Goal: Transaction & Acquisition: Purchase product/service

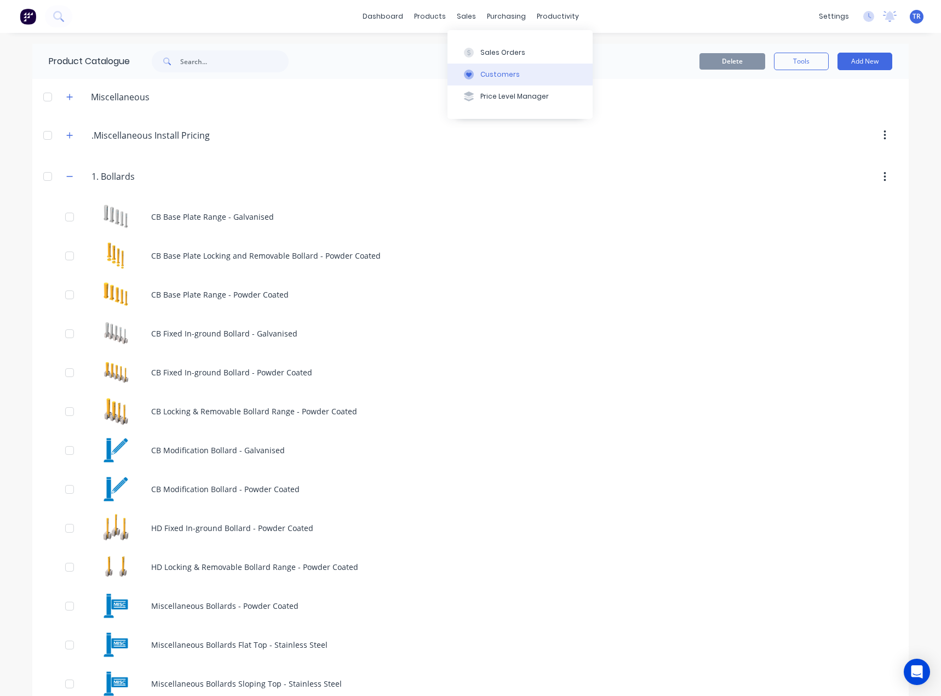
click at [486, 74] on div "Customers" at bounding box center [499, 75] width 39 height 10
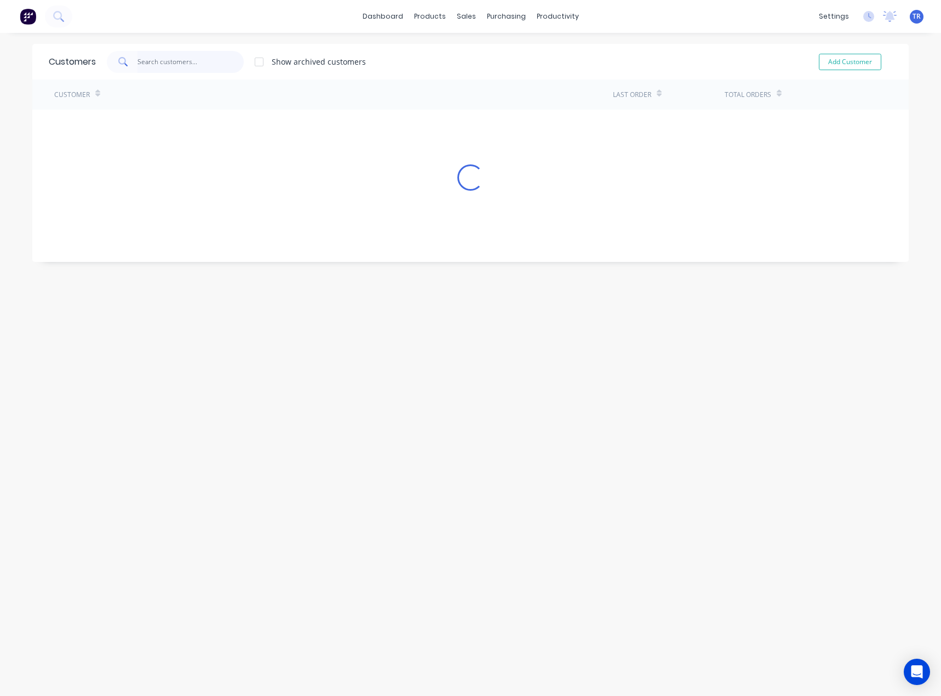
click at [193, 70] on input "text" at bounding box center [190, 62] width 107 height 22
paste input "CTA Group"
type input "CTA Group"
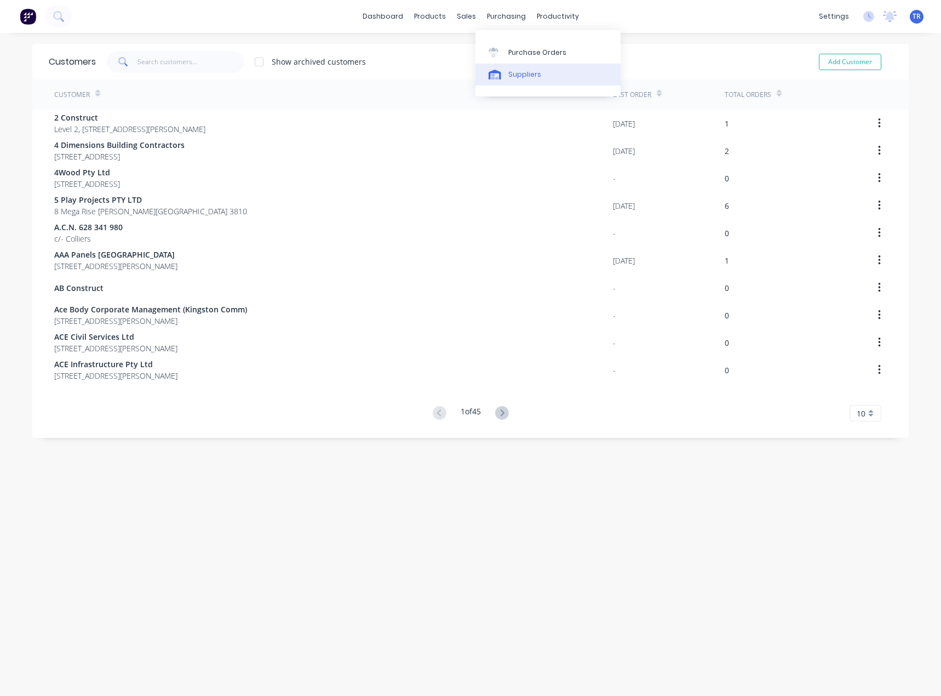
click at [509, 70] on div "Suppliers" at bounding box center [524, 75] width 33 height 10
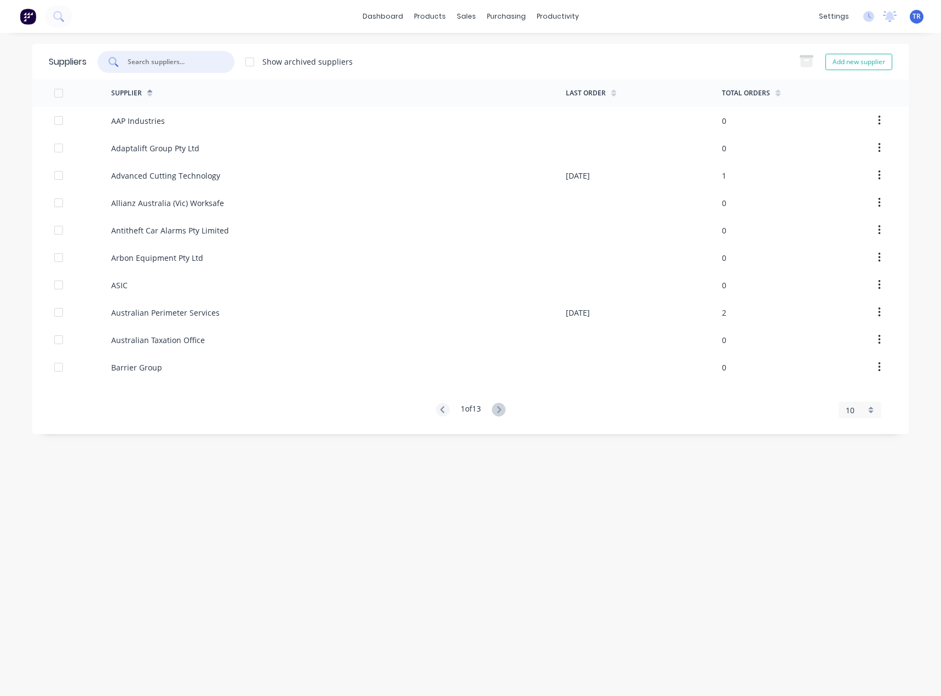
click at [161, 61] on input "text" at bounding box center [172, 61] width 91 height 11
paste input "CTA Group"
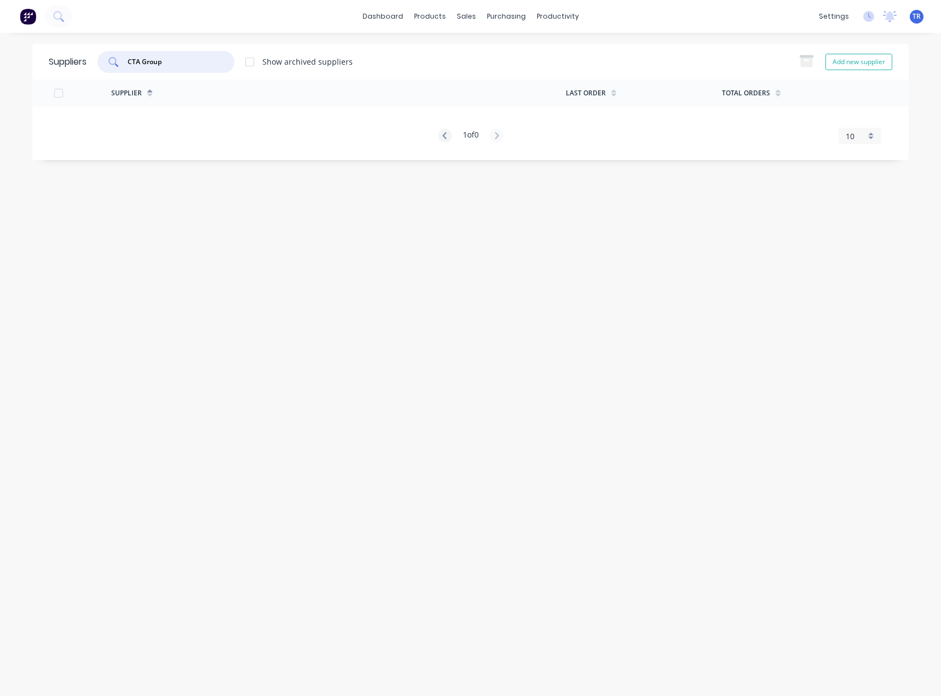
type input "CTA Group"
click at [487, 57] on div "Sales Orders" at bounding box center [506, 53] width 45 height 10
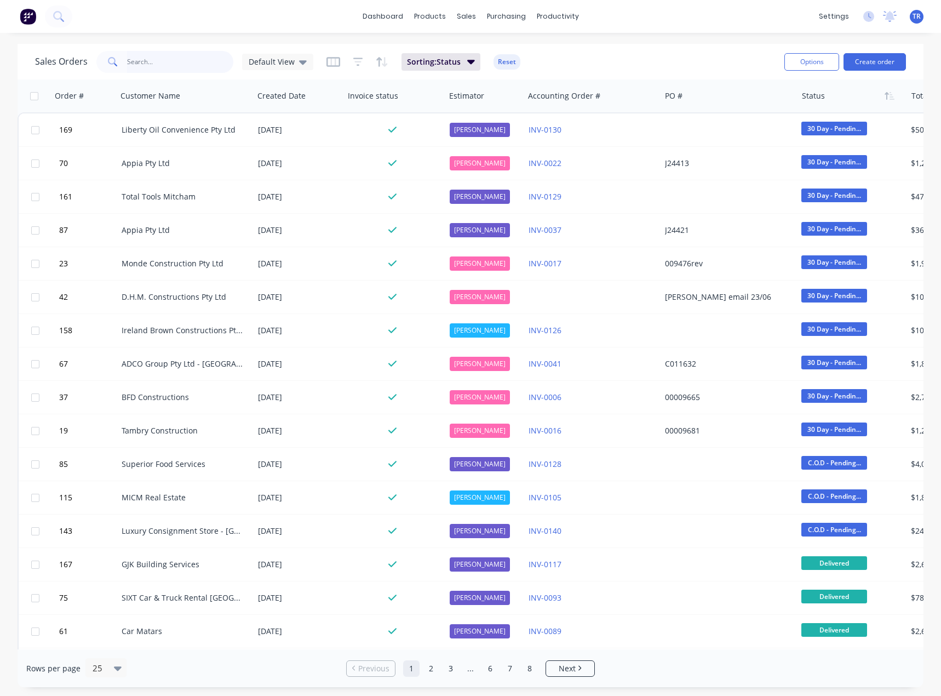
click at [152, 63] on input "text" at bounding box center [180, 62] width 107 height 22
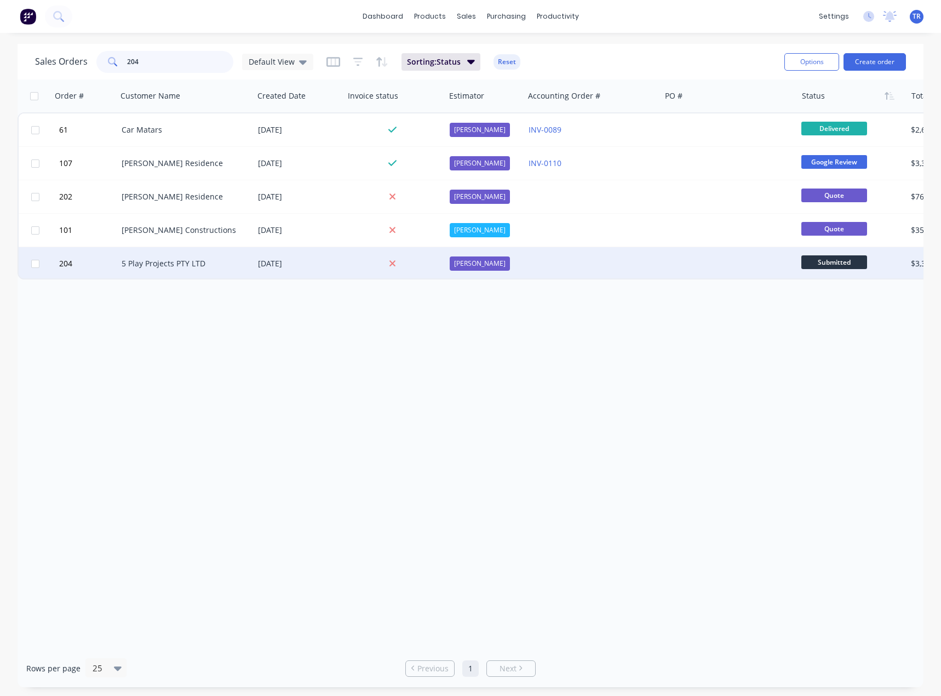
type input "204"
click at [168, 259] on div "5 Play Projects PTY LTD" at bounding box center [183, 263] width 122 height 11
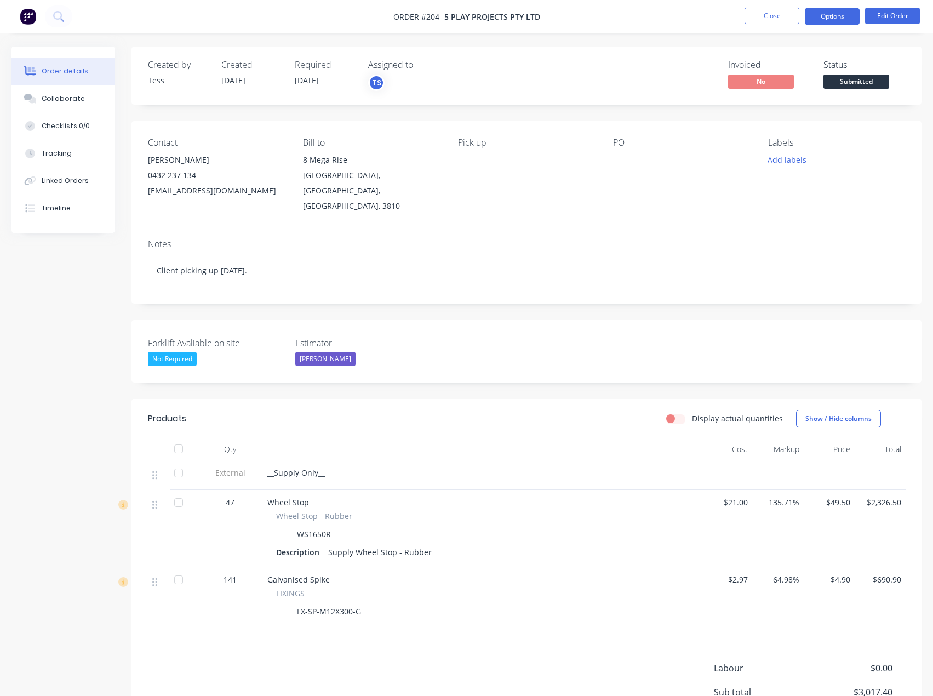
click at [832, 20] on button "Options" at bounding box center [832, 17] width 55 height 18
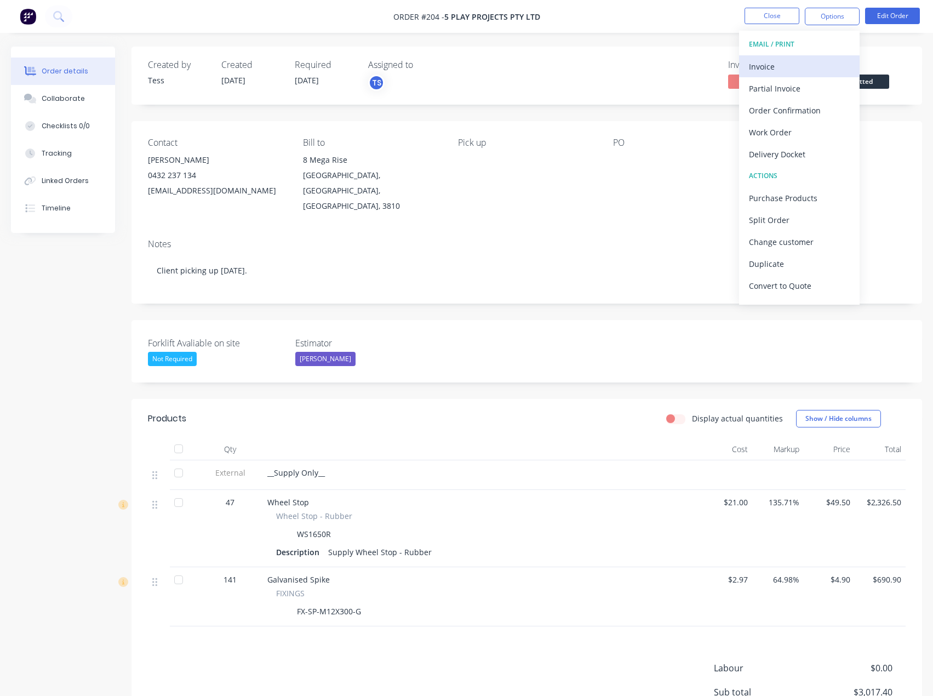
click at [811, 62] on div "Invoice" at bounding box center [799, 67] width 101 height 16
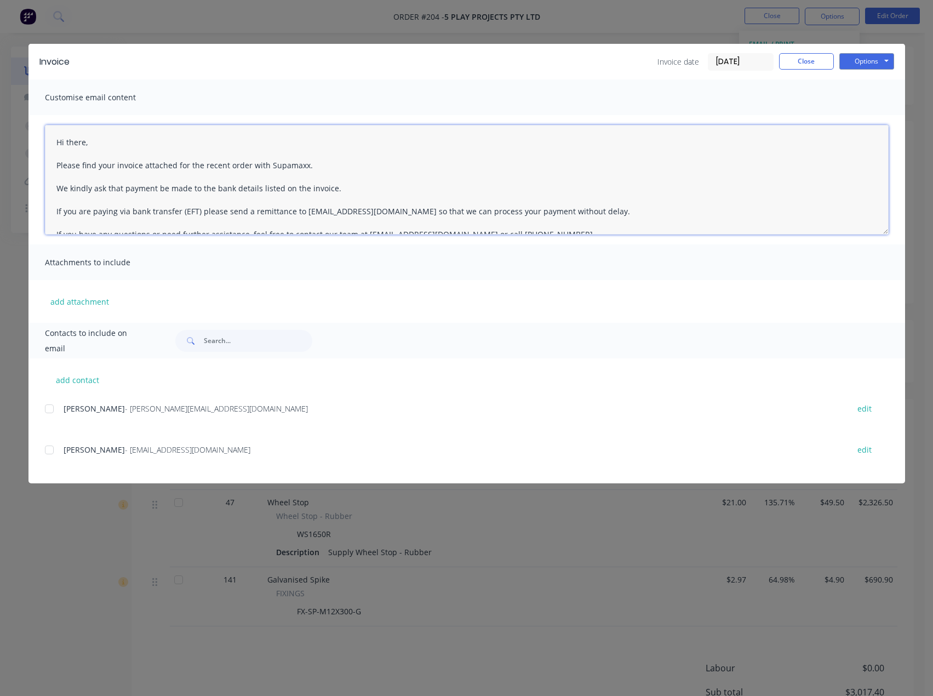
click at [72, 135] on textarea "Hi there, Please find your invoice attached for the recent order with Supamaxx.…" at bounding box center [467, 180] width 844 height 110
click at [800, 68] on button "Close" at bounding box center [806, 61] width 55 height 16
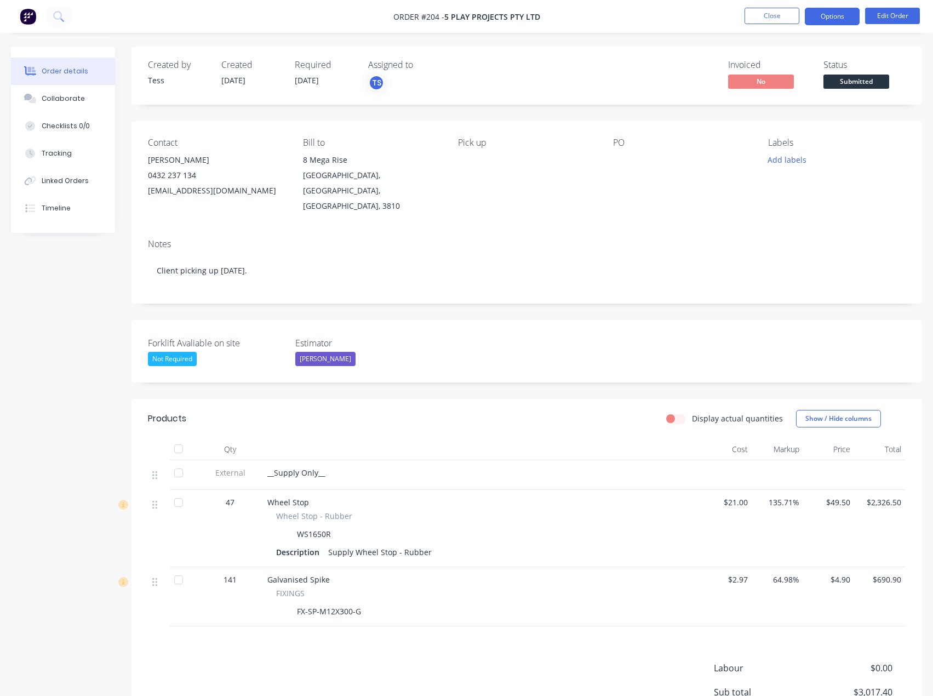
click at [841, 22] on button "Options" at bounding box center [832, 17] width 55 height 18
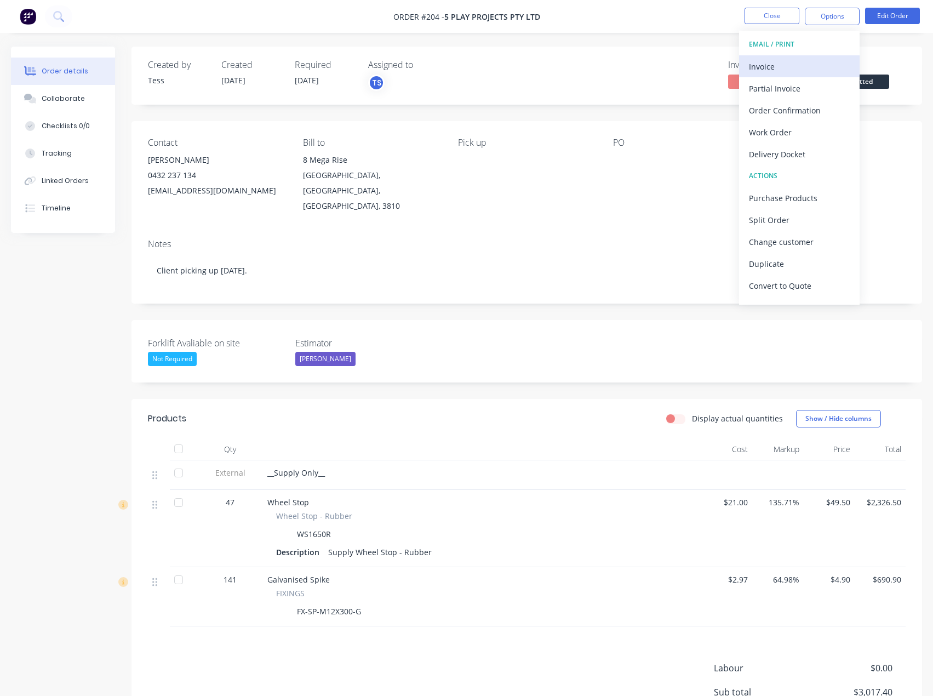
click at [792, 65] on div "Invoice" at bounding box center [799, 67] width 101 height 16
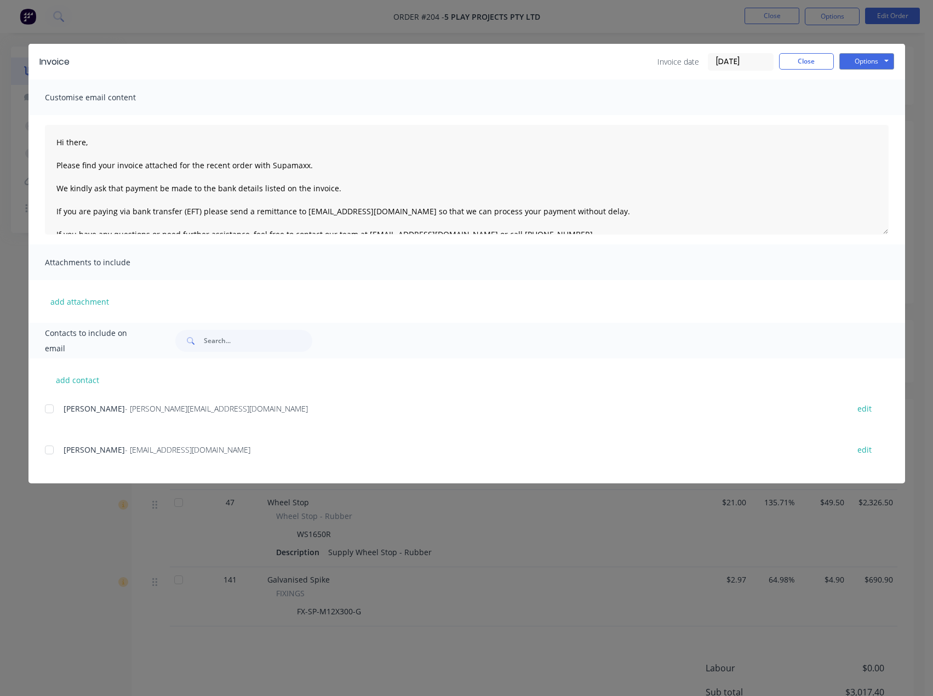
click at [125, 406] on span "- tom.w@5playprojects.com.au" at bounding box center [216, 408] width 183 height 10
click at [55, 411] on div at bounding box center [49, 409] width 22 height 22
drag, startPoint x: 85, startPoint y: 141, endPoint x: 30, endPoint y: 140, distance: 55.3
click at [30, 140] on div "Hi there, Please find your invoice attached for the recent order with Supamaxx.…" at bounding box center [466, 179] width 876 height 129
click at [157, 174] on textarea "Good Morning Tom, Please find your invoice attached for the recent order with S…" at bounding box center [467, 180] width 844 height 110
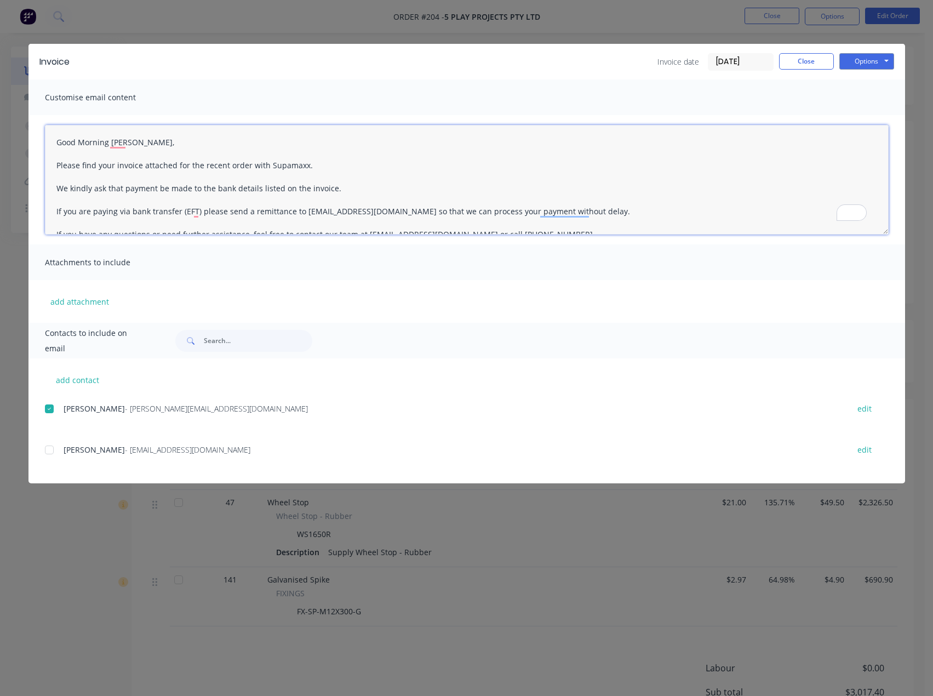
click at [157, 174] on textarea "Good Morning Tom, Please find your invoice attached for the recent order with S…" at bounding box center [467, 180] width 844 height 110
type textarea "Good Morning Tom, Please find your invoice attached for the recent order with S…"
click at [796, 65] on button "Close" at bounding box center [806, 61] width 55 height 16
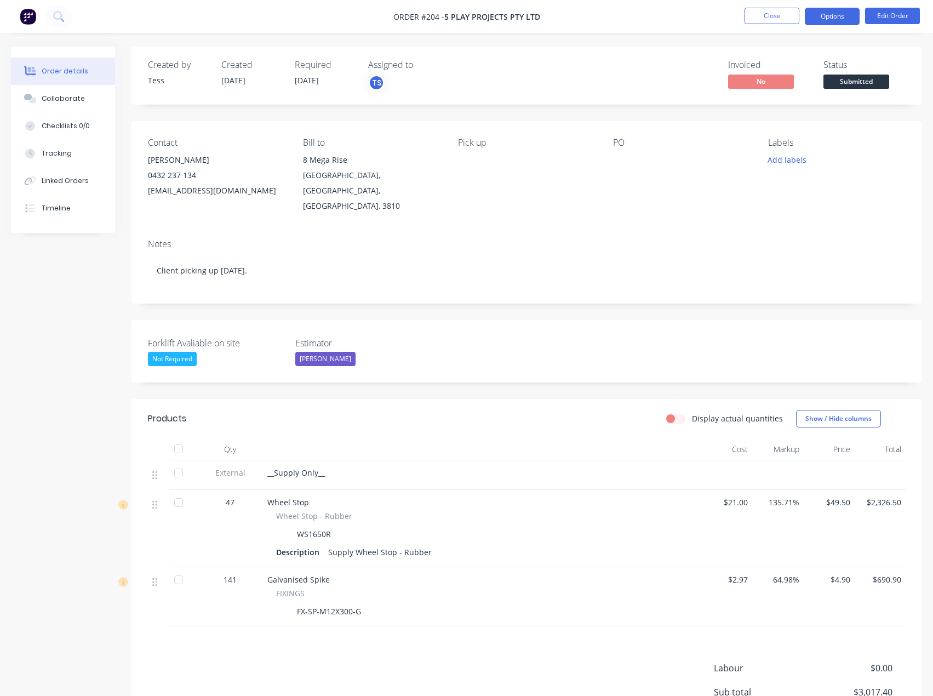
click at [834, 19] on button "Options" at bounding box center [832, 17] width 55 height 18
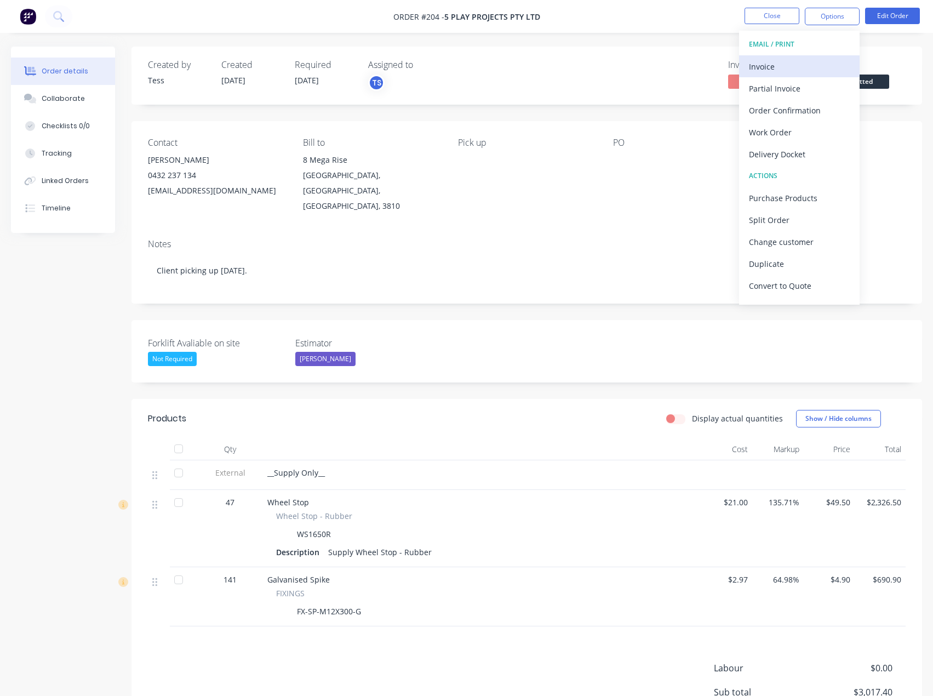
click at [767, 62] on div "Invoice" at bounding box center [799, 67] width 101 height 16
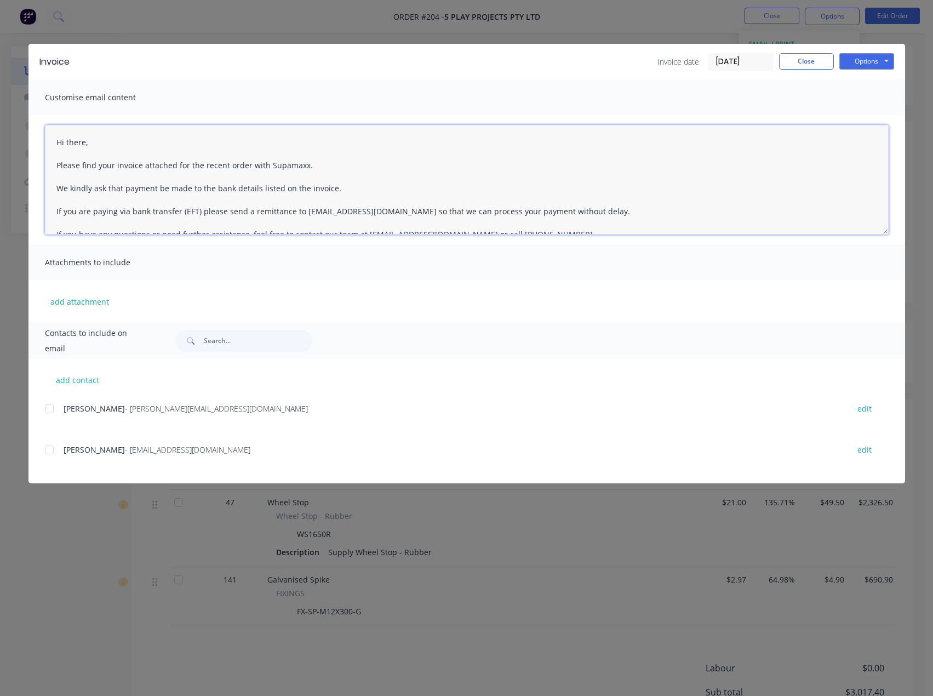
click at [68, 140] on textarea "Hi there, Please find your invoice attached for the recent order with Supamaxx.…" at bounding box center [467, 180] width 844 height 110
type textarea "Good Morning Jack, Please find your invoice attached for the recent order with …"
click at [155, 454] on span "- jack.b@5playprojects.com.au" at bounding box center [187, 449] width 125 height 10
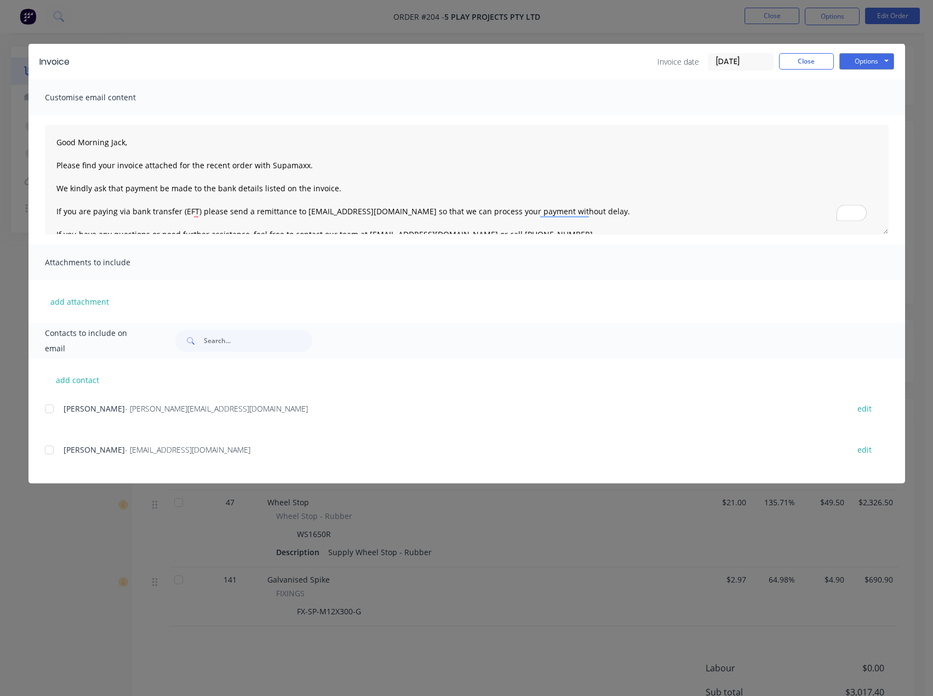
click at [54, 454] on div at bounding box center [49, 450] width 22 height 22
click at [876, 62] on button "Options" at bounding box center [866, 61] width 55 height 16
click at [877, 113] on button "Email" at bounding box center [874, 117] width 70 height 18
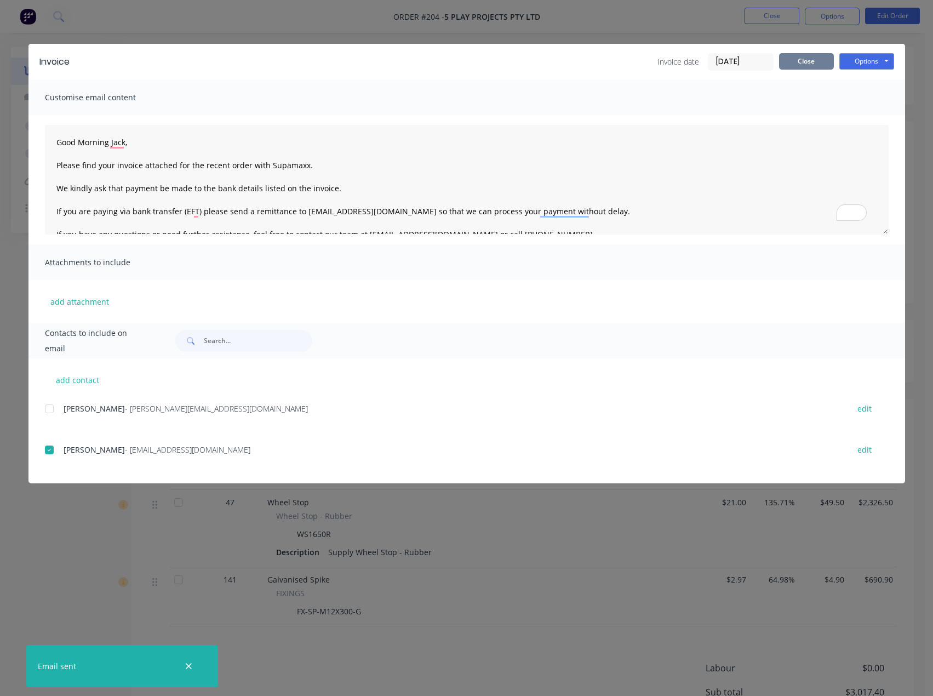
click at [802, 59] on button "Close" at bounding box center [806, 61] width 55 height 16
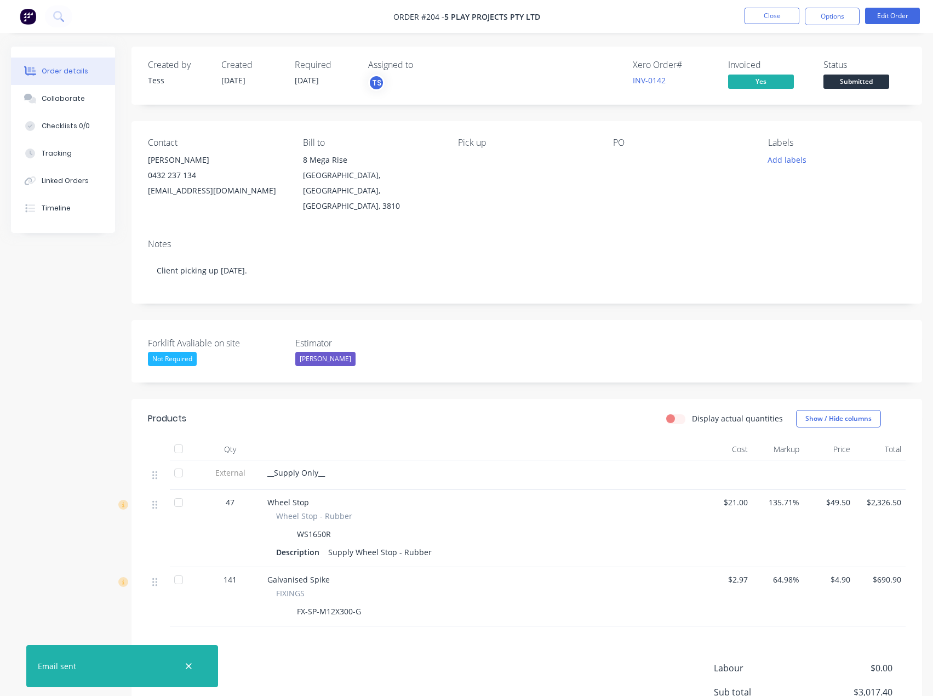
click at [870, 85] on span "Submitted" at bounding box center [856, 81] width 66 height 14
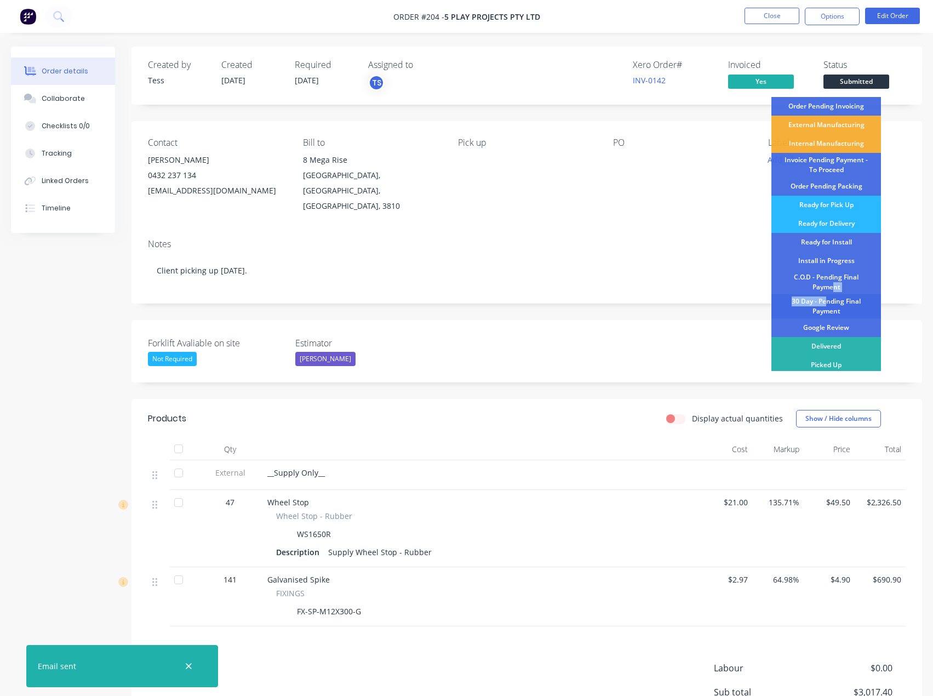
drag, startPoint x: 833, startPoint y: 284, endPoint x: 827, endPoint y: 305, distance: 21.7
click at [827, 305] on div "Order Pending Invoicing External Manufacturing Internal Manufacturing Invoice P…" at bounding box center [826, 234] width 110 height 274
click at [827, 305] on div "30 Day - Pending Final Payment" at bounding box center [826, 306] width 110 height 24
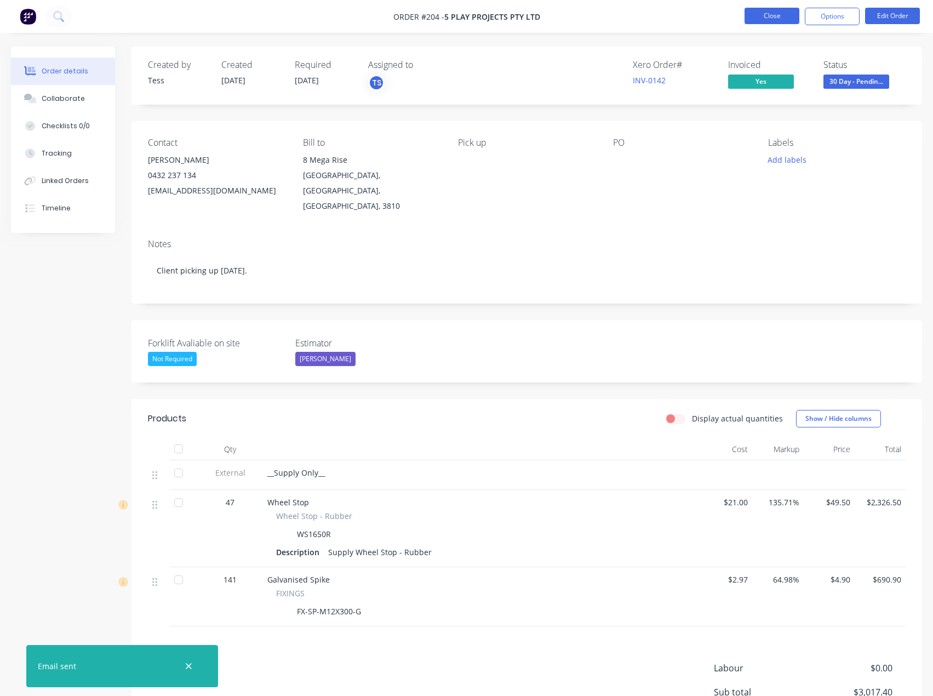
click at [777, 13] on button "Close" at bounding box center [771, 16] width 55 height 16
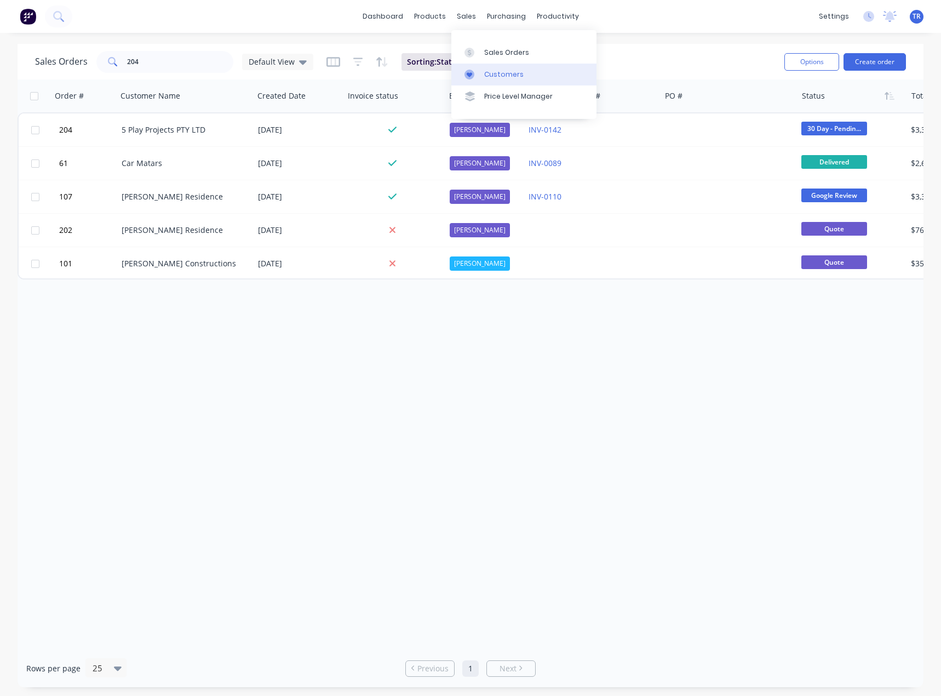
click at [492, 71] on div "Customers" at bounding box center [503, 75] width 39 height 10
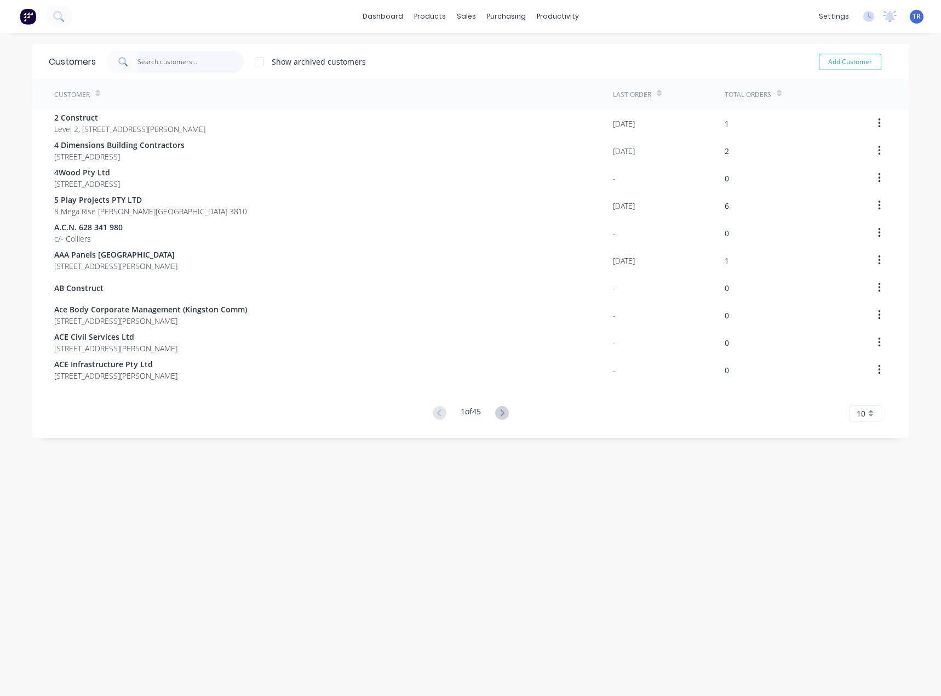
drag, startPoint x: 168, startPoint y: 67, endPoint x: 164, endPoint y: 73, distance: 7.1
click at [169, 65] on input "text" at bounding box center [190, 62] width 107 height 22
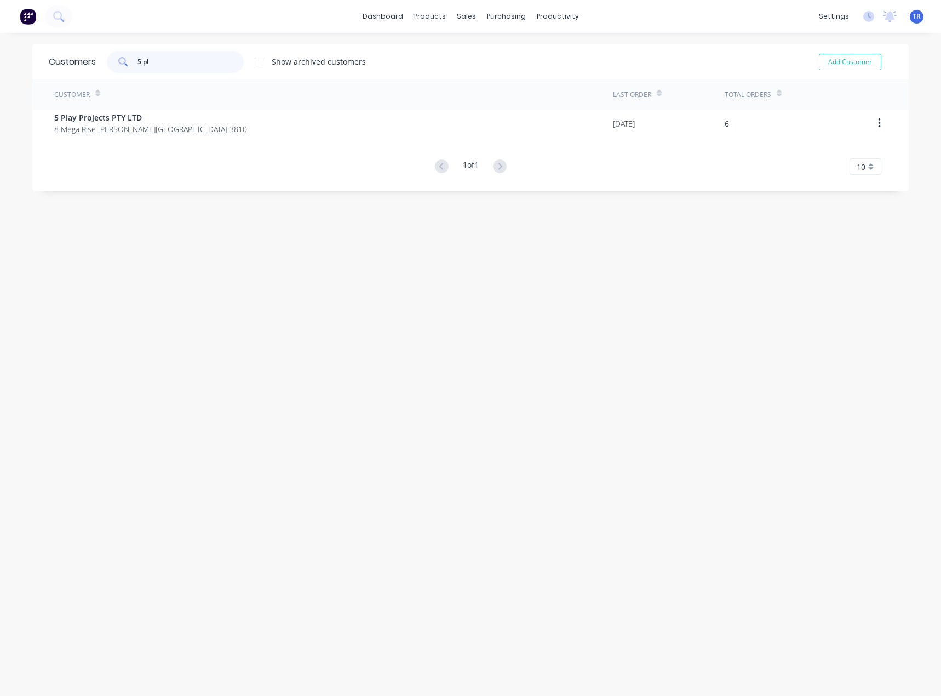
type input "5 pl"
click at [163, 106] on div "Customer" at bounding box center [333, 94] width 559 height 30
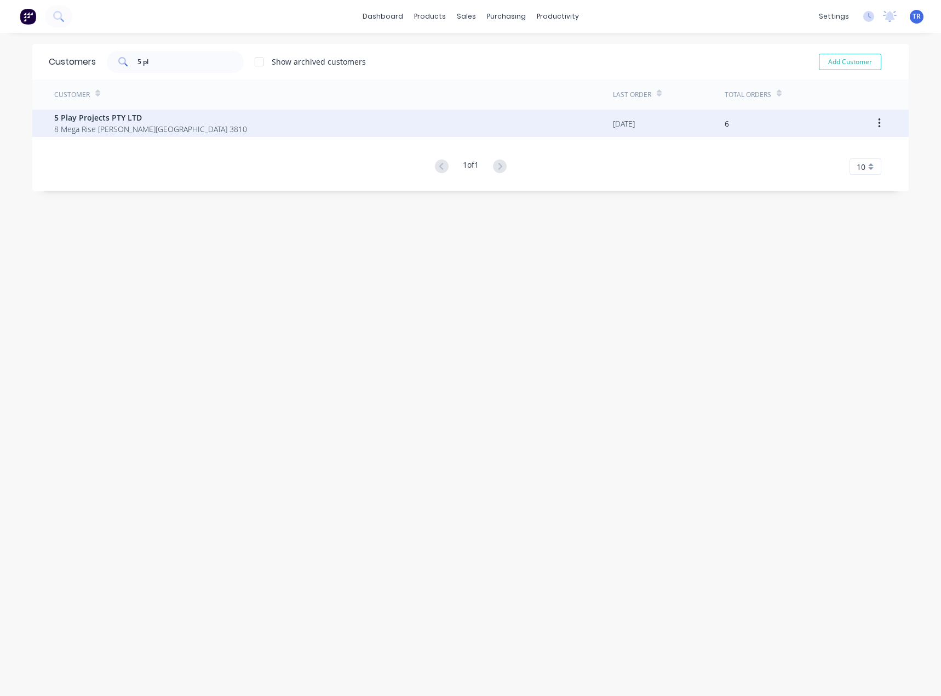
click at [153, 130] on span "8 Mega Rise Pakenham Victoria Australia 3810" at bounding box center [150, 129] width 193 height 12
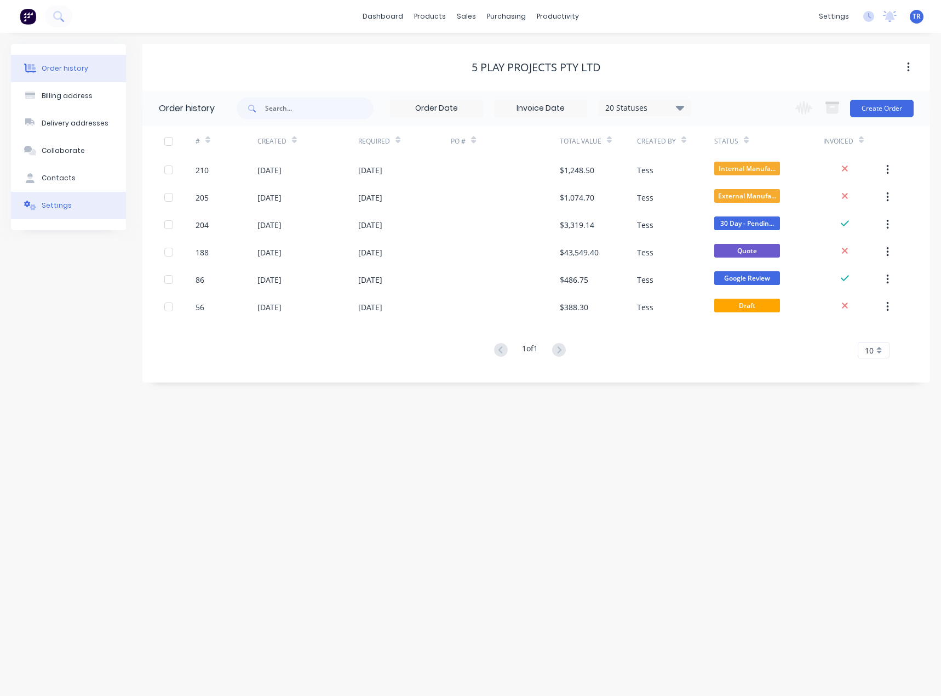
click at [50, 212] on button "Settings" at bounding box center [68, 205] width 115 height 27
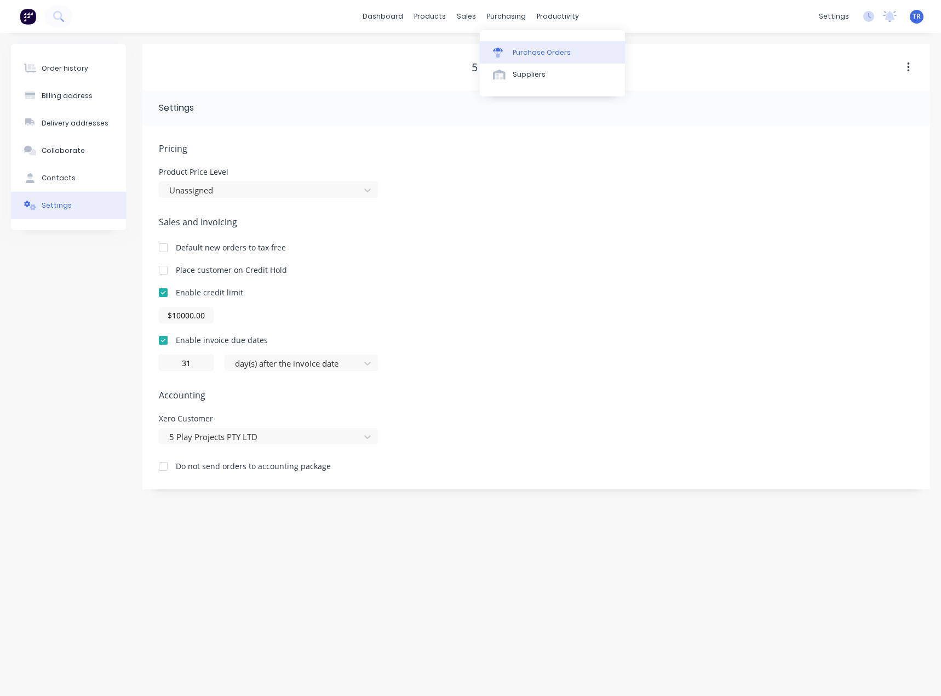
click at [521, 53] on div "Purchase Orders" at bounding box center [542, 53] width 58 height 10
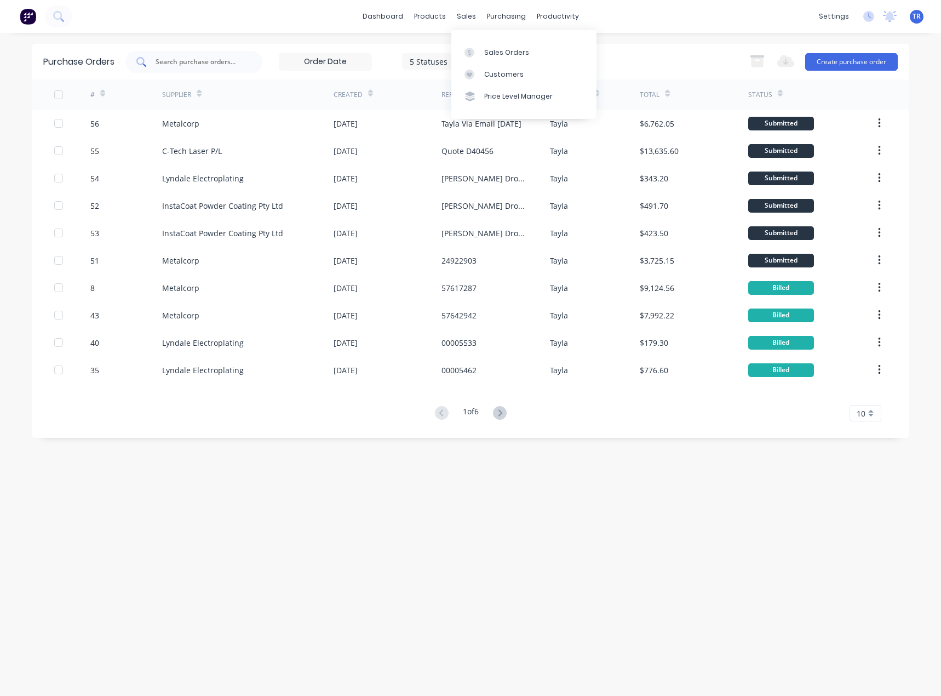
click at [197, 66] on input "text" at bounding box center [199, 61] width 91 height 11
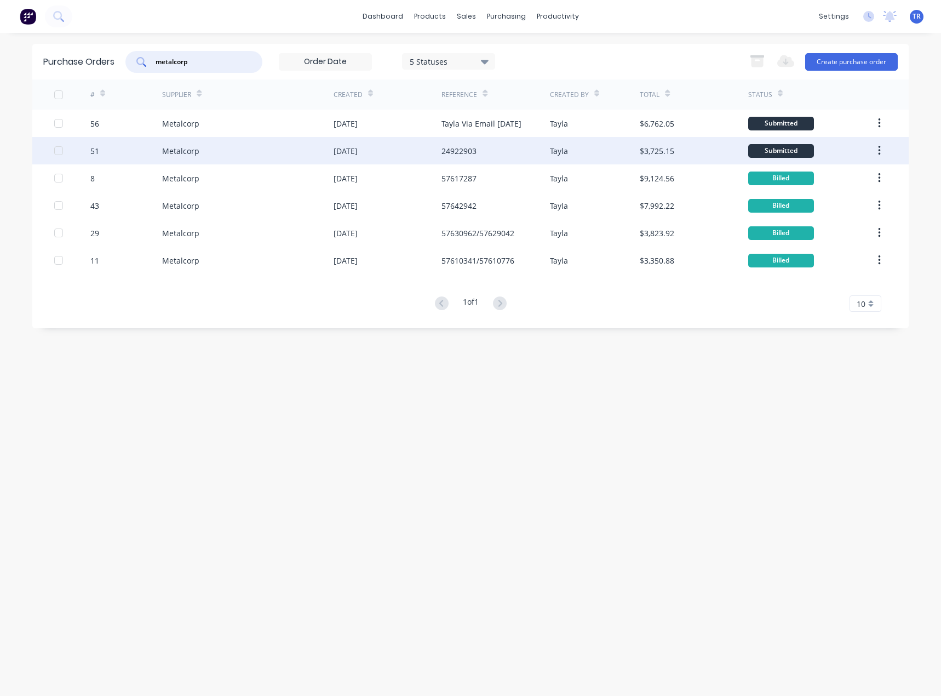
type input "metalcorp"
click at [477, 149] on div "24922903" at bounding box center [496, 150] width 108 height 27
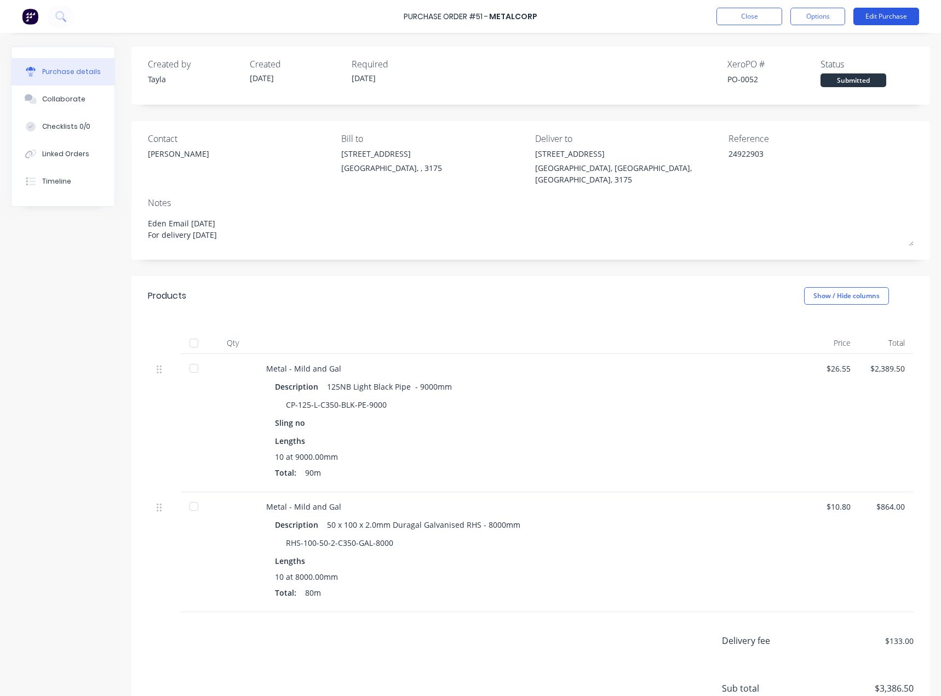
click at [894, 19] on button "Edit Purchase" at bounding box center [886, 17] width 66 height 18
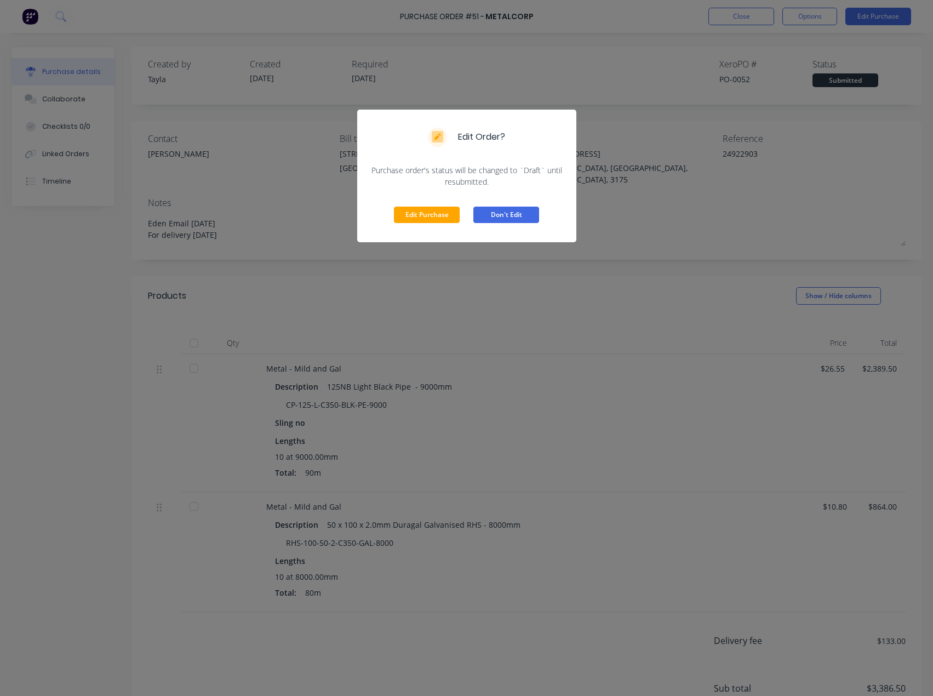
click at [496, 219] on button "Don't Edit" at bounding box center [506, 215] width 66 height 16
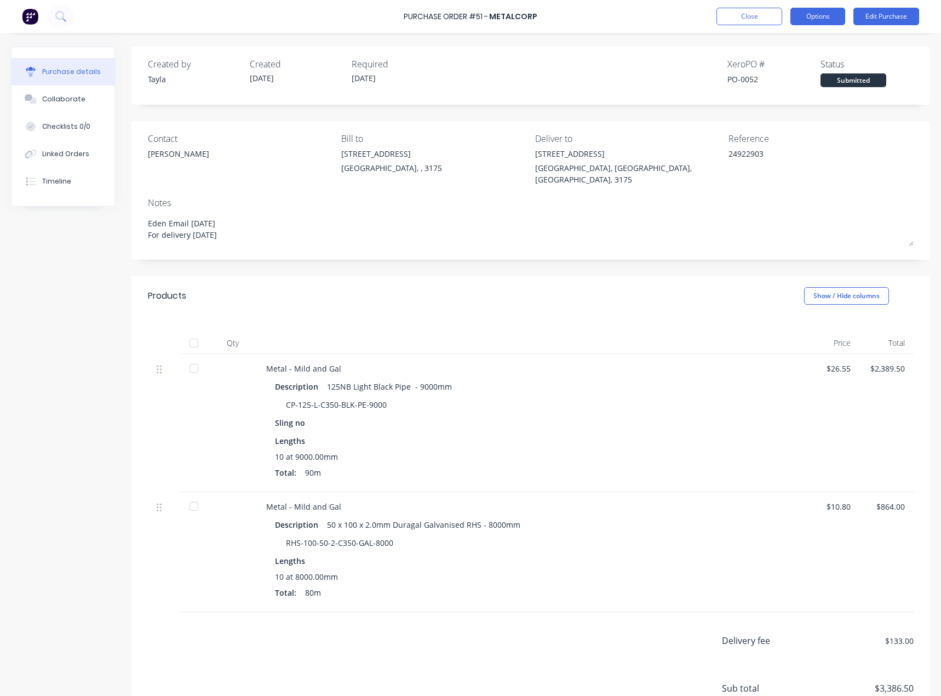
click at [817, 15] on button "Options" at bounding box center [817, 17] width 55 height 18
click at [823, 90] on div "Split order" at bounding box center [793, 89] width 84 height 16
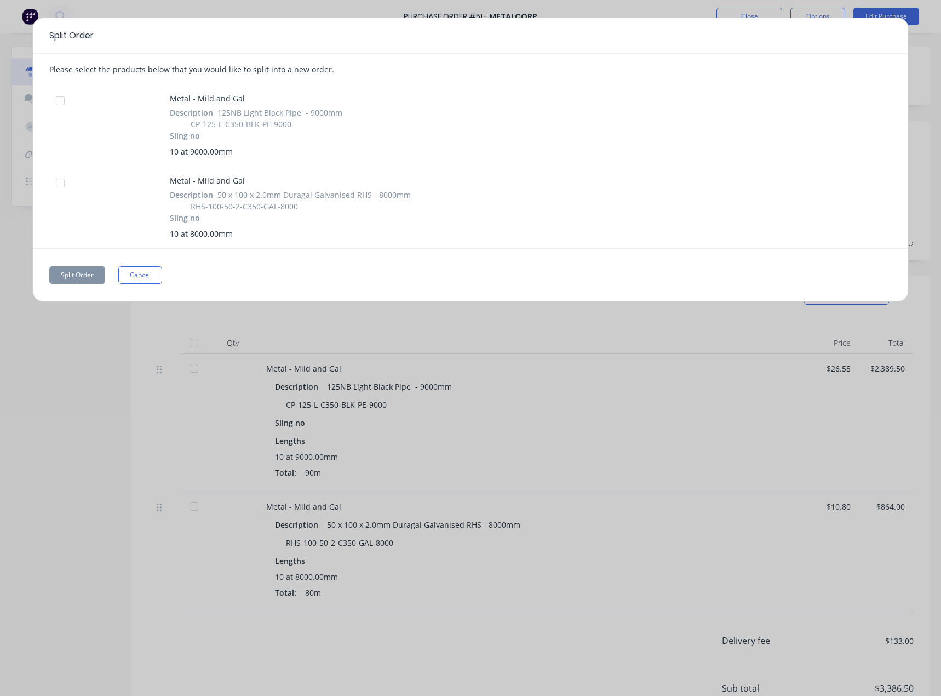
click at [58, 101] on div at bounding box center [60, 101] width 22 height 22
click at [135, 273] on button "Cancel" at bounding box center [140, 275] width 44 height 18
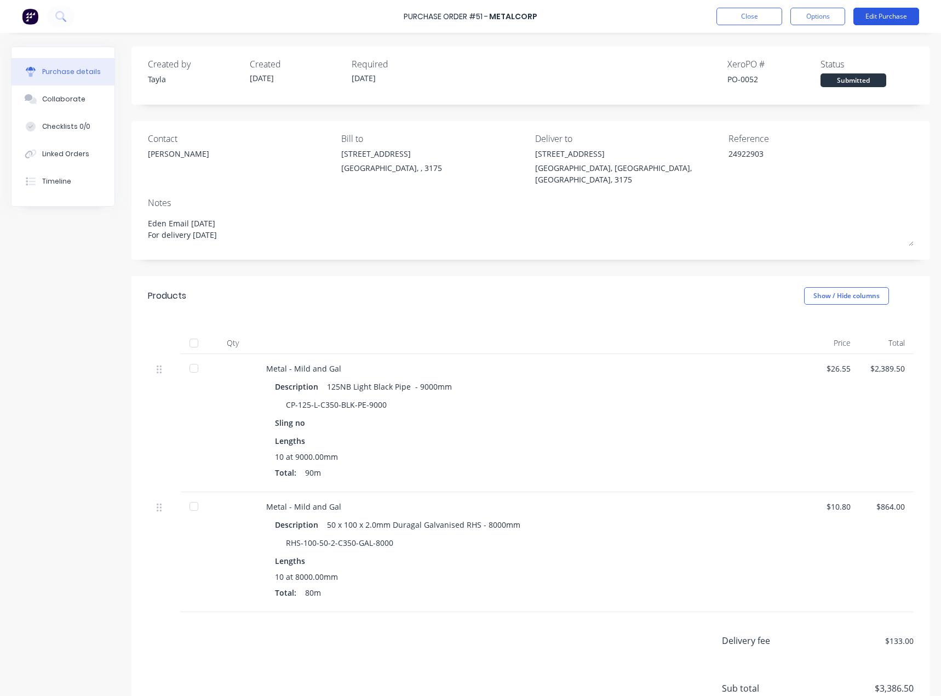
click at [885, 21] on button "Edit Purchase" at bounding box center [886, 17] width 66 height 18
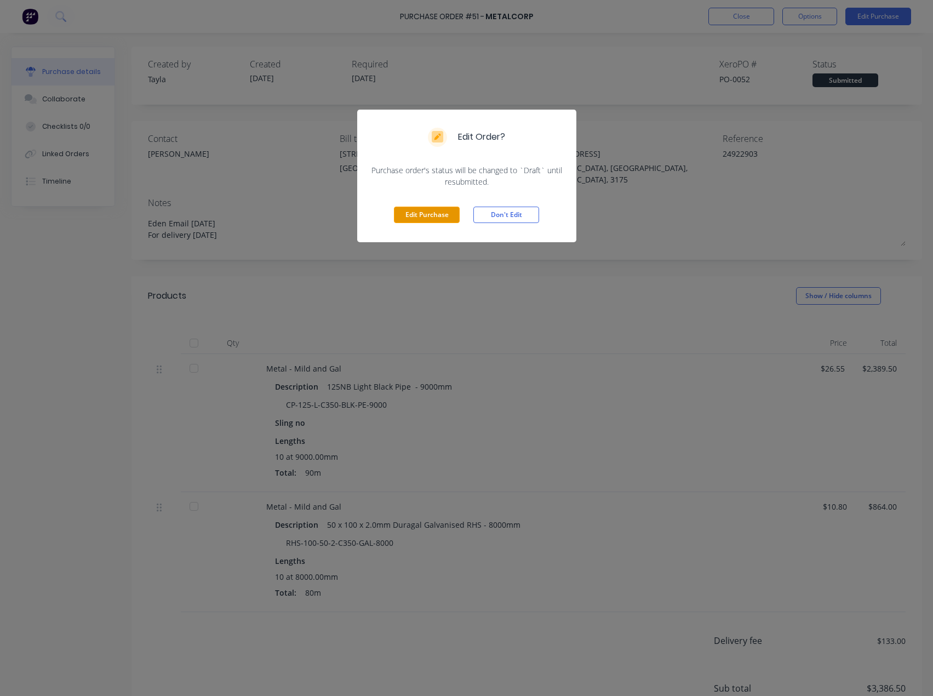
click at [429, 208] on button "Edit Purchase" at bounding box center [427, 215] width 66 height 16
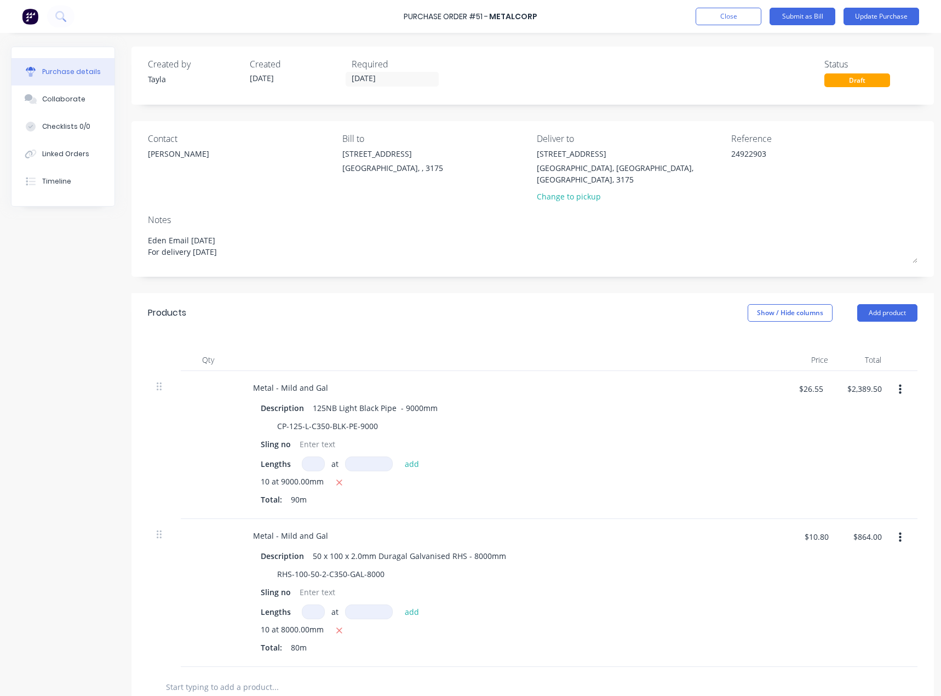
click at [903, 380] on button "button" at bounding box center [900, 390] width 26 height 20
click at [881, 429] on button "Duplicate" at bounding box center [866, 440] width 93 height 22
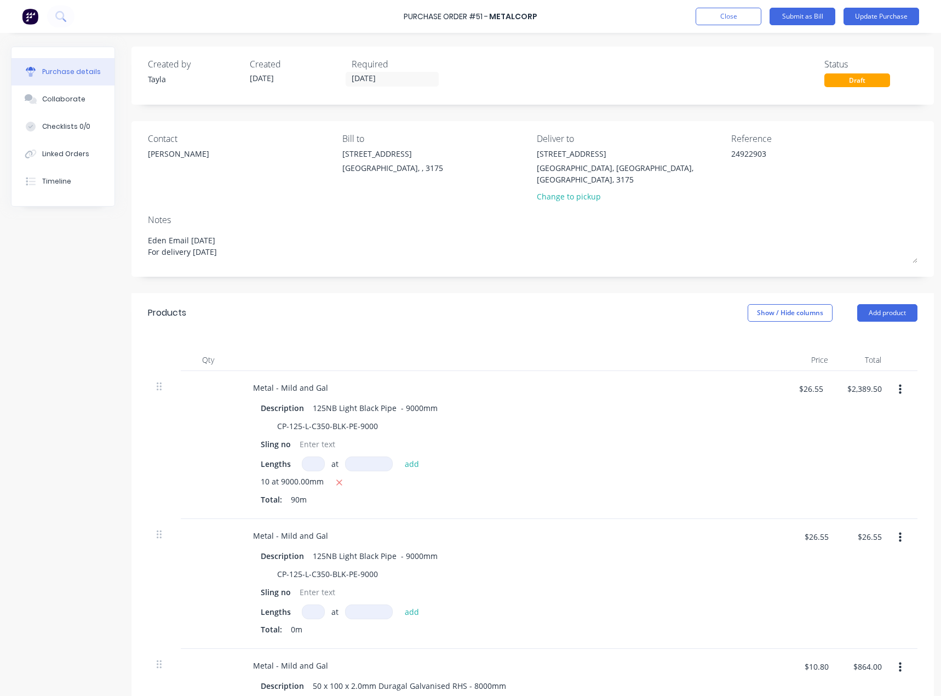
click at [317, 604] on input at bounding box center [313, 611] width 23 height 15
type textarea "x"
type input "2"
type textarea "x"
type input "2"
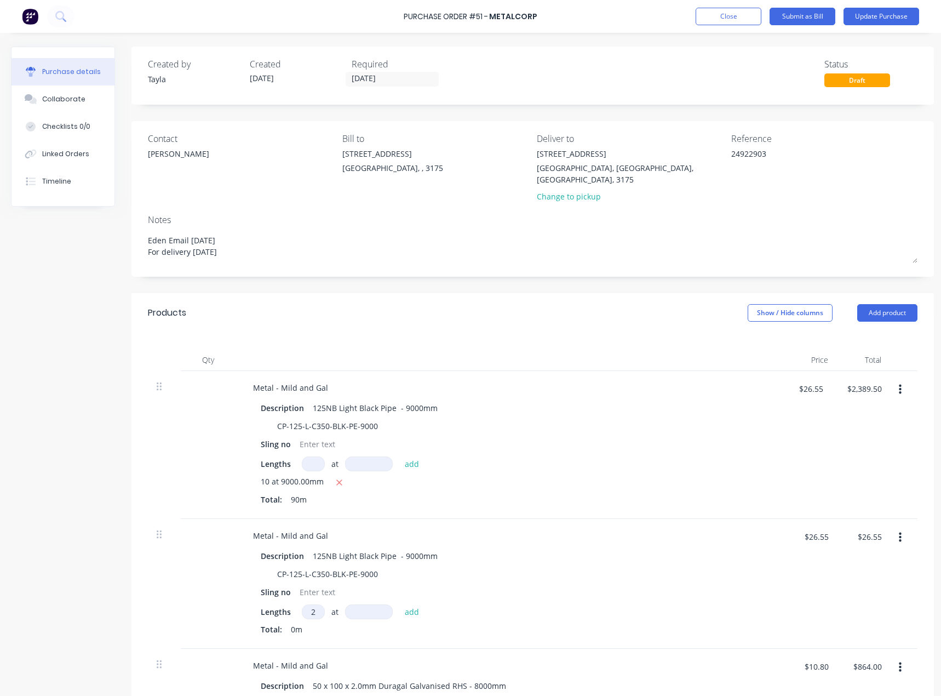
click at [369, 604] on input at bounding box center [369, 611] width 48 height 15
type textarea "x"
type input "9"
type textarea "x"
type input "90"
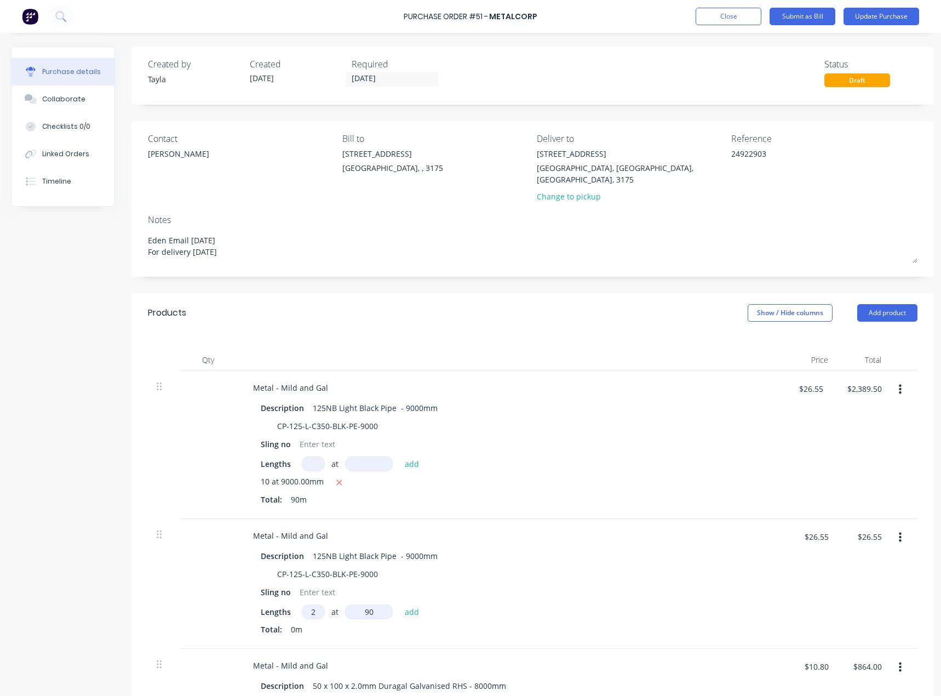
type textarea "x"
type input "900"
type textarea "x"
type input "9000"
type textarea "x"
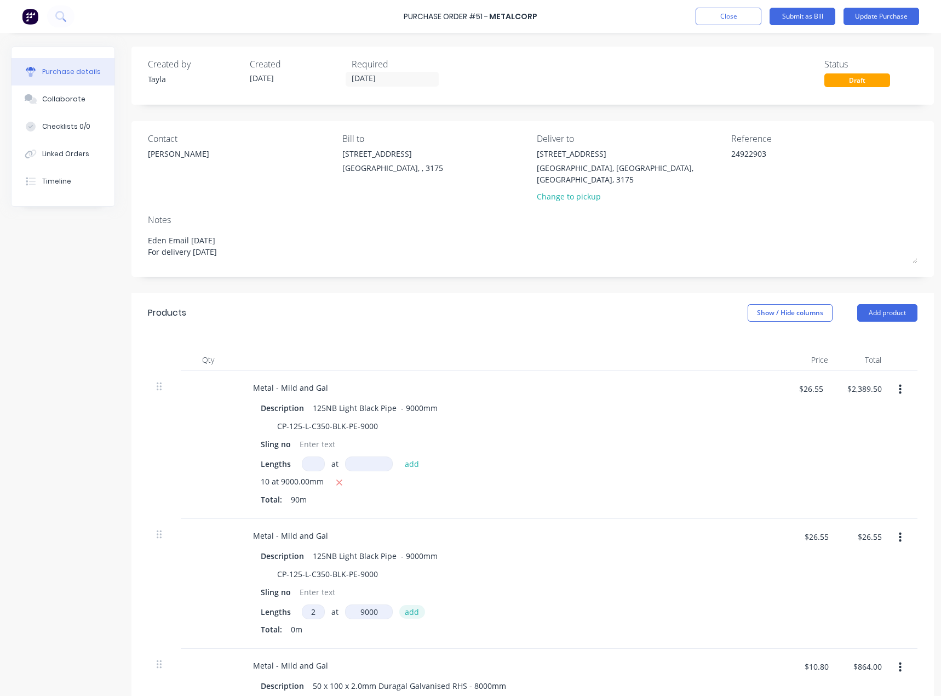
type input "9000mm"
click at [406, 605] on button "add" at bounding box center [412, 611] width 26 height 13
type textarea "x"
type input "$477.90"
click at [339, 478] on icon "button" at bounding box center [339, 483] width 7 height 10
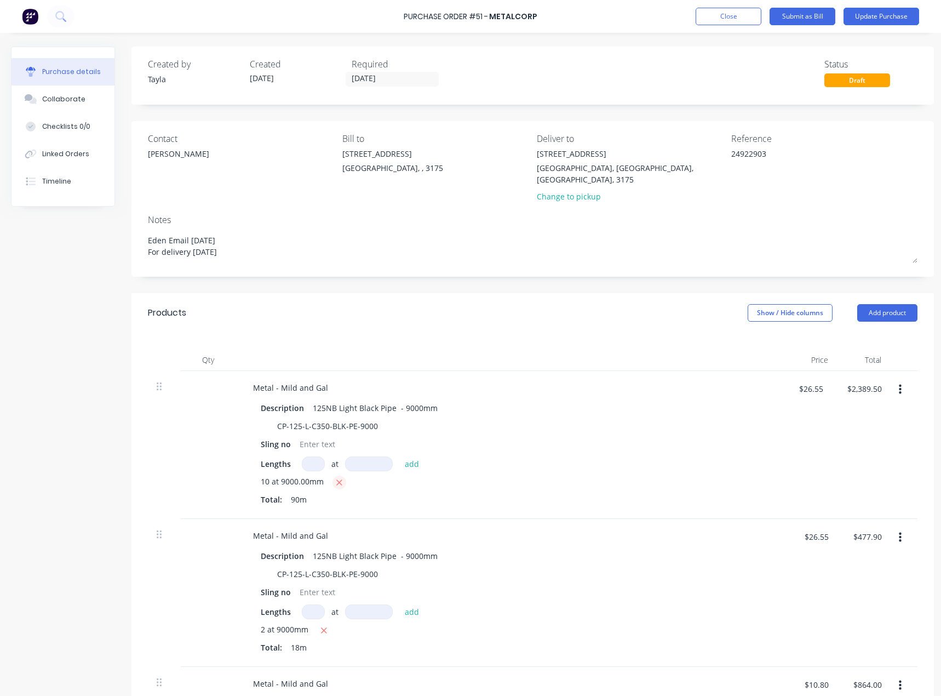
type textarea "x"
type input "$0.00"
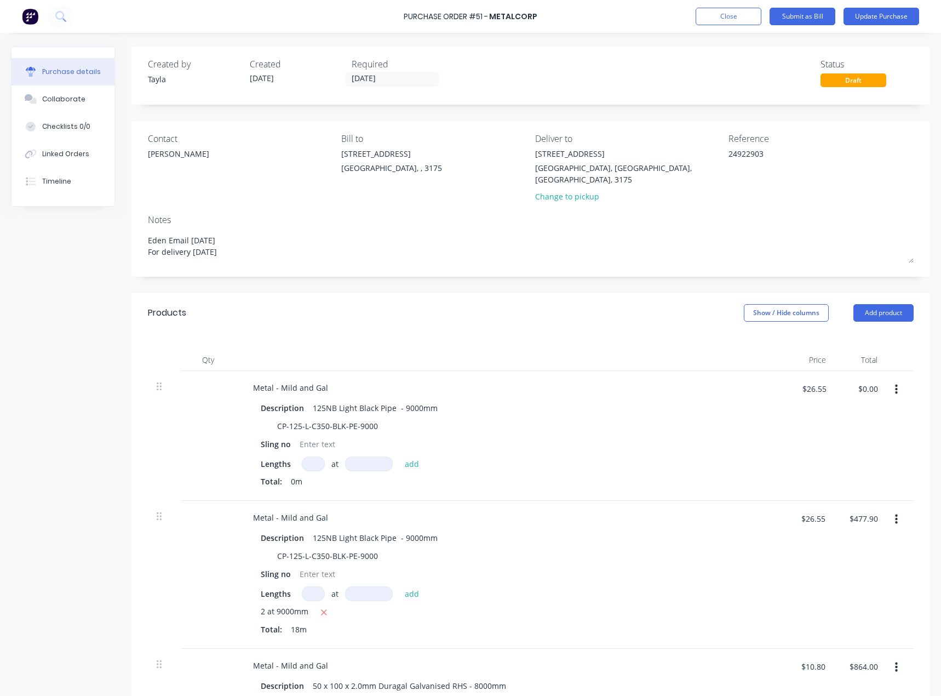
click at [309, 456] on input at bounding box center [313, 463] width 23 height 15
type textarea "x"
type input "7"
type textarea "x"
type input "7"
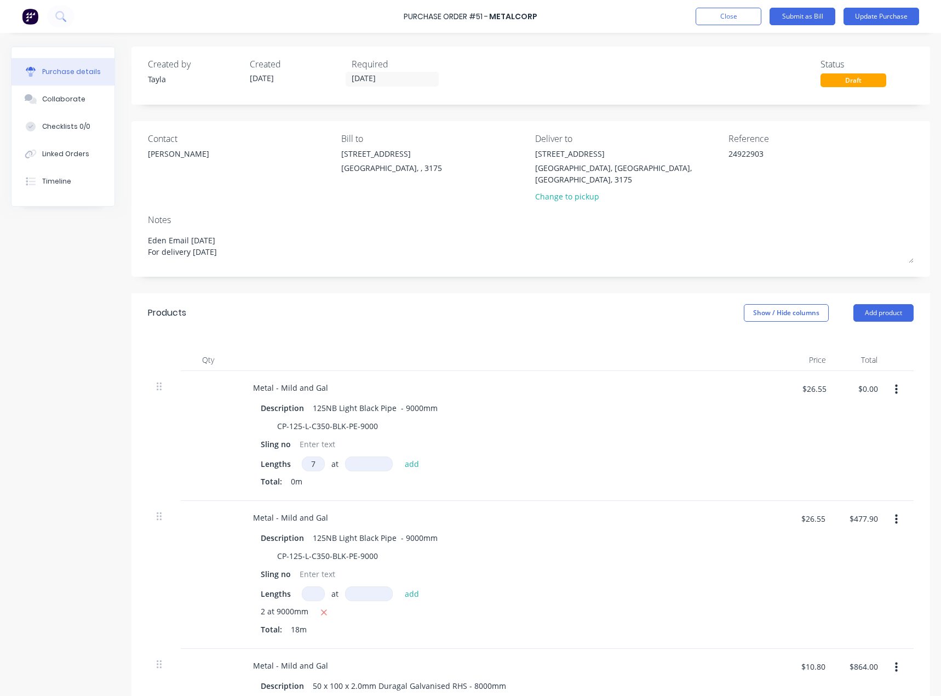
click at [371, 456] on input at bounding box center [369, 463] width 48 height 15
type textarea "x"
type input "9"
type textarea "x"
type input "90"
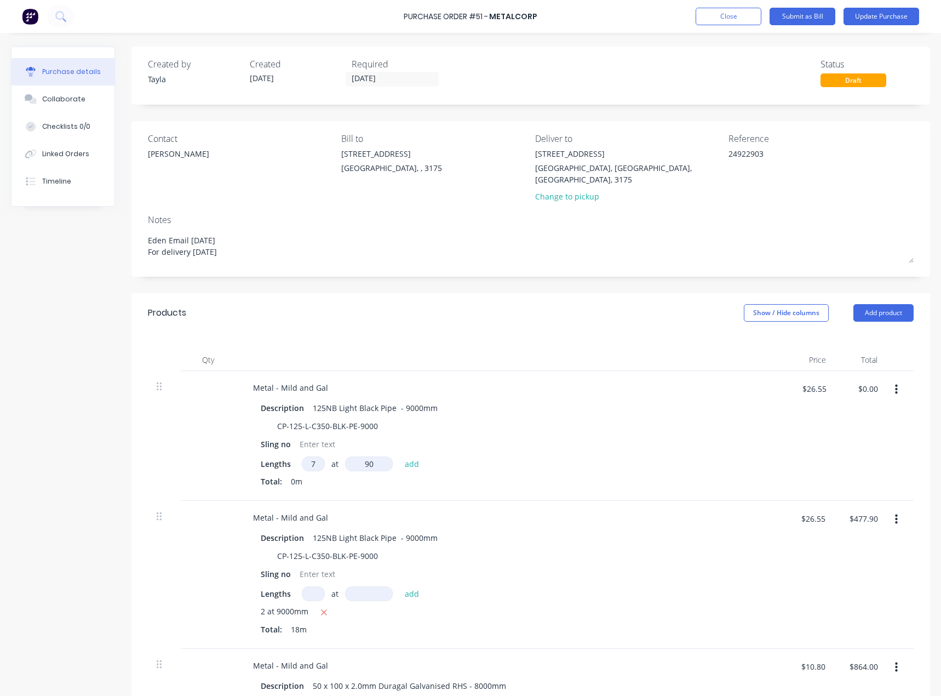
type textarea "x"
type input "900"
type textarea "x"
type input "9000"
type textarea "x"
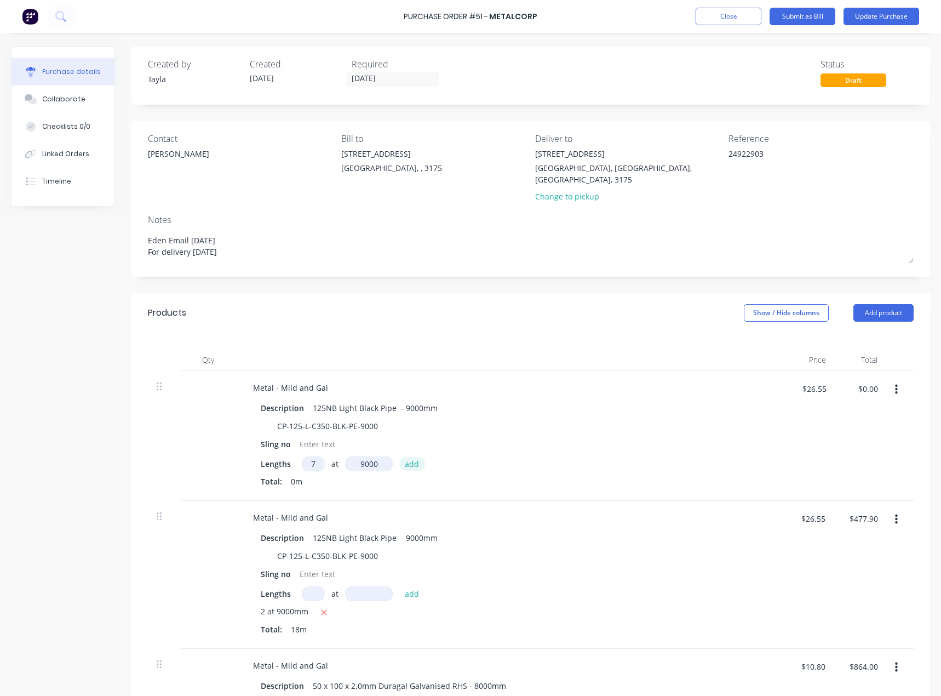
type input "9000mm"
click at [411, 457] on button "add" at bounding box center [412, 463] width 26 height 13
type textarea "x"
type input "$1,672.65"
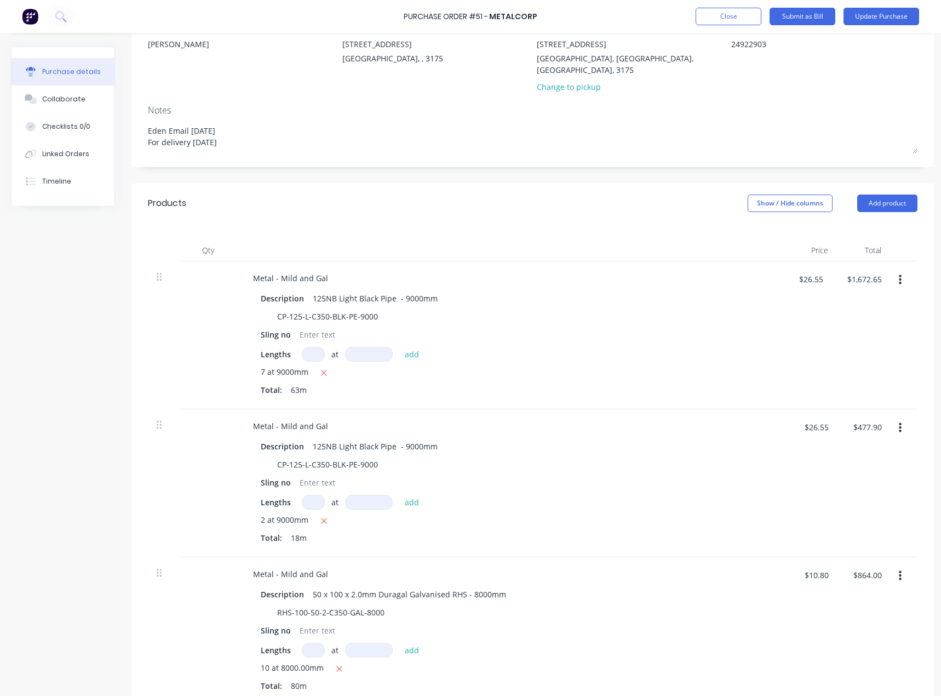
scroll to position [55, 0]
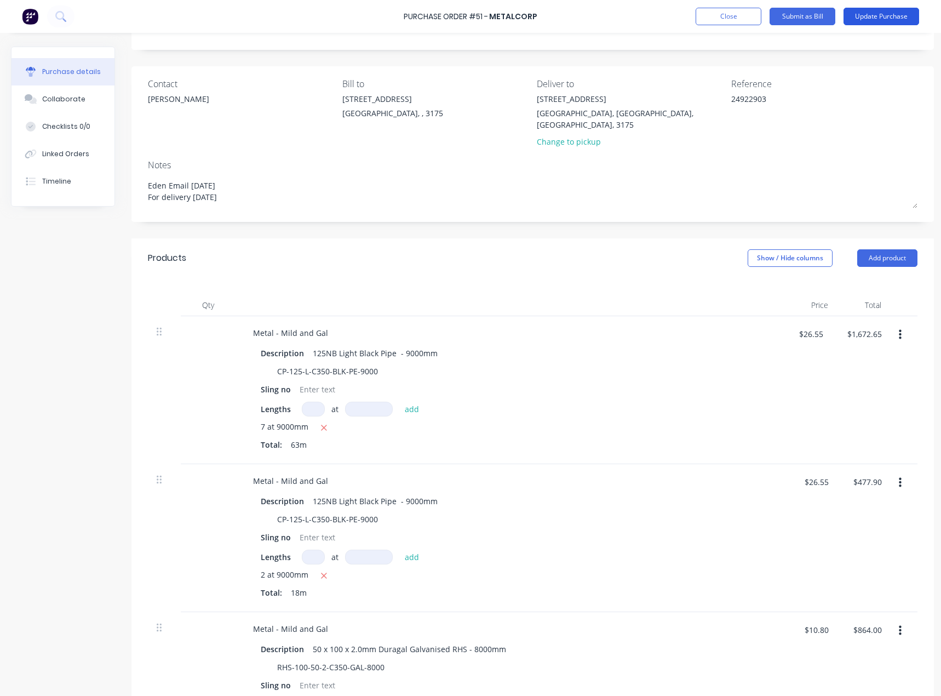
click at [867, 15] on button "Update Purchase" at bounding box center [882, 17] width 76 height 18
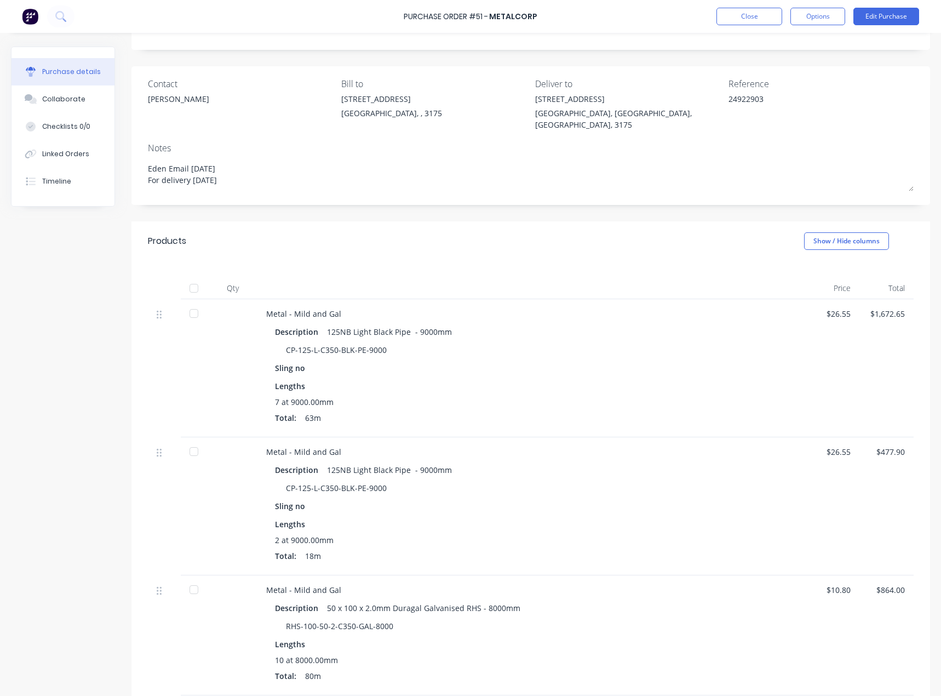
scroll to position [0, 0]
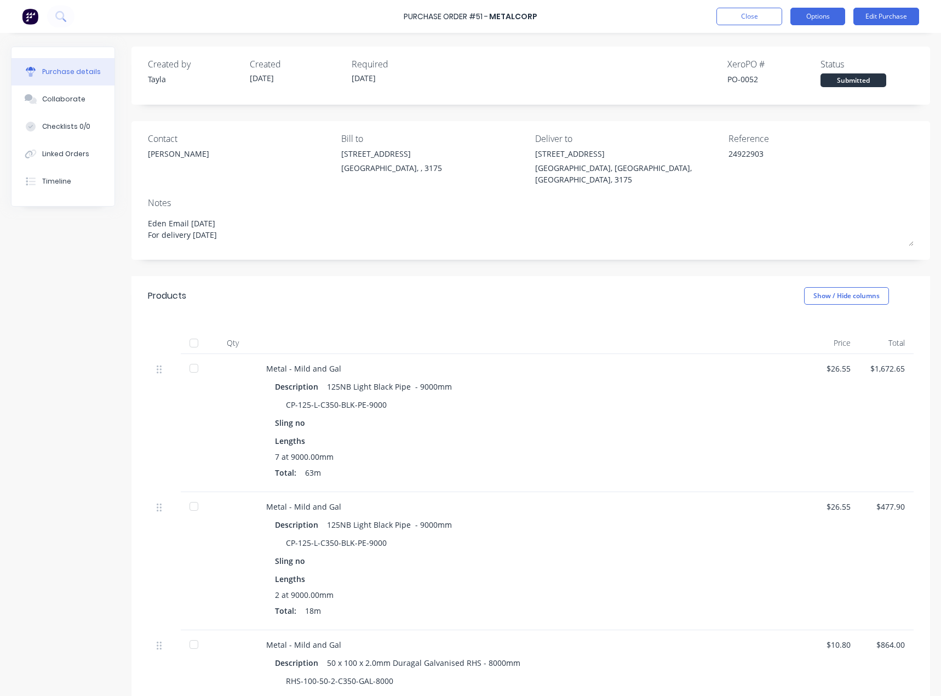
click at [821, 20] on button "Options" at bounding box center [817, 17] width 55 height 18
click at [799, 94] on div "Split order" at bounding box center [793, 89] width 84 height 16
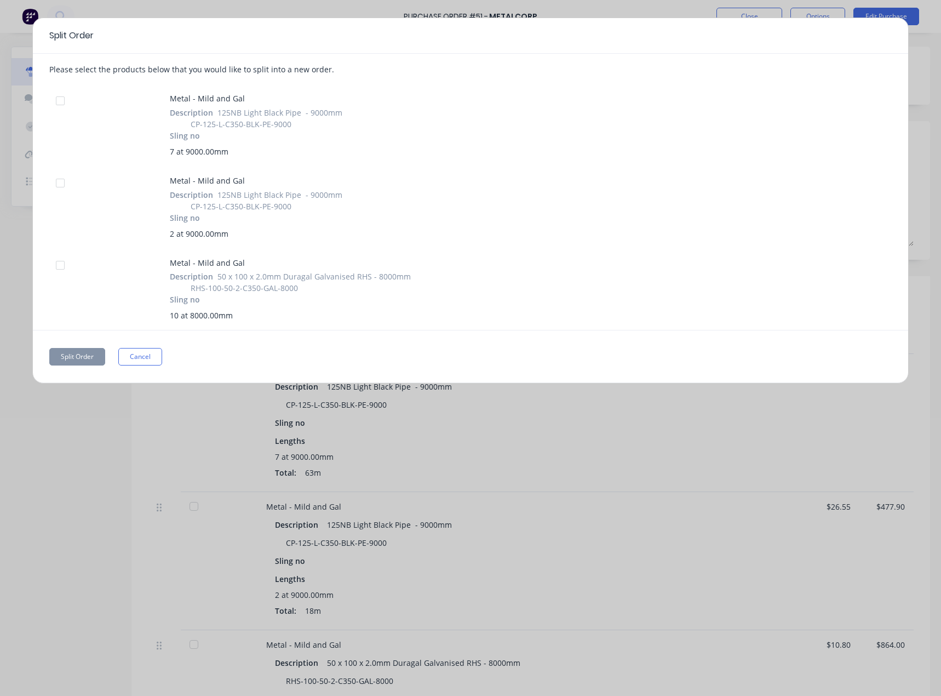
click at [55, 99] on div at bounding box center [60, 101] width 22 height 22
click at [64, 358] on button "Split Order" at bounding box center [77, 357] width 56 height 18
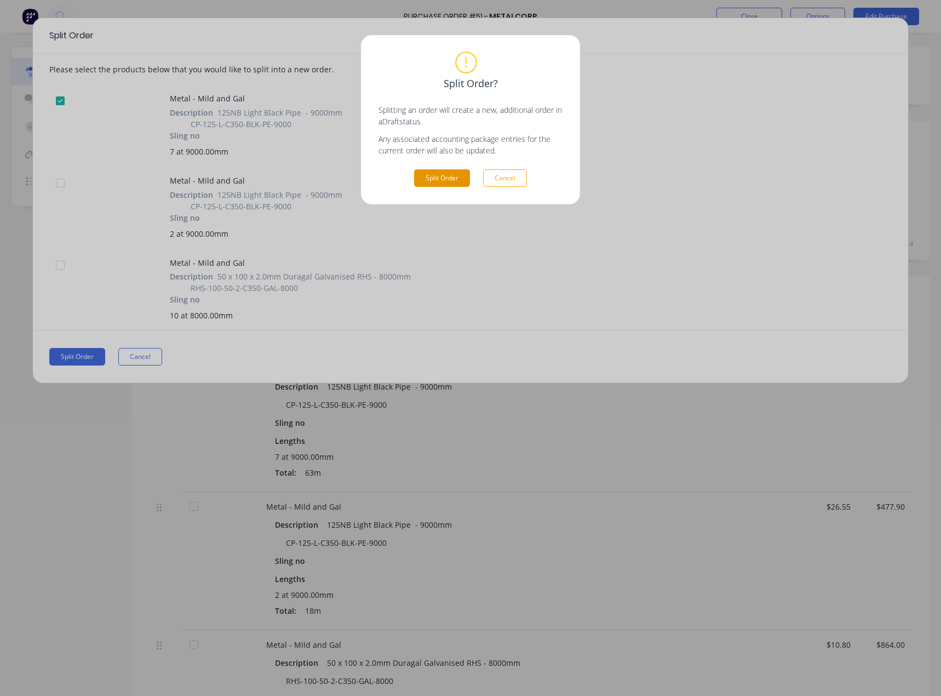
click at [425, 171] on button "Split Order" at bounding box center [442, 178] width 56 height 18
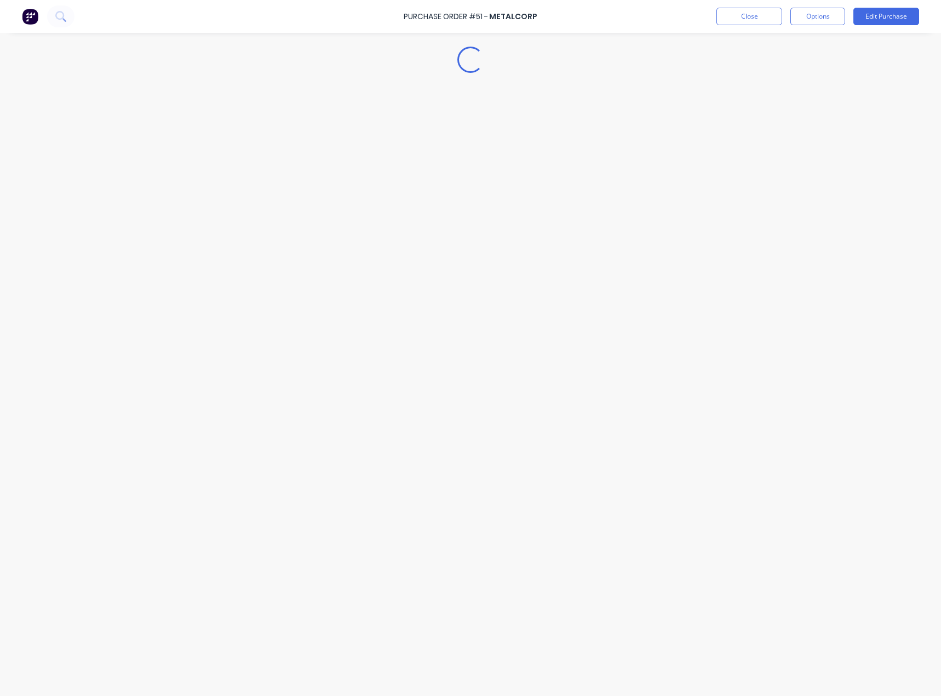
type textarea "x"
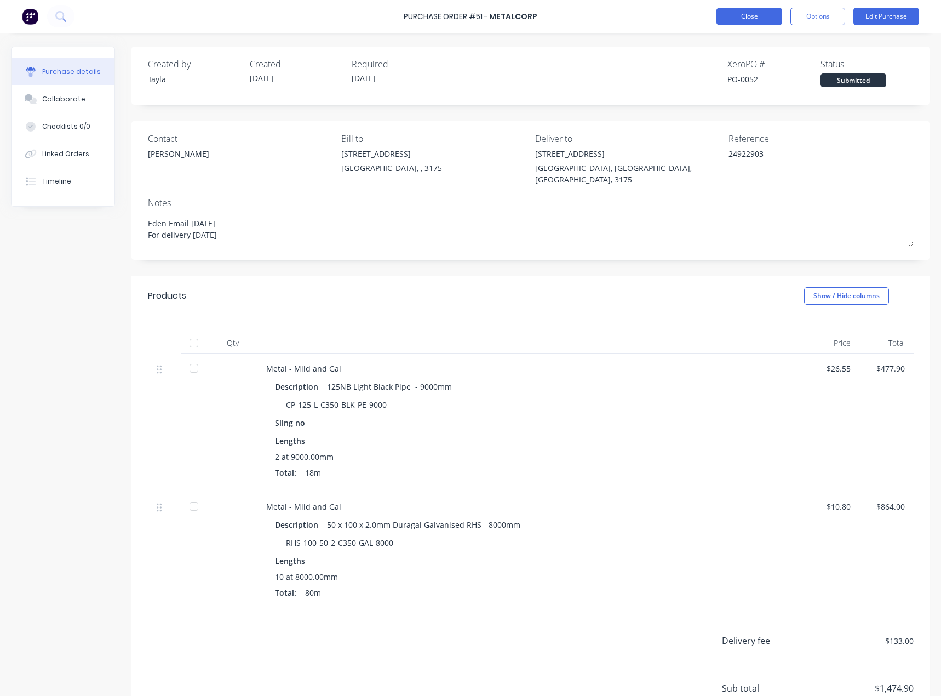
click at [754, 14] on button "Close" at bounding box center [750, 17] width 66 height 18
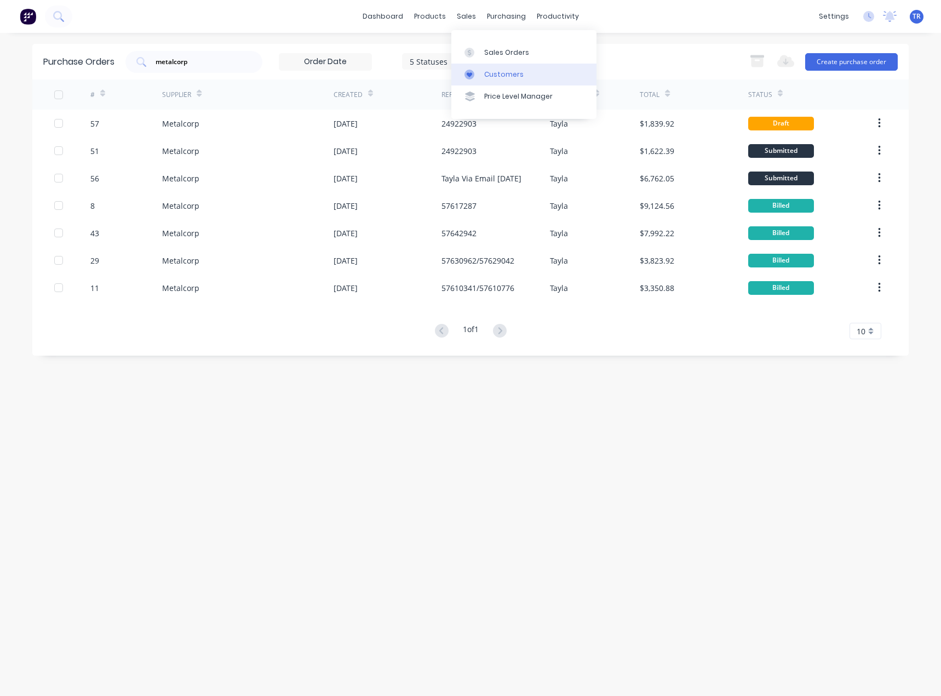
click at [486, 73] on div "Customers" at bounding box center [503, 75] width 39 height 10
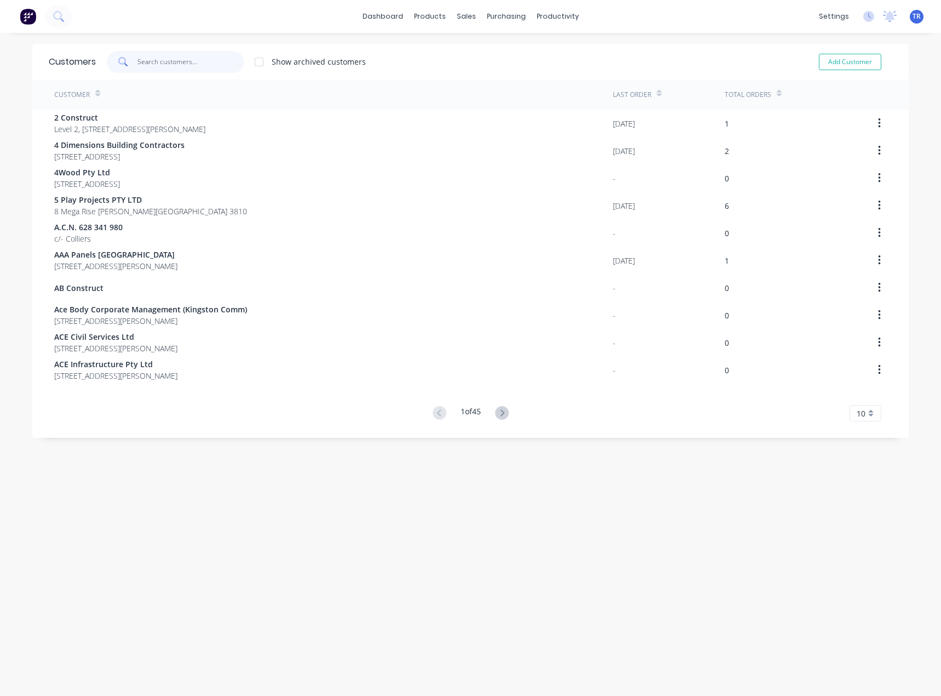
click at [210, 62] on input "text" at bounding box center [190, 62] width 107 height 22
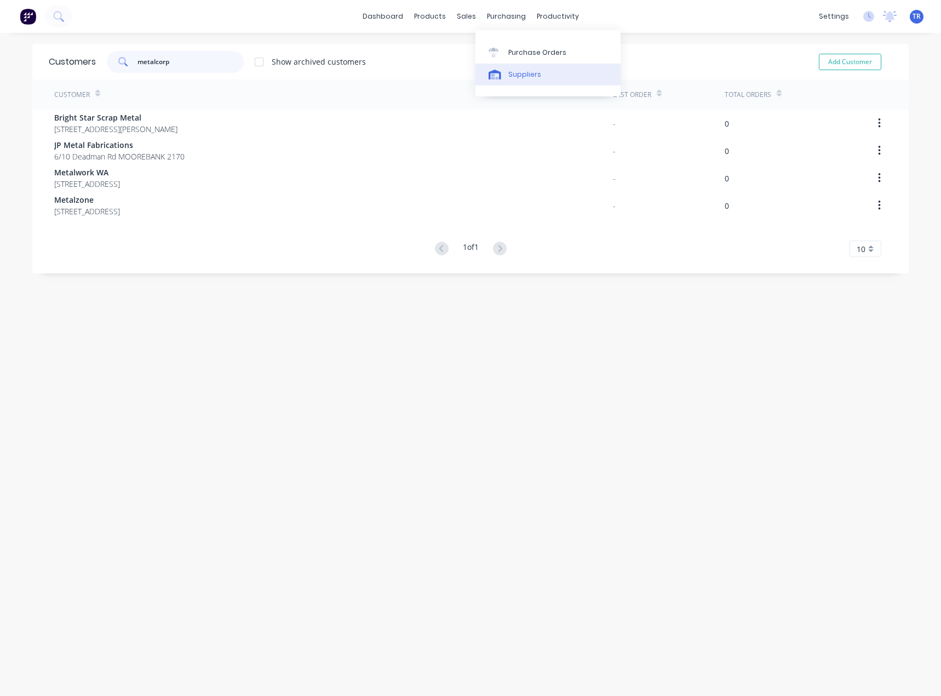
type input "metalcorp"
click at [524, 70] on div "Suppliers" at bounding box center [524, 75] width 33 height 10
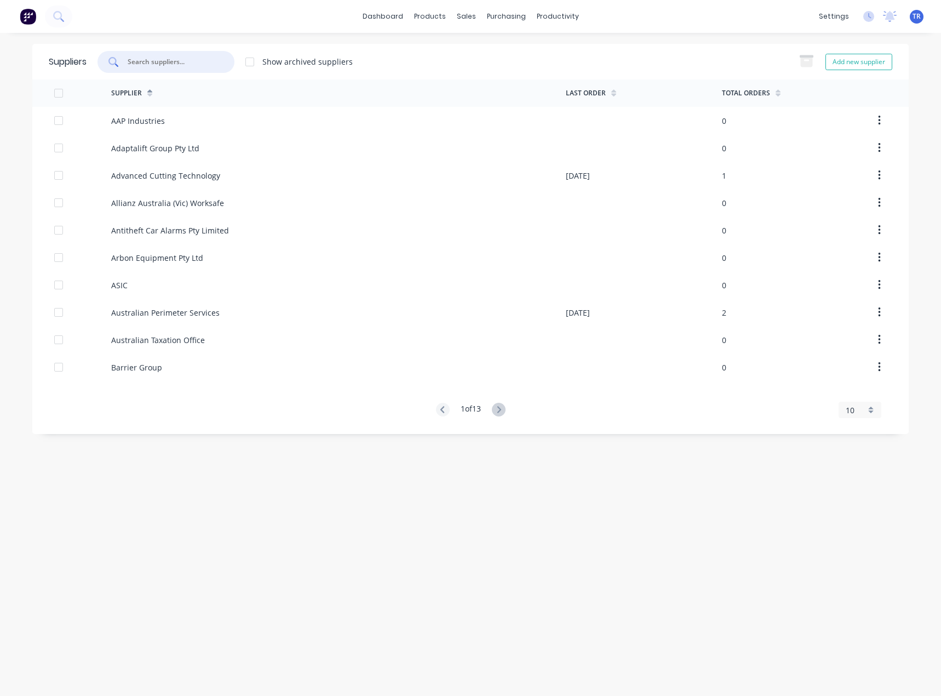
click at [147, 58] on input "text" at bounding box center [172, 61] width 91 height 11
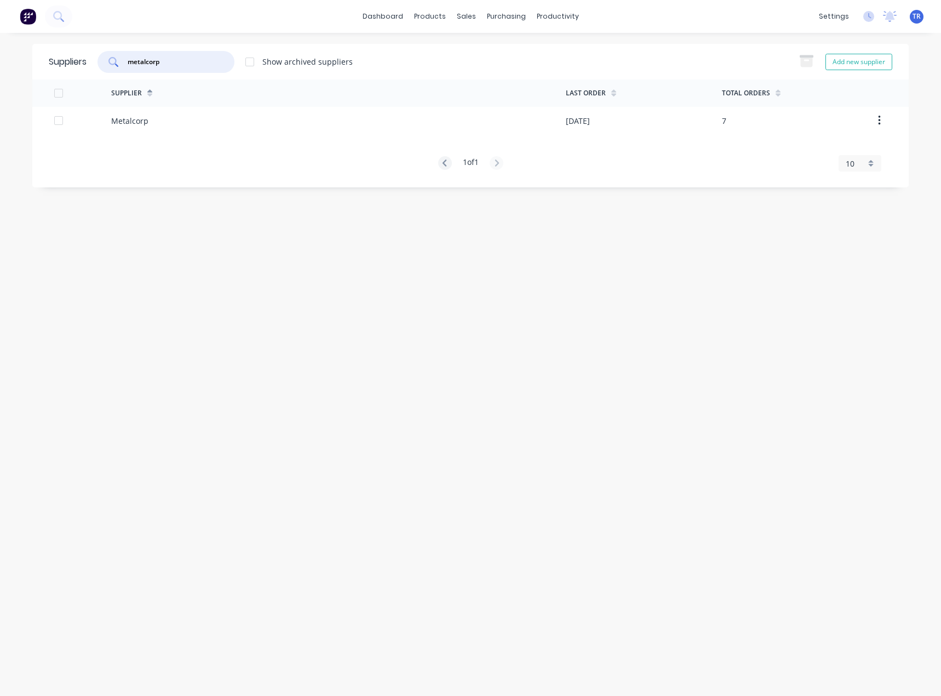
type input "metalcorp"
click at [181, 119] on div "Metalcorp" at bounding box center [338, 120] width 455 height 27
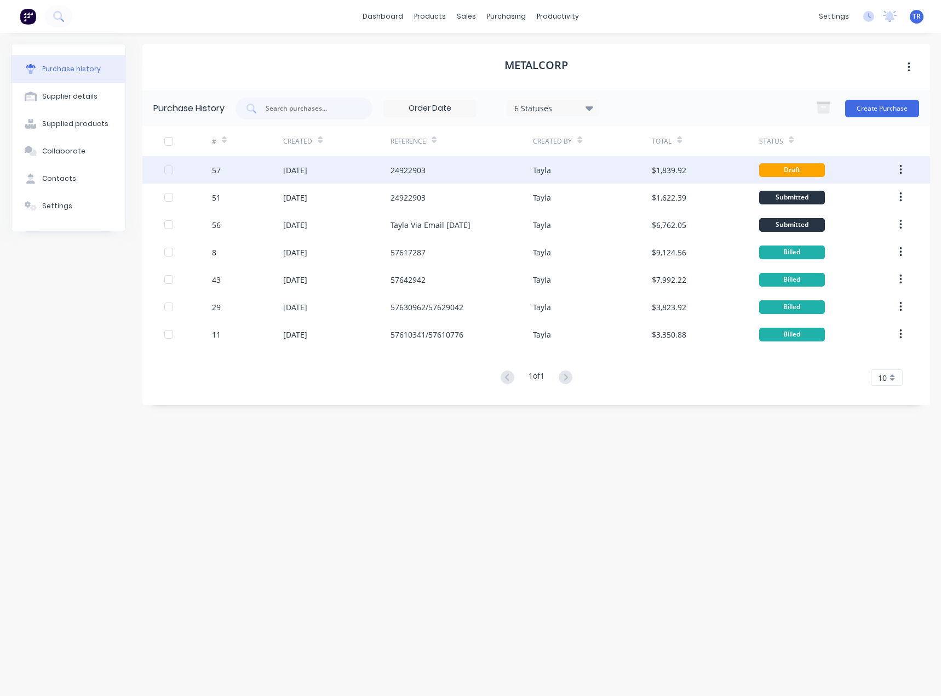
click at [320, 162] on div "[DATE]" at bounding box center [336, 169] width 107 height 27
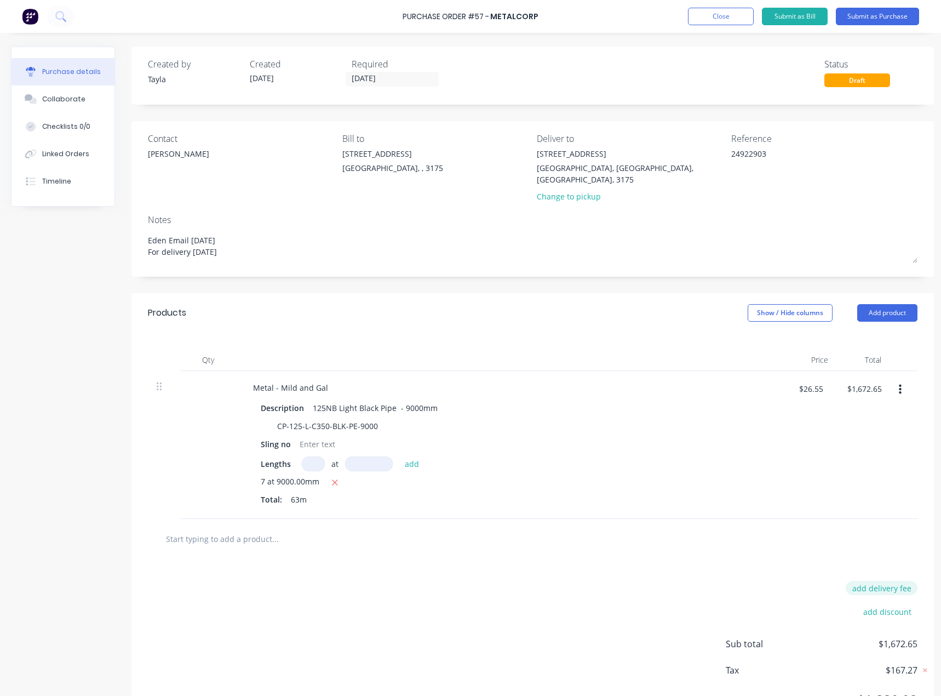
click at [877, 581] on button "add delivery fee" at bounding box center [882, 588] width 72 height 14
type textarea "x"
type input "99.32"
type textarea "x"
type input "$99.32"
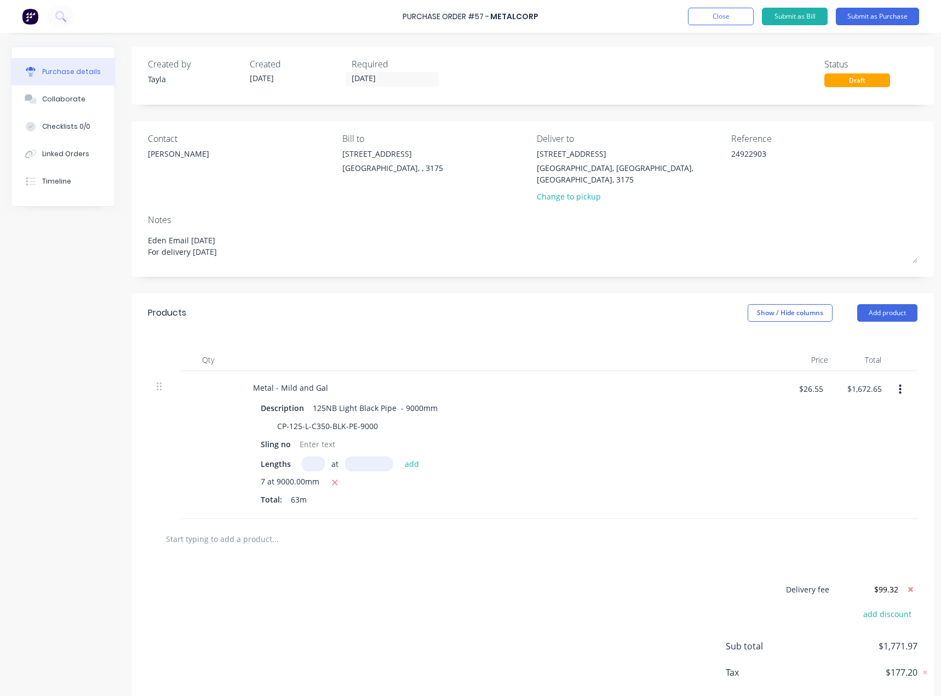
click at [649, 592] on div "Delivery fee $99.32 add discount Sub total $1,771.97 Tax $177.20 Total $1,949.17" at bounding box center [532, 650] width 803 height 182
click at [82, 99] on button "Collaborate" at bounding box center [63, 98] width 103 height 27
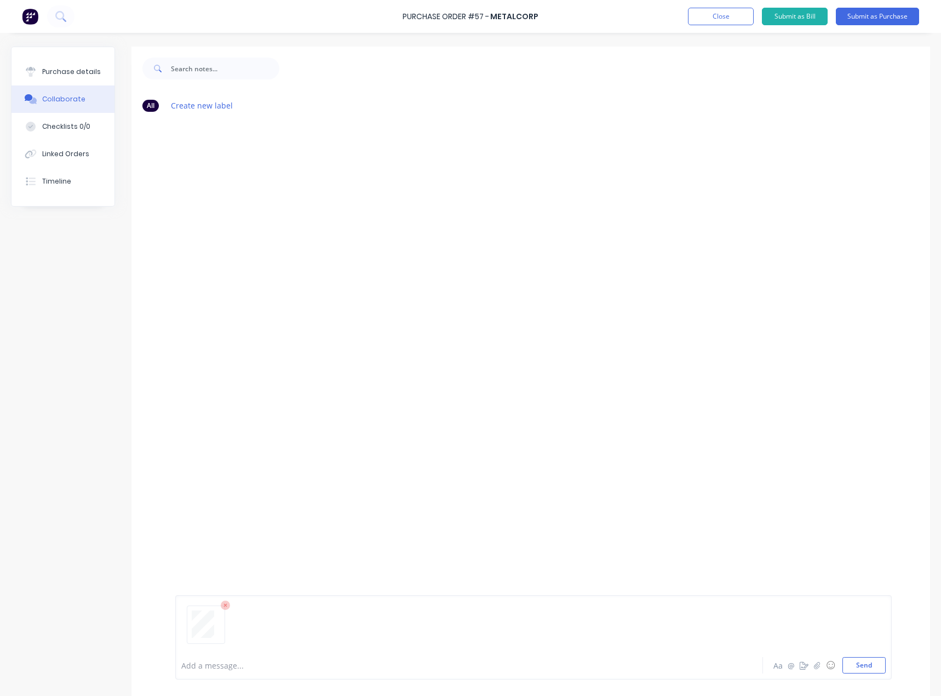
click at [878, 664] on div "Add a message... Aa @ ☺ Send" at bounding box center [533, 637] width 717 height 84
click at [863, 666] on button "Send" at bounding box center [863, 665] width 43 height 16
click at [85, 73] on div "Purchase details" at bounding box center [71, 72] width 59 height 10
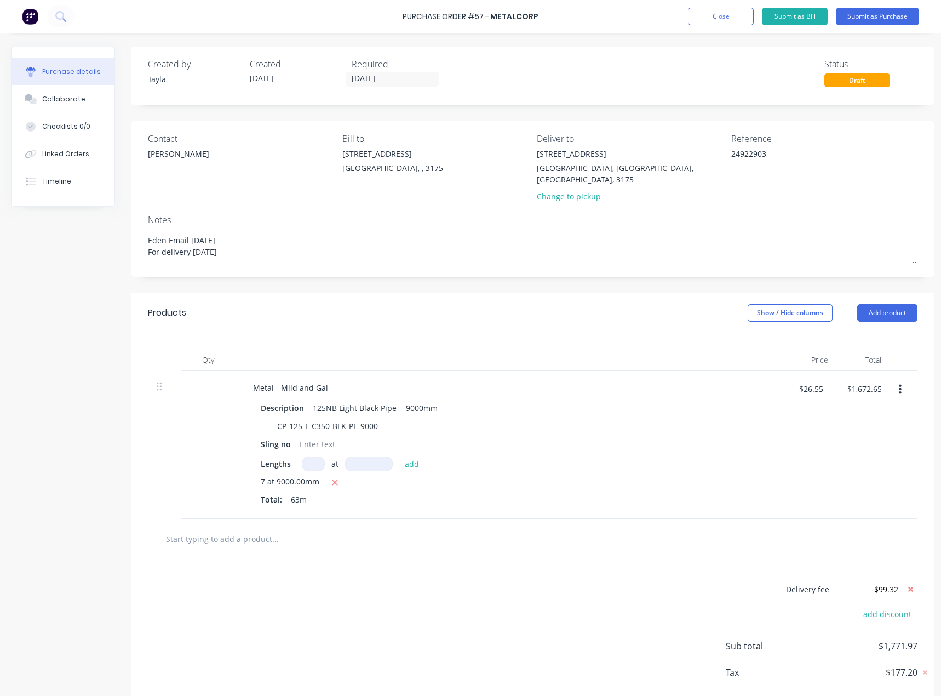
drag, startPoint x: 335, startPoint y: 471, endPoint x: 319, endPoint y: 464, distance: 17.7
click at [335, 478] on icon "button" at bounding box center [334, 483] width 7 height 10
type textarea "x"
type input "$0.00"
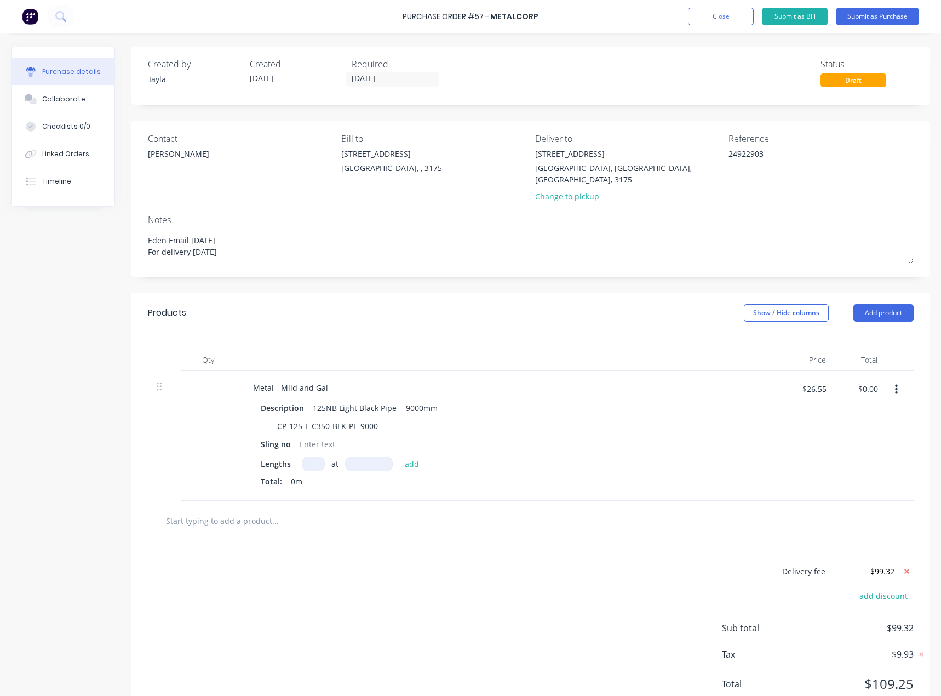
click at [314, 456] on input at bounding box center [313, 463] width 23 height 15
type textarea "x"
type input "2"
type textarea "x"
type input "2"
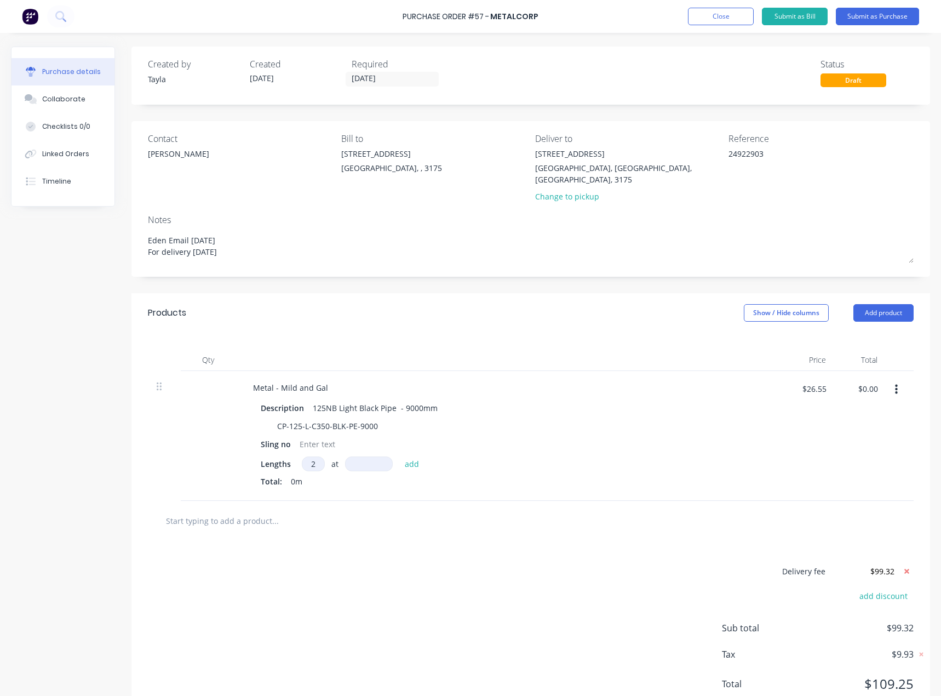
click at [369, 456] on input at bounding box center [369, 463] width 48 height 15
type textarea "x"
type input "9"
type textarea "x"
type input "90"
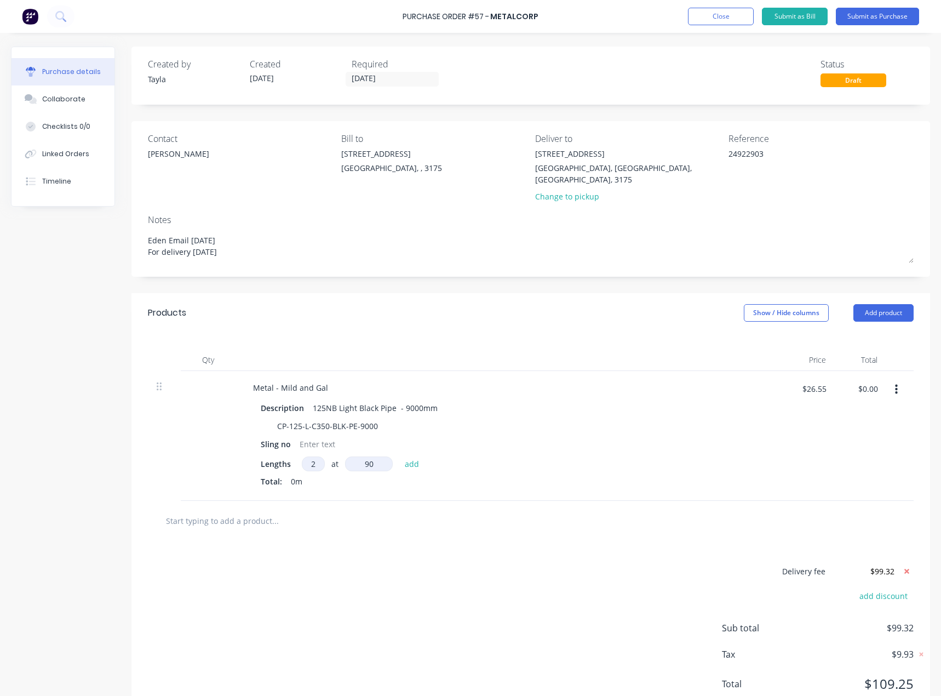
type textarea "x"
type input "900"
type textarea "x"
type input "9000"
type textarea "x"
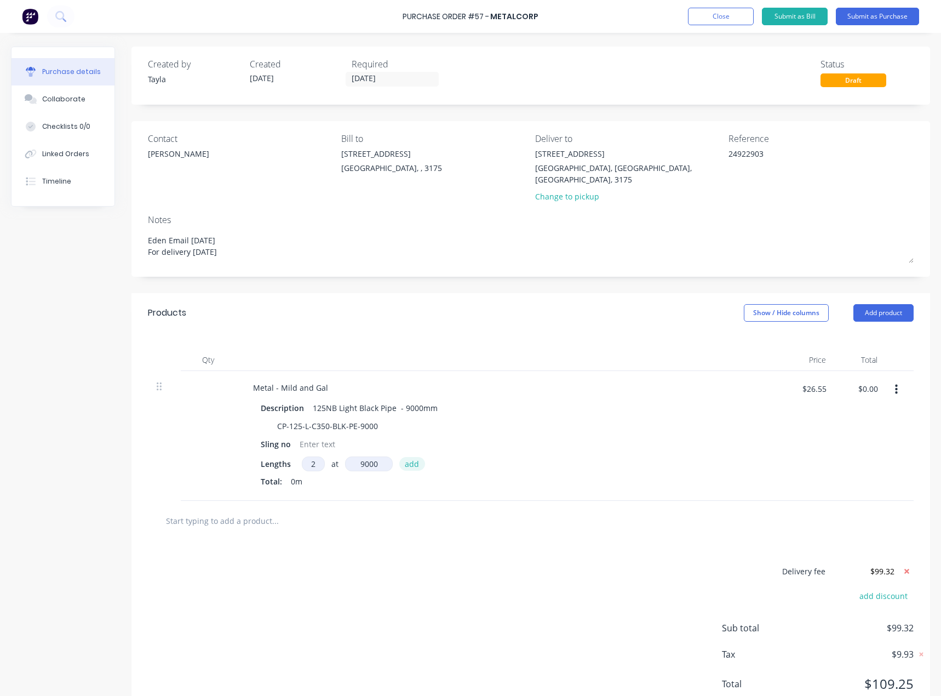
type input "9000mm"
click at [409, 457] on button "add" at bounding box center [412, 463] width 26 height 13
type textarea "x"
type input "$477.90"
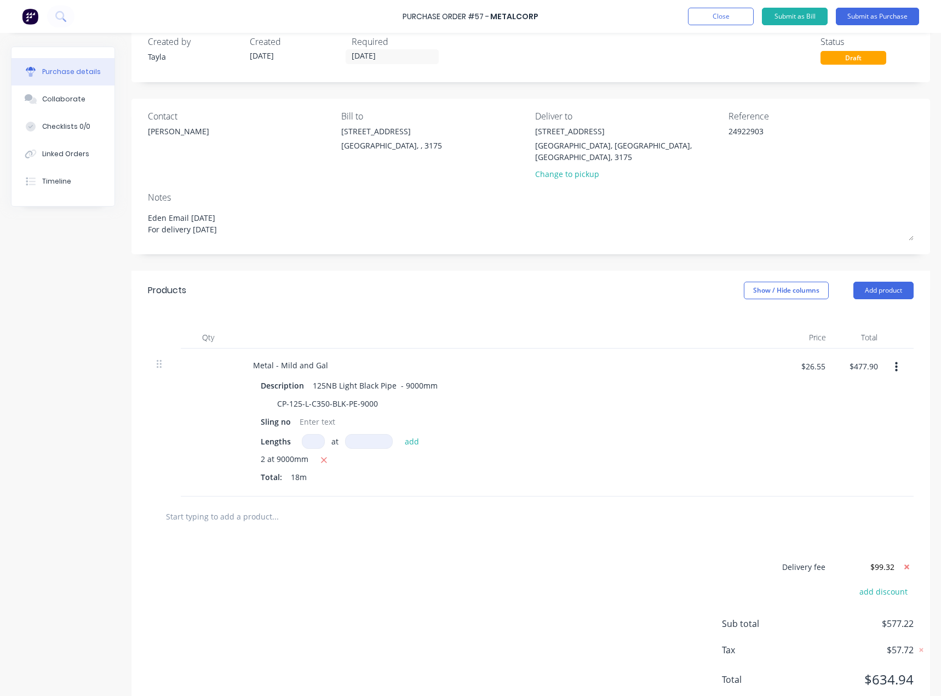
scroll to position [45, 0]
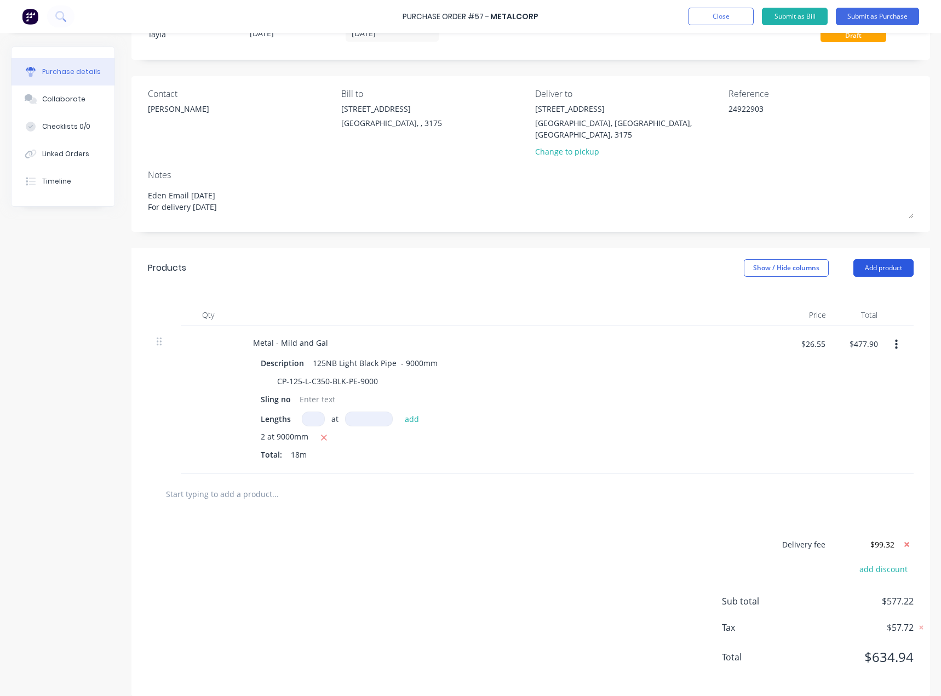
click at [875, 260] on button "Add product" at bounding box center [883, 268] width 60 height 18
click at [887, 288] on div "Product catalogue" at bounding box center [861, 296] width 84 height 16
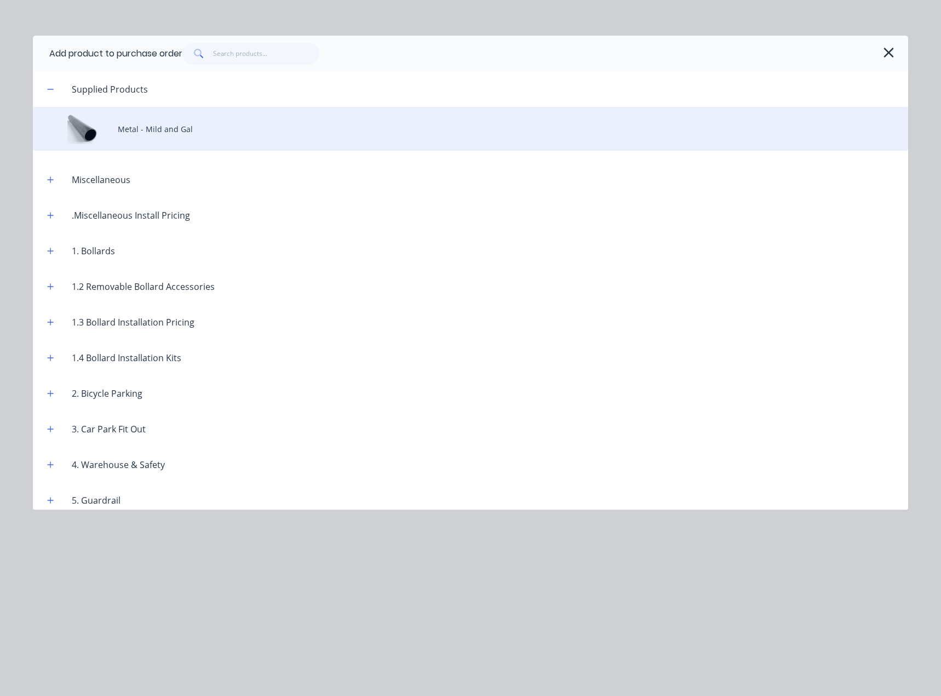
click at [148, 114] on div "Metal - Mild and Gal" at bounding box center [470, 129] width 875 height 44
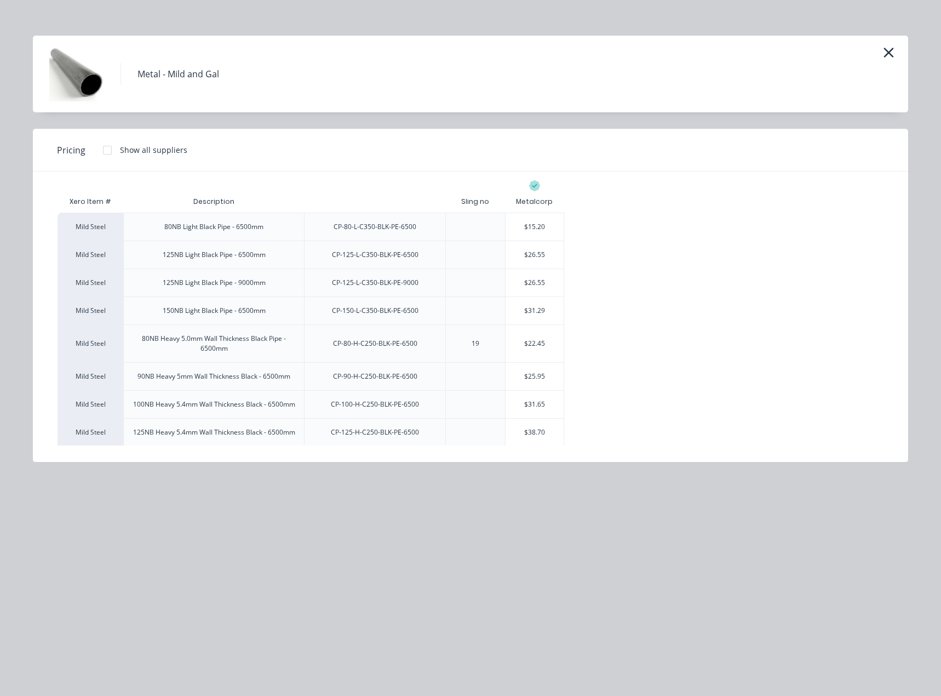
scroll to position [263, 0]
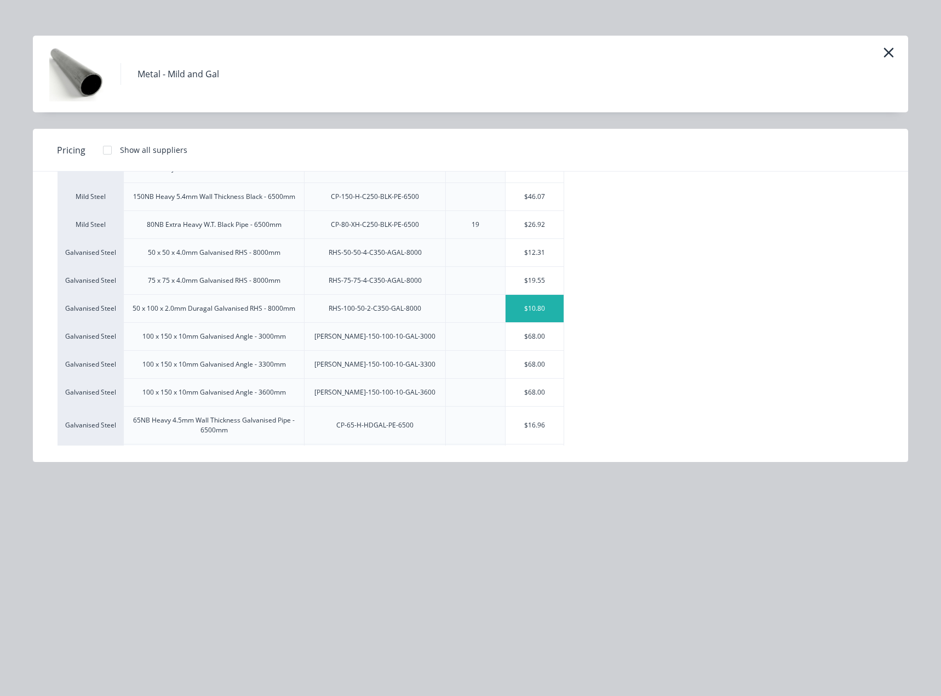
click at [535, 311] on div "$10.80" at bounding box center [535, 308] width 59 height 27
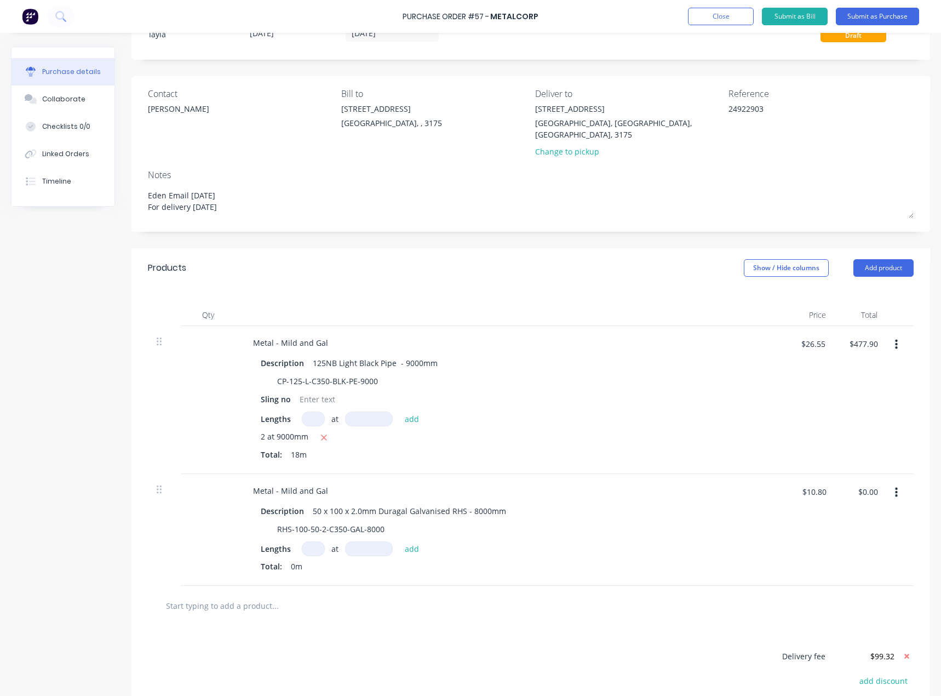
click at [305, 541] on input at bounding box center [313, 548] width 23 height 15
type textarea "x"
type input "1"
type textarea "x"
type input "10"
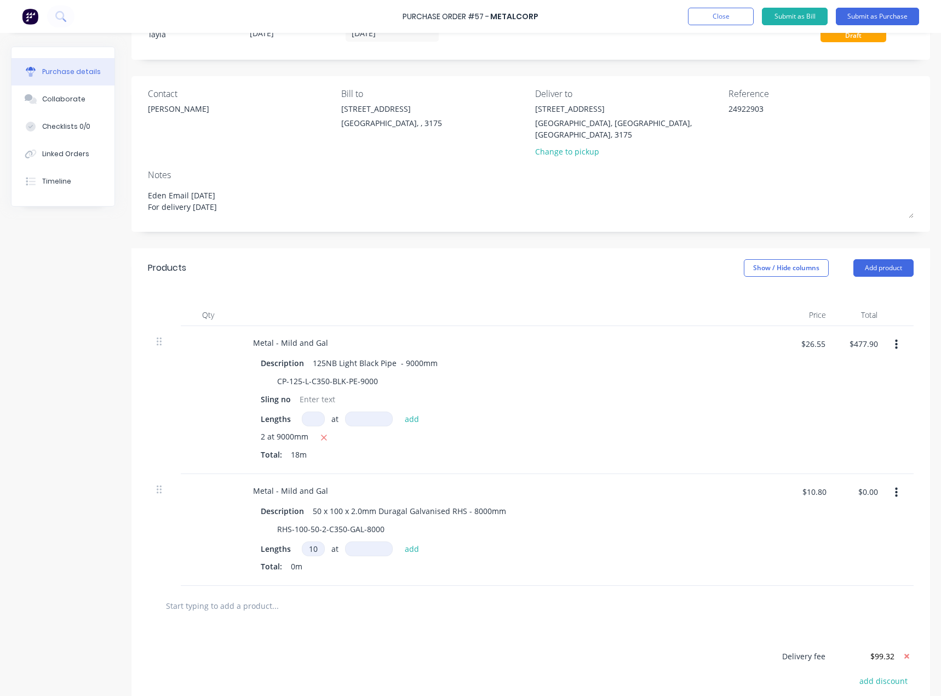
click at [379, 526] on div "Description 50 x 100 x 2.0mm Duragal Galvanised RHS - 8000mm RHS-100-50-2-C350-…" at bounding box center [509, 539] width 530 height 73
click at [379, 541] on input at bounding box center [369, 548] width 48 height 15
type textarea "x"
type input "8"
type textarea "x"
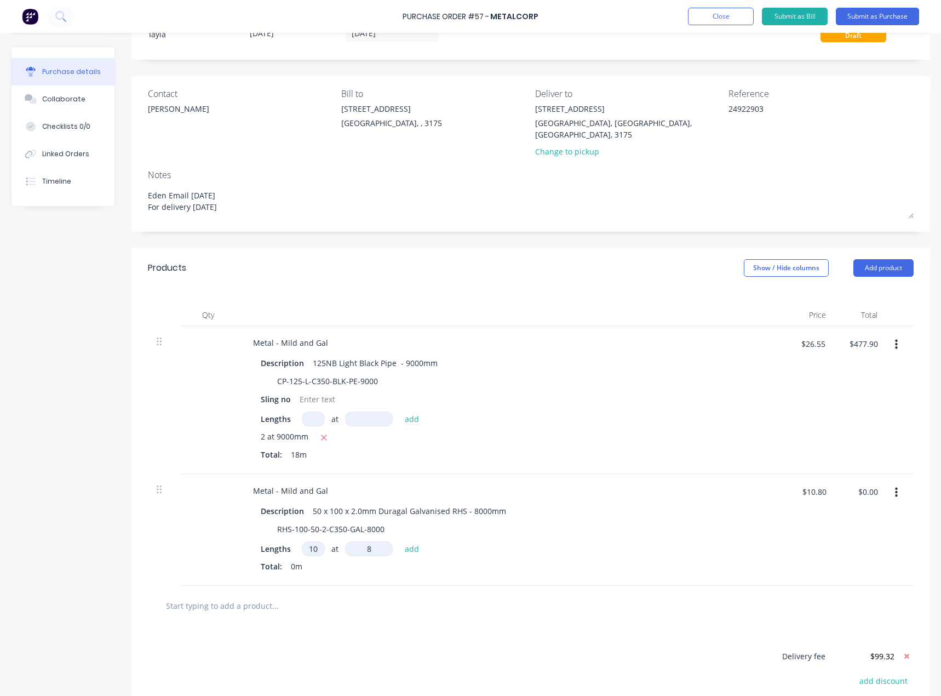
type input "80"
type textarea "x"
type input "800"
type textarea "x"
type input "8000"
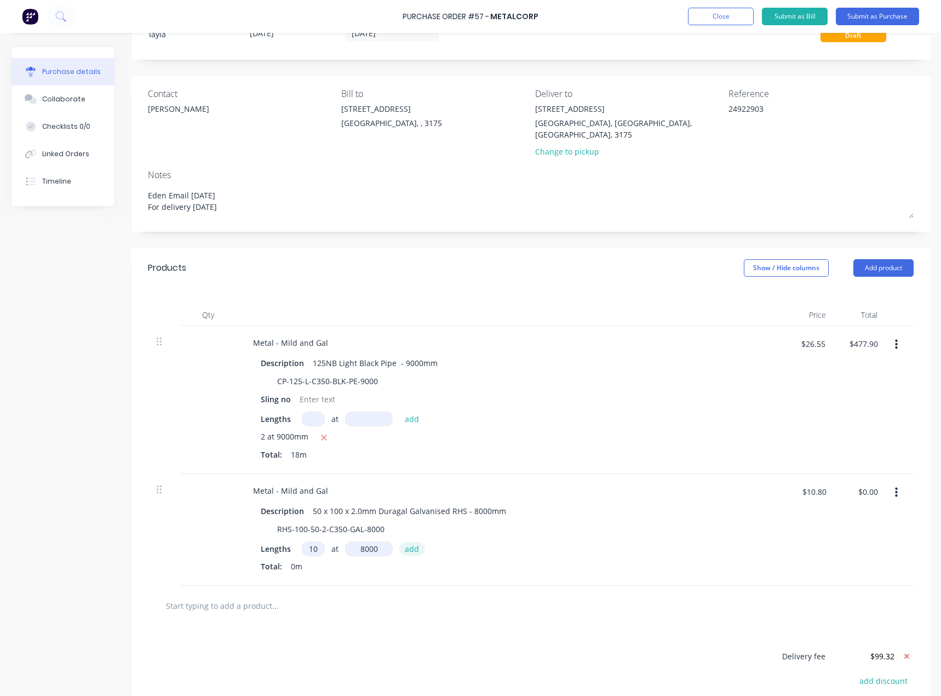
type textarea "x"
type input "8000mm"
click at [410, 542] on button "add" at bounding box center [412, 548] width 26 height 13
type textarea "x"
type input "$864.00"
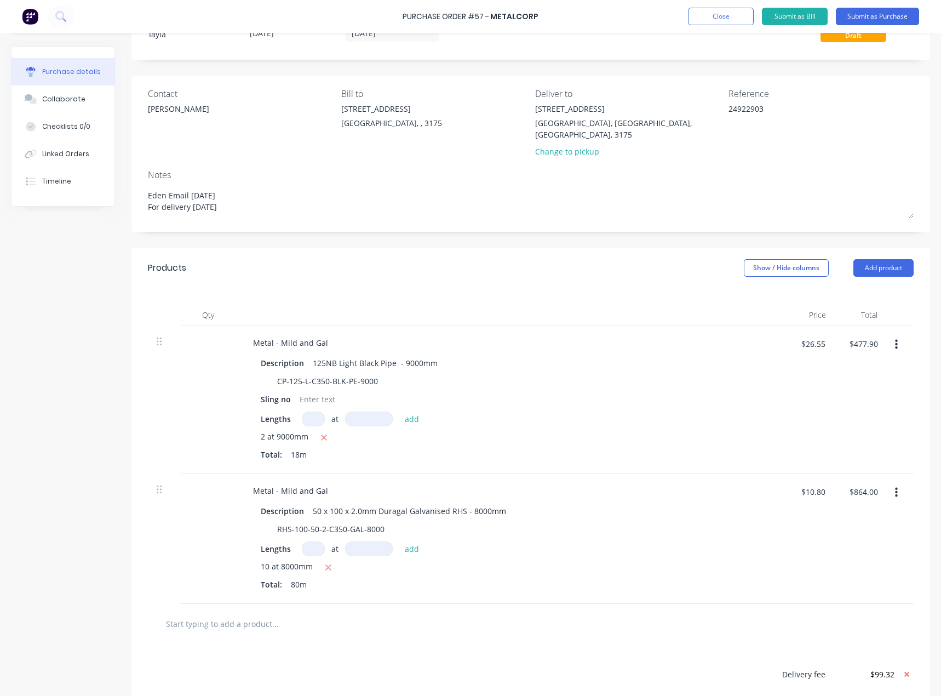
scroll to position [0, 0]
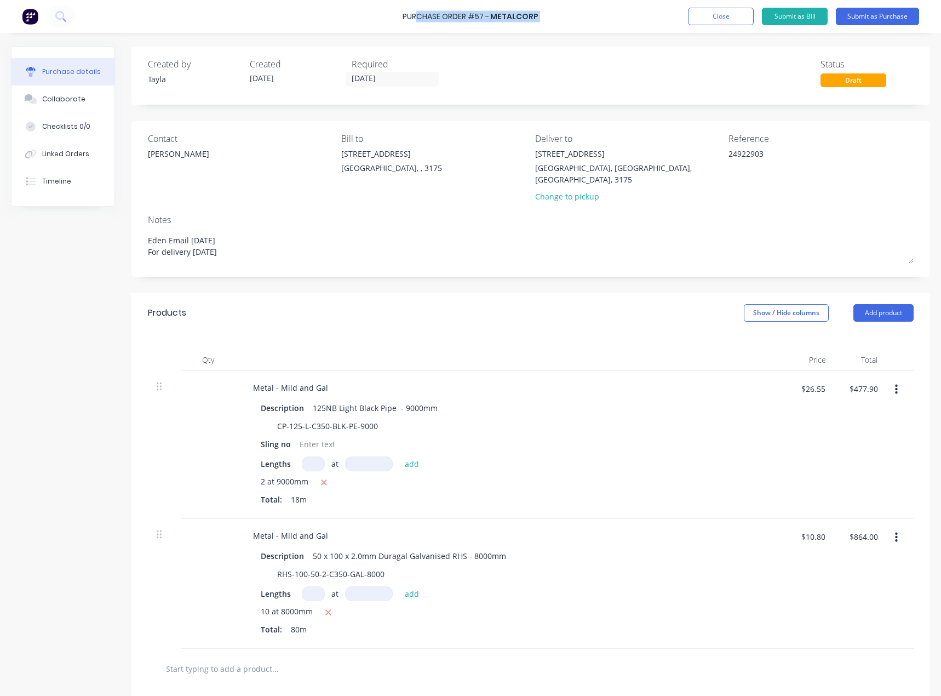
drag, startPoint x: 394, startPoint y: 16, endPoint x: 422, endPoint y: 17, distance: 28.5
click at [416, 19] on div "Purchase Order #57 - Metalcorp Add product Close Submit as Bill Submit as Purch…" at bounding box center [470, 16] width 941 height 33
copy div "chase Order #57 - Metalcorp Add product Close Submit as Bill Submit as Purchase"
click at [422, 17] on div "Purchase Order #57 -" at bounding box center [446, 17] width 87 height 12
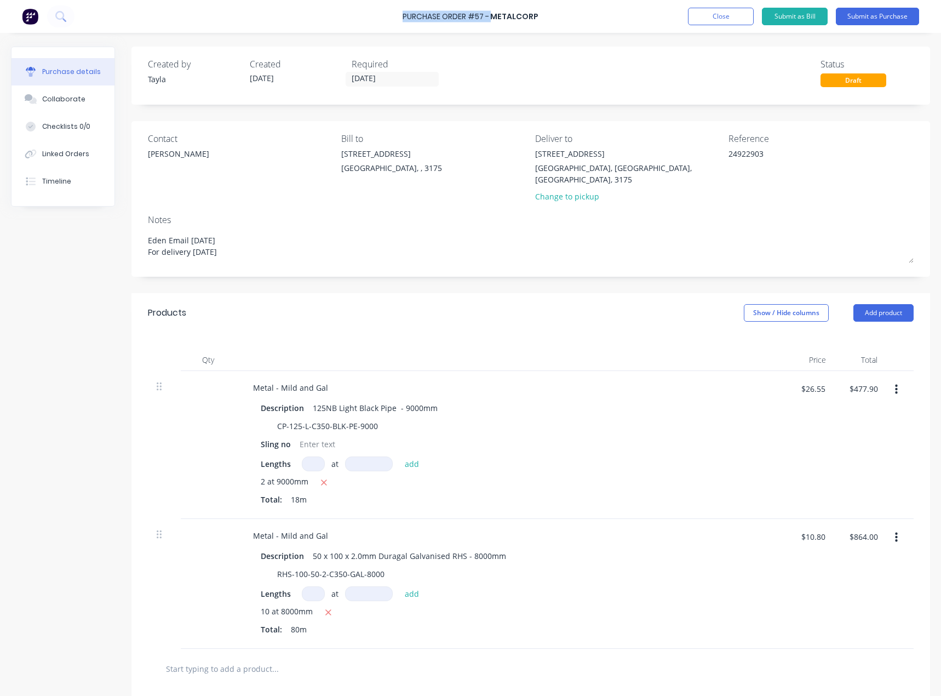
click at [422, 17] on div "Purchase Order #57 -" at bounding box center [446, 17] width 87 height 12
drag, startPoint x: 546, startPoint y: 14, endPoint x: 405, endPoint y: 15, distance: 140.8
click at [405, 15] on div "Purchase Order #57 - Metalcorp Add product Close Submit as Bill Submit as Purch…" at bounding box center [470, 16] width 941 height 33
copy div "Purchase Order #57 - Metalcorp Add product Close Submit as Bill Submit as Purch…"
click at [890, 14] on button "Submit as Purchase" at bounding box center [877, 17] width 83 height 18
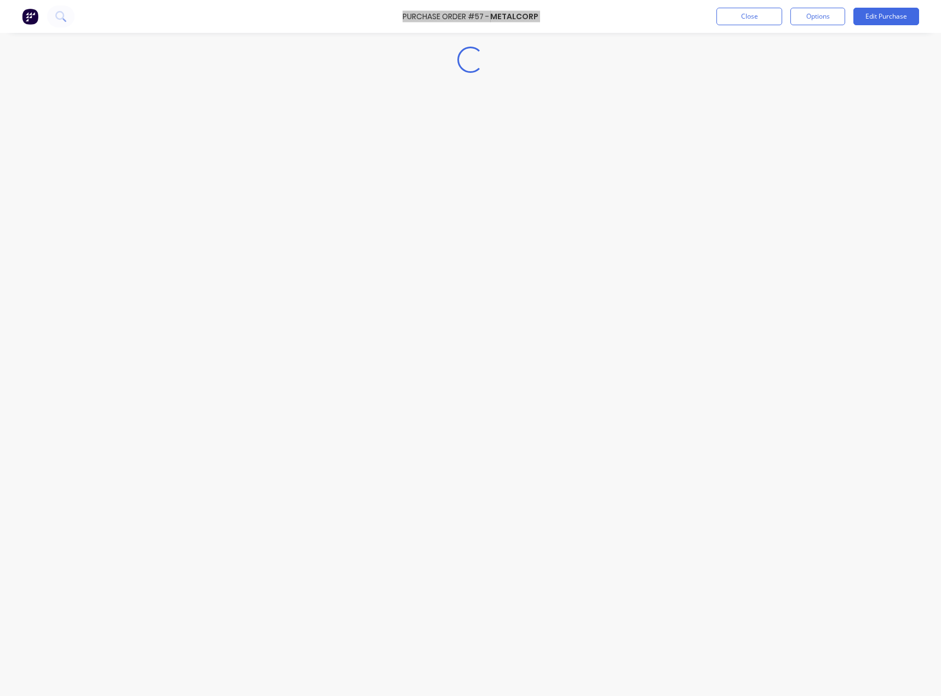
type textarea "x"
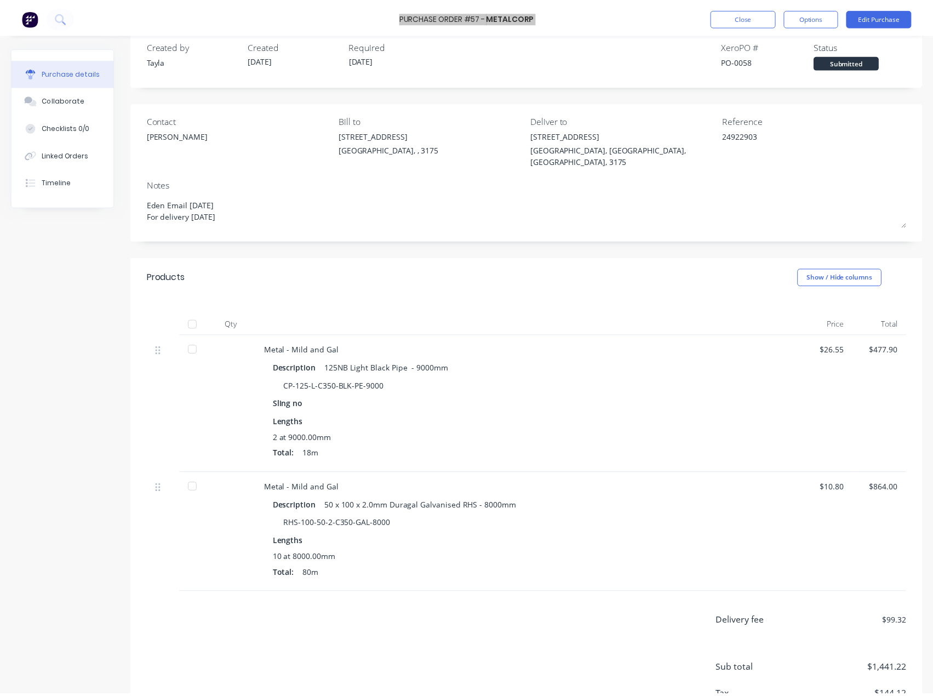
scroll to position [55, 0]
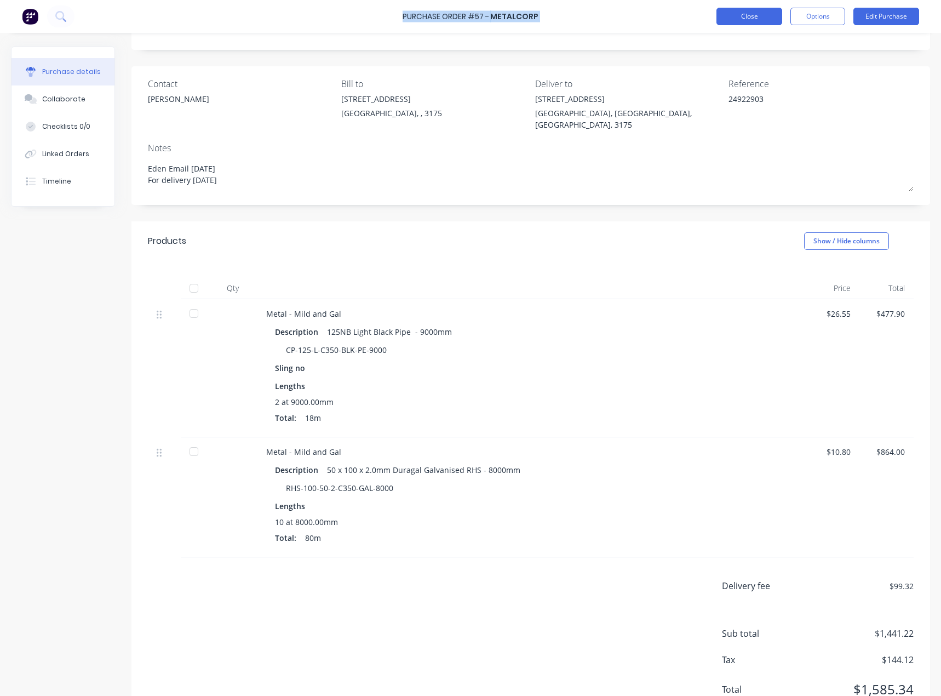
click at [743, 21] on button "Close" at bounding box center [750, 17] width 66 height 18
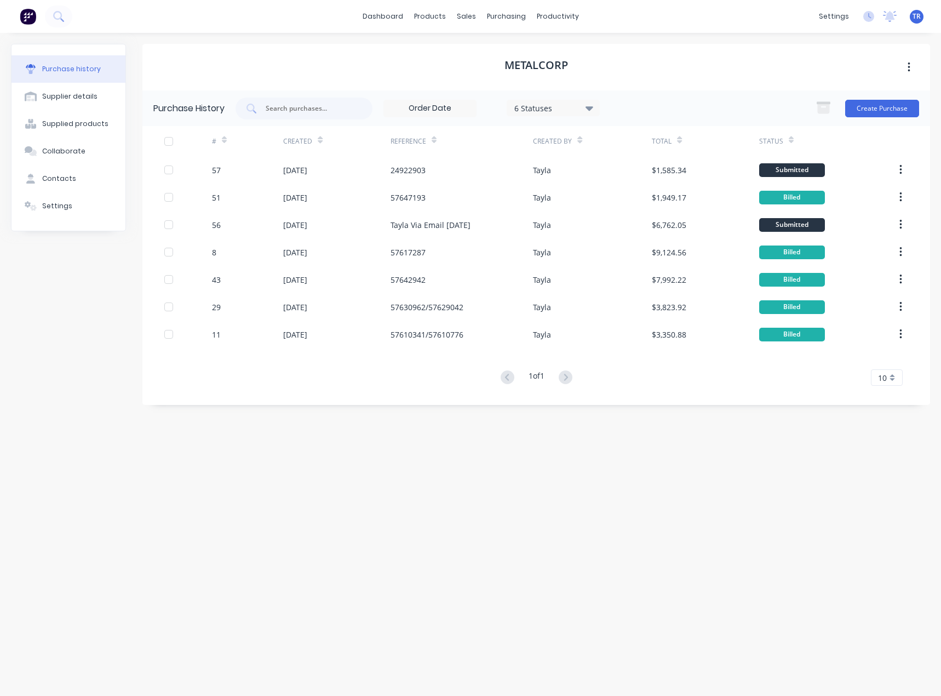
click at [791, 142] on icon at bounding box center [791, 140] width 5 height 8
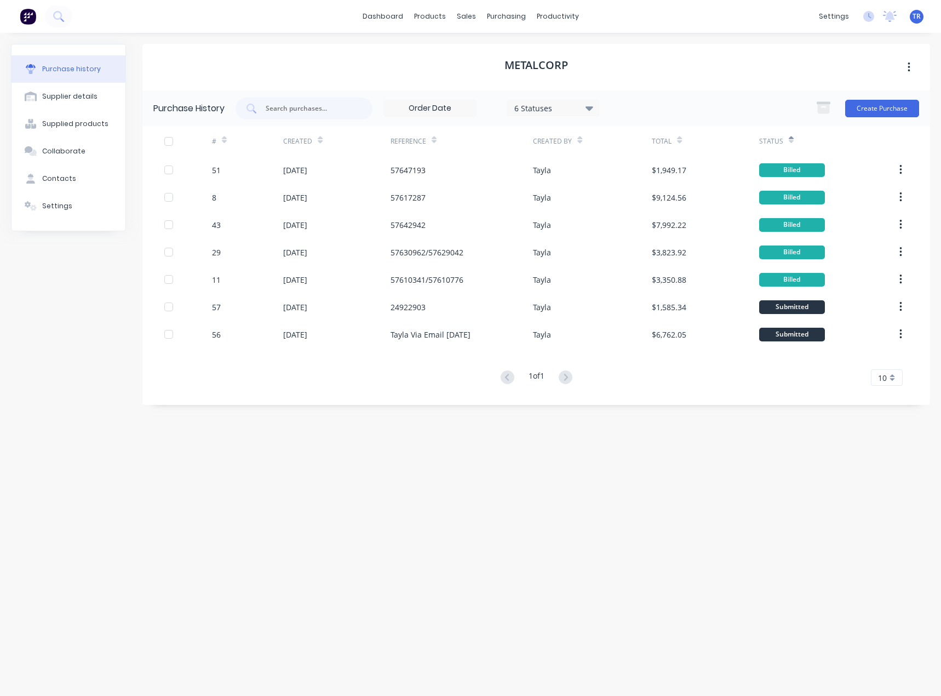
click at [790, 139] on icon at bounding box center [791, 140] width 5 height 8
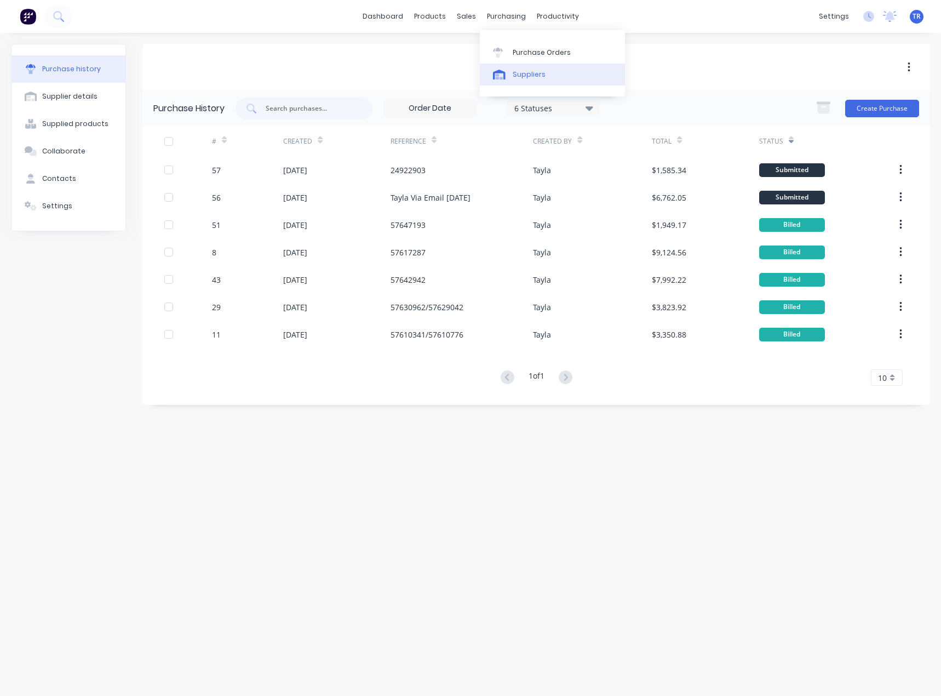
click at [500, 68] on link "Suppliers" at bounding box center [552, 75] width 145 height 22
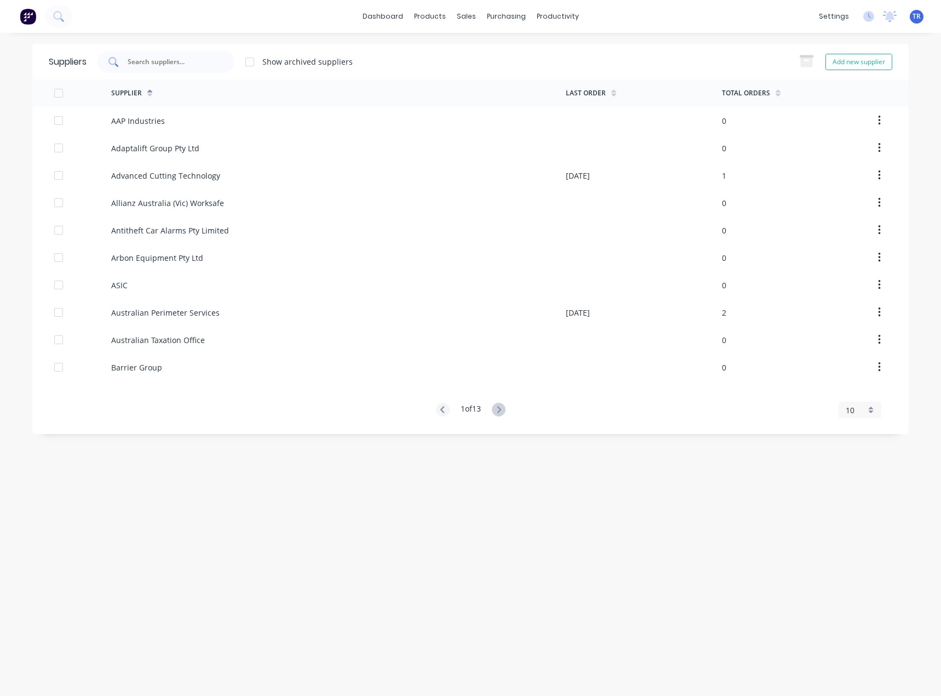
click at [182, 70] on div at bounding box center [166, 62] width 137 height 22
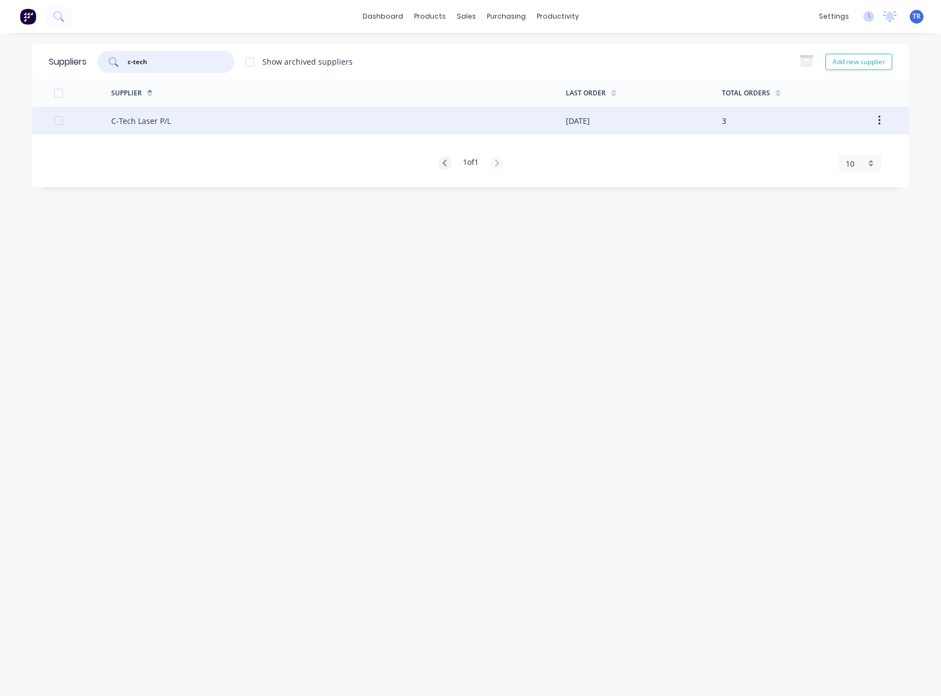
type input "c-tech"
click at [182, 122] on div "C-Tech Laser P/L" at bounding box center [338, 120] width 455 height 27
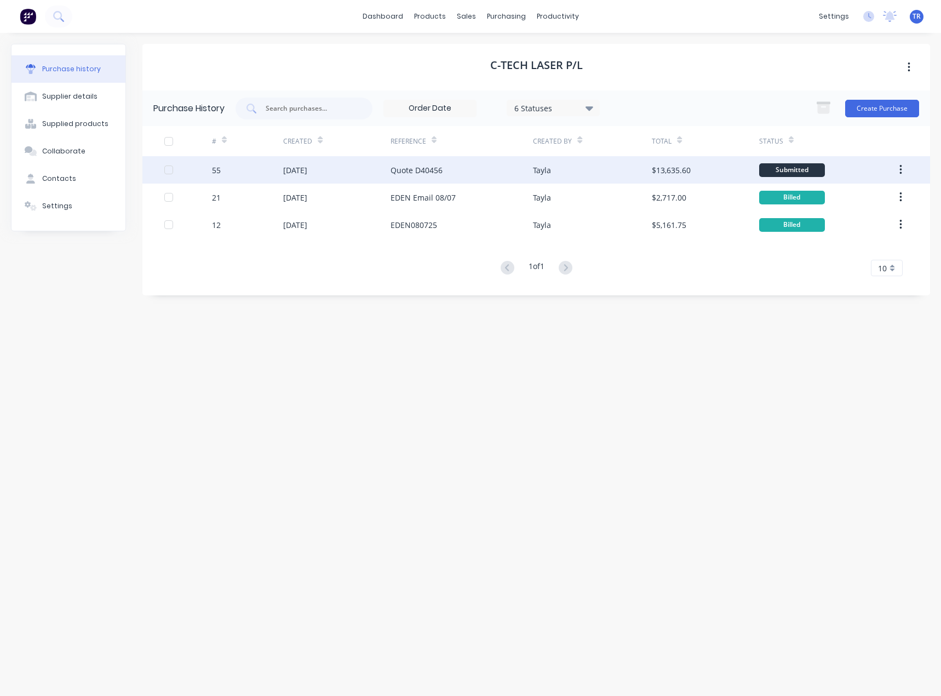
click at [339, 176] on div "[DATE]" at bounding box center [336, 169] width 107 height 27
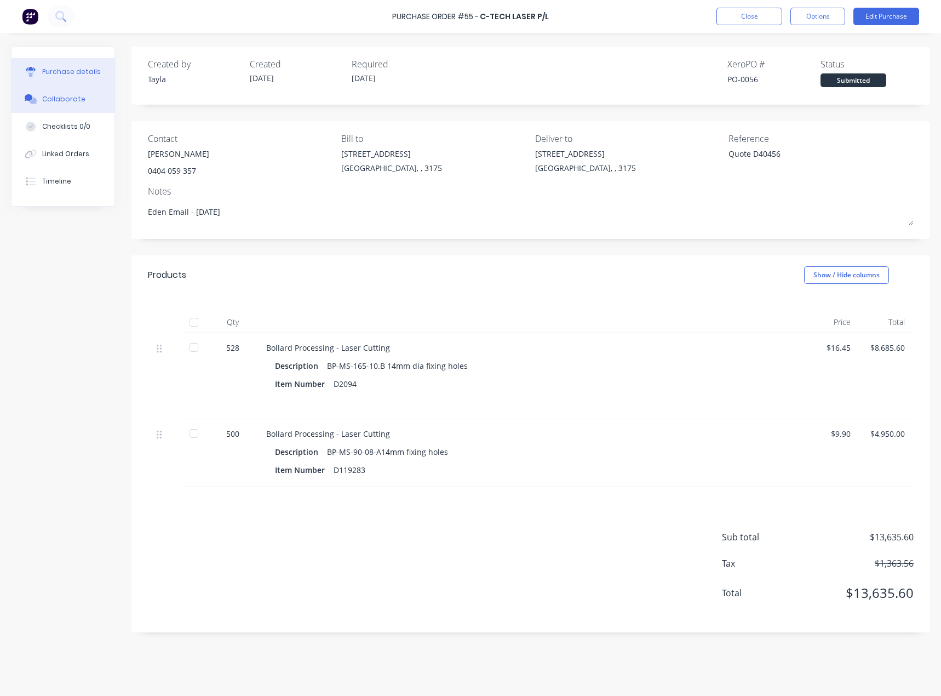
click at [44, 98] on div "Collaborate" at bounding box center [63, 99] width 43 height 10
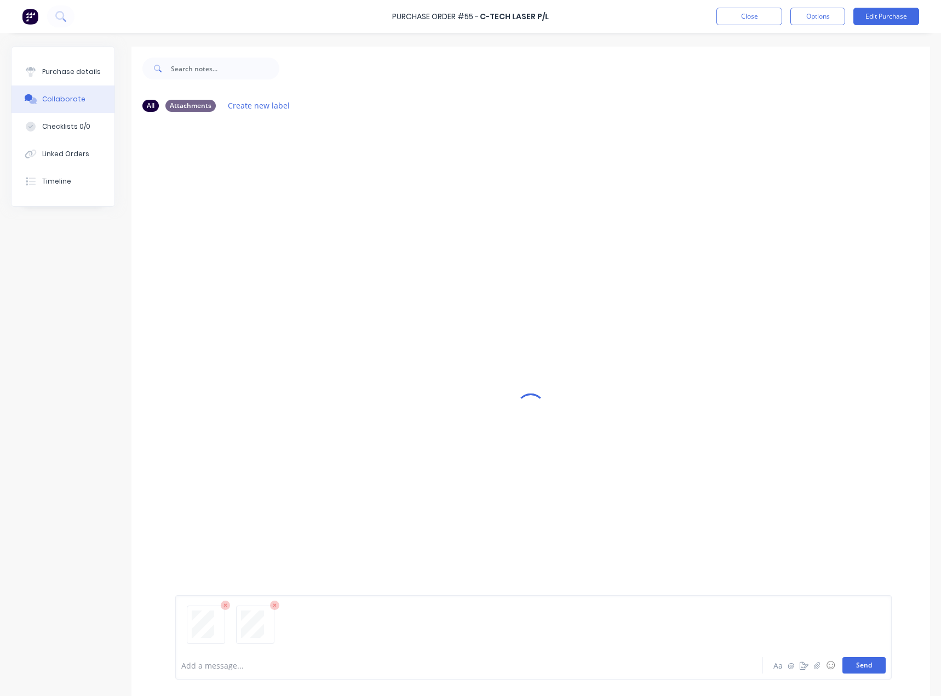
click at [866, 657] on button "Send" at bounding box center [863, 665] width 43 height 16
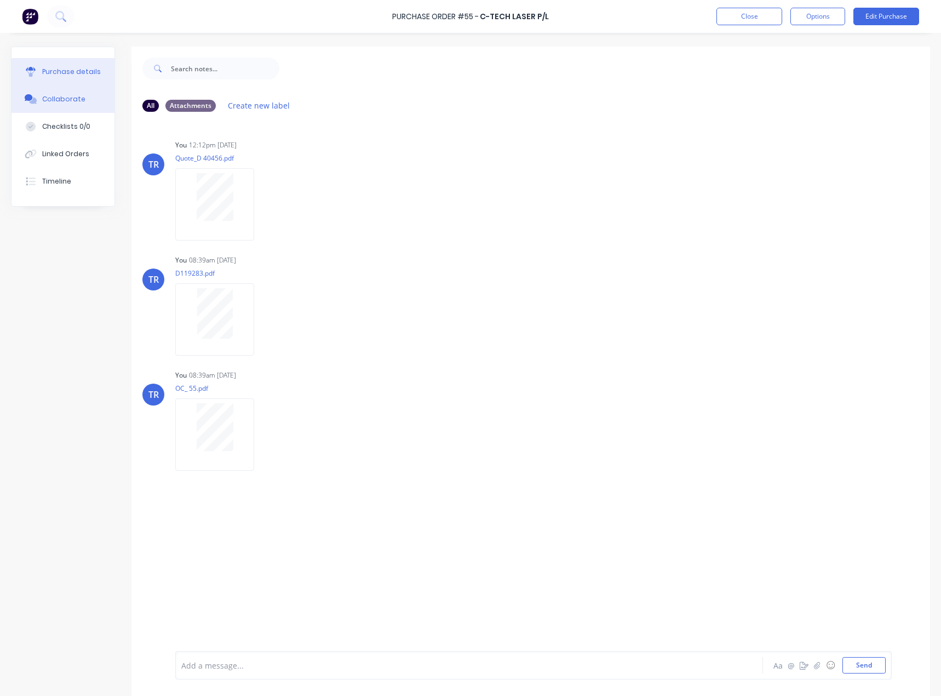
click at [65, 69] on div "Purchase details" at bounding box center [71, 72] width 59 height 10
type textarea "x"
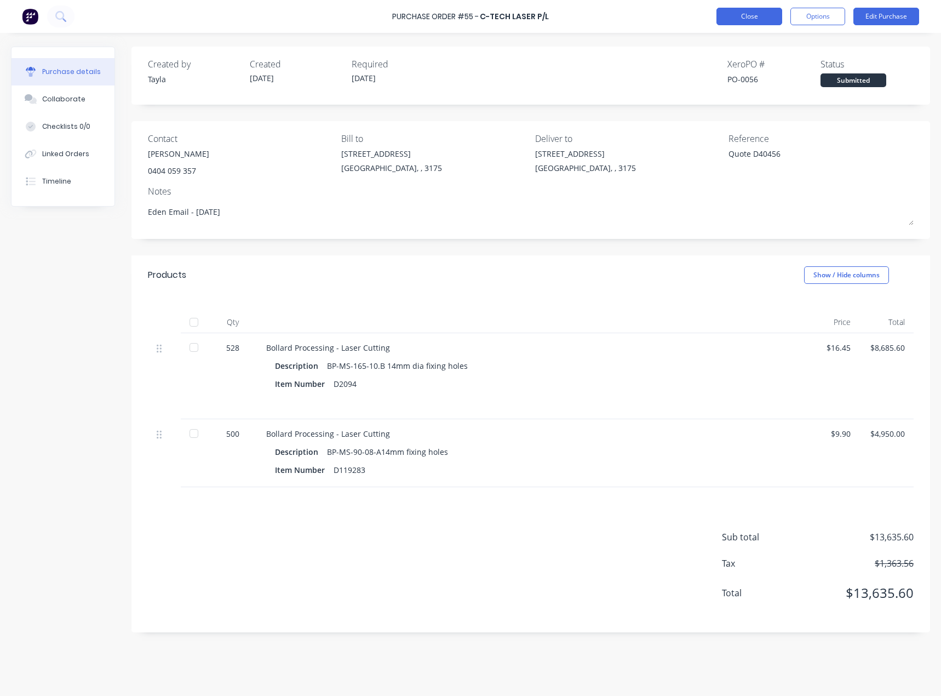
click at [746, 16] on button "Close" at bounding box center [750, 17] width 66 height 18
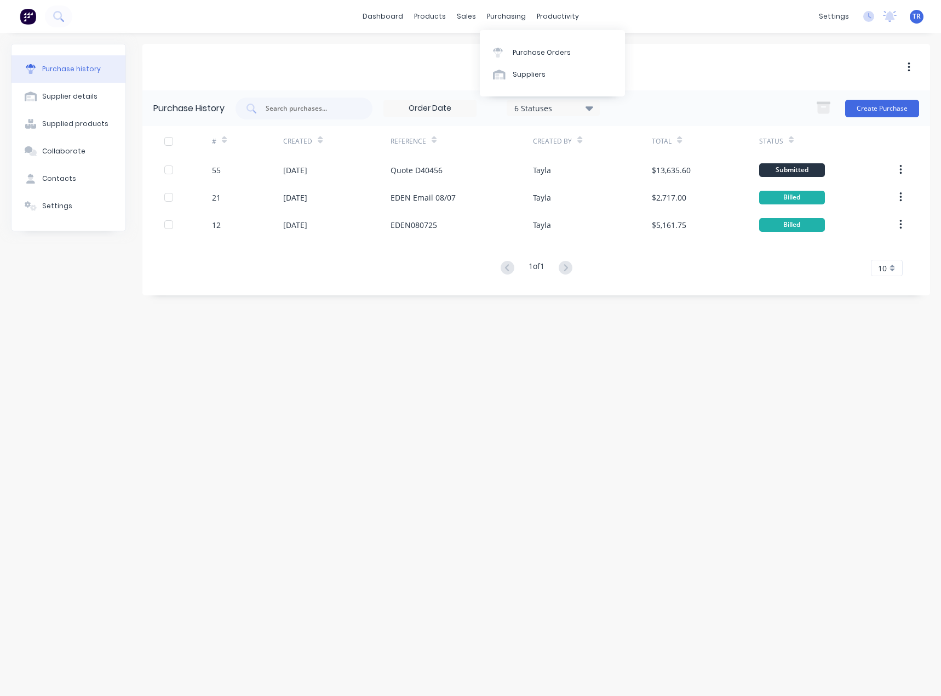
click at [520, 90] on div "Purchase Orders Suppliers" at bounding box center [552, 63] width 145 height 66
click at [511, 79] on link "Suppliers" at bounding box center [552, 75] width 145 height 22
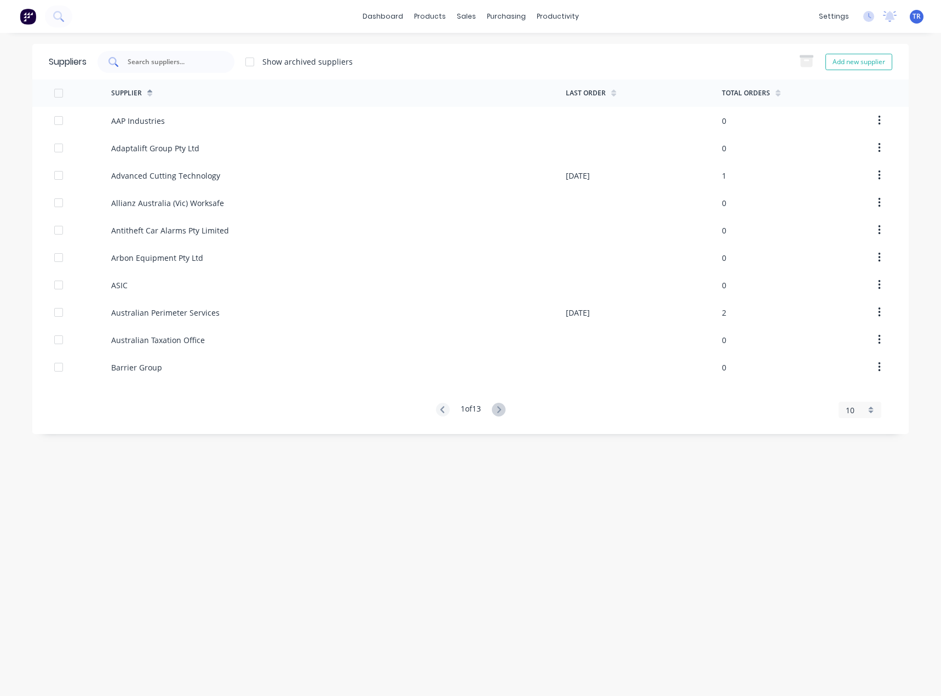
click at [128, 66] on div at bounding box center [166, 62] width 137 height 22
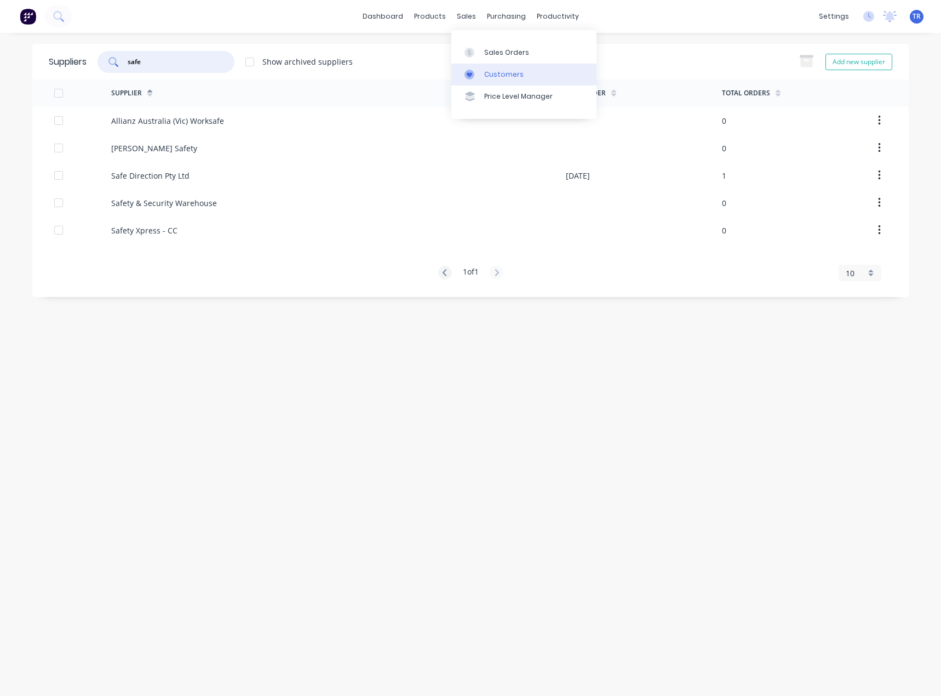
type input "safe"
click at [472, 76] on icon at bounding box center [470, 75] width 10 height 10
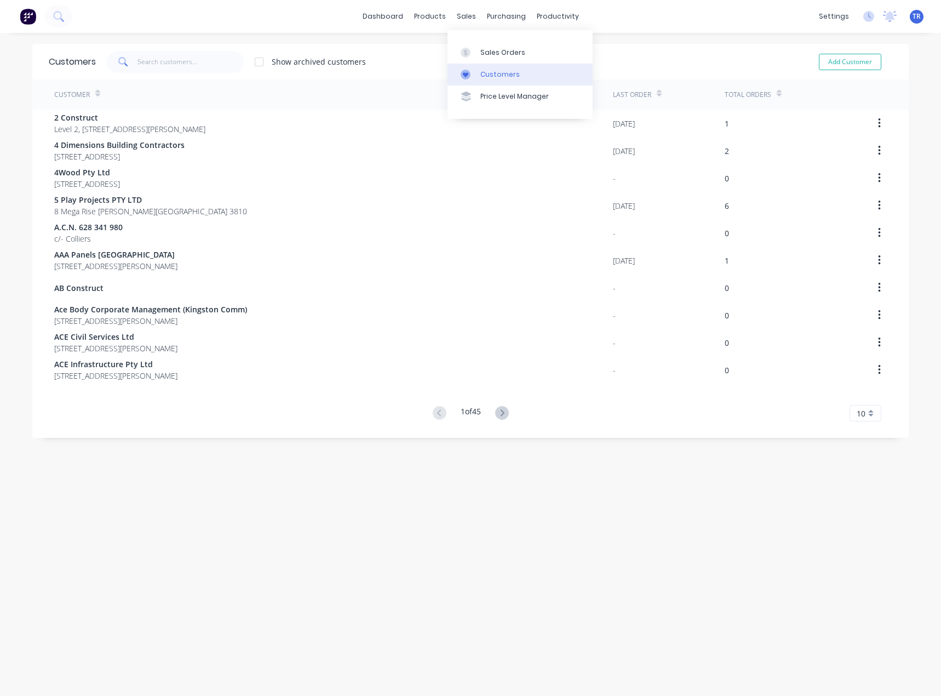
click at [469, 73] on icon at bounding box center [466, 75] width 10 height 10
click at [204, 66] on input "text" at bounding box center [190, 62] width 107 height 22
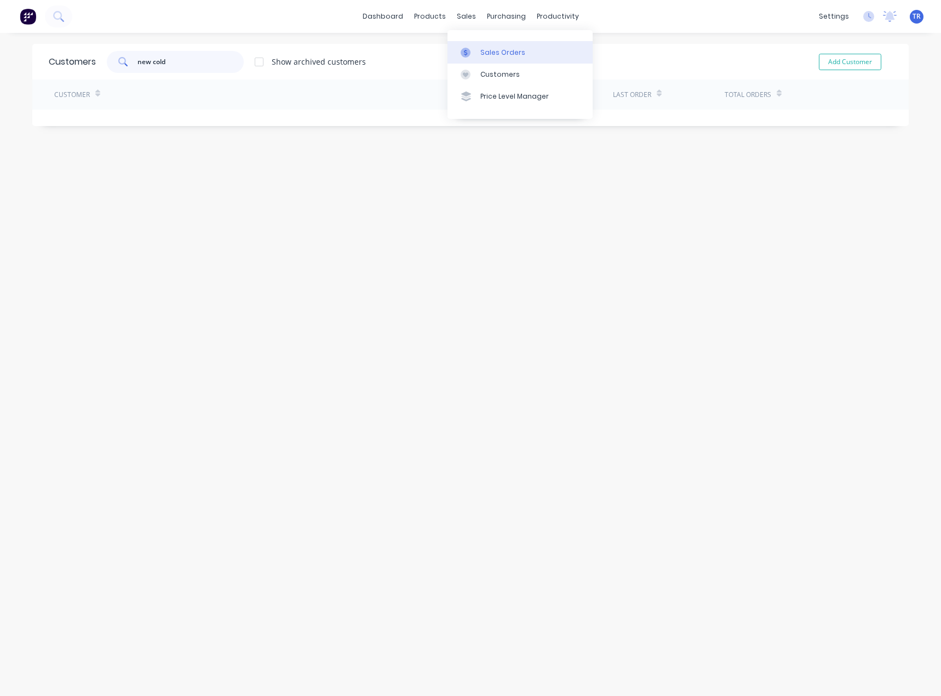
type input "new cold"
click at [474, 50] on div at bounding box center [469, 53] width 16 height 10
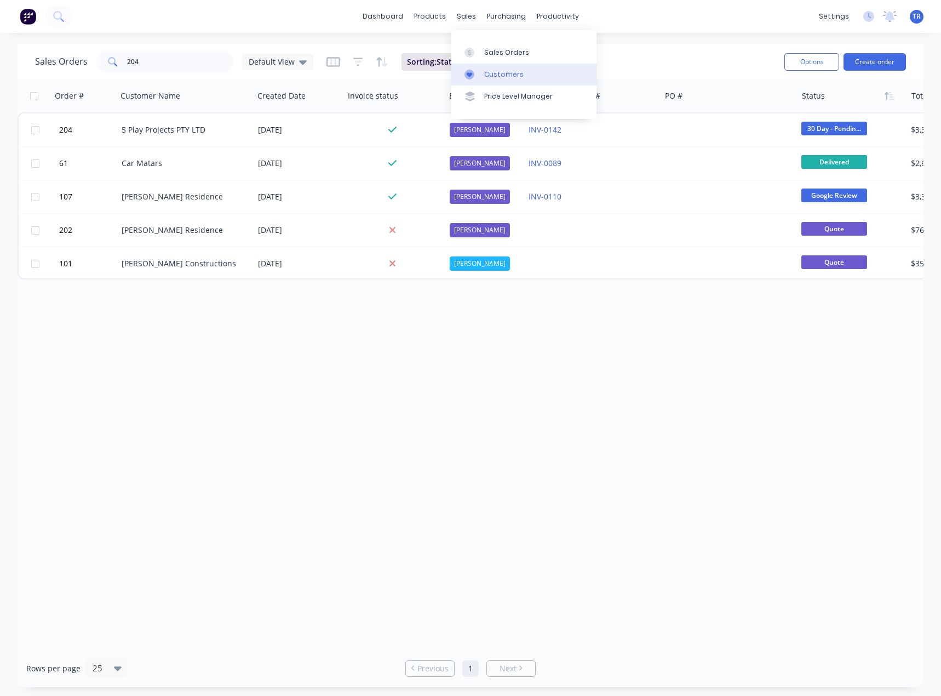
click at [491, 71] on div "Customers" at bounding box center [503, 75] width 39 height 10
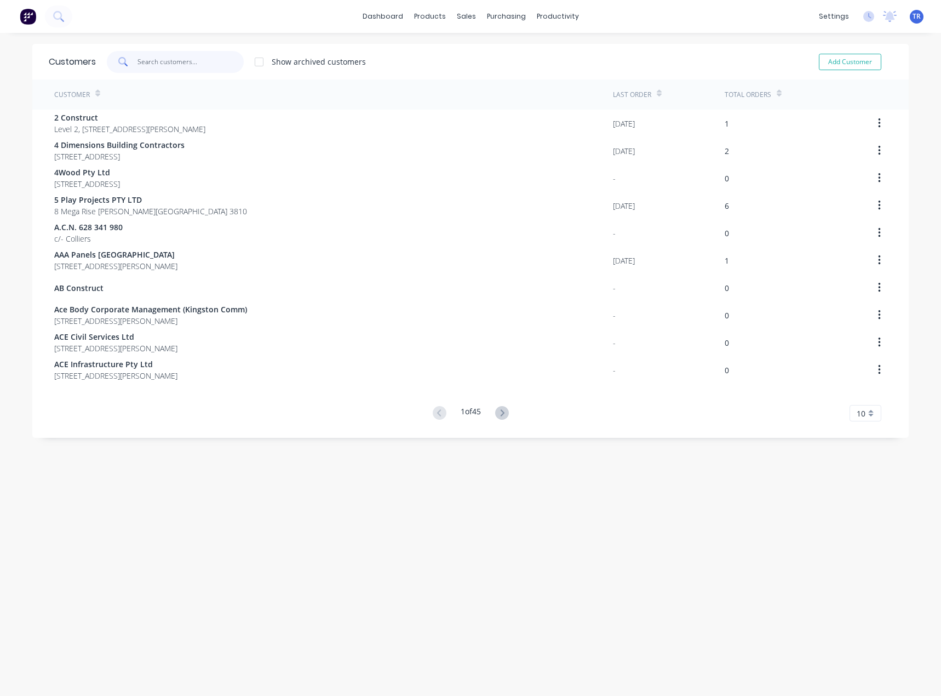
click at [187, 67] on input "text" at bounding box center [190, 62] width 107 height 22
click at [173, 67] on input "text" at bounding box center [190, 62] width 107 height 22
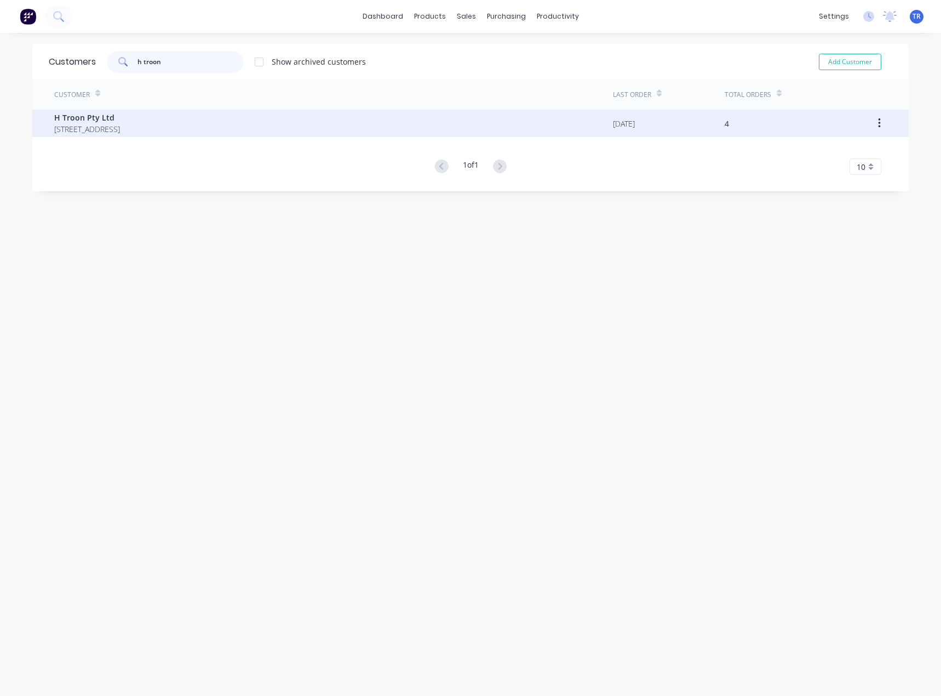
type input "h troon"
click at [171, 117] on div "H Troon Pty Ltd PO Box 84 WENDOUREE 3355" at bounding box center [333, 123] width 559 height 27
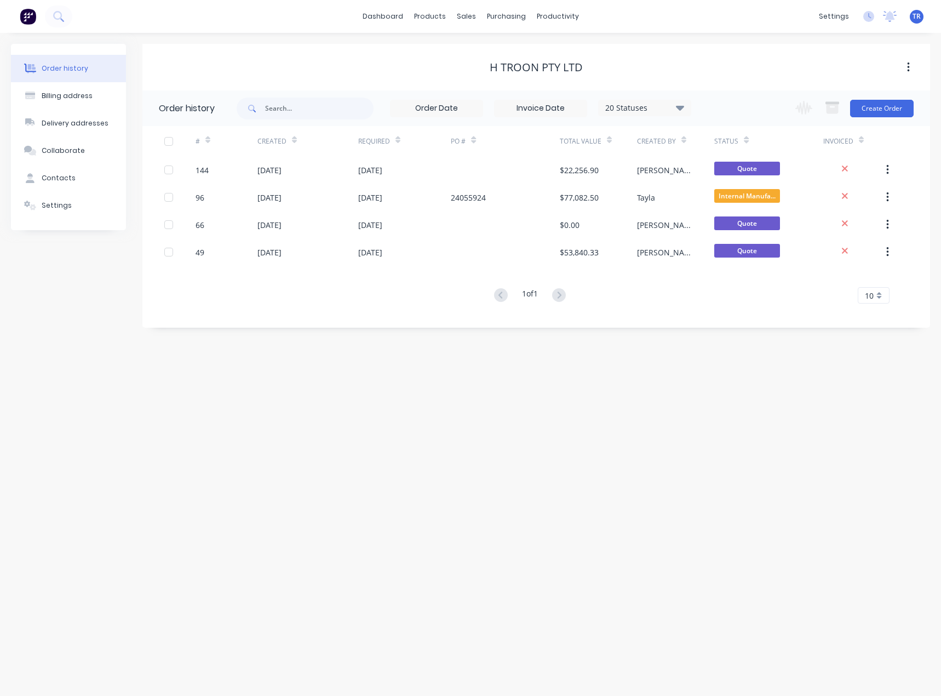
click at [744, 140] on icon at bounding box center [746, 140] width 5 height 8
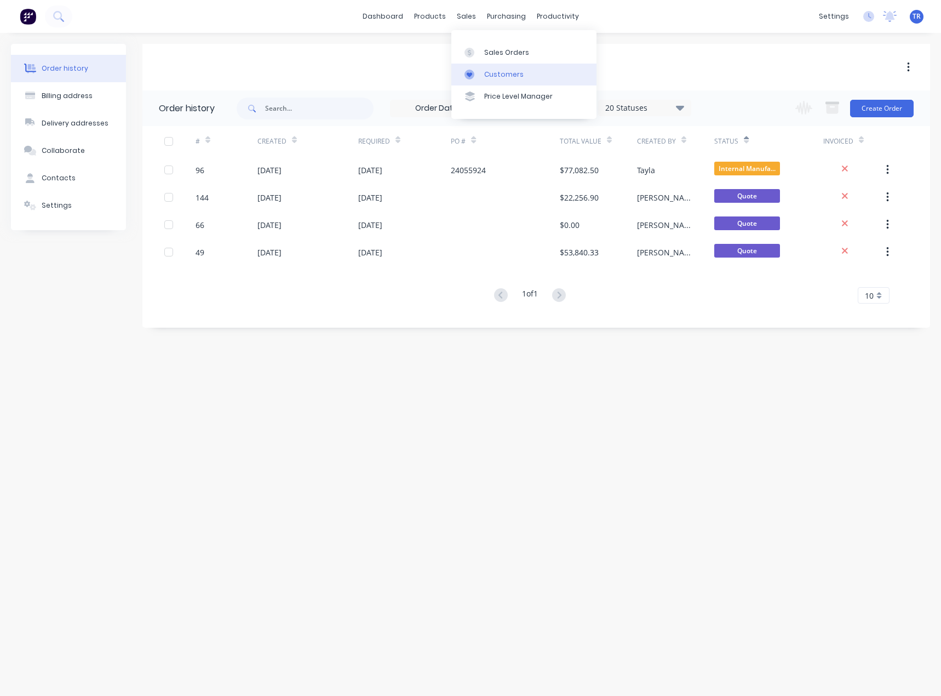
click at [475, 74] on div at bounding box center [473, 75] width 16 height 10
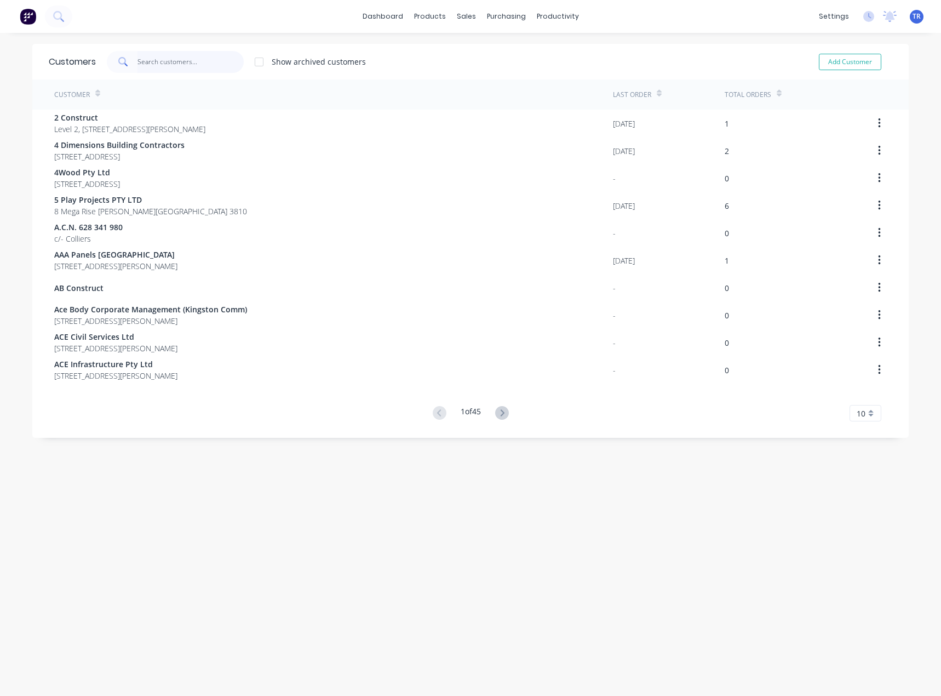
drag, startPoint x: 212, startPoint y: 57, endPoint x: 202, endPoint y: 76, distance: 21.3
click at [212, 57] on input "text" at bounding box center [190, 62] width 107 height 22
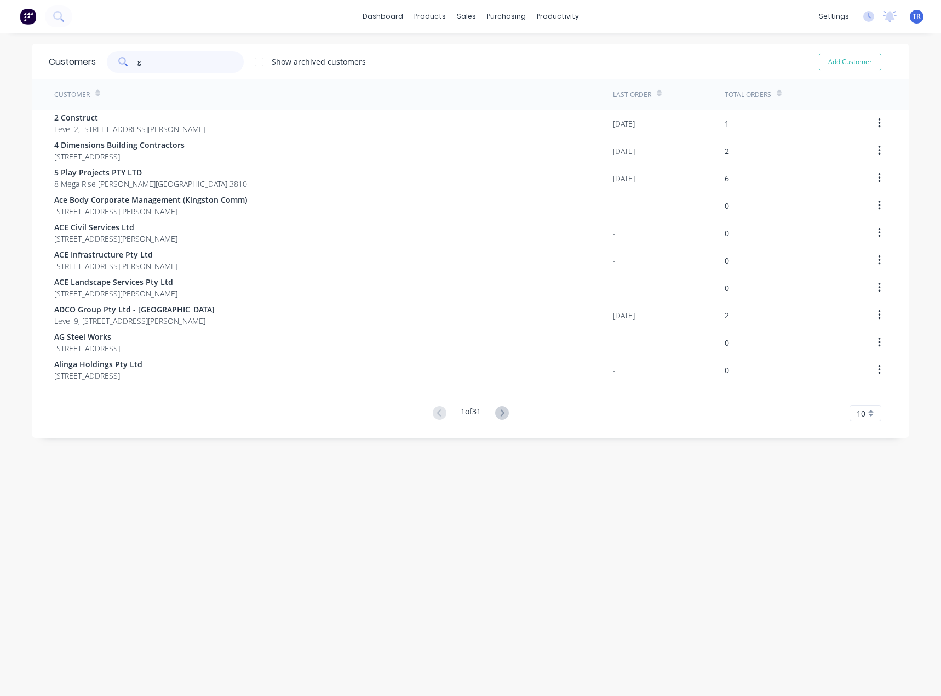
type input "g"
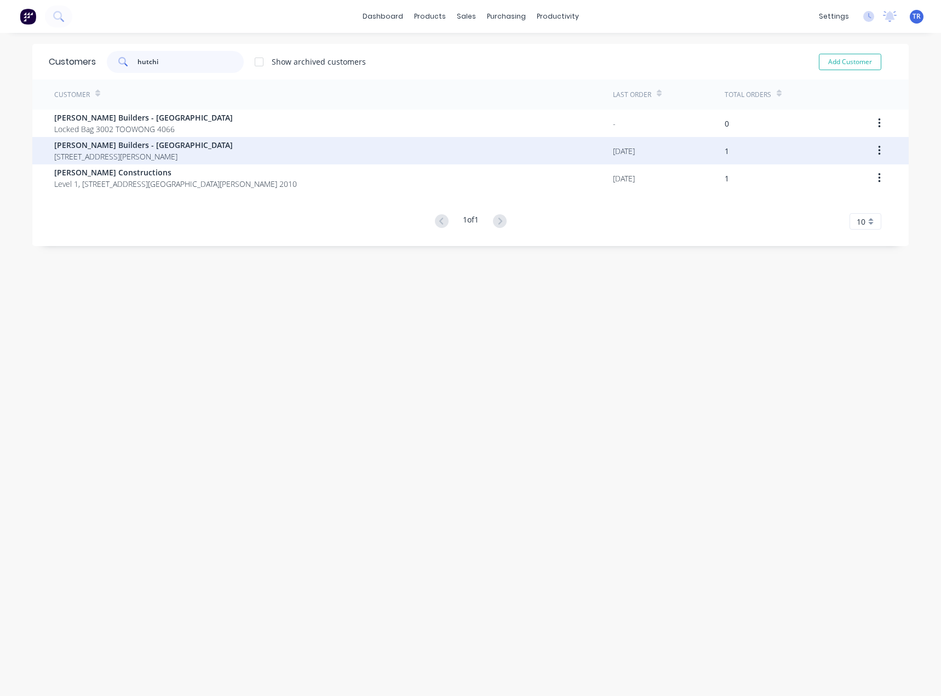
type input "hutchi"
click at [173, 141] on span "Hutchinson Builders - VIC" at bounding box center [143, 145] width 179 height 12
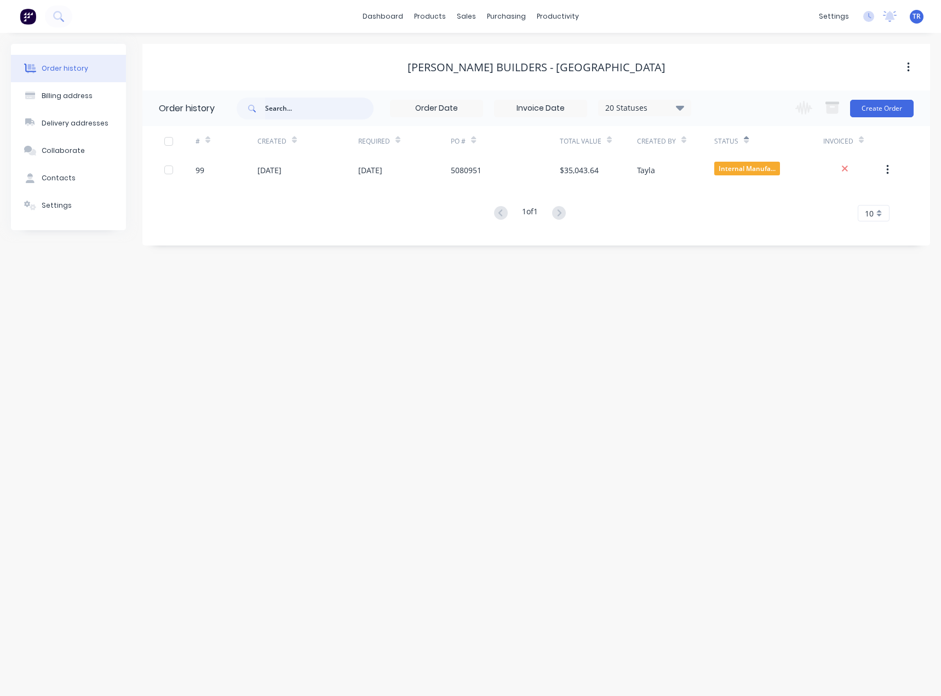
click at [281, 115] on input "text" at bounding box center [319, 109] width 108 height 22
type input "9308rev"
click at [275, 112] on input "9308rev" at bounding box center [319, 109] width 108 height 22
click at [282, 104] on input "9308rev" at bounding box center [319, 109] width 108 height 22
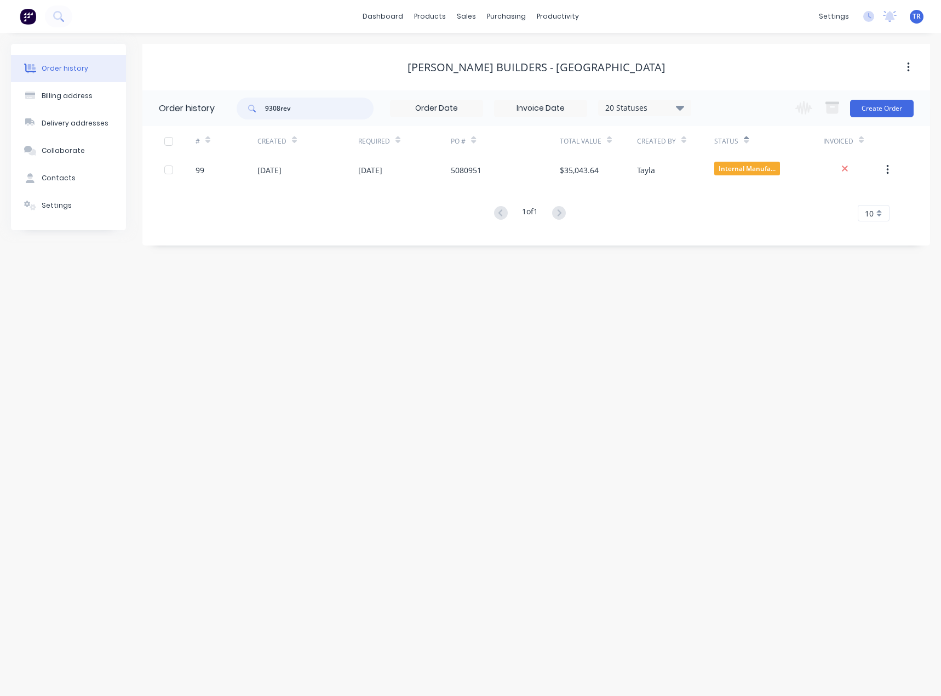
click at [282, 104] on input "9308rev" at bounding box center [319, 109] width 108 height 22
click at [467, 299] on div "Order history Billing address Delivery addresses Collaborate Contacts Settings …" at bounding box center [470, 364] width 941 height 663
click at [382, 165] on div "14 Jul 2025" at bounding box center [370, 170] width 24 height 12
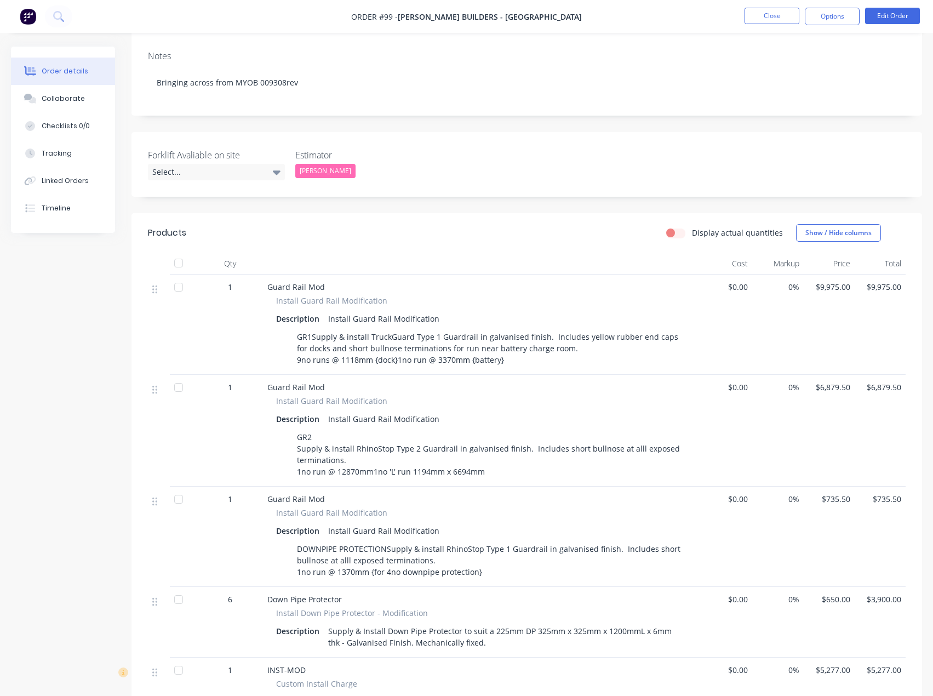
scroll to position [121, 0]
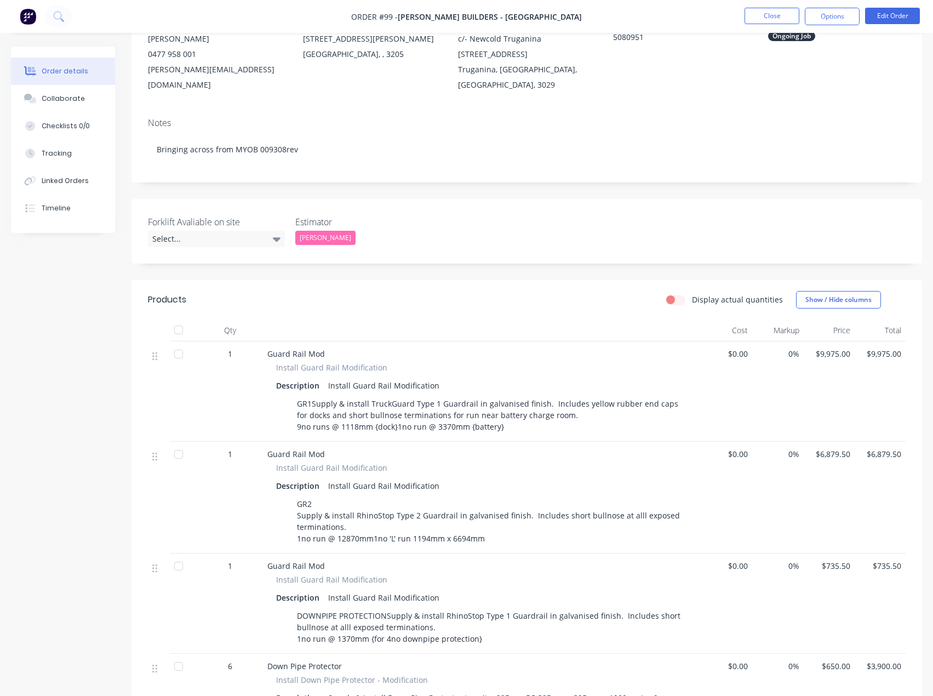
click at [328, 231] on div "[PERSON_NAME]" at bounding box center [325, 238] width 60 height 14
click at [385, 265] on button "[PERSON_NAME]" at bounding box center [377, 266] width 164 height 22
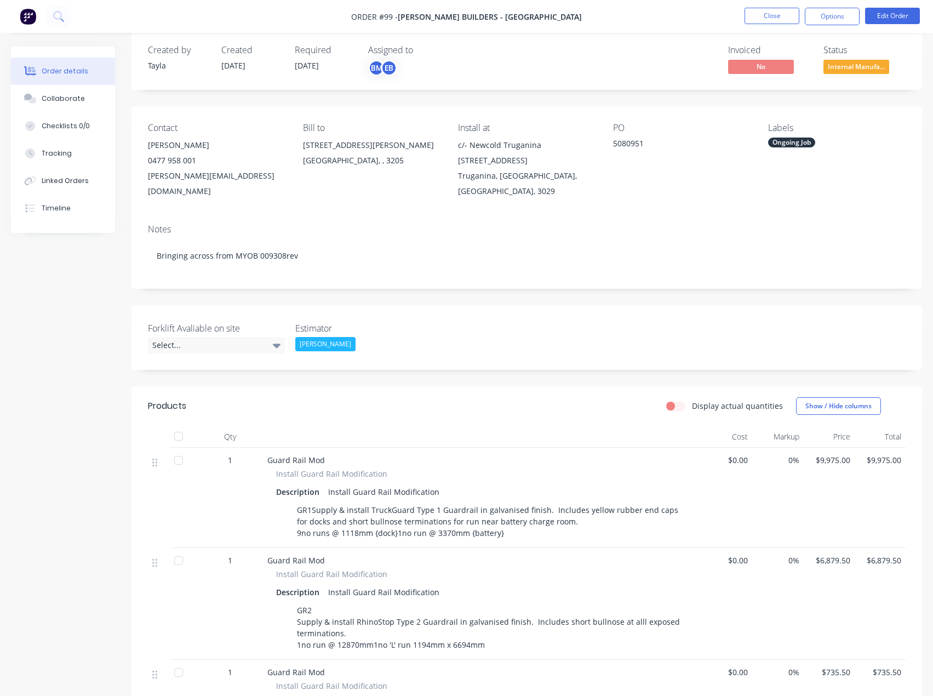
scroll to position [0, 0]
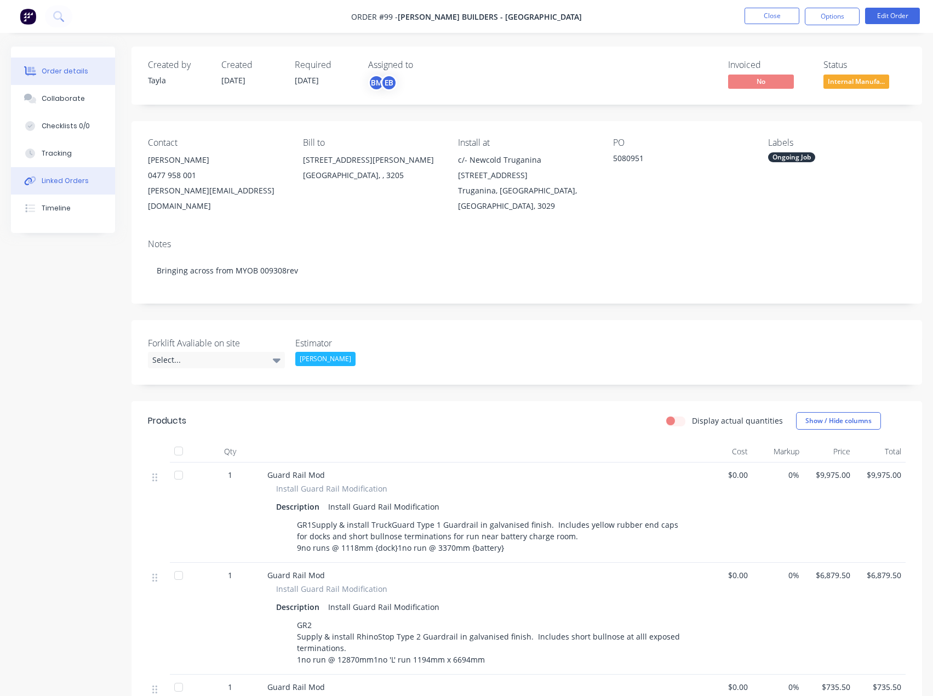
click at [55, 188] on button "Linked Orders" at bounding box center [63, 180] width 104 height 27
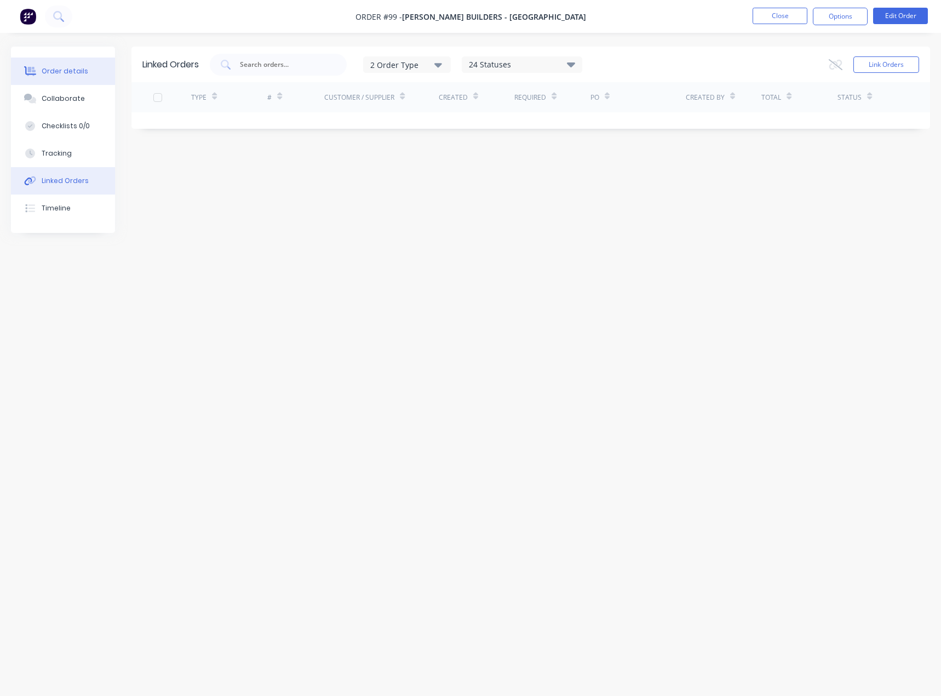
click at [58, 58] on button "Order details" at bounding box center [63, 71] width 104 height 27
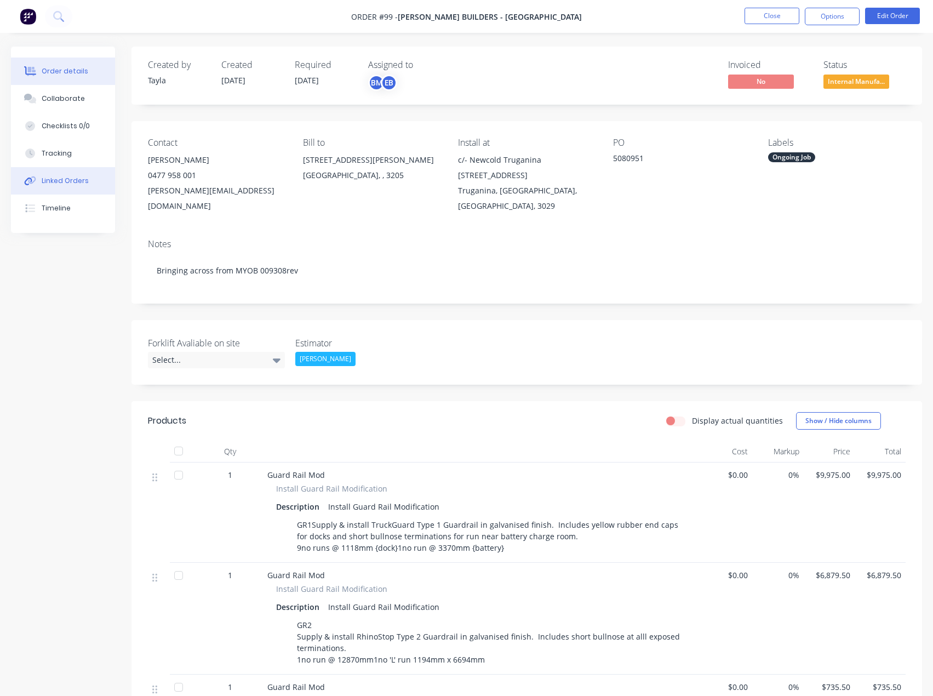
click at [79, 176] on div "Linked Orders" at bounding box center [65, 181] width 47 height 10
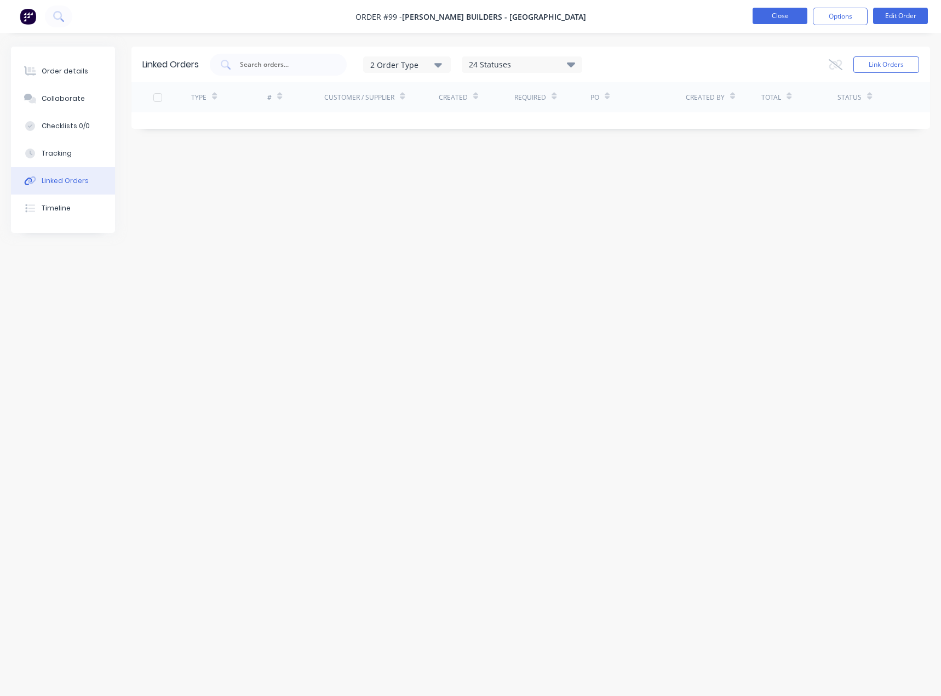
click at [767, 16] on button "Close" at bounding box center [780, 16] width 55 height 16
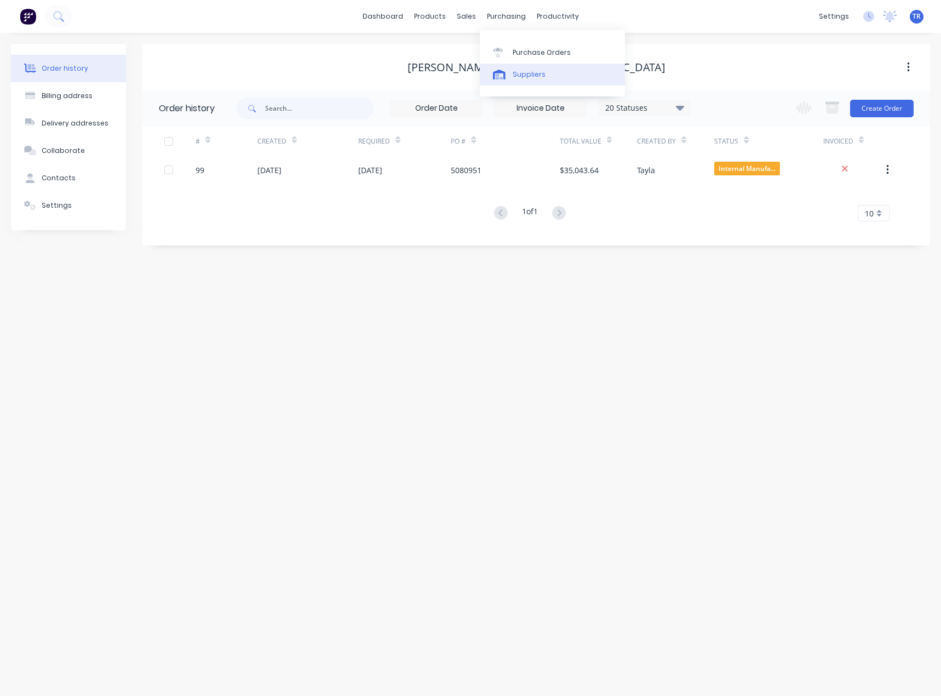
click at [507, 66] on link "Suppliers" at bounding box center [552, 75] width 145 height 22
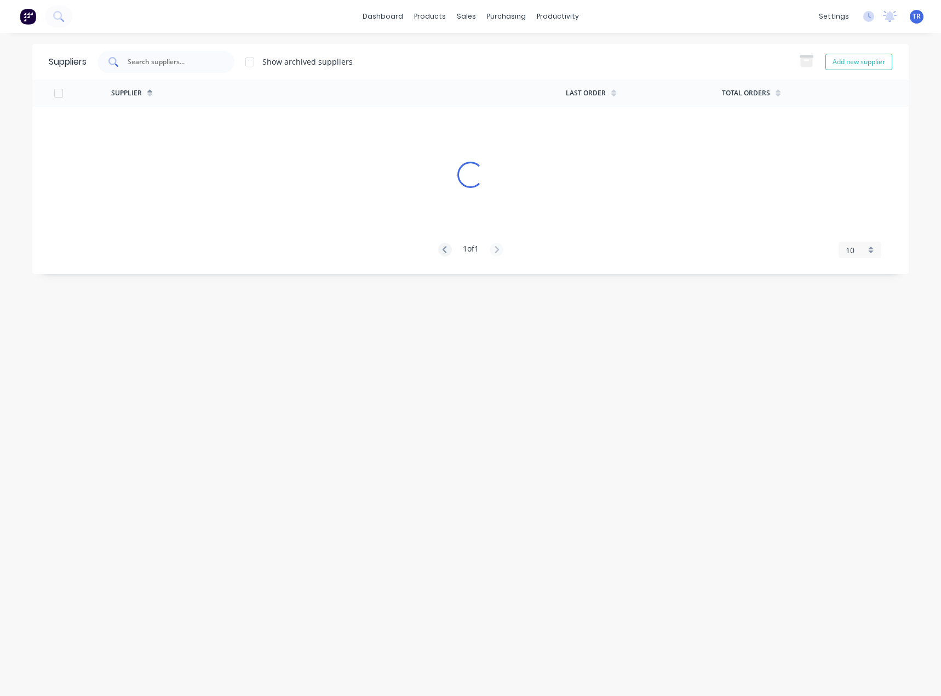
click at [158, 53] on div at bounding box center [166, 62] width 137 height 22
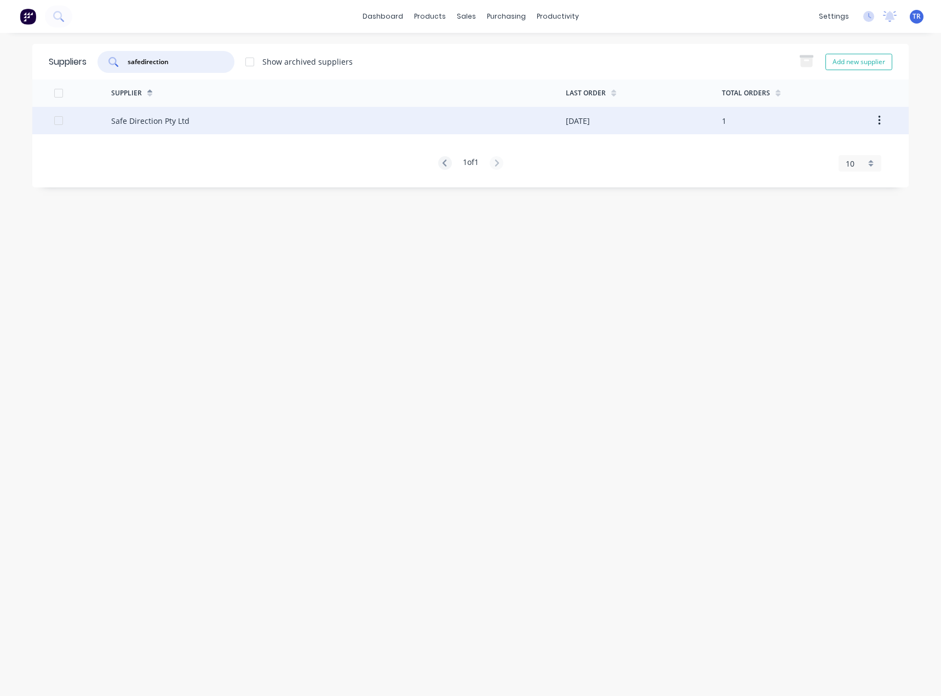
type input "safedirection"
click at [216, 129] on div "Safe Direction Pty Ltd" at bounding box center [338, 120] width 455 height 27
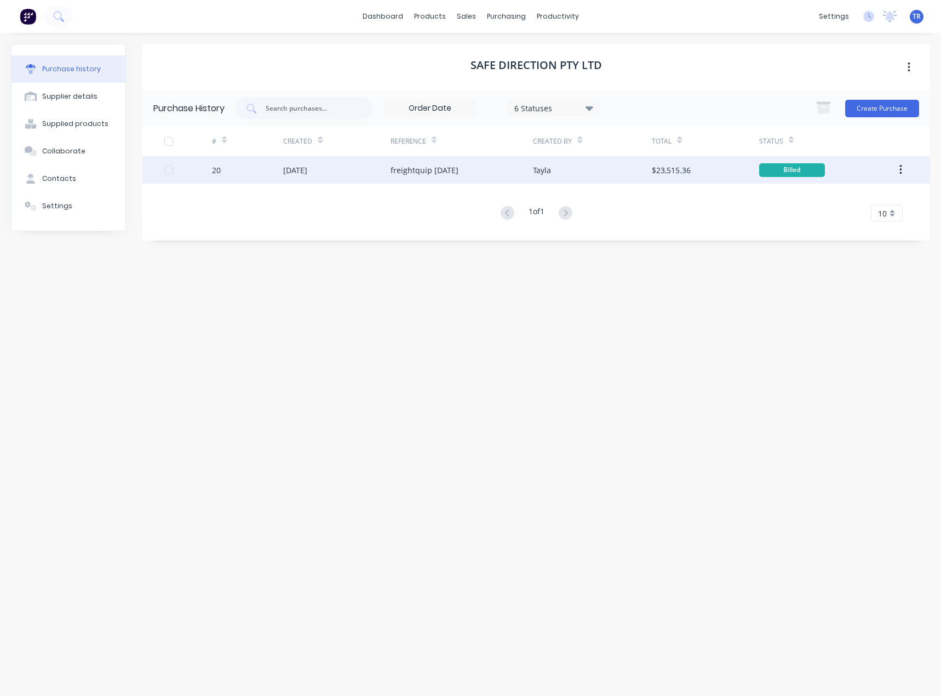
click at [221, 176] on div "20" at bounding box center [247, 169] width 71 height 27
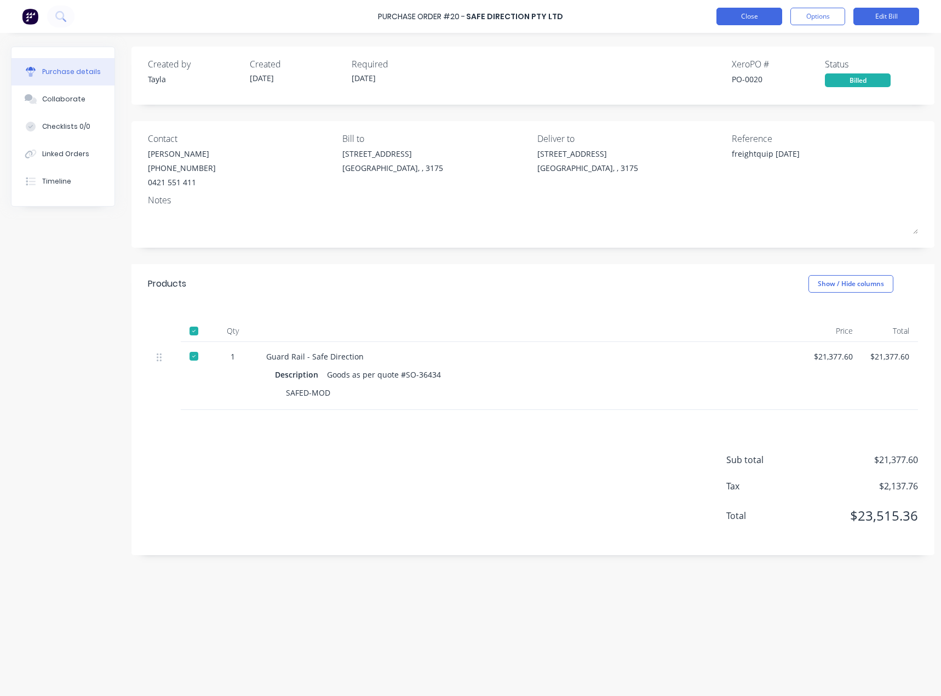
click at [745, 24] on button "Close" at bounding box center [750, 17] width 66 height 18
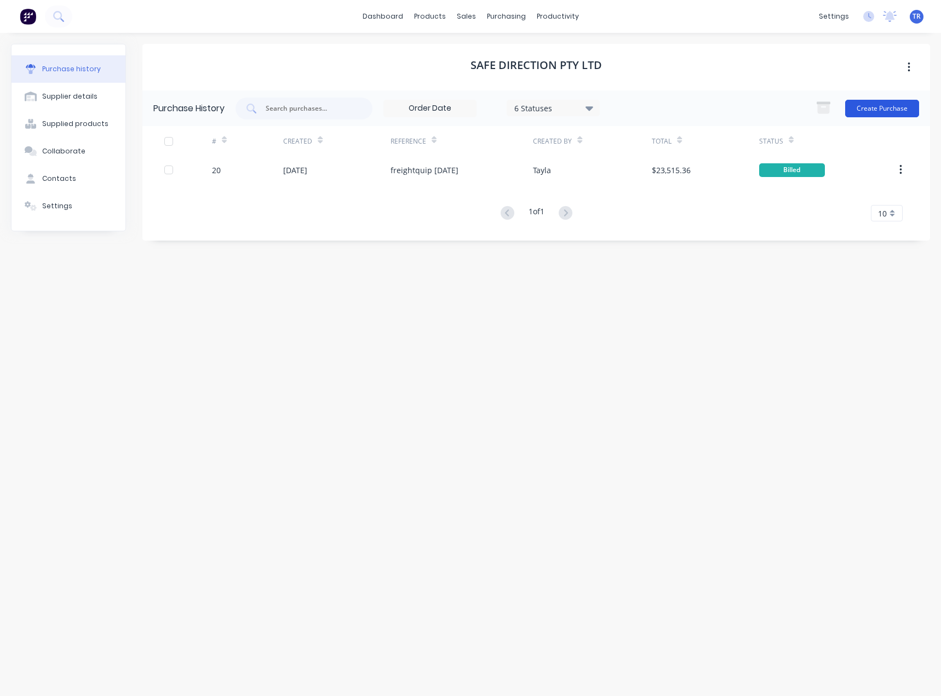
click at [885, 109] on button "Create Purchase" at bounding box center [882, 109] width 74 height 18
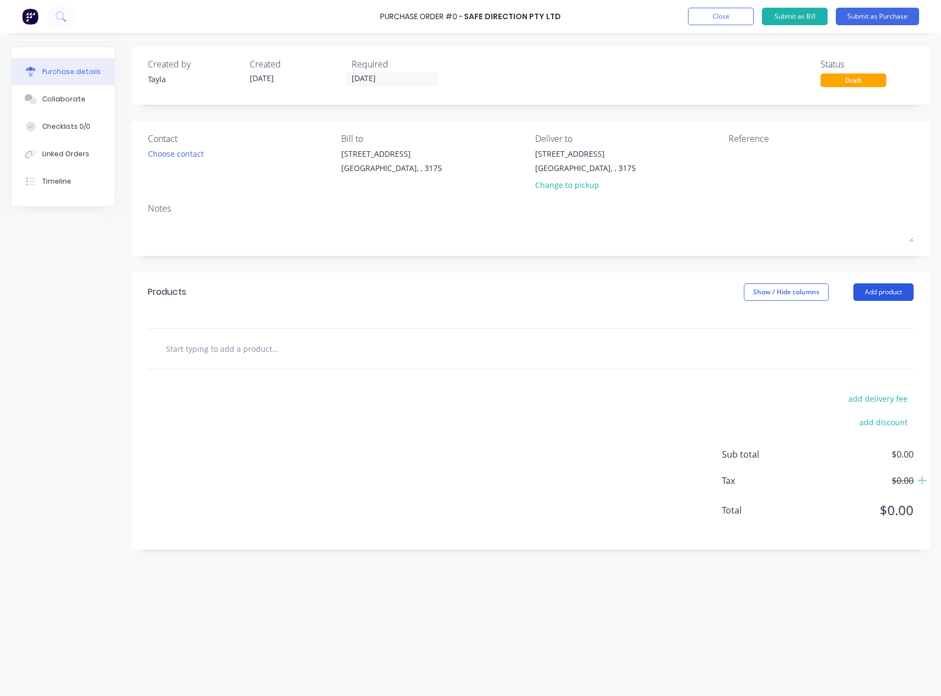
click at [873, 288] on button "Add product" at bounding box center [883, 292] width 60 height 18
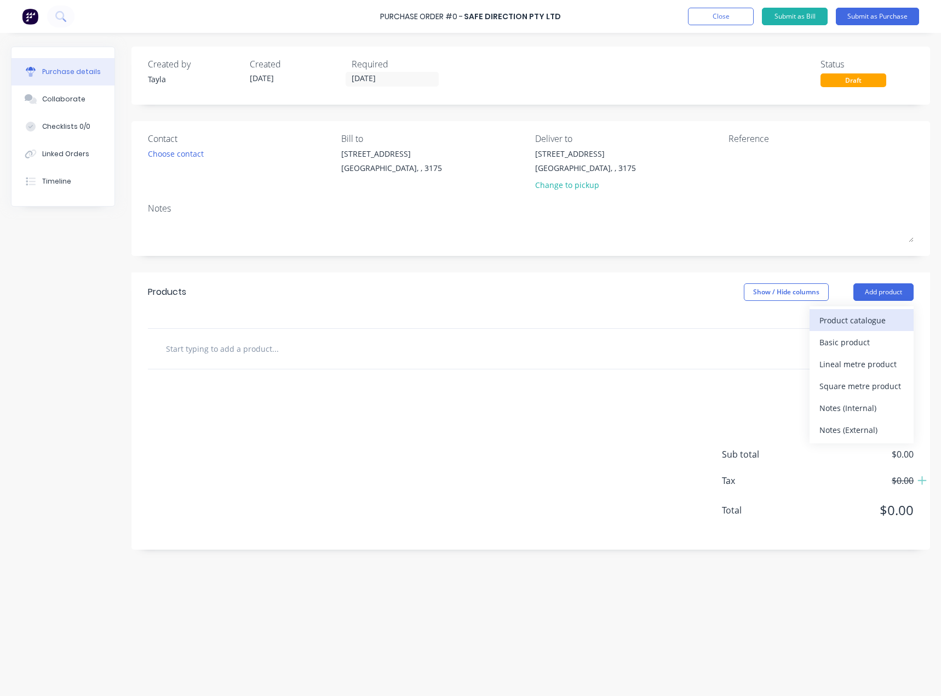
click at [861, 330] on button "Product catalogue" at bounding box center [862, 320] width 104 height 22
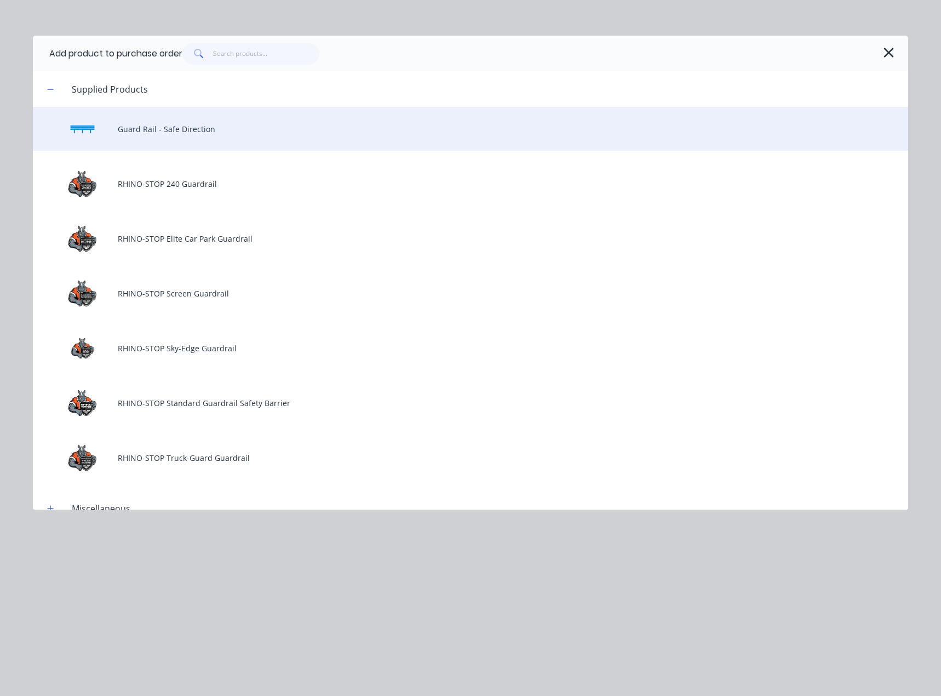
click at [531, 129] on div "Guard Rail - Safe Direction" at bounding box center [470, 129] width 875 height 44
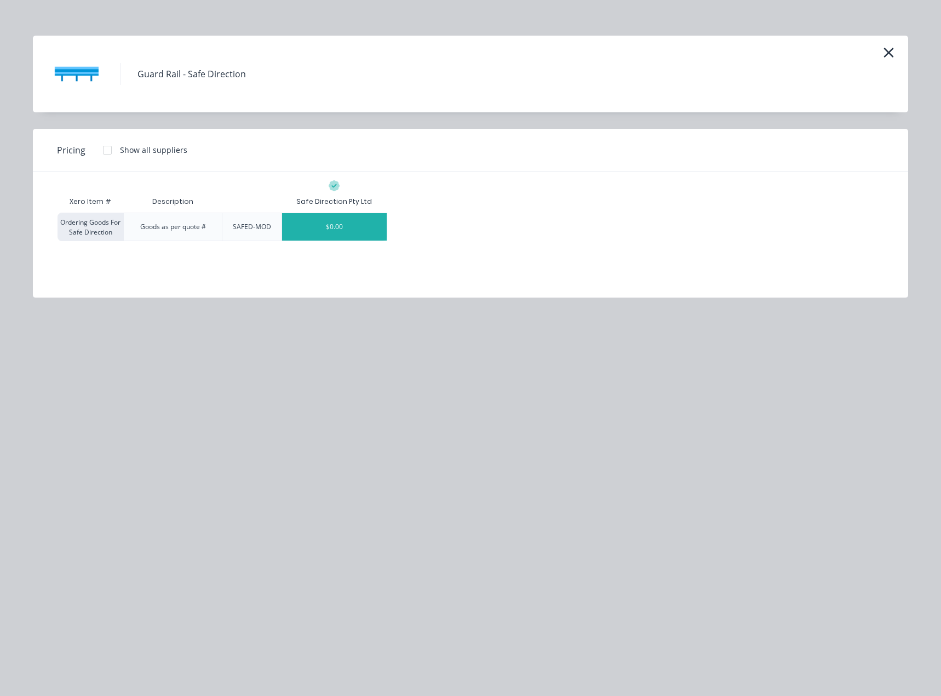
click at [361, 229] on div "$0.00" at bounding box center [334, 226] width 105 height 27
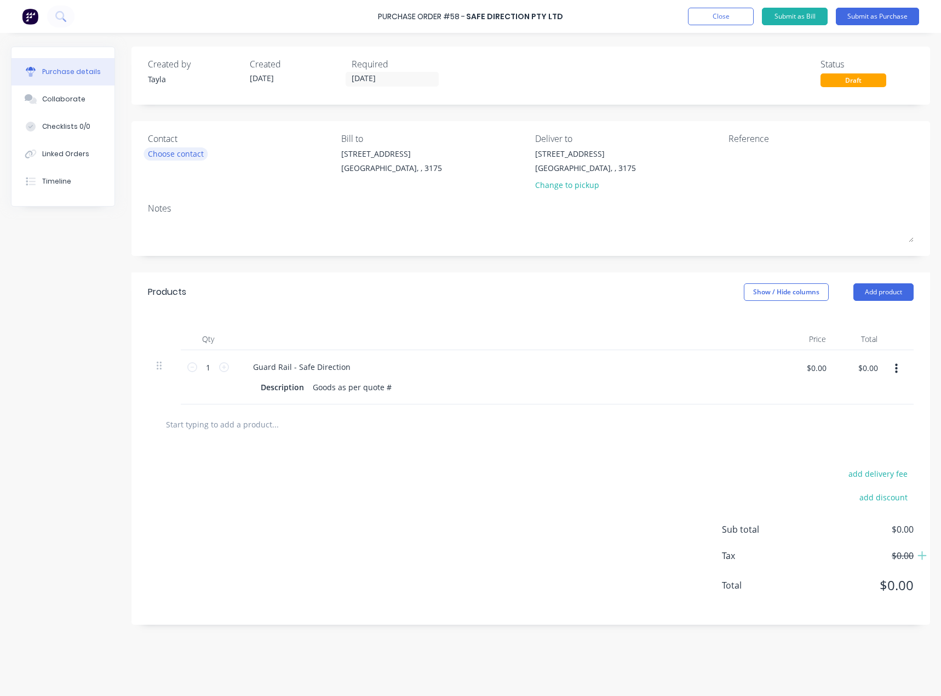
click at [171, 153] on div "Choose contact" at bounding box center [176, 154] width 56 height 12
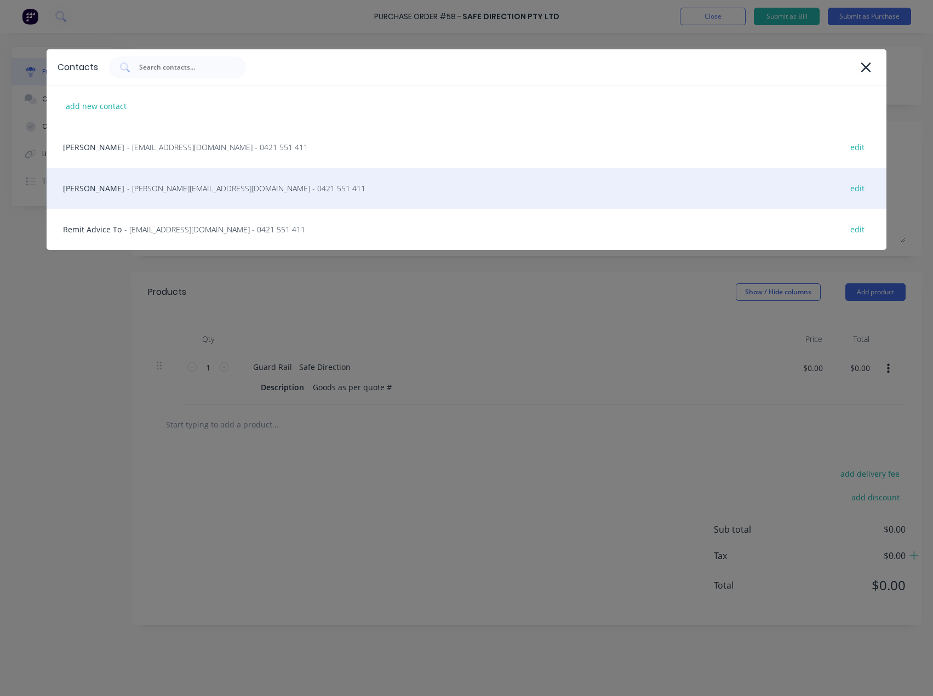
click at [206, 184] on span "- jamesf@safedirection.com.au - 0421 551 411" at bounding box center [246, 188] width 238 height 12
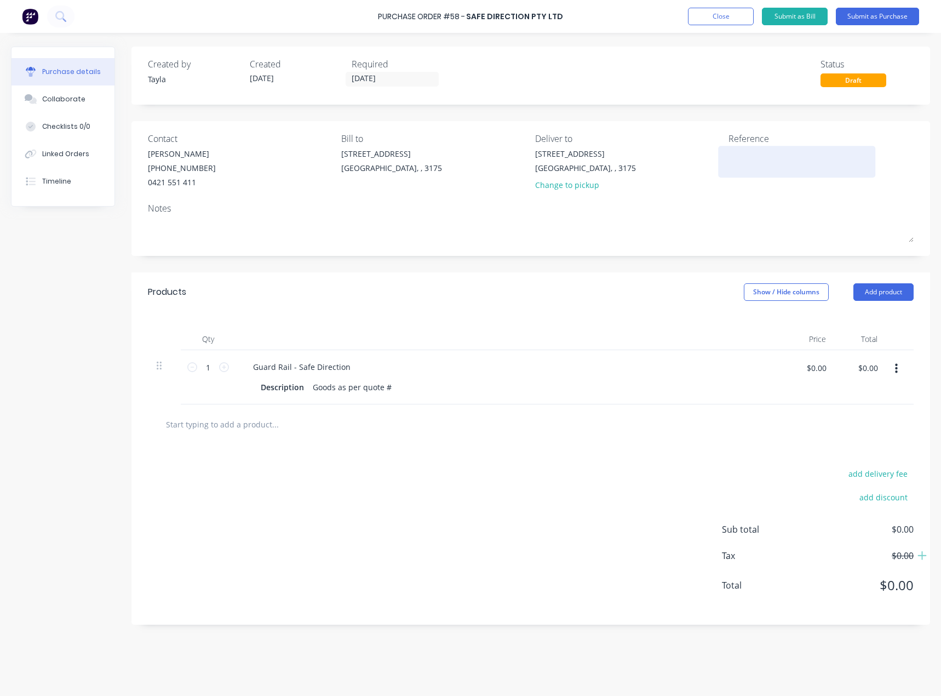
click at [761, 170] on textarea at bounding box center [797, 160] width 137 height 25
paste textarea "5080951"
type textarea "x"
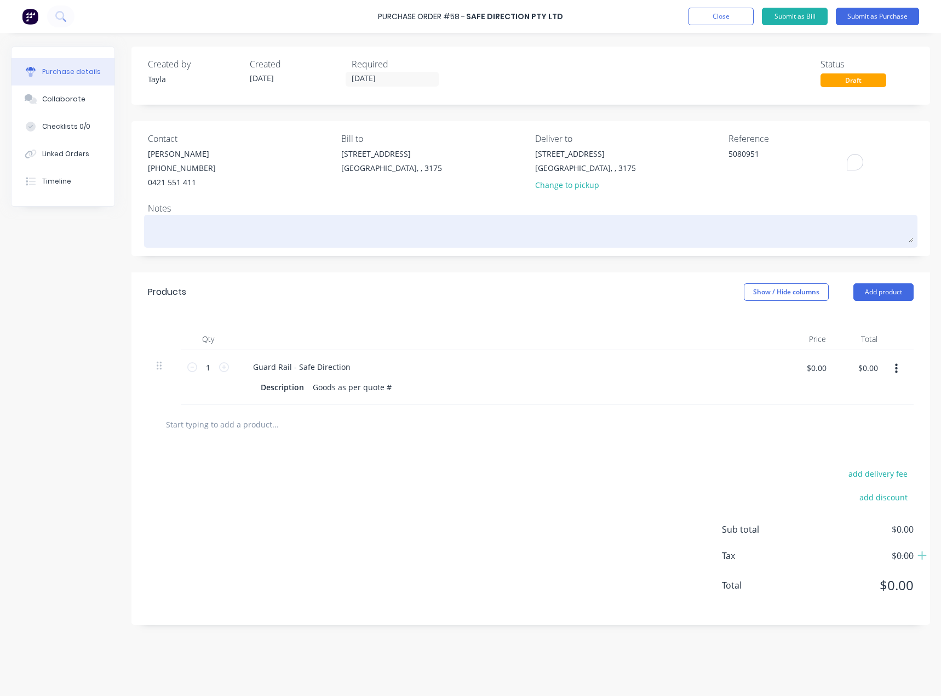
type textarea "5080951"
type textarea "x"
type textarea "5080951"
click at [698, 217] on div at bounding box center [531, 230] width 766 height 27
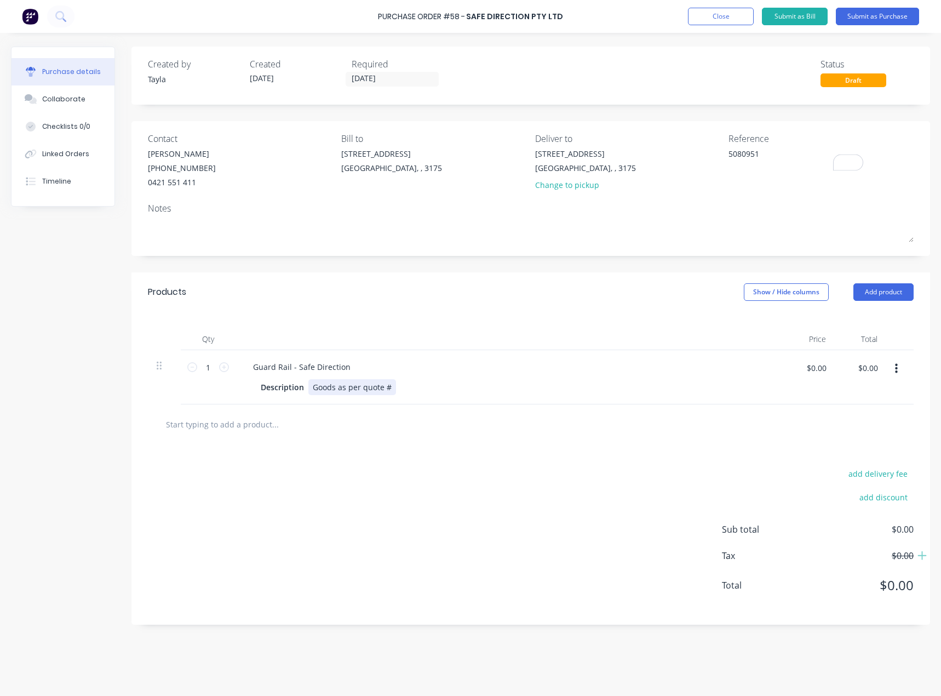
type textarea "x"
click at [388, 388] on div "Goods as per quote #" at bounding box center [352, 387] width 88 height 16
click at [416, 457] on div "add delivery fee add discount Sub total $0.00 Tax $0.00 Total $0.00" at bounding box center [530, 534] width 799 height 180
type textarea "x"
click at [826, 377] on div "$0.00 $0.00" at bounding box center [816, 372] width 33 height 26
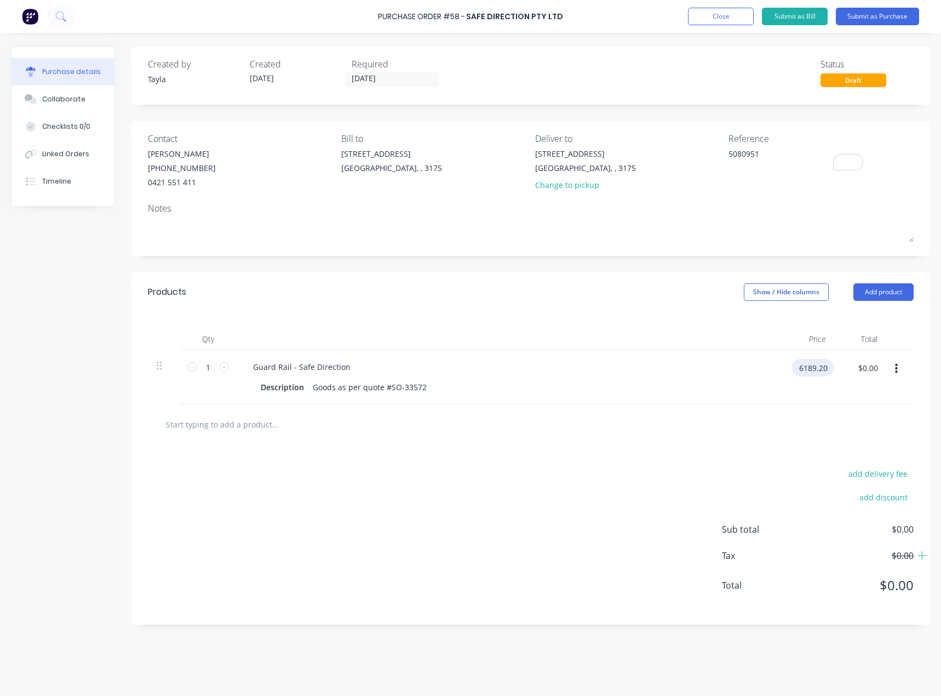
type input "6189.20"
type textarea "x"
type input "$6,189.20"
click at [700, 428] on div at bounding box center [531, 424] width 748 height 22
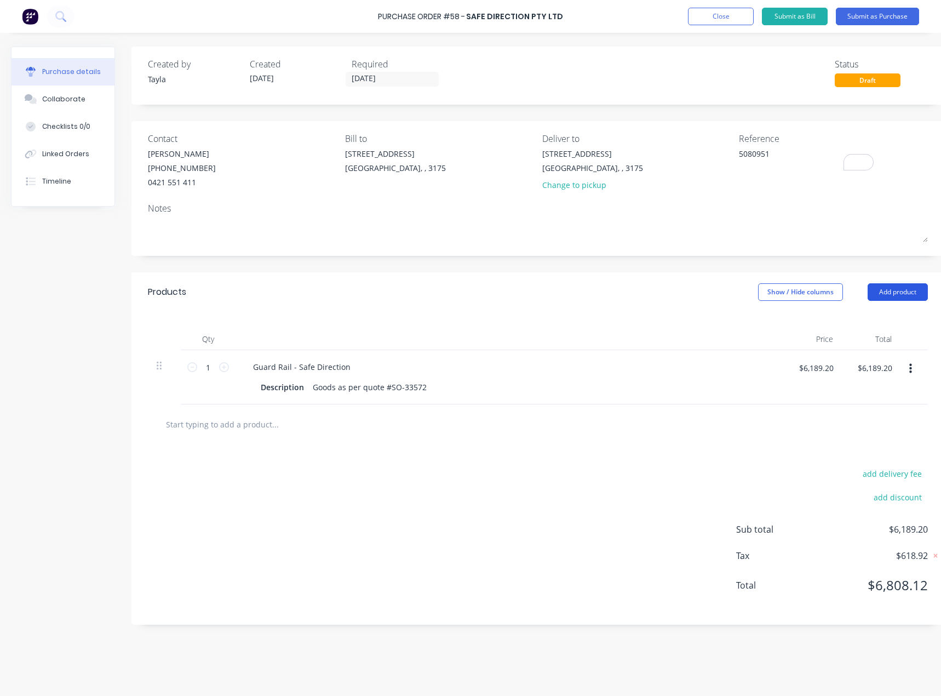
click at [901, 295] on button "Add product" at bounding box center [898, 292] width 60 height 18
click at [861, 323] on div "Product catalogue" at bounding box center [876, 320] width 84 height 16
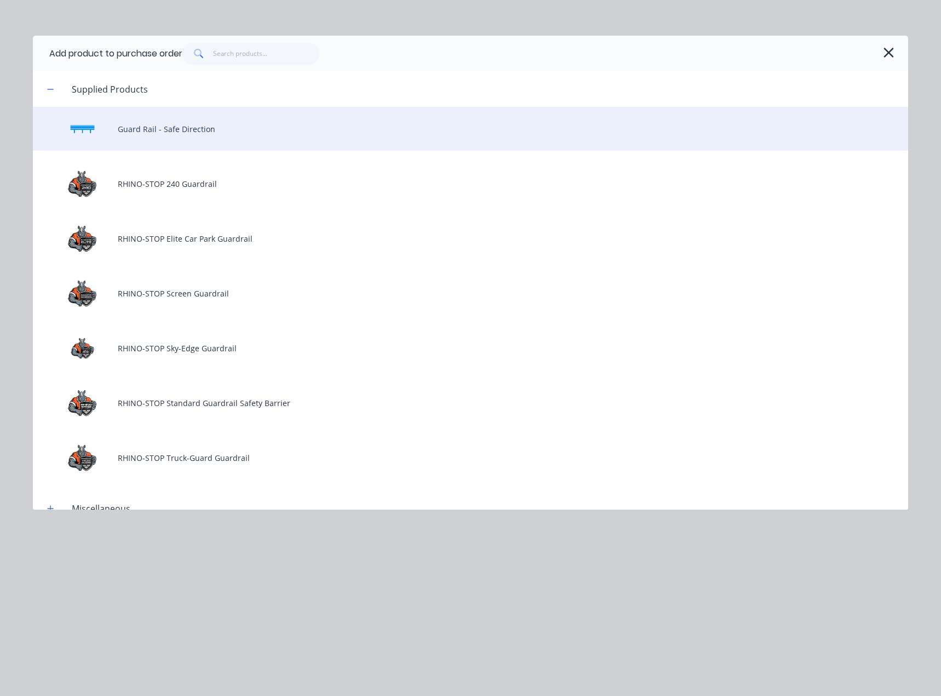
click at [154, 123] on div "Guard Rail - Safe Direction" at bounding box center [470, 129] width 875 height 44
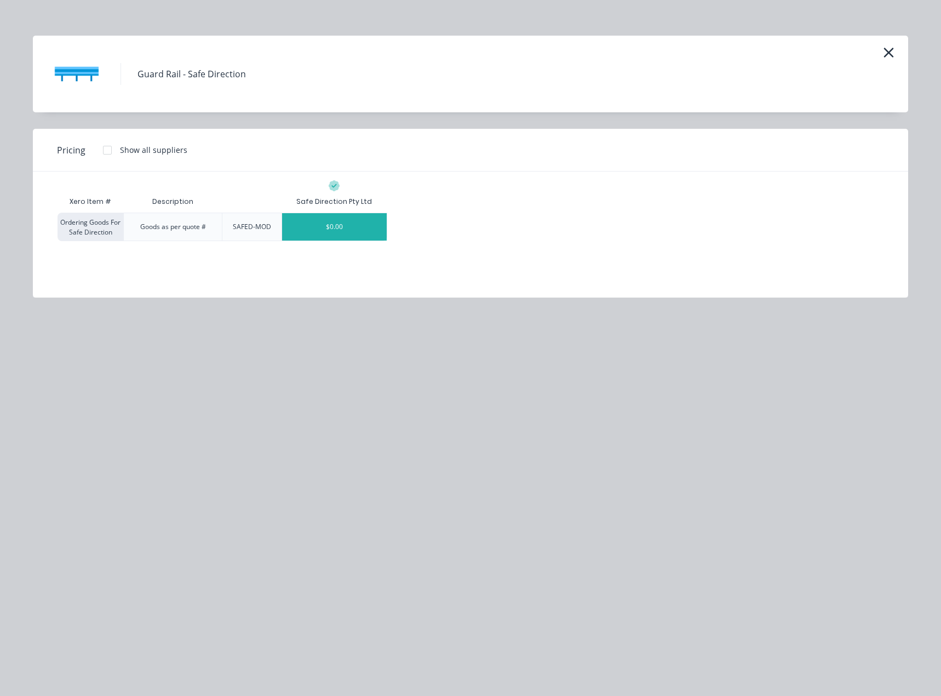
click at [315, 223] on div "$0.00" at bounding box center [334, 226] width 105 height 27
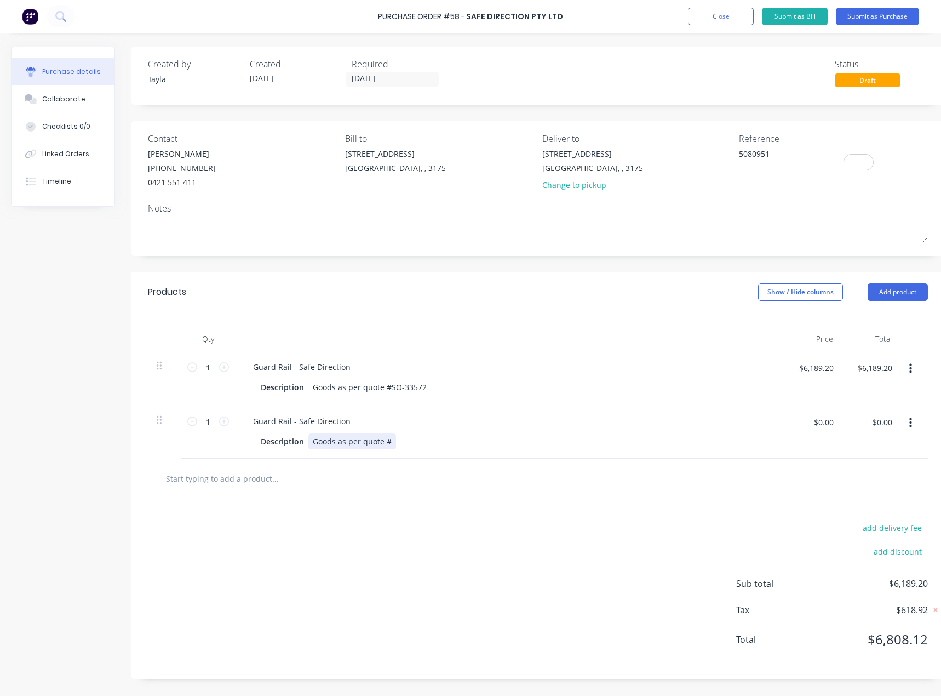
click at [369, 451] on div "Guard Rail - Safe Direction Description Goods as per quote #" at bounding box center [510, 431] width 548 height 54
click at [385, 443] on div "Goods as per quote #" at bounding box center [352, 441] width 88 height 16
type textarea "x"
click at [391, 443] on div "Goods as per quote #" at bounding box center [352, 441] width 88 height 16
click at [473, 484] on div at bounding box center [321, 478] width 329 height 22
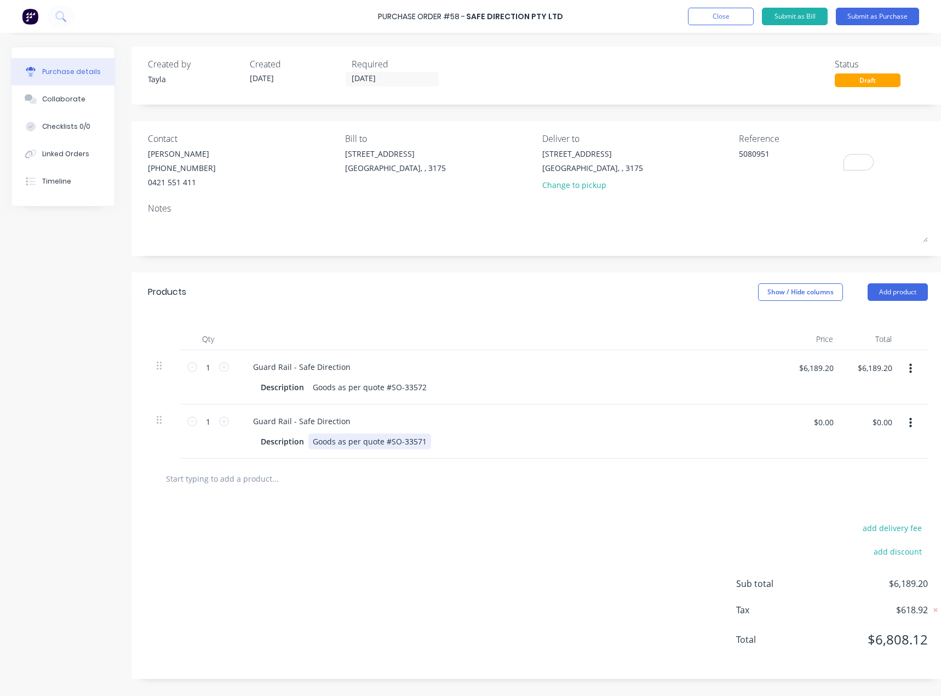
drag, startPoint x: 446, startPoint y: 439, endPoint x: 442, endPoint y: 433, distance: 6.7
click at [442, 433] on div "Description Goods as per quote #SO-33571" at bounding box center [507, 441] width 502 height 16
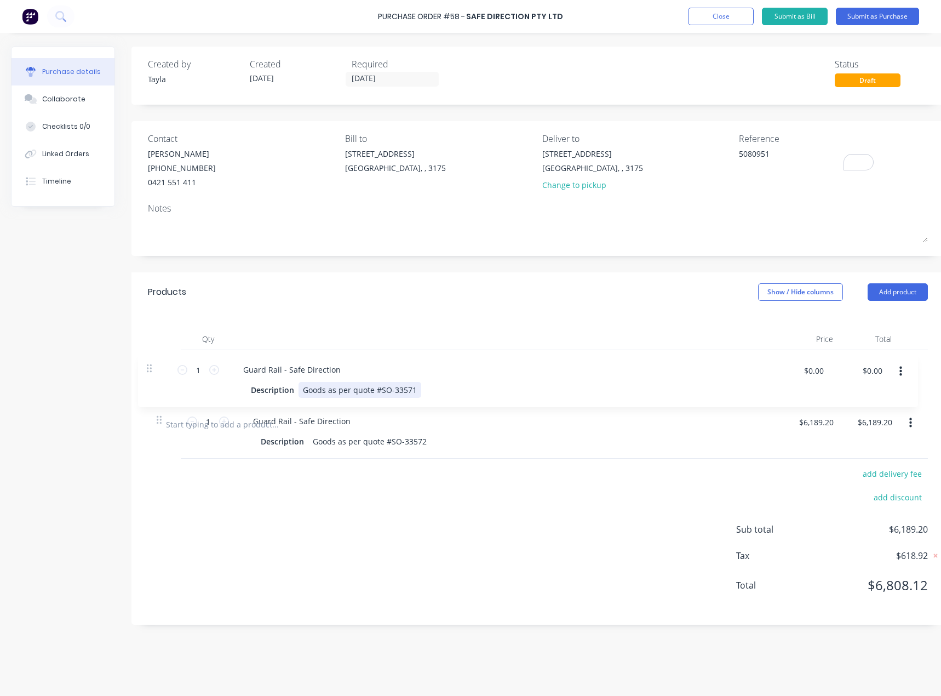
drag, startPoint x: 158, startPoint y: 419, endPoint x: 149, endPoint y: 362, distance: 57.2
click at [149, 362] on div "1 1 Guard Rail - Safe Direction Description Goods as per quote #SO-33572 $6,189…" at bounding box center [538, 377] width 780 height 54
type textarea "x"
type input "$0.00"
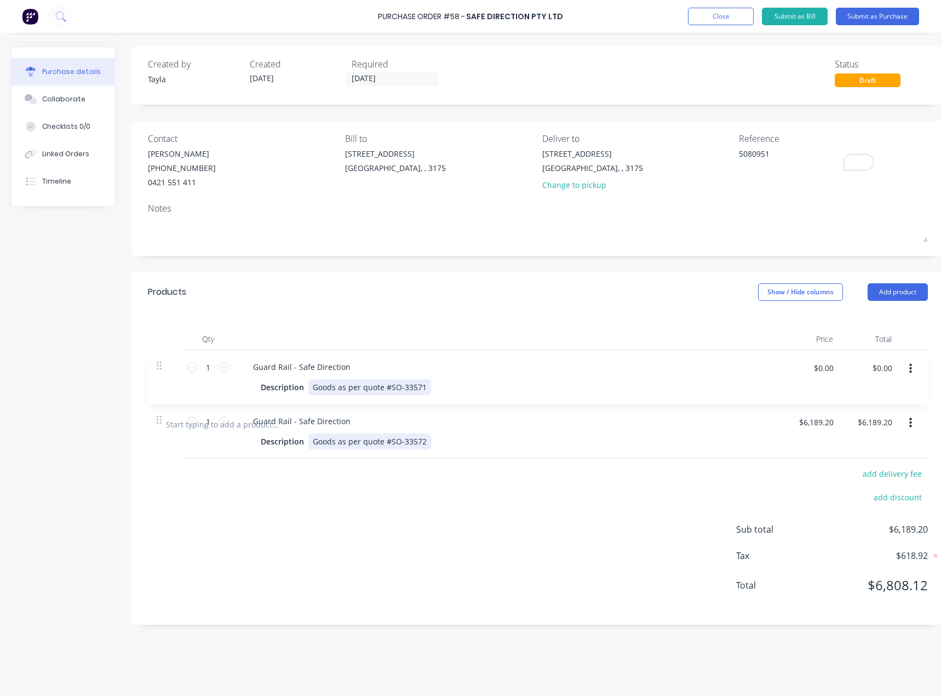
type input "$6,189.20"
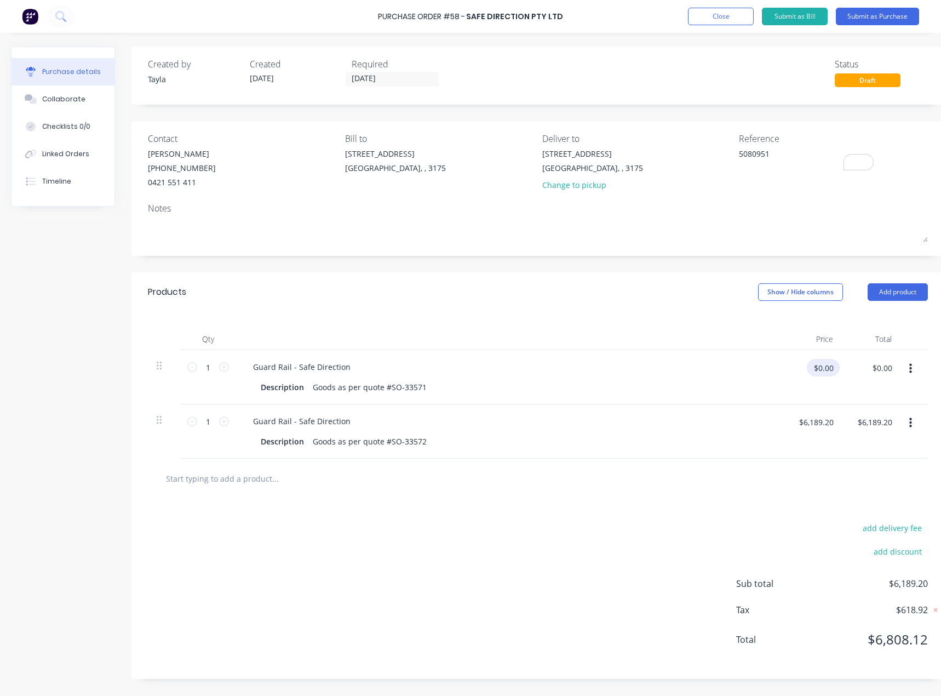
type textarea "x"
click at [825, 372] on input "$0.00" at bounding box center [823, 368] width 33 height 18
type input "4632.05"
type textarea "x"
type input "$4,632.05"
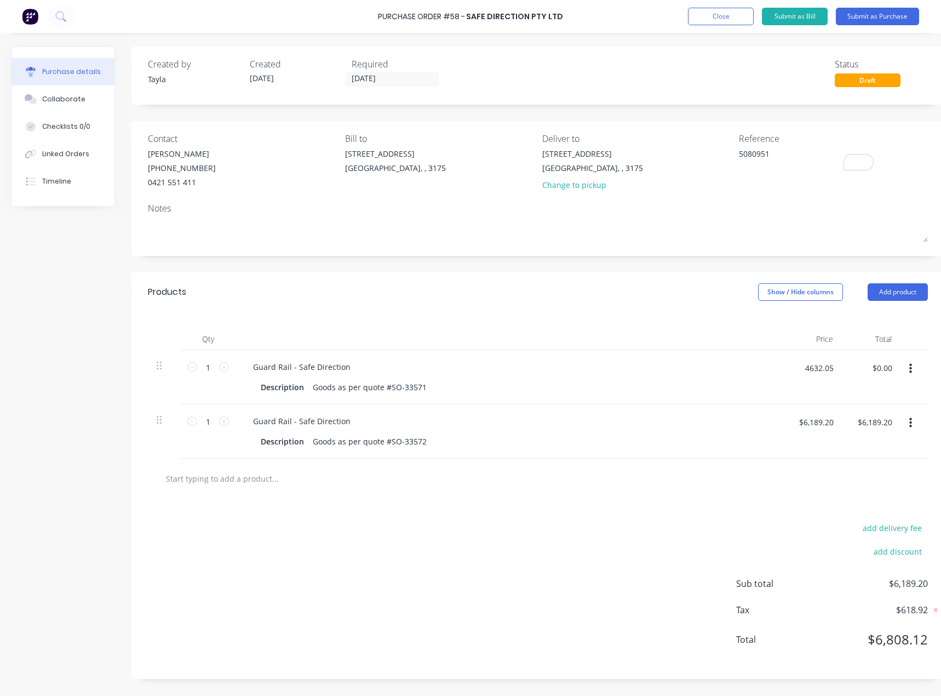
type input "$4,632.05"
drag, startPoint x: 814, startPoint y: 460, endPoint x: 807, endPoint y: 471, distance: 13.5
click at [807, 470] on div at bounding box center [538, 478] width 780 height 40
click at [366, 481] on input "text" at bounding box center [274, 478] width 219 height 22
click at [921, 290] on button "Add product" at bounding box center [898, 292] width 60 height 18
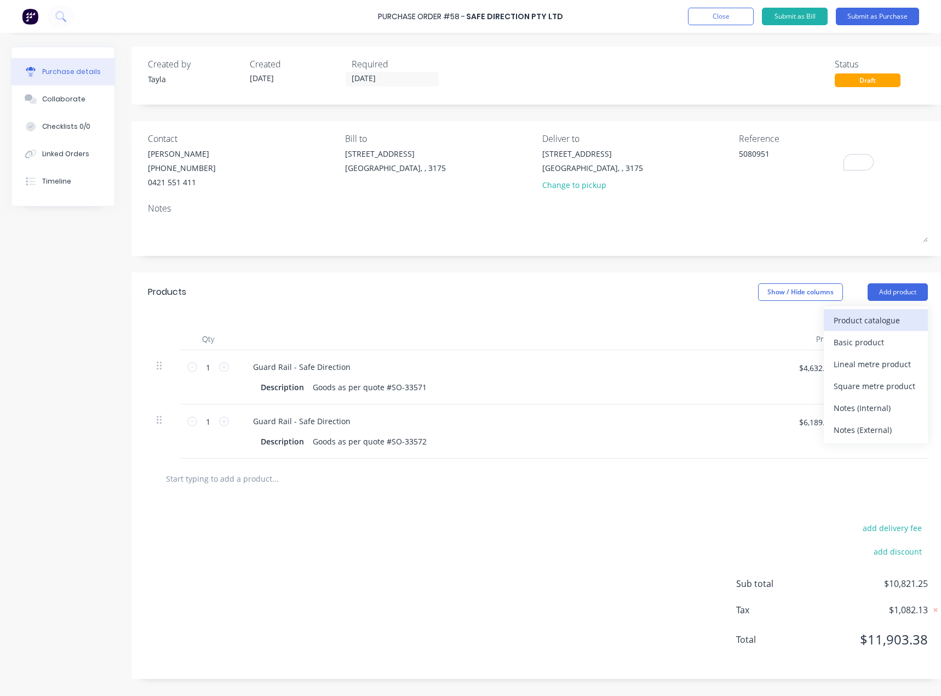
click at [879, 325] on div "Product catalogue" at bounding box center [876, 320] width 84 height 16
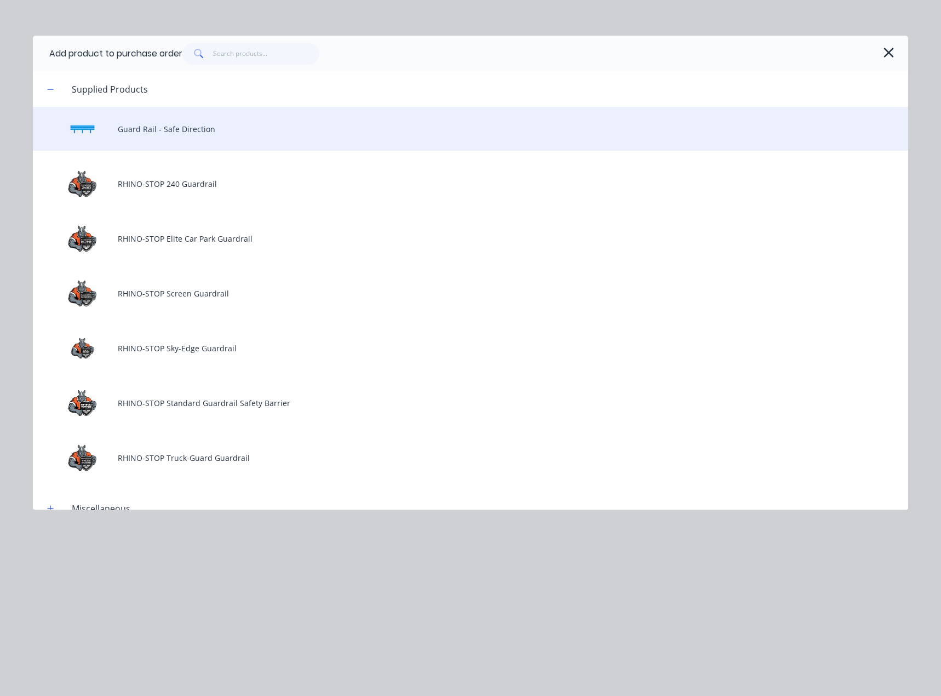
click at [318, 136] on div "Guard Rail - Safe Direction" at bounding box center [470, 129] width 875 height 44
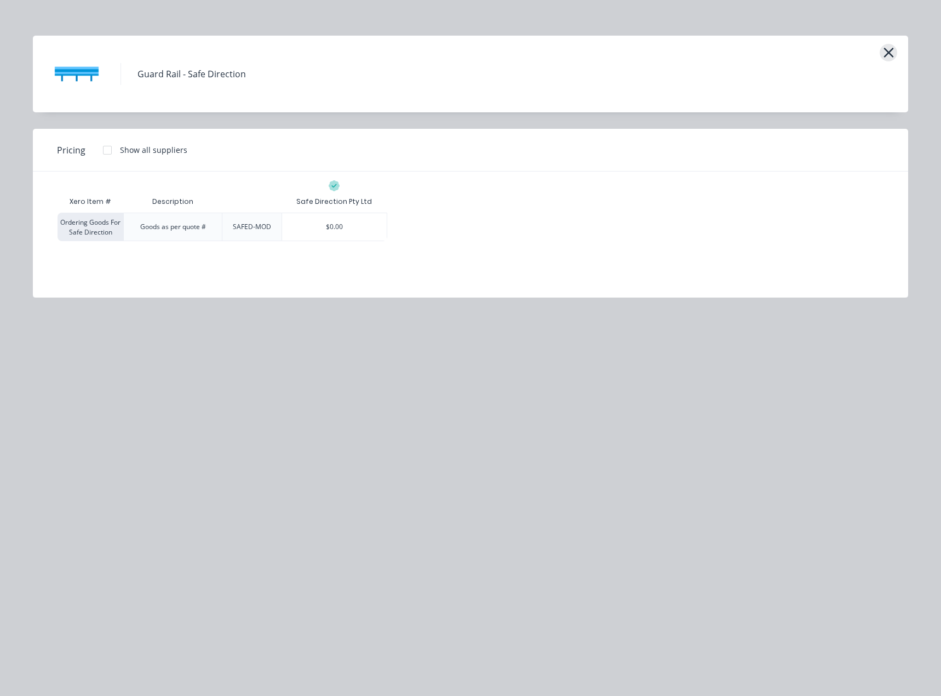
click at [888, 55] on icon "button" at bounding box center [889, 52] width 12 height 15
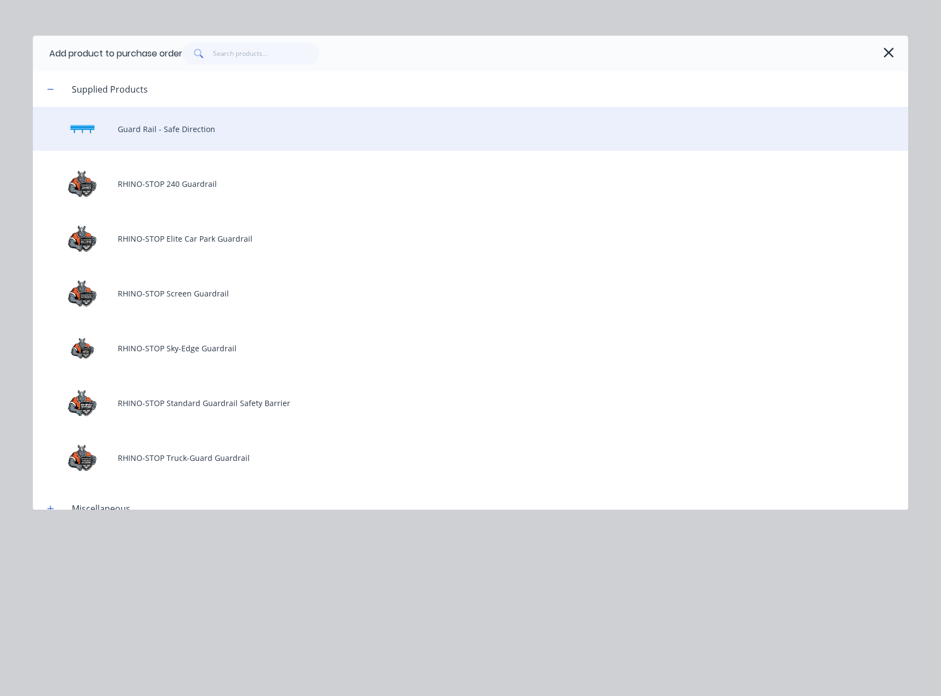
click at [173, 130] on div "Guard Rail - Safe Direction" at bounding box center [470, 129] width 875 height 44
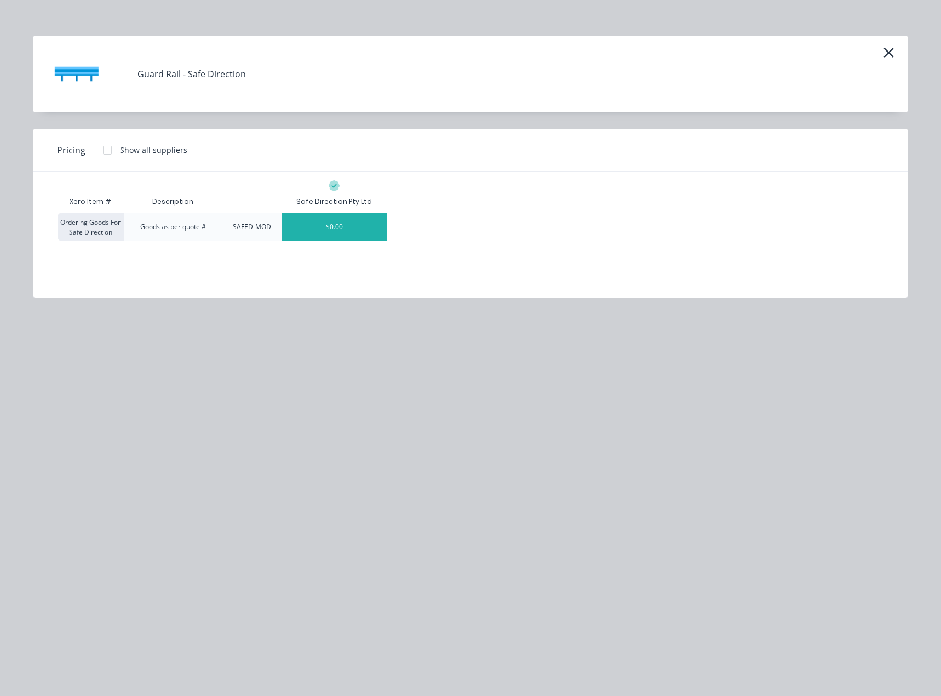
click at [326, 230] on div "$0.00" at bounding box center [334, 226] width 105 height 27
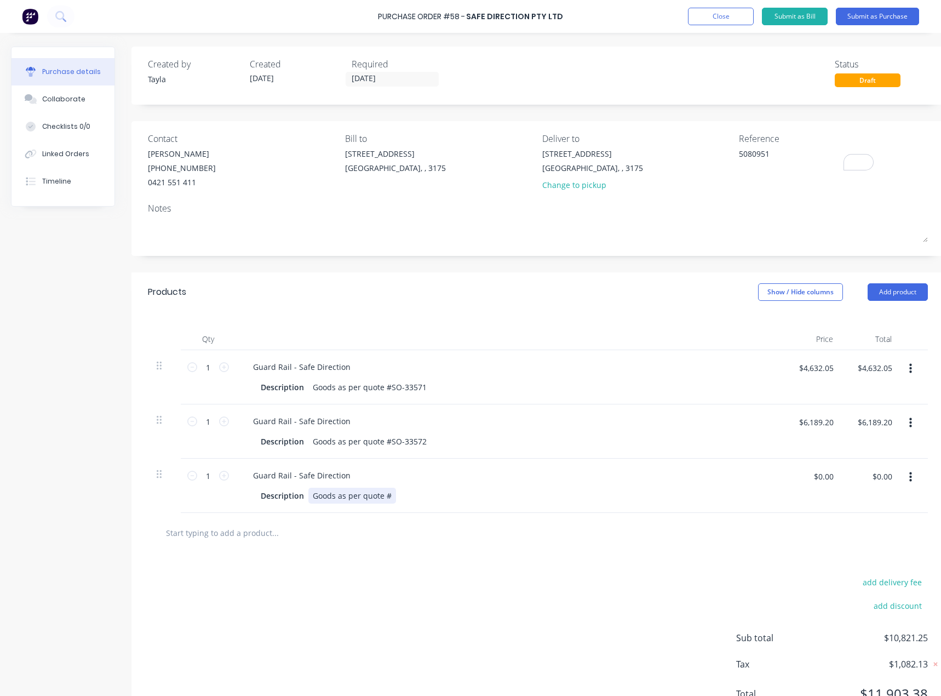
click at [359, 496] on div "Goods as per quote #" at bounding box center [352, 496] width 88 height 16
click at [210, 474] on input "1" at bounding box center [208, 475] width 22 height 16
type textarea "x"
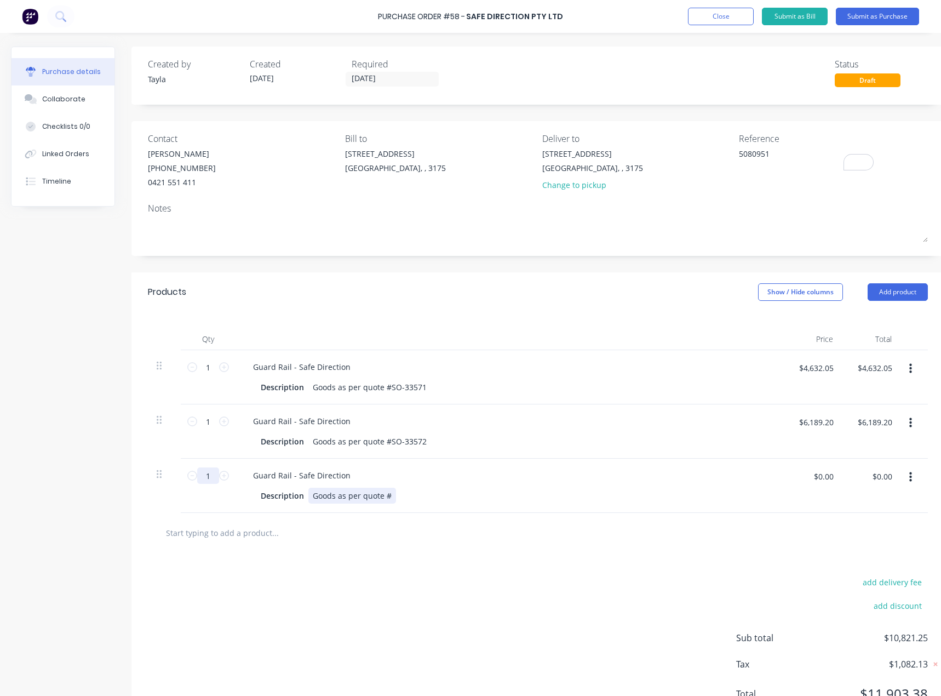
type input "5"
type textarea "x"
type input "5"
click at [366, 496] on div "Goods as per quote #" at bounding box center [352, 496] width 88 height 16
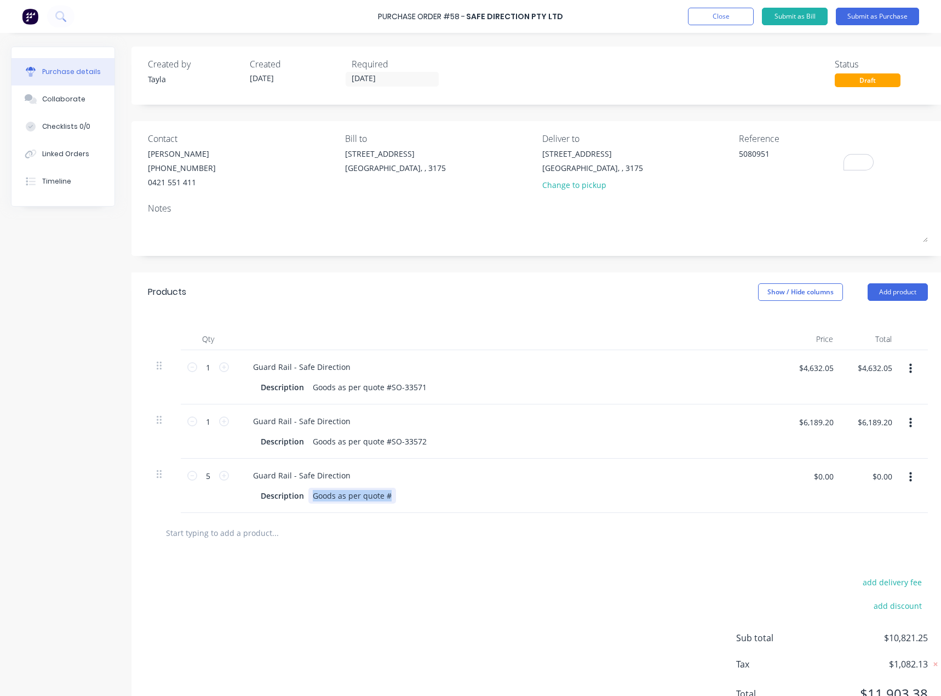
click at [366, 496] on div "Goods as per quote #" at bounding box center [352, 496] width 88 height 16
type textarea "x"
click at [366, 496] on div "Goods as per quote #" at bounding box center [352, 496] width 88 height 16
click at [426, 541] on div at bounding box center [321, 532] width 329 height 22
click at [894, 296] on button "Add product" at bounding box center [898, 292] width 60 height 18
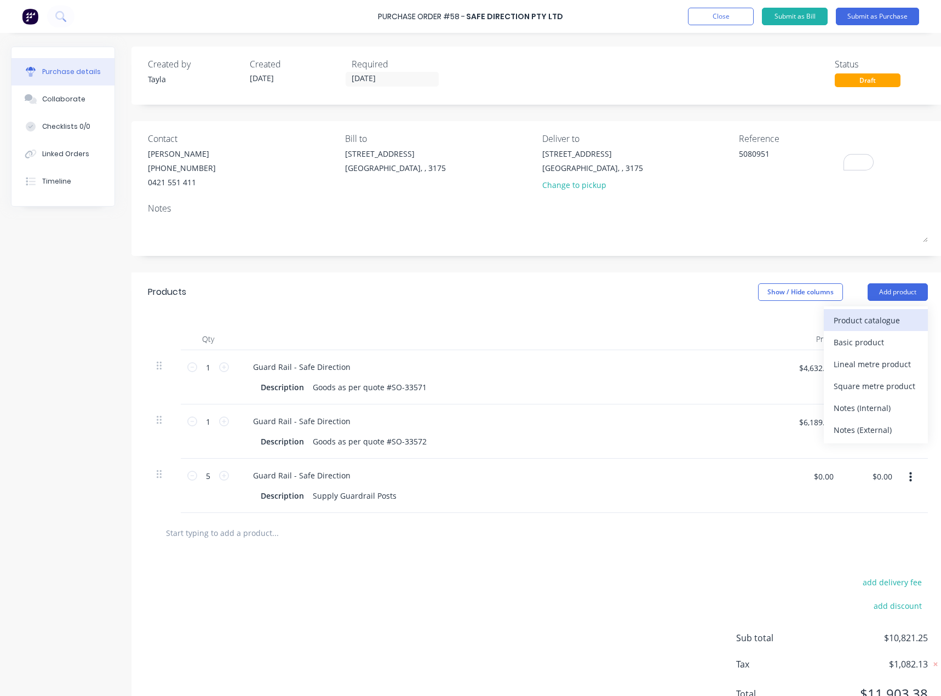
click at [845, 325] on div "Product catalogue" at bounding box center [876, 320] width 84 height 16
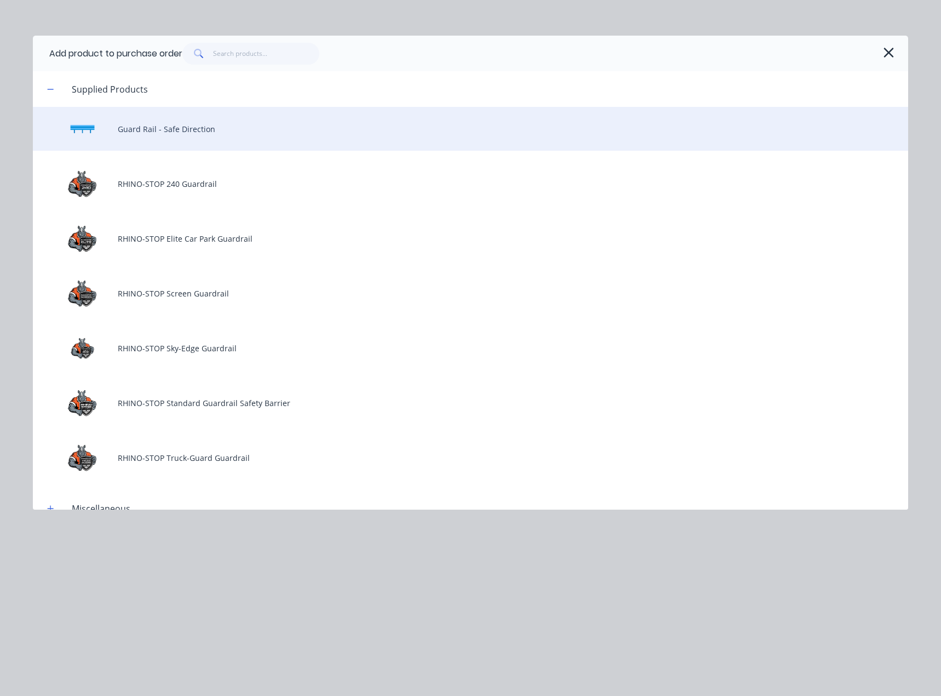
click at [145, 140] on div "Guard Rail - Safe Direction" at bounding box center [470, 129] width 875 height 44
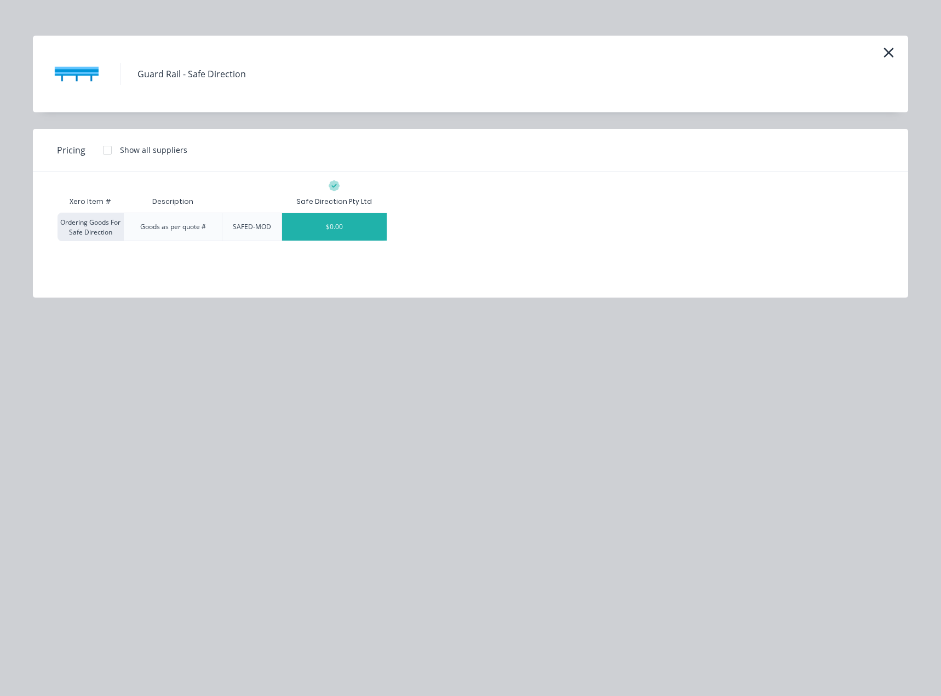
click at [374, 217] on div "$0.00" at bounding box center [334, 226] width 105 height 27
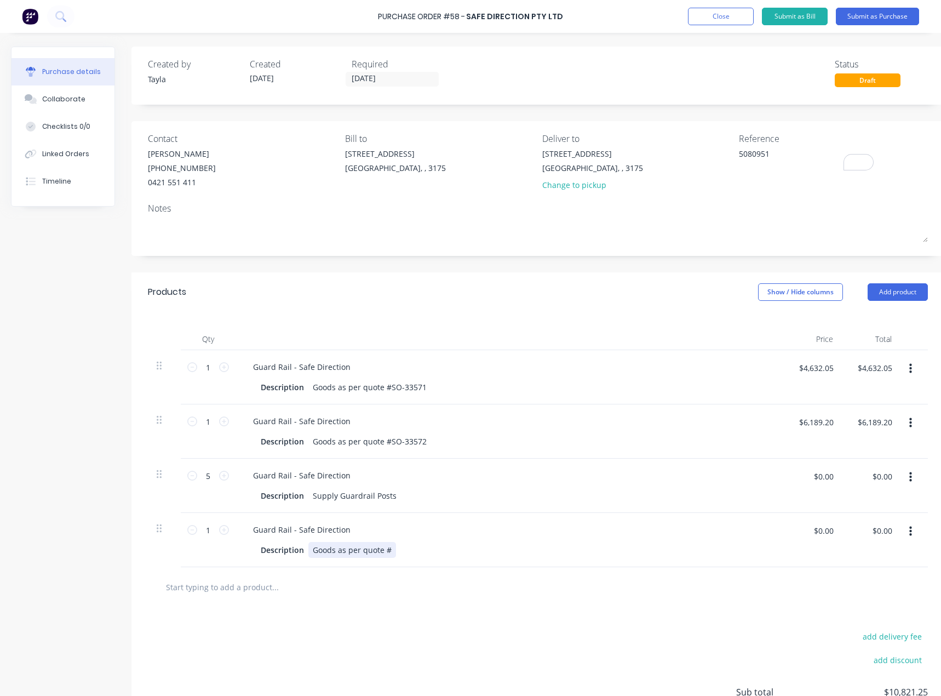
click at [342, 550] on div "Goods as per quote #" at bounding box center [352, 550] width 88 height 16
type textarea "x"
click at [342, 550] on div "Goods as per quote #" at bounding box center [352, 550] width 88 height 16
click at [419, 606] on div at bounding box center [538, 587] width 780 height 40
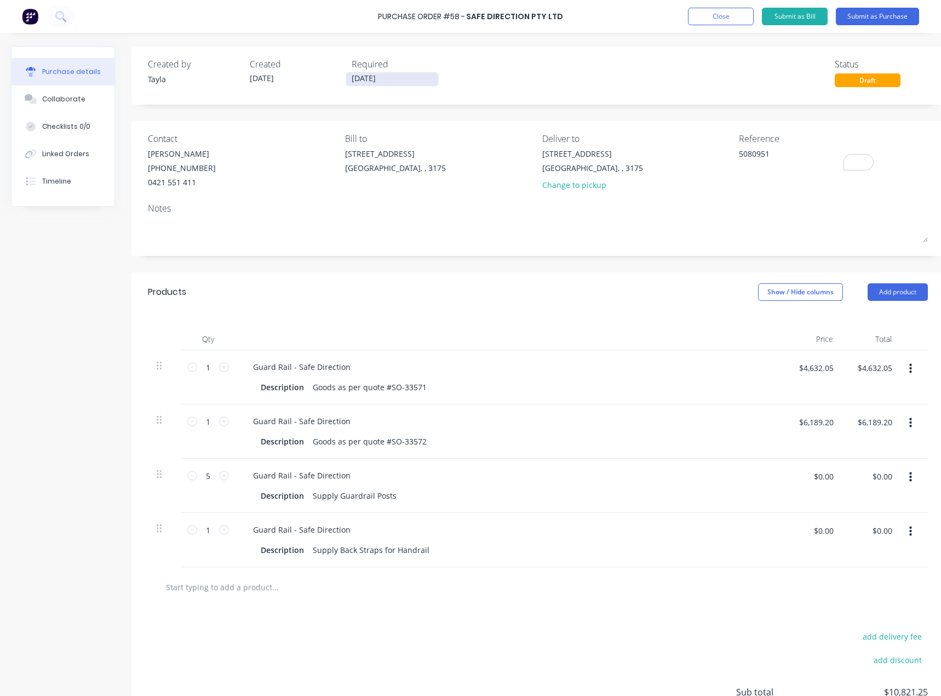
click at [386, 76] on input "[DATE]" at bounding box center [392, 79] width 92 height 14
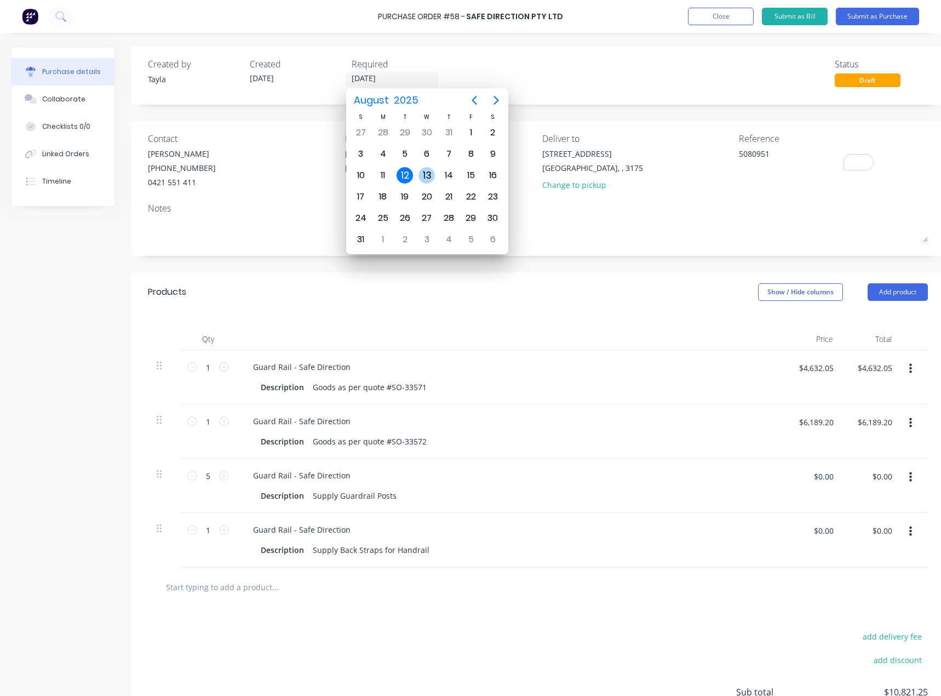
click at [422, 173] on div "13" at bounding box center [427, 175] width 16 height 16
type textarea "x"
type input "[DATE]"
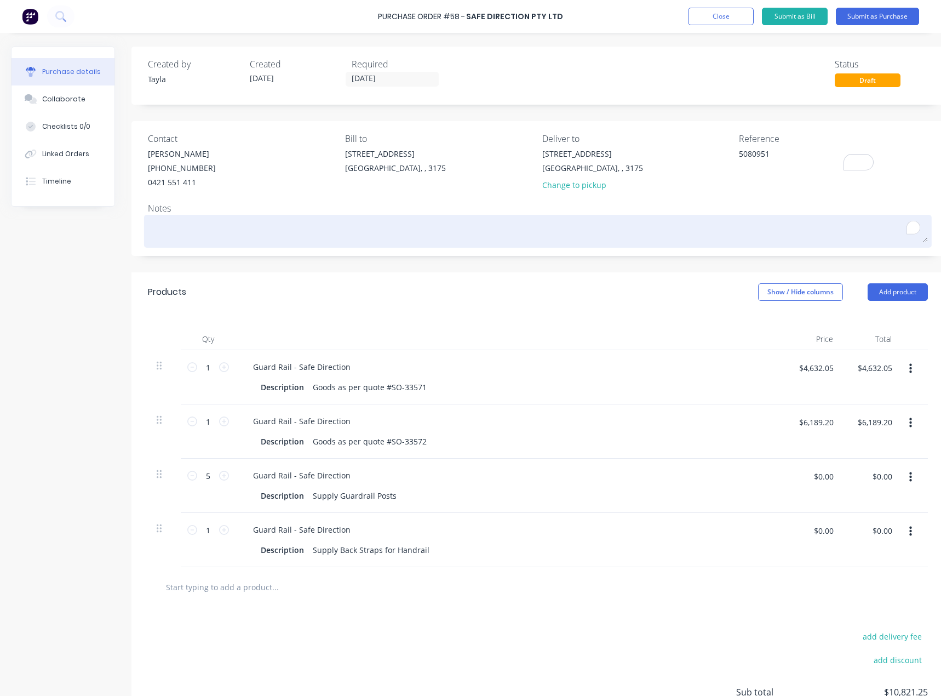
click at [659, 219] on textarea "To enrich screen reader interactions, please activate Accessibility in Grammarl…" at bounding box center [538, 229] width 780 height 25
type textarea "x"
type textarea "F"
type textarea "x"
type textarea "Fo"
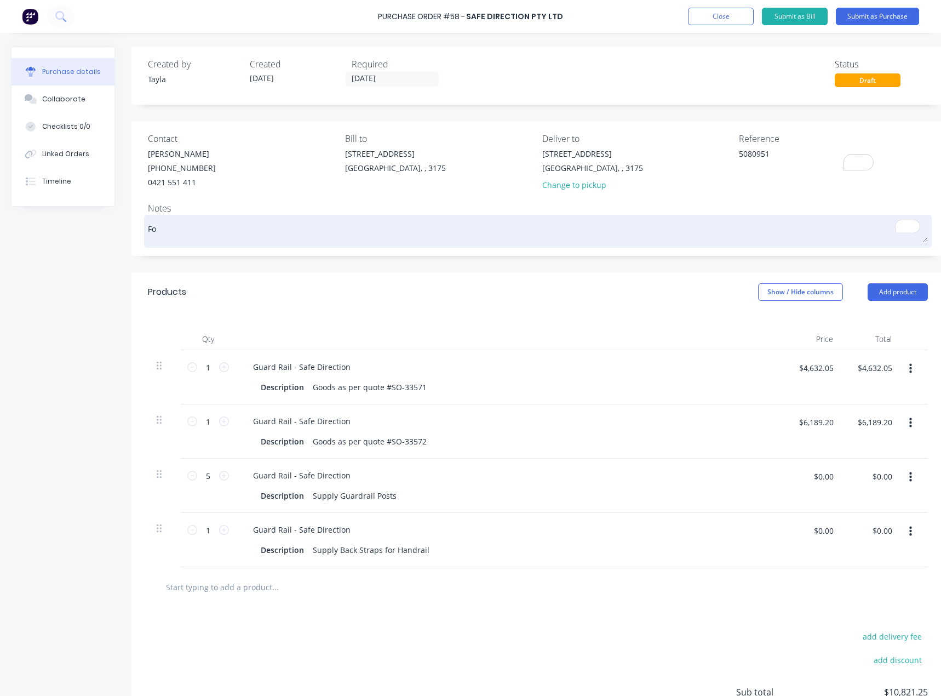
type textarea "x"
type textarea "For"
type textarea "x"
type textarea "For"
type textarea "x"
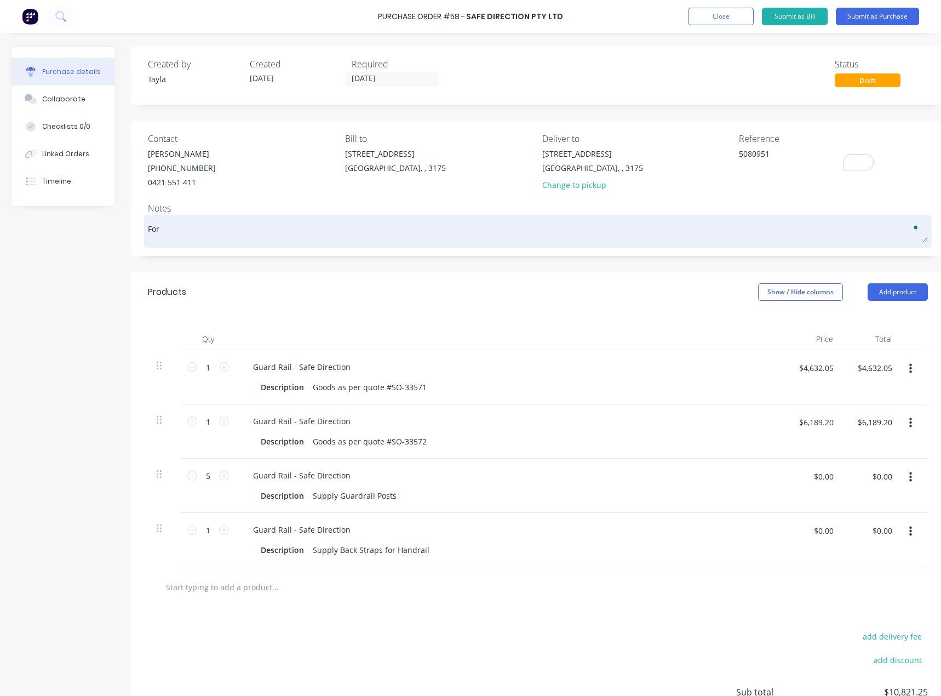
type textarea "For D"
type textarea "x"
type textarea "For De"
type textarea "x"
type textarea "For Del"
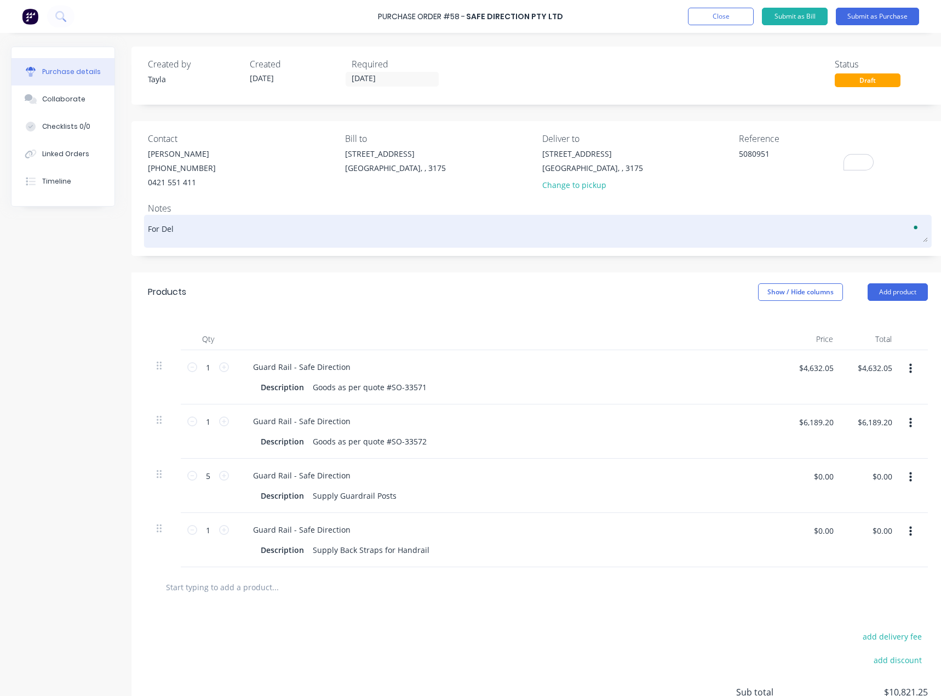
type textarea "x"
type textarea "For Deliv"
type textarea "x"
type textarea "For Delive"
type textarea "x"
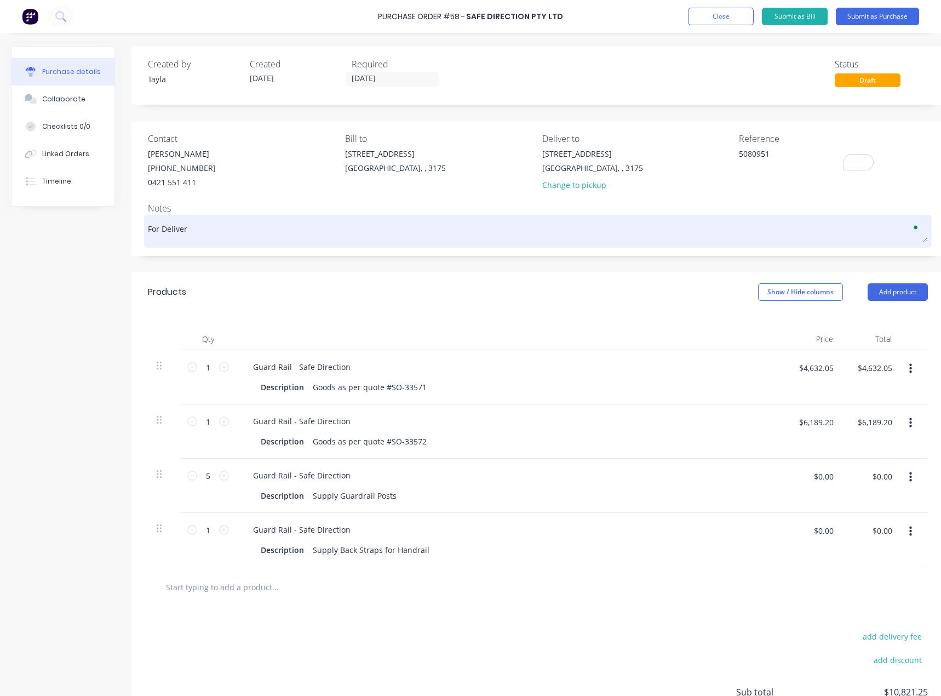
type textarea "For Delivery"
type textarea "x"
type textarea "For Delivery"
type textarea "x"
type textarea "For Delivery T"
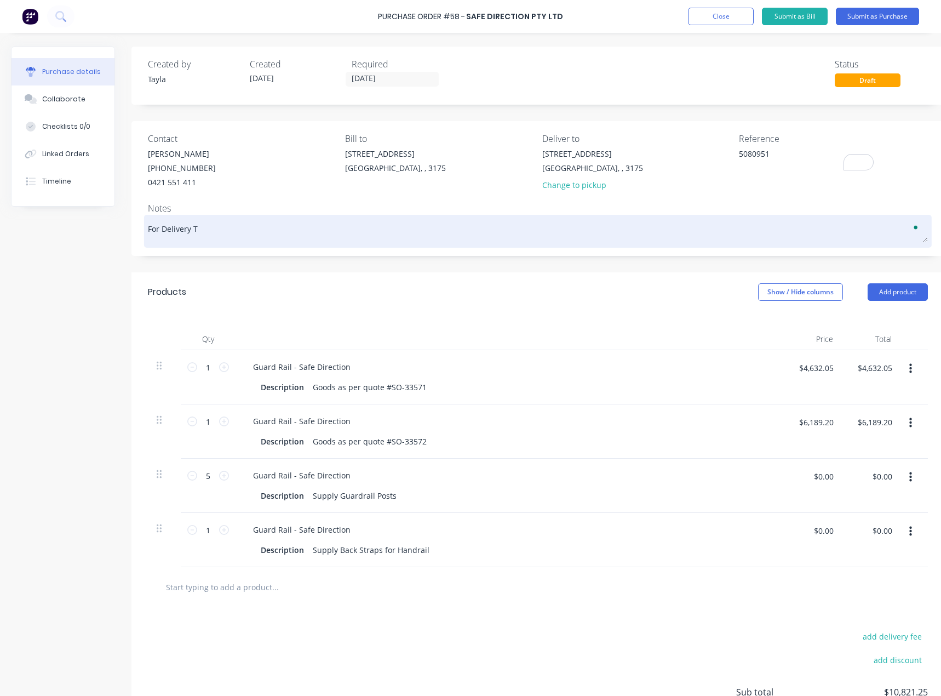
type textarea "x"
type textarea "For Delivery To"
type textarea "x"
type textarea "For Delivery Tom"
type textarea "x"
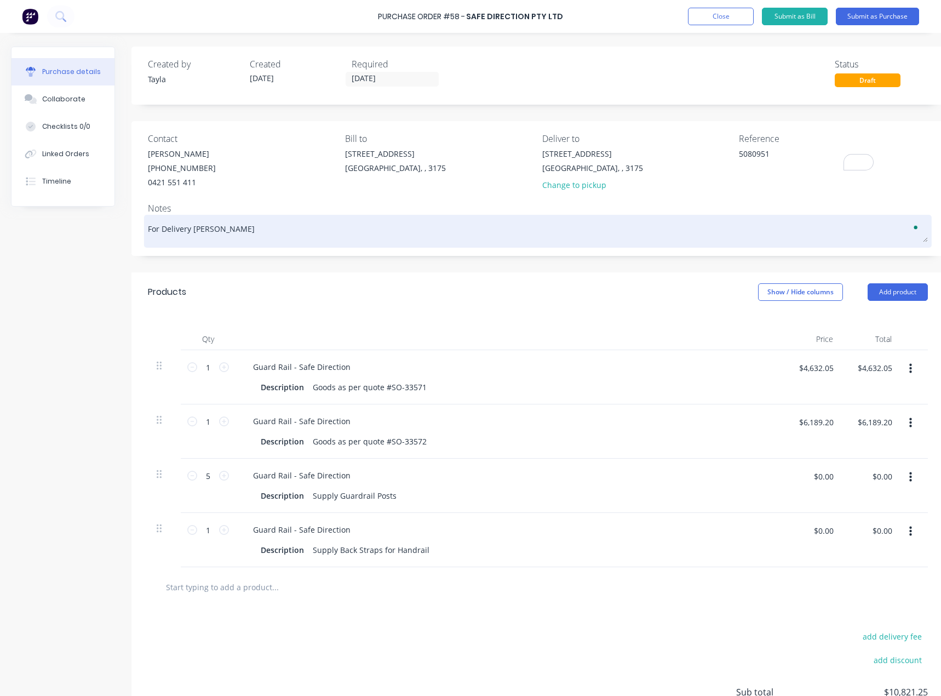
type textarea "For Delivery Tomo"
type textarea "x"
type textarea "For Delivery Tomor"
type textarea "x"
type textarea "For Delivery Tomorr"
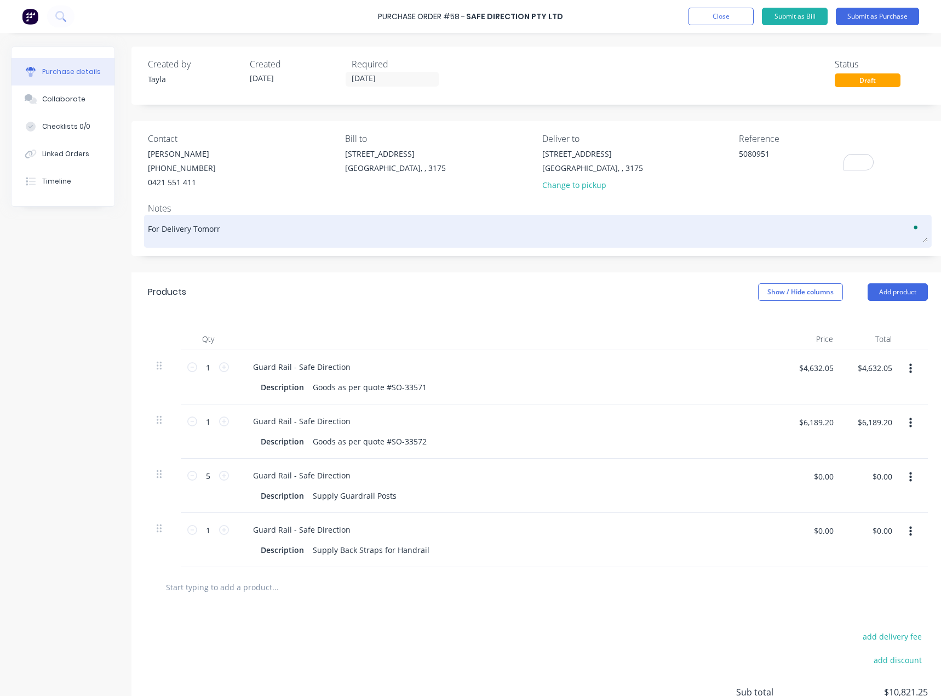
type textarea "x"
type textarea "For Delivery Tomorro"
type textarea "x"
type textarea "For Delivery Tomorrow"
type textarea "x"
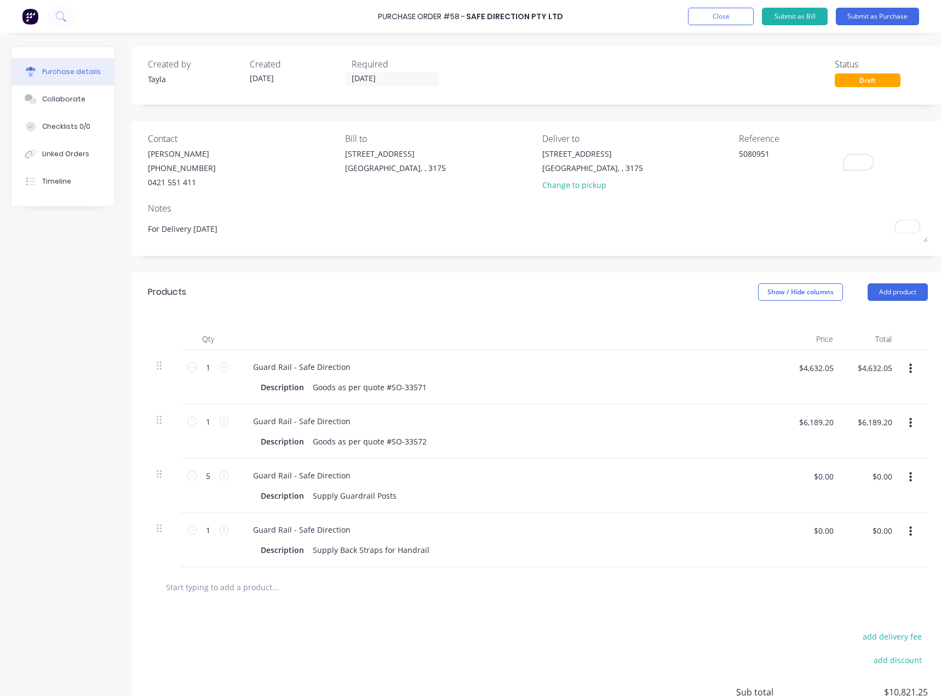
type textarea "For Delivery Tomorrow"
type textarea "x"
type textarea "For Delivery Tomorrow"
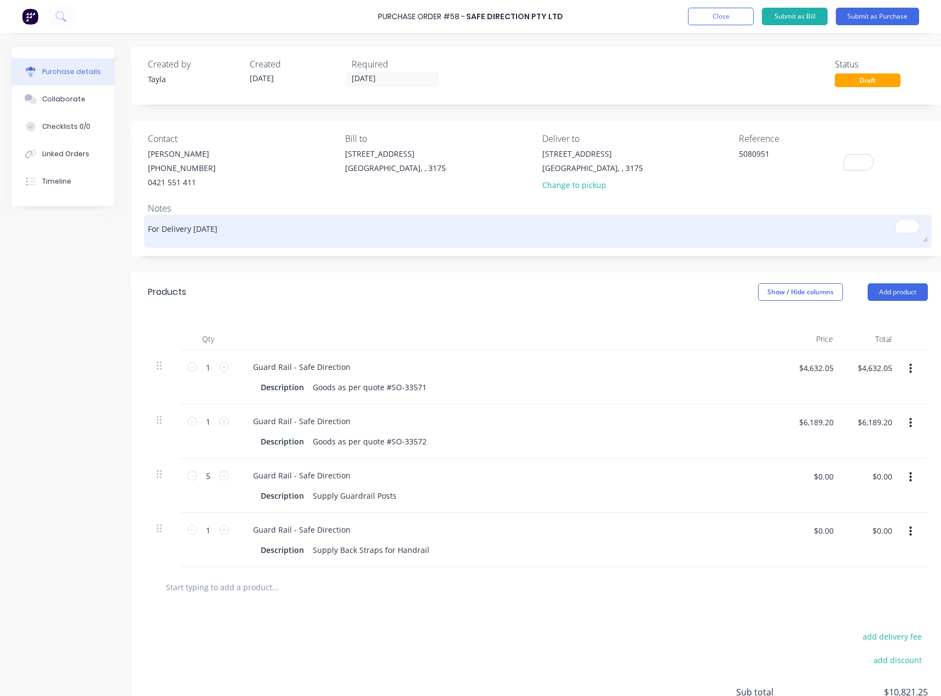
click at [211, 235] on textarea "For Delivery Tomorrow" at bounding box center [538, 229] width 780 height 25
click at [212, 234] on textarea "For Delivery Tomorrow" at bounding box center [538, 229] width 780 height 25
paste textarea "1"
type textarea "x"
type textarea "For Delivery Tomorrow 1"
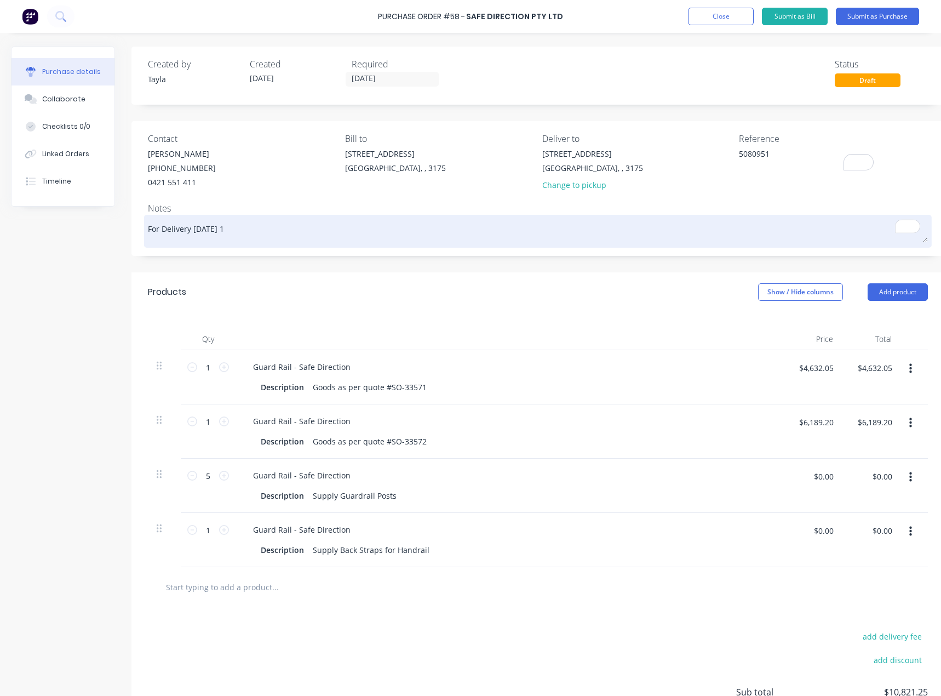
type textarea "x"
type textarea "For Delivery Tomorrow 13"
type textarea "x"
type textarea "For Delivery Tomorrow 13/"
type textarea "x"
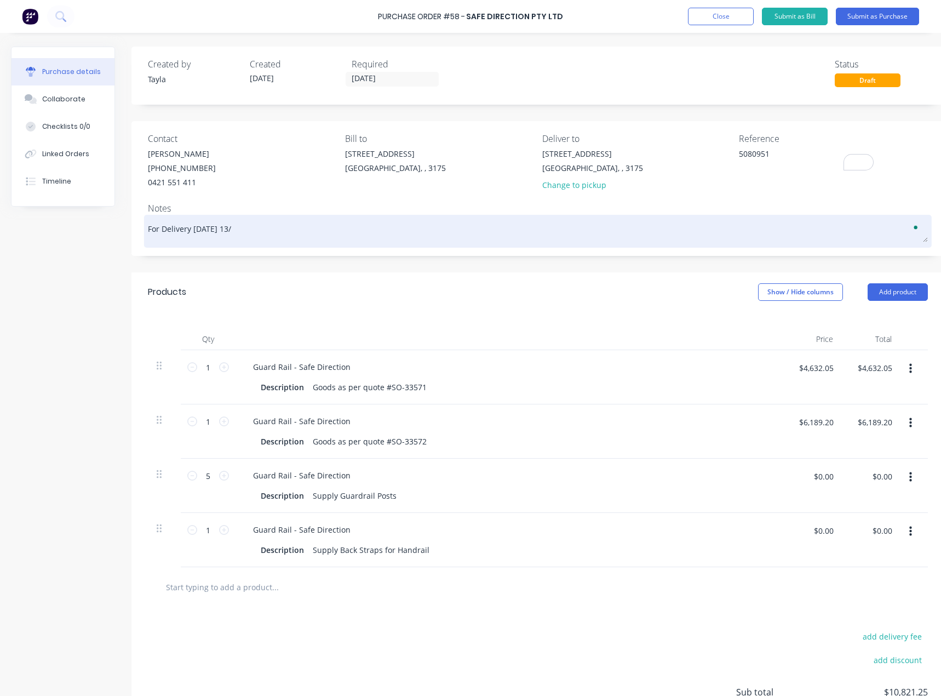
type textarea "For Delivery Tomorrow 13/0"
type textarea "x"
type textarea "For Delivery Tomorrow 13/08"
type textarea "x"
type textarea "For Delivery Tomorrow 13/08/"
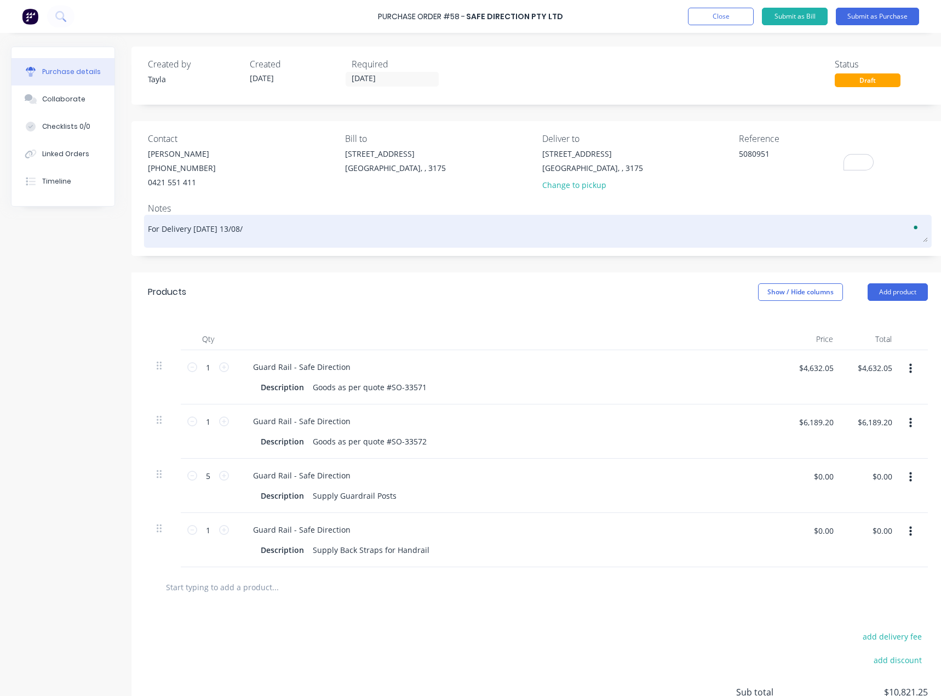
type textarea "x"
type textarea "For Delivery Tomorrow 13/08/2"
type textarea "x"
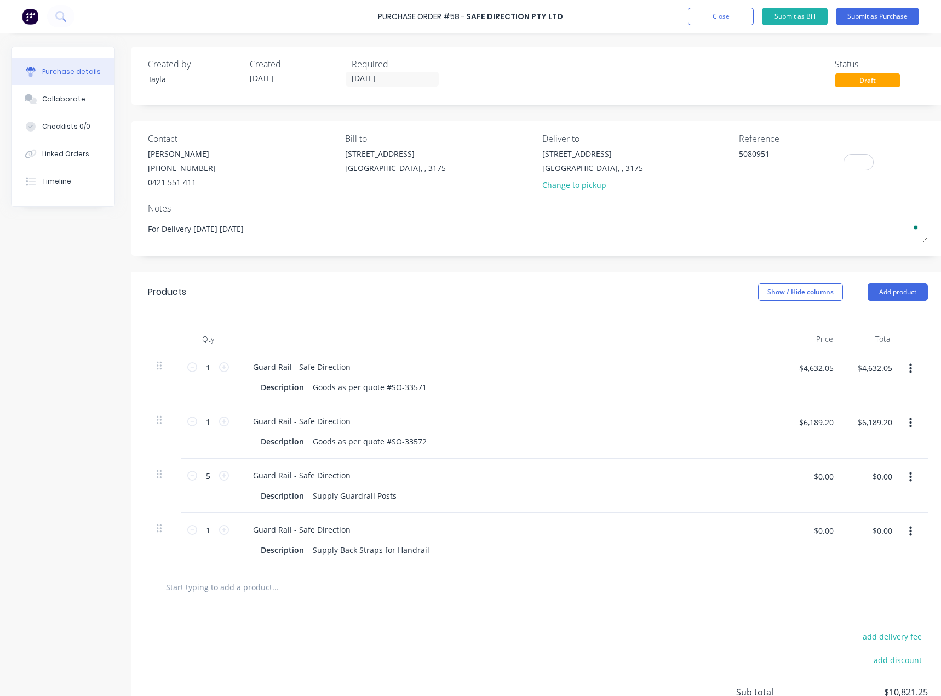
type textarea "For Delivery Tomorrow 13/08/25"
type textarea "x"
type textarea "For Delivery Tomorrow 13/08/25"
click at [413, 288] on div "Products Show / Hide columns Add product" at bounding box center [537, 291] width 813 height 39
click at [219, 524] on div "1 1" at bounding box center [208, 529] width 37 height 16
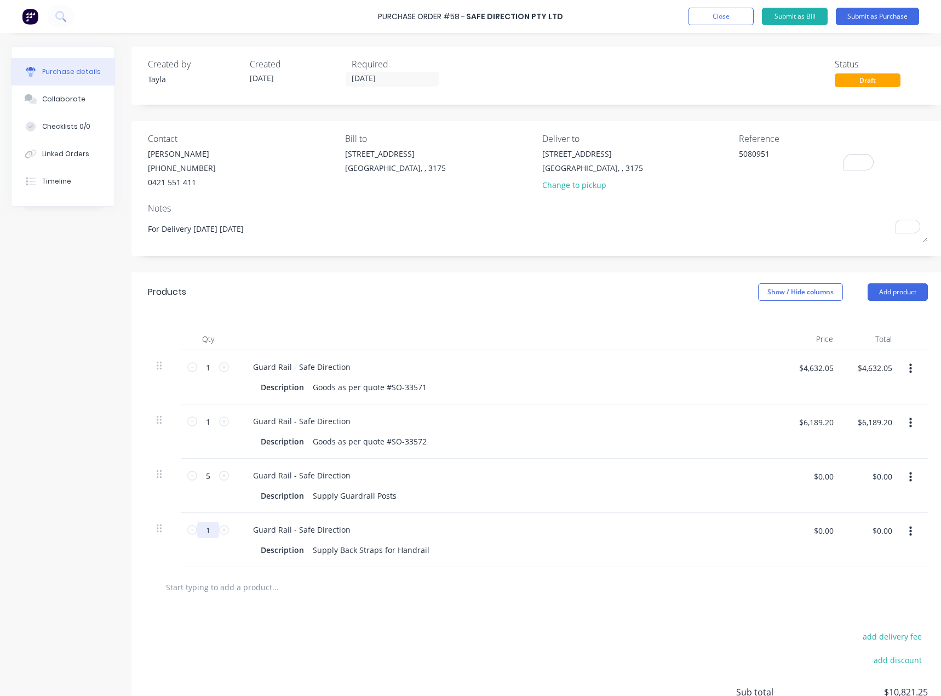
click at [215, 525] on input "1" at bounding box center [208, 529] width 22 height 16
type textarea "x"
type input "5"
type textarea "x"
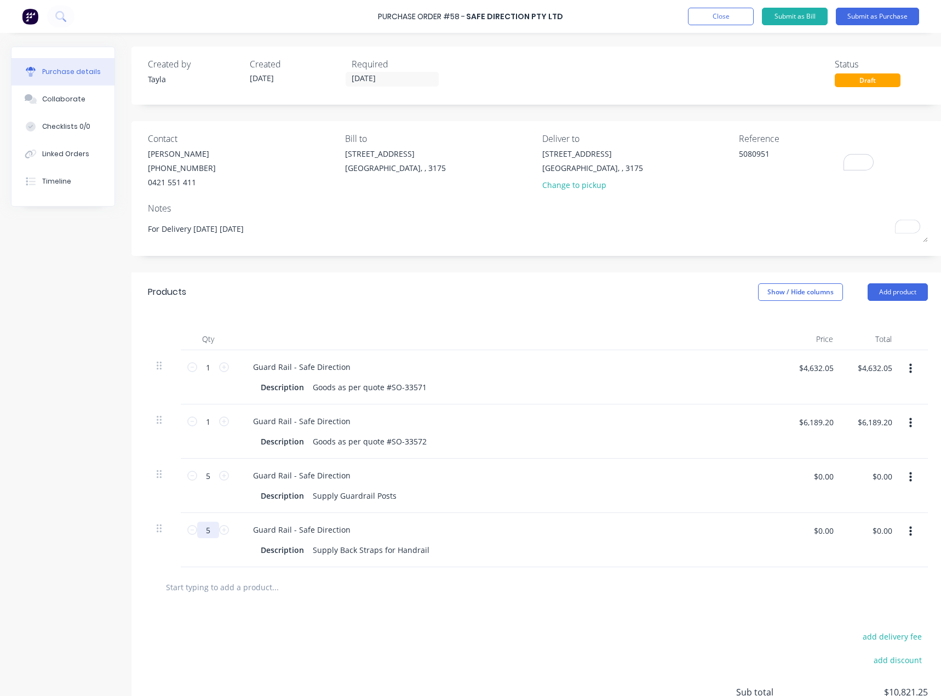
type input "5"
click at [320, 605] on div at bounding box center [538, 587] width 780 height 40
click at [888, 14] on button "Submit as Purchase" at bounding box center [877, 17] width 83 height 18
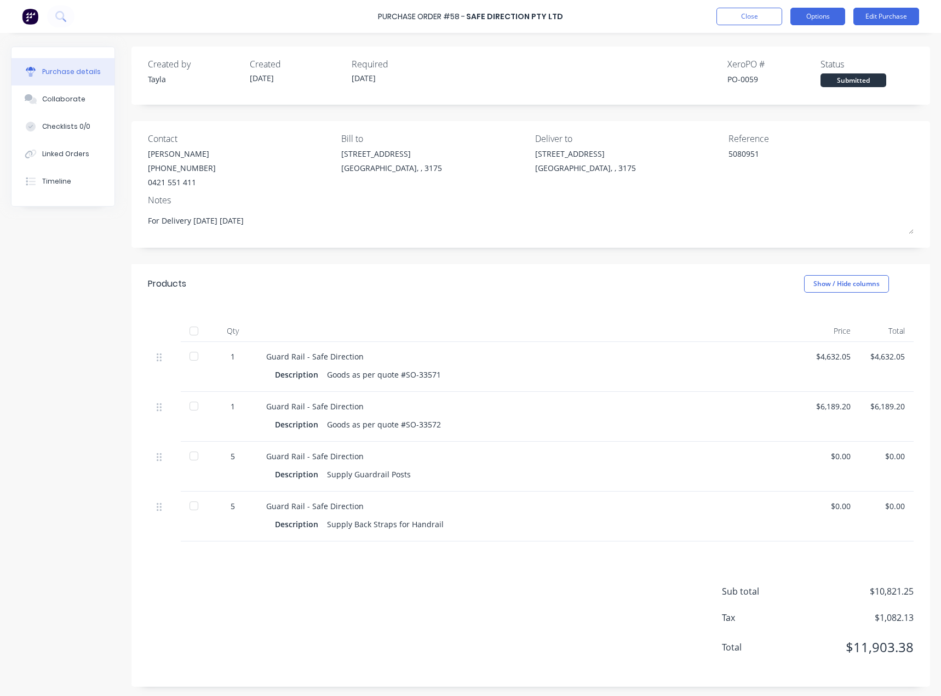
click at [833, 8] on button "Options" at bounding box center [817, 17] width 55 height 18
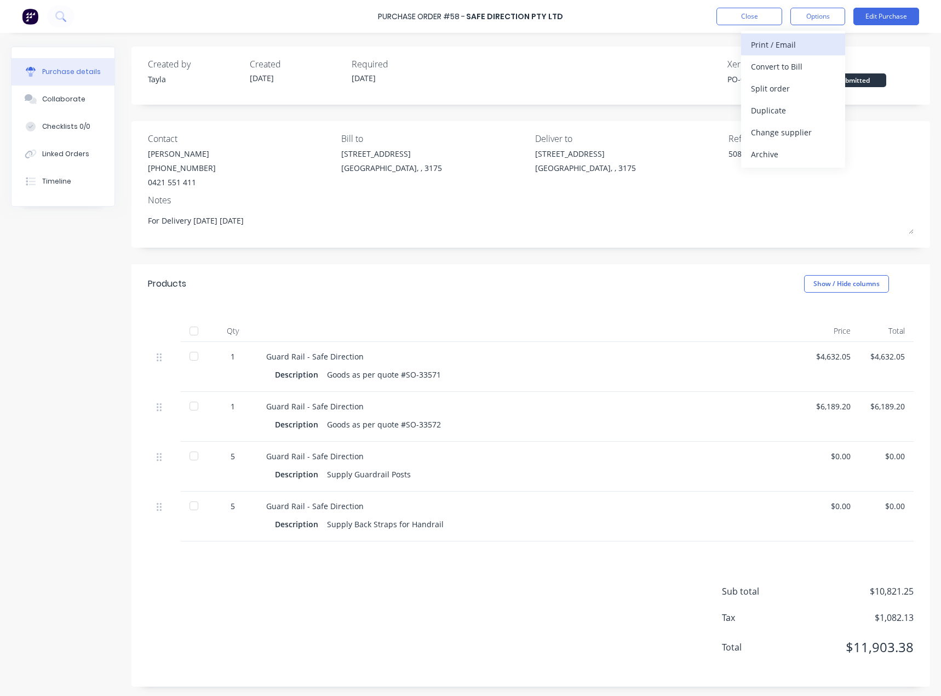
click at [798, 43] on div "Print / Email" at bounding box center [793, 45] width 84 height 16
click at [801, 65] on div "With pricing" at bounding box center [793, 67] width 84 height 16
type textarea "x"
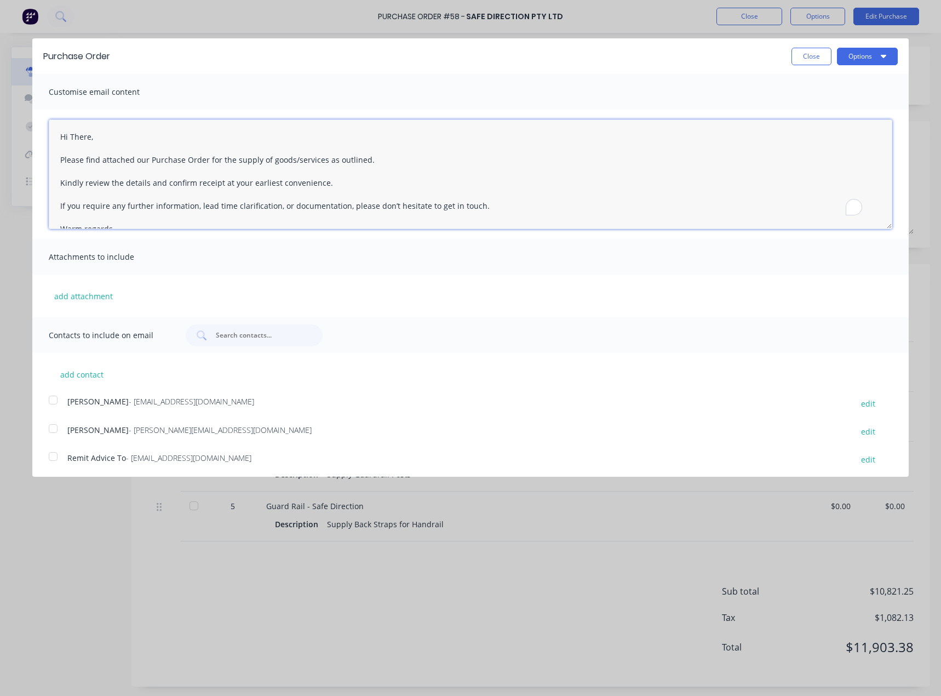
click at [85, 136] on textarea "Hi There, Please find attached our Purchase Order for the supply of goods/servi…" at bounding box center [471, 174] width 844 height 110
click at [48, 428] on div at bounding box center [53, 428] width 22 height 22
click at [374, 161] on textarea "Good Morning James Please find attached our Purchase Order for the supply of go…" at bounding box center [471, 174] width 844 height 110
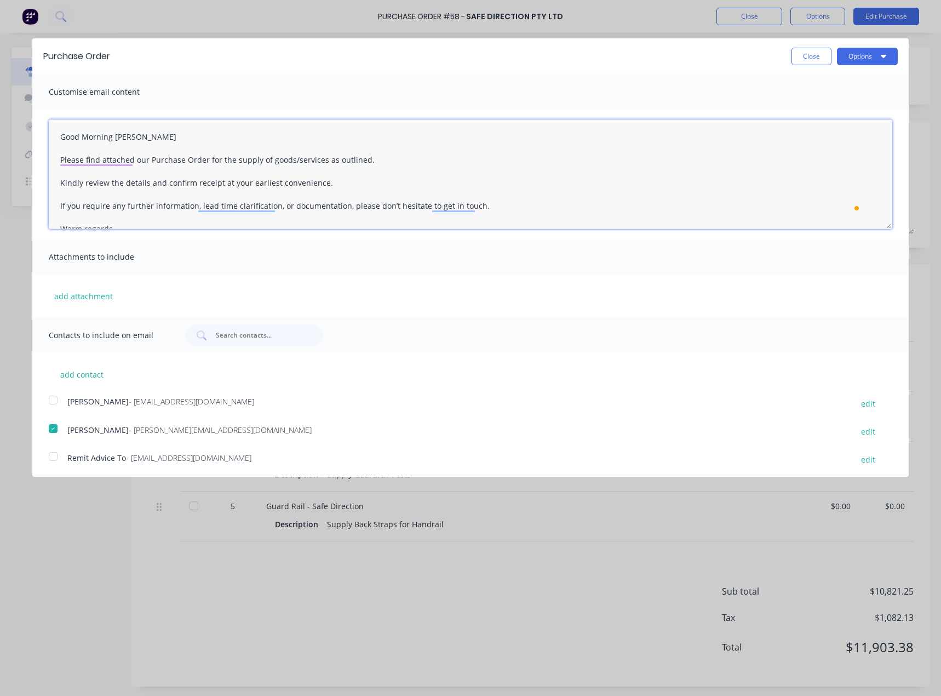
click at [347, 182] on textarea "Good Morning James Please find attached our Purchase Order for the supply of go…" at bounding box center [471, 174] width 844 height 110
click at [571, 206] on textarea "Good Morning James Please find attached our Purchase Order for the supply of go…" at bounding box center [471, 174] width 844 height 110
paste textarea "To enrich screen reader interactions, please activate Accessibility in Grammarl…"
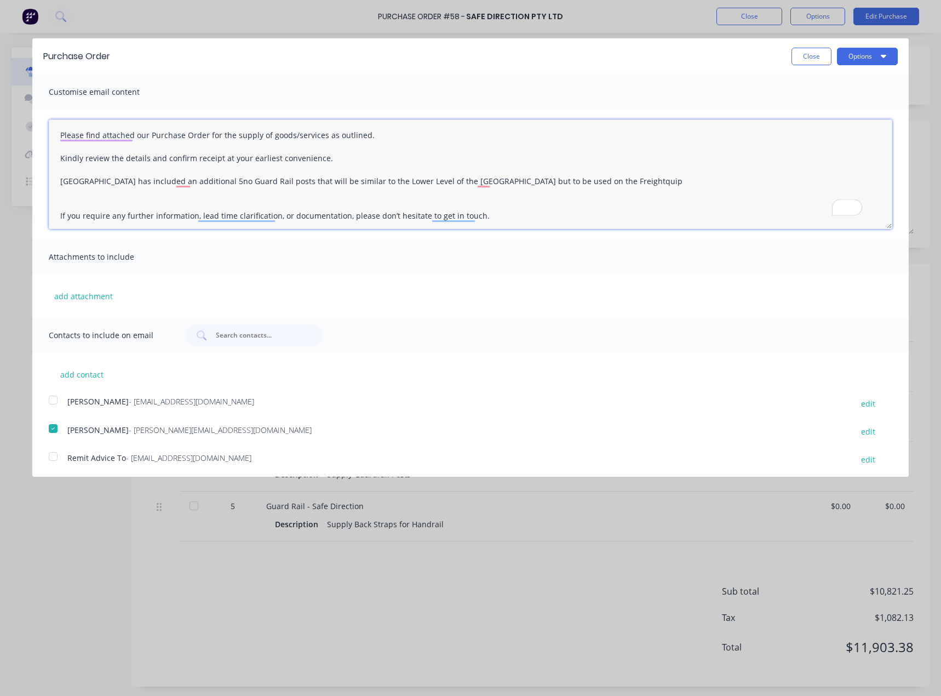
scroll to position [55, 0]
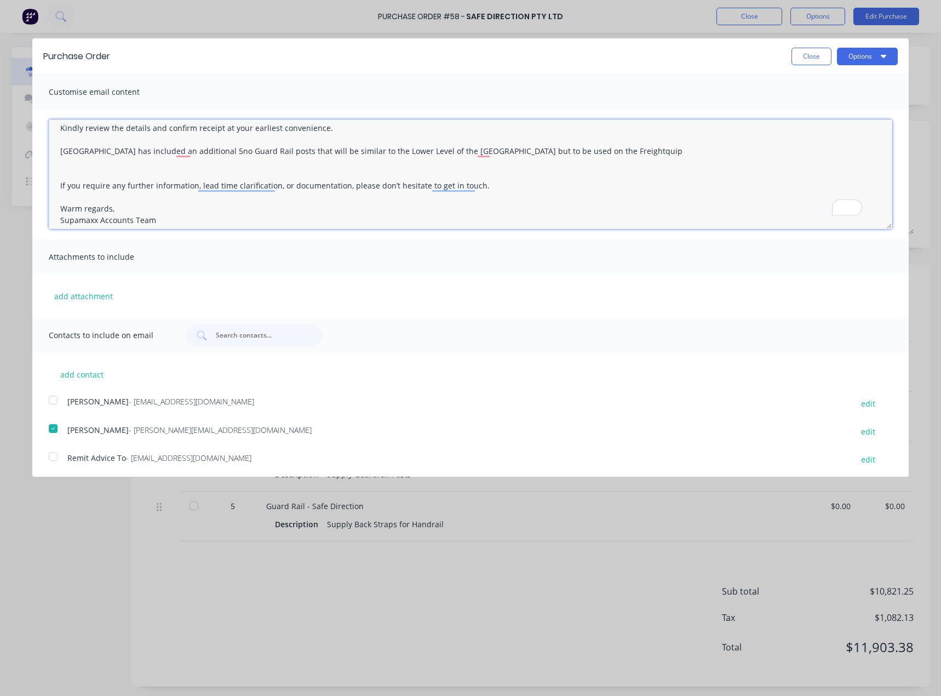
click at [606, 147] on textarea "Good Morning James Please find attached our Purchase Order for the supply of go…" at bounding box center [471, 174] width 844 height 110
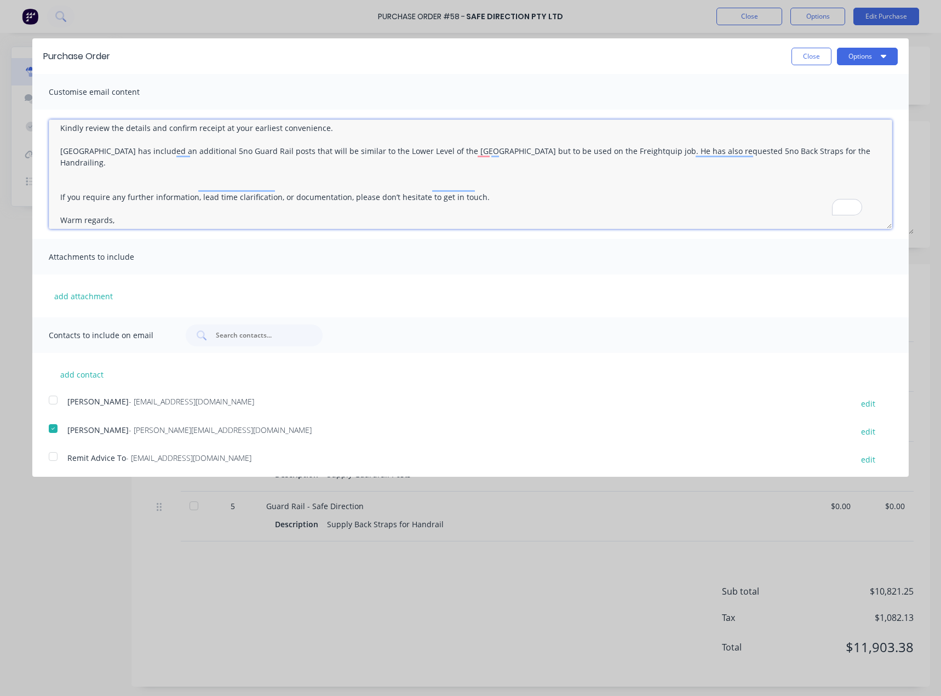
click at [549, 163] on textarea "Good Morning James Please find attached our Purchase Order for the supply of go…" at bounding box center [471, 174] width 844 height 110
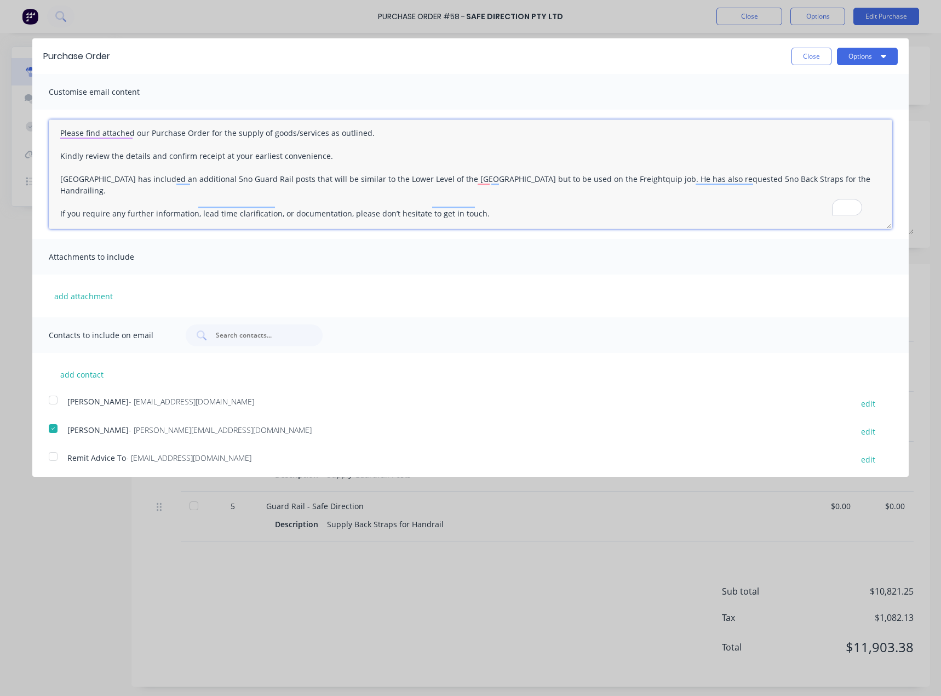
scroll to position [0, 0]
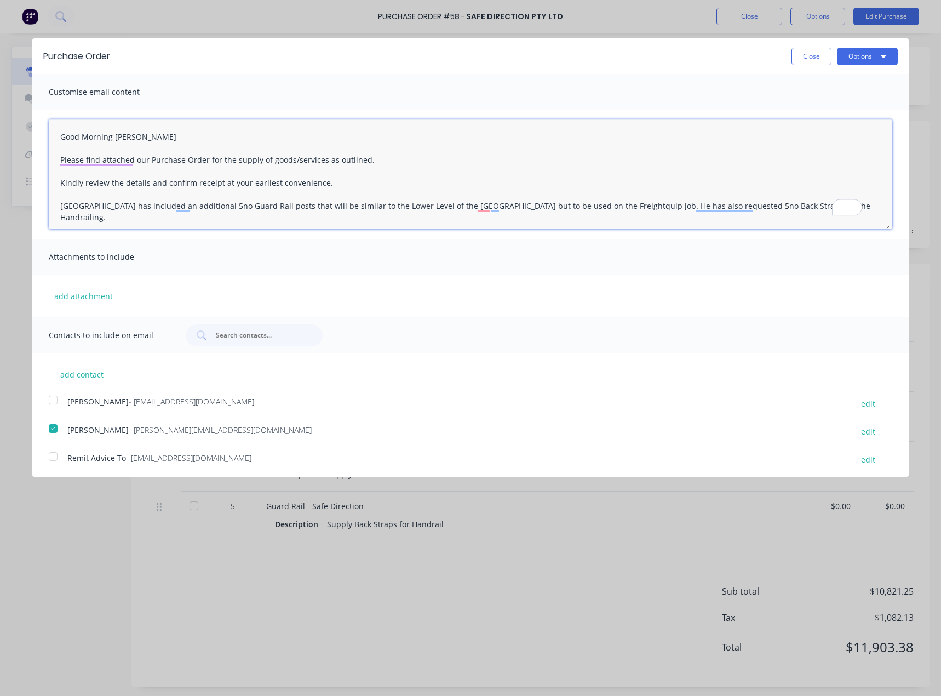
click at [357, 192] on textarea "Good Morning James Please find attached our Purchase Order for the supply of go…" at bounding box center [471, 174] width 844 height 110
click at [350, 181] on textarea "Good Morning James Please find attached our Purchase Order for the supply of go…" at bounding box center [471, 174] width 844 height 110
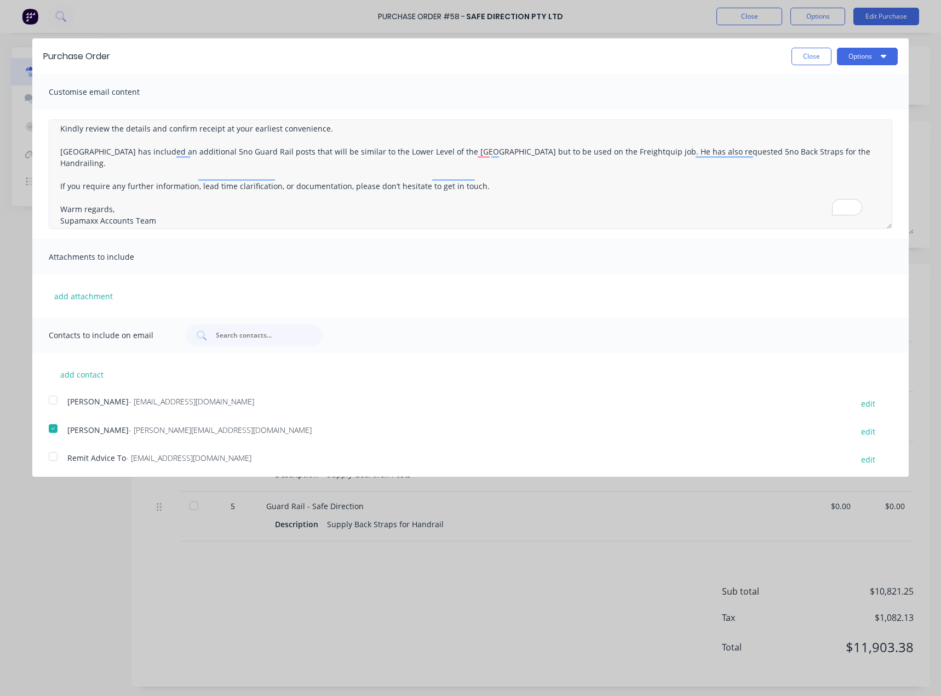
scroll to position [55, 0]
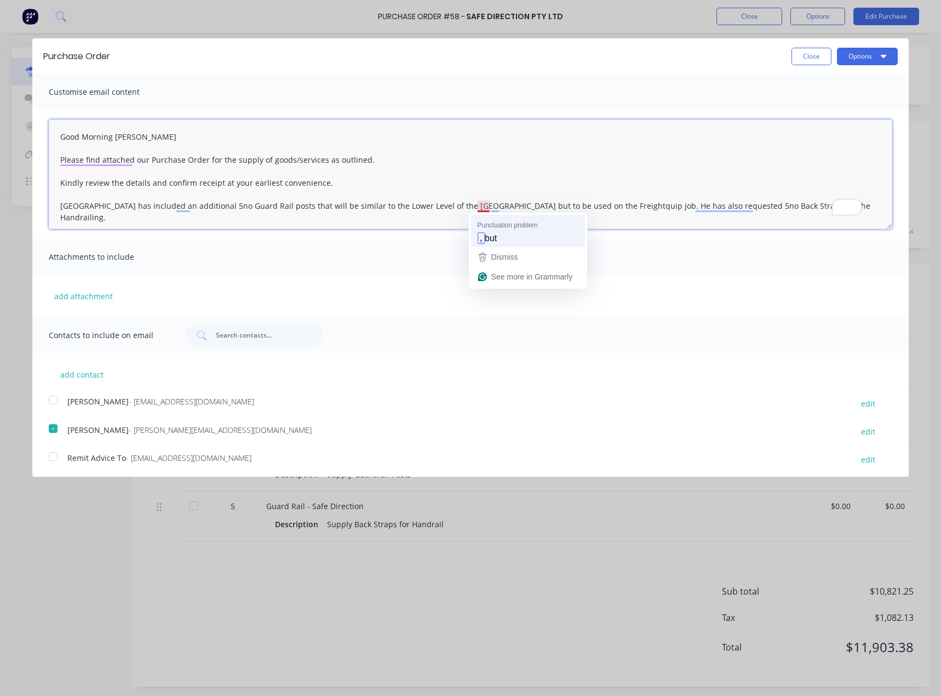
type textarea "Good Morning James Please find attached our Purchase Order for the supply of go…"
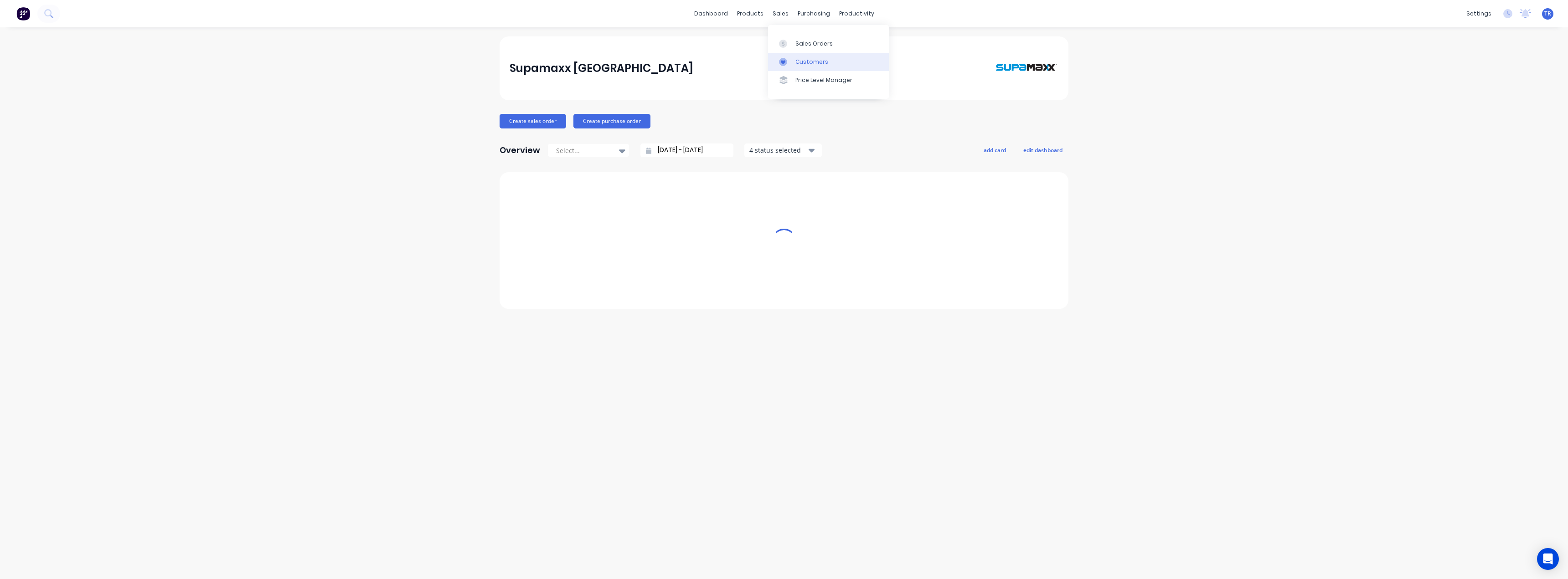
click at [782, 68] on link "Customers" at bounding box center [828, 62] width 121 height 18
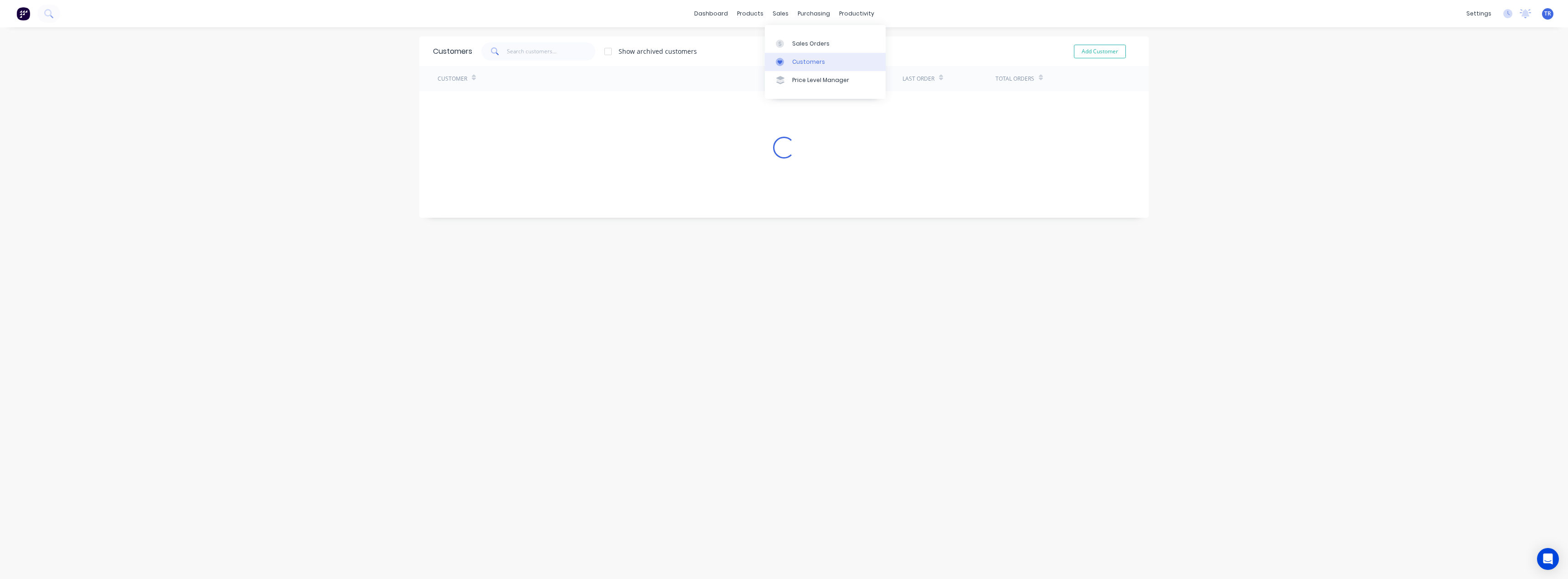
click at [794, 65] on div "Customers" at bounding box center [808, 62] width 32 height 8
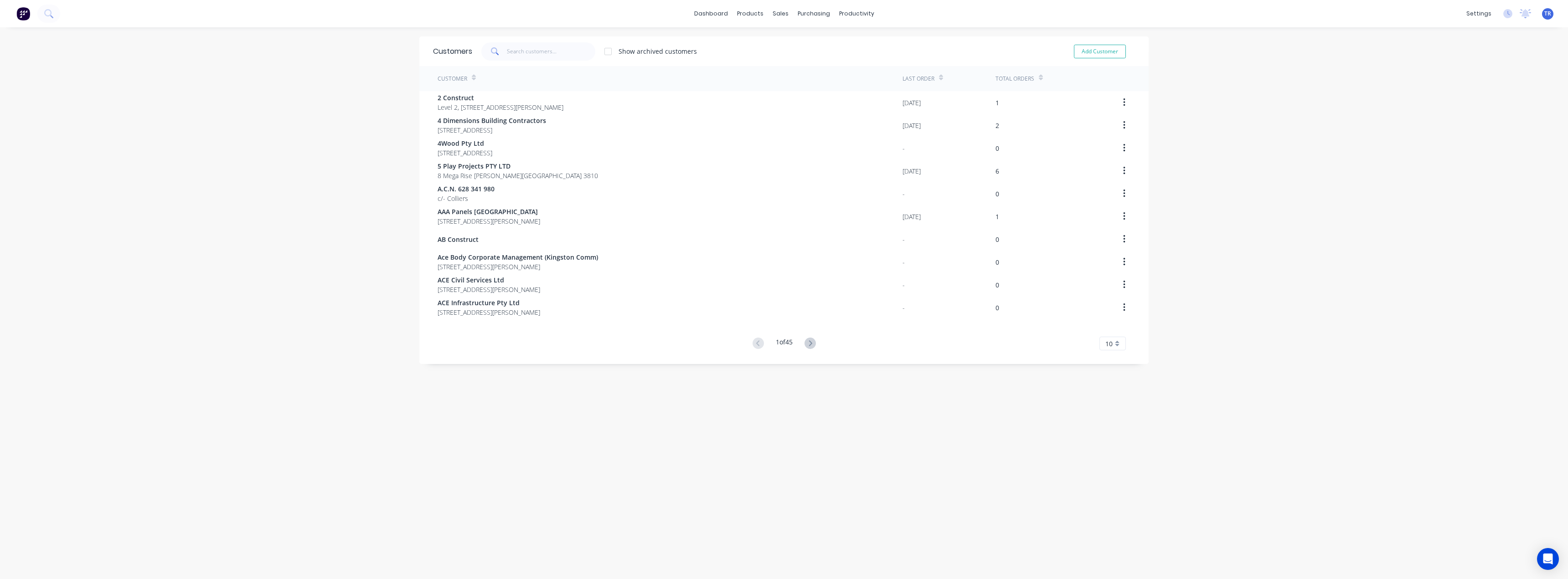
click at [531, 37] on div "Customers Show archived customers Add Customer" at bounding box center [784, 52] width 729 height 30
click at [531, 45] on input "text" at bounding box center [551, 52] width 89 height 18
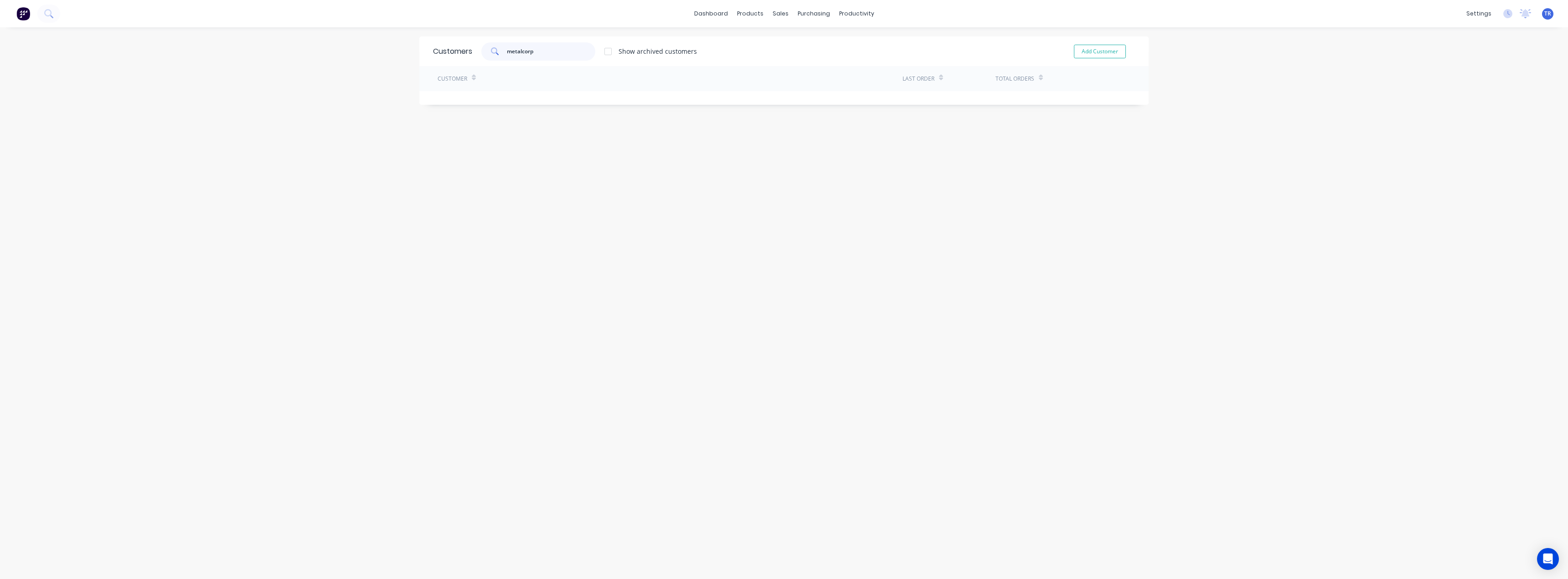
type input "metalcorp"
drag, startPoint x: 524, startPoint y: 54, endPoint x: 509, endPoint y: 107, distance: 55.1
click at [509, 107] on div "Customers metalcorp Show archived customers Add Customer Customer Last Order To…" at bounding box center [784, 312] width 729 height 552
click at [811, 53] on link "Suppliers" at bounding box center [848, 62] width 121 height 18
click at [528, 59] on div at bounding box center [530, 52] width 114 height 18
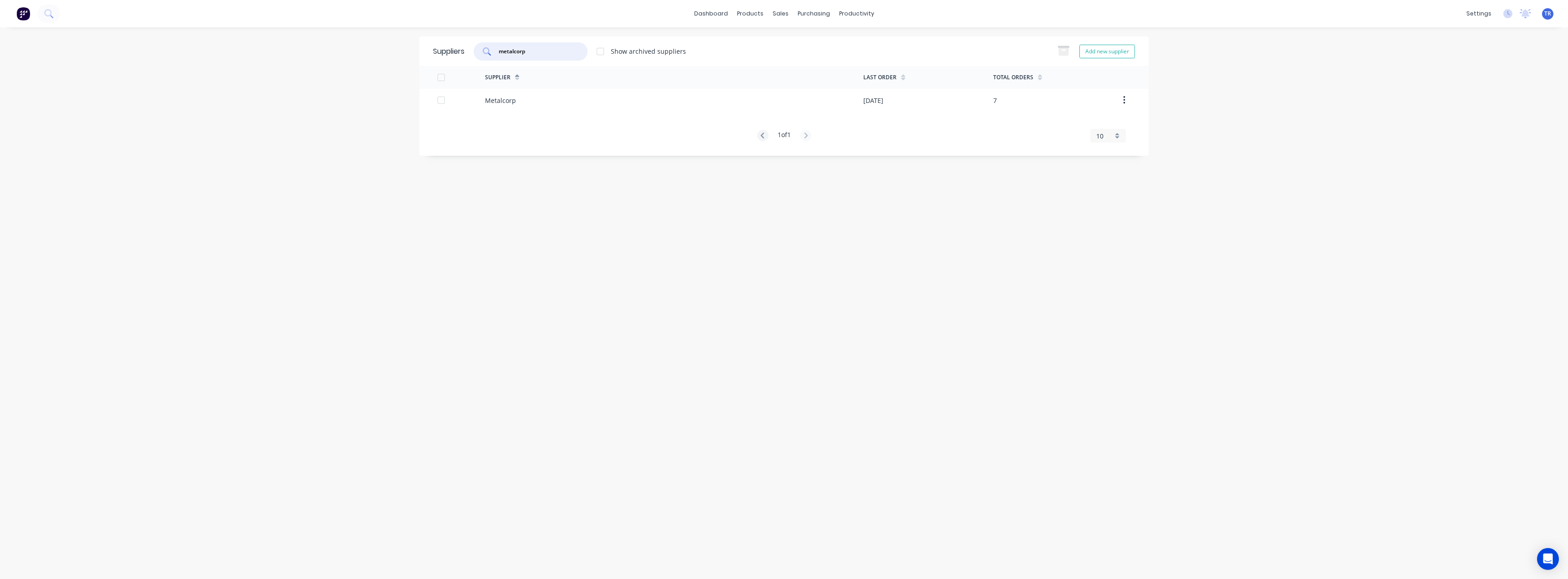
type input "metalcorp"
click at [557, 108] on div "Metalcorp" at bounding box center [674, 100] width 379 height 22
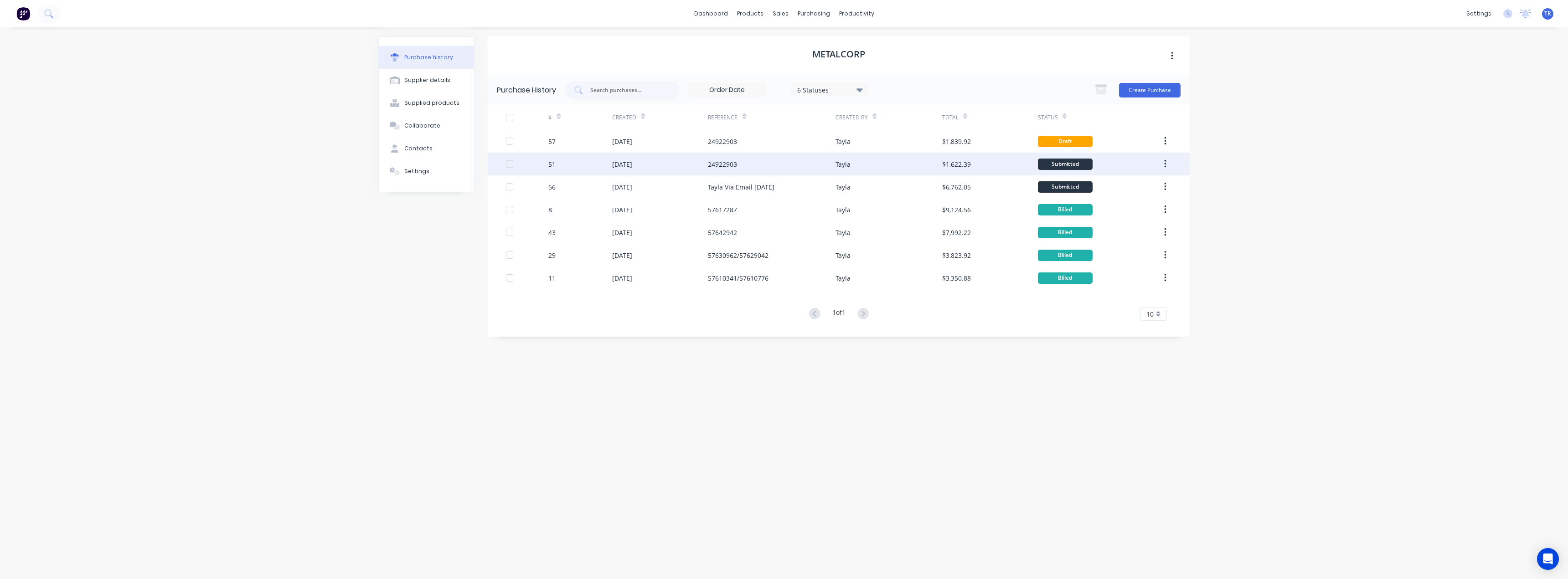
click at [621, 171] on div "08 Aug 2025" at bounding box center [660, 164] width 96 height 22
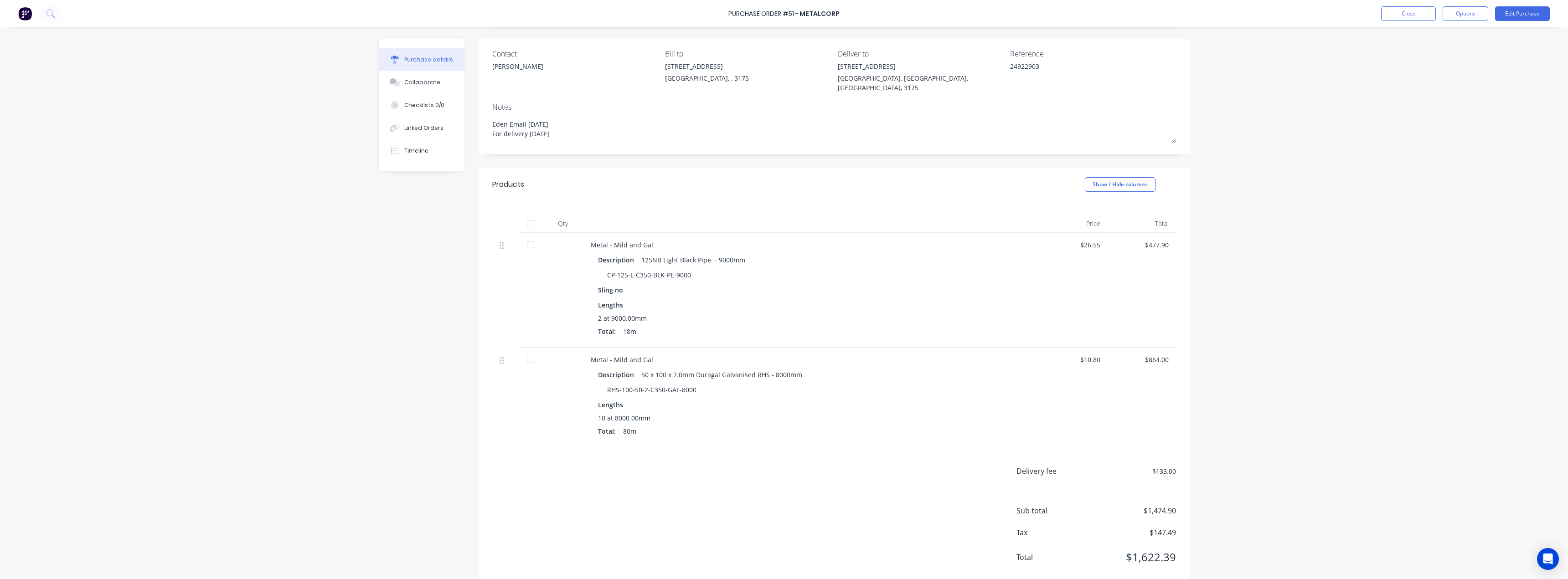
scroll to position [72, 0]
click at [1518, 17] on button "Edit Purchase" at bounding box center [1523, 14] width 55 height 15
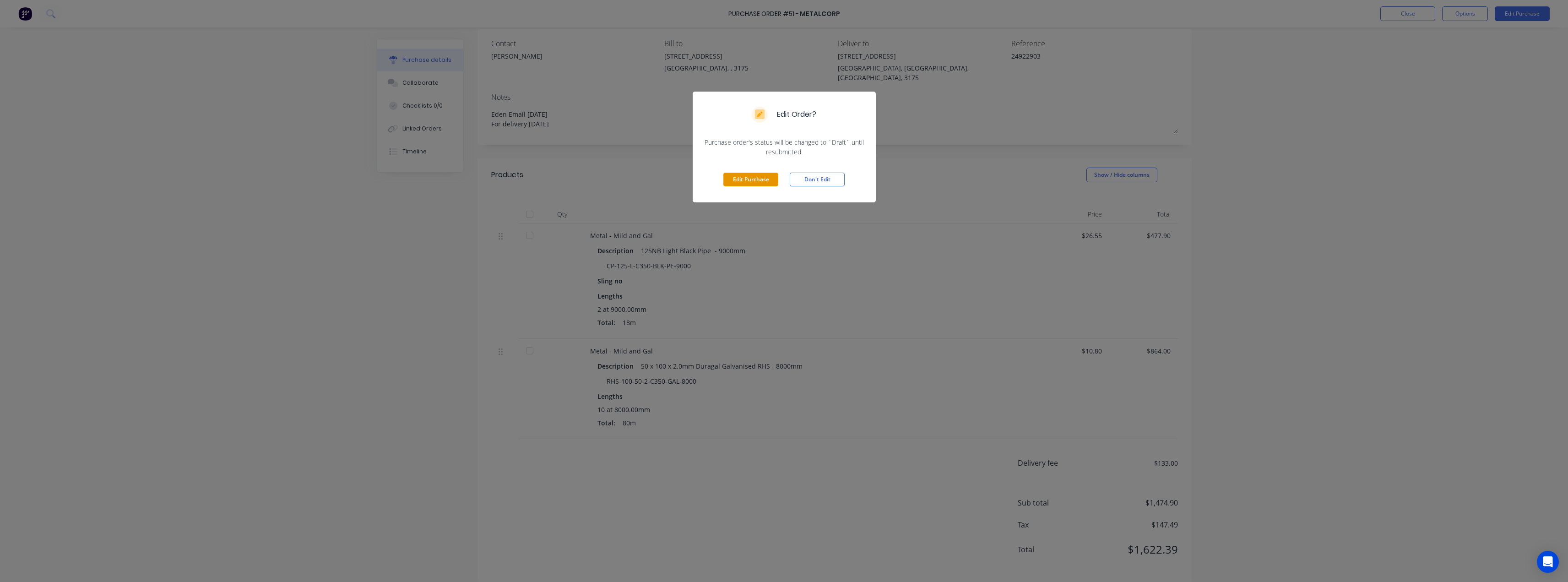
click at [761, 183] on button "Edit Purchase" at bounding box center [751, 180] width 55 height 13
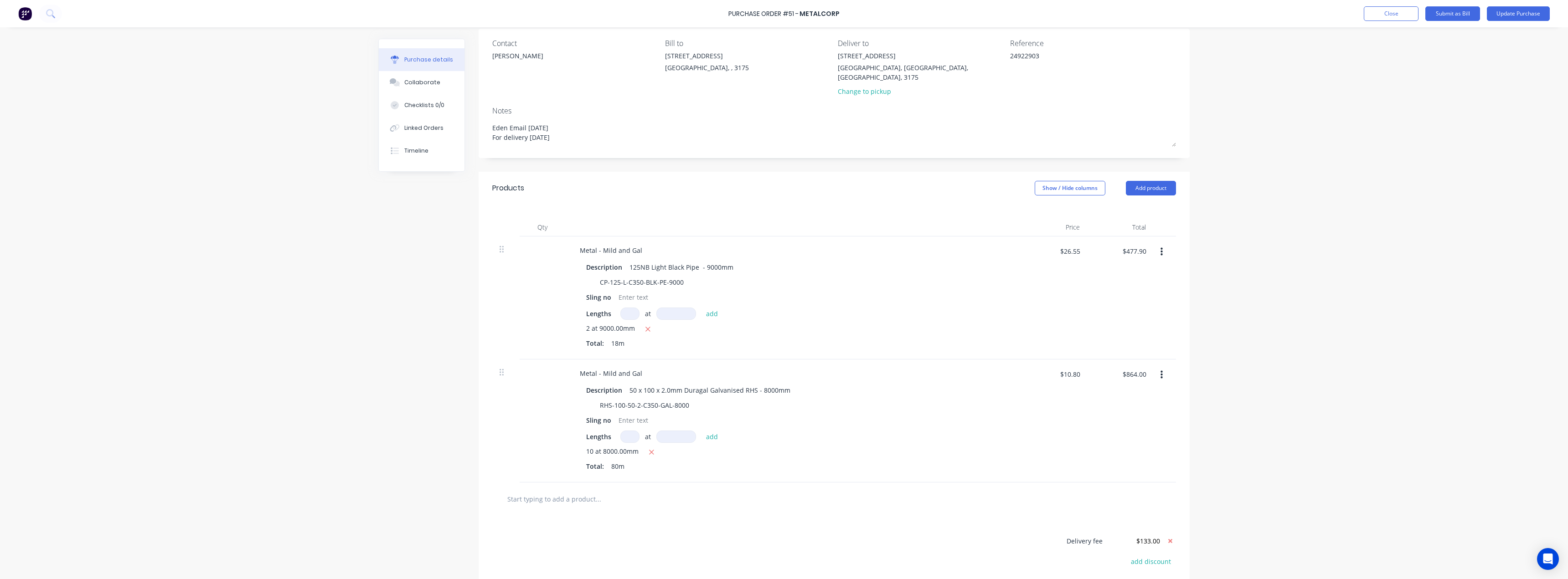
click at [632, 308] on input at bounding box center [630, 314] width 19 height 12
type textarea "x"
type input "7"
type textarea "x"
type input "7"
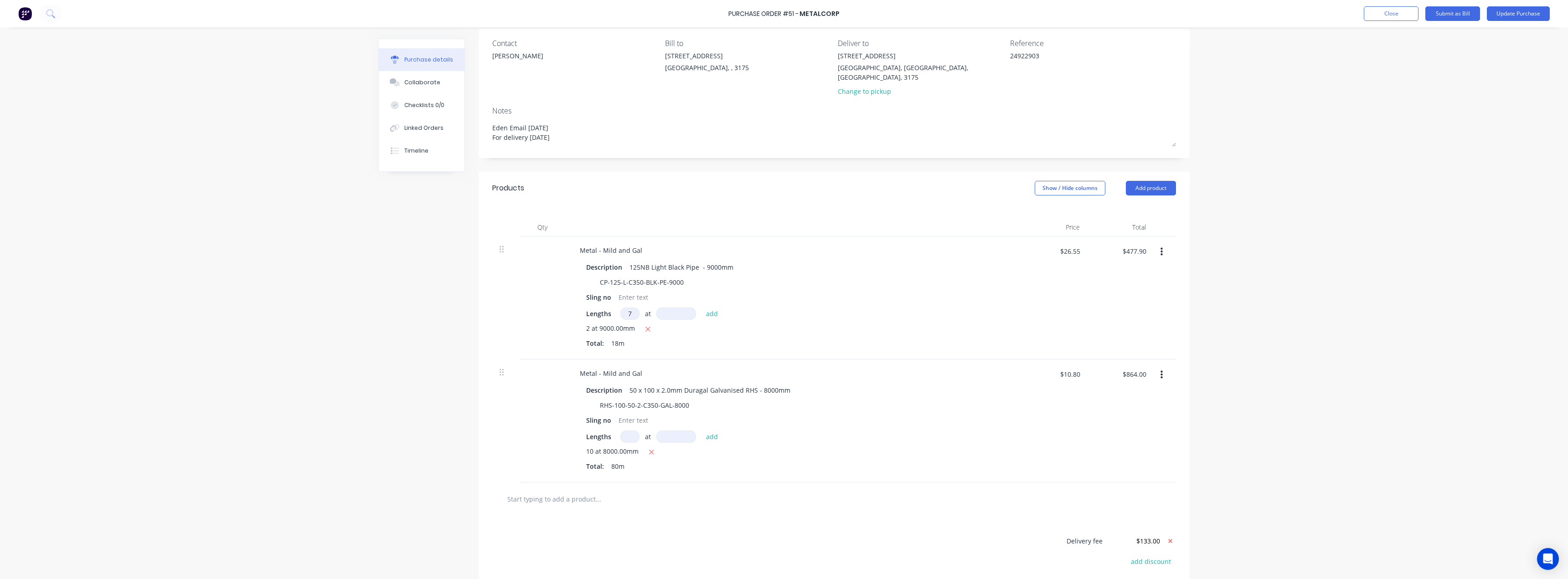
click at [661, 308] on input at bounding box center [677, 314] width 40 height 12
type textarea "x"
type input "9"
type textarea "x"
type input "90"
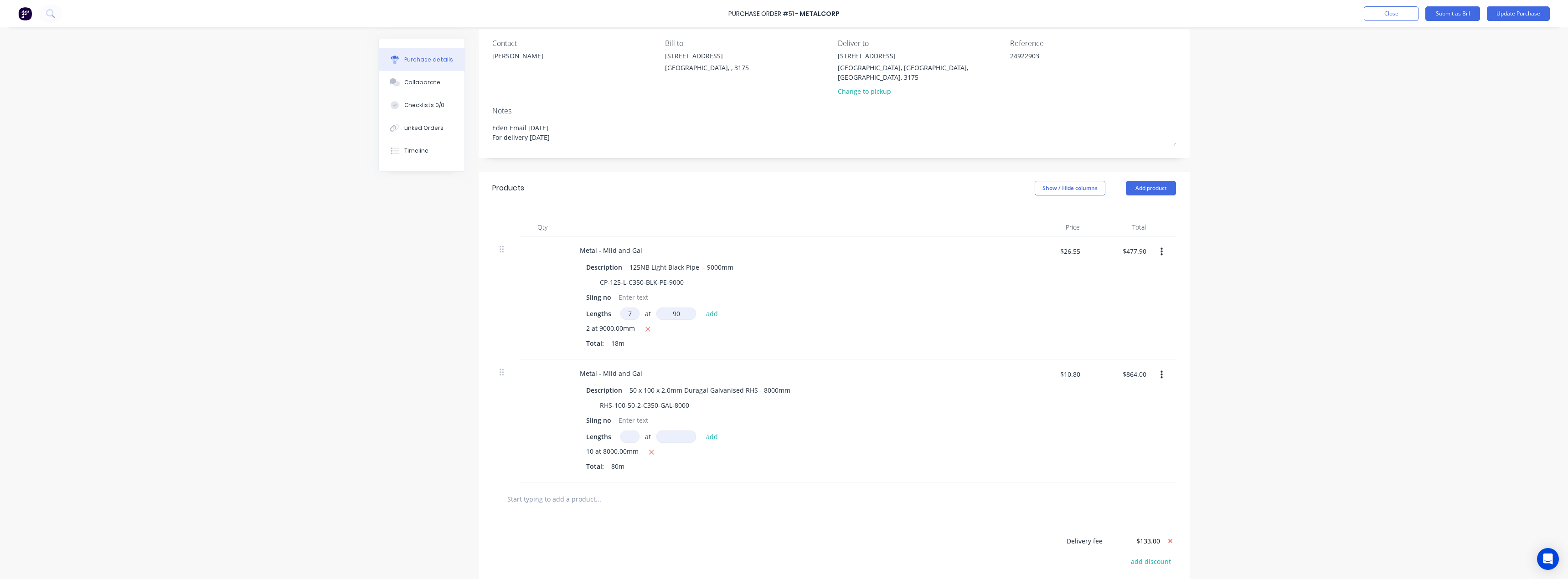
type textarea "x"
type input "900"
type textarea "x"
type input "9000"
type textarea "x"
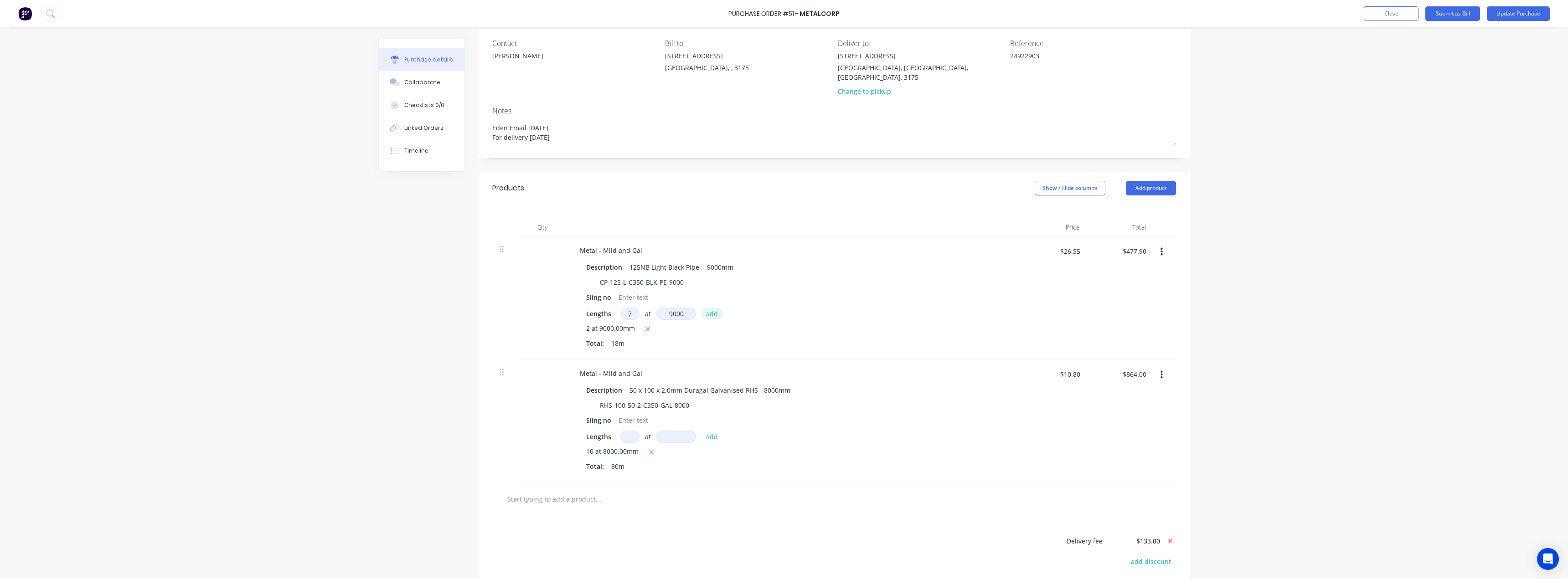
type input "9000mm"
click at [712, 308] on button "add" at bounding box center [712, 313] width 22 height 11
type textarea "x"
type input "$2,150.55"
click at [643, 325] on button "button" at bounding box center [648, 329] width 12 height 12
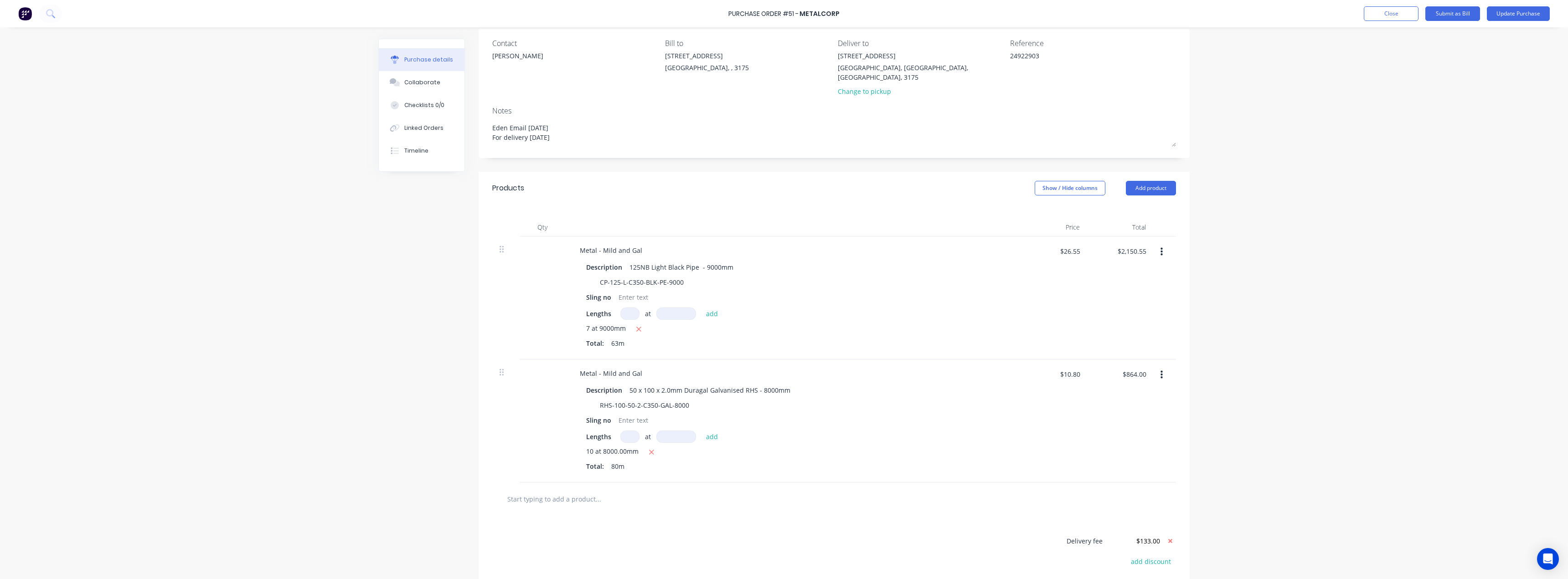
type textarea "x"
type input "$1,672.65"
drag, startPoint x: 707, startPoint y: 393, endPoint x: 596, endPoint y: 394, distance: 111.0
click at [596, 398] on div "RHS-100-50-2-C350-GAL-8000" at bounding box center [791, 405] width 418 height 13
copy div "RHS-100-50-2-C350-GAL-8000"
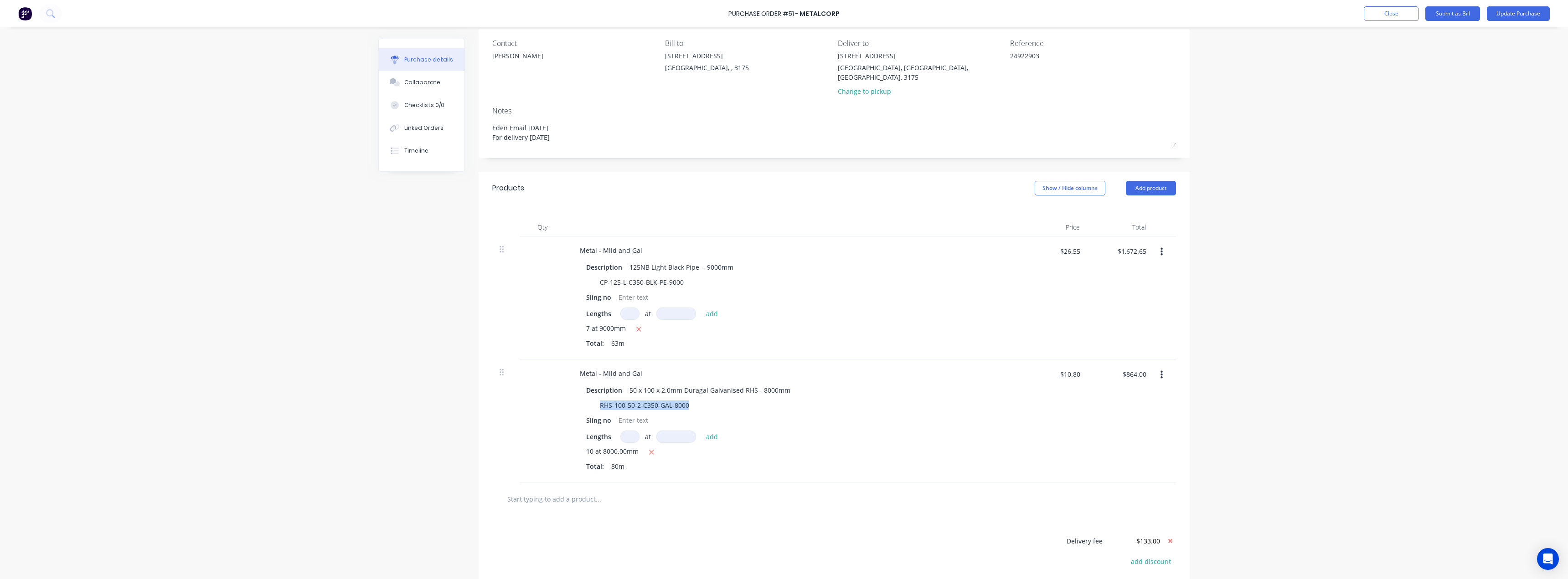
click at [1153, 367] on button "button" at bounding box center [1162, 375] width 22 height 17
click at [1119, 445] on button "Delete" at bounding box center [1134, 454] width 77 height 18
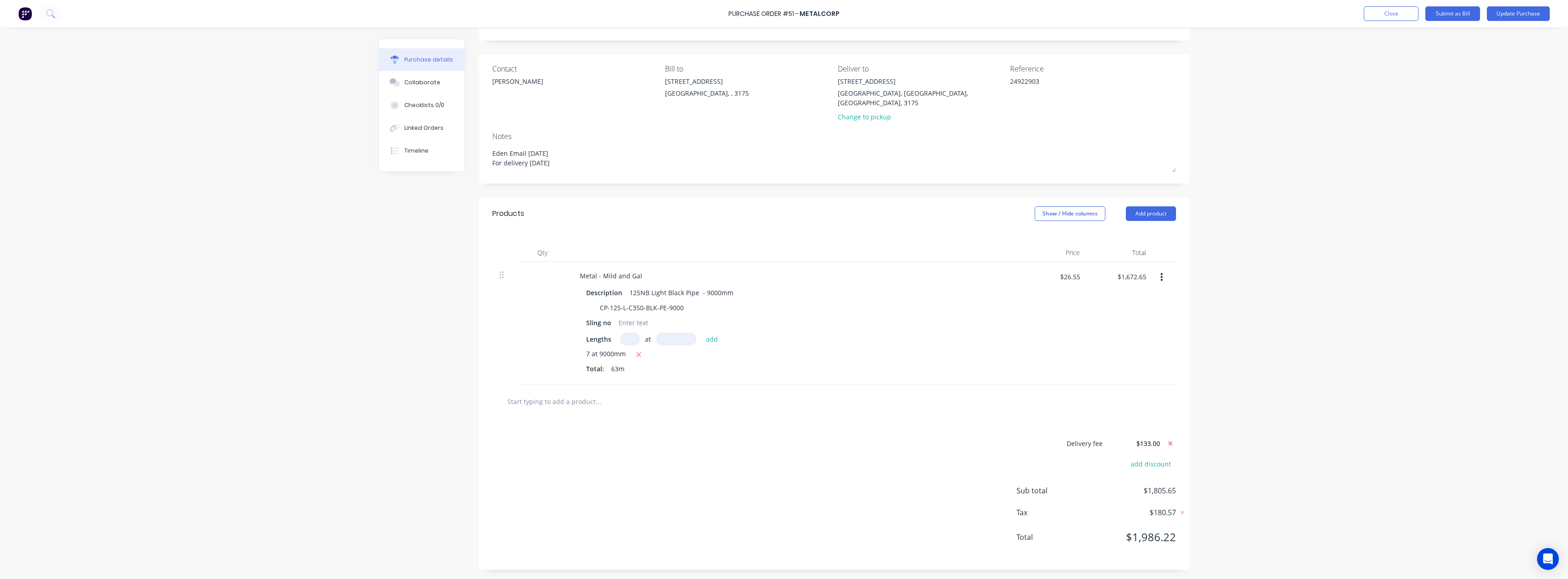
scroll to position [37, 0]
click at [1168, 448] on icon at bounding box center [1171, 453] width 12 height 12
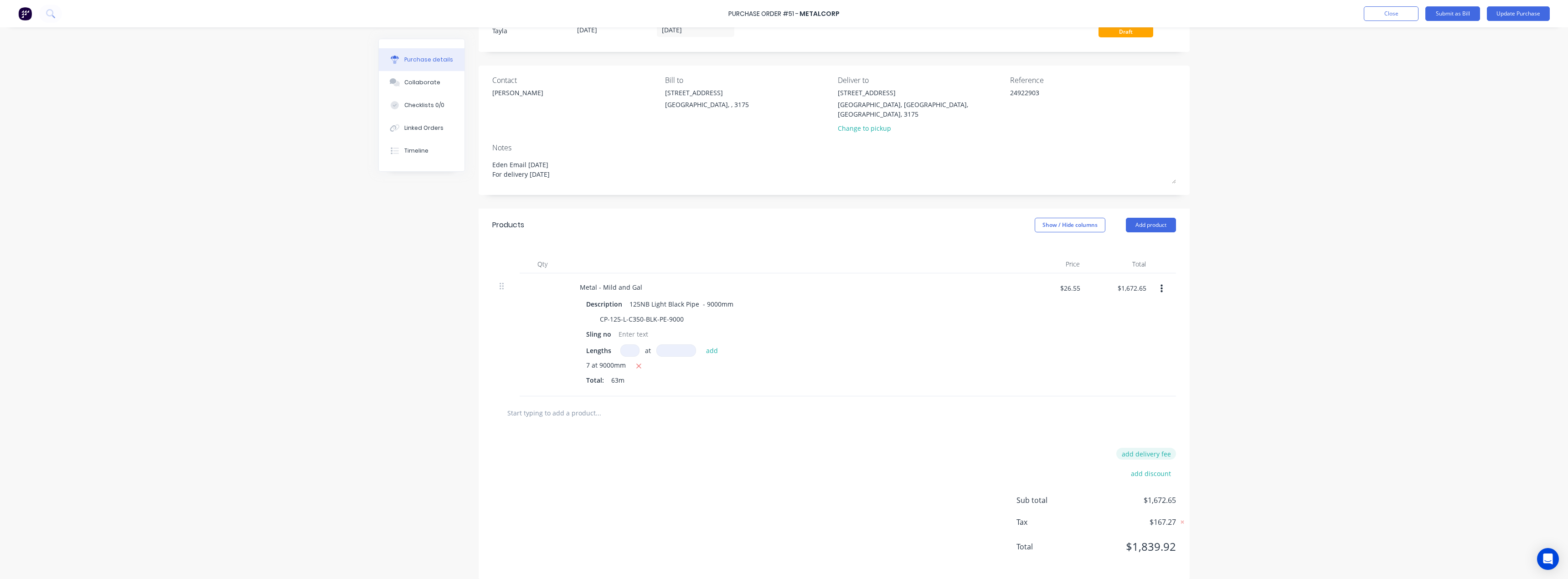
type textarea "x"
click at [1149, 448] on button "add delivery fee" at bounding box center [1147, 453] width 60 height 12
type input "99.32"
type textarea "x"
type input "$99.32"
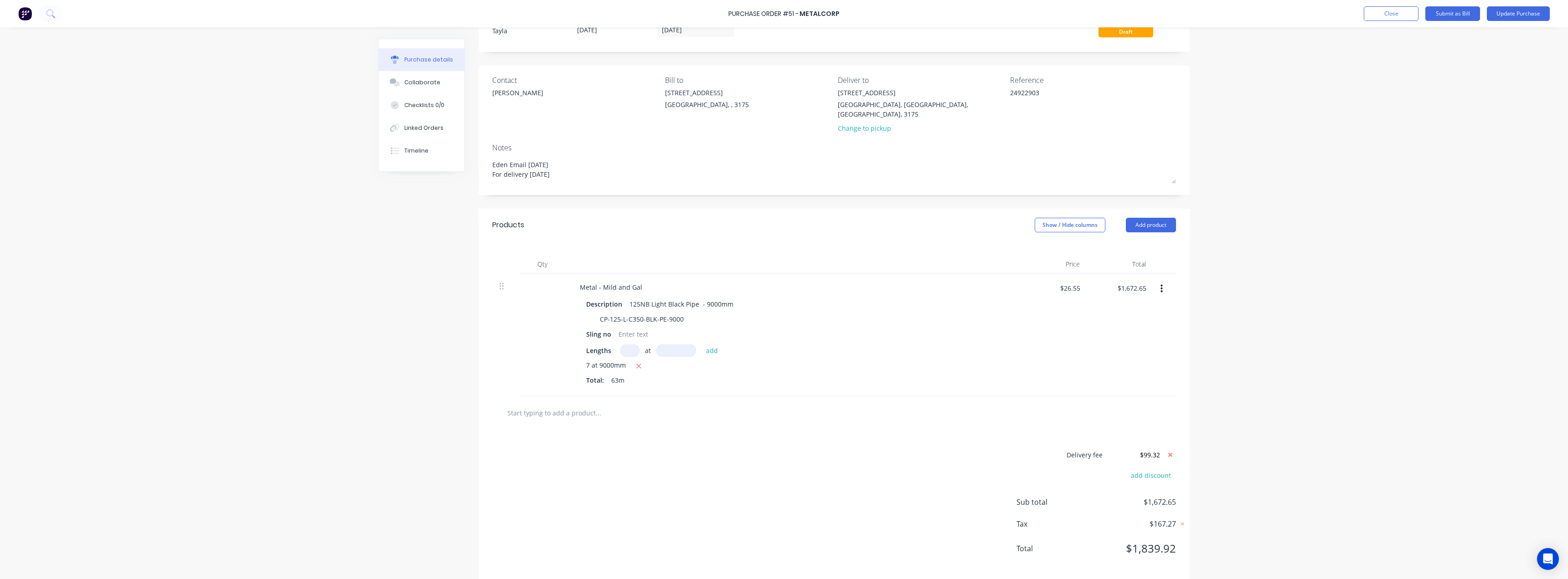
click at [1027, 417] on div at bounding box center [835, 413] width 684 height 33
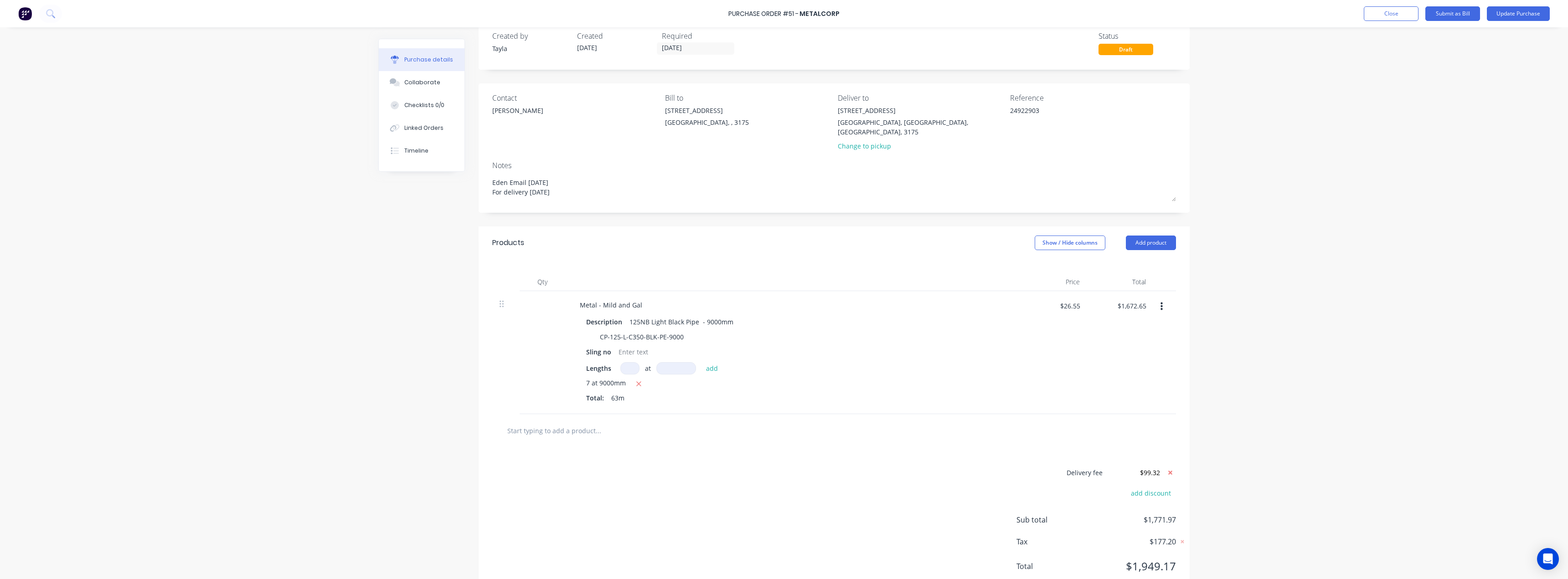
scroll to position [0, 0]
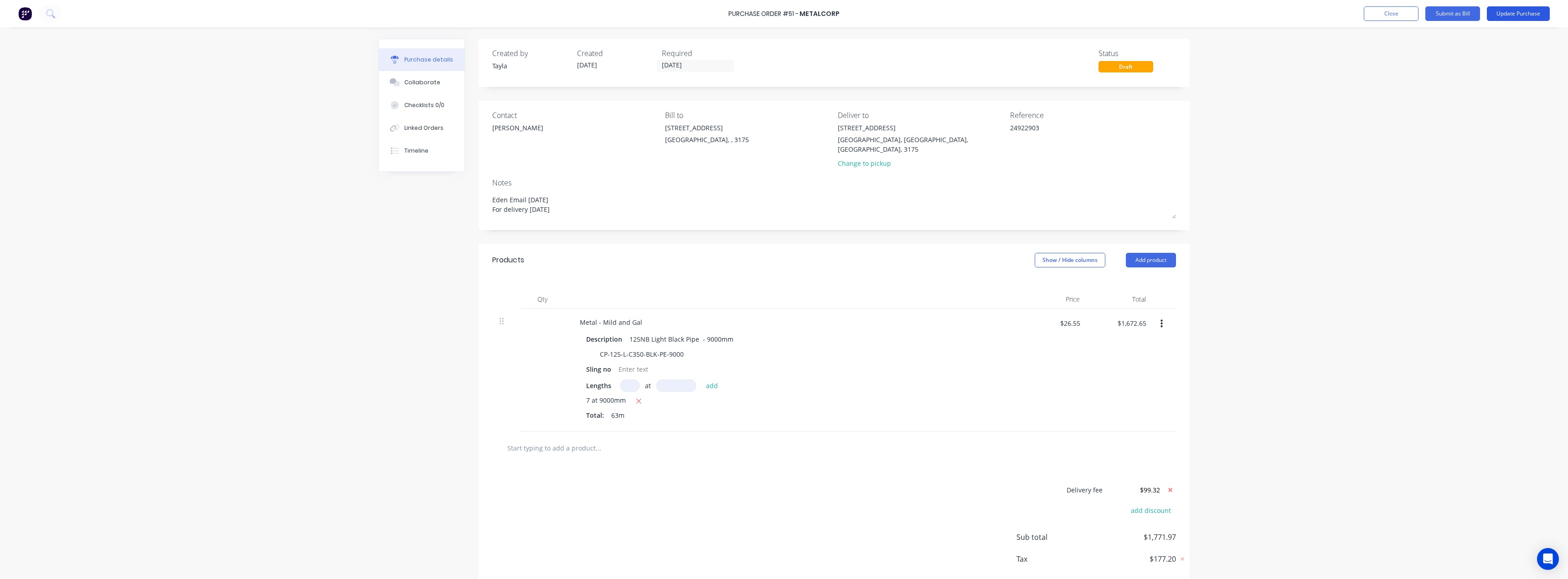
click at [1514, 18] on button "Update Purchase" at bounding box center [1519, 14] width 63 height 15
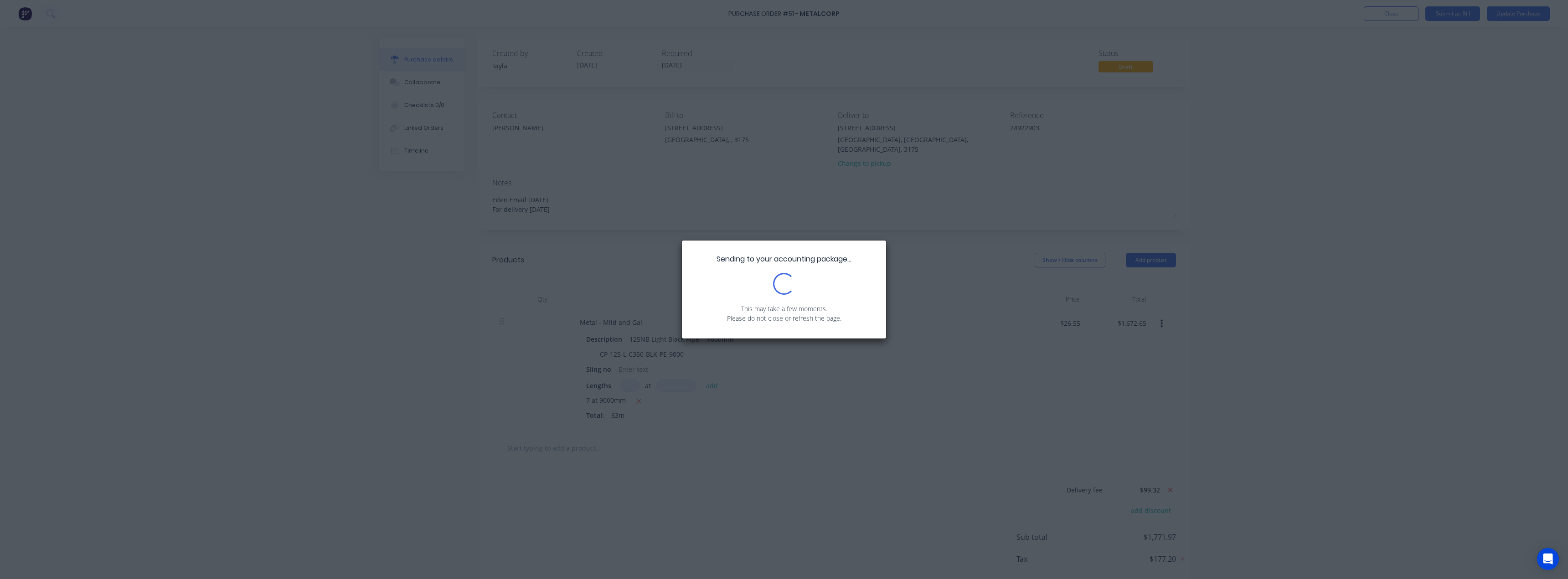
type textarea "x"
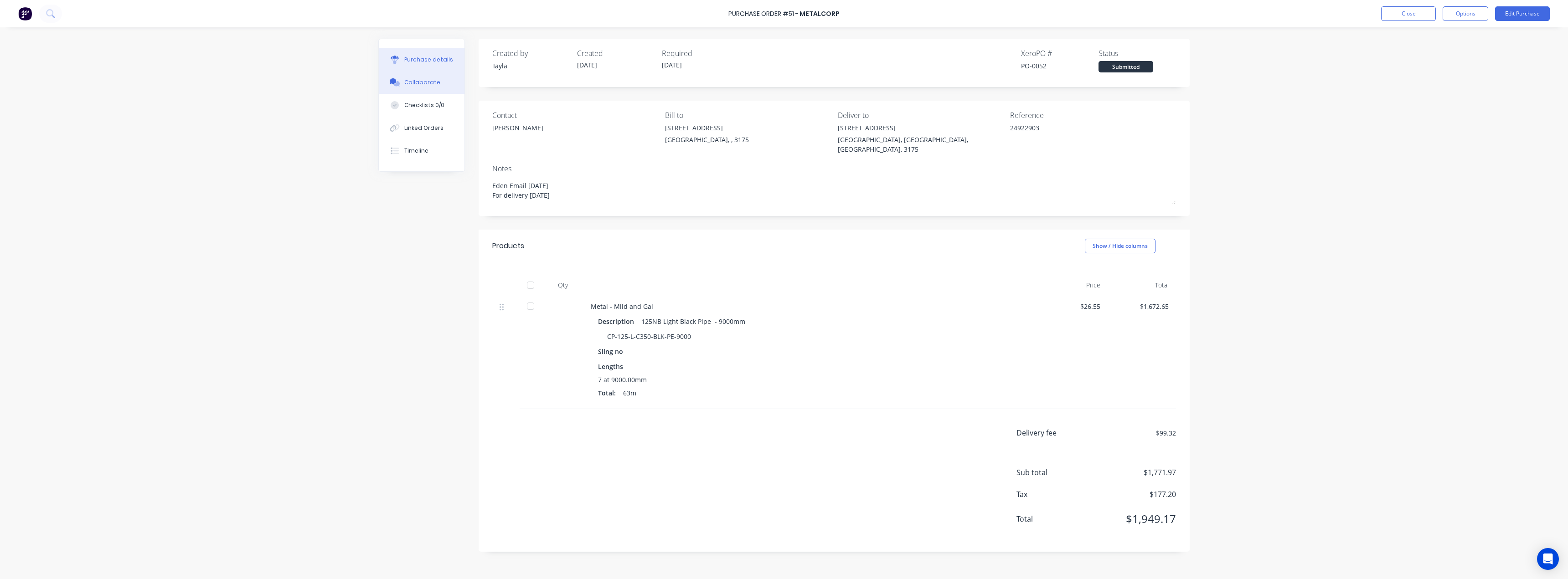
click at [433, 87] on div "Collaborate" at bounding box center [422, 82] width 36 height 8
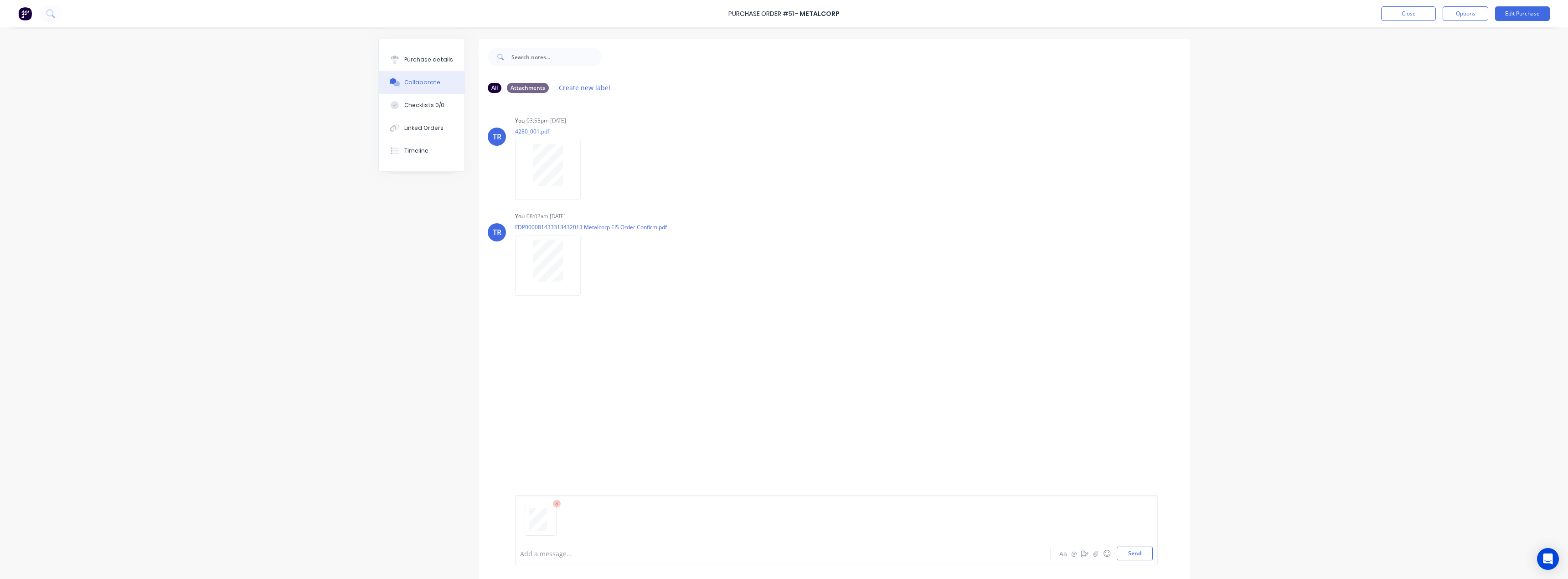
click at [522, 328] on div "TR You 03:55pm 08/08/25 4280_001.pdf Labels Download Delete TR You 08:03am 11/0…" at bounding box center [834, 321] width 712 height 442
click at [1122, 555] on button "Send" at bounding box center [1134, 553] width 36 height 13
click at [560, 553] on div at bounding box center [758, 554] width 474 height 10
click at [586, 557] on div at bounding box center [758, 554] width 474 height 10
paste div
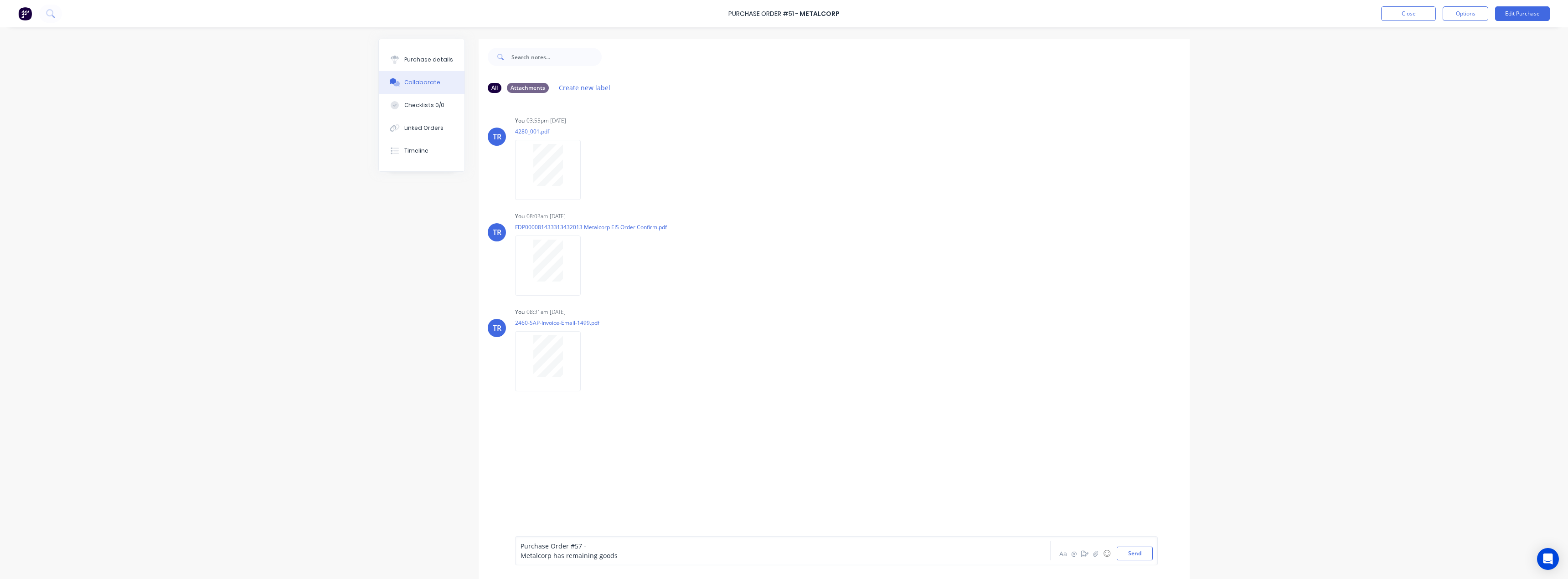
click at [630, 541] on div "Purchase Order #57 - Metalcorp has remaining goods Aa @ ☺ Send" at bounding box center [836, 551] width 643 height 29
click at [633, 546] on div "Purchase Order #57 -" at bounding box center [758, 547] width 474 height 10
click at [401, 50] on button "Purchase details" at bounding box center [421, 59] width 86 height 22
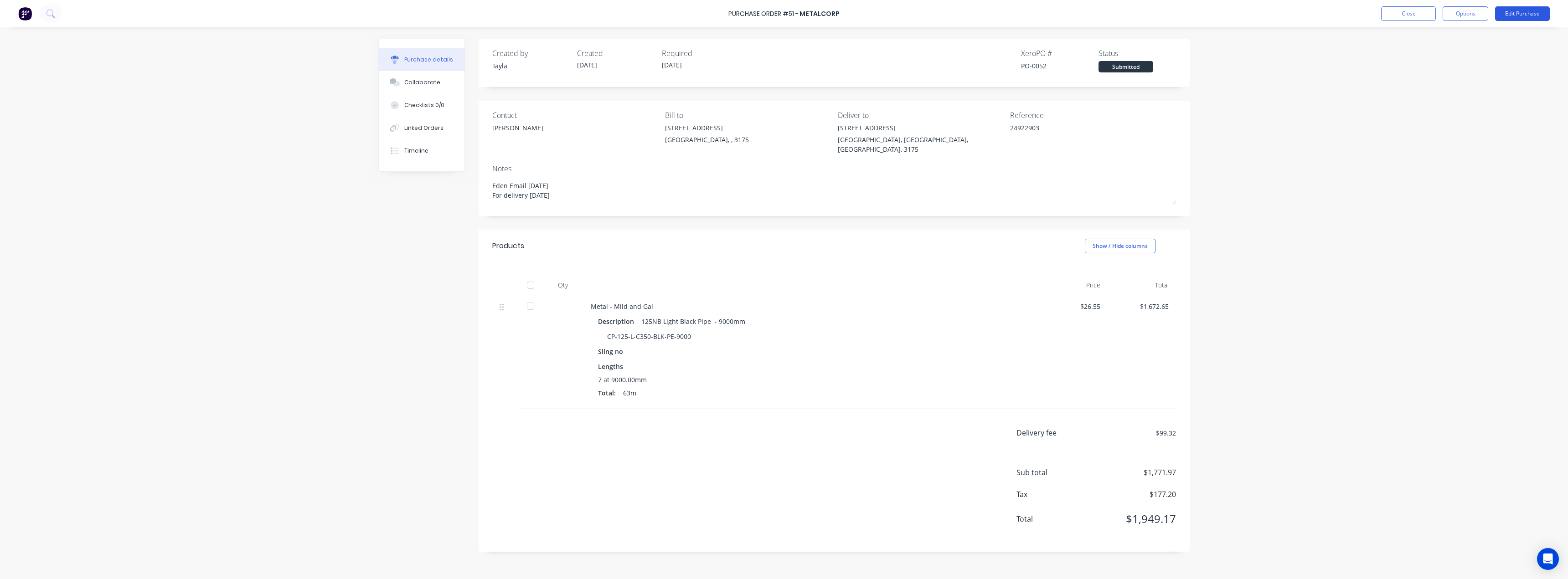
click at [1524, 17] on button "Edit Purchase" at bounding box center [1523, 14] width 55 height 15
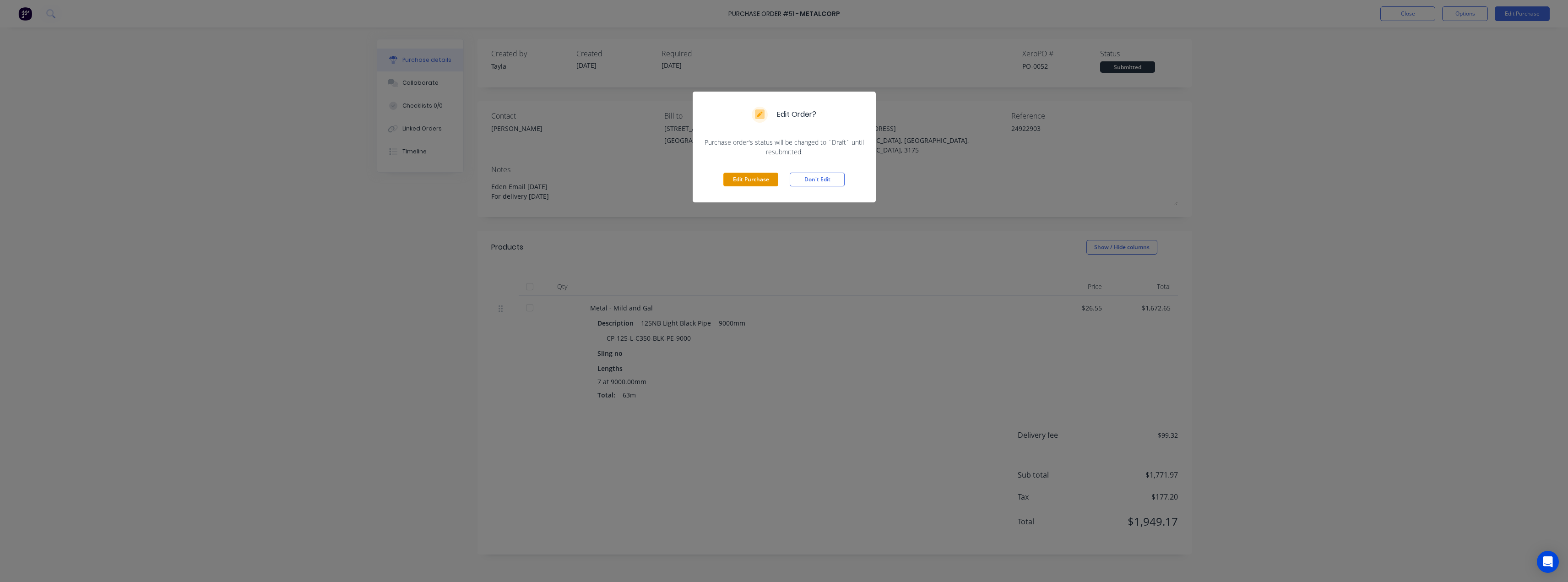
click at [740, 175] on button "Edit Purchase" at bounding box center [751, 180] width 55 height 13
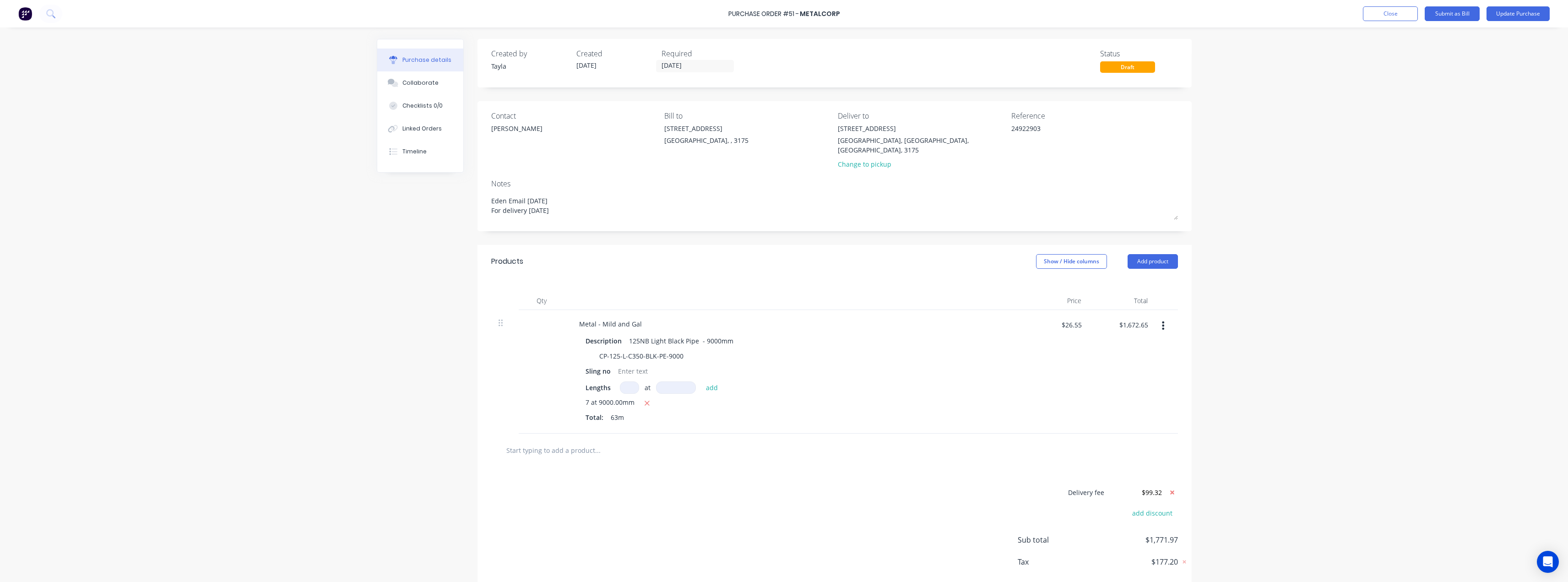
type textarea "x"
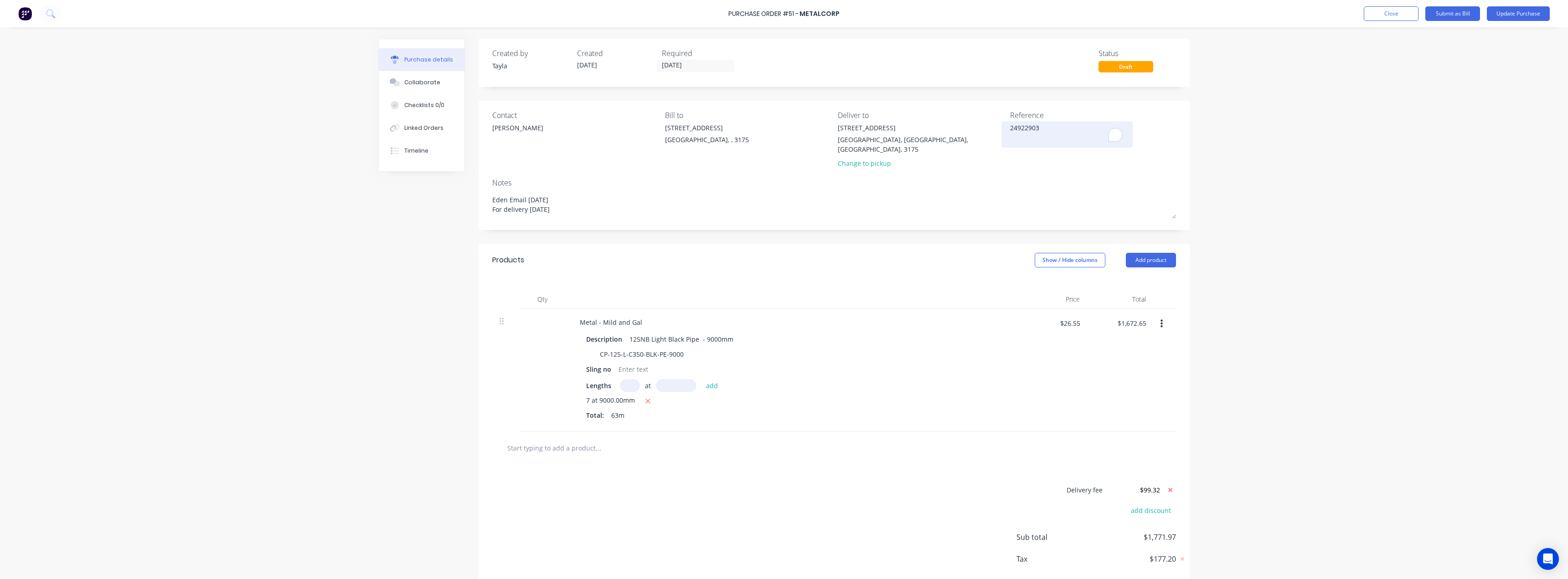
click at [1047, 131] on textarea "24922903" at bounding box center [1067, 133] width 114 height 21
paste textarea "5764719"
type textarea "x"
type textarea "57647193"
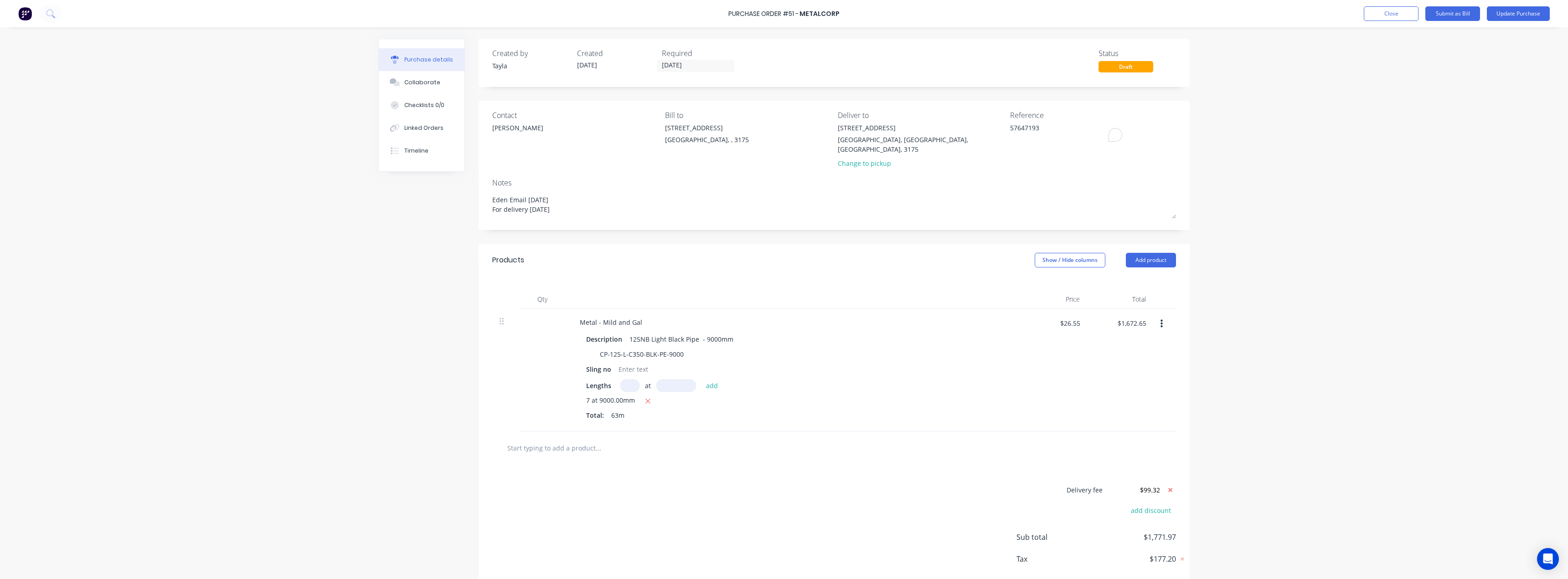
type textarea "x"
type textarea "57647193"
click at [1310, 179] on div "Purchase Order #51 - Metalcorp Add product Close Submit as Bill Update Purchase…" at bounding box center [784, 290] width 1568 height 579
click at [359, 264] on div "Purchase Order #51 - Metalcorp Add product Close Submit as Bill Update Purchase…" at bounding box center [784, 290] width 1568 height 579
click at [1461, 19] on button "Submit as Bill" at bounding box center [1453, 14] width 55 height 15
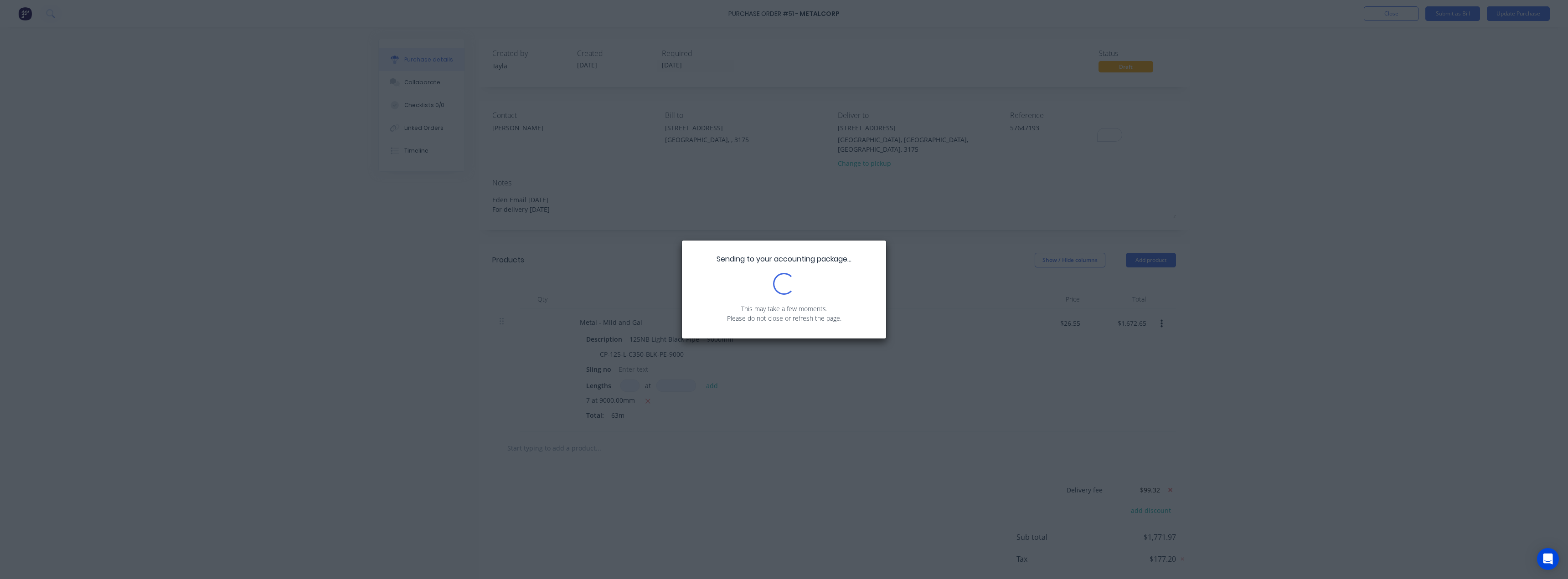
type textarea "x"
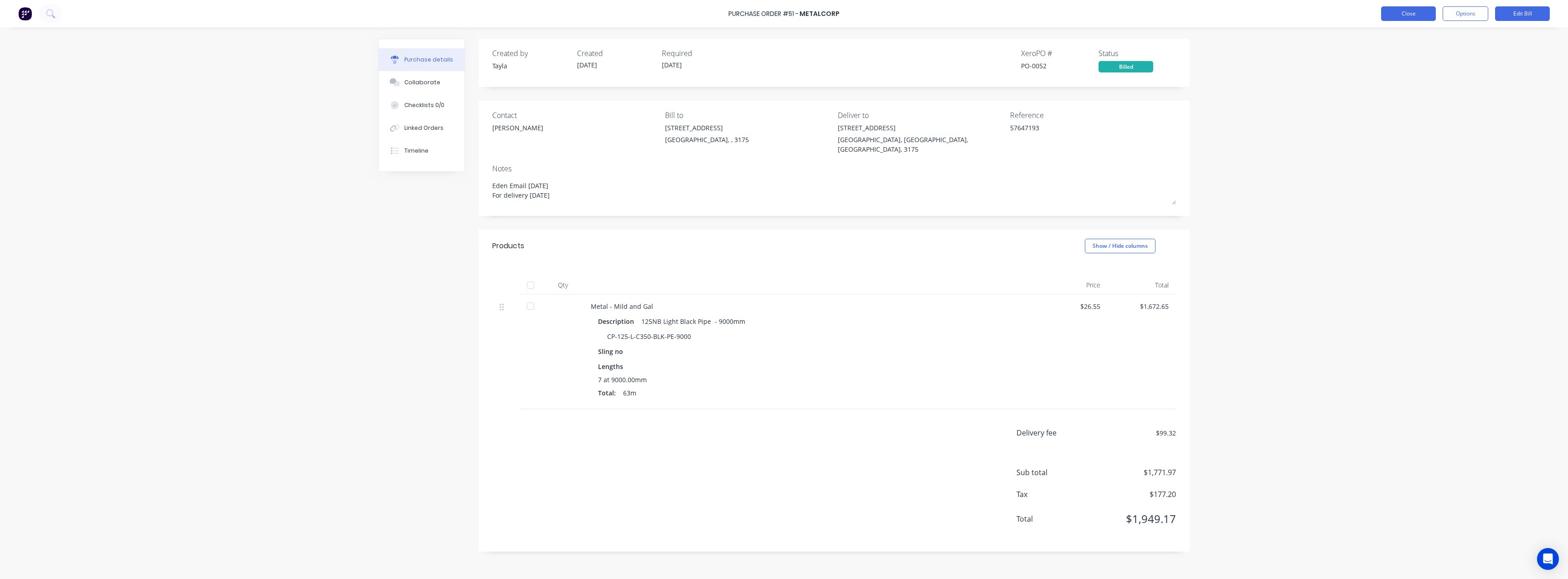
click at [1391, 18] on button "Close" at bounding box center [1409, 14] width 55 height 15
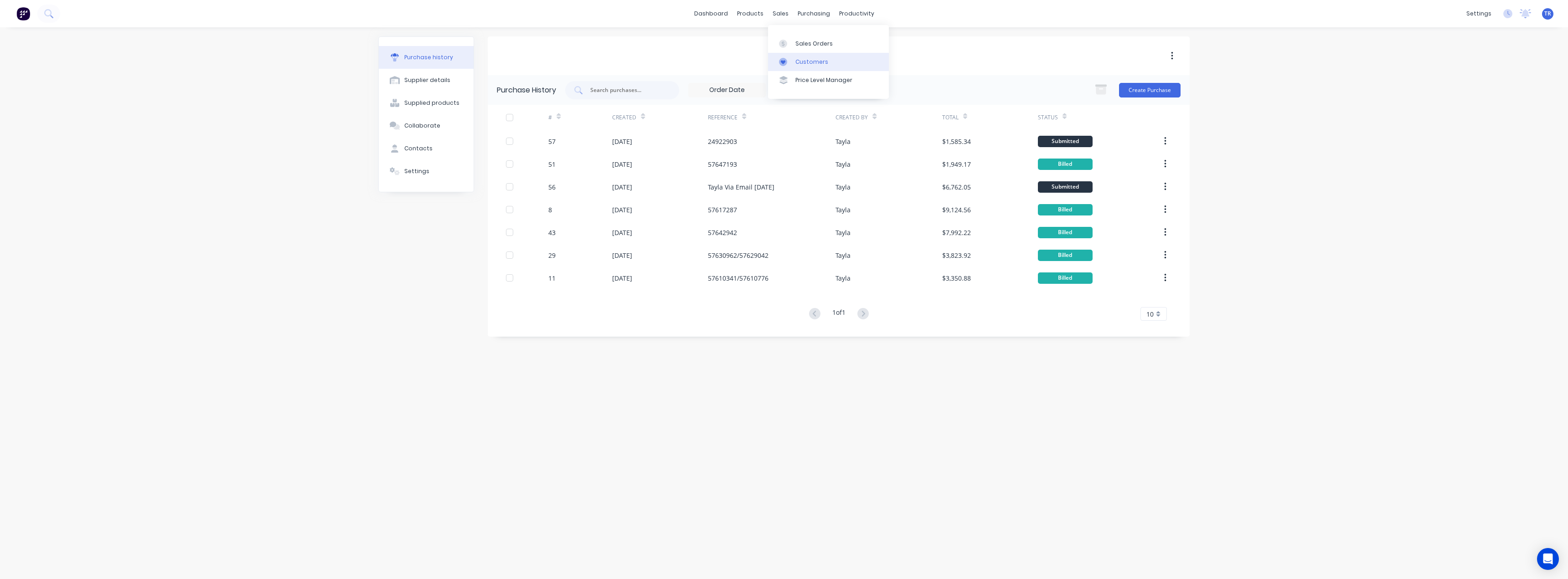
click at [794, 58] on link "Customers" at bounding box center [828, 62] width 121 height 18
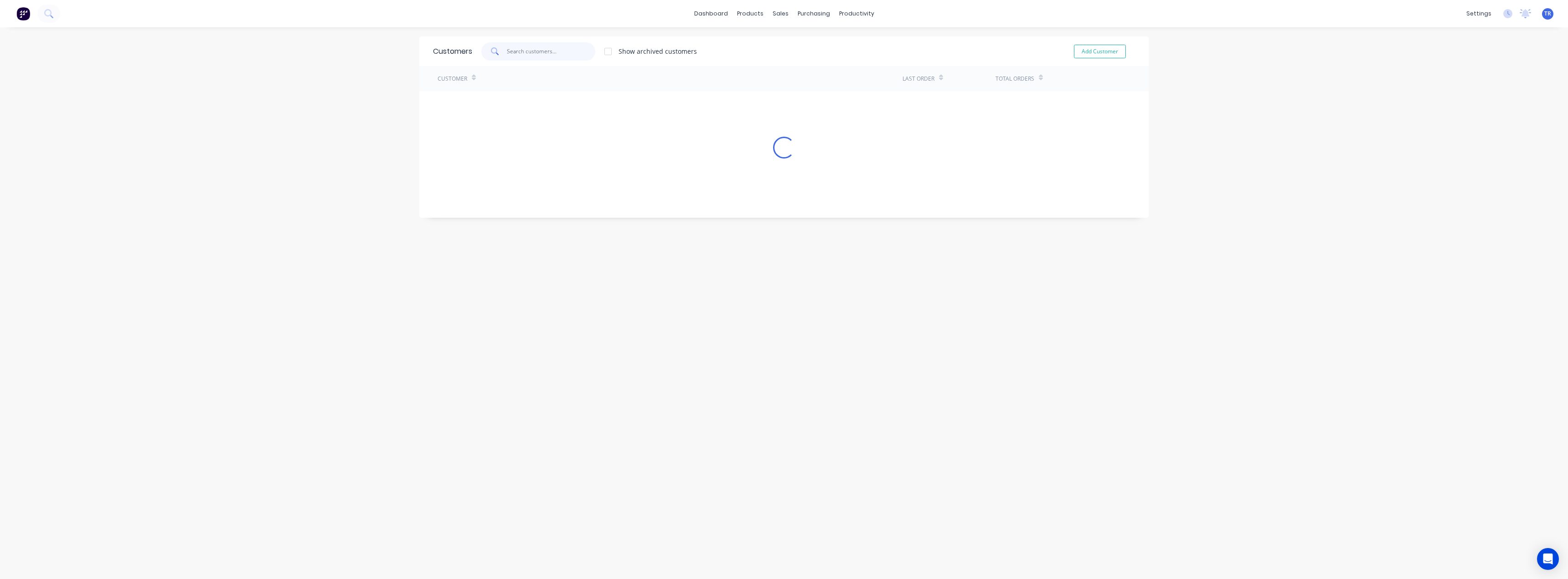
click at [507, 53] on input "text" at bounding box center [551, 52] width 89 height 18
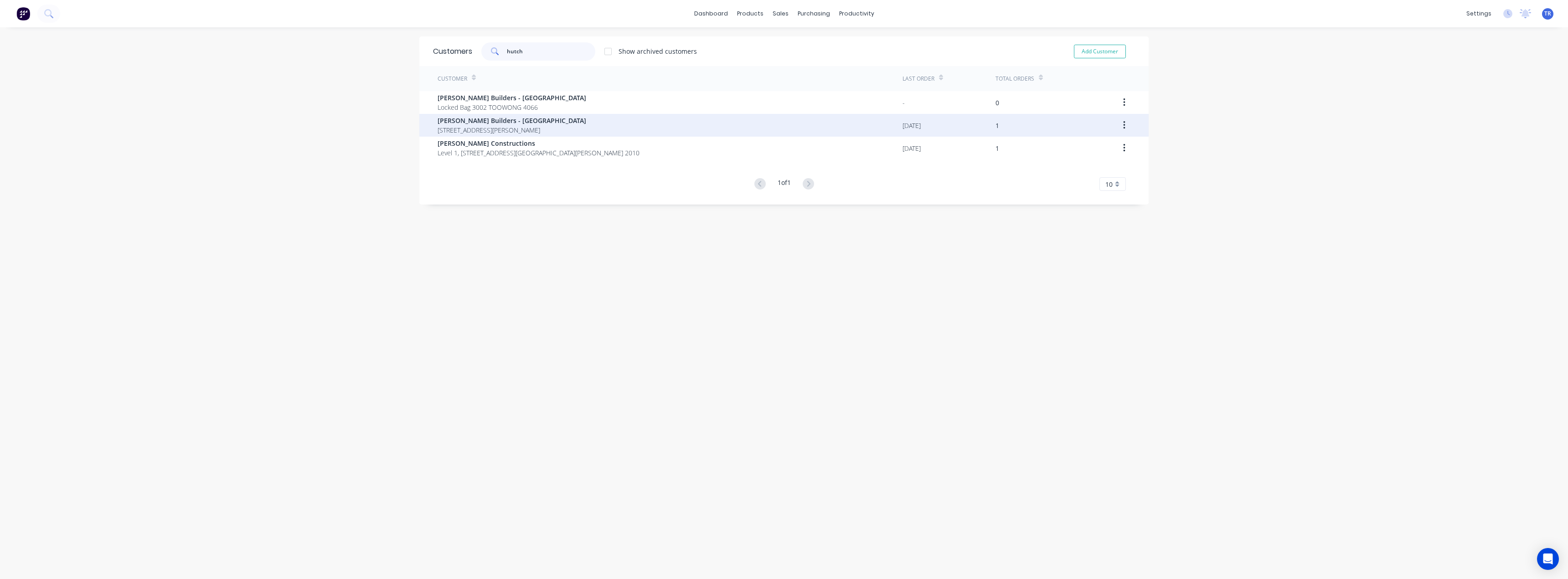
type input "hutch"
click at [525, 122] on span "Hutchinson Builders - VIC" at bounding box center [512, 121] width 149 height 10
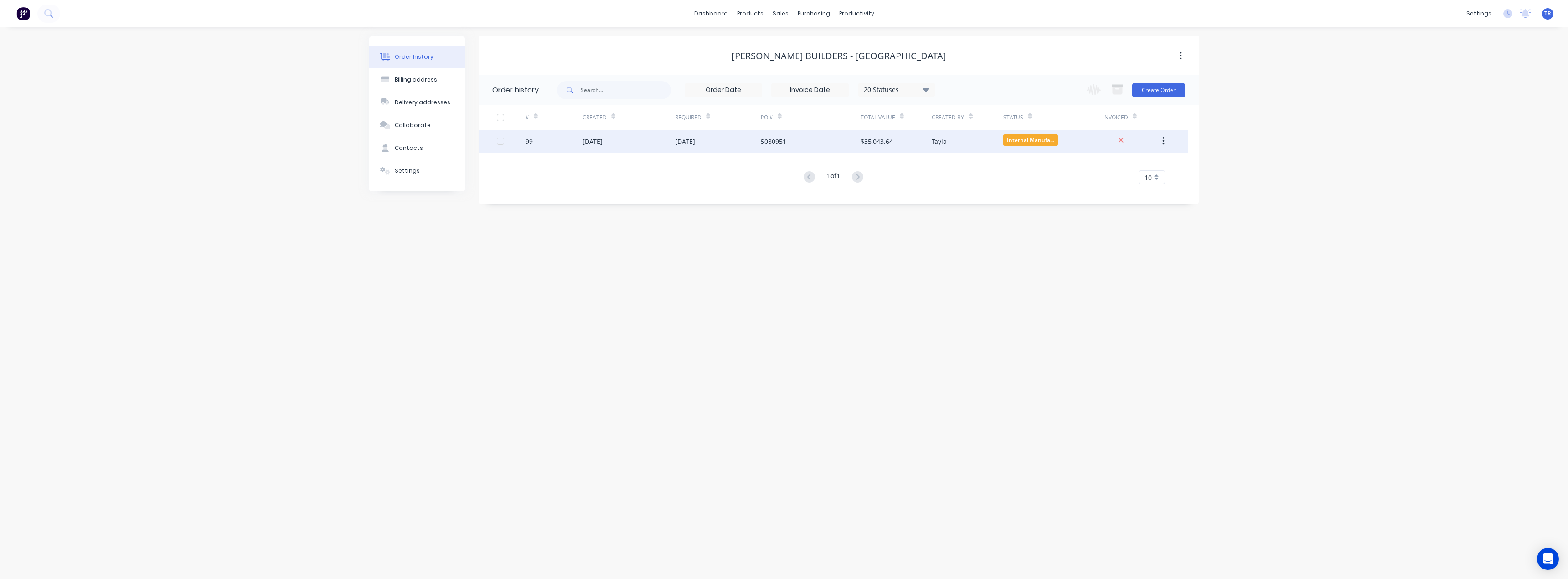
click at [523, 142] on div at bounding box center [511, 141] width 29 height 22
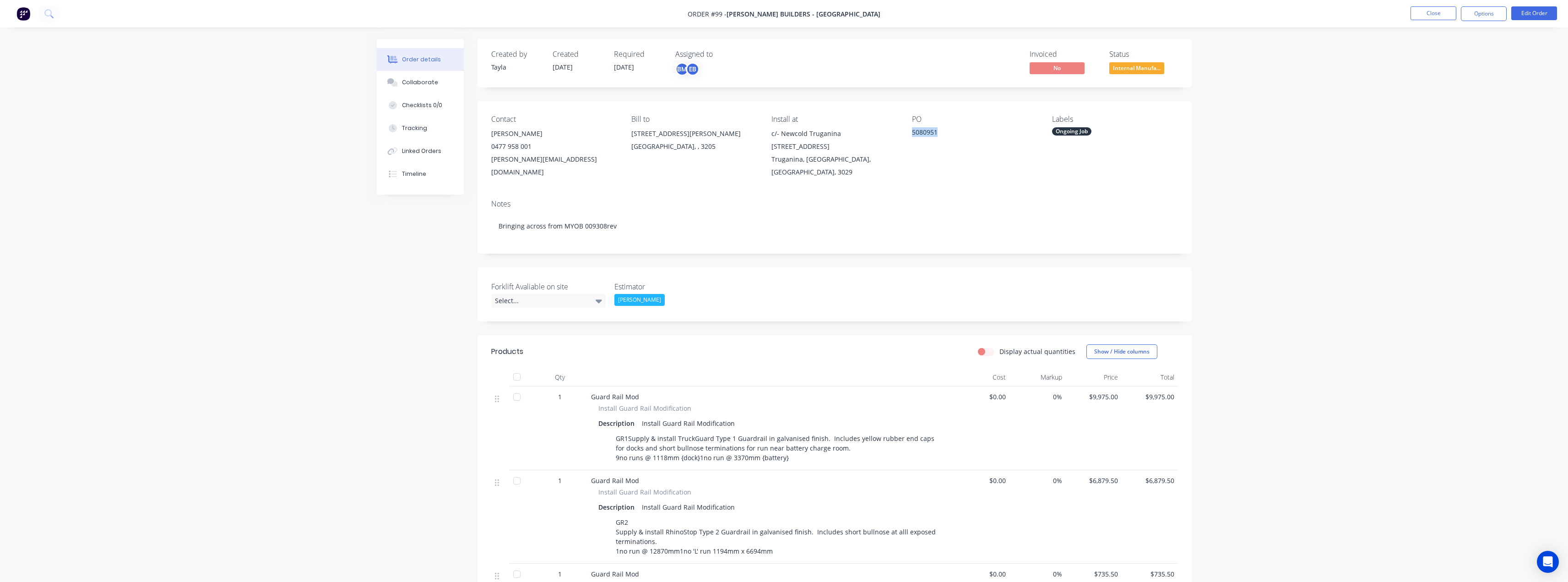
drag, startPoint x: 951, startPoint y: 128, endPoint x: 917, endPoint y: 135, distance: 34.7
click at [917, 135] on div "Contact George Tsiakalakis 0477 958 001 George.Tsiakalakis@hutchinsonbuilders.c…" at bounding box center [834, 146] width 715 height 91
copy div "5080951"
click at [1438, 9] on button "Close" at bounding box center [1433, 13] width 46 height 13
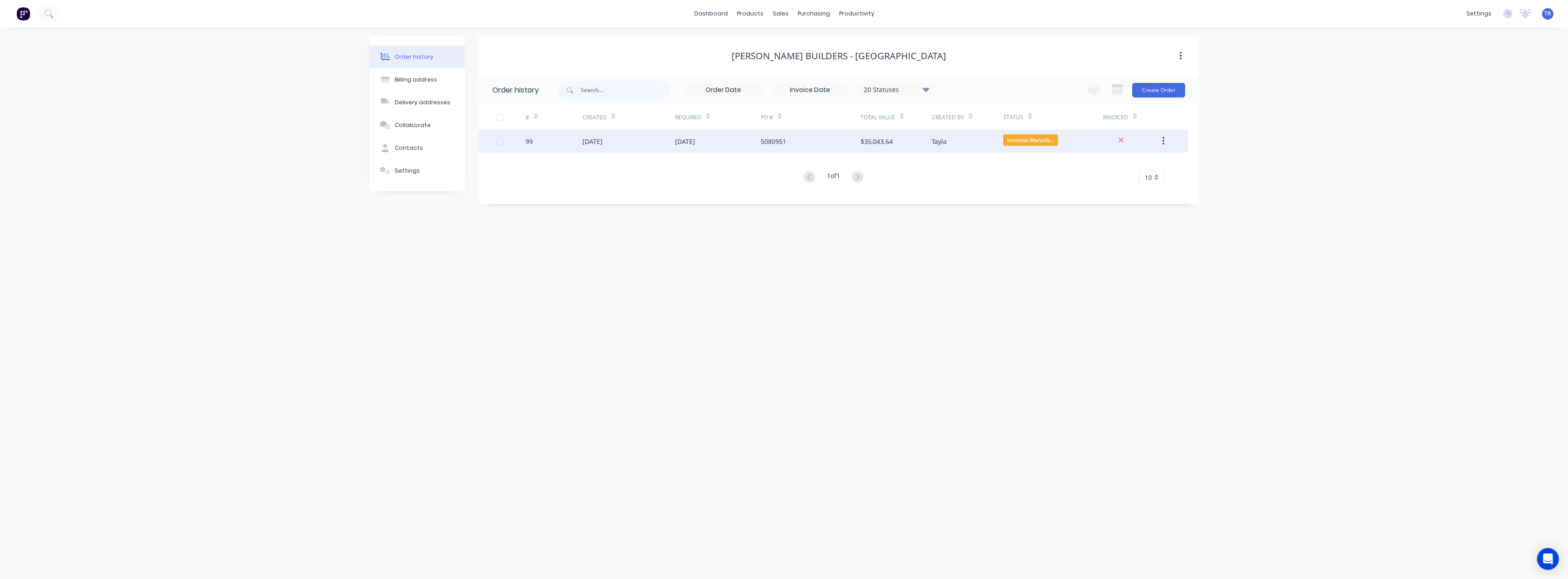
click at [699, 134] on div "14 Jul 2025" at bounding box center [717, 141] width 86 height 22
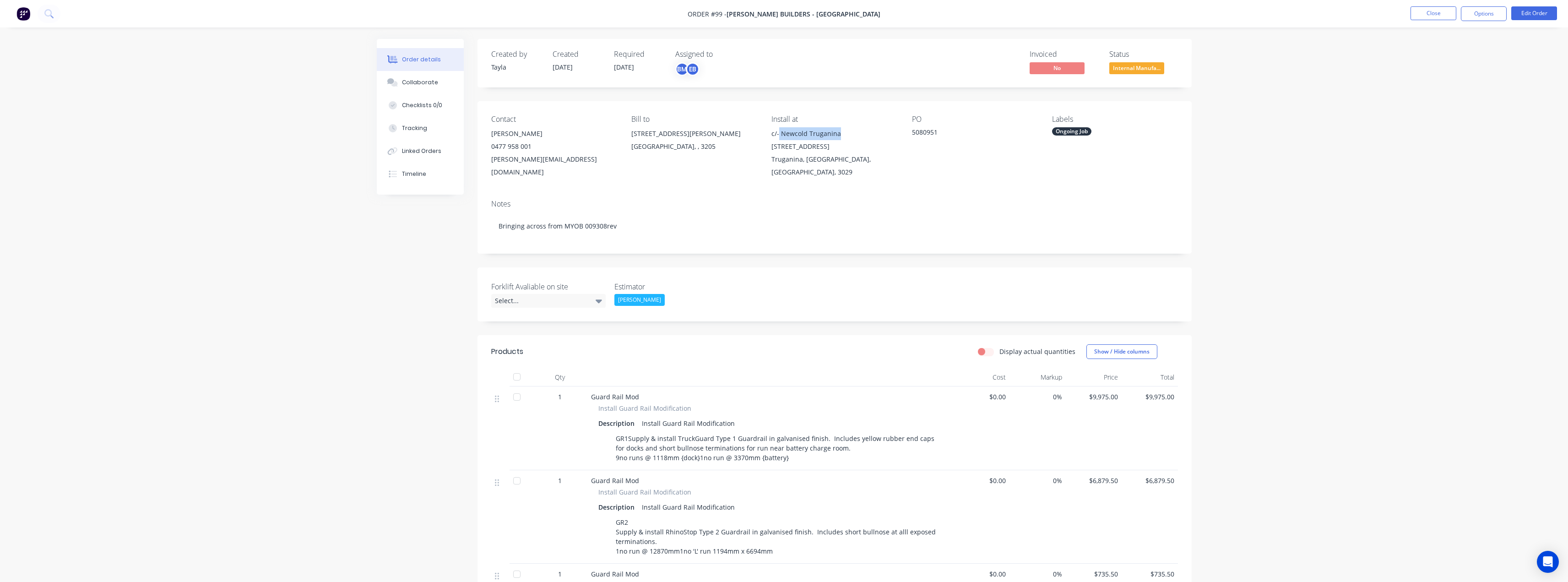
drag, startPoint x: 792, startPoint y: 132, endPoint x: 851, endPoint y: 135, distance: 59.1
click at [851, 135] on div "c/- Newcold Truganina 108 Agar Drive" at bounding box center [834, 140] width 125 height 26
copy div "Newcold Truganina"
drag, startPoint x: 853, startPoint y: 131, endPoint x: 813, endPoint y: 151, distance: 44.7
click at [813, 151] on div "c/- Newcold Truganina 108 Agar Drive Truganina, Victoria, Australia, 3029" at bounding box center [834, 152] width 125 height 51
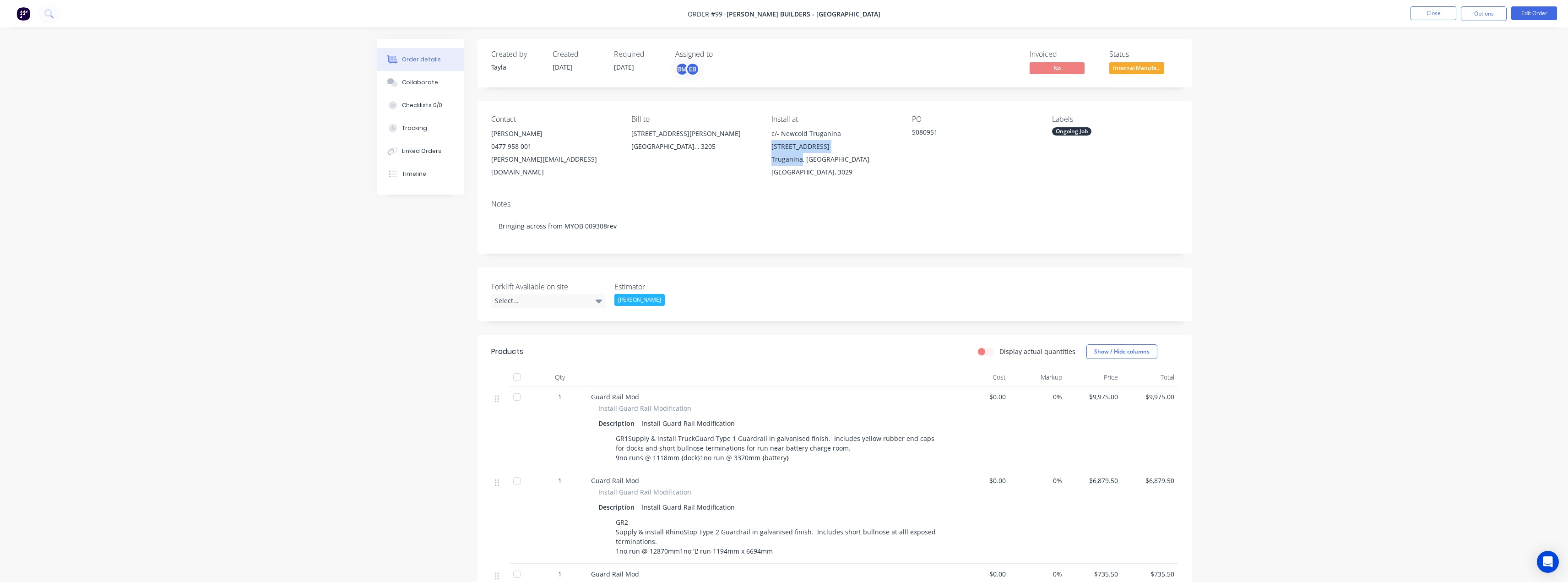
copy div "108 Agar Drive Truganina"
click at [880, 153] on div "Truganina, Victoria, Australia, 3029" at bounding box center [834, 166] width 125 height 26
copy div "3029"
drag, startPoint x: 783, startPoint y: 131, endPoint x: 850, endPoint y: 137, distance: 67.3
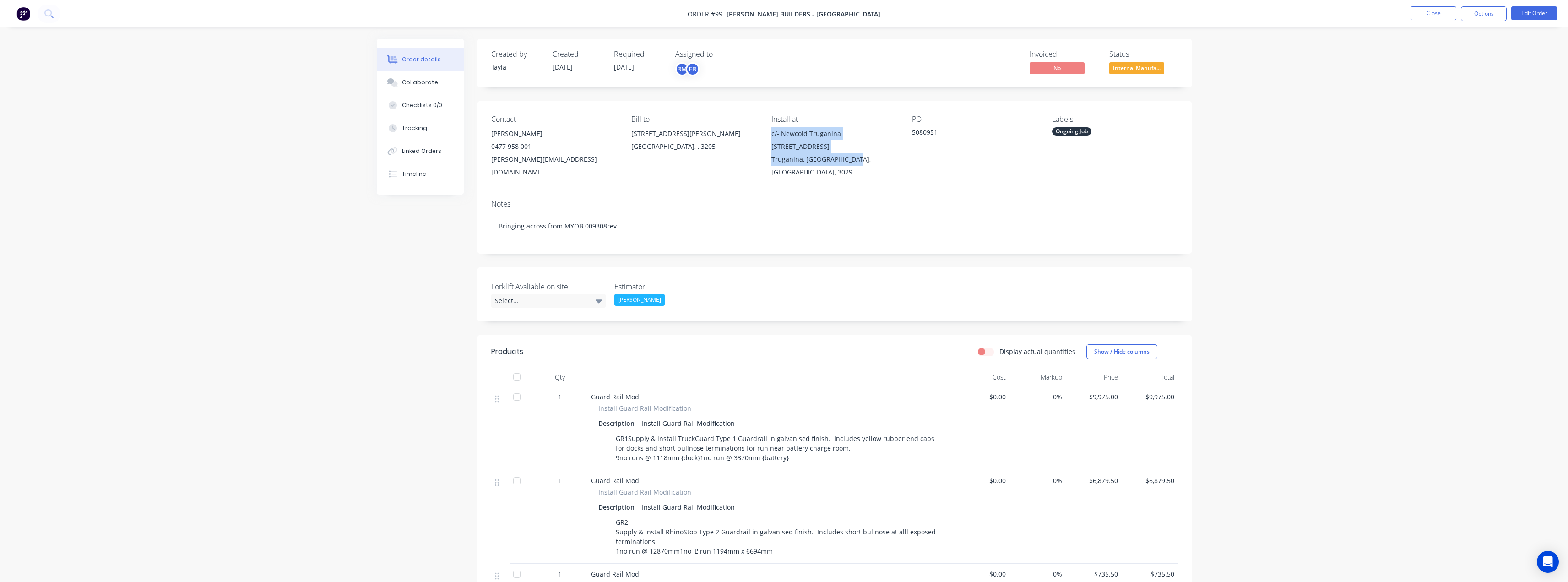
click at [860, 140] on div "Contact George Tsiakalakis 0477 958 001 George.Tsiakalakis@hutchinsonbuilders.c…" at bounding box center [834, 146] width 715 height 91
click at [797, 129] on div "c/- Newcold Truganina 108 Agar Drive" at bounding box center [834, 140] width 125 height 26
drag, startPoint x: 795, startPoint y: 132, endPoint x: 887, endPoint y: 146, distance: 93.1
click at [887, 146] on div "c/- Newcold Truganina 108 Agar Drive Truganina, Victoria, Australia, 3029" at bounding box center [834, 152] width 125 height 51
copy div "Newcold Truganina 108 Agar Drive Truganina, Victoria, Australia, 3029"
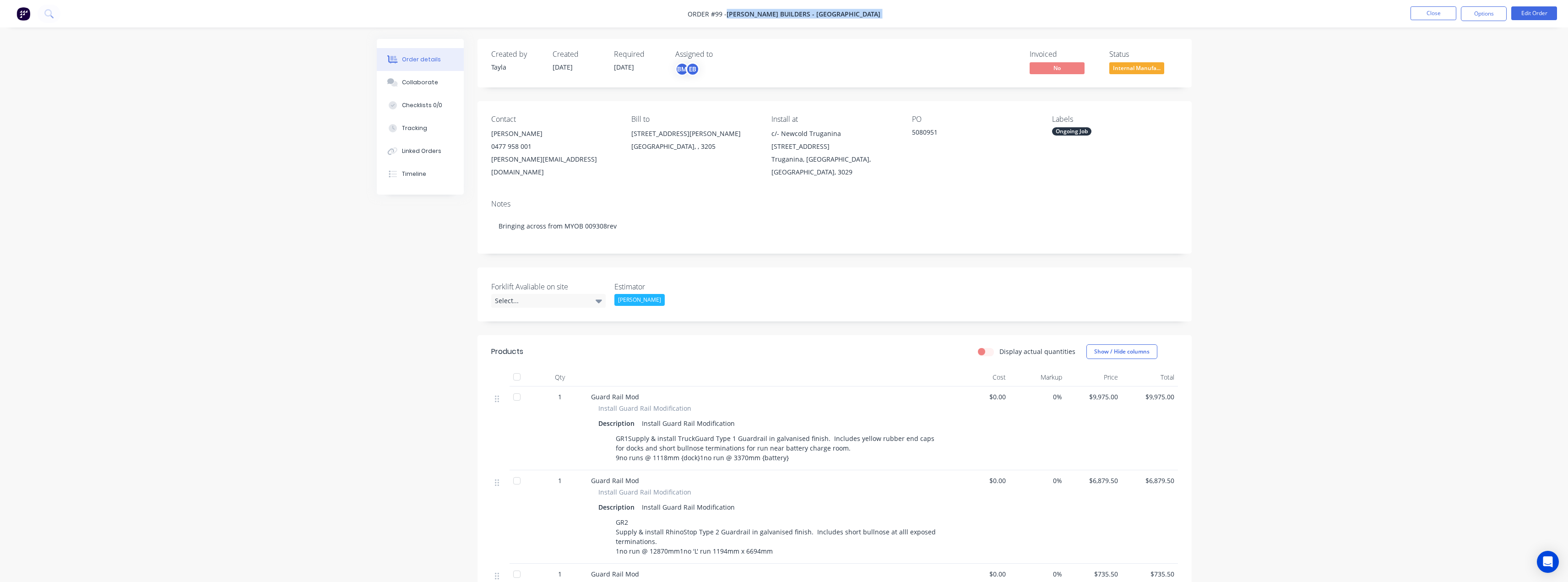
drag, startPoint x: 761, startPoint y: 13, endPoint x: 871, endPoint y: 13, distance: 110.0
click at [871, 13] on nav "Order #99 - Hutchinson Builders - VIC Close Options Edit Order" at bounding box center [784, 13] width 1568 height 28
copy div "Hutchinson Builders - VIC Close Options Edit Order"
click at [1426, 18] on button "Close" at bounding box center [1433, 13] width 46 height 13
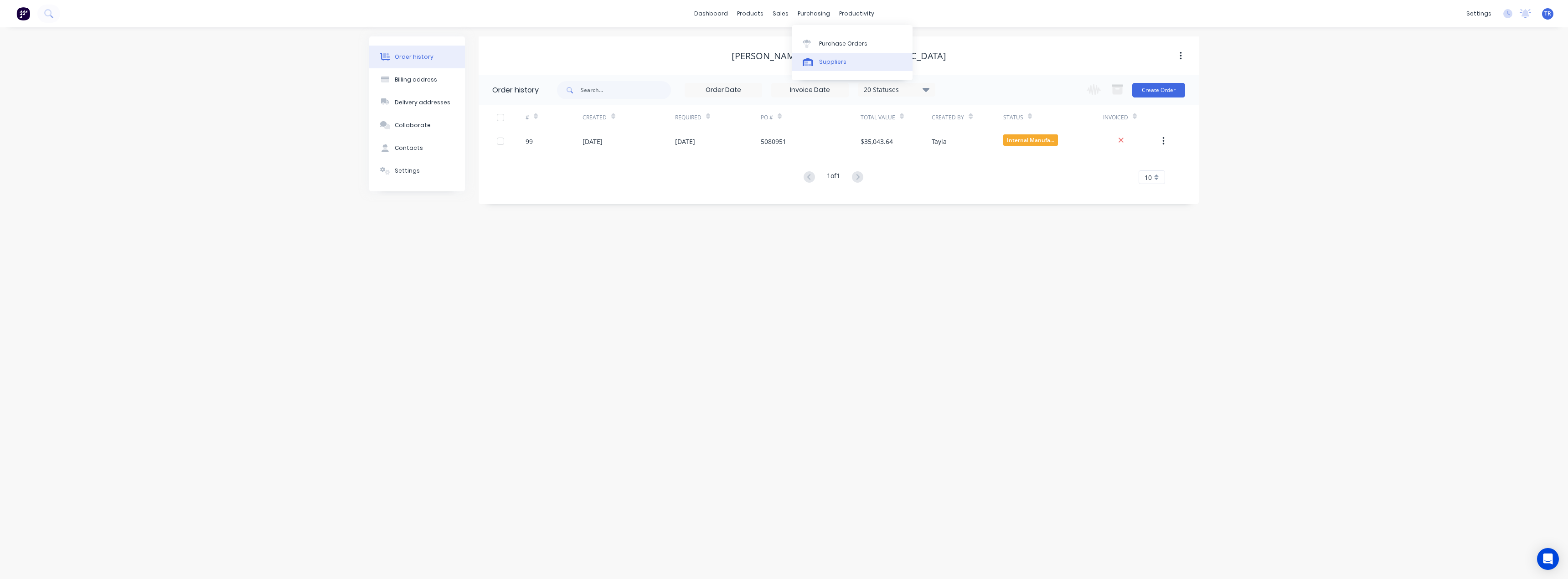
click at [821, 65] on div "Suppliers" at bounding box center [832, 62] width 27 height 8
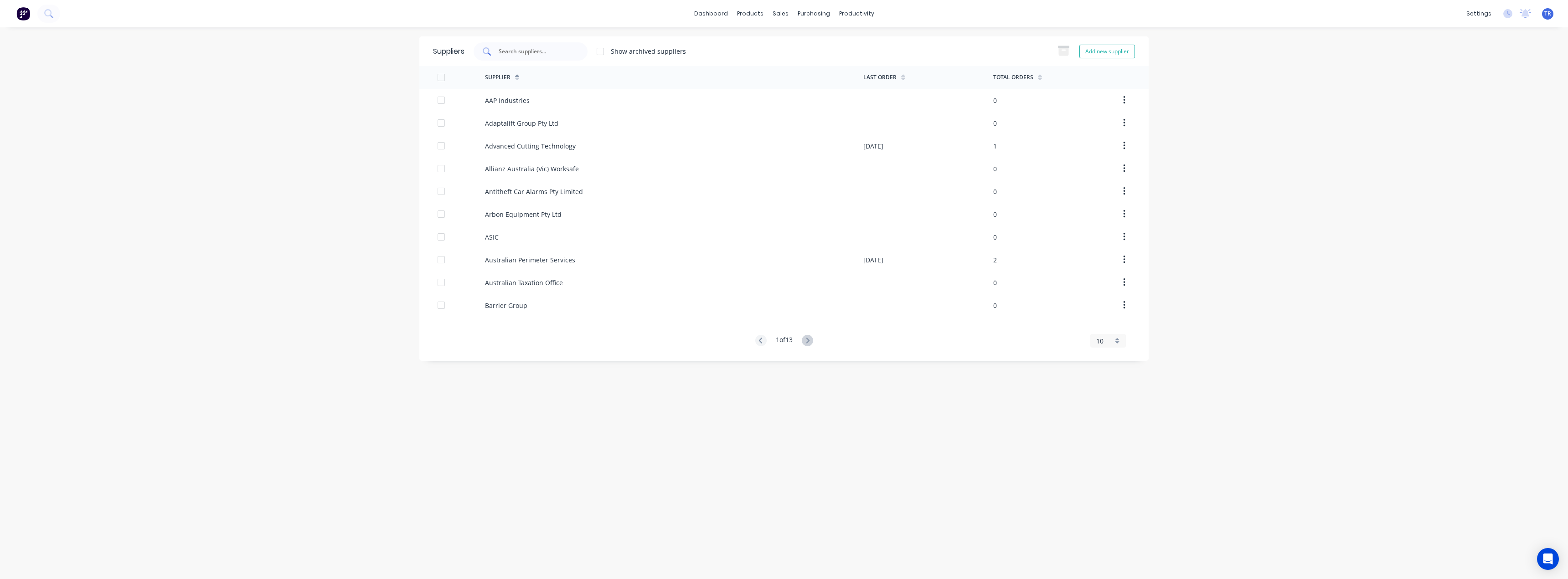
click at [525, 47] on input "text" at bounding box center [535, 51] width 76 height 9
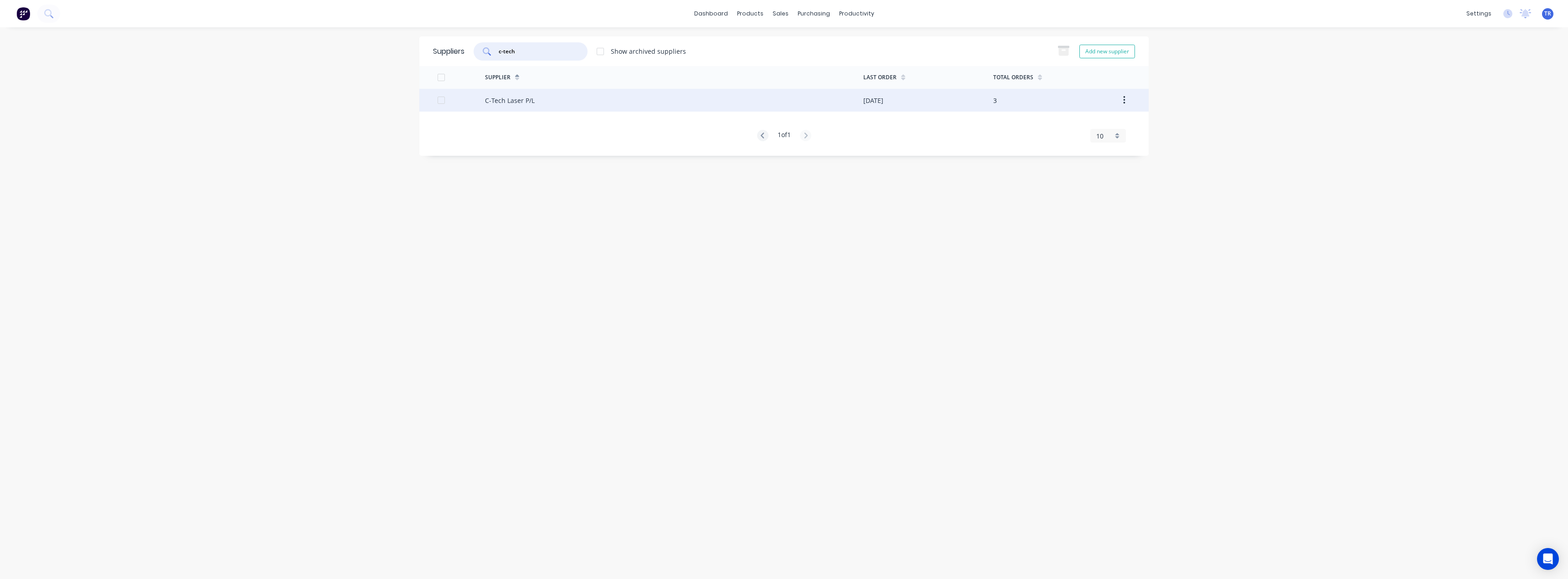
type input "c-tech"
click at [549, 105] on div "C-Tech Laser P/L" at bounding box center [674, 100] width 379 height 22
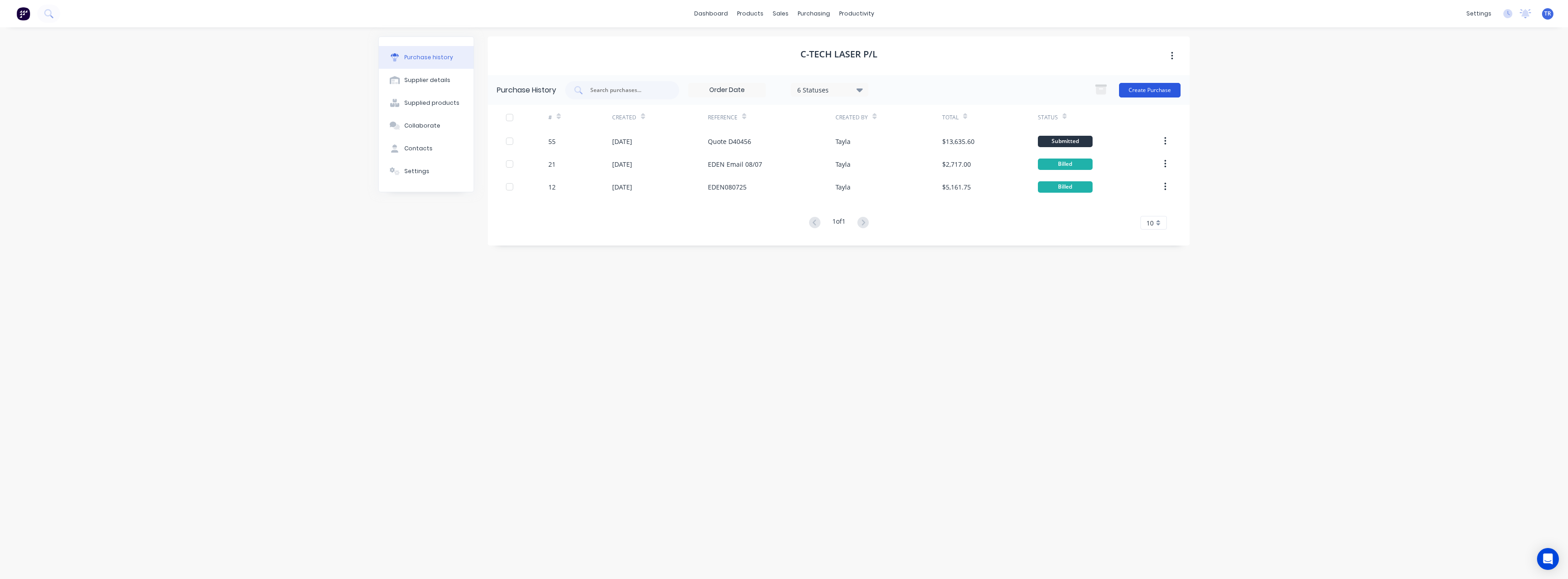
click at [1136, 87] on button "Create Purchase" at bounding box center [1150, 91] width 62 height 15
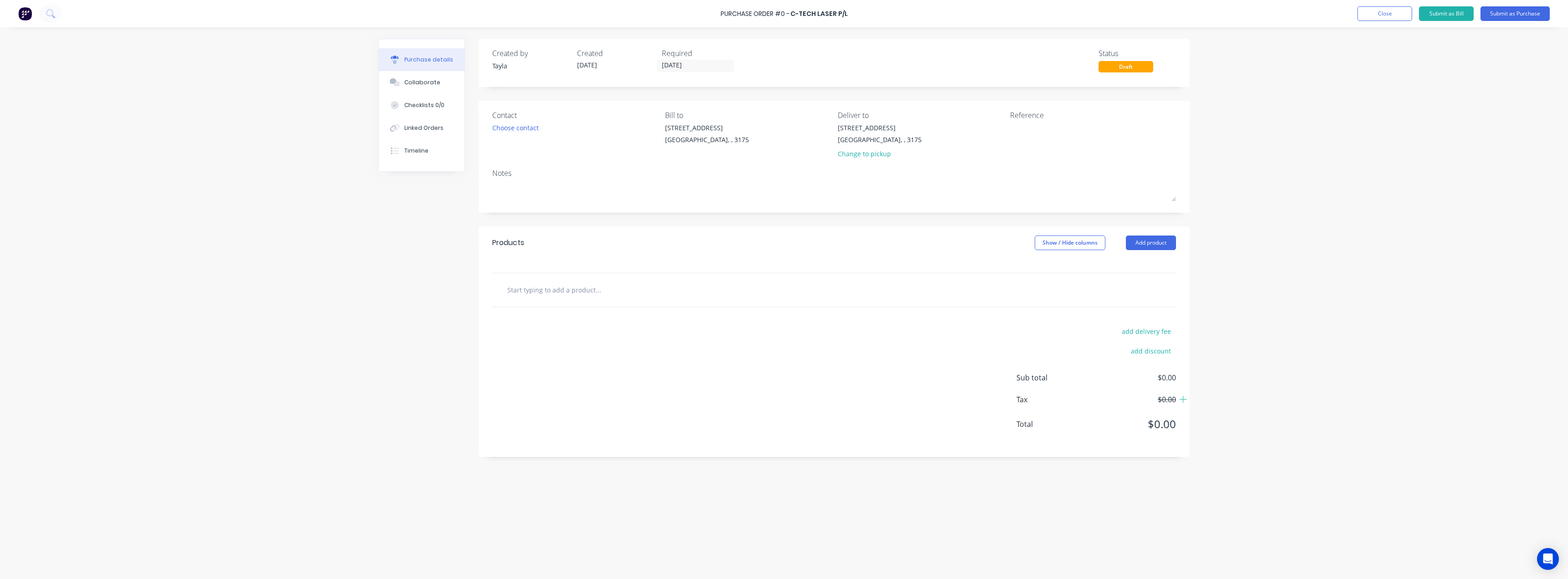
drag, startPoint x: 1357, startPoint y: 15, endPoint x: 1104, endPoint y: 82, distance: 261.7
click at [1357, 16] on div "Purchase Order #0 - C-Tech Laser P/L Add product Close Submit as Bill Submit as…" at bounding box center [784, 13] width 1568 height 27
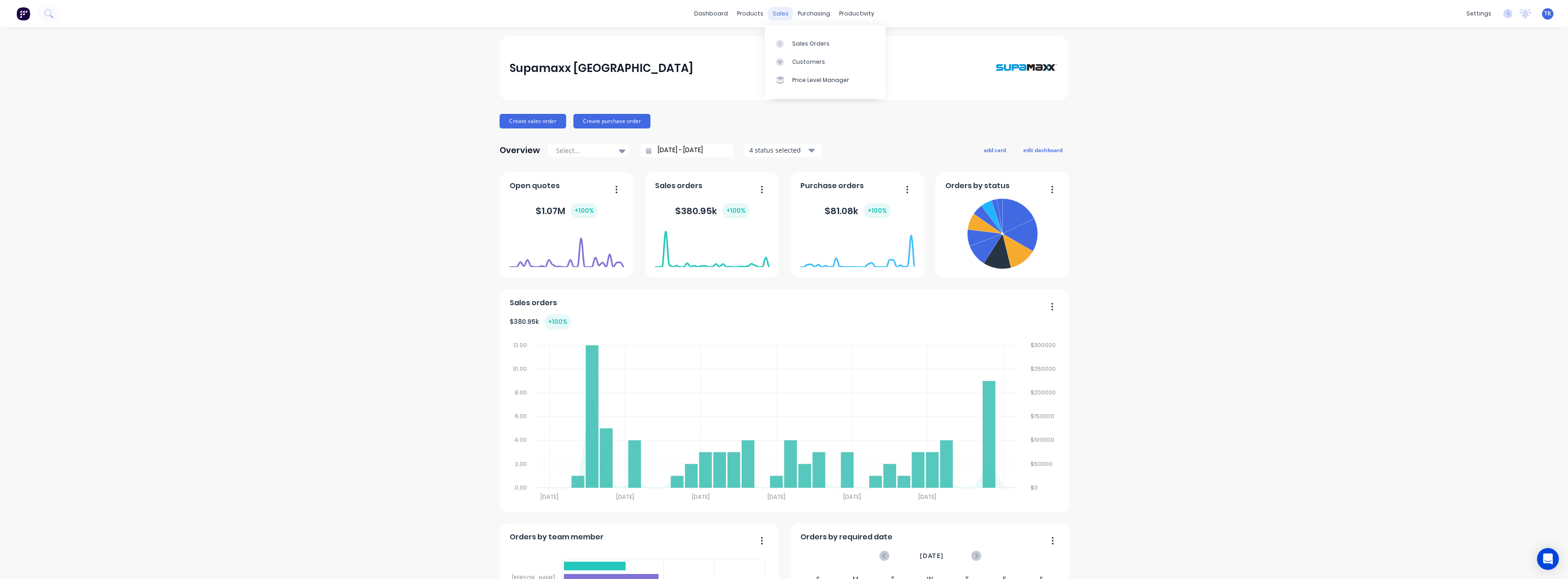
click at [772, 16] on div "sales" at bounding box center [781, 13] width 25 height 13
click at [796, 65] on div "Customers" at bounding box center [808, 62] width 32 height 8
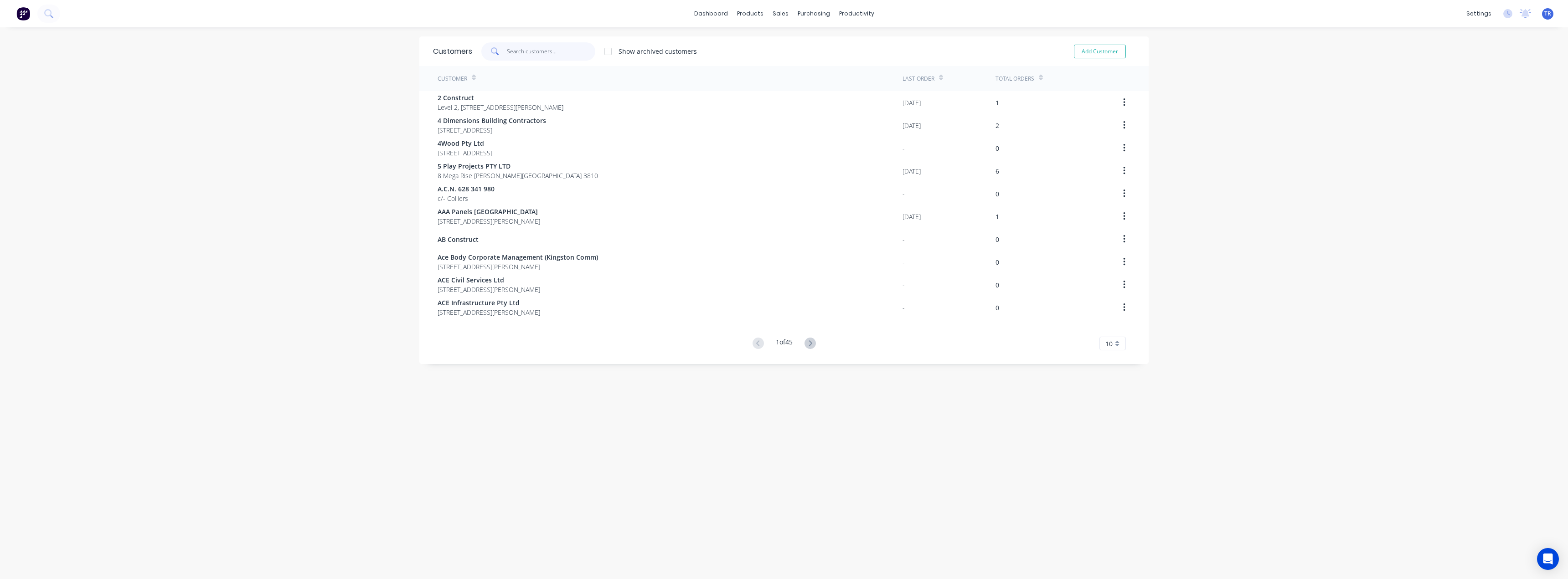
click at [551, 52] on input "text" at bounding box center [551, 52] width 89 height 18
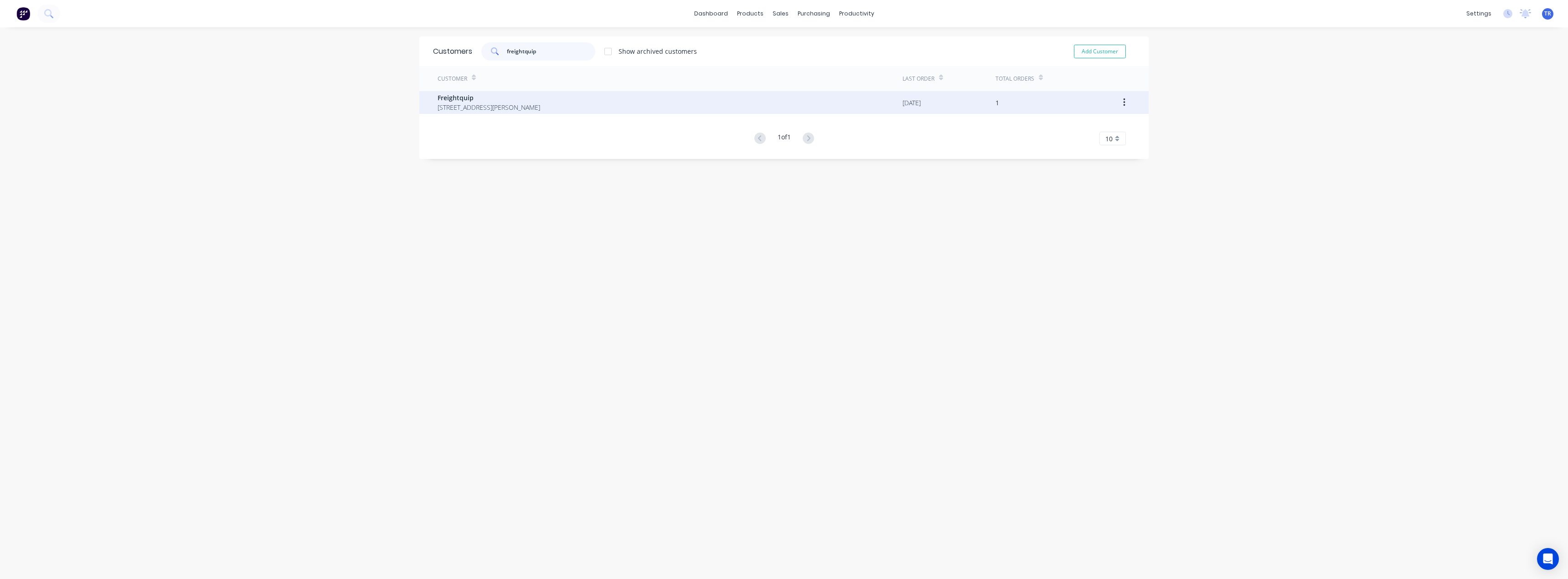
type input "freightquip"
click at [514, 111] on span "[STREET_ADDRESS][PERSON_NAME]" at bounding box center [489, 107] width 102 height 10
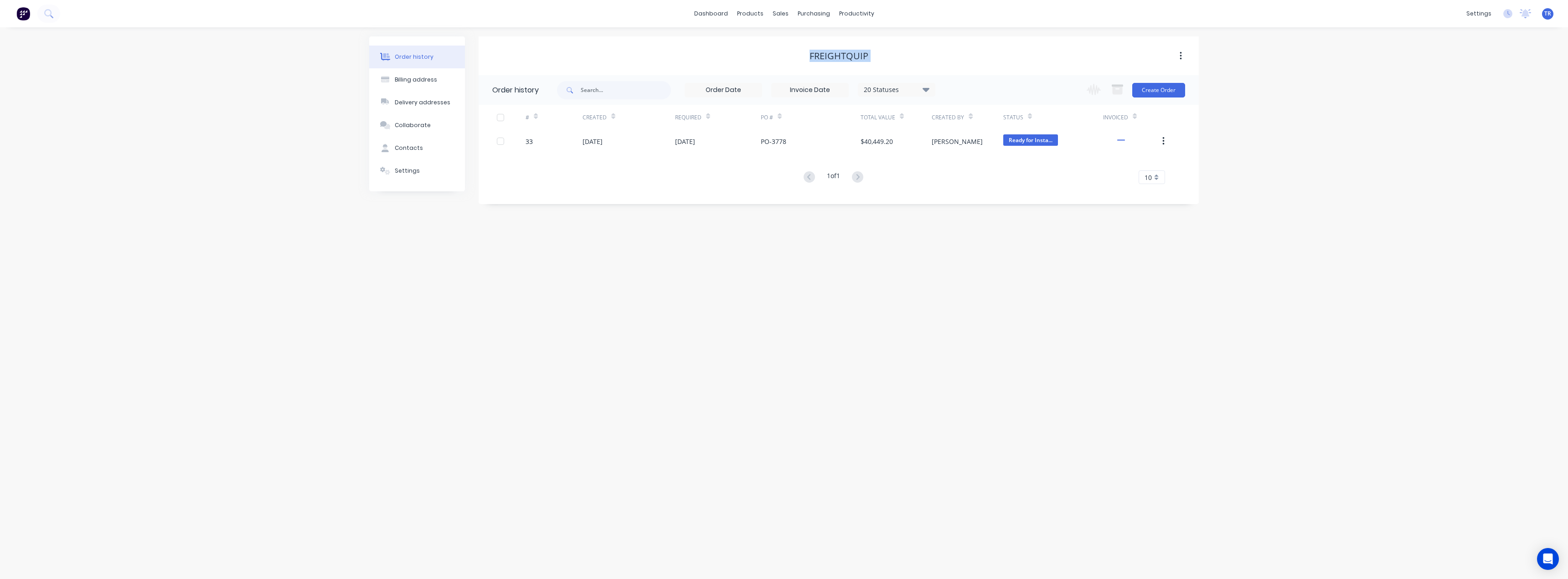
drag, startPoint x: 881, startPoint y: 49, endPoint x: 788, endPoint y: 56, distance: 93.3
click at [788, 56] on div "Freightquip" at bounding box center [838, 57] width 720 height 17
click at [806, 66] on link "Customers" at bounding box center [828, 62] width 121 height 18
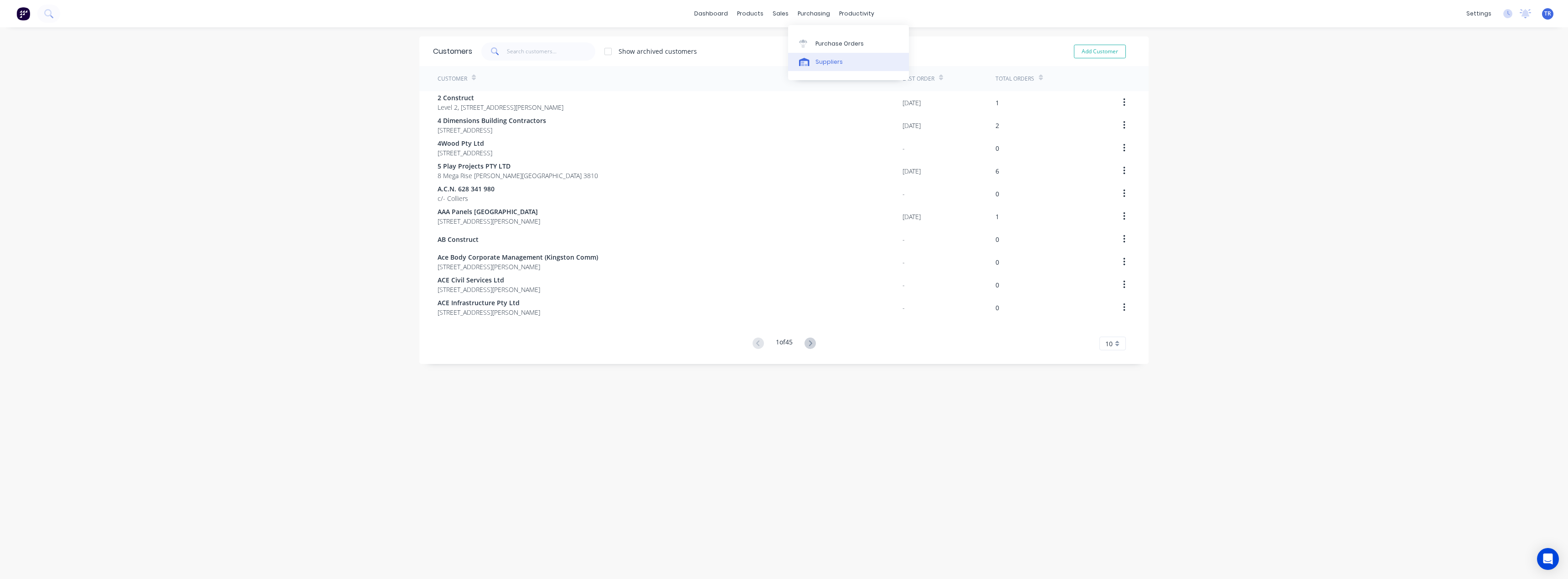
click at [816, 61] on div "Suppliers" at bounding box center [829, 62] width 27 height 8
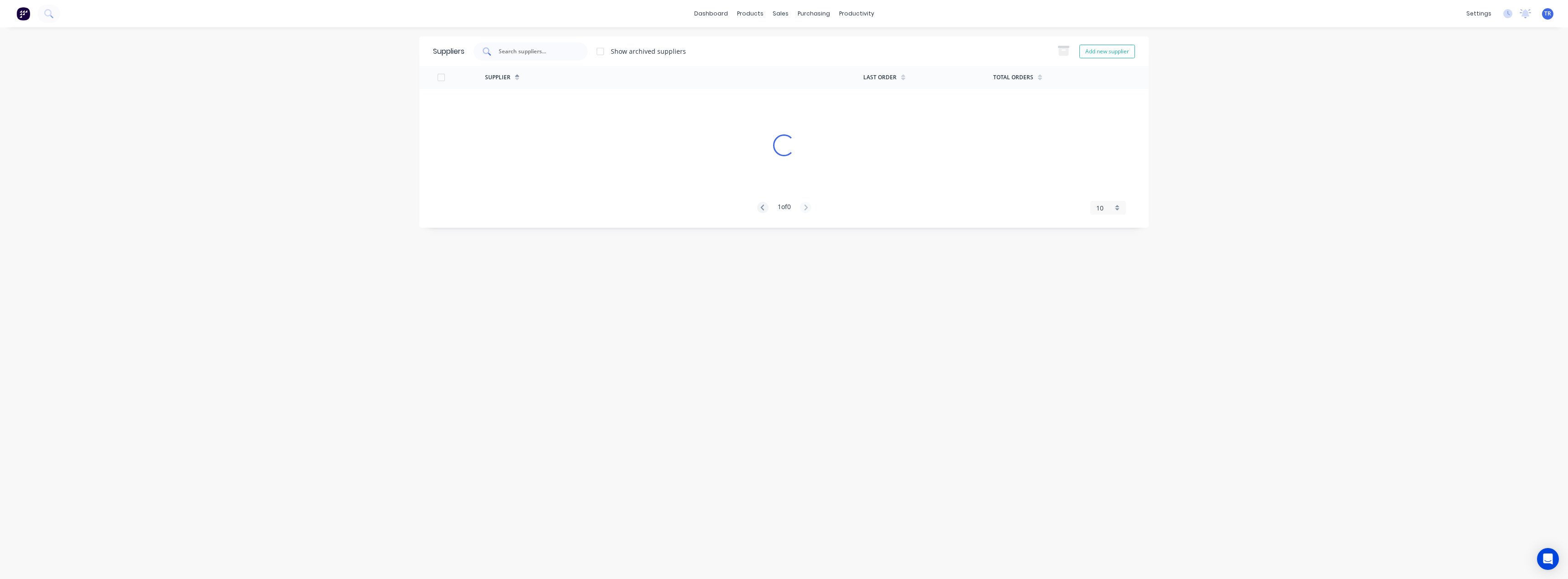
click at [504, 49] on input "text" at bounding box center [535, 51] width 76 height 9
type input "safe direction"
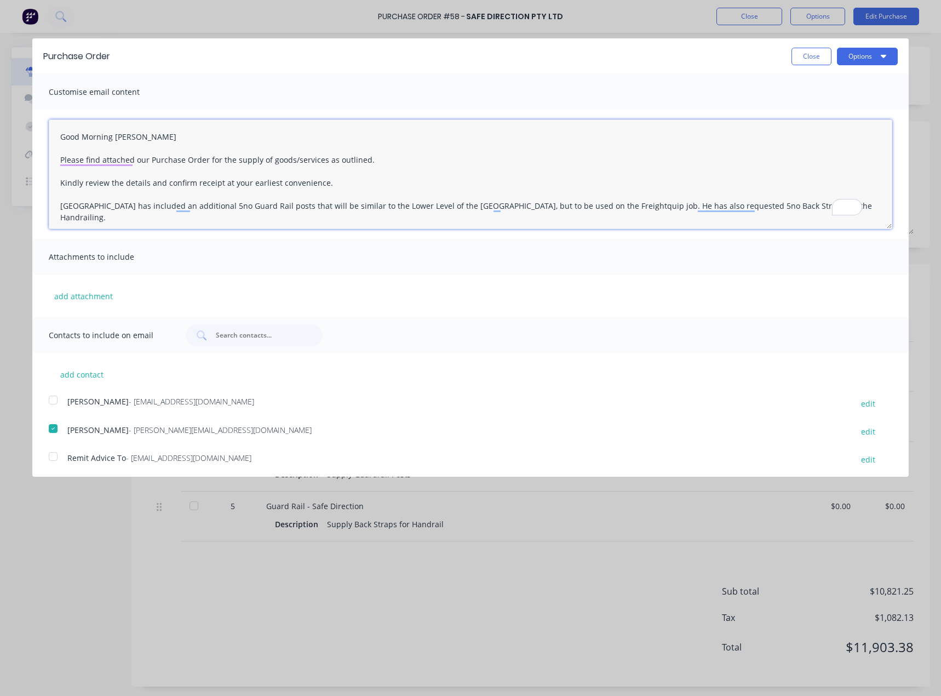
click at [350, 180] on textarea "Good Morning [PERSON_NAME] Please find attached our Purchase Order for the supp…" at bounding box center [471, 174] width 844 height 110
click at [261, 132] on textarea "Good Morning [PERSON_NAME] Please find attached our Purchase Order for the supp…" at bounding box center [471, 174] width 844 height 110
click at [380, 158] on textarea "Good Morning [PERSON_NAME] Please find attached our Purchase Order for the supp…" at bounding box center [471, 174] width 844 height 110
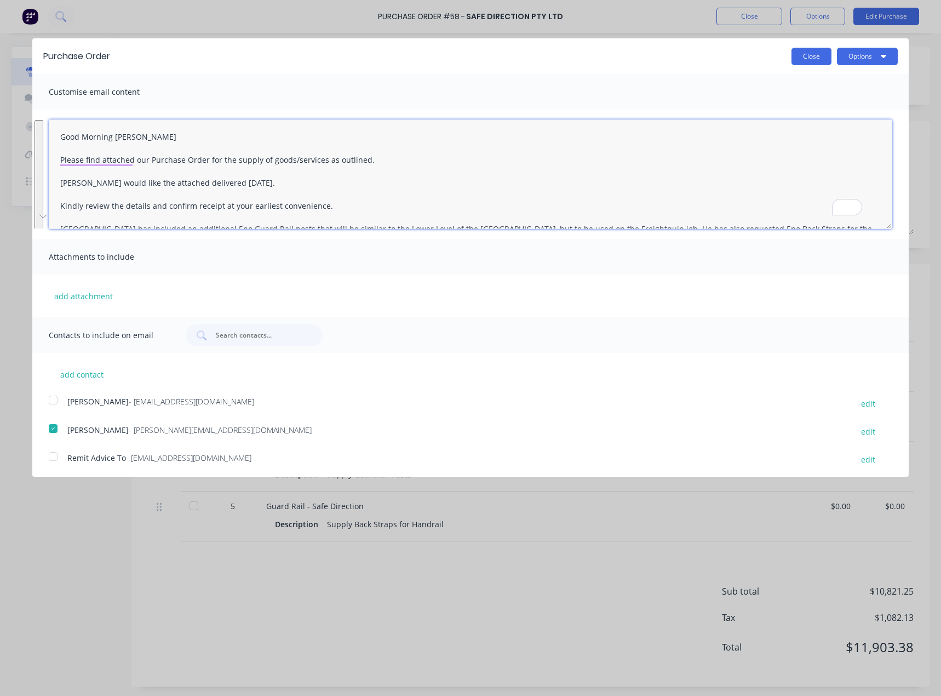
type textarea "Good Morning [PERSON_NAME] Please find attached our Purchase Order for the supp…"
click at [794, 58] on button "Close" at bounding box center [812, 57] width 40 height 18
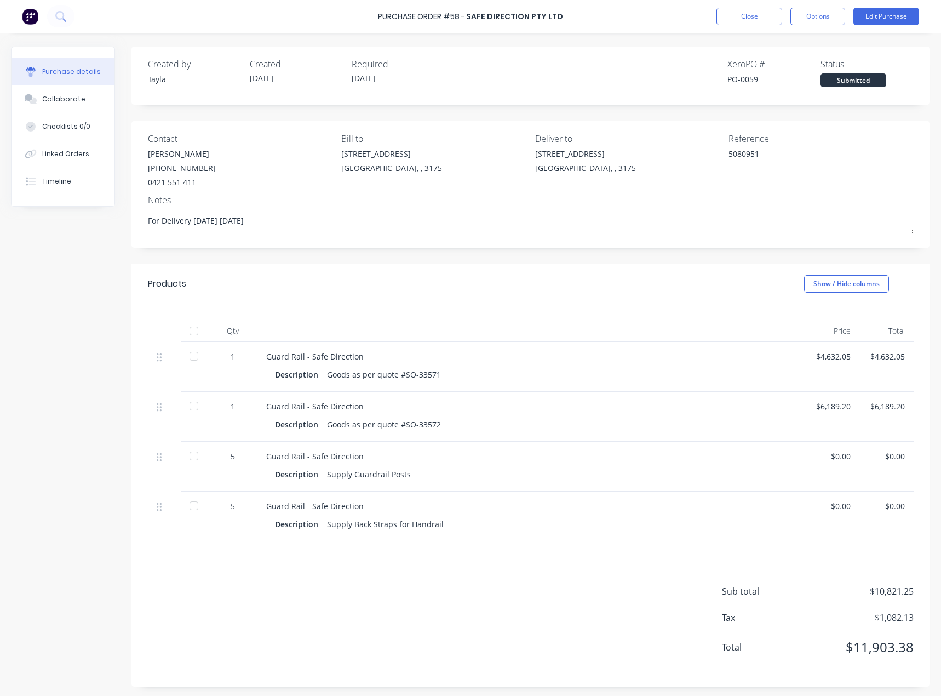
click at [574, 167] on div "[GEOGRAPHIC_DATA], , 3175" at bounding box center [585, 168] width 101 height 12
click at [816, 24] on button "Options" at bounding box center [817, 17] width 55 height 18
click at [803, 87] on div "Split order" at bounding box center [793, 89] width 84 height 16
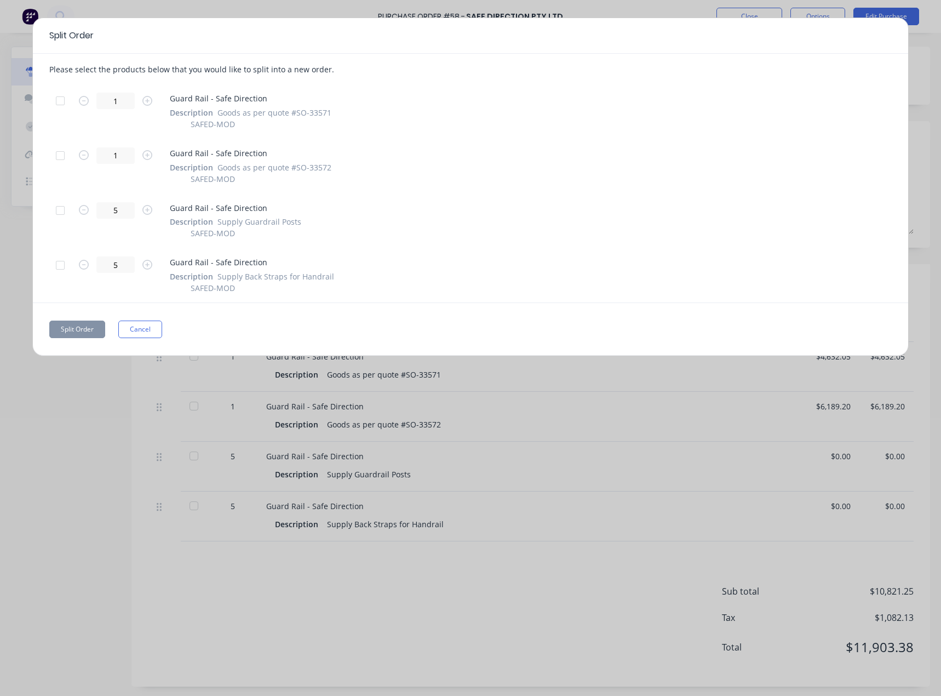
click at [57, 208] on div at bounding box center [60, 210] width 22 height 22
click at [51, 275] on div at bounding box center [60, 265] width 22 height 22
click at [90, 330] on button "Split Order" at bounding box center [77, 329] width 56 height 18
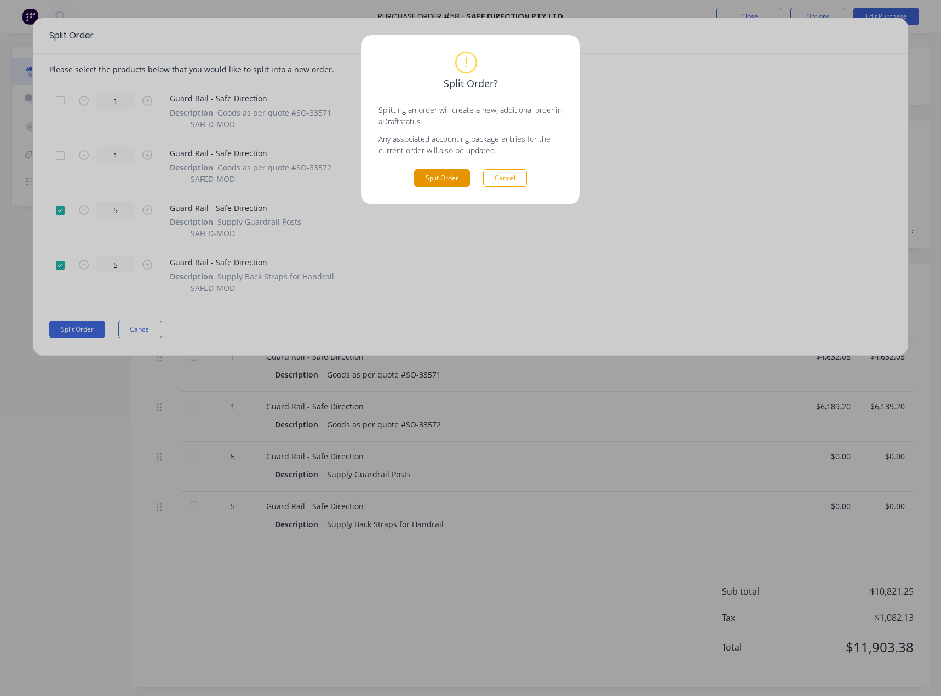
click at [444, 173] on button "Split Order" at bounding box center [442, 178] width 56 height 18
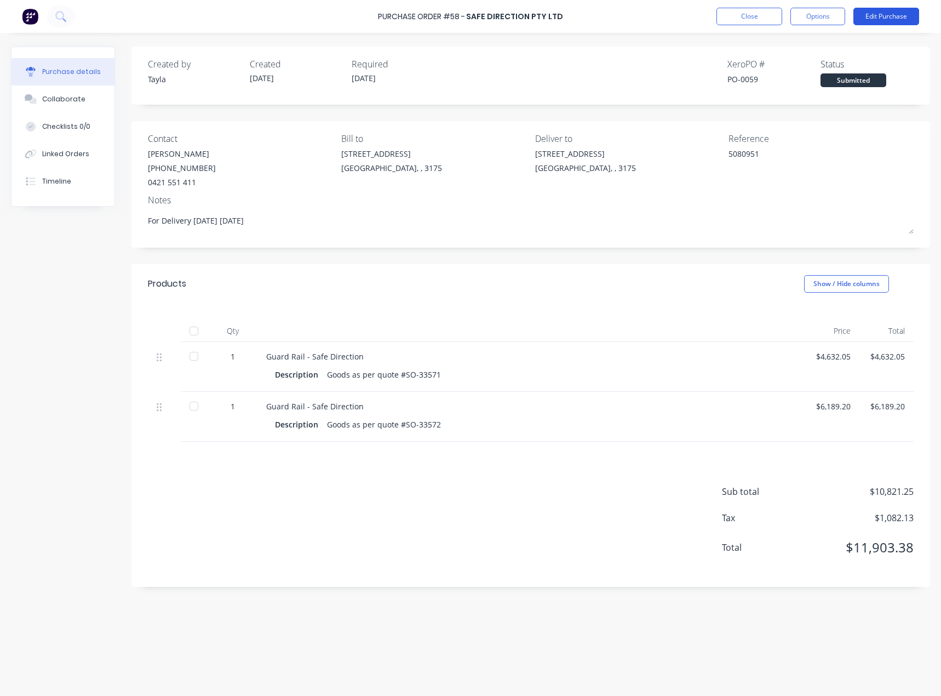
click at [869, 19] on button "Edit Purchase" at bounding box center [886, 17] width 66 height 18
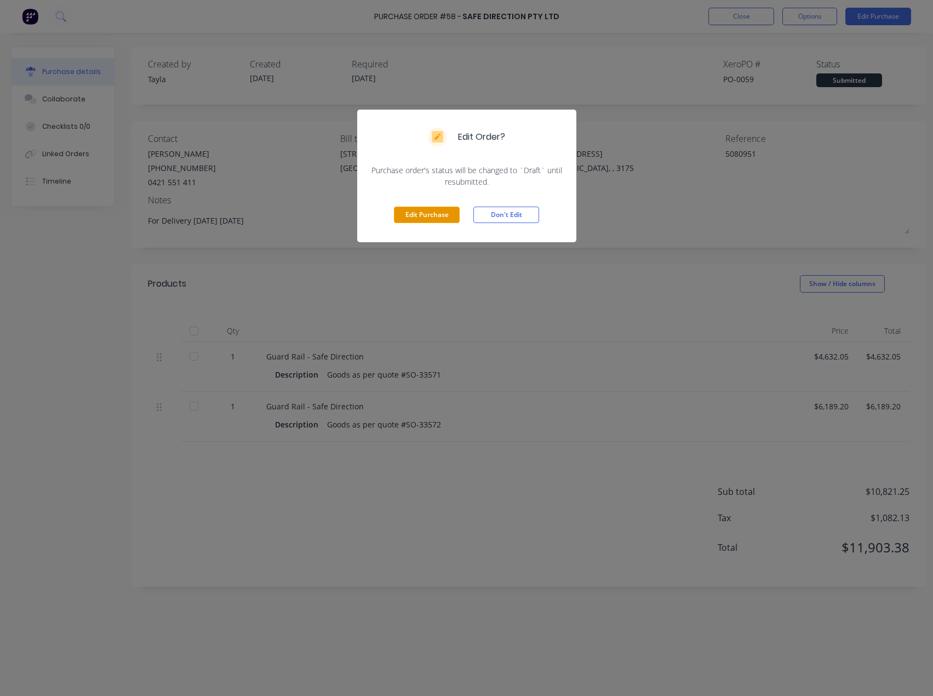
click at [409, 214] on button "Edit Purchase" at bounding box center [427, 215] width 66 height 16
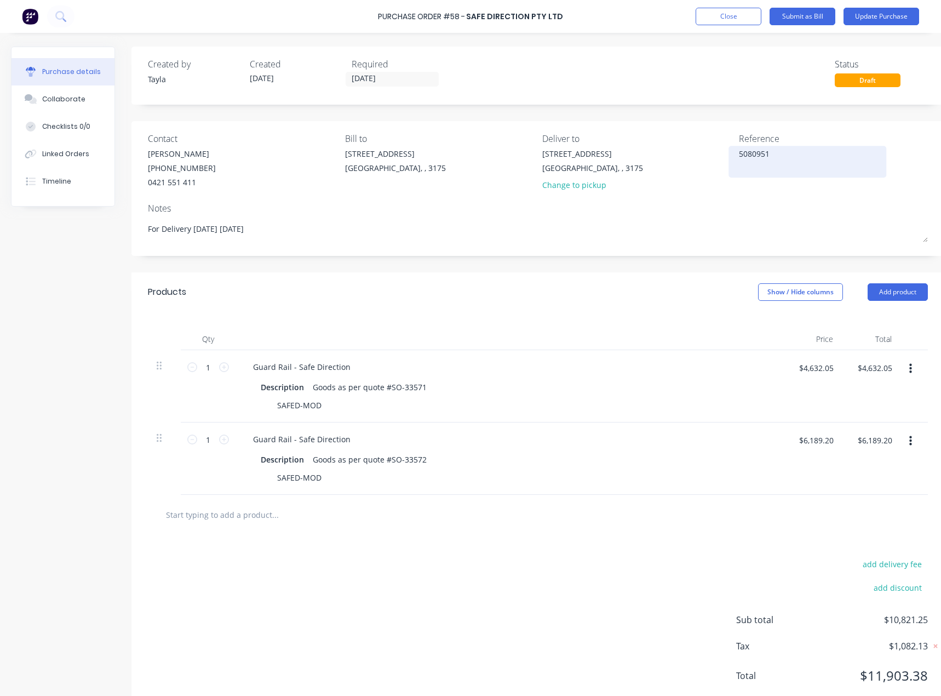
click at [755, 154] on textarea "5080951" at bounding box center [807, 160] width 137 height 25
type textarea "x"
click at [755, 154] on textarea "5080951" at bounding box center [807, 160] width 137 height 25
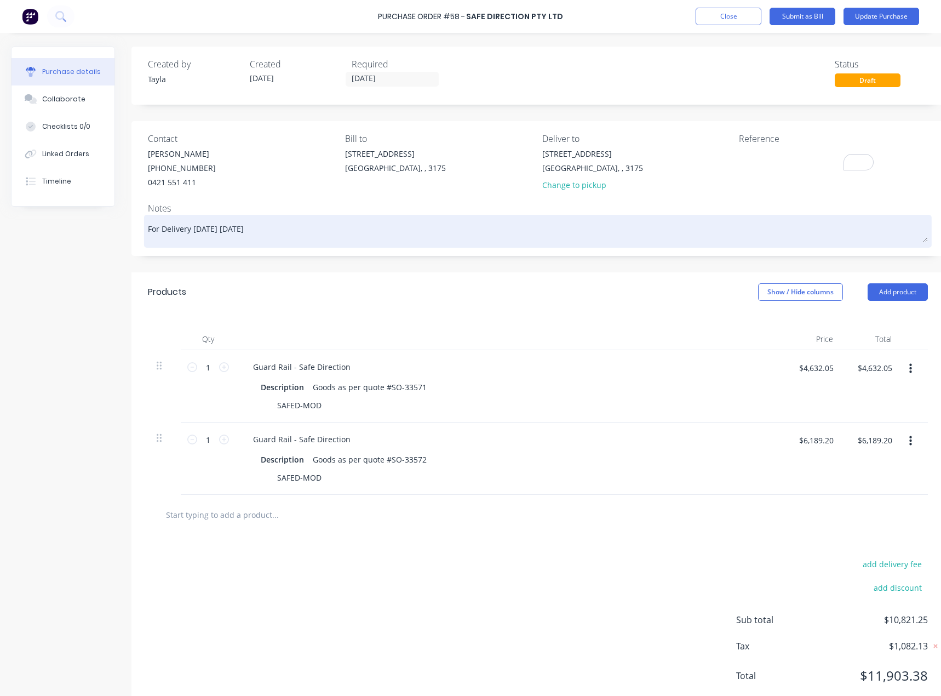
type textarea "x"
click at [233, 233] on textarea "For Delivery Tomorrow 13/08/25" at bounding box center [538, 229] width 780 height 25
click at [191, 231] on textarea "For Delivery Tomorrow 13/08/25" at bounding box center [538, 229] width 780 height 25
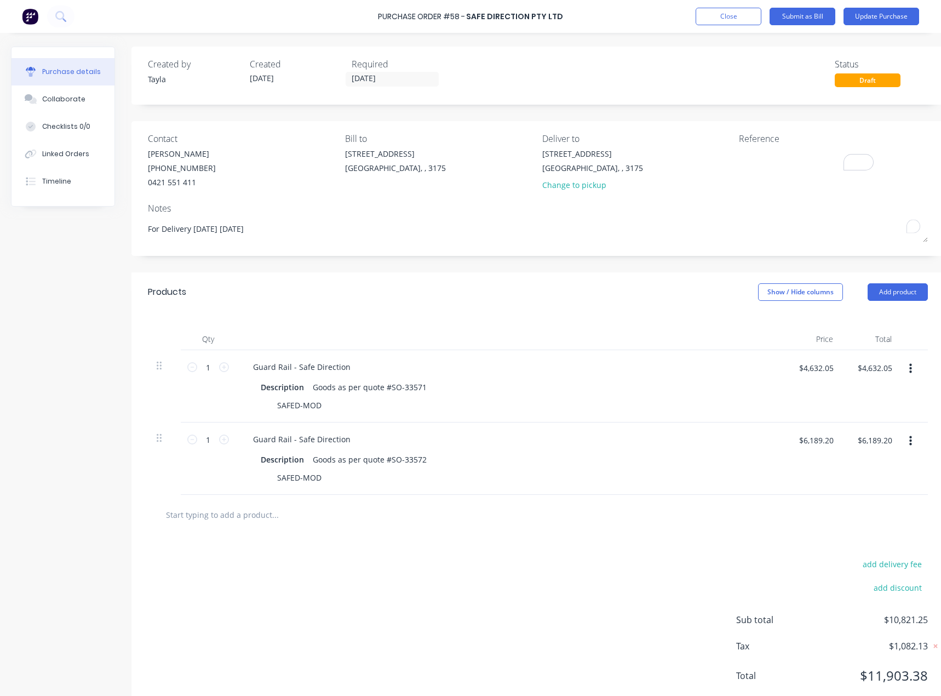
type textarea "x"
type textarea "For Delivery Tomorrow 13/08/25"
type textarea "x"
type textarea "For Delivery t Tomorrow 13/08/25"
type textarea "x"
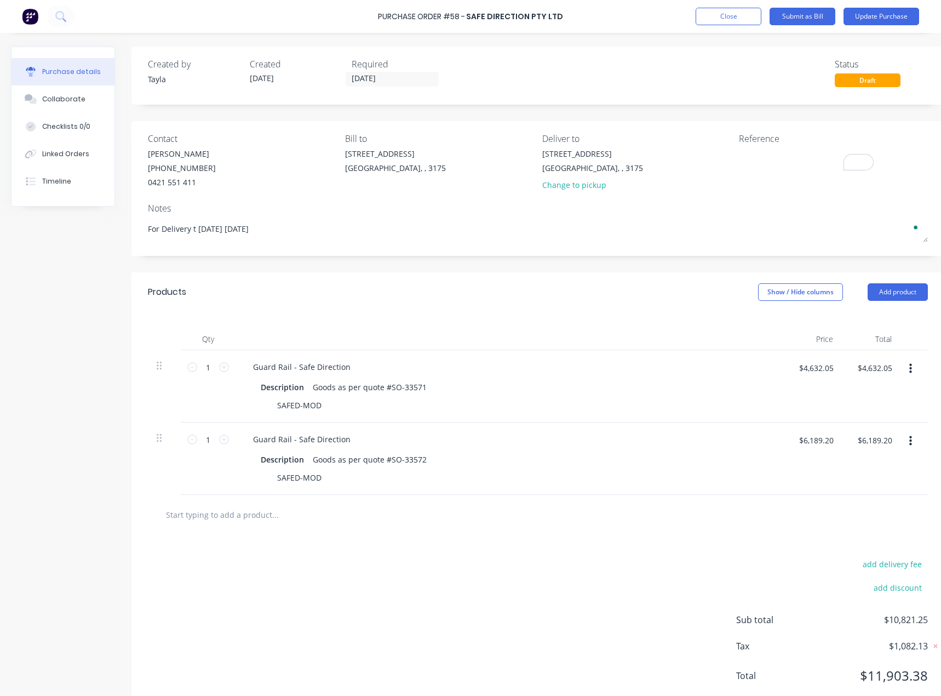
type textarea "For Delivery to Tomorrow 13/08/25"
type textarea "x"
type textarea "For Delivery to Tomorrow 13/08/25"
type textarea "x"
type textarea "For Delivery to D Tomorrow 13/08/25"
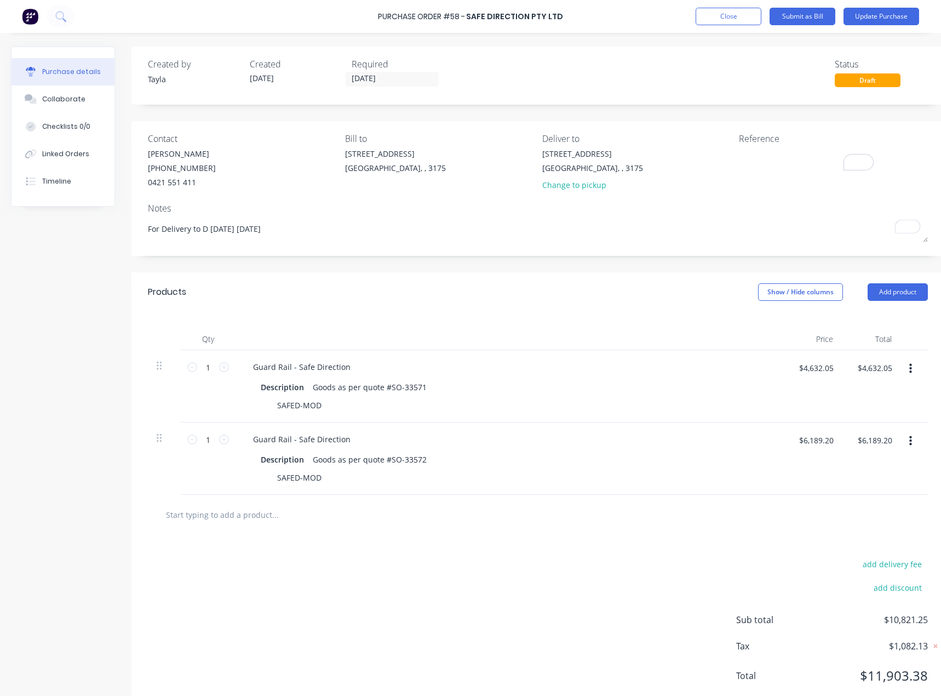
type textarea "x"
type textarea "For Delivery to Da Tomorrow 13/08/25"
type textarea "x"
type textarea "For Delivery to Dan Tomorrow 13/08/25"
type textarea "x"
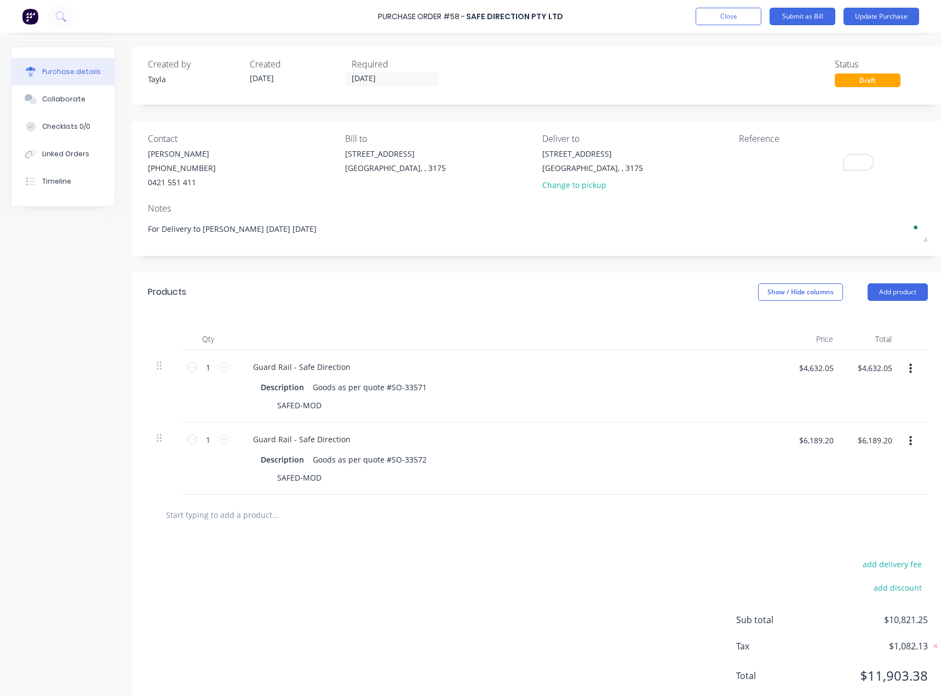
type textarea "For Delivery to Dand Tomorrow 13/08/25"
type textarea "x"
type textarea "For Delivery to Dande Tomorrow 13/08/25"
type textarea "x"
type textarea "For Delivery to Danden Tomorrow 13/08/25"
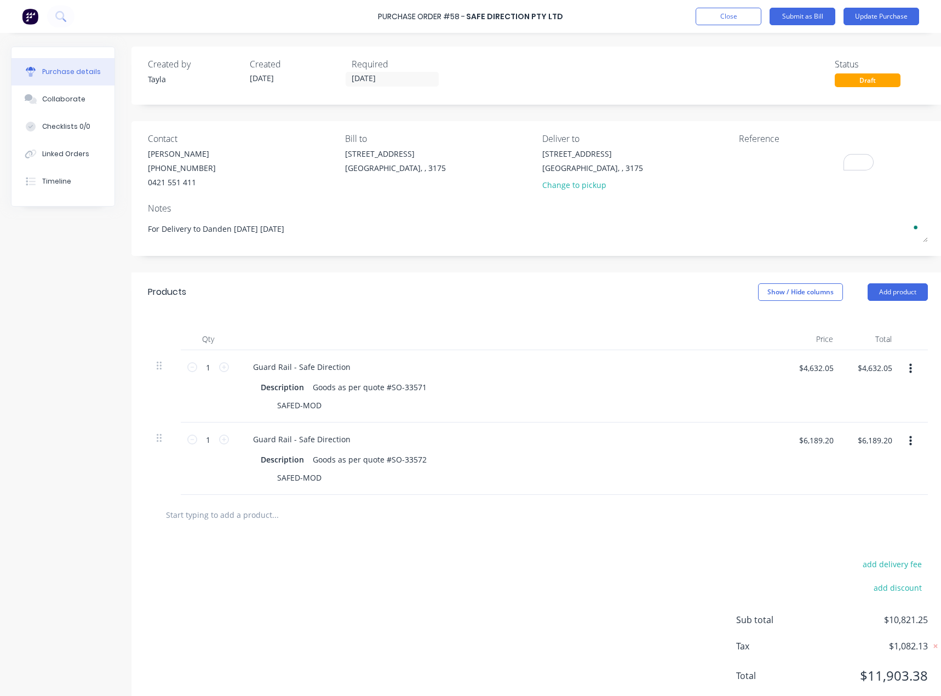
type textarea "x"
type textarea "For Delivery to Dandeno Tomorrow 13/08/25"
type textarea "x"
type textarea "For Delivery to Danden Tomorrow 13/08/25"
type textarea "x"
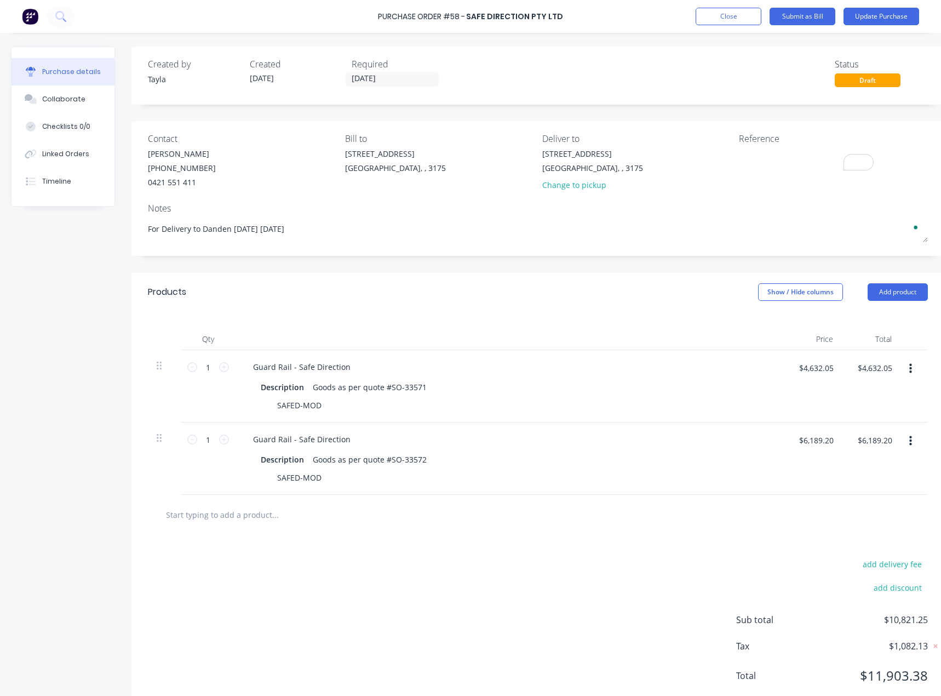
type textarea "For Delivery to Dande Tomorrow 13/08/25"
type textarea "x"
type textarea "For Delivery to Dand Tomorrow 13/08/25"
type textarea "x"
type textarea "For Delivery to Dan Tomorrow 13/08/25"
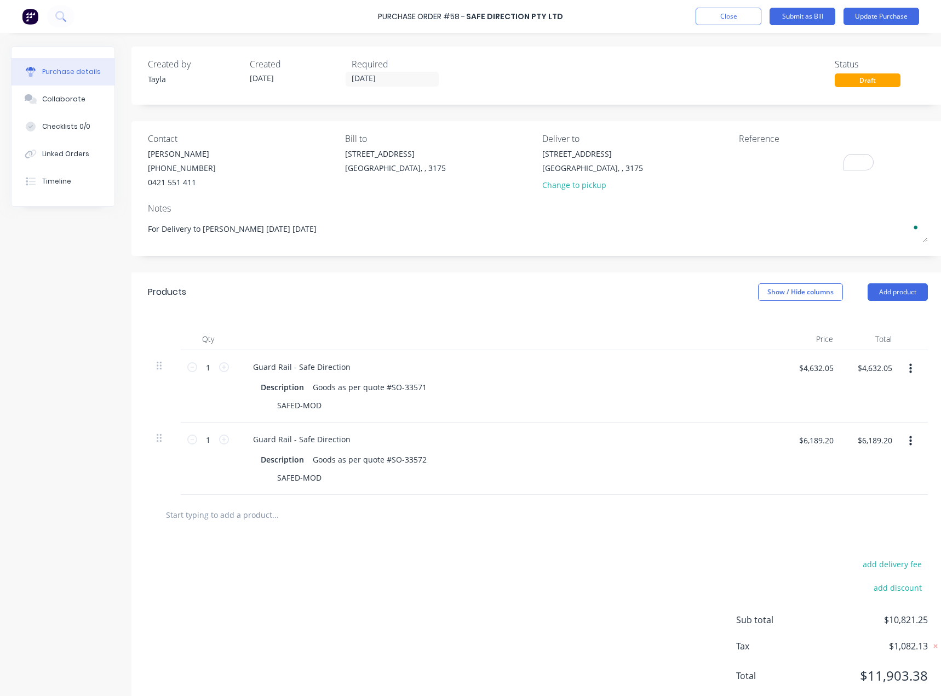
type textarea "x"
type textarea "For Delivery to Da Tomorrow 13/08/25"
type textarea "x"
type textarea "For Delivery to D Tomorrow 13/08/25"
type textarea "x"
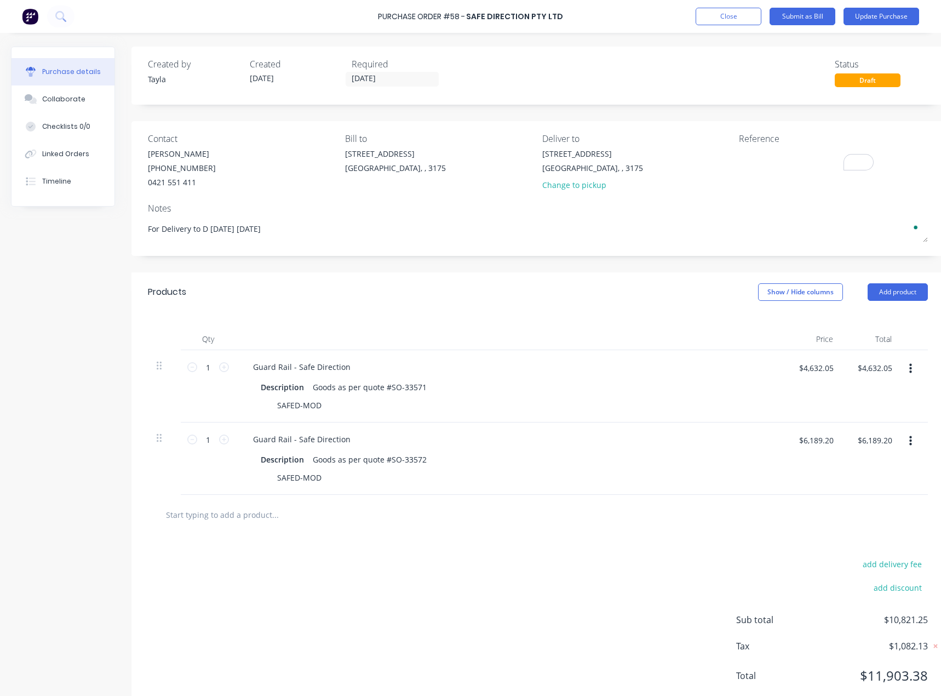
type textarea "For Delivery to Tomorrow 13/08/25"
type textarea "x"
type textarea "For Delivery to S Tomorrow 13/08/25"
type textarea "x"
type textarea "For Delivery to Su Tomorrow 13/08/25"
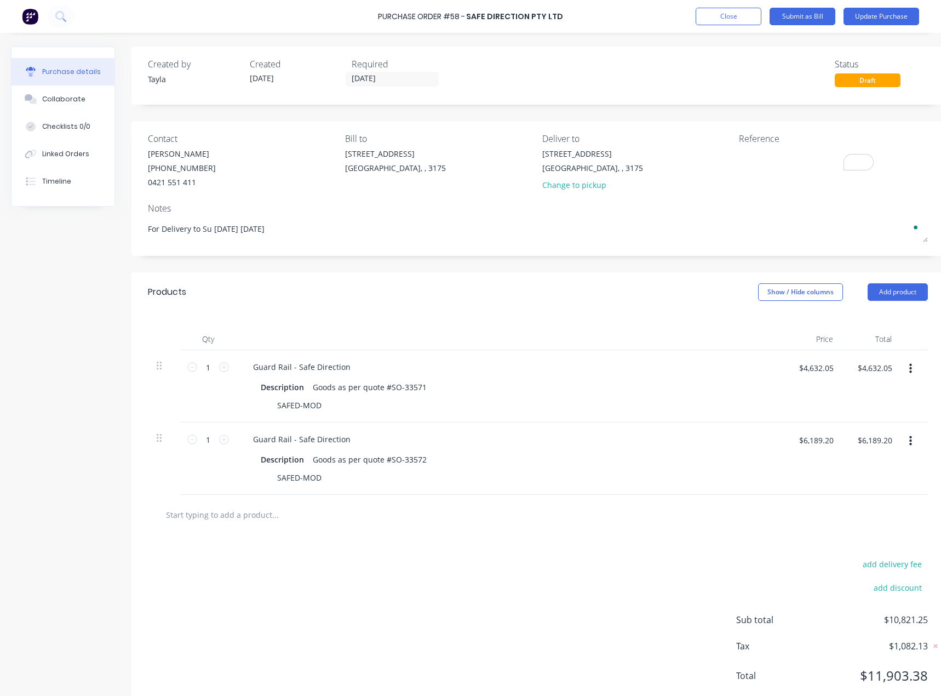
type textarea "x"
type textarea "For Delivery to Sup Tomorrow 13/08/25"
type textarea "x"
type textarea "For Delivery to Supa Tomorrow 13/08/25"
type textarea "x"
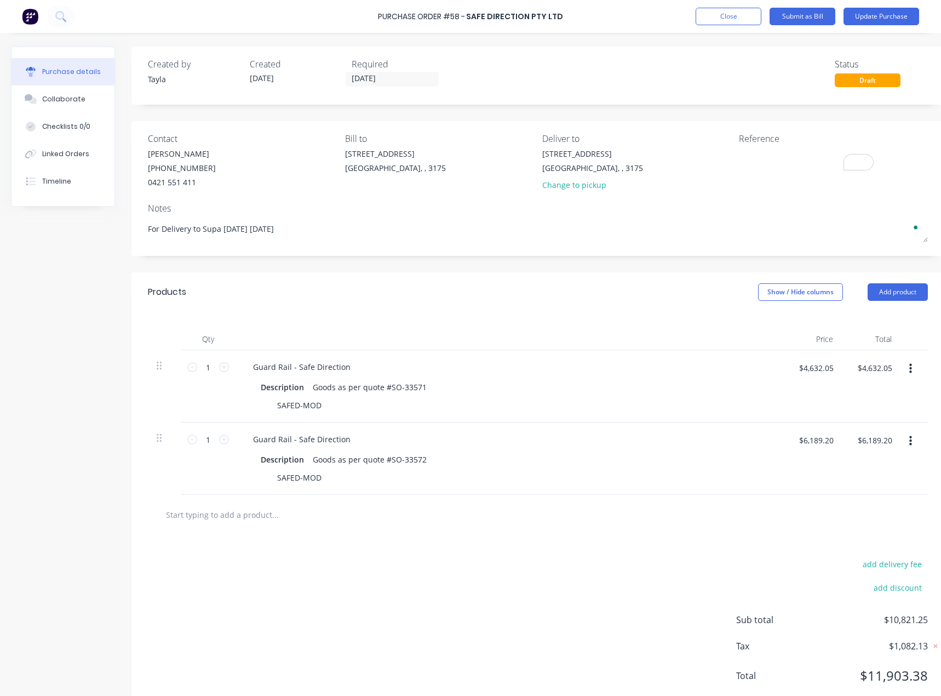
type textarea "For Delivery to Supam Tomorrow 13/08/25"
type textarea "x"
type textarea "For Delivery to Supama Tomorrow 13/08/25"
type textarea "x"
type textarea "For Delivery to Supamax Tomorrow 13/08/25"
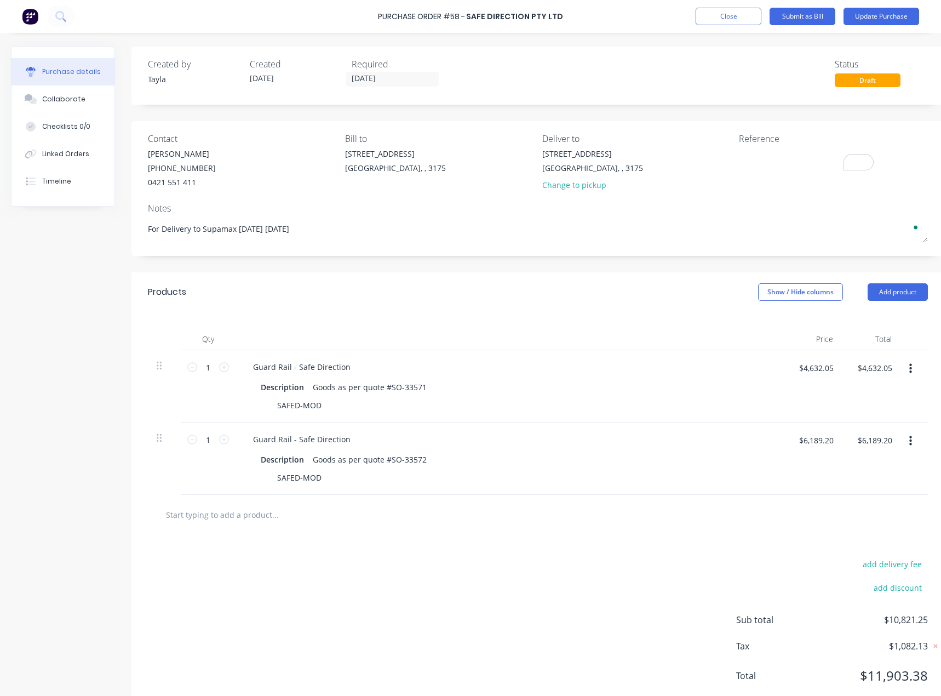
type textarea "x"
type textarea "For Delivery to Supamaxx Tomorrow 13/08/25"
type textarea "x"
type textarea "For Delivery to Supamaxx Tomorrow 13/08/25"
type textarea "x"
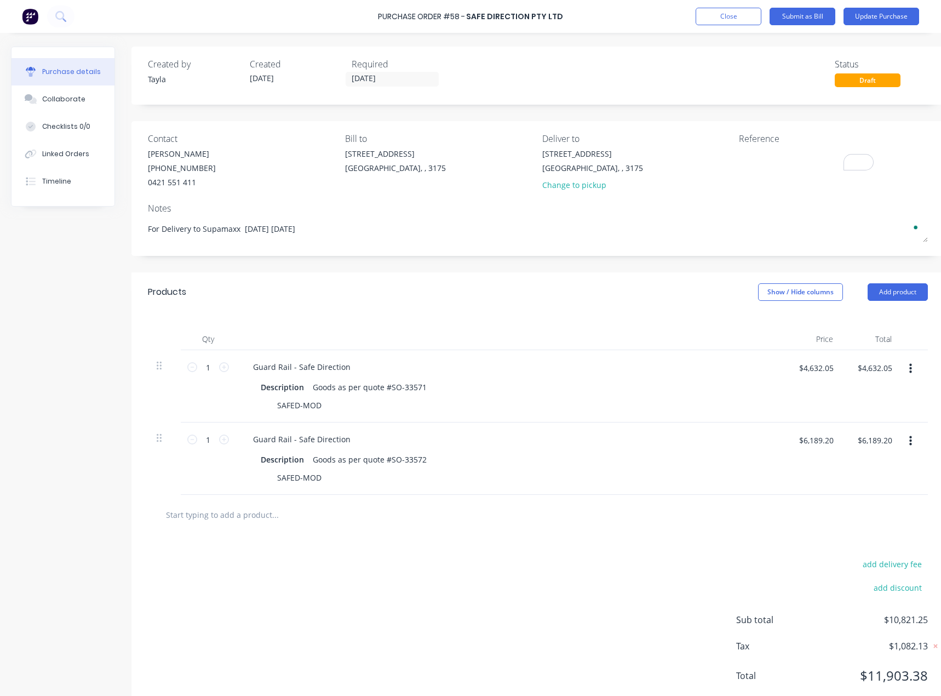
type textarea "For Delivery to Supamaxx W Tomorrow 13/08/25"
type textarea "x"
type textarea "For Delivery to Supamaxx Wa Tomorrow 13/08/25"
type textarea "x"
type textarea "For Delivery to Supamaxx War Tomorrow 13/08/25"
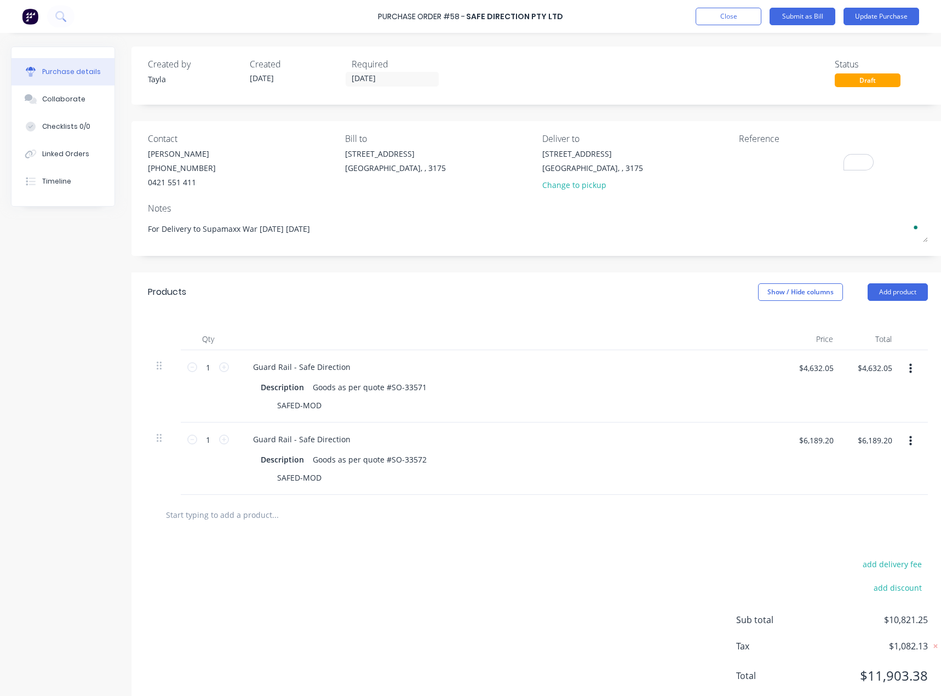
type textarea "x"
type textarea "For Delivery to Supamaxx Ware Tomorrow 13/08/25"
type textarea "x"
type textarea "For Delivery to Supamaxx Wareh Tomorrow 13/08/25"
type textarea "x"
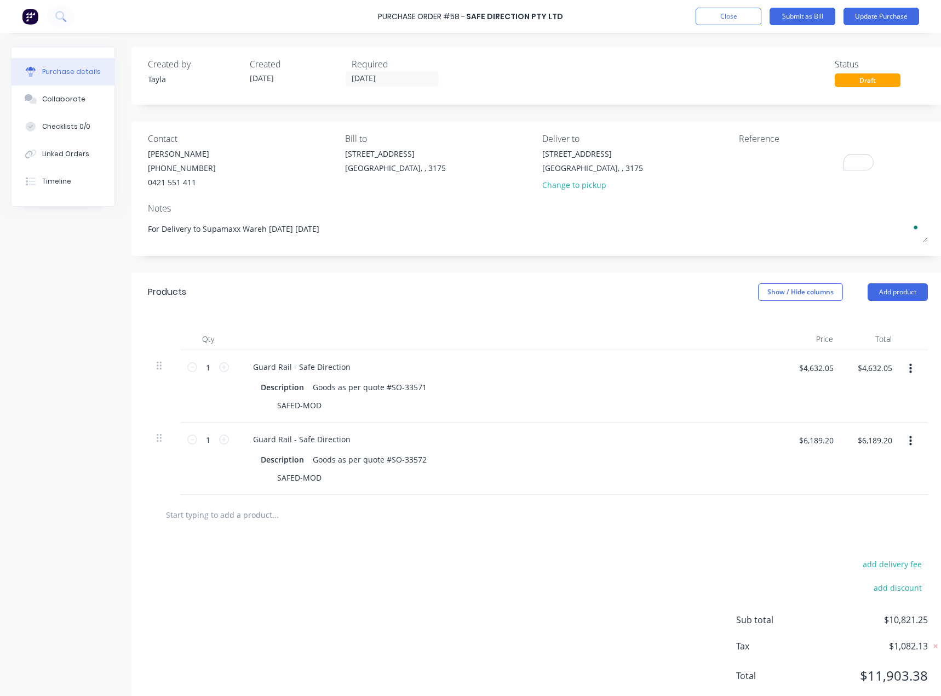
type textarea "For Delivery to Supamaxx Wareho Tomorrow 13/08/25"
type textarea "x"
type textarea "For Delivery to Supamaxx Warehou Tomorrow 13/08/25"
type textarea "x"
type textarea "For Delivery to Supamaxx Warehous Tomorrow 13/08/25"
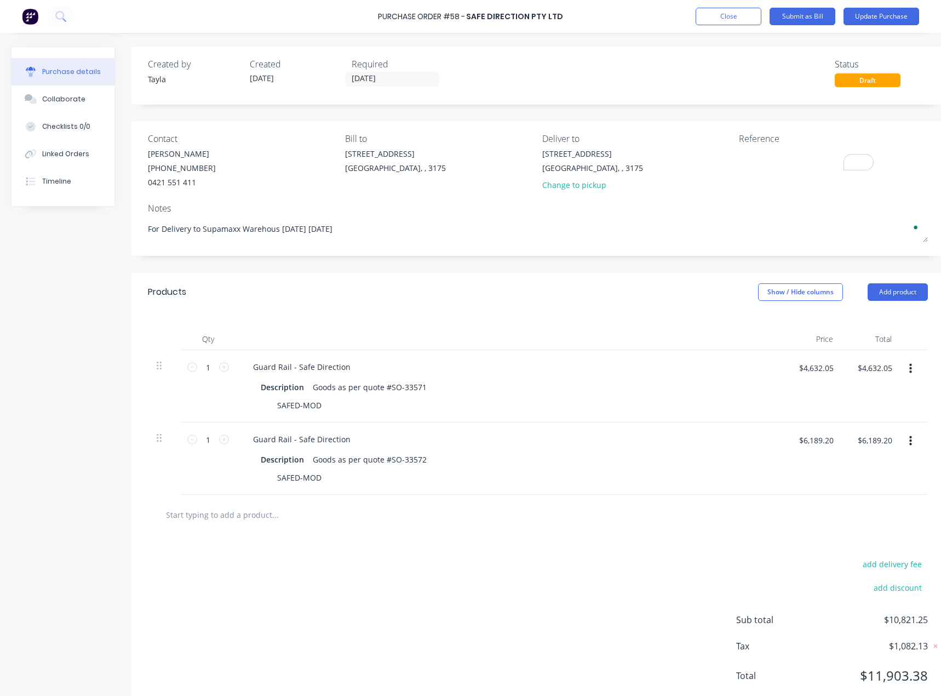
type textarea "x"
type textarea "For Delivery to Supamaxx Warehouse Tomorrow 13/08/25"
type textarea "x"
type textarea "For Delivery to Supamaxx Warehouse Tomorrow 13/08/25"
click at [314, 190] on div "Contact James Foden (02) 4648 0394 0421 551 411" at bounding box center [242, 164] width 189 height 64
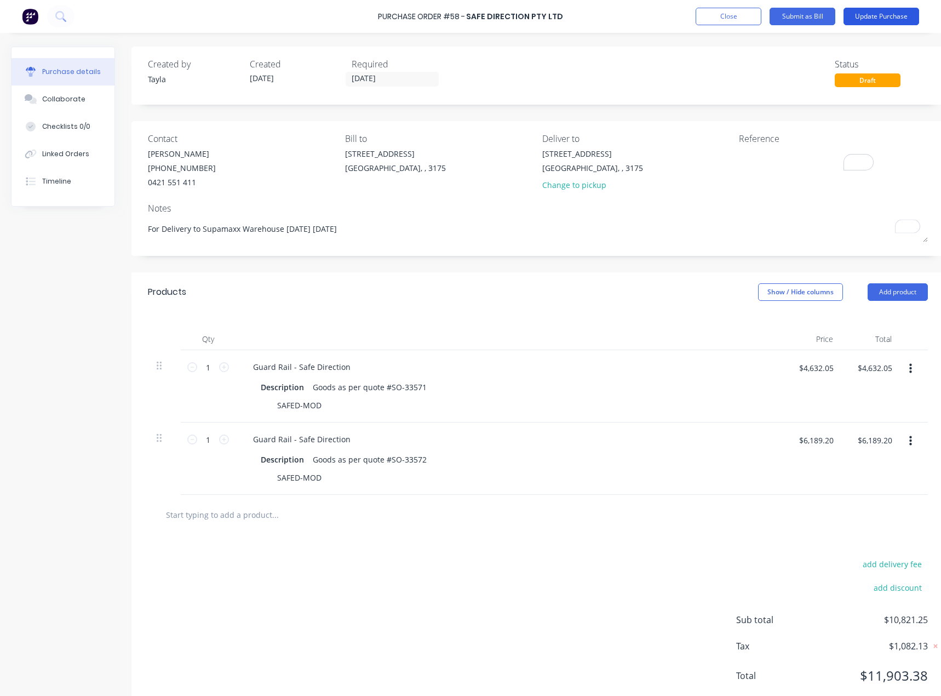
click at [872, 18] on button "Update Purchase" at bounding box center [882, 17] width 76 height 18
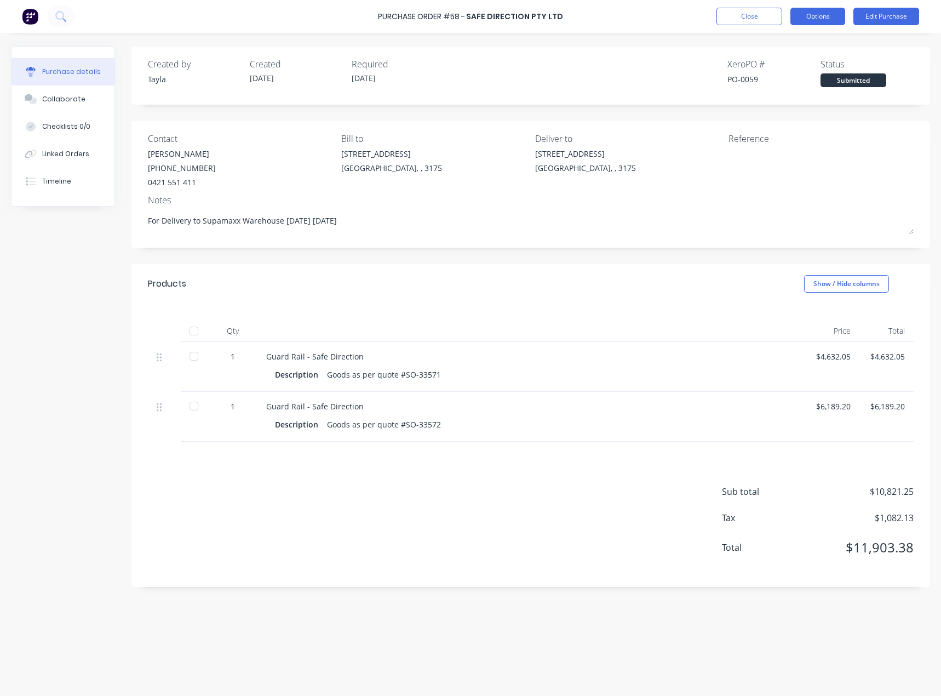
click at [818, 15] on button "Options" at bounding box center [817, 17] width 55 height 18
click at [887, 16] on button "Edit Purchase" at bounding box center [886, 17] width 66 height 18
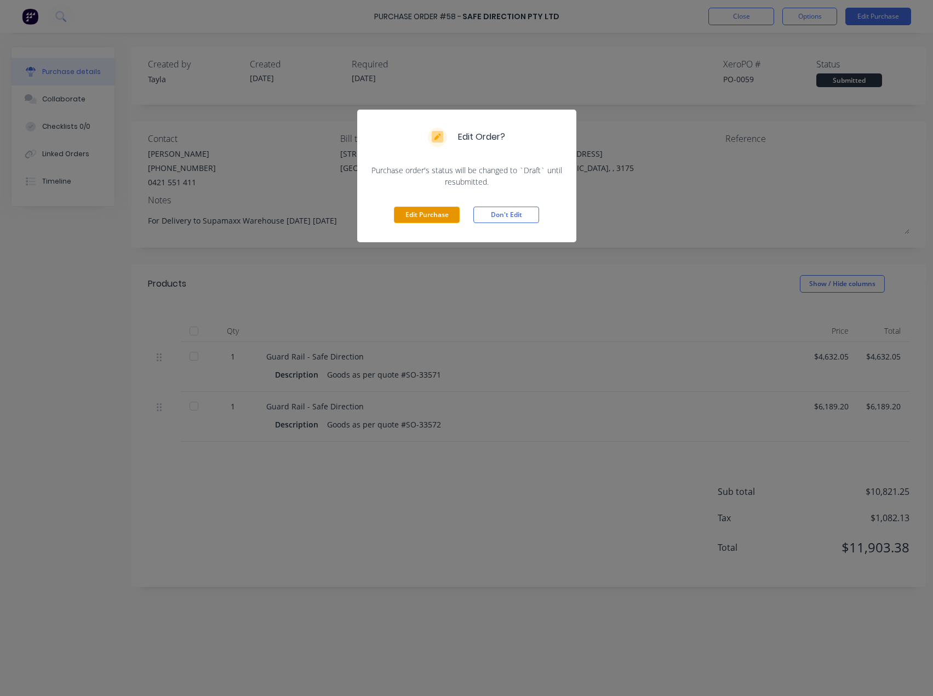
click at [428, 221] on button "Edit Purchase" at bounding box center [427, 215] width 66 height 16
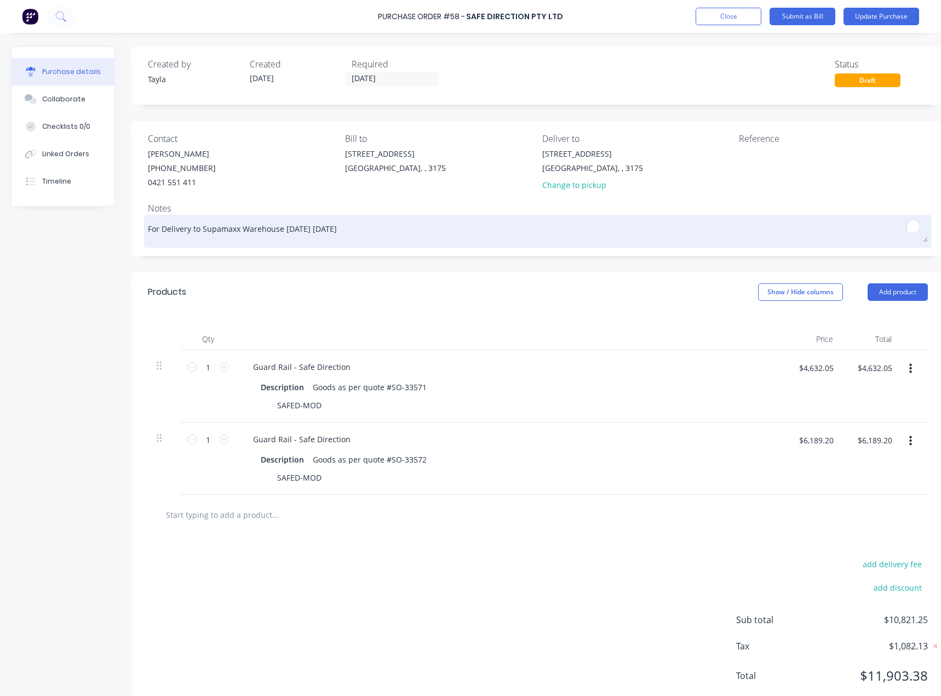
drag, startPoint x: 359, startPoint y: 232, endPoint x: 203, endPoint y: 239, distance: 155.7
click at [203, 239] on textarea "For Delivery to Supamaxx Warehouse Tomorrow 13/08/25" at bounding box center [538, 229] width 780 height 25
type textarea "x"
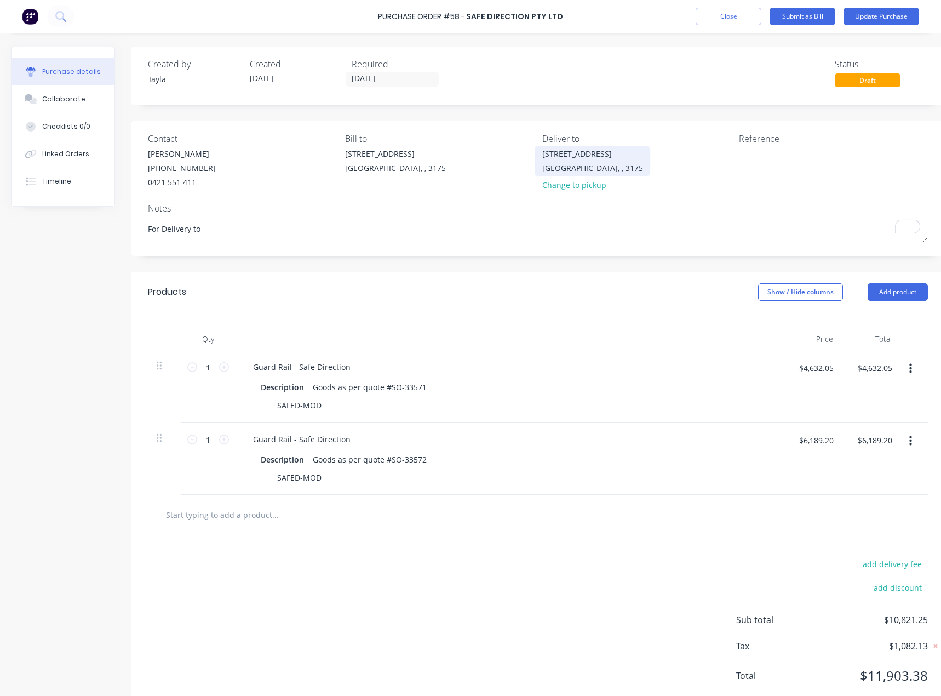
type textarea "For Delivery to"
type textarea "x"
type textarea "For Delivery to"
click at [570, 152] on div "[STREET_ADDRESS]" at bounding box center [592, 154] width 101 height 12
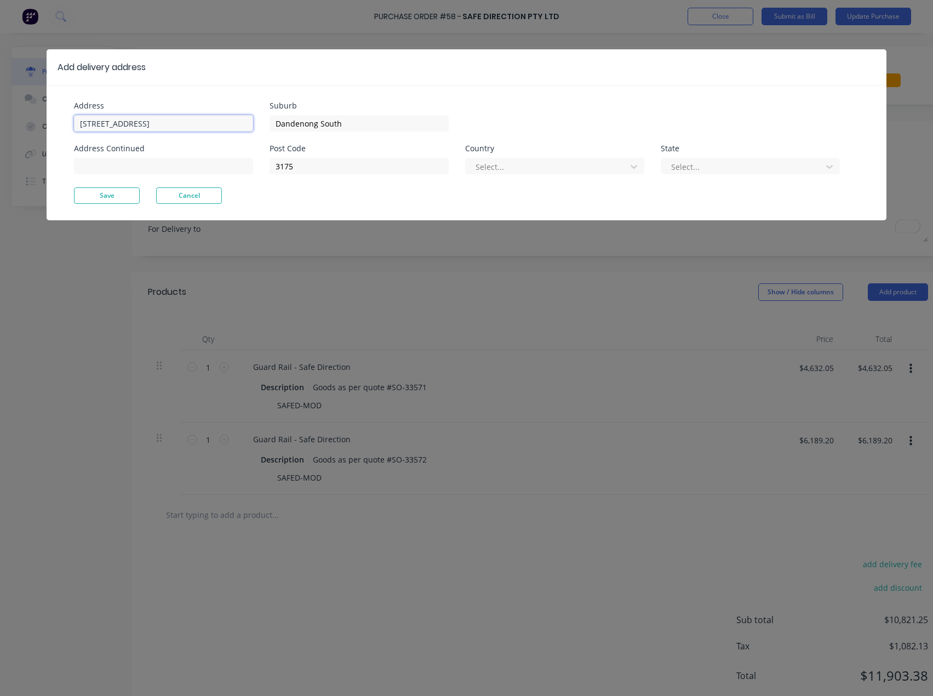
type textarea "x"
drag, startPoint x: 177, startPoint y: 128, endPoint x: 35, endPoint y: 134, distance: 142.6
click at [35, 134] on div "Add delivery address Address 37 Marni St Address Continued Suburb Dandenong Sou…" at bounding box center [466, 348] width 933 height 696
paste input "Newcold Truganina"
type input "Newcold Truganina"
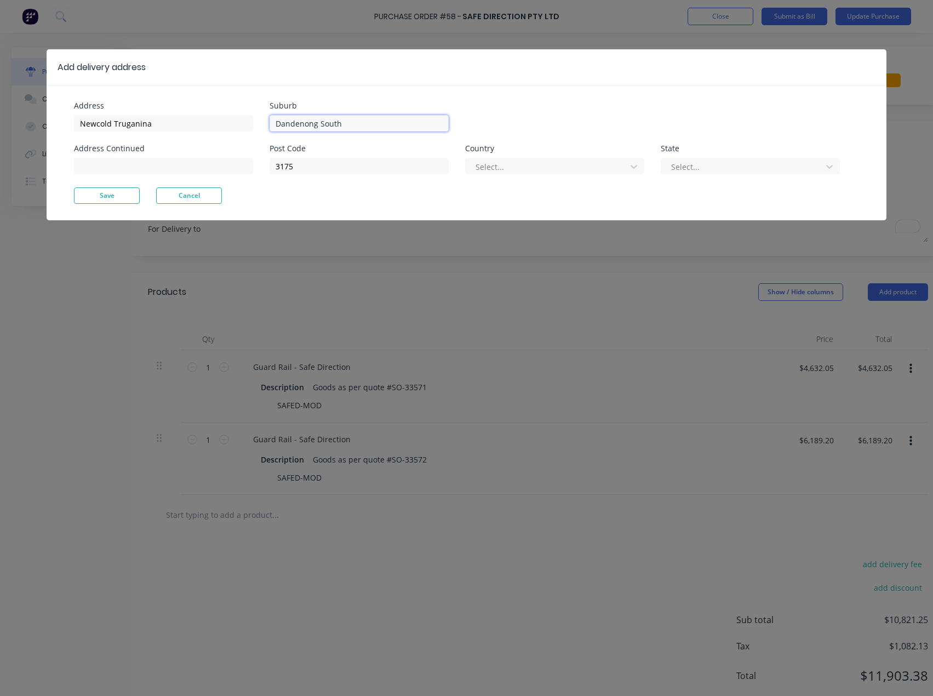
type textarea "x"
drag, startPoint x: 396, startPoint y: 125, endPoint x: 255, endPoint y: 134, distance: 141.6
click at [255, 134] on div "Address Newcold Truganina Address Continued Suburb Dandenong South Post Code 31…" at bounding box center [270, 144] width 392 height 85
paste input "108 Agar Drive Truganina"
type input "108 Agar Drive Truganina"
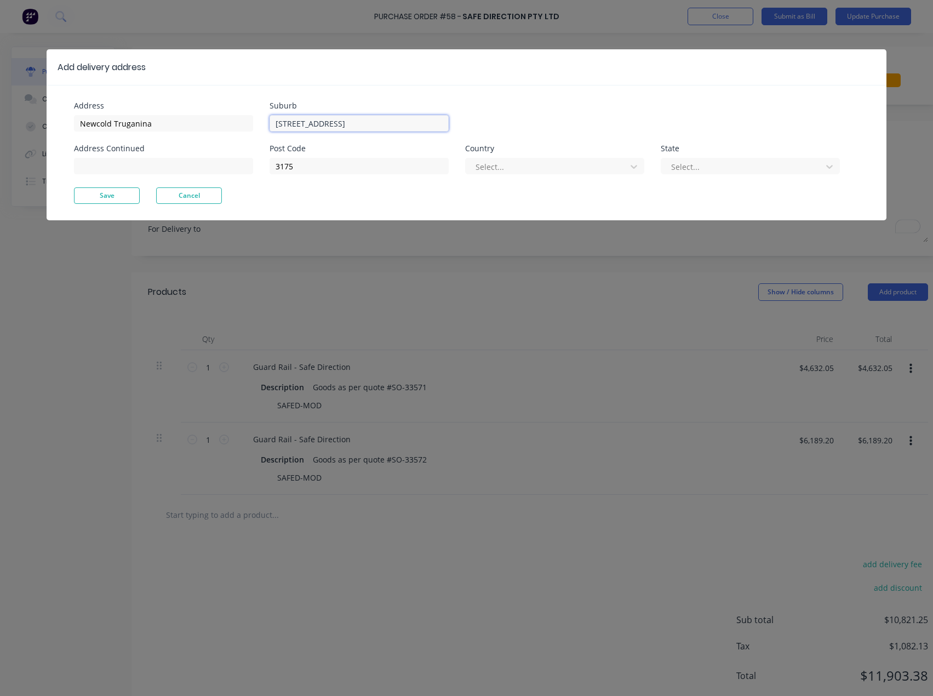
click at [354, 120] on input "108 Agar Drive Truganina" at bounding box center [359, 123] width 179 height 16
click at [328, 125] on input "108 Agar Drive Truganina" at bounding box center [359, 123] width 179 height 16
drag, startPoint x: 328, startPoint y: 125, endPoint x: 293, endPoint y: 129, distance: 34.7
click at [255, 131] on div "Address Newcold Truganina Address Continued Suburb 108 Agar Drive Truganina Pos…" at bounding box center [270, 144] width 392 height 85
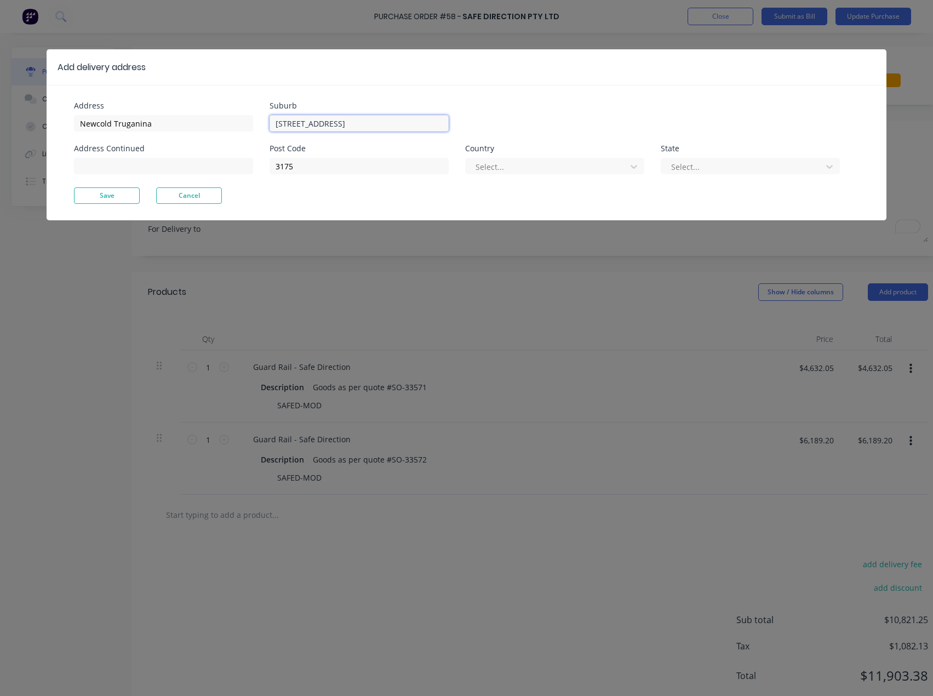
type textarea "x"
type input "Truganina"
type textarea "x"
click at [176, 166] on input at bounding box center [163, 166] width 179 height 16
paste input "108 Agar Drive"
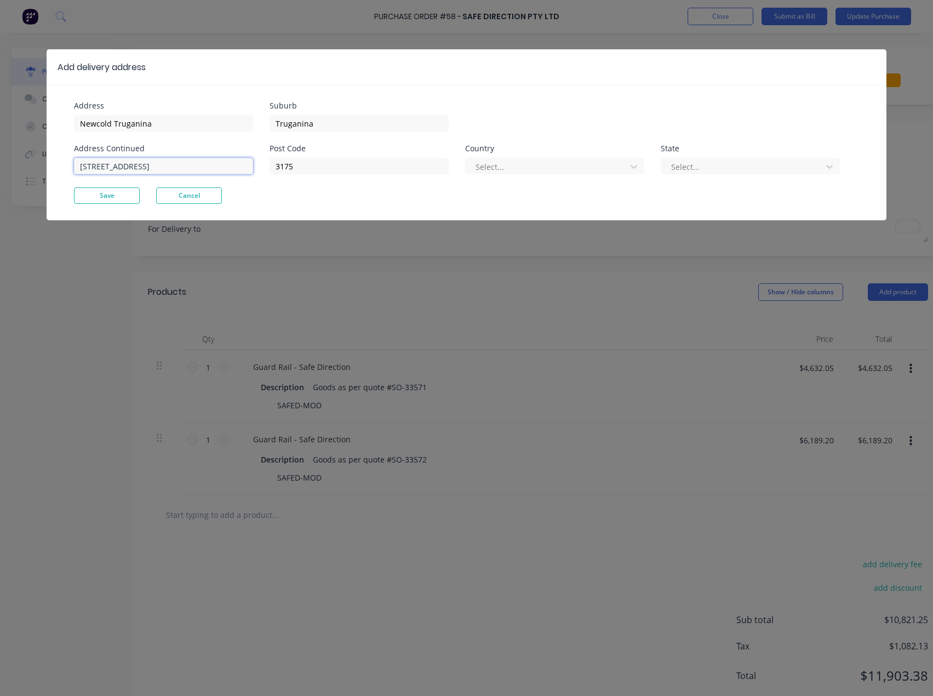
type input "108 Agar Drive"
type textarea "x"
drag, startPoint x: 335, startPoint y: 163, endPoint x: 148, endPoint y: 176, distance: 187.8
click at [148, 176] on div "Address Newcold Truganina Address Continued 108 Agar Drive Suburb Truganina Pos…" at bounding box center [270, 144] width 392 height 85
paste input "029"
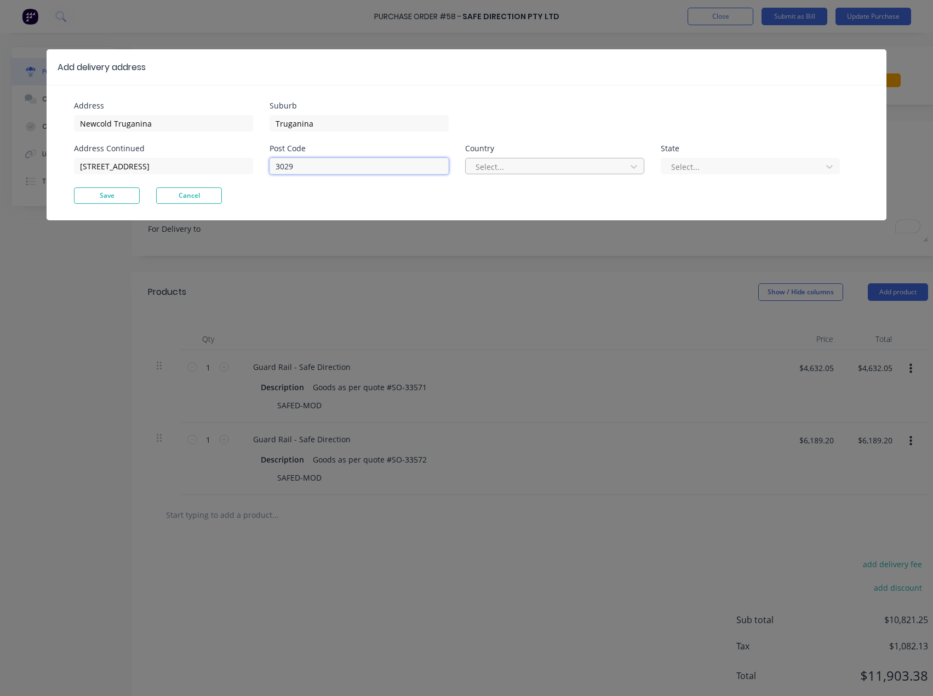
type input "3029"
click at [600, 163] on div at bounding box center [547, 167] width 146 height 14
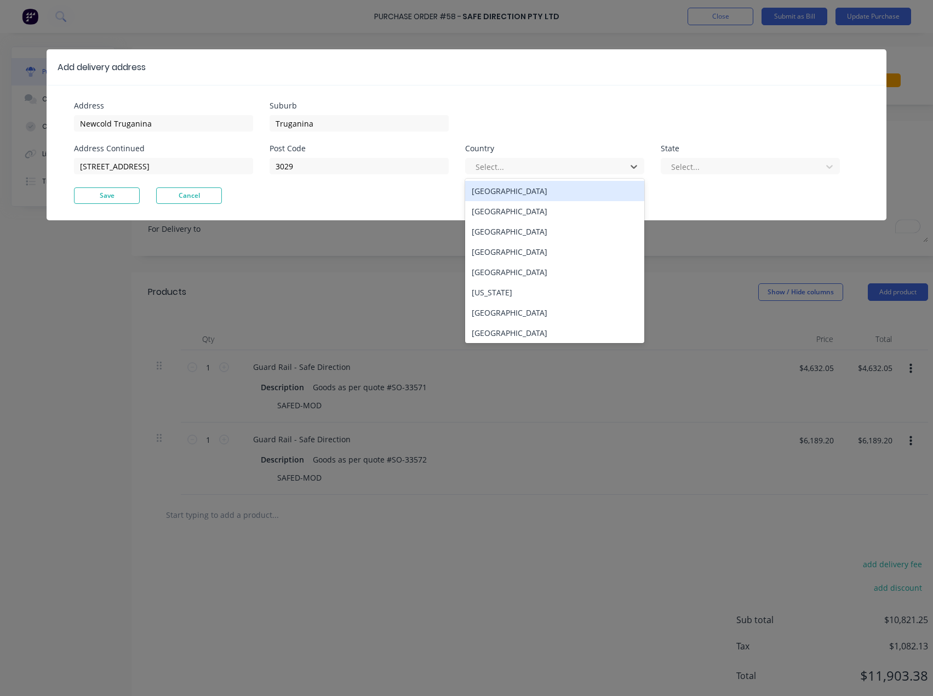
click at [571, 191] on div "Australia" at bounding box center [554, 191] width 179 height 20
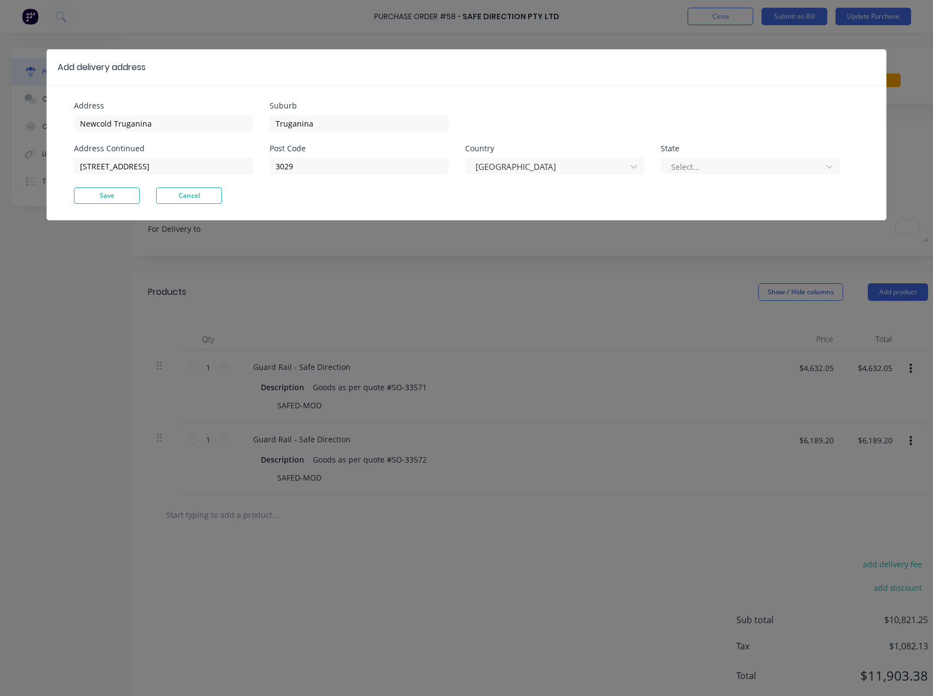
click at [705, 156] on div "Select..." at bounding box center [750, 164] width 179 height 19
click at [708, 160] on div at bounding box center [743, 167] width 146 height 14
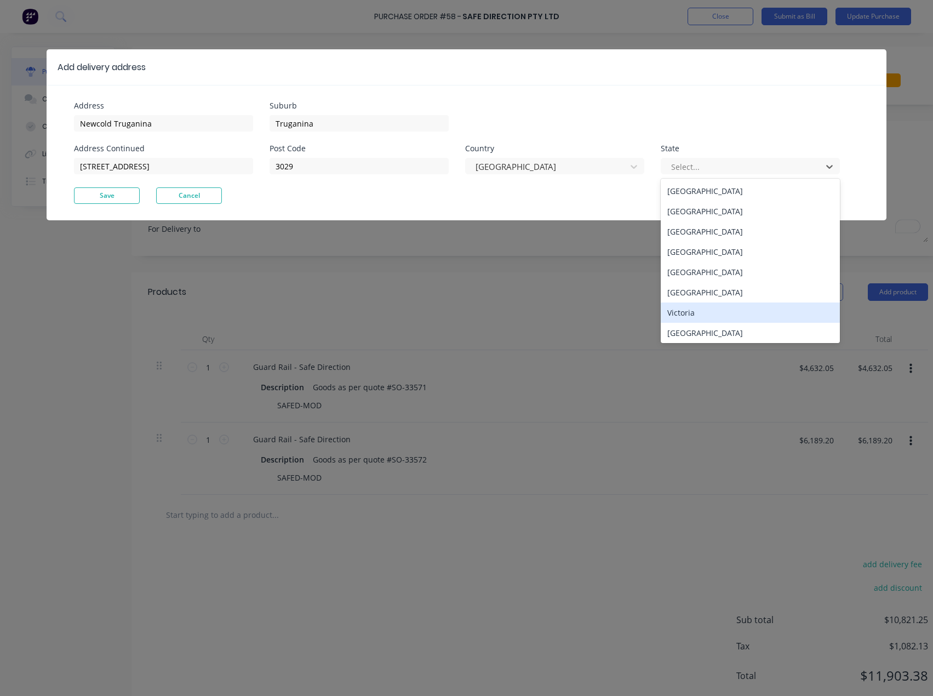
click at [713, 309] on div "Victoria" at bounding box center [750, 312] width 179 height 20
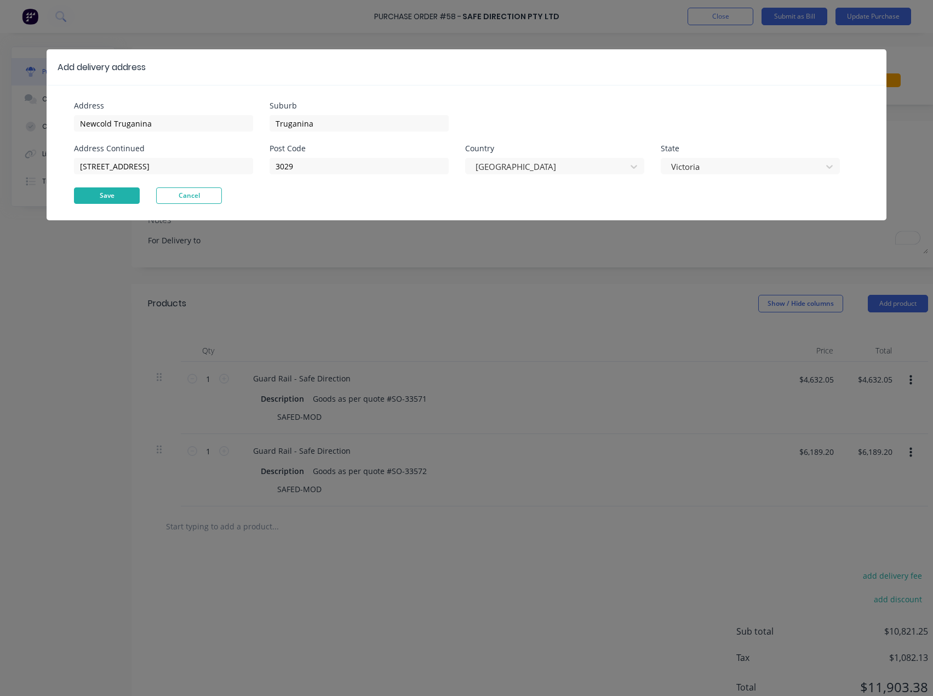
click at [99, 198] on button "Save" at bounding box center [107, 195] width 66 height 16
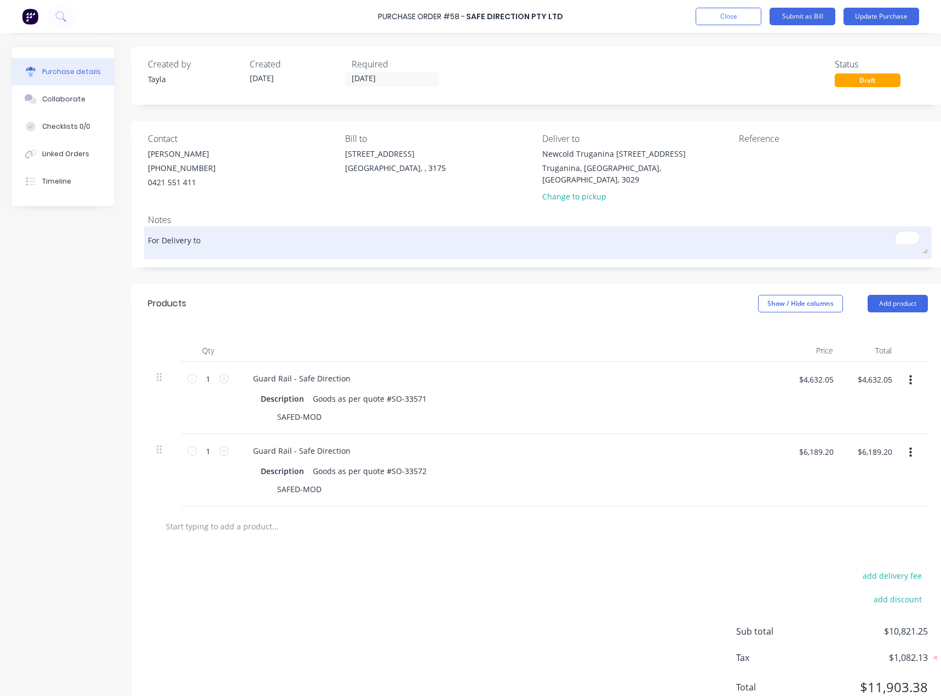
click at [247, 229] on textarea "For Delivery to" at bounding box center [538, 241] width 780 height 25
click at [262, 234] on textarea "For Delivery to" at bounding box center [538, 241] width 780 height 25
paste textarea "Newcold Truganina 108 Agar Drive Truganina, Victoria, Australia, 3029"
type textarea "x"
type textarea "For Delivery to Newcold Truganina 108 Agar Drive Truganina, Victoria, Australia…"
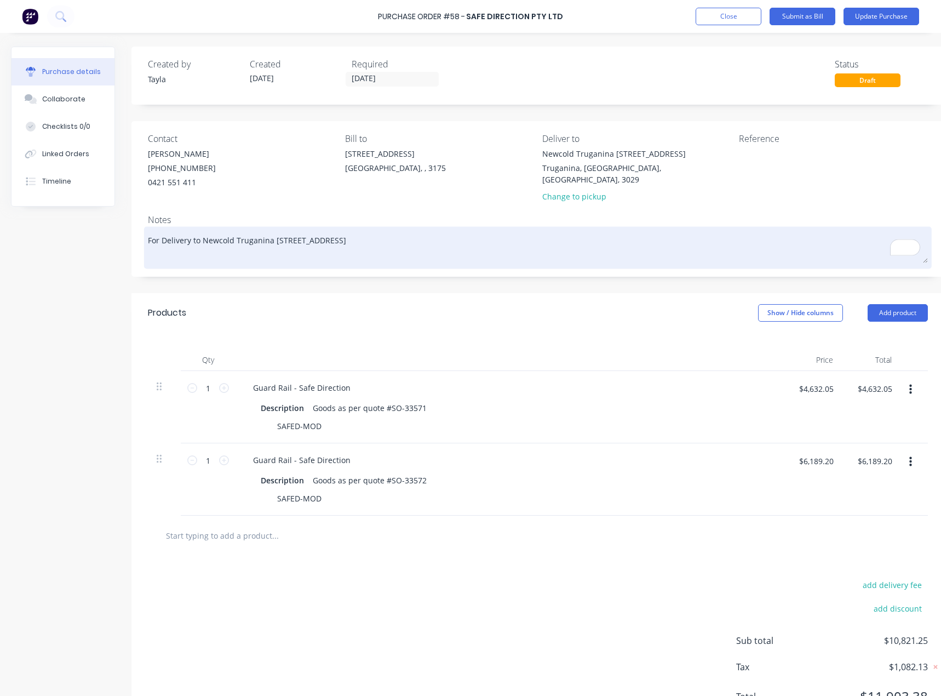
click at [386, 233] on textarea "For Delivery to Newcold Truganina 108 Agar Drive Truganina, Victoria, Australia…" at bounding box center [538, 246] width 780 height 34
type textarea "x"
type textarea "For Delivery to Newcold Truganina 108 Agar Drive Truganina, Victoria, Australia…"
type textarea "x"
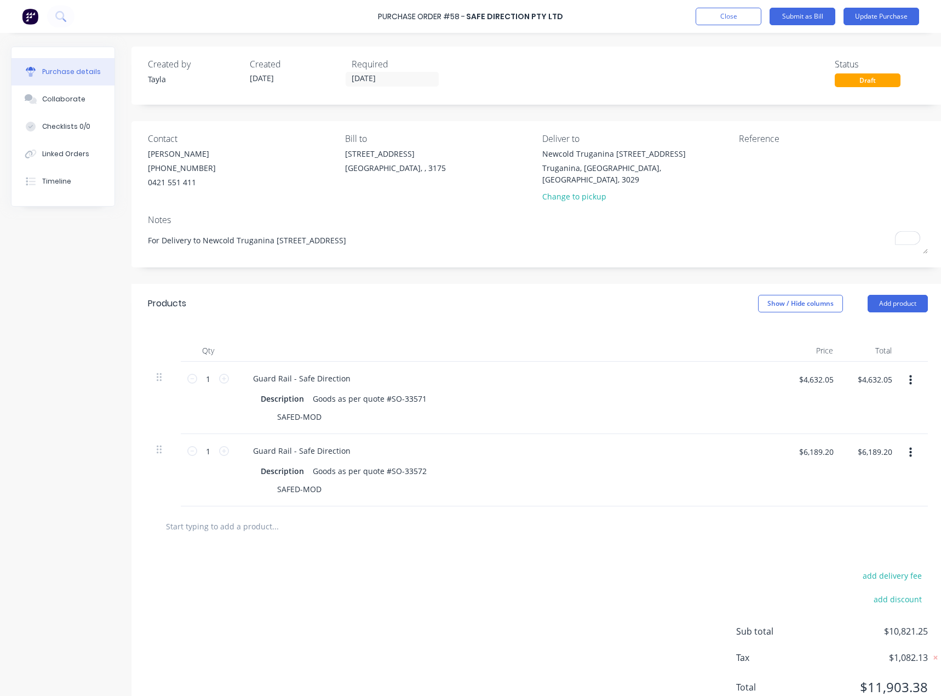
type textarea "For Delivery to Newcold Truganina [STREET_ADDRESS]"
type textarea "x"
type textarea "For Delivery to Newcold Truganina [STREET_ADDRESS]"
click at [403, 213] on div "Notes" at bounding box center [538, 219] width 780 height 13
click at [862, 20] on button "Update Purchase" at bounding box center [882, 17] width 76 height 18
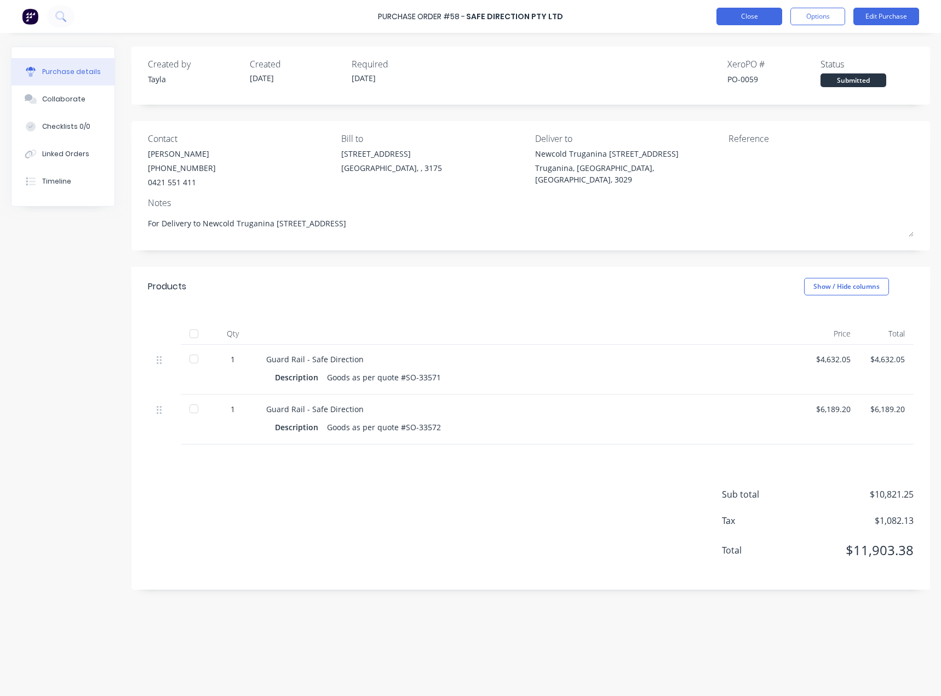
click at [733, 22] on button "Close" at bounding box center [750, 17] width 66 height 18
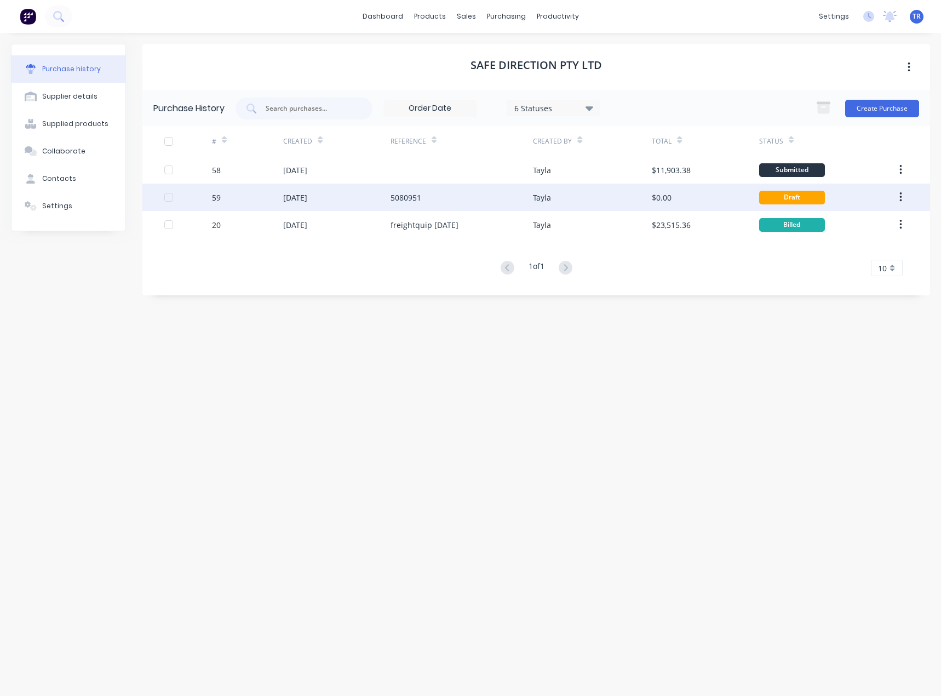
click at [551, 202] on div "Tayla" at bounding box center [542, 198] width 18 height 12
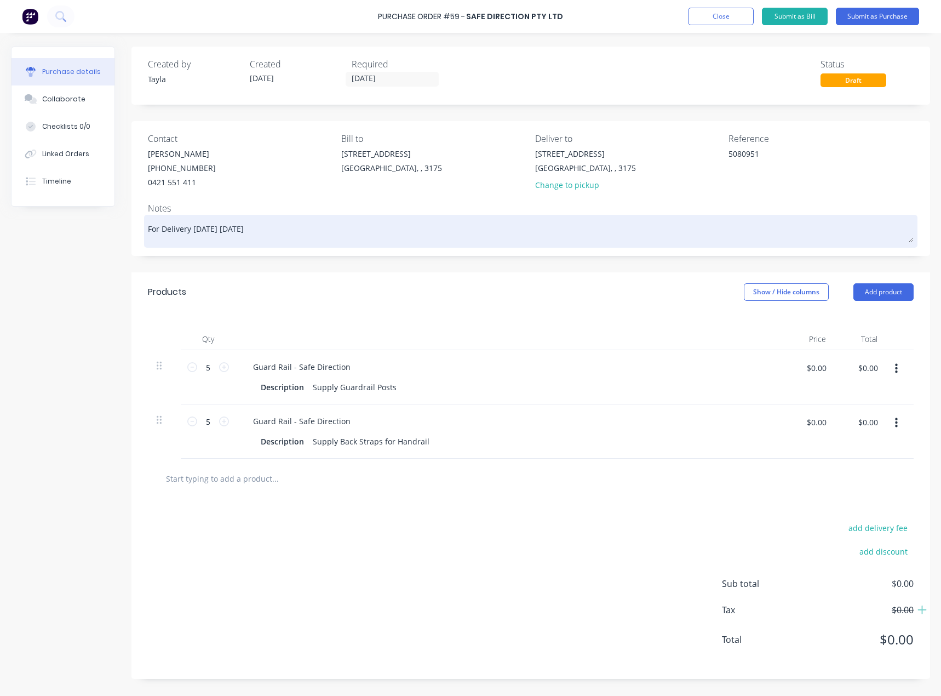
click at [305, 224] on textarea "For Delivery Tomorrow 13/08/25" at bounding box center [531, 229] width 766 height 25
click at [231, 231] on textarea "For Delivery Tomorrow 13/08/25" at bounding box center [531, 229] width 766 height 25
type textarea "x"
type textarea "For Delivery Tomorrow to13/08/25"
type textarea "x"
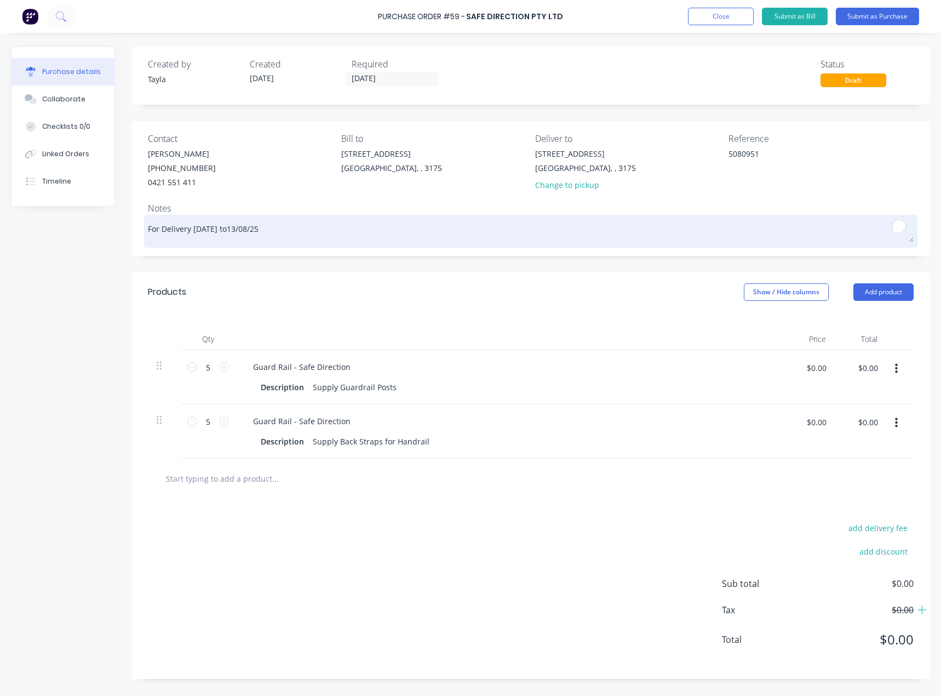
type textarea "For Delivery Tomorrow to 13/08/25"
type textarea "x"
type textarea "For Delivery Tomorrow to D13/08/25"
type textarea "x"
type textarea "For Delivery Tomorrow to Da13/08/25"
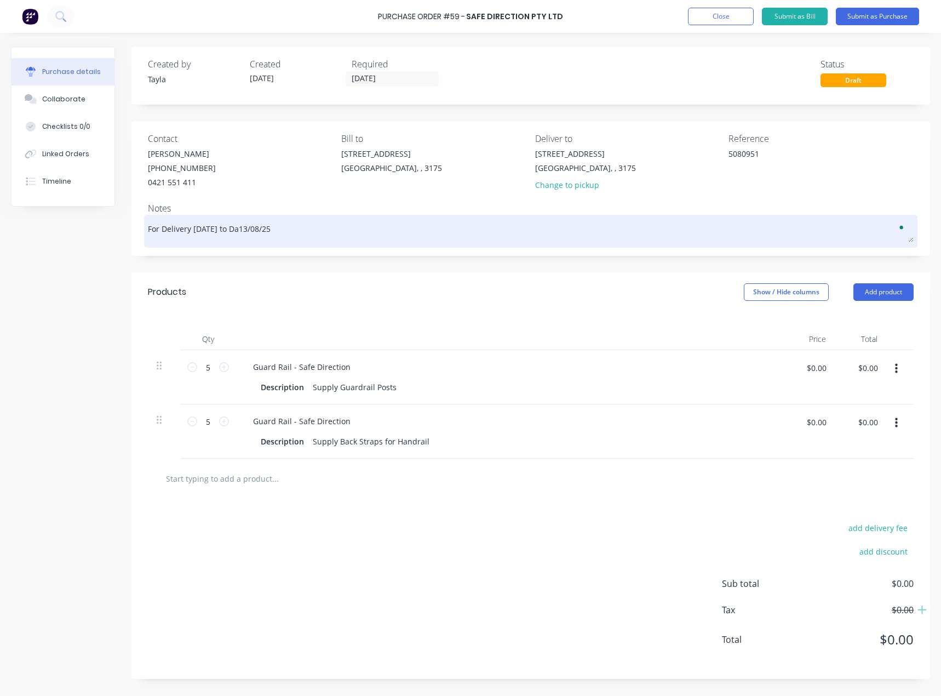
type textarea "x"
type textarea "For Delivery Tomorrow to Dan13/08/25"
type textarea "x"
type textarea "For Delivery Tomorrow to Dand13/08/25"
type textarea "x"
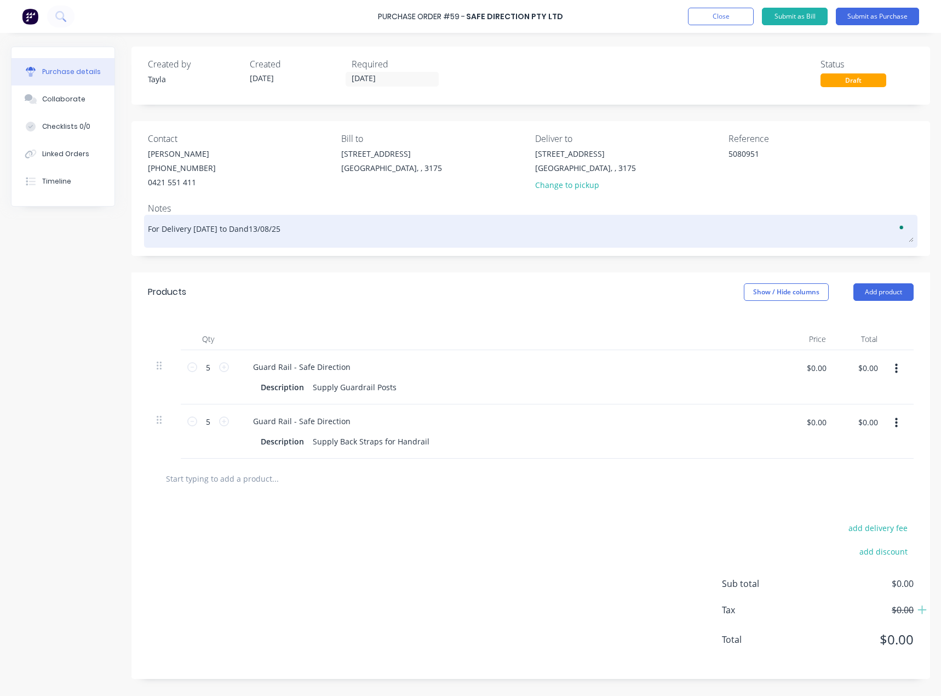
type textarea "For Delivery Tomorrow to Dande13/08/25"
type textarea "x"
type textarea "For Delivery Tomorrow to Danden13/08/25"
type textarea "x"
type textarea "For Delivery Tomorrow to Dandeno13/08/25"
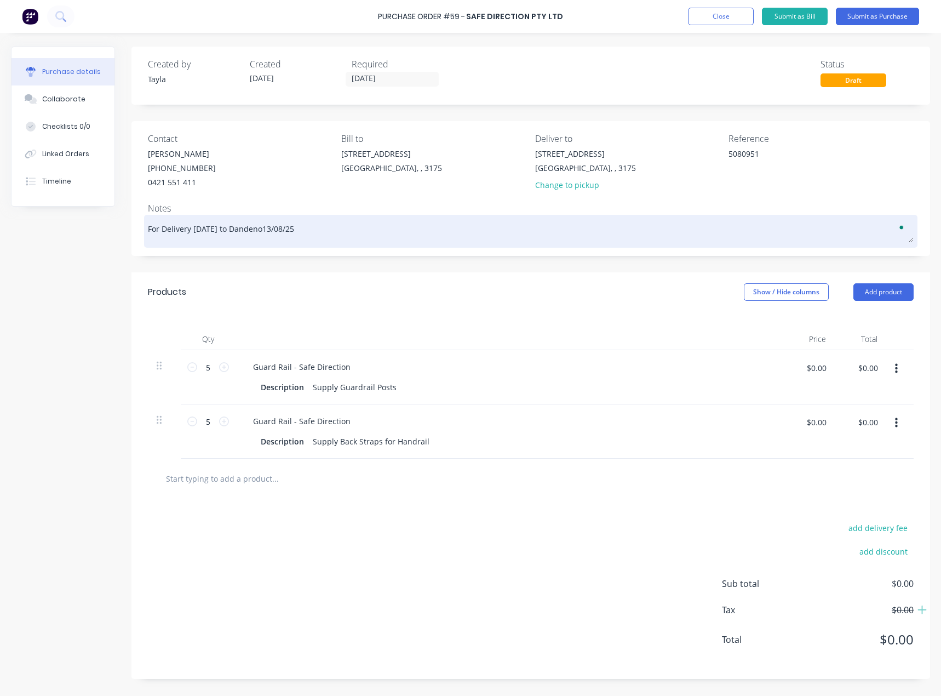
type textarea "x"
type textarea "For Delivery Tomorrow to Dandenon13/08/25"
type textarea "x"
type textarea "For Delivery Tomorrow to Dandenong13/08/25"
type textarea "x"
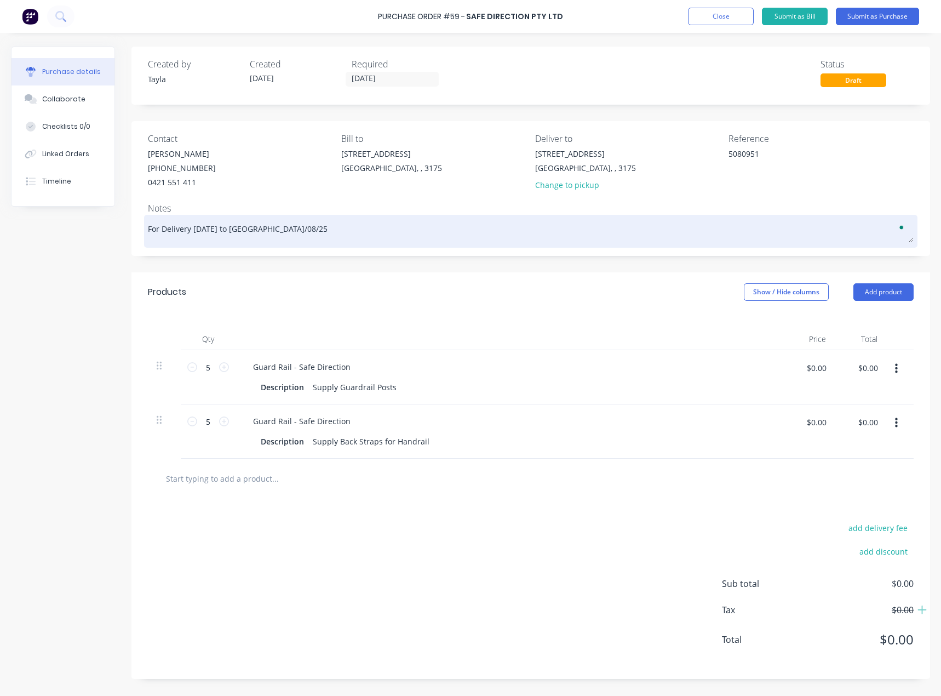
type textarea "For Delivery Tomorrow to Dandenong 13/08/25"
type textarea "x"
type textarea "For Delivery Tomorrow to Dandenong W13/08/25"
type textarea "x"
type textarea "For Delivery Tomorrow to Dandenong Wa13/08/25"
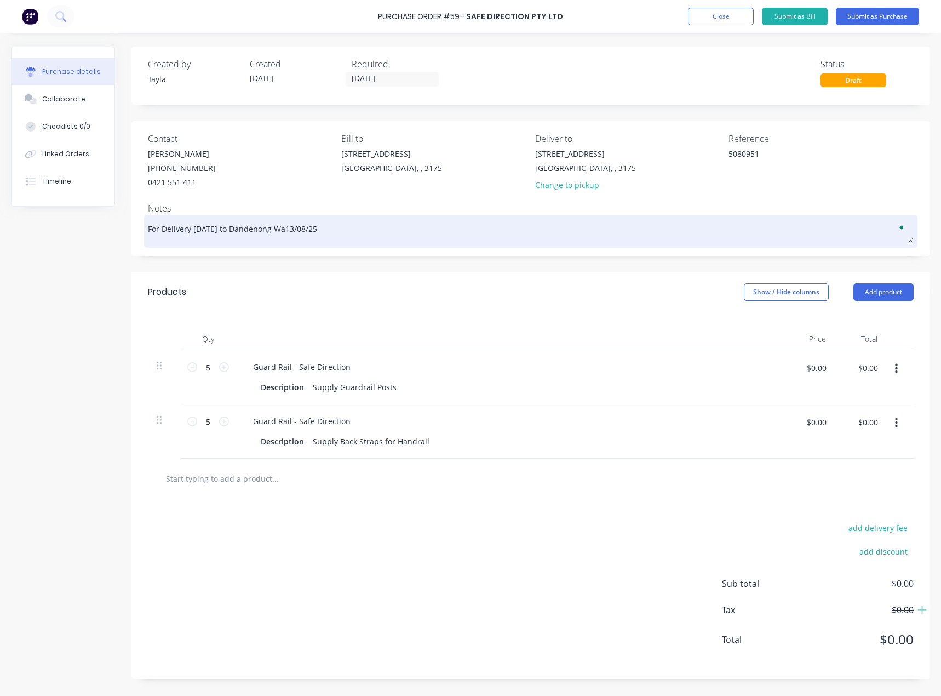
type textarea "x"
type textarea "For Delivery Tomorrow to Dandenong War13/08/25"
type textarea "x"
type textarea "For Delivery Tomorrow to Dandenong Ware13/08/25"
type textarea "x"
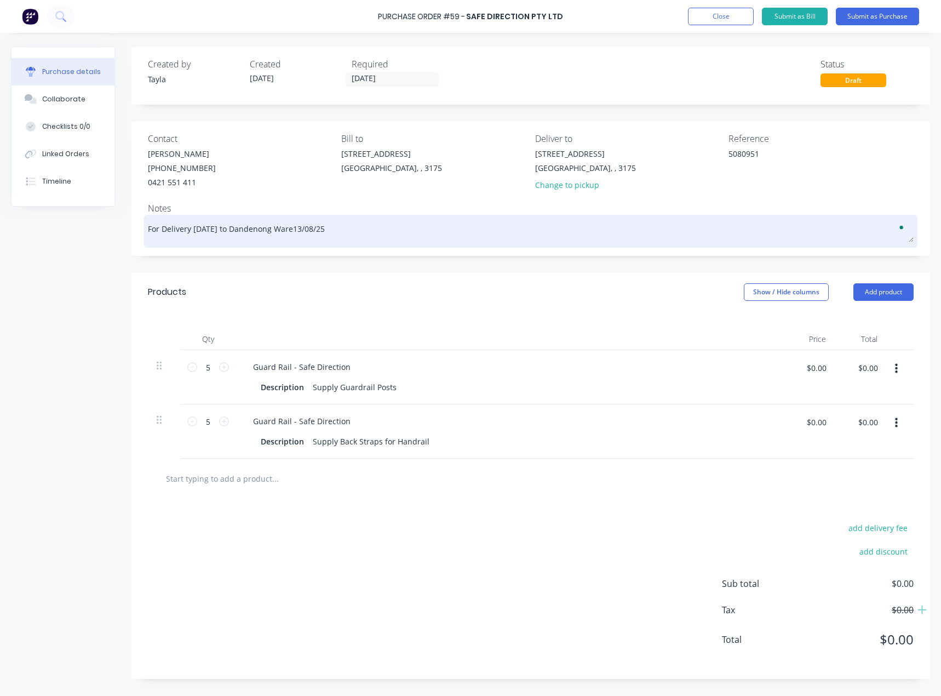
type textarea "For Delivery Tomorrow to Dandenong Wareh13/08/25"
type textarea "x"
type textarea "For Delivery Tomorrow to Dandenong Wareho13/08/25"
type textarea "x"
type textarea "For Delivery Tomorrow to Dandenong Warehou13/08/25"
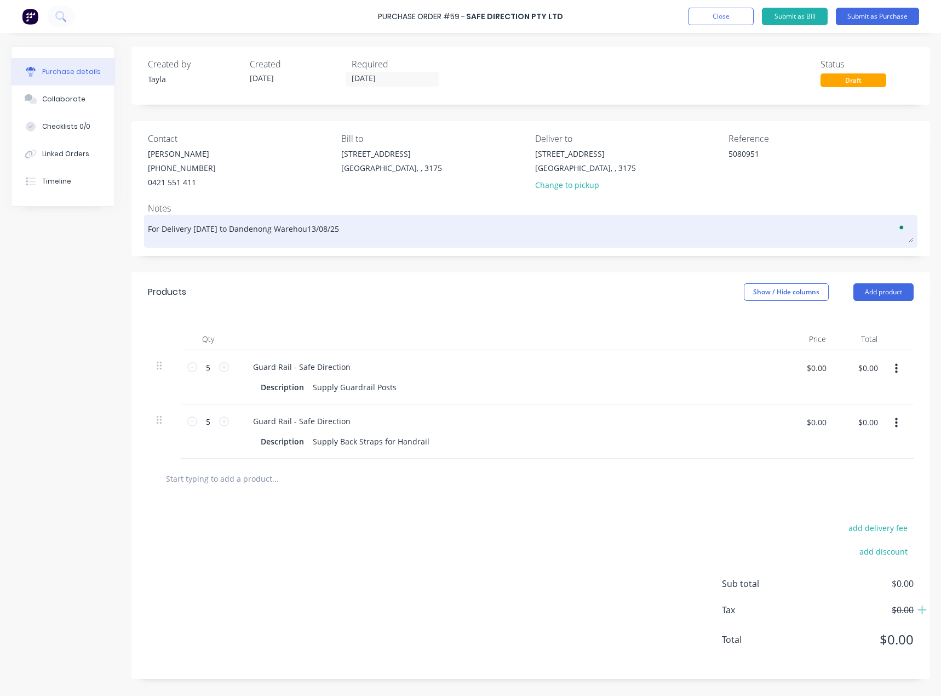
type textarea "x"
type textarea "For Delivery Tomorrow to Dandenong Warehoue13/08/25"
type textarea "x"
type textarea "For Delivery Tomorrow to Dandenong Warehou13/08/25"
type textarea "x"
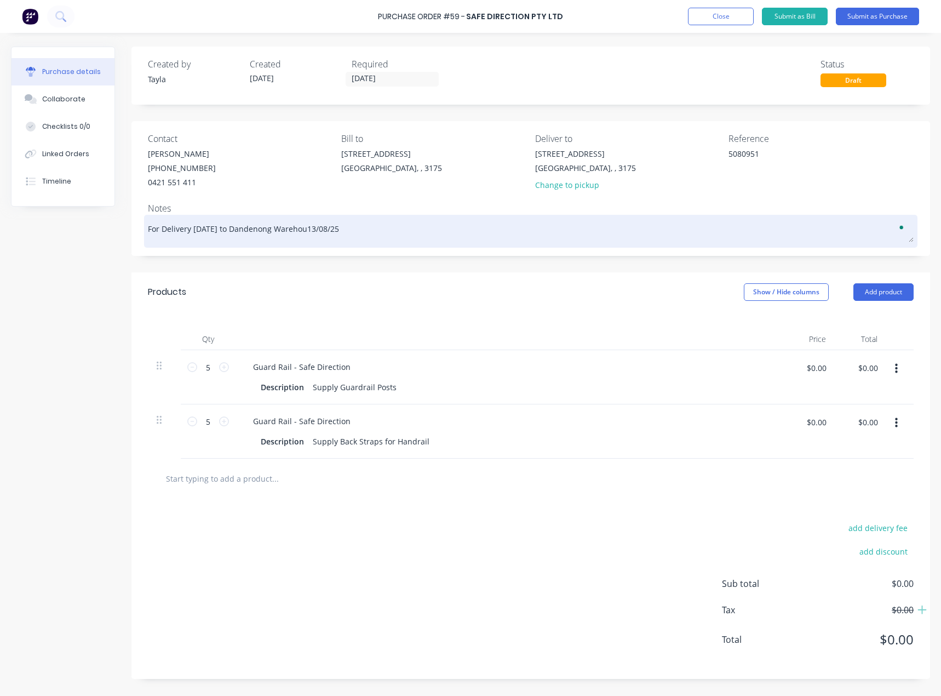
type textarea "For Delivery Tomorrow to Dandenong Warehous13/08/25"
type textarea "x"
type textarea "For Delivery Tomorrow to Dandenong Warehouse13/08/25"
type textarea "x"
type textarea "For Delivery Tomorrow to Dandenong Warehouse 13/08/25"
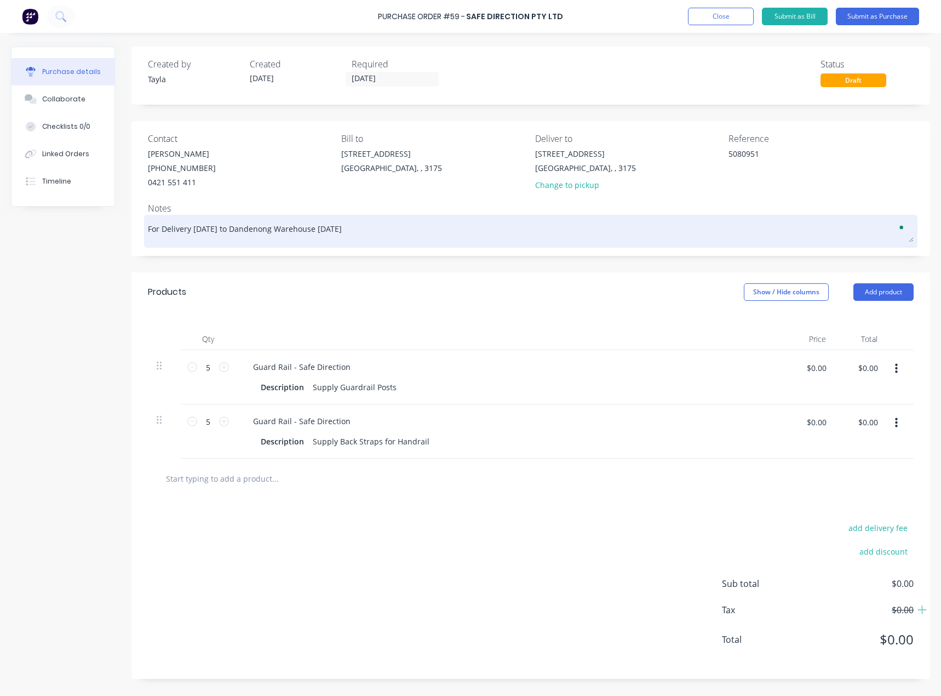
type textarea "x"
type textarea "For Delivery Tomorrow to Dandenong Warehouse =13/08/25"
type textarea "x"
type textarea "For Delivery Tomorrow to Dandenong Warehouse 13/08/25"
type textarea "x"
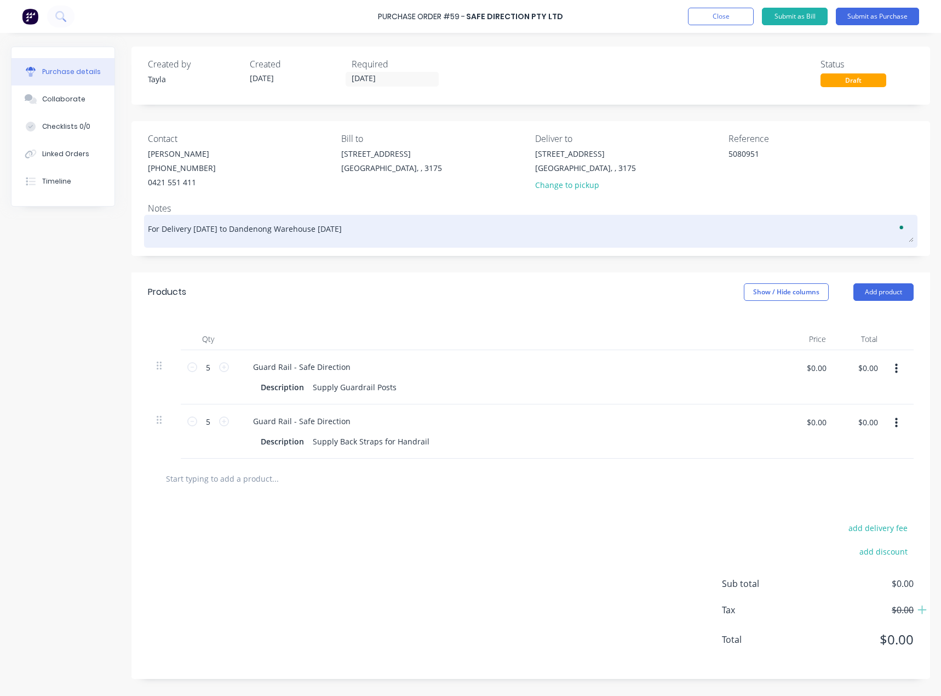
type textarea "For Delivery Tomorrow to Dandenong Warehouse 013/08/25"
type textarea "x"
type textarea "For Delivery Tomorrow to Dandenong Warehouse 0 13/08/25"
type textarea "x"
type textarea "For Delivery Tomorrow to Dandenong Warehouse 013/08/25"
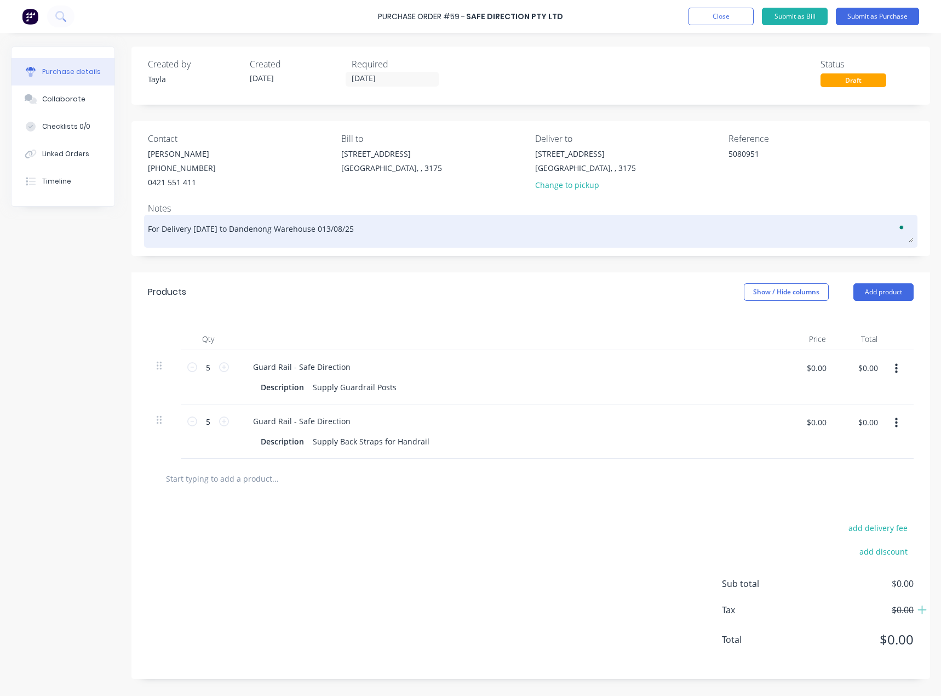
type textarea "x"
type textarea "For Delivery Tomorrow to Dandenong Warehouse 13/08/25"
type textarea "x"
type textarea "For Delivery Tomorrow to Dandenong Warehouse -13/08/25"
type textarea "x"
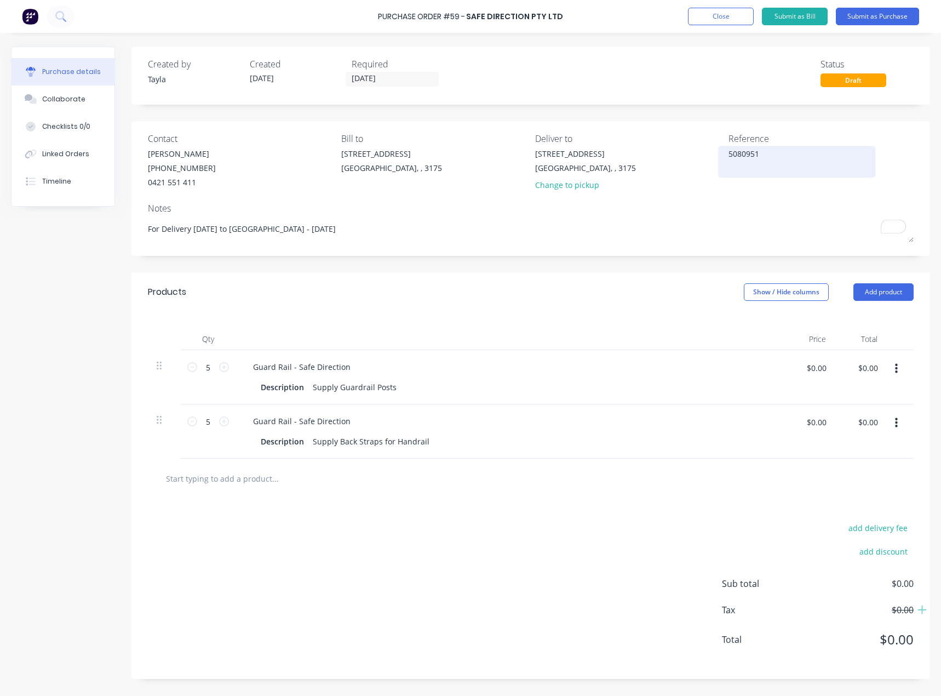
type textarea "For Delivery [DATE] to [GEOGRAPHIC_DATA] - [DATE]"
type textarea "x"
type textarea "For Delivery [DATE] to [GEOGRAPHIC_DATA] - [DATE]"
click at [729, 159] on textarea "5080951" at bounding box center [797, 160] width 137 height 25
click at [730, 159] on textarea "5080951" at bounding box center [797, 160] width 137 height 25
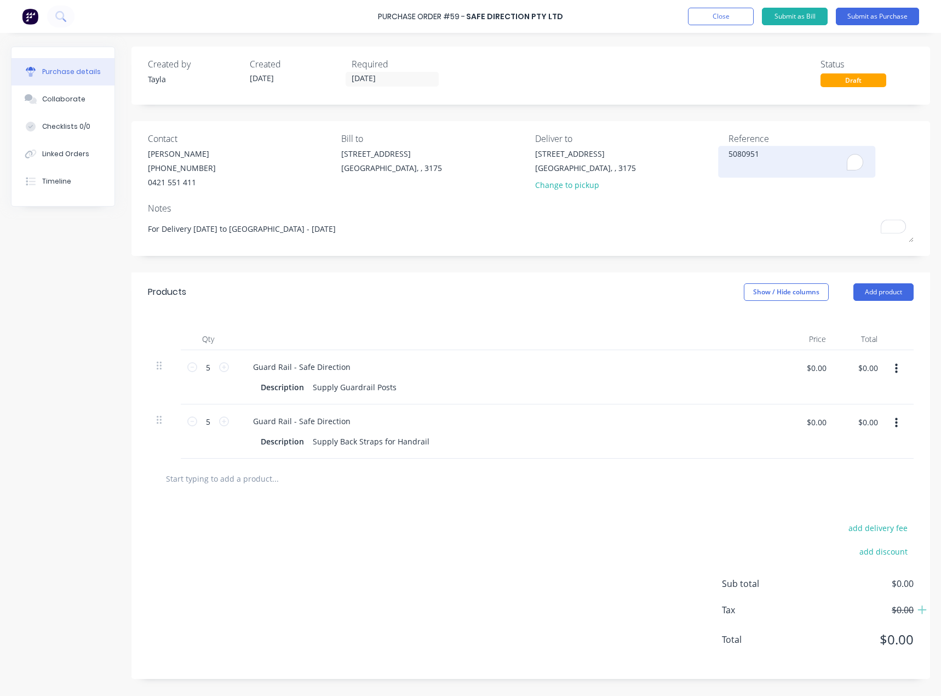
type textarea "x"
click at [730, 159] on textarea "5080951" at bounding box center [797, 160] width 137 height 25
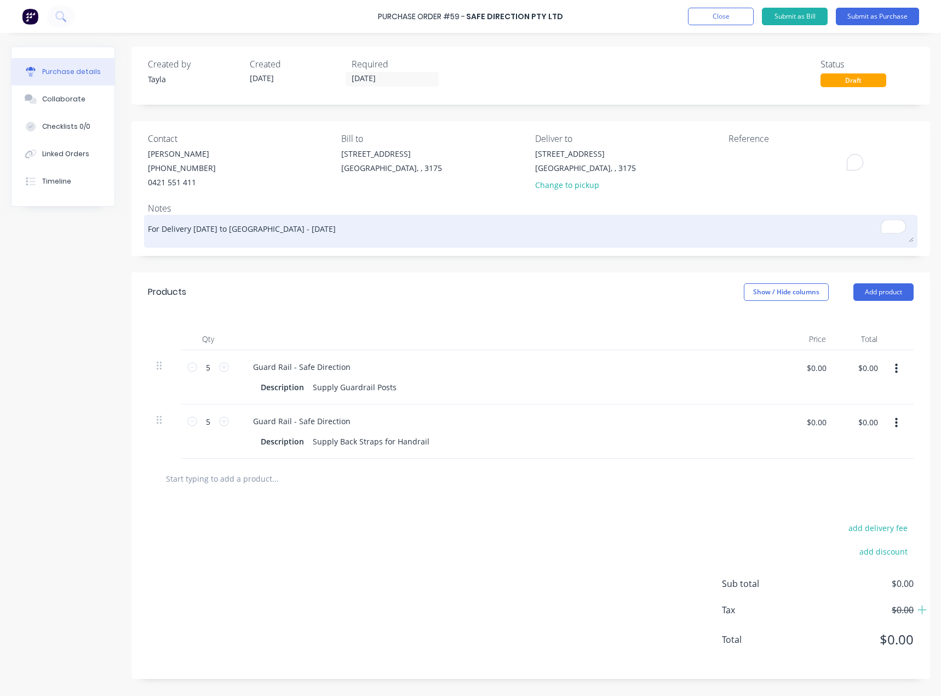
type textarea "x"
click at [710, 223] on textarea "For Delivery [DATE] to [GEOGRAPHIC_DATA] - [DATE]" at bounding box center [531, 229] width 766 height 25
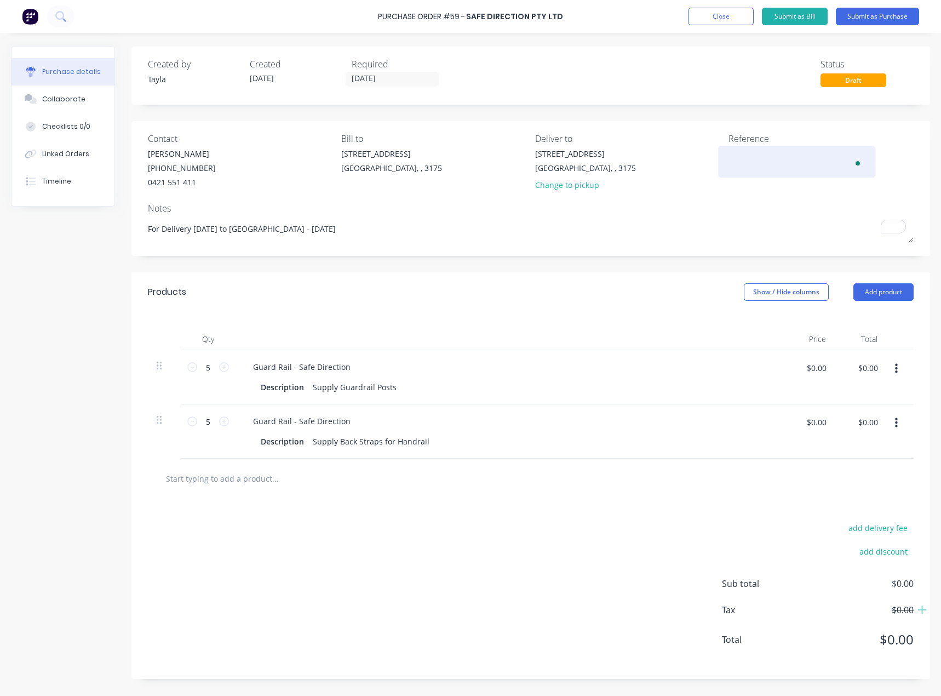
click at [782, 150] on textarea "To enrich screen reader interactions, please activate Accessibility in Grammarl…" at bounding box center [797, 160] width 137 height 25
type textarea "x"
type textarea "E"
type textarea "x"
type textarea "Ed"
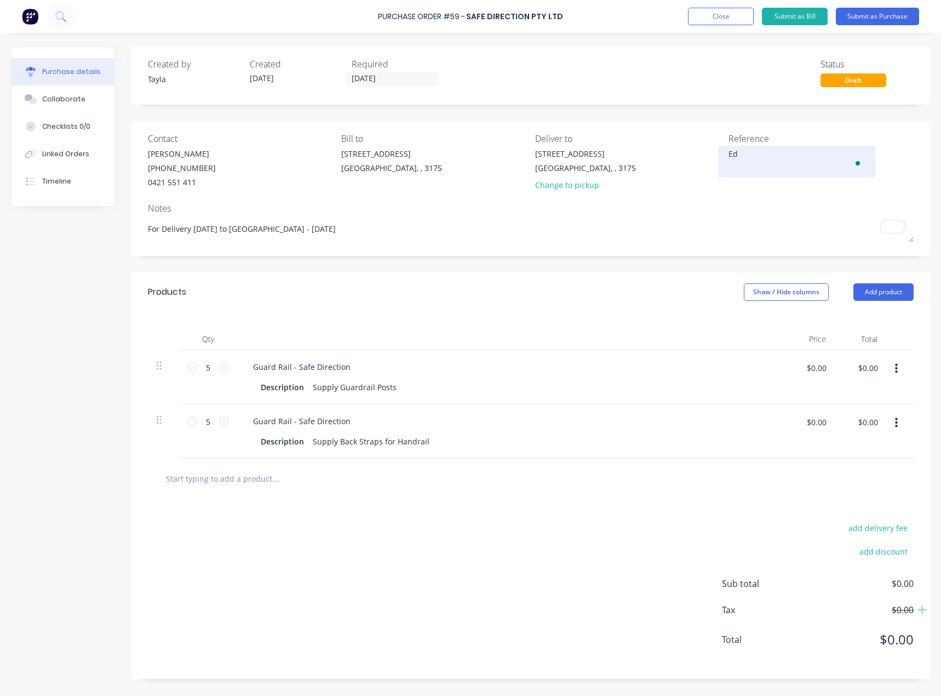
type textarea "x"
type textarea "Ede"
type textarea "x"
type textarea "Eden"
type textarea "x"
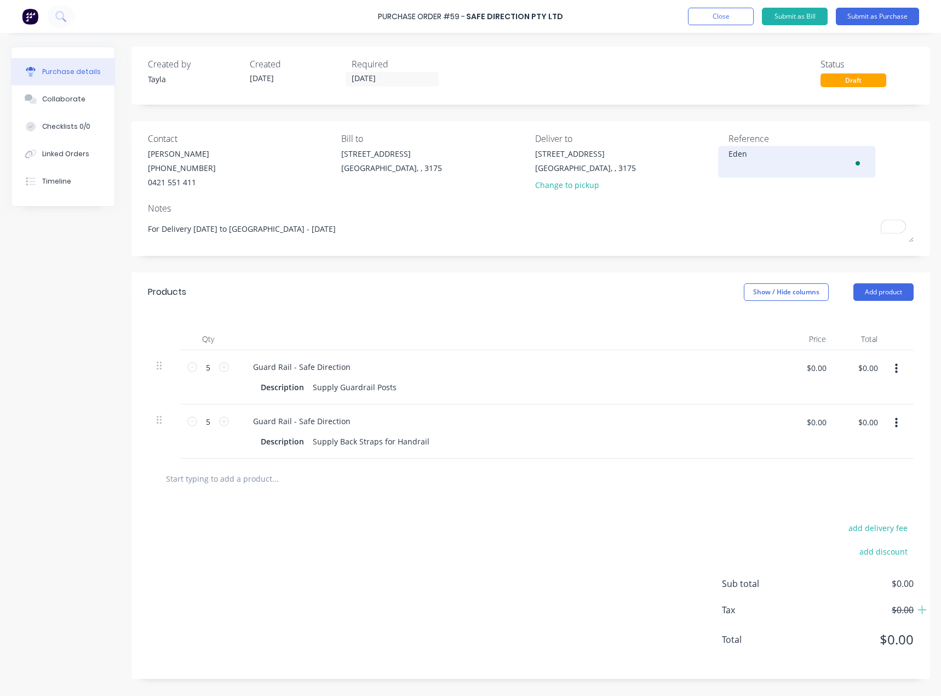
type textarea "Eden"
type textarea "x"
type textarea "Eden O"
type textarea "x"
type textarea "Eden Or"
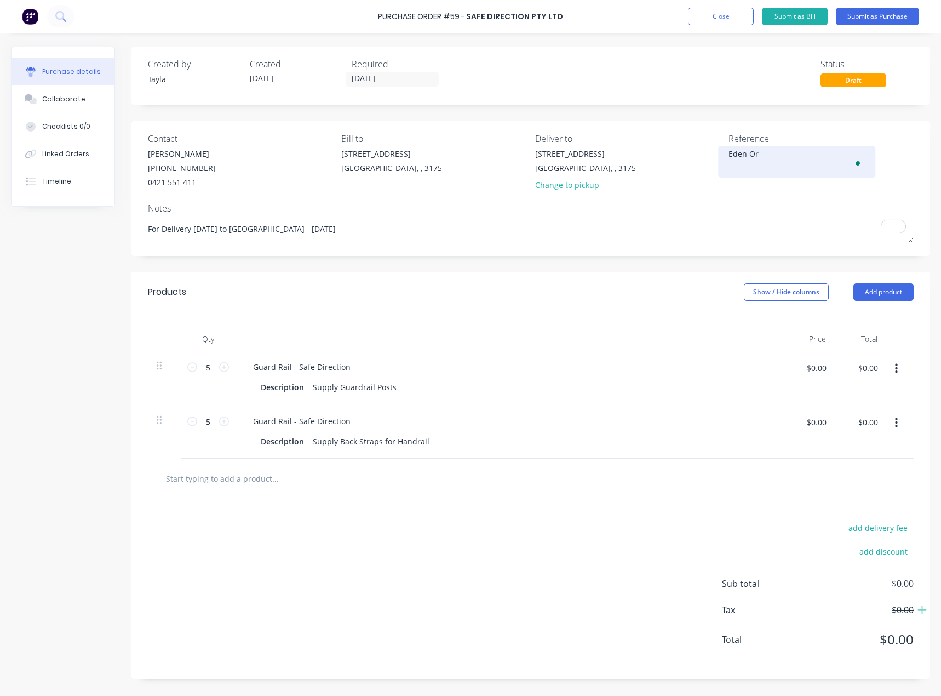
type textarea "x"
type textarea "Eden Ord"
type textarea "x"
type textarea "Eden Orde"
type textarea "x"
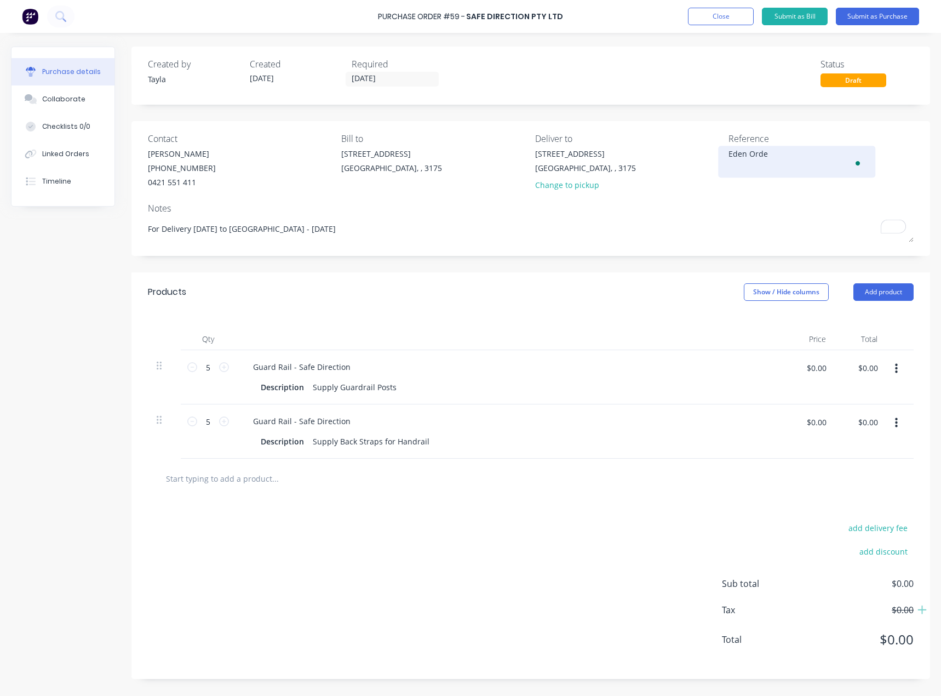
type textarea "Eden Order"
type textarea "x"
type textarea "Eden Order"
type textarea "x"
type textarea "Eden Order -"
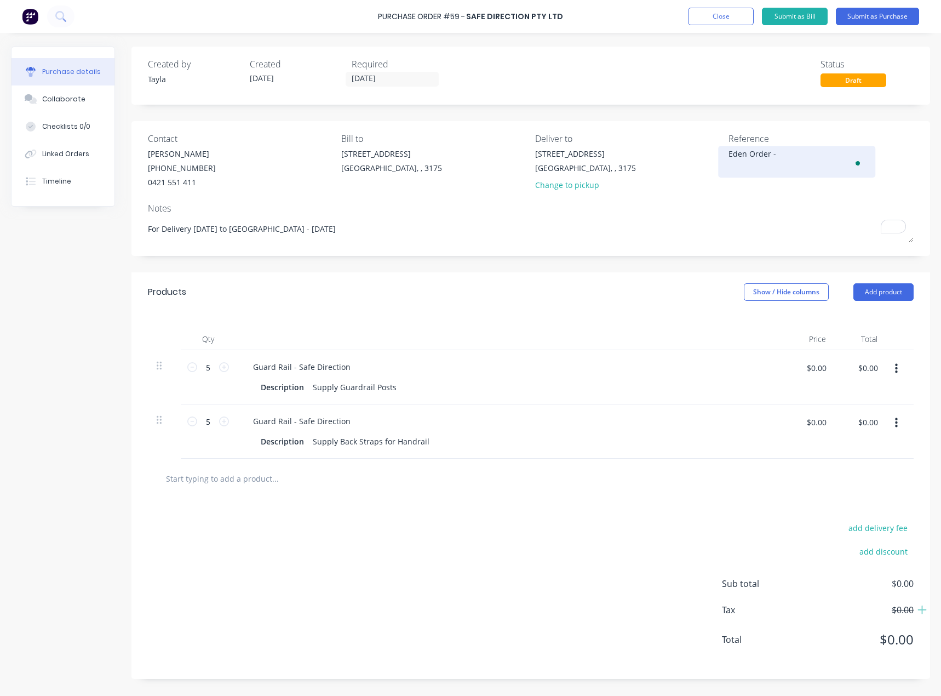
type textarea "x"
type textarea "Eden Order -"
type textarea "x"
type textarea "Eden Order - 1"
type textarea "x"
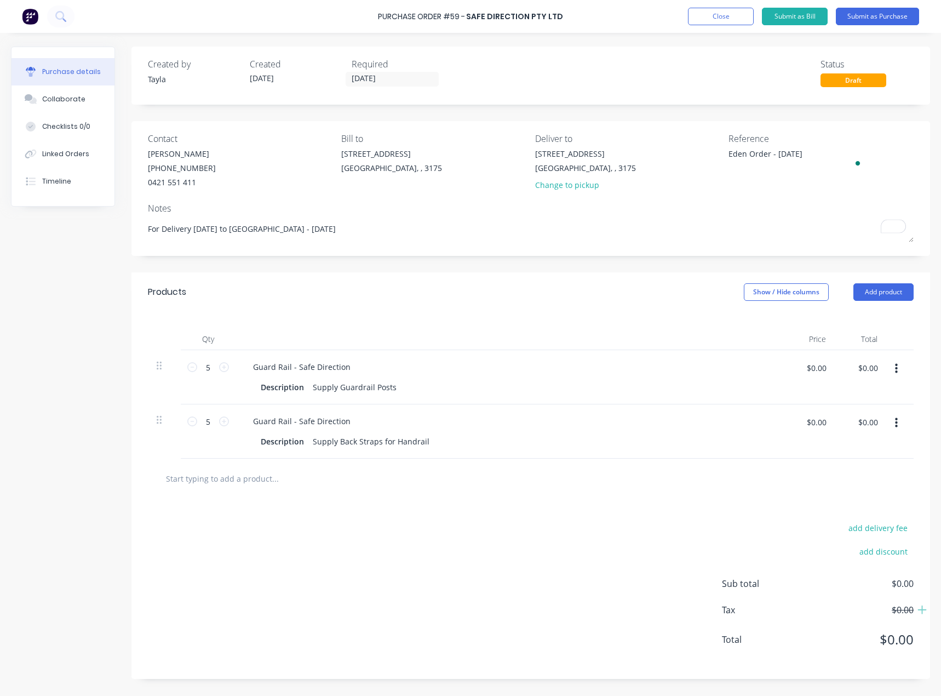
click at [838, 129] on div "Contact James Foden (02) 4648 0394 0421 551 411 Bill to 37 Marni St Dandenong S…" at bounding box center [530, 188] width 799 height 135
click at [379, 86] on label "[DATE]" at bounding box center [392, 79] width 93 height 15
click at [379, 86] on input "[DATE]" at bounding box center [392, 79] width 92 height 14
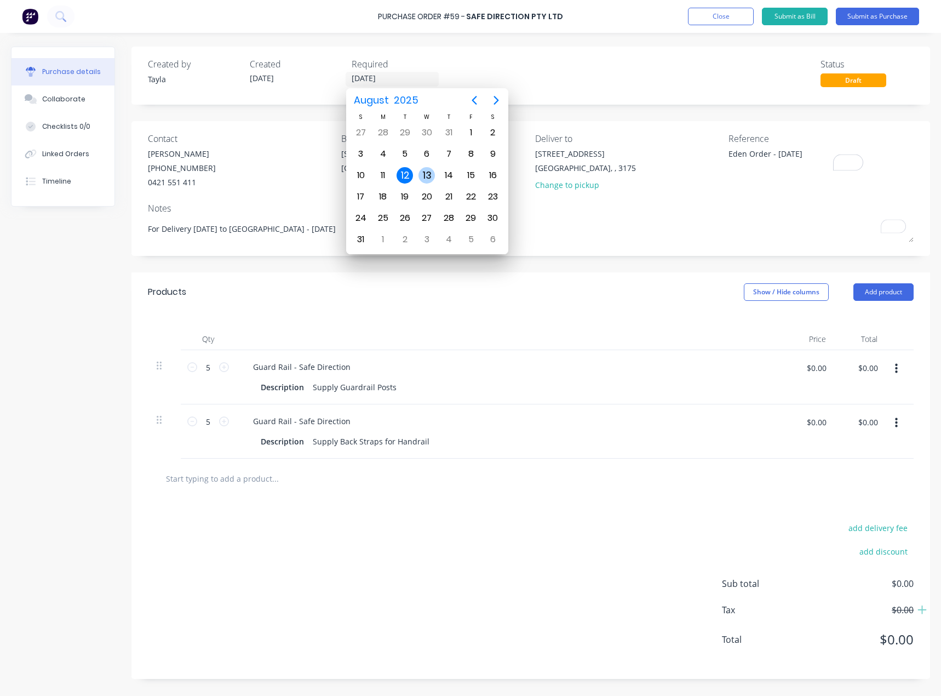
click at [427, 175] on div "13" at bounding box center [427, 175] width 16 height 16
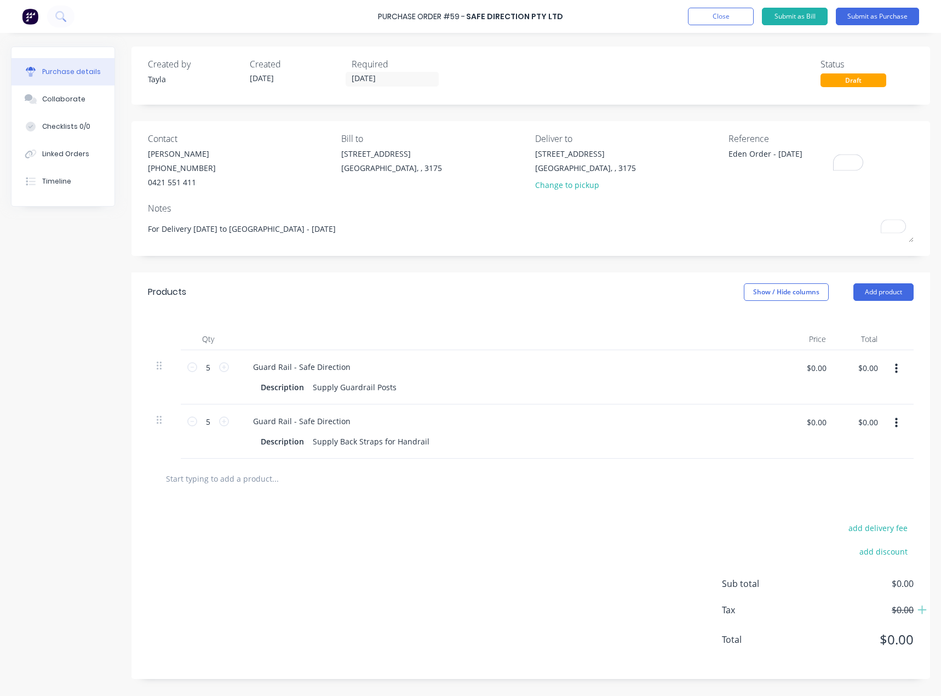
click at [530, 96] on div "Created by Tayla Created 12/08/25 Required 13/08/25 Status Draft" at bounding box center [530, 76] width 799 height 58
click at [859, 20] on button "Submit as Purchase" at bounding box center [877, 17] width 83 height 18
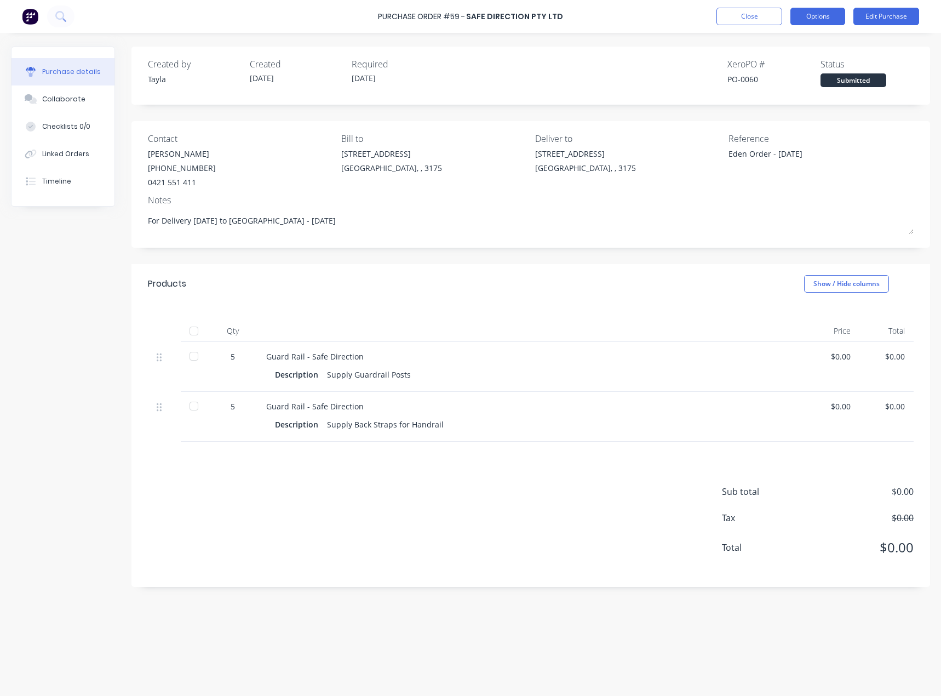
click at [808, 16] on button "Options" at bounding box center [817, 17] width 55 height 18
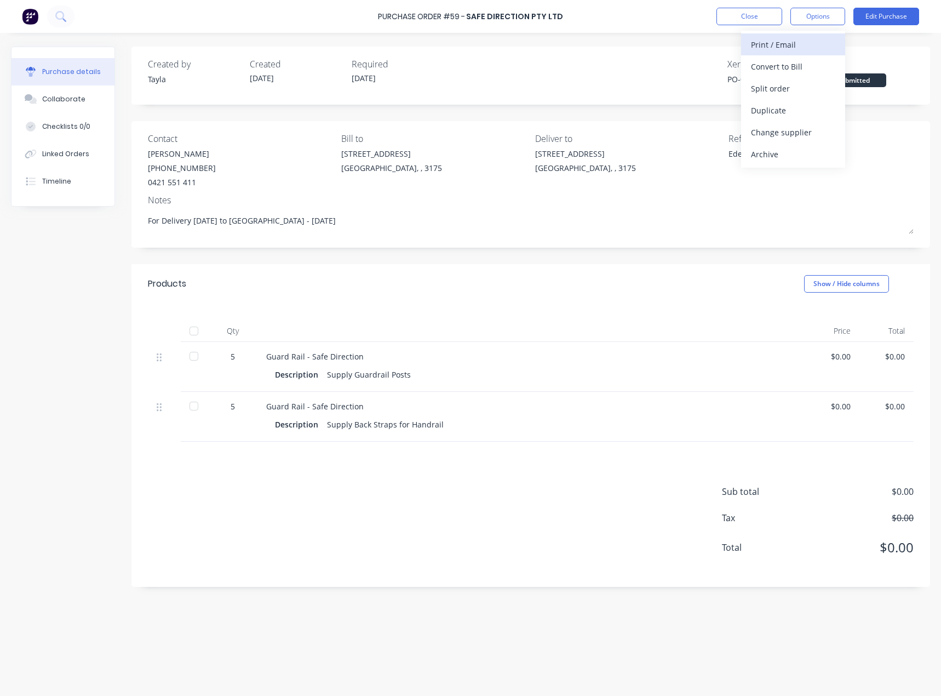
click at [805, 50] on div "Print / Email" at bounding box center [793, 45] width 84 height 16
drag, startPoint x: 800, startPoint y: 70, endPoint x: 788, endPoint y: 96, distance: 29.2
click at [788, 96] on div "Back With pricing Without pricing" at bounding box center [793, 66] width 104 height 71
click at [787, 95] on div "Without pricing" at bounding box center [793, 89] width 84 height 16
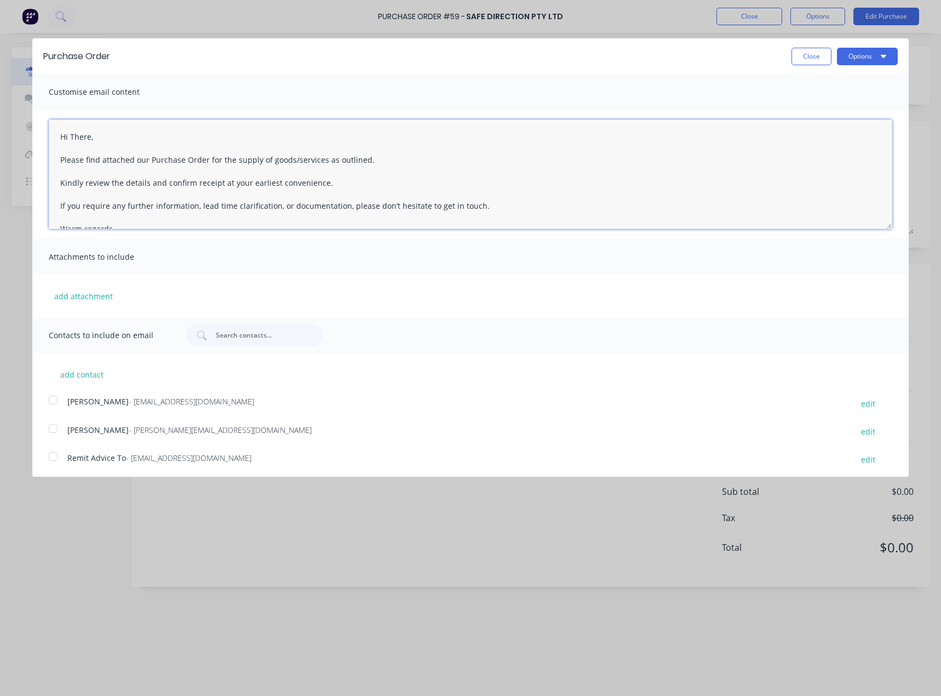
click at [53, 137] on textarea "Hi There, Please find attached our Purchase Order for the supply of goods/servi…" at bounding box center [471, 174] width 844 height 110
paste textarea "Newcold Truganina 108 Agar Drive Truganina, Victoria, Australia, 3029"
click at [144, 153] on textarea "Hi There, Please find attached our Purchase Order for the supply of goods/servi…" at bounding box center [471, 174] width 844 height 110
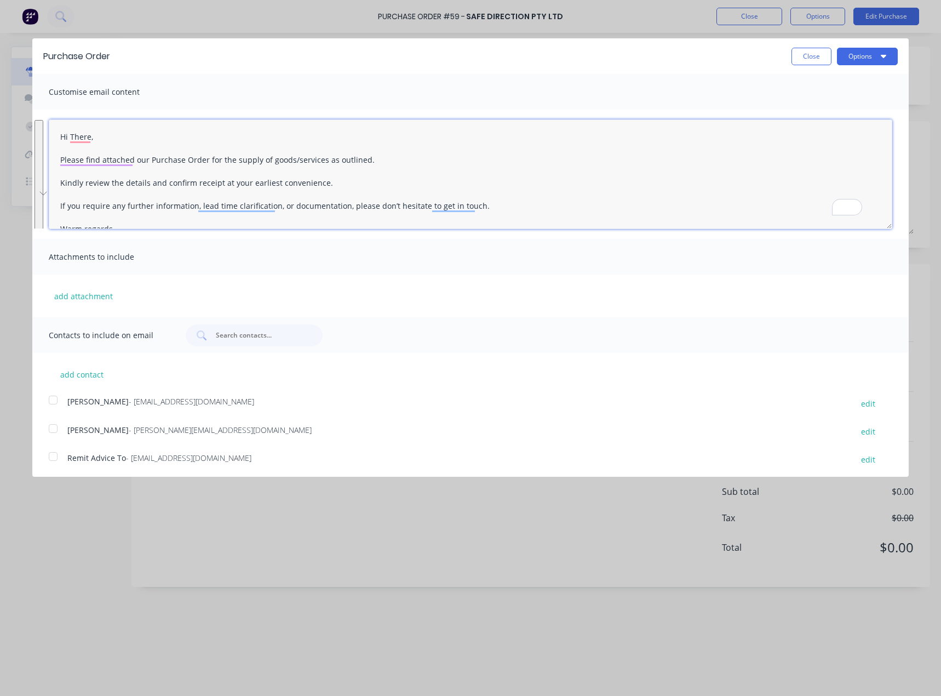
paste textarea "Good Morning James Please find attached our Purchase Order for the supply of go…"
click at [244, 182] on textarea "Good Morning James Please find attached our Purchase Order for the supply of go…" at bounding box center [471, 174] width 844 height 110
click at [200, 184] on textarea "Good Morning James Please find attached our Purchase Order for the supply of go…" at bounding box center [471, 174] width 844 height 110
click at [242, 184] on textarea "Good Morning James Please find attached our Purchase Order for the supply of go…" at bounding box center [471, 174] width 844 height 110
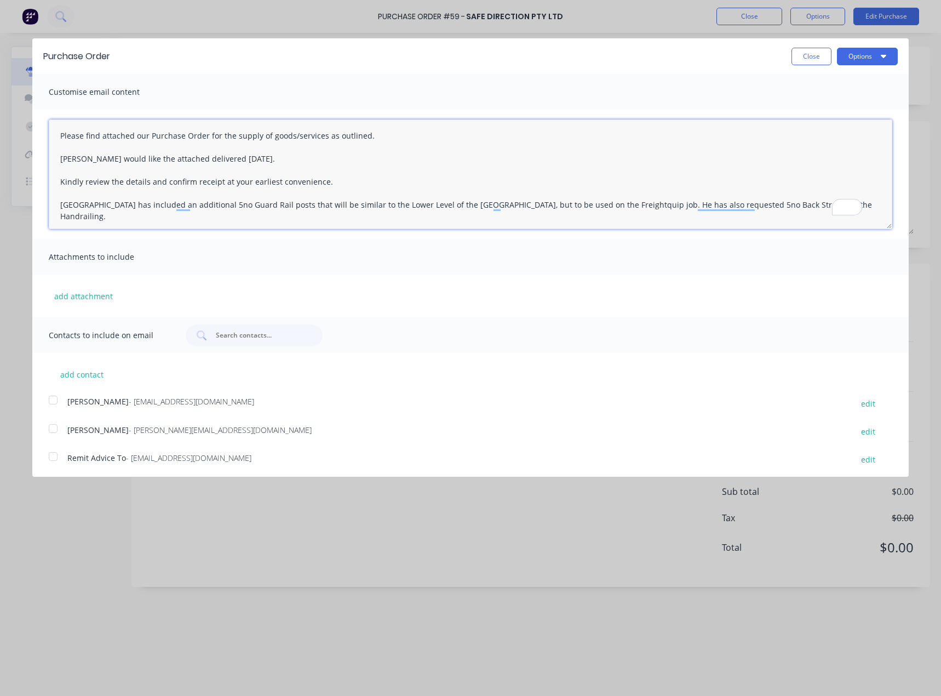
scroll to position [55, 0]
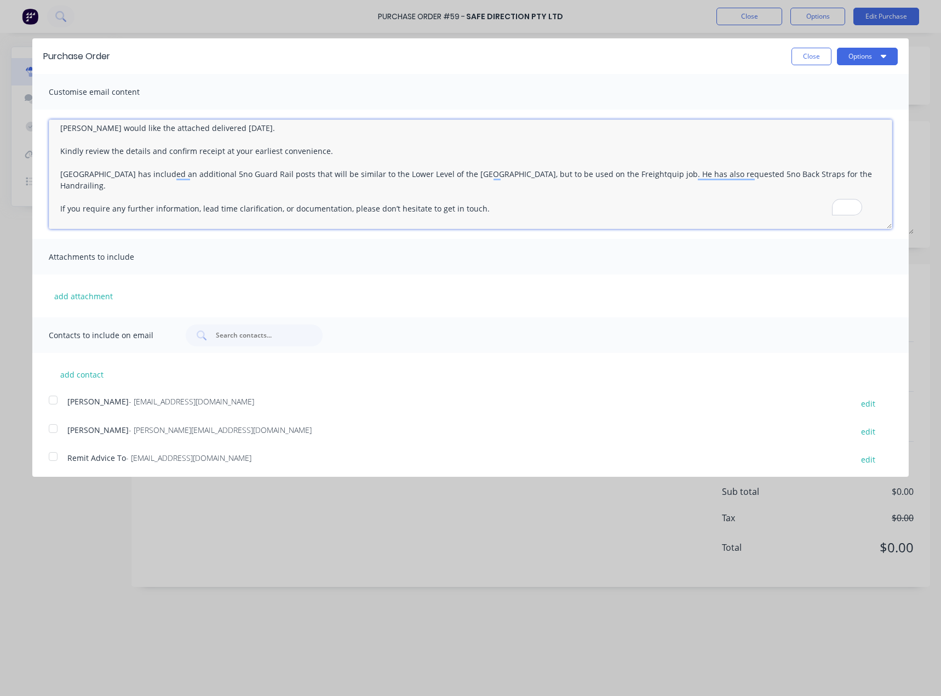
click at [106, 173] on textarea "Good Morning James Please find attached our Purchase Order for the supply of go…" at bounding box center [471, 174] width 844 height 110
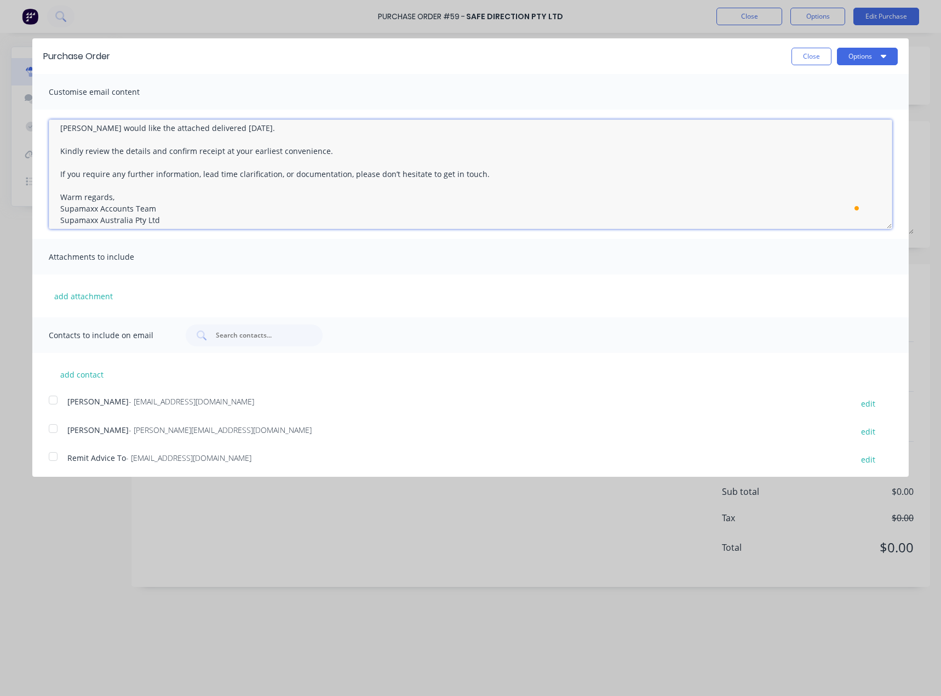
scroll to position [0, 0]
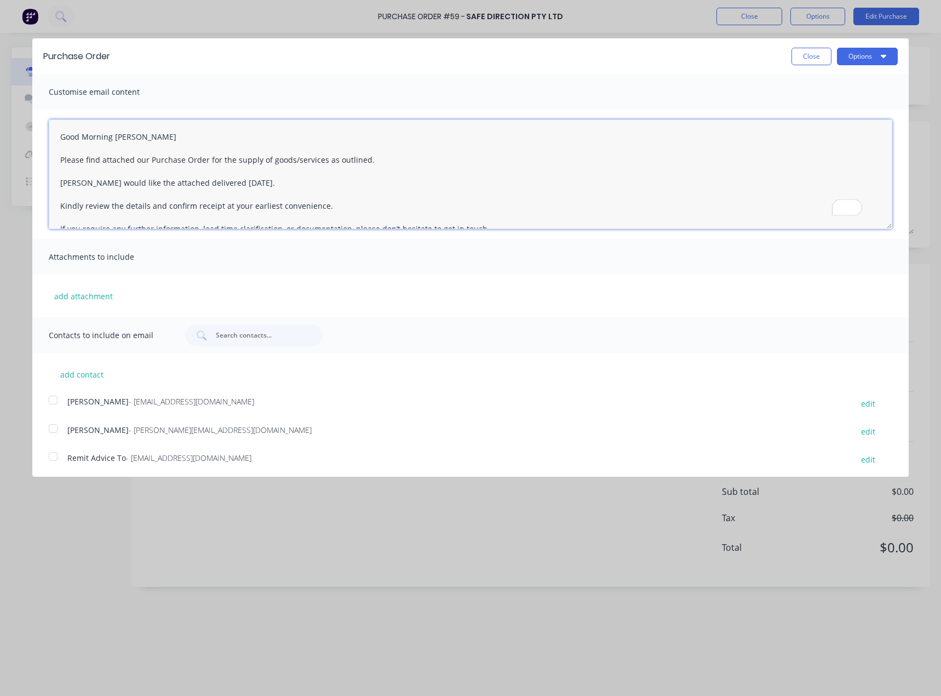
click at [377, 160] on textarea "Good Morning James Please find attached our Purchase Order for the supply of go…" at bounding box center [471, 174] width 844 height 110
paste textarea "Eden has included an additional 5no Guard Rail posts that will be similar to th…"
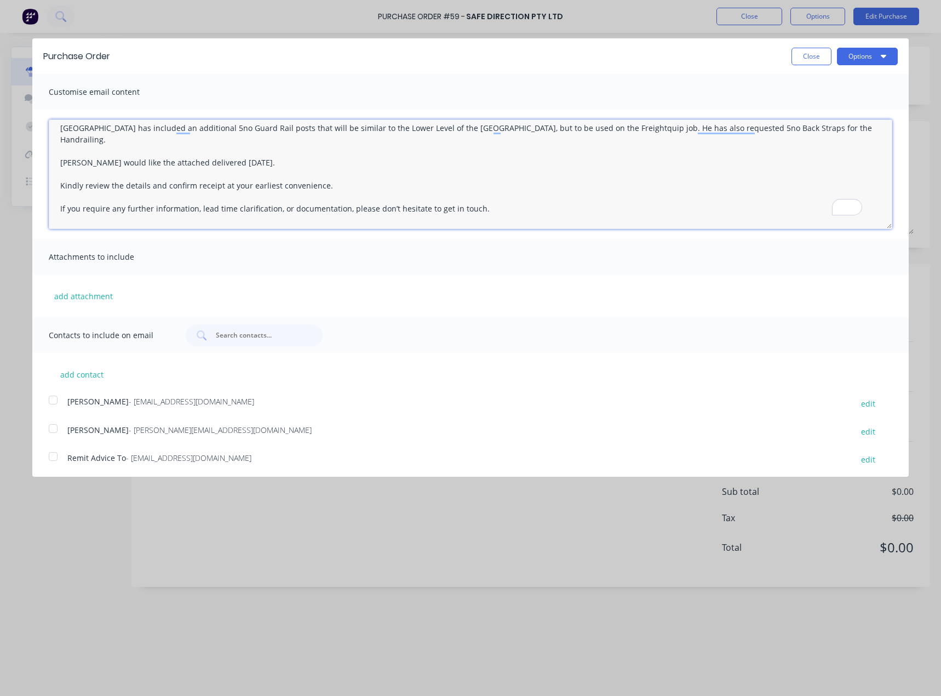
scroll to position [109, 0]
click at [192, 173] on textarea "Good Morning James Please find attached our Purchase Order for the supply of go…" at bounding box center [471, 174] width 844 height 110
click at [204, 173] on textarea "Good Morning James Please find attached our Purchase Order for the supply of go…" at bounding box center [471, 174] width 844 height 110
click at [198, 151] on textarea "Good Morning James Please find attached our Purchase Order for the supply of go…" at bounding box center [471, 174] width 844 height 110
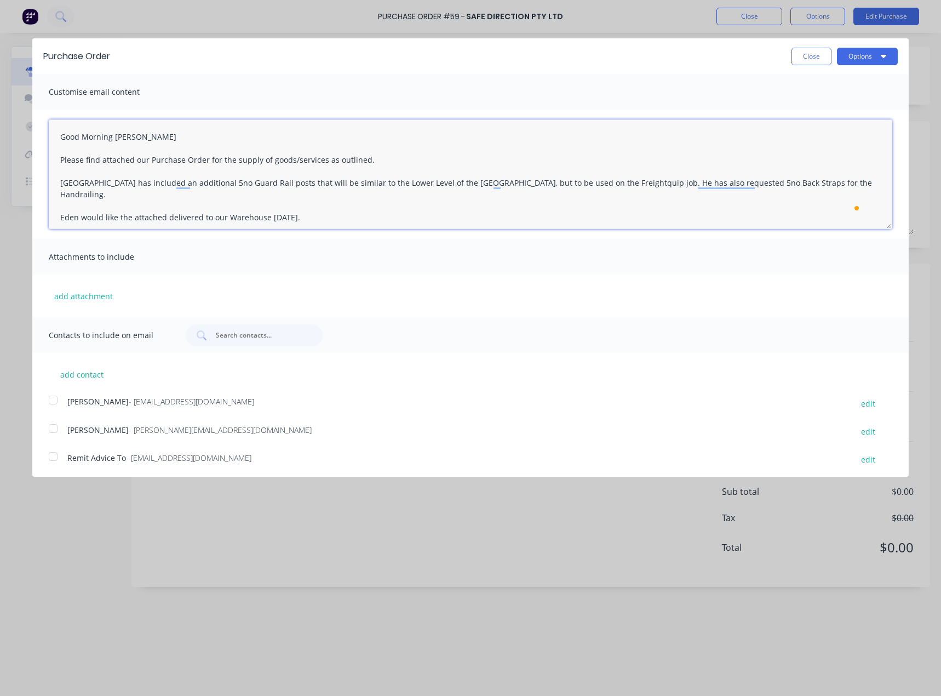
click at [167, 131] on textarea "Good Morning James Please find attached our Purchase Order for the supply of go…" at bounding box center [471, 174] width 844 height 110
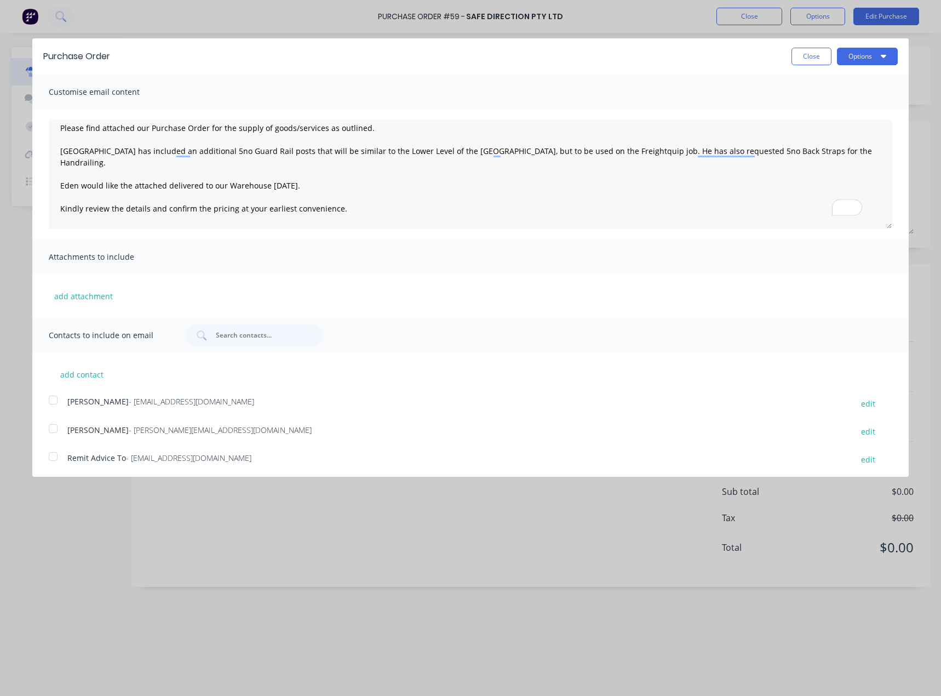
click at [145, 422] on div "add contact James Foden - accounts@safedirection.com.au edit James Foden - jame…" at bounding box center [470, 410] width 876 height 114
click at [152, 430] on span "- [PERSON_NAME][EMAIL_ADDRESS][DOMAIN_NAME]" at bounding box center [220, 430] width 183 height 10
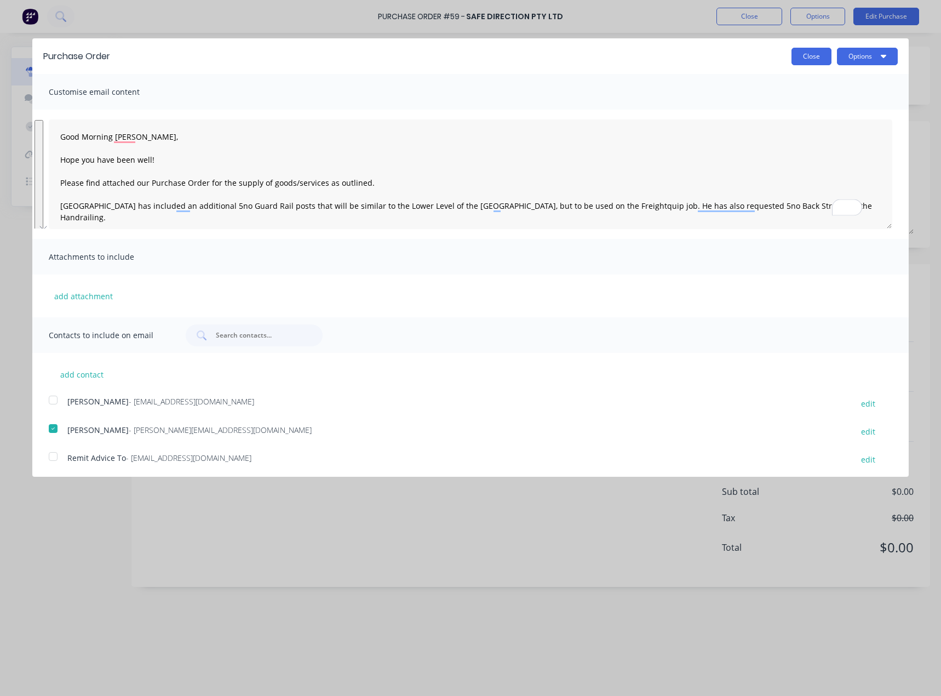
click at [800, 53] on button "Close" at bounding box center [812, 57] width 40 height 18
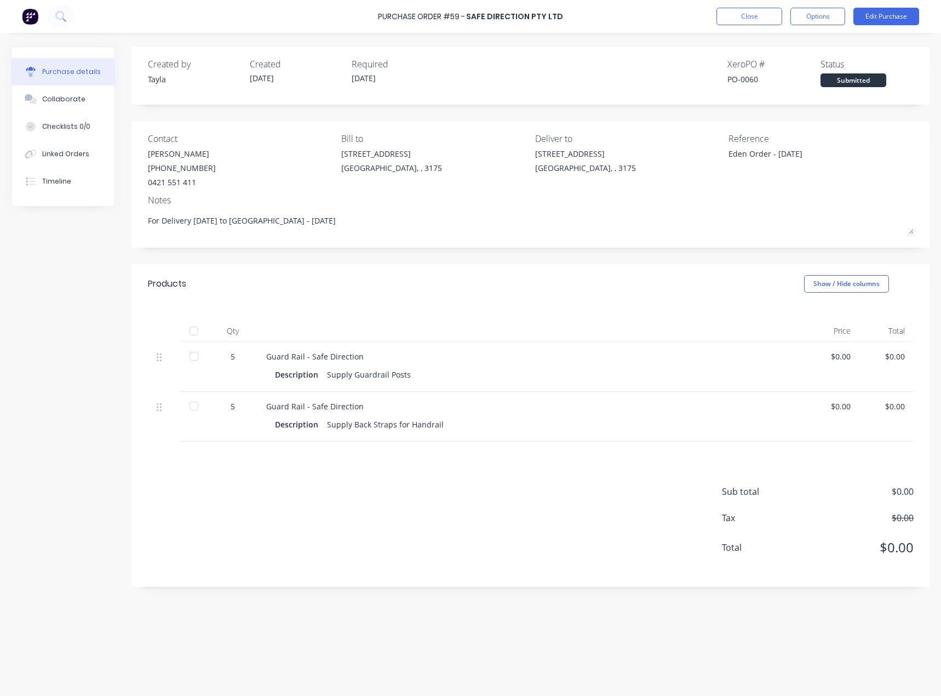
click at [846, 12] on div "Close Options Edit Purchase" at bounding box center [818, 17] width 203 height 18
click at [834, 18] on button "Options" at bounding box center [817, 17] width 55 height 18
click at [817, 40] on div "Print / Email" at bounding box center [793, 45] width 84 height 16
click at [794, 69] on div "With pricing" at bounding box center [793, 67] width 84 height 16
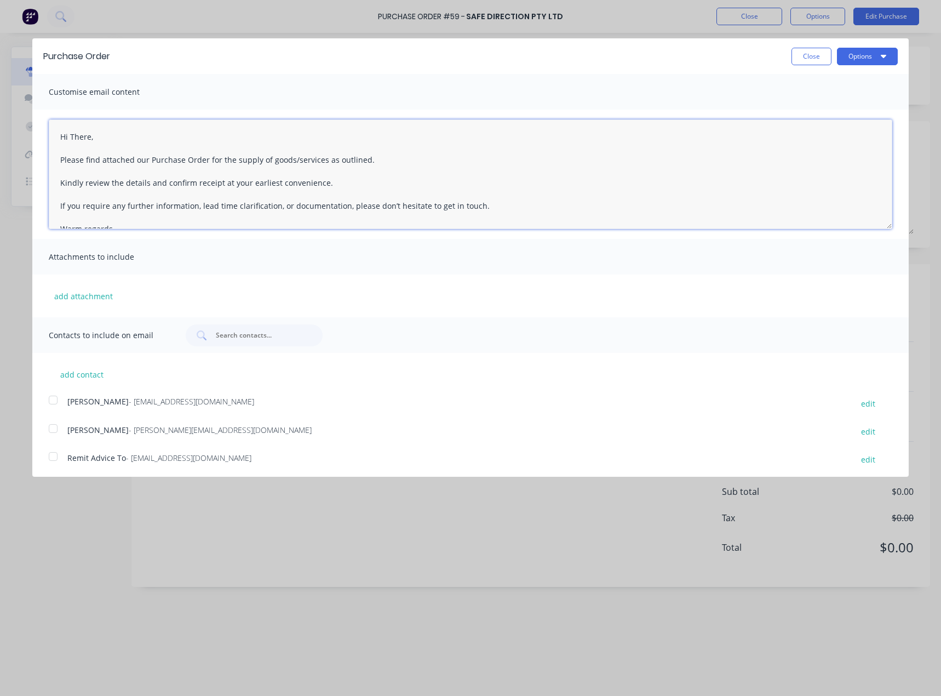
click at [182, 193] on textarea "Hi There, Please find attached our Purchase Order for the supply of goods/servi…" at bounding box center [471, 174] width 844 height 110
paste textarea "Good Morning James, Hope you have been well! Please find attached our Purchase …"
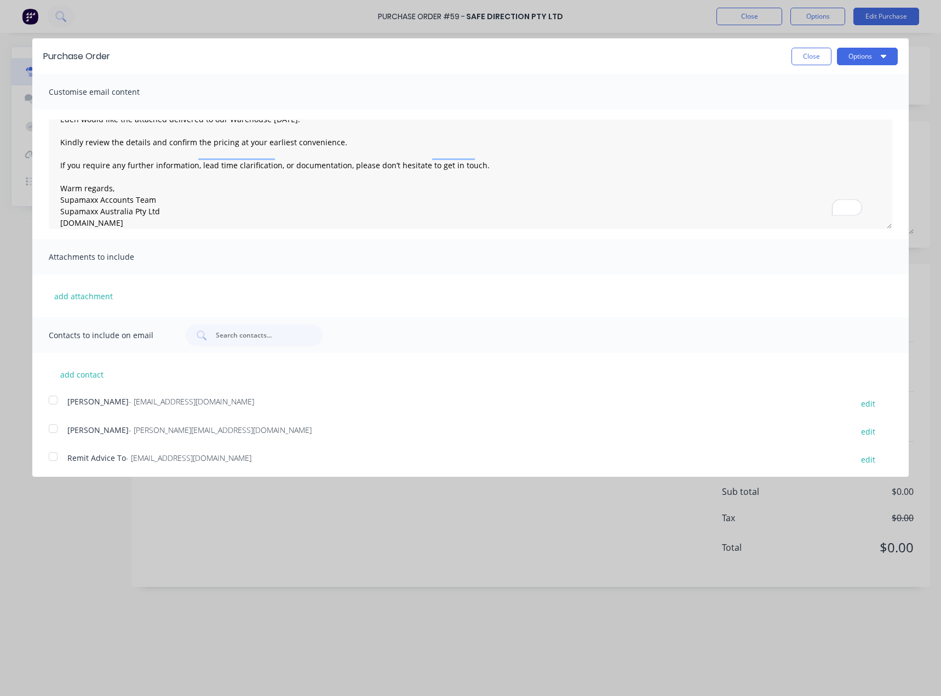
scroll to position [121, 0]
click at [169, 417] on div "add contact James Foden - accounts@safedirection.com.au edit James Foden - jame…" at bounding box center [470, 410] width 876 height 114
click at [165, 431] on span "- [PERSON_NAME][EMAIL_ADDRESS][DOMAIN_NAME]" at bounding box center [220, 430] width 183 height 10
click at [869, 51] on button "Options" at bounding box center [867, 57] width 61 height 18
drag, startPoint x: 855, startPoint y: 91, endPoint x: 849, endPoint y: 108, distance: 18.5
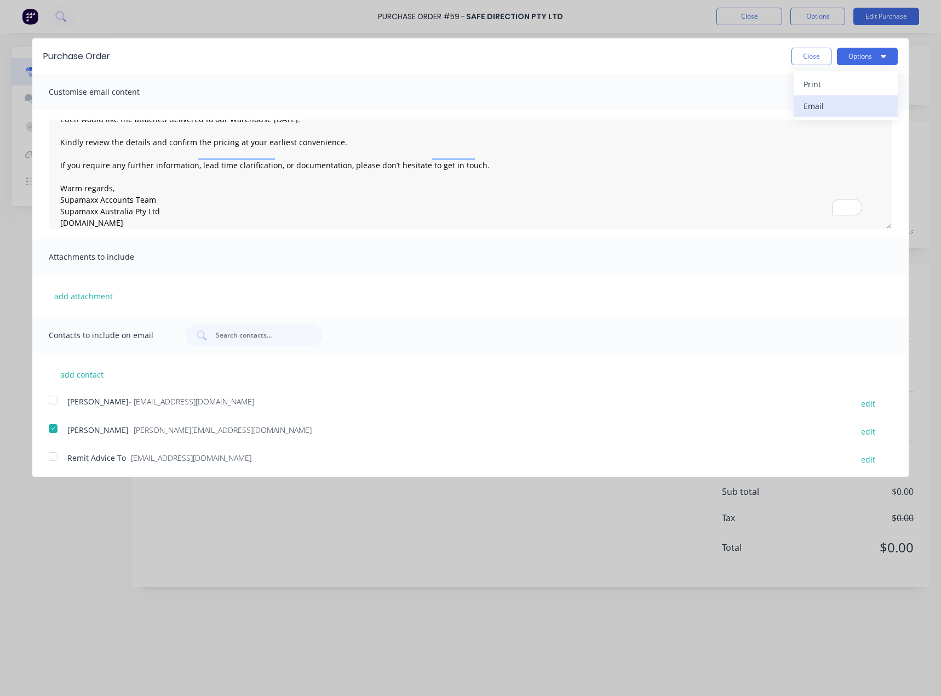
click at [849, 108] on div "Print Email" at bounding box center [846, 95] width 104 height 49
click at [849, 108] on div "Email" at bounding box center [846, 106] width 84 height 16
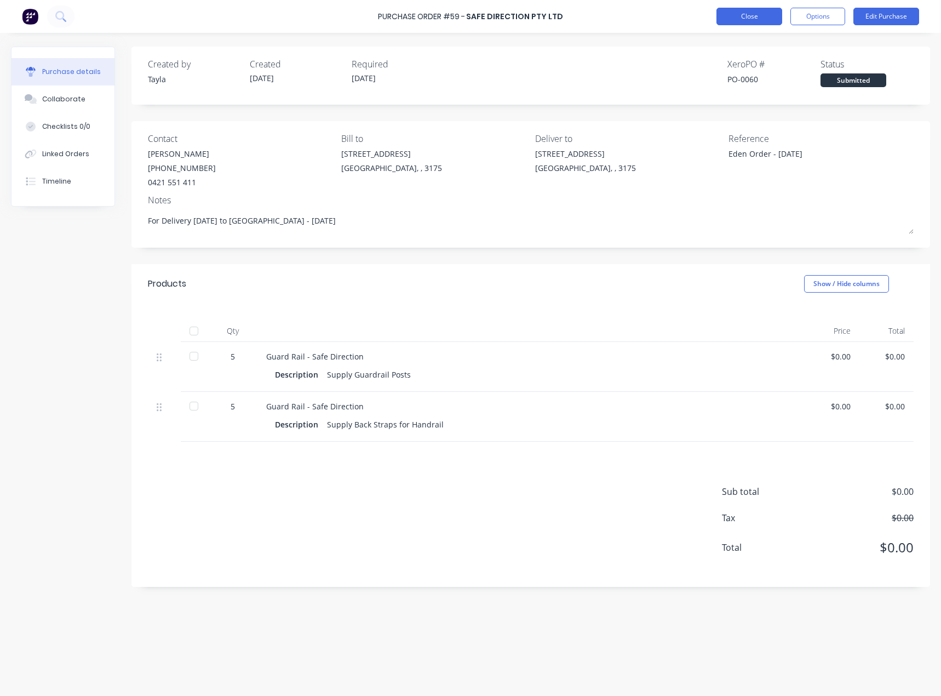
click at [735, 21] on button "Close" at bounding box center [750, 17] width 66 height 18
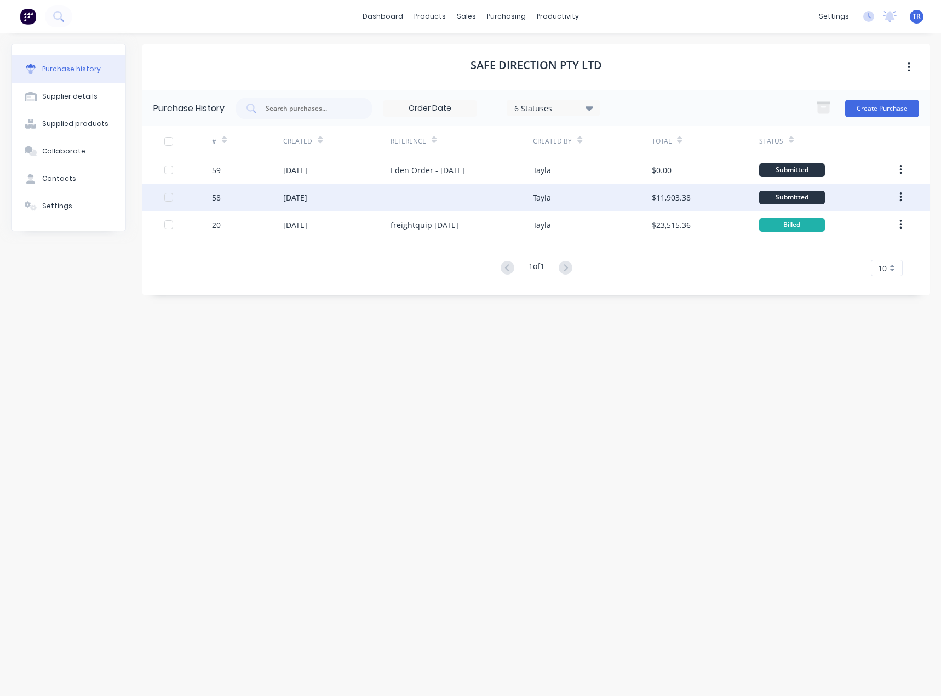
click at [398, 204] on div at bounding box center [462, 197] width 143 height 27
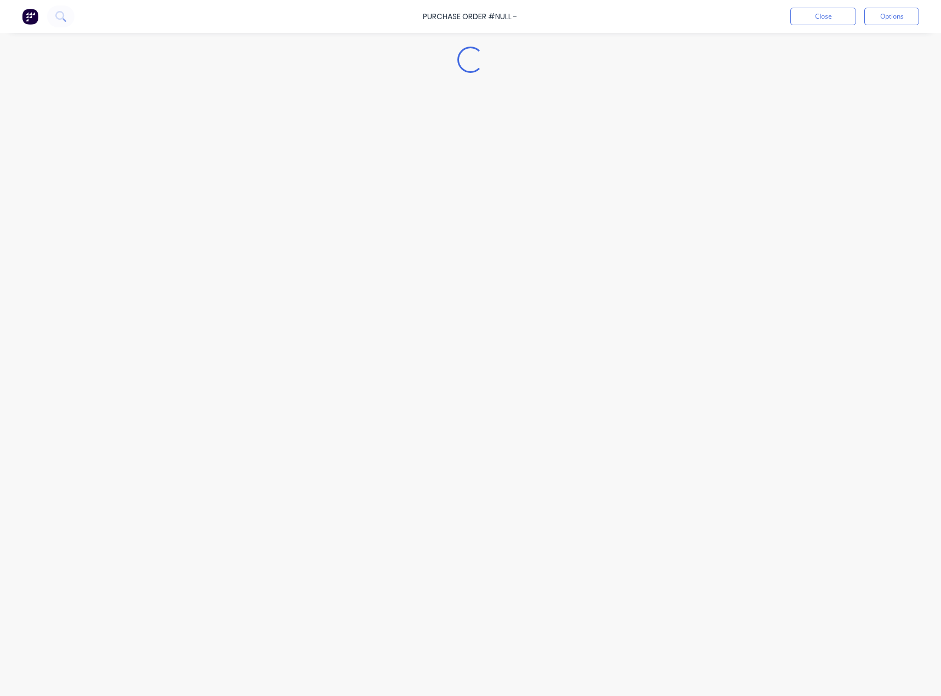
type textarea "x"
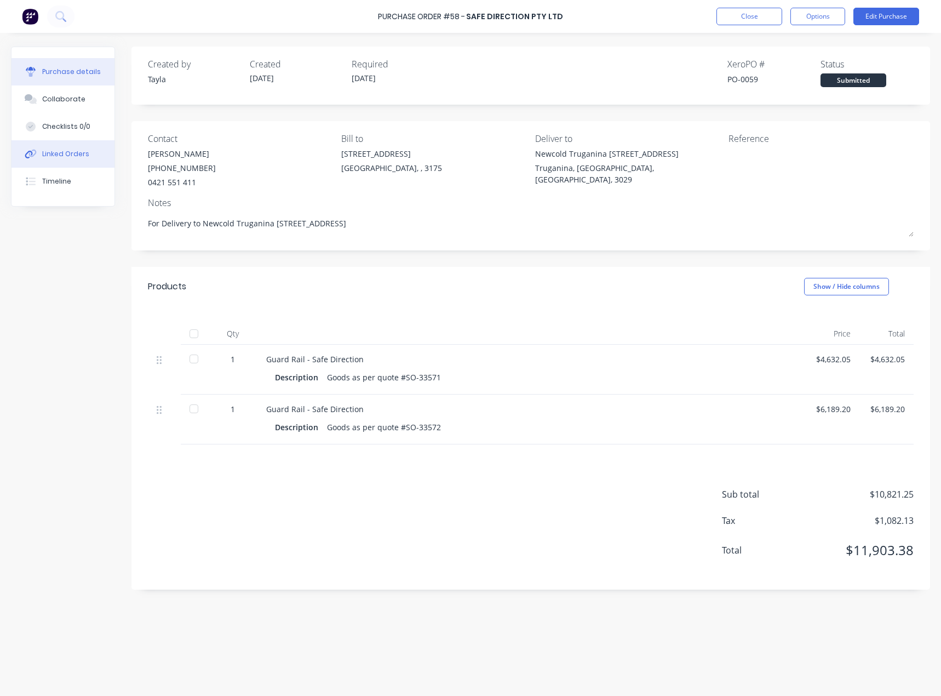
click at [81, 158] on div "Linked Orders" at bounding box center [65, 154] width 47 height 10
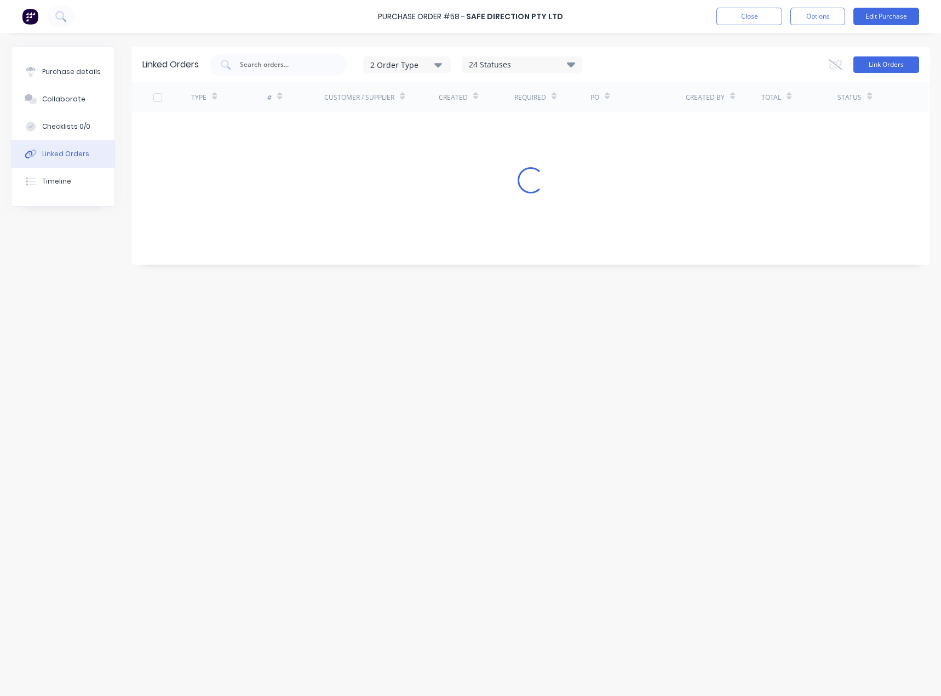
click at [885, 63] on button "Link Orders" at bounding box center [886, 64] width 66 height 16
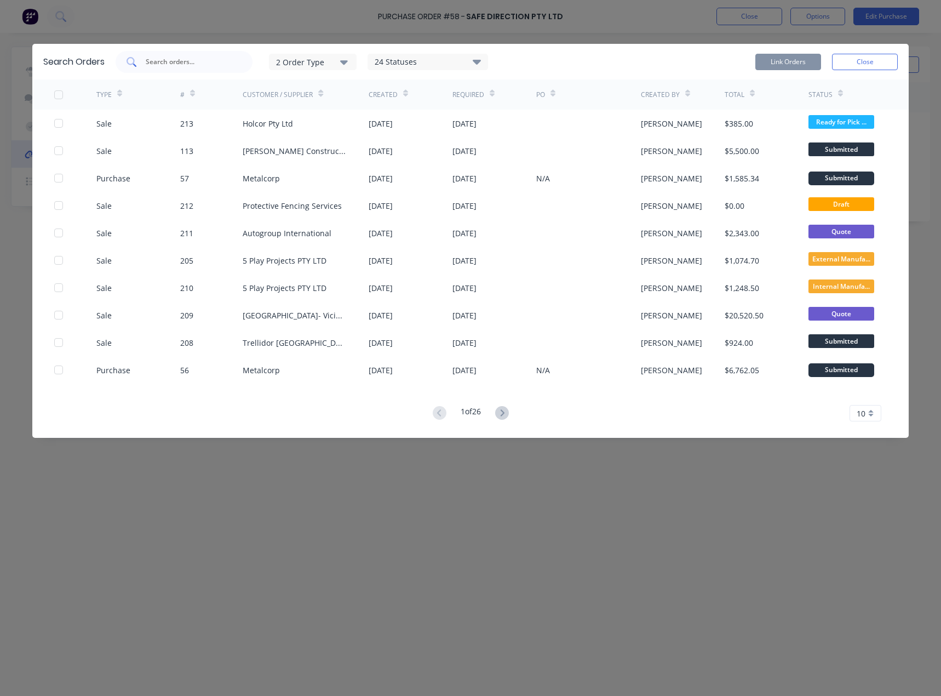
click at [250, 57] on div at bounding box center [184, 62] width 137 height 22
paste input "[PERSON_NAME] Builders - [GEOGRAPHIC_DATA]"
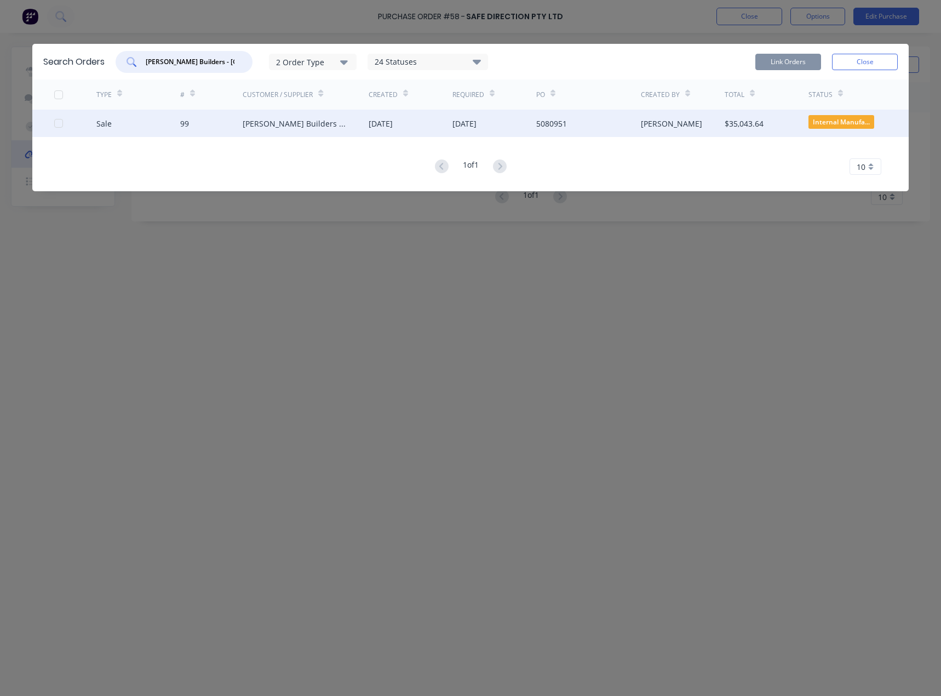
type input "[PERSON_NAME] Builders - [GEOGRAPHIC_DATA]"
click at [232, 128] on div "99" at bounding box center [211, 123] width 63 height 27
click at [65, 123] on div at bounding box center [75, 123] width 42 height 27
click at [56, 120] on div at bounding box center [59, 123] width 22 height 22
click at [776, 65] on button "Link Orders" at bounding box center [788, 62] width 66 height 16
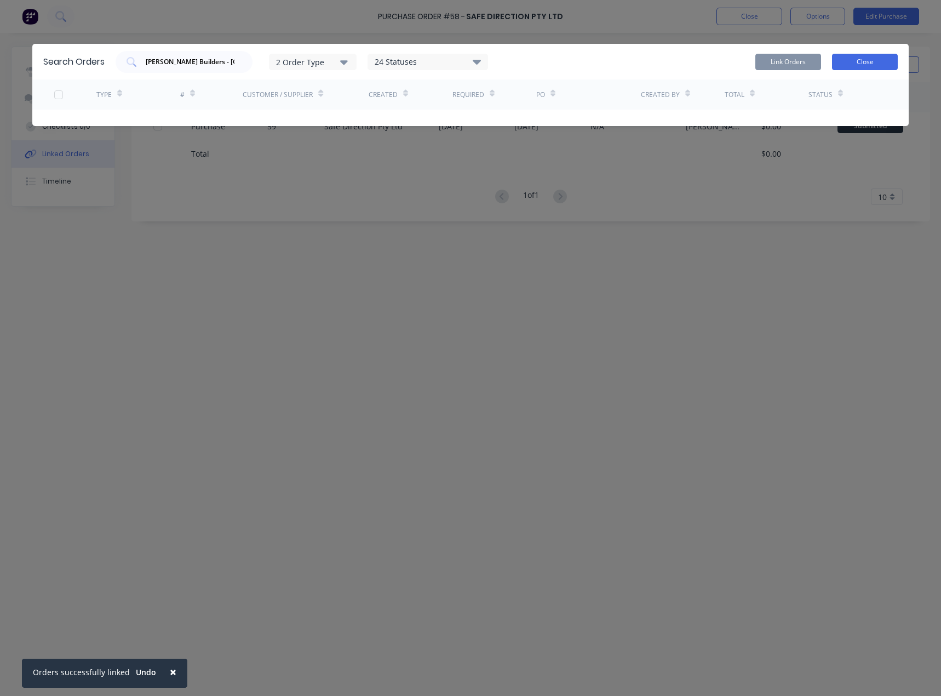
click at [867, 62] on button "Close" at bounding box center [865, 62] width 66 height 16
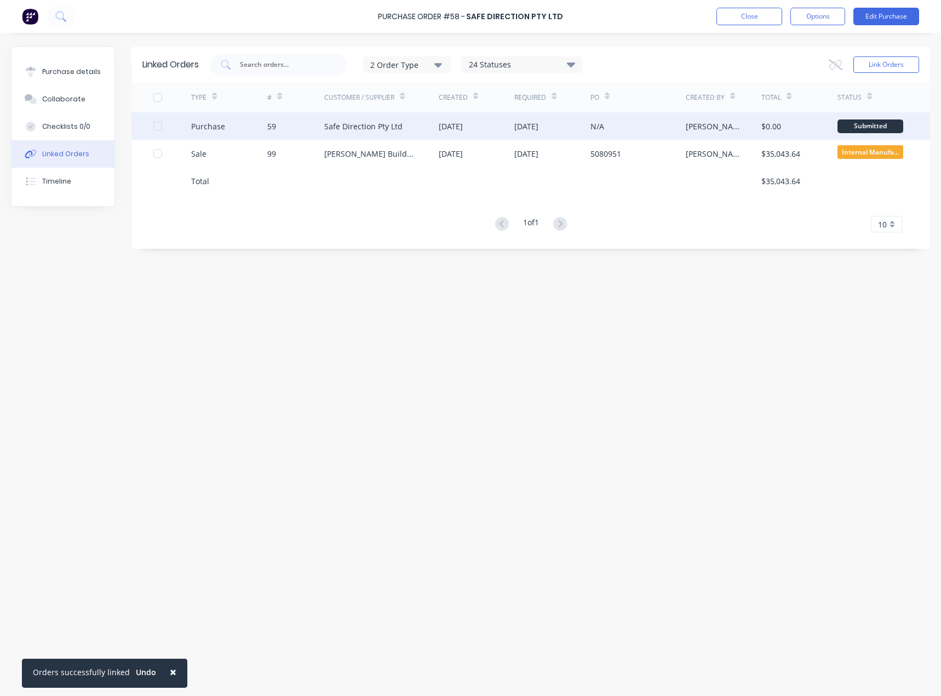
click at [420, 134] on div "Safe Direction Pty Ltd" at bounding box center [381, 125] width 114 height 27
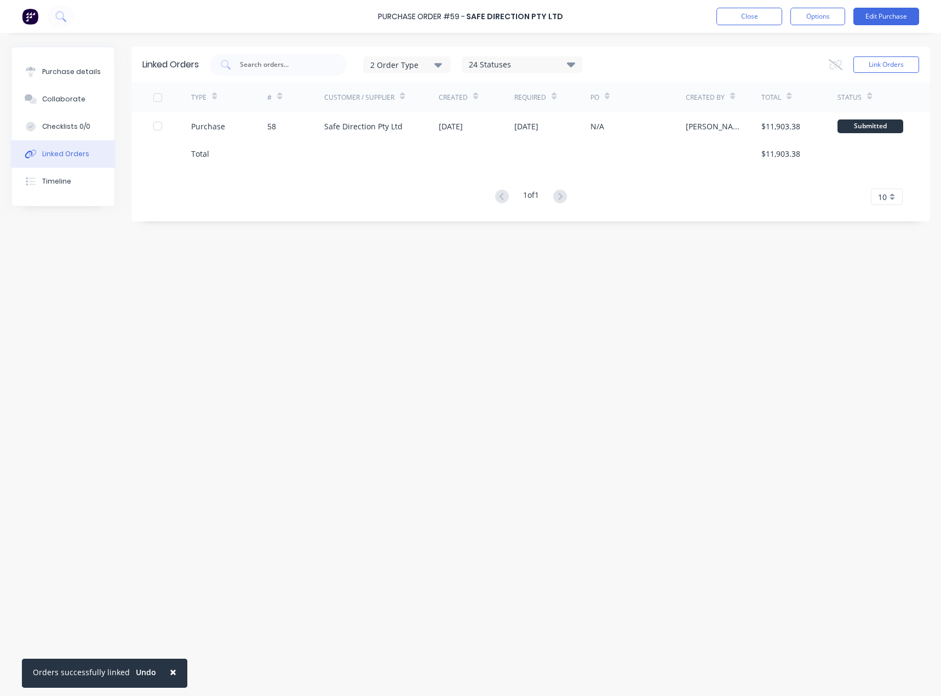
click at [85, 161] on button "Linked Orders" at bounding box center [63, 153] width 103 height 27
click at [78, 154] on div "Linked Orders" at bounding box center [65, 154] width 47 height 10
click at [744, 12] on button "Close" at bounding box center [750, 17] width 66 height 18
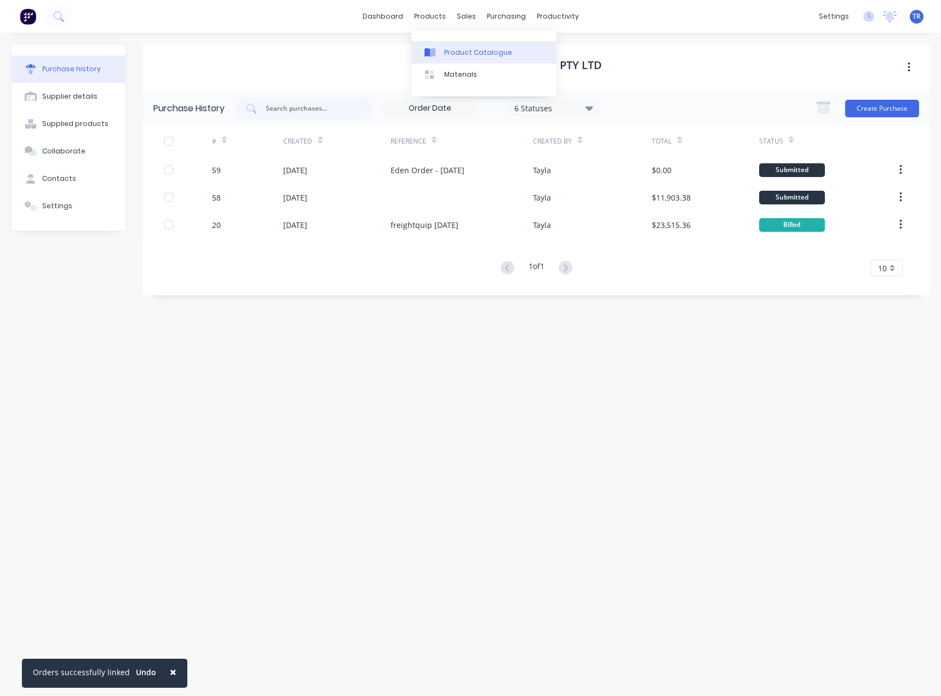
click at [434, 54] on icon at bounding box center [432, 52] width 5 height 9
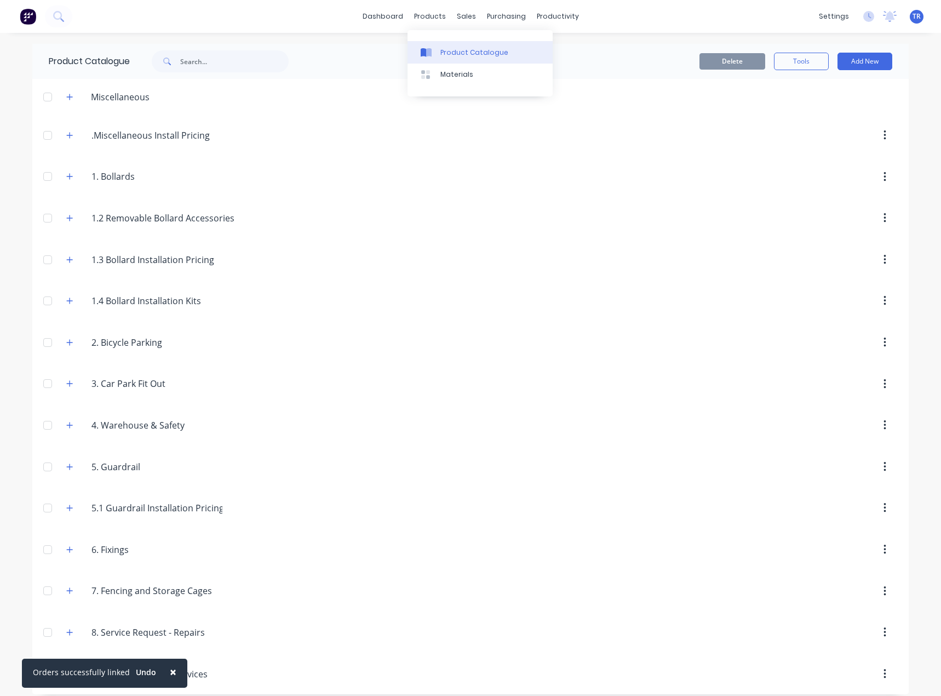
click at [440, 51] on div "Product Catalogue" at bounding box center [474, 53] width 68 height 10
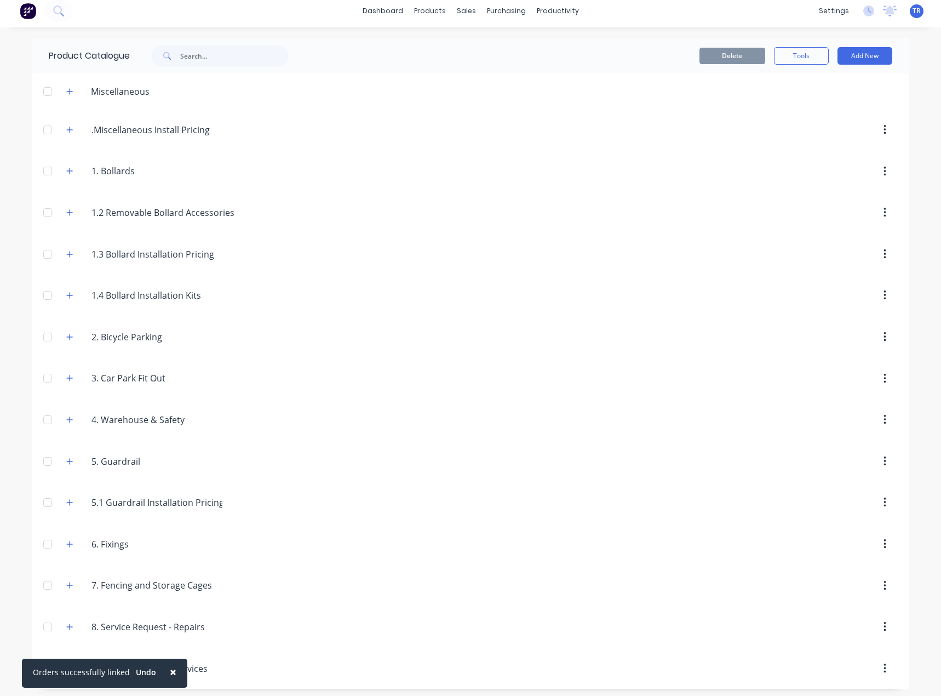
scroll to position [9, 0]
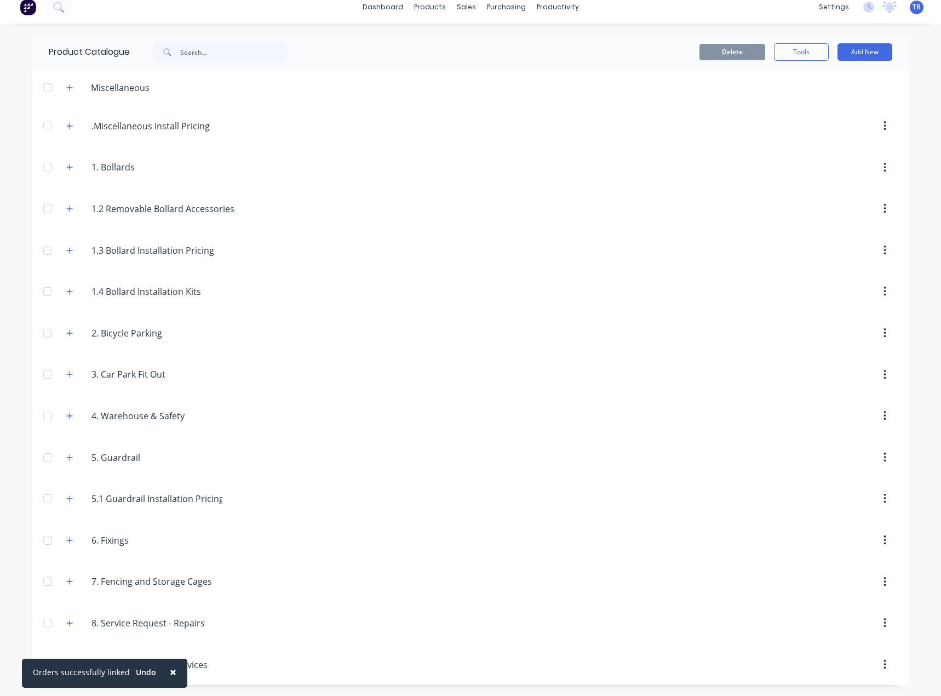
click at [173, 674] on button "×" at bounding box center [173, 671] width 28 height 26
click at [69, 666] on icon "button" at bounding box center [69, 665] width 7 height 8
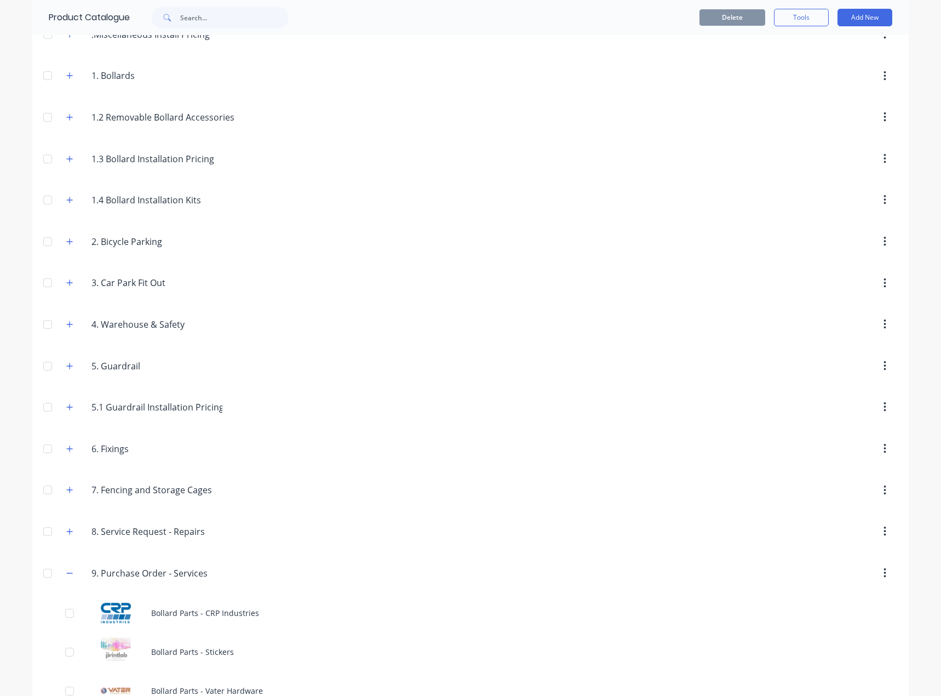
scroll to position [338, 0]
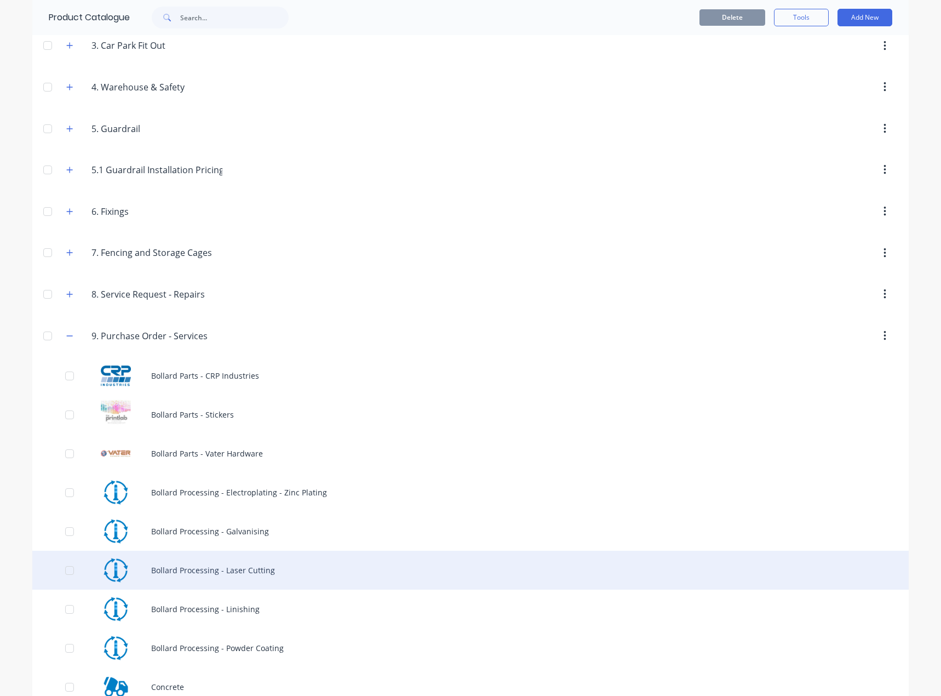
click at [253, 572] on div "Bollard Processing - Laser Cutting" at bounding box center [470, 570] width 876 height 39
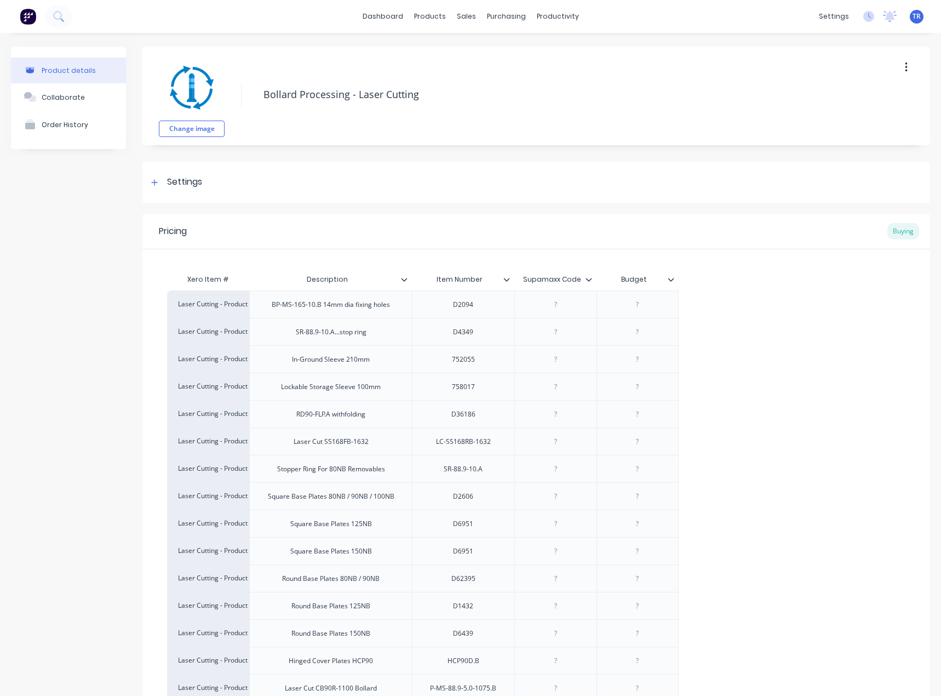
click at [684, 209] on div "Change image Bollard Processing - Laser Cutting Settings Product Options I buy …" at bounding box center [536, 449] width 788 height 804
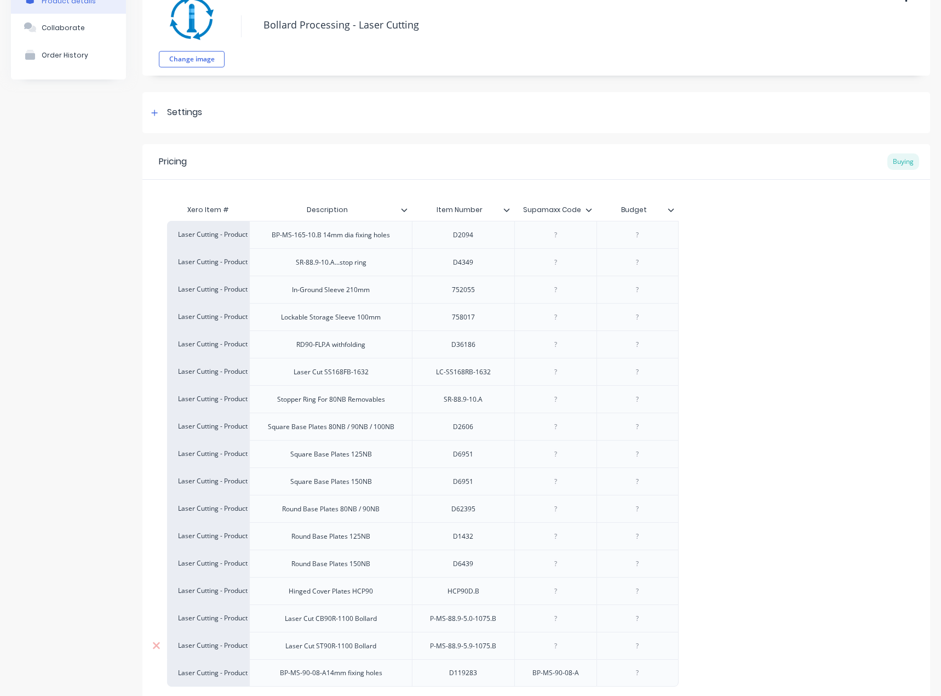
scroll to position [169, 0]
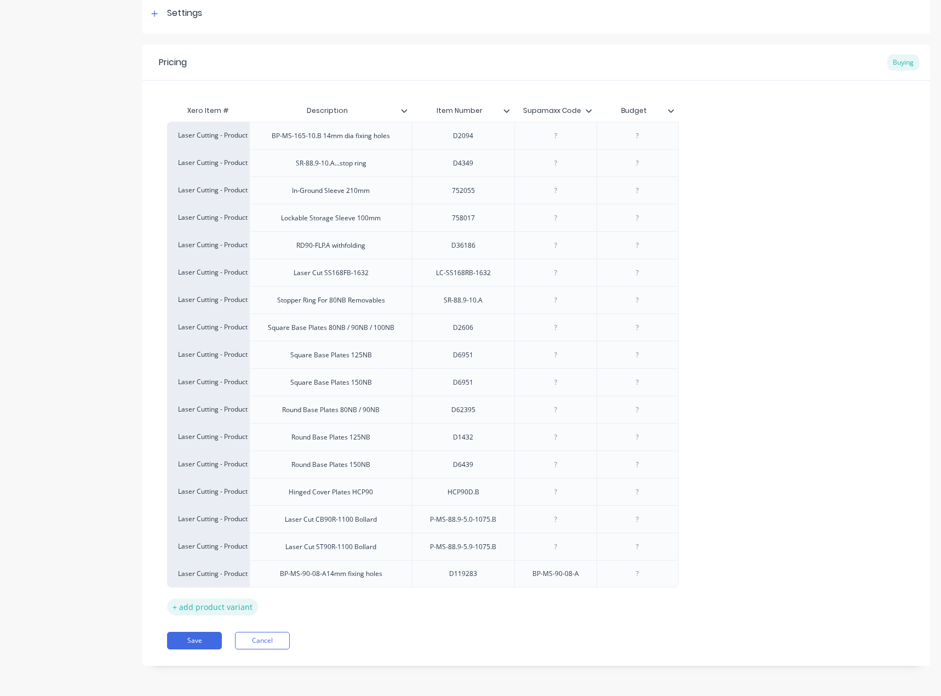
click at [213, 609] on div "+ add product variant" at bounding box center [212, 606] width 91 height 17
type textarea "x"
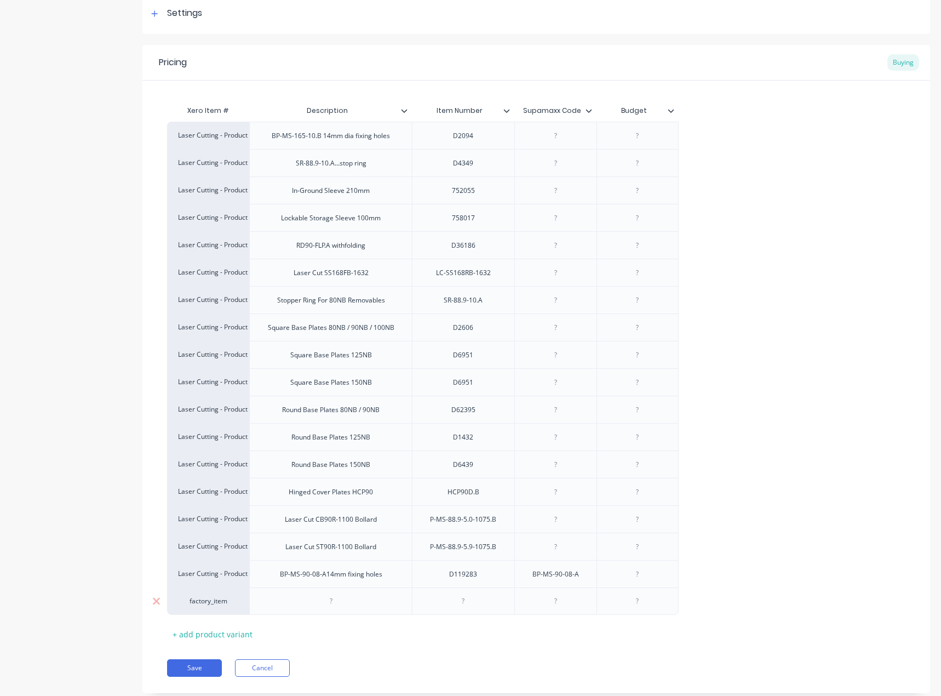
click at [227, 597] on div "factory_item" at bounding box center [208, 601] width 60 height 10
type input "las"
click at [278, 531] on button "Laser Cutting - Product Processing" at bounding box center [249, 533] width 141 height 16
type textarea "x"
click at [457, 602] on div at bounding box center [463, 601] width 55 height 14
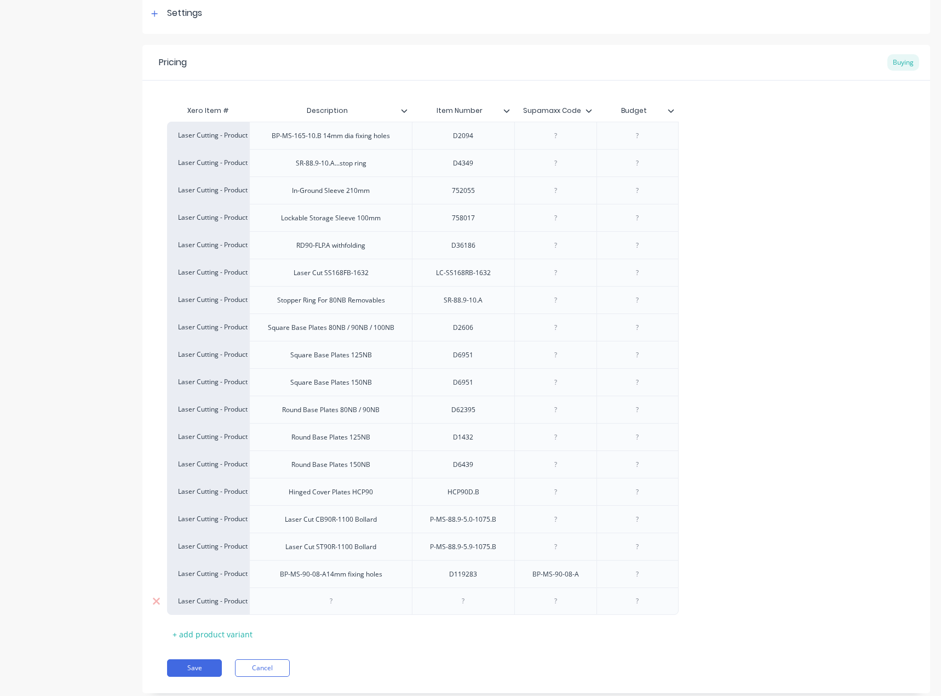
paste div
type textarea "x"
click at [341, 602] on div at bounding box center [330, 601] width 55 height 14
paste div
click at [578, 612] on div at bounding box center [555, 609] width 82 height 44
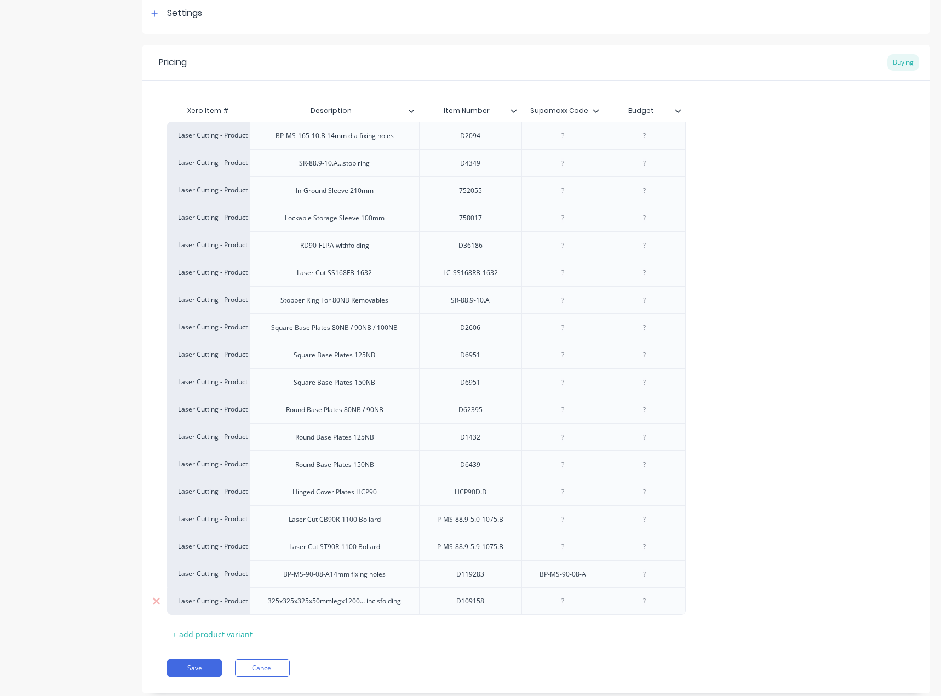
click at [578, 601] on div at bounding box center [562, 601] width 55 height 14
click at [616, 612] on div at bounding box center [645, 600] width 82 height 27
click at [633, 607] on div at bounding box center [644, 601] width 55 height 14
click at [381, 602] on div "325x325x325x50mmlegx1200... inclsfolding" at bounding box center [334, 601] width 151 height 14
click at [369, 606] on div "325x325x325x50mmlegx1200... incls folding" at bounding box center [335, 601] width 152 height 14
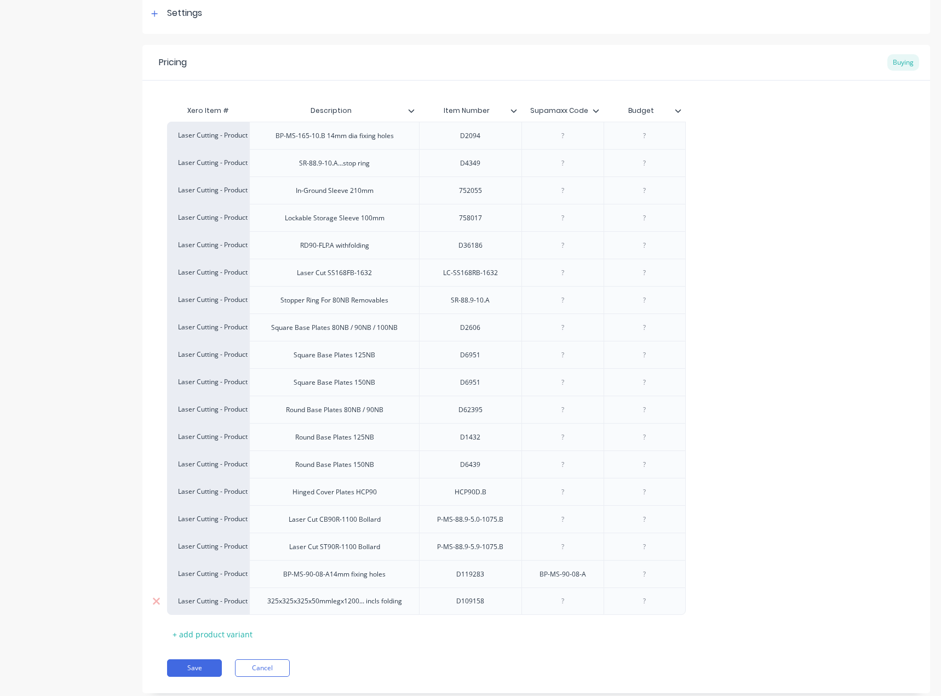
click at [380, 606] on div "325x325x325x50mmlegx1200... incls folding" at bounding box center [335, 601] width 152 height 14
click at [377, 605] on div "325x325x325x50mmlegx1200... incls folding" at bounding box center [335, 601] width 152 height 14
click at [208, 685] on div "Pricing Buying Xero Item # Description Item Number Supamaxx Code Budget Laser C…" at bounding box center [536, 372] width 788 height 655
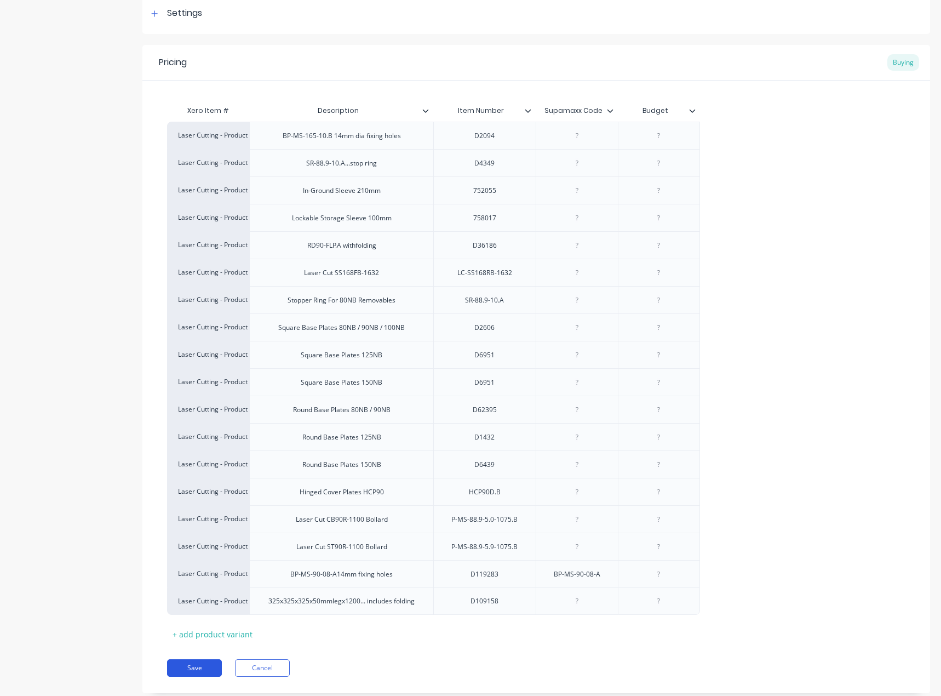
click at [198, 672] on button "Save" at bounding box center [194, 668] width 55 height 18
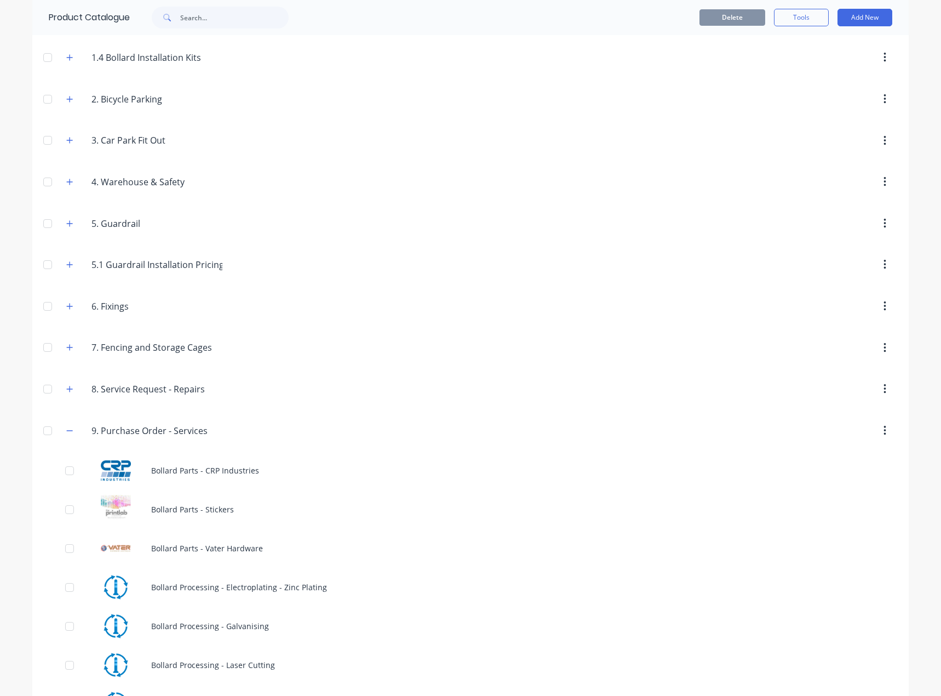
scroll to position [593, 0]
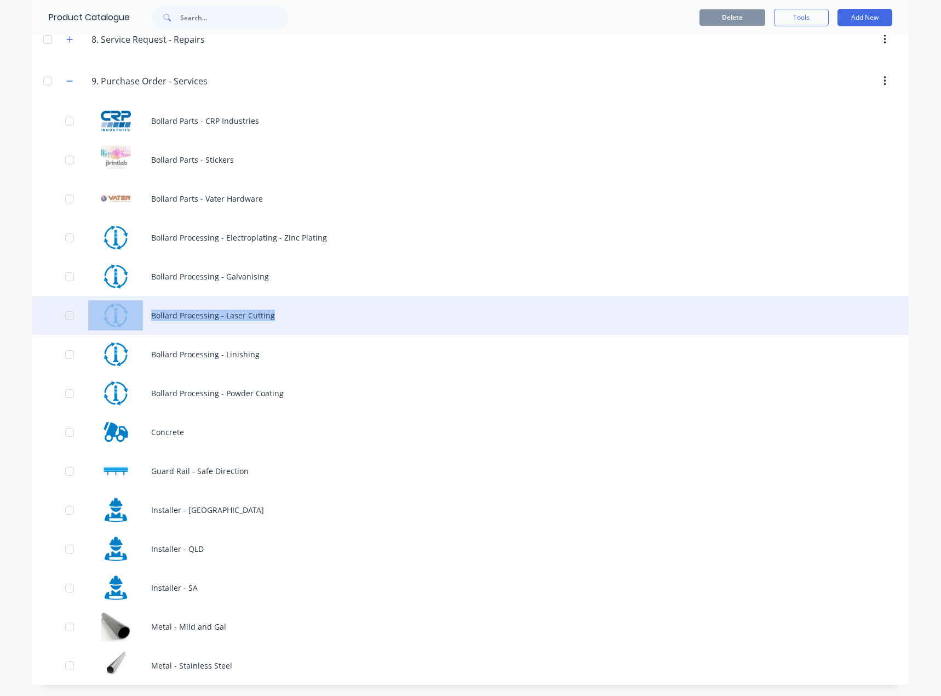
drag, startPoint x: 284, startPoint y: 356, endPoint x: 265, endPoint y: 318, distance: 41.6
click at [265, 318] on div "Bollard Parts - CRP Industries Bollard Parts - Stickers Bollard Parts - Vater H…" at bounding box center [470, 392] width 876 height 583
click at [265, 318] on div "Bollard Processing - Laser Cutting" at bounding box center [470, 315] width 876 height 39
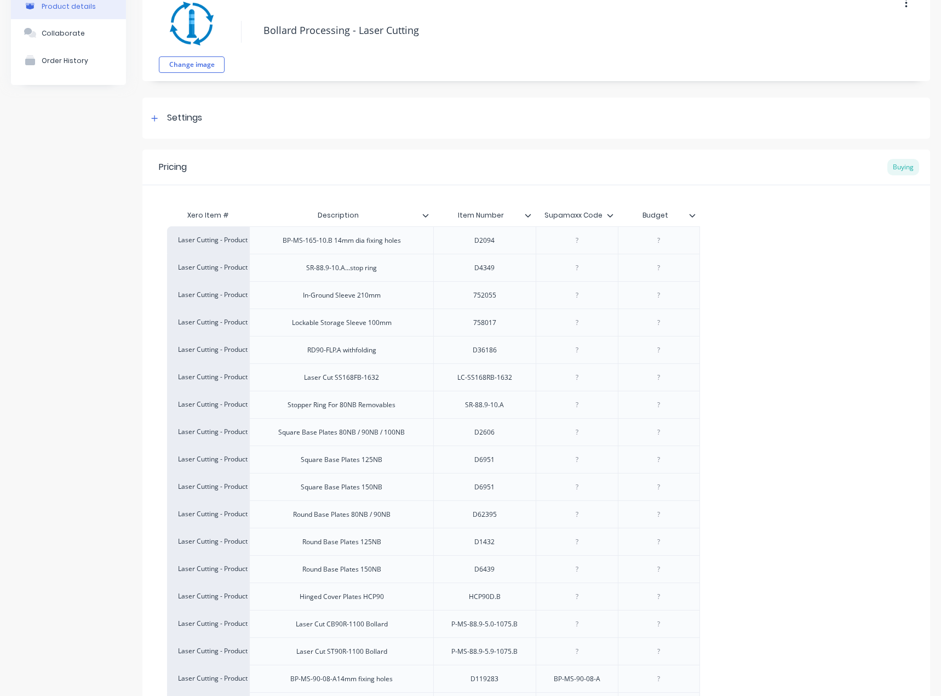
type textarea "x"
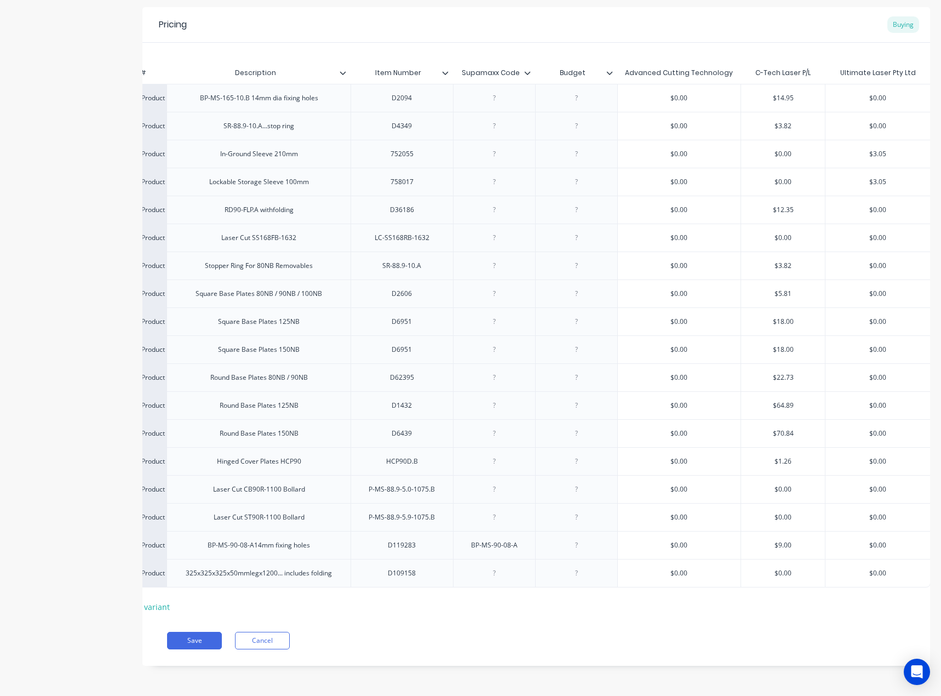
scroll to position [0, 91]
click at [775, 568] on input "$0.00" at bounding box center [783, 573] width 84 height 10
paste input "243.5"
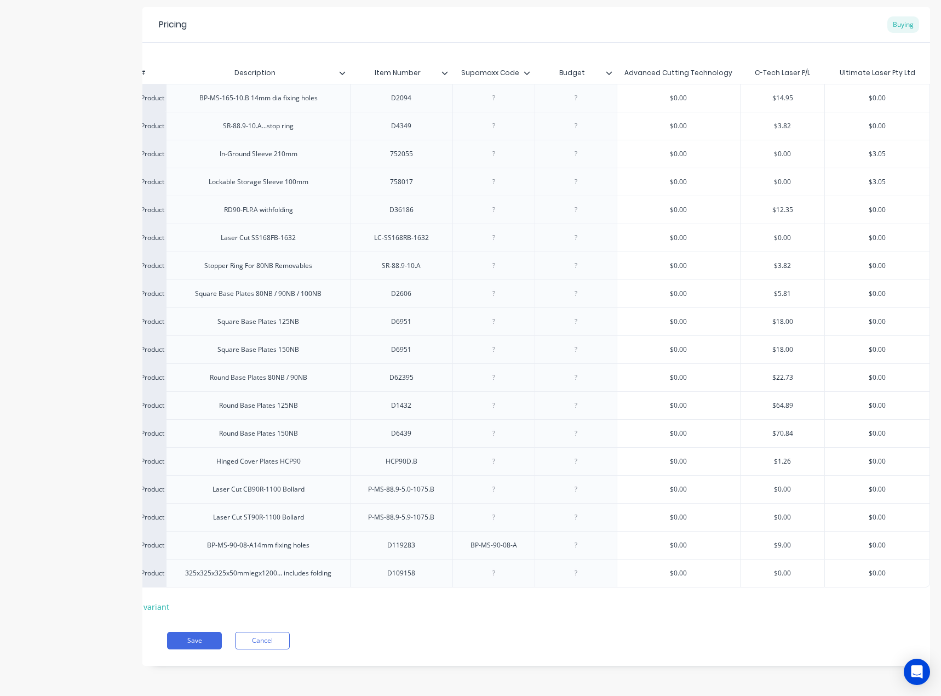
type input "243.50"
type textarea "x"
type input "243.50"
click at [766, 589] on div "Xero Item # Description Item Number Supamaxx Code Budget Advanced Cutting Techn…" at bounding box center [453, 338] width 738 height 553
click at [200, 639] on button "Save" at bounding box center [194, 641] width 55 height 18
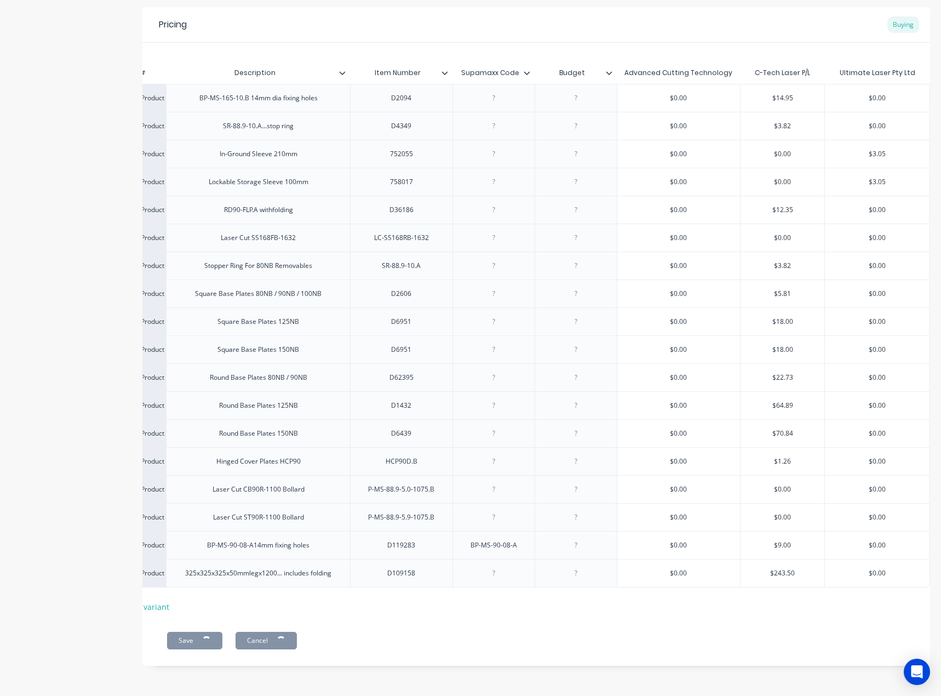
type textarea "x"
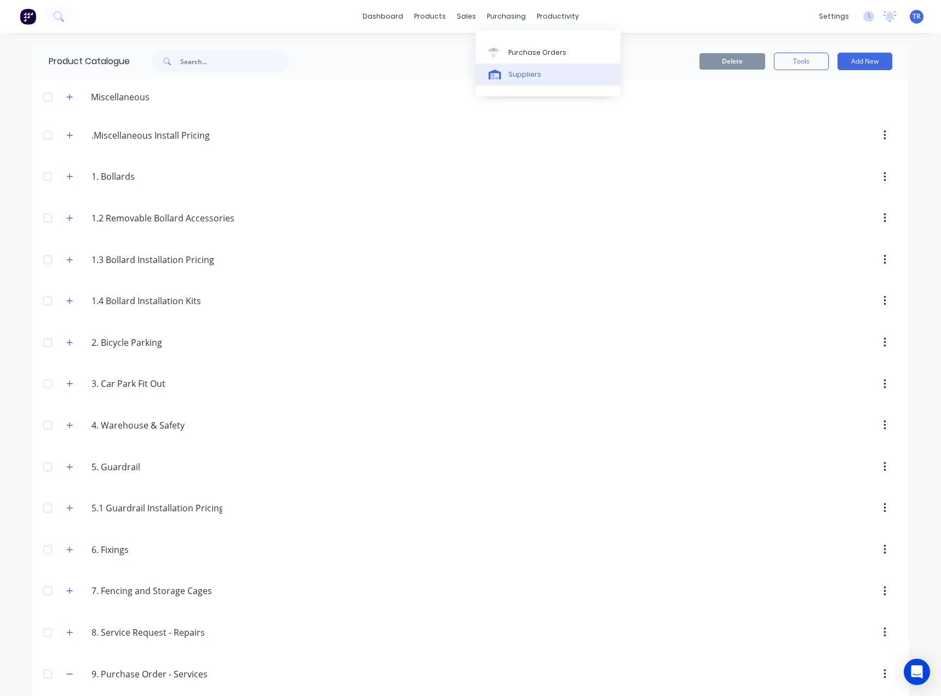
click at [508, 73] on div "Suppliers" at bounding box center [524, 75] width 33 height 10
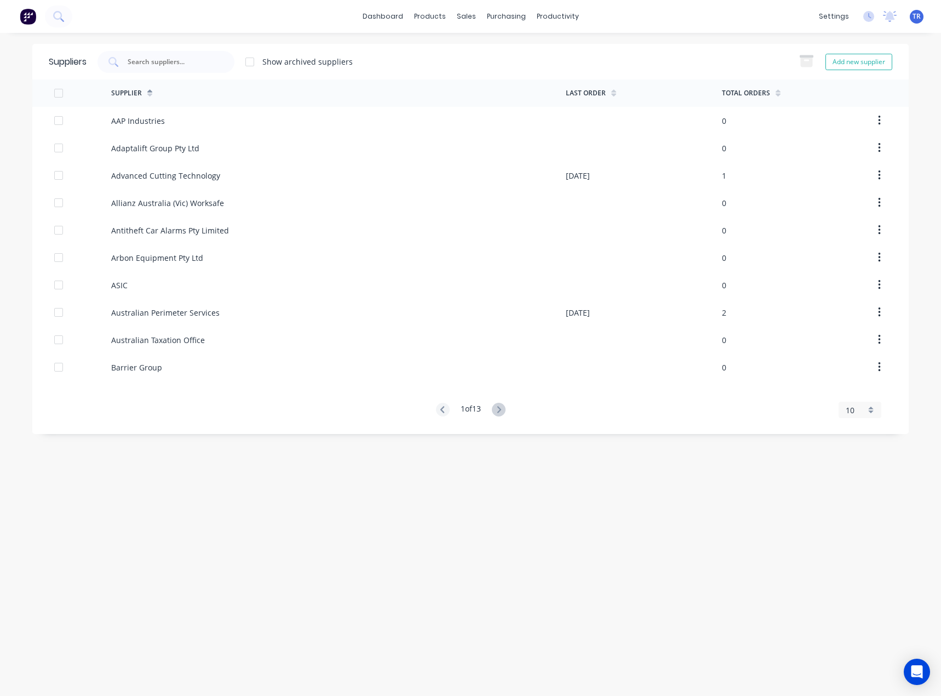
click at [164, 66] on input "text" at bounding box center [172, 61] width 91 height 11
type input "x"
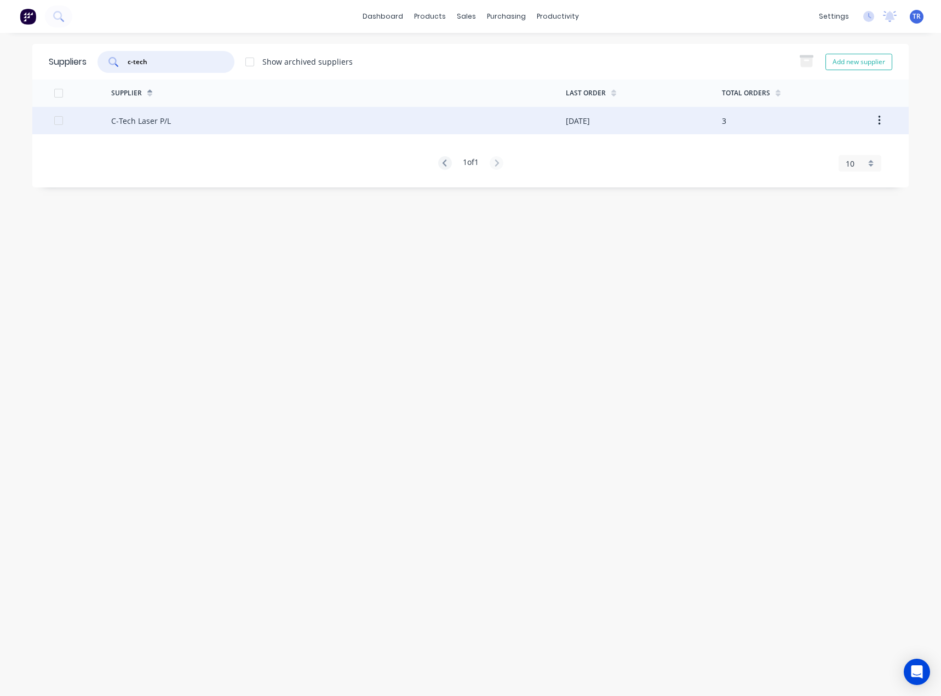
type input "c-tech"
click at [150, 121] on div "C-Tech Laser P/L" at bounding box center [141, 121] width 60 height 12
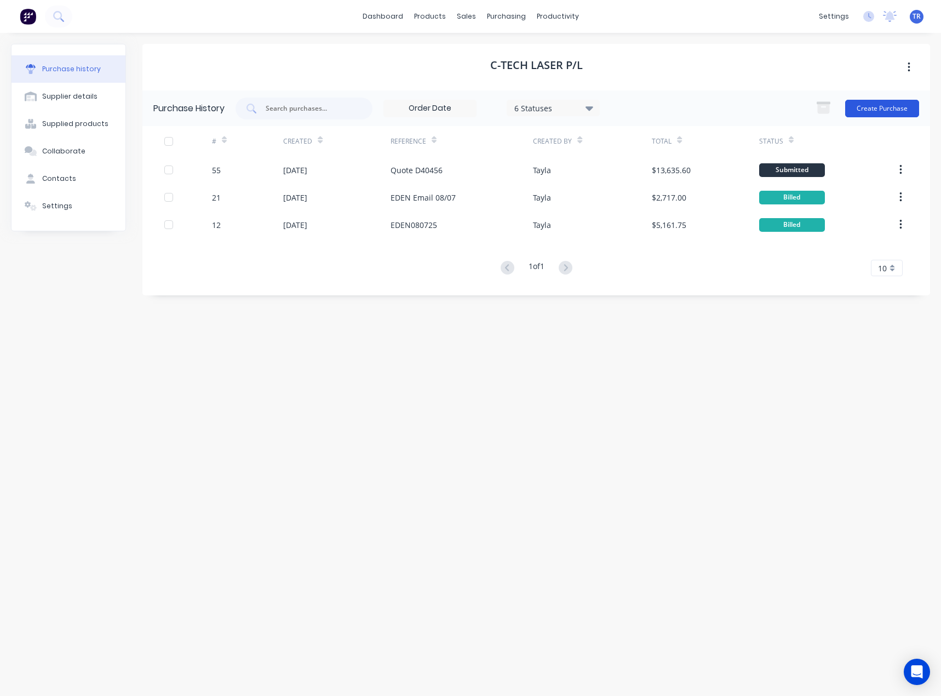
click at [889, 106] on button "Create Purchase" at bounding box center [882, 109] width 74 height 18
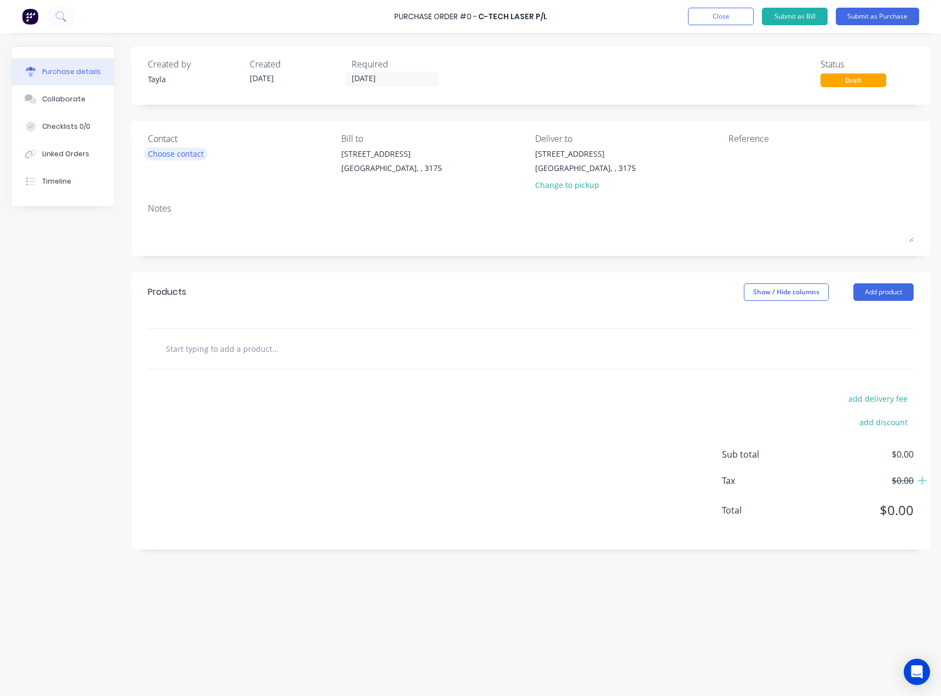
click at [172, 157] on div "Choose contact" at bounding box center [176, 154] width 56 height 12
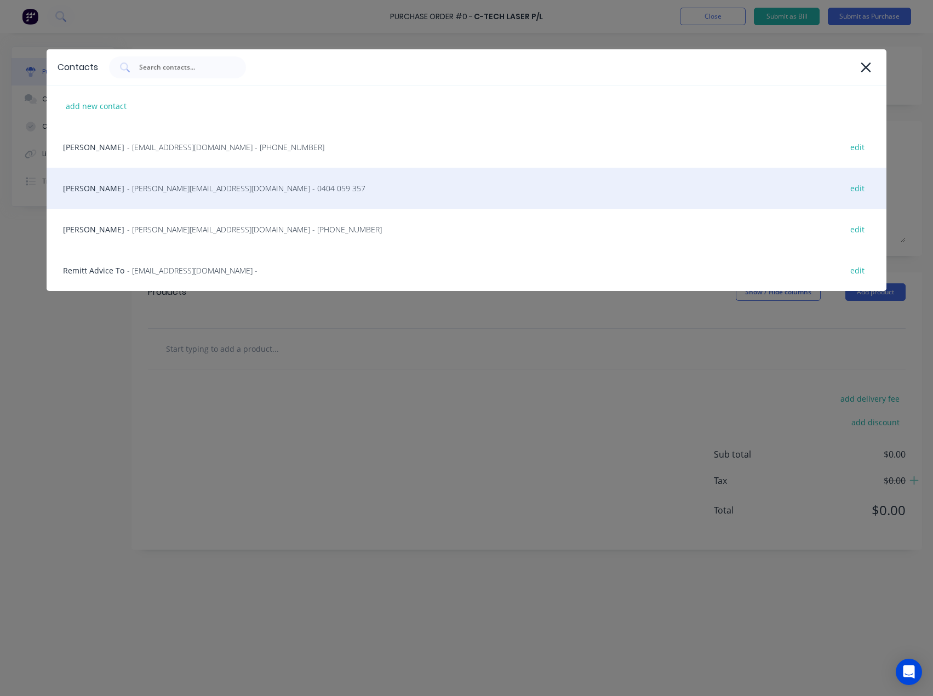
click at [175, 190] on span "- [PERSON_NAME][EMAIL_ADDRESS][DOMAIN_NAME] - 0404 059 357" at bounding box center [246, 188] width 238 height 12
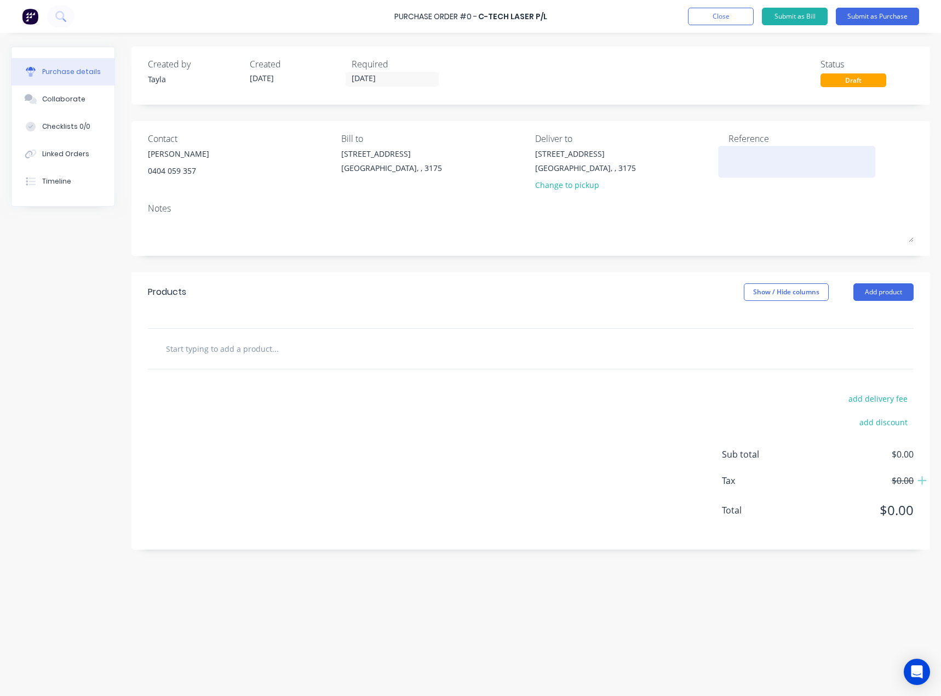
click at [755, 157] on textarea at bounding box center [797, 160] width 137 height 25
type textarea "x"
type textarea "Q"
type textarea "x"
type textarea "Qu"
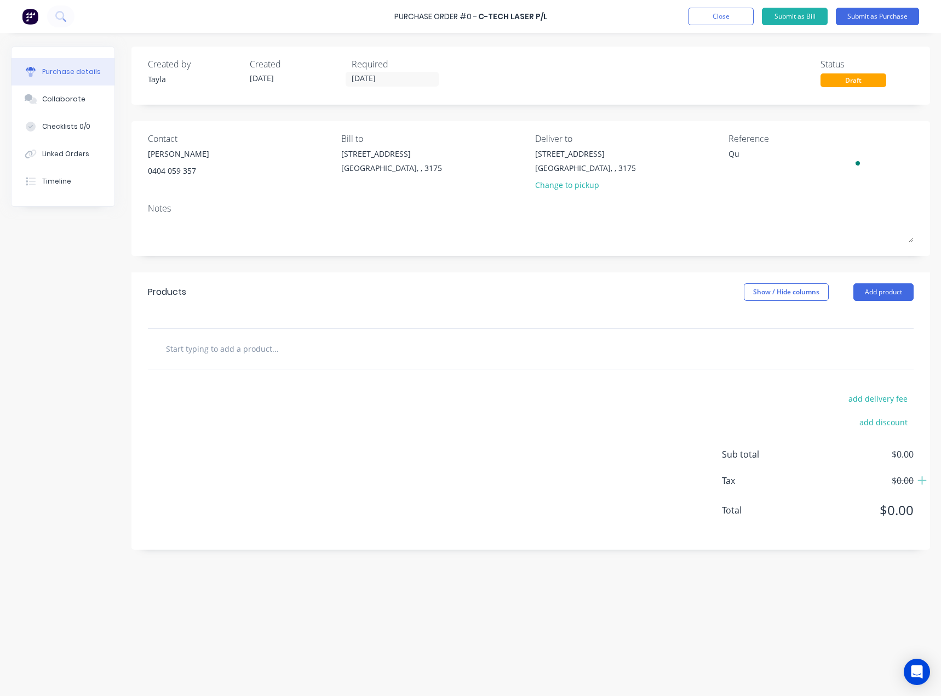
type textarea "x"
type textarea "Quo"
type textarea "x"
type textarea "Quot"
type textarea "x"
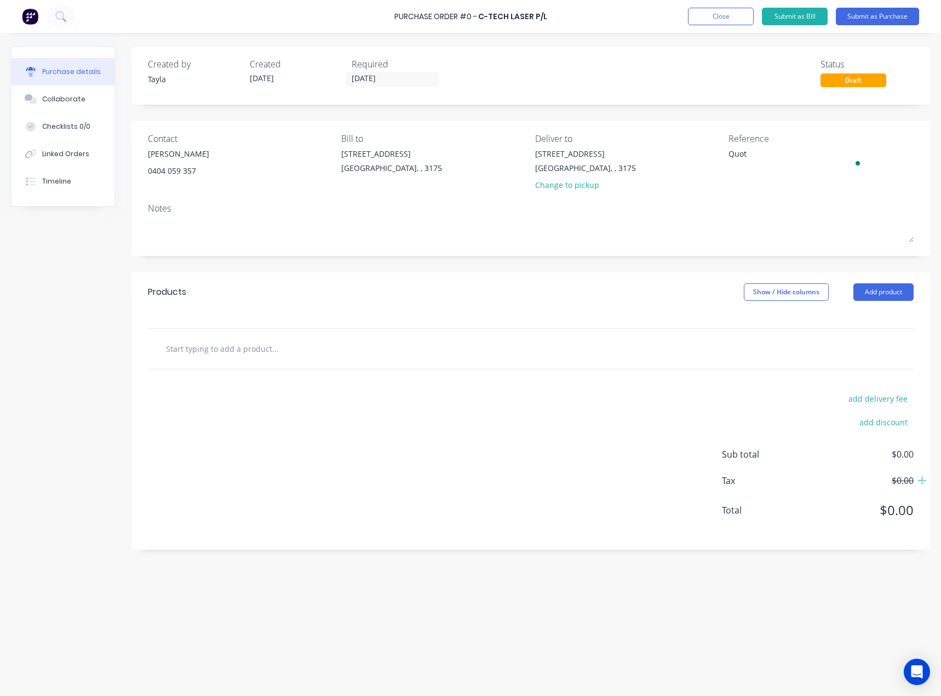
type textarea "Quote"
type textarea "x"
type textarea "Quote"
type textarea "x"
type textarea "Quote D"
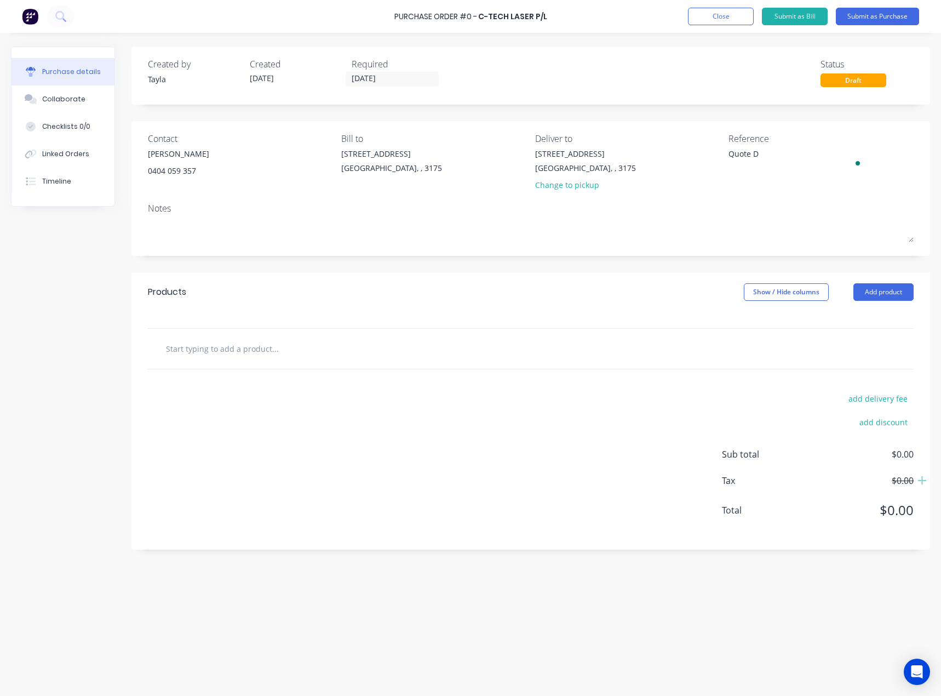
type textarea "x"
type textarea "Quote D3"
type textarea "x"
type textarea "Quote D37"
type textarea "x"
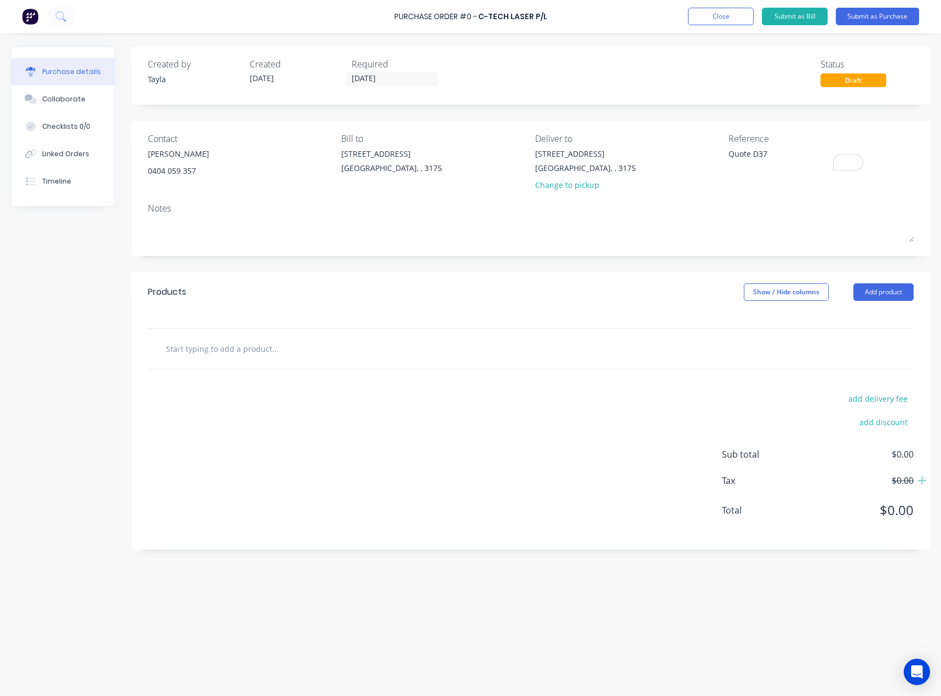
type textarea "Quote D374"
type textarea "x"
type textarea "Quote D3744"
type textarea "x"
type textarea "Quote D37441"
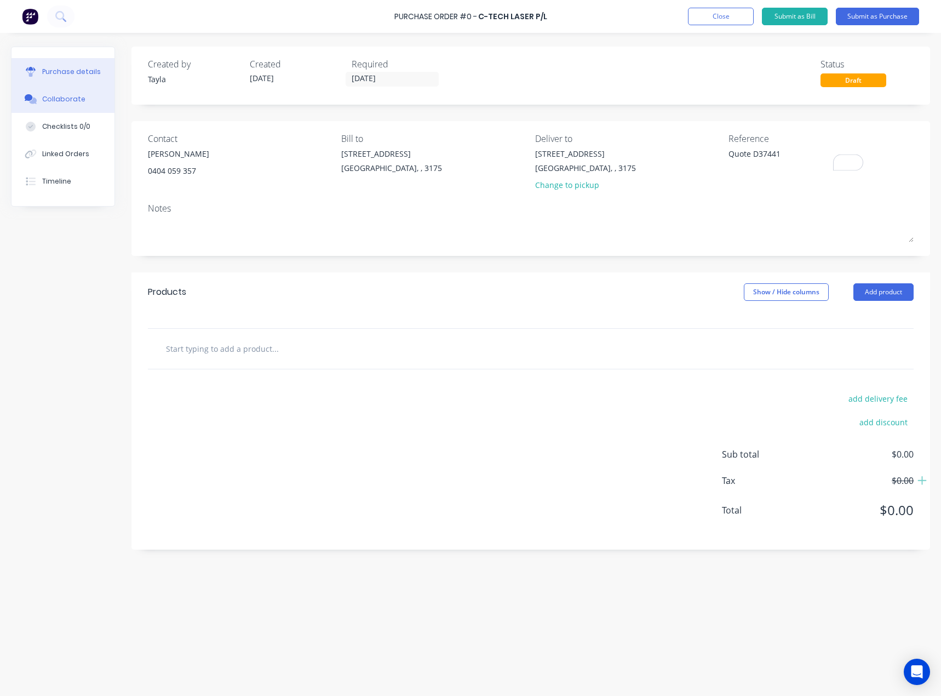
type textarea "x"
type textarea "Quote D37441"
click at [56, 111] on button "Collaborate" at bounding box center [63, 98] width 103 height 27
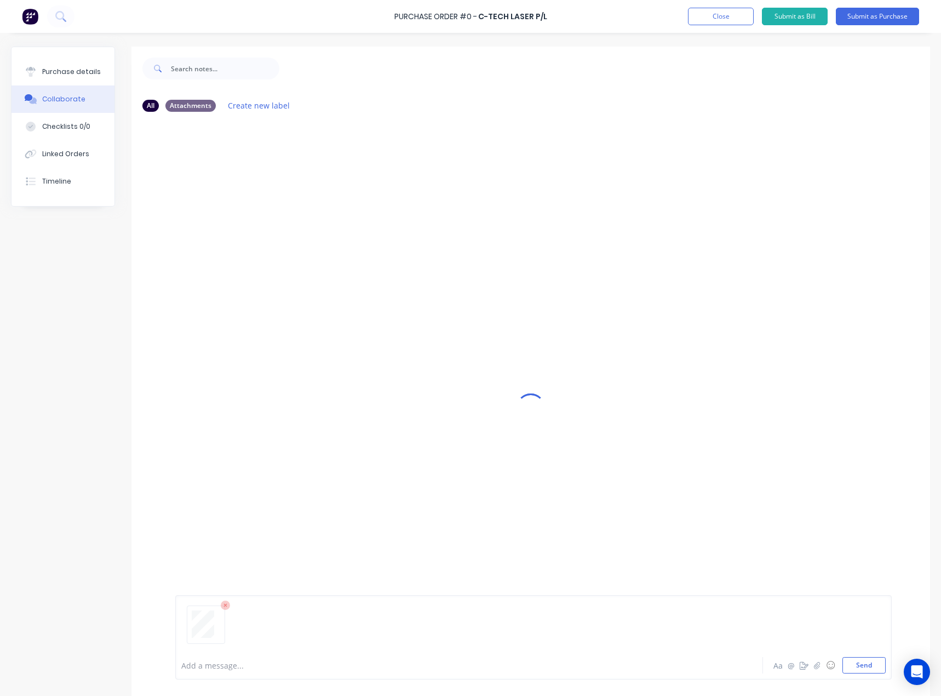
drag, startPoint x: 226, startPoint y: 606, endPoint x: 211, endPoint y: 598, distance: 17.4
click at [226, 606] on icon at bounding box center [224, 605] width 3 height 3
click at [877, 660] on div "Add a message... Aa @ ☺ Send" at bounding box center [533, 637] width 717 height 84
click at [859, 667] on button "Send" at bounding box center [863, 665] width 43 height 16
click at [73, 77] on button "Purchase details" at bounding box center [63, 71] width 103 height 27
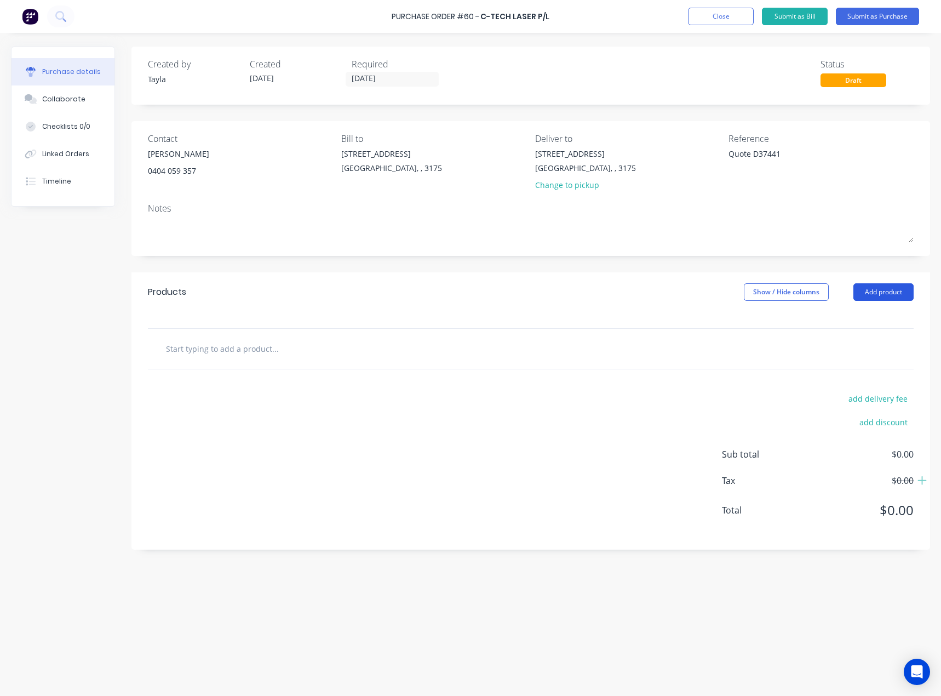
click at [891, 294] on button "Add product" at bounding box center [883, 292] width 60 height 18
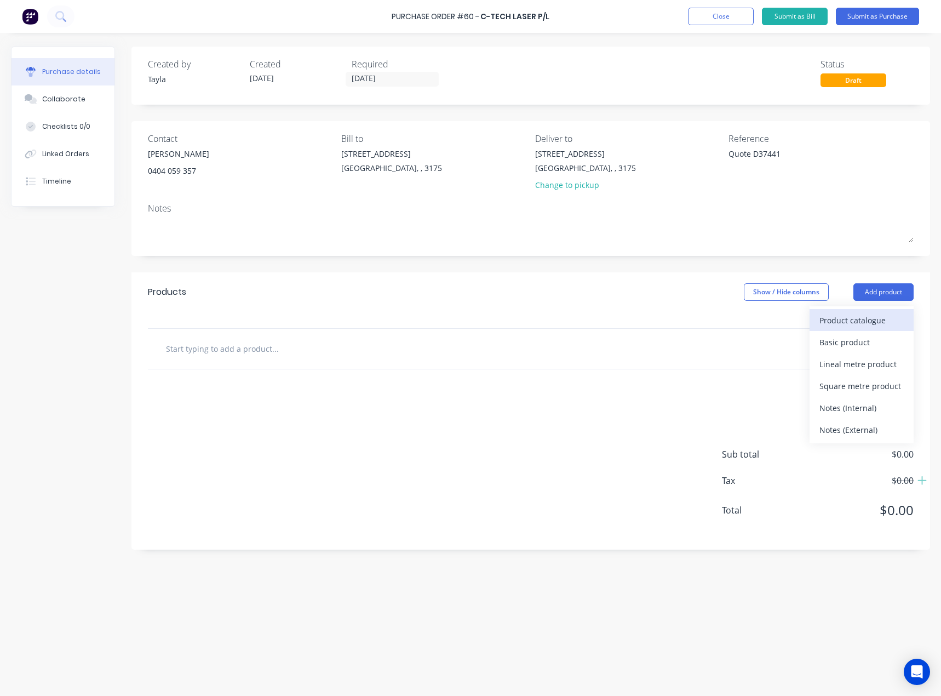
click at [832, 320] on div "Product catalogue" at bounding box center [861, 320] width 84 height 16
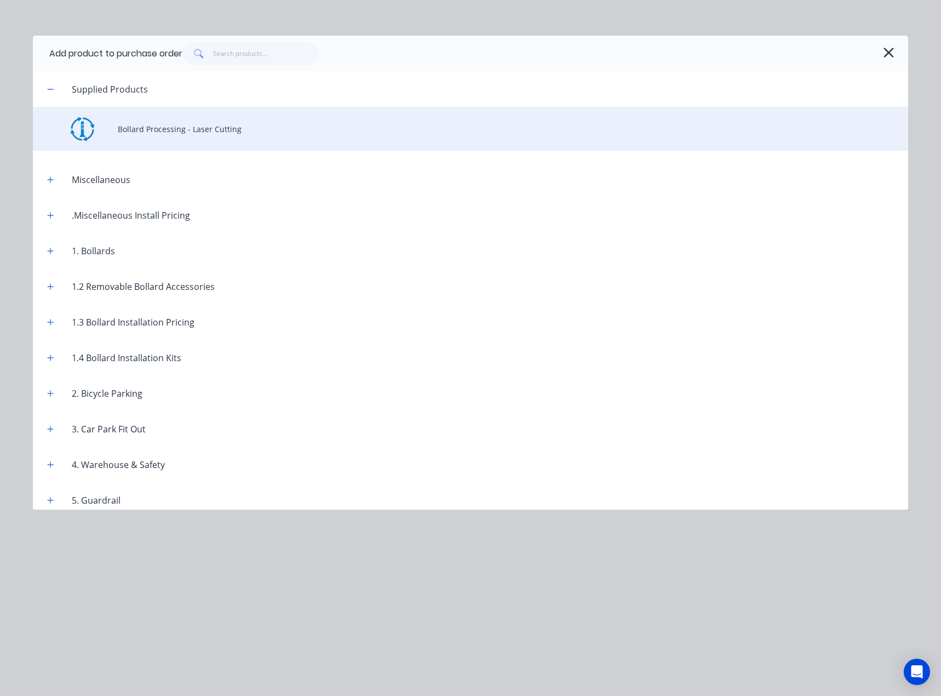
click at [197, 115] on div "Bollard Processing - Laser Cutting" at bounding box center [470, 129] width 875 height 44
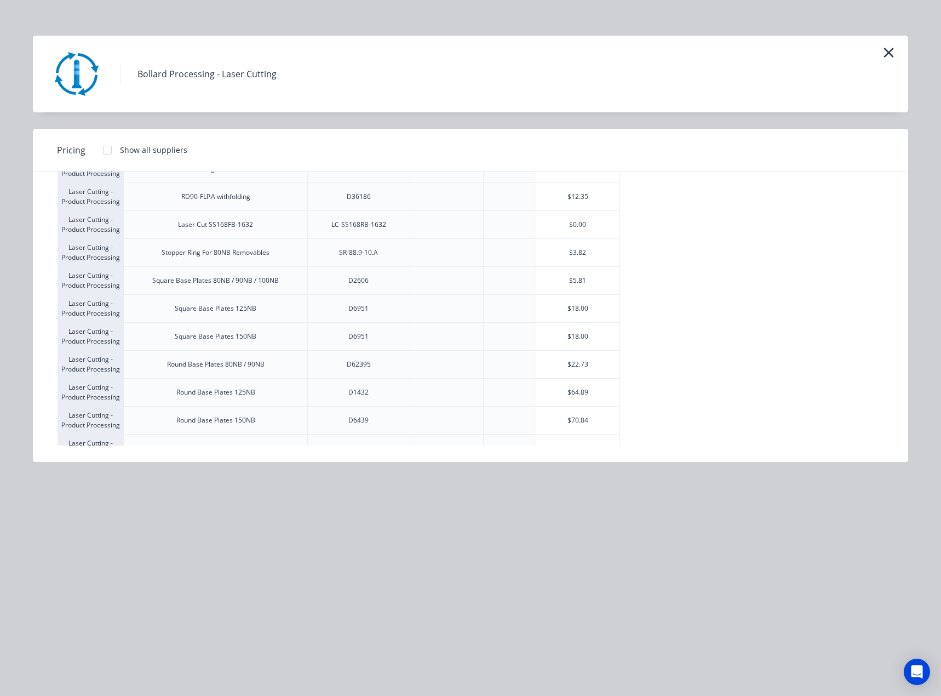
scroll to position [271, 0]
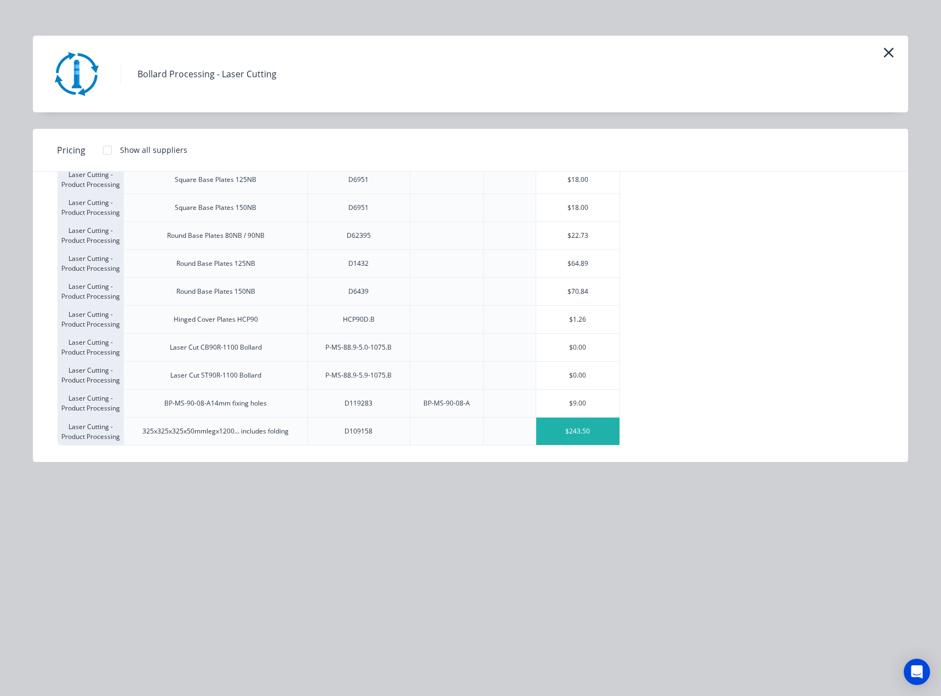
click at [570, 433] on div "$243.50" at bounding box center [577, 430] width 83 height 27
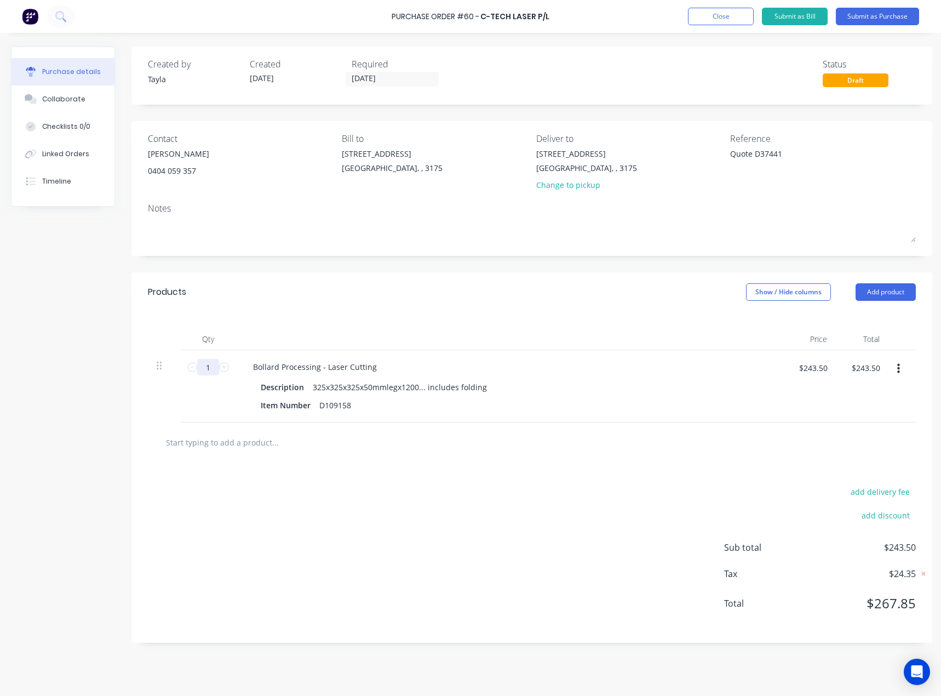
click at [215, 364] on input "1" at bounding box center [208, 367] width 22 height 16
type textarea "x"
type input "6"
type textarea "x"
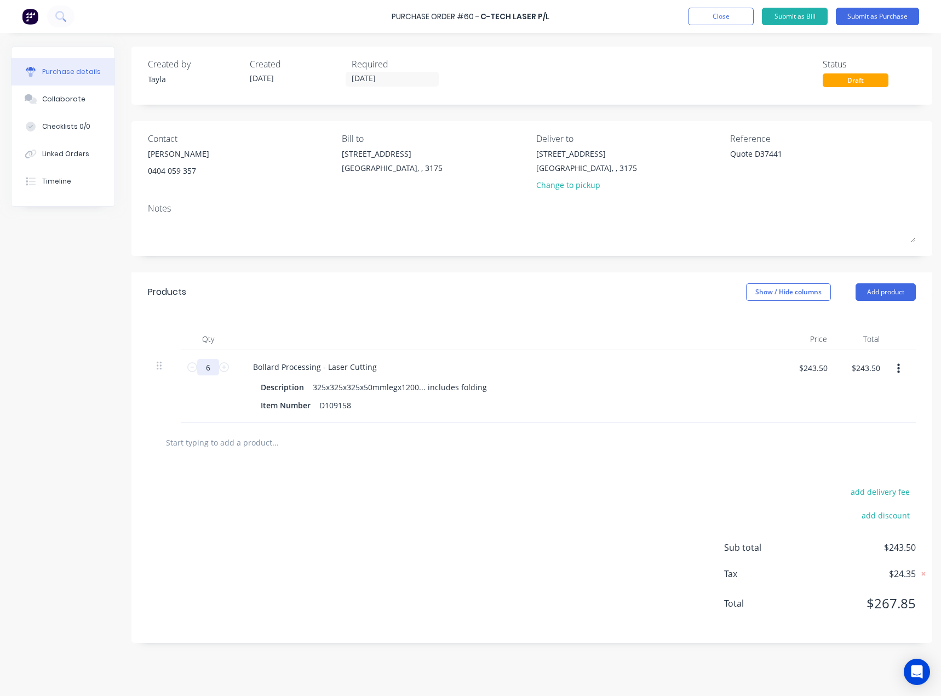
type input "$1,461.00"
type input "6"
click at [316, 469] on div "add delivery fee add discount Sub total $1,461.00 Tax $146.10 Total $1,607.10" at bounding box center [534, 552] width 807 height 180
click at [903, 374] on icon "button" at bounding box center [904, 369] width 3 height 12
click at [885, 445] on button "Exclude from tax" at bounding box center [870, 442] width 93 height 22
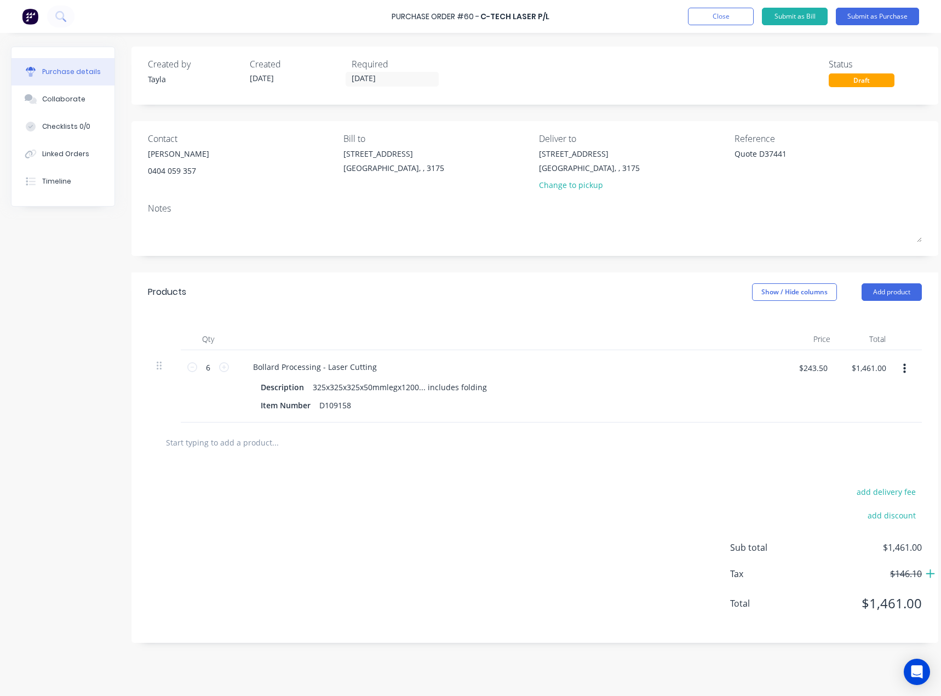
click at [928, 575] on icon at bounding box center [931, 573] width 10 height 11
click at [381, 388] on div "325x325x325x50mmlegx1200... includes folding" at bounding box center [399, 387] width 183 height 16
type textarea "x"
click at [386, 388] on div "325x325x325x50mmlegx1200... includes folding" at bounding box center [399, 387] width 183 height 16
click at [399, 390] on div "325x325x325x50mm legx1200... includes folding" at bounding box center [400, 387] width 185 height 16
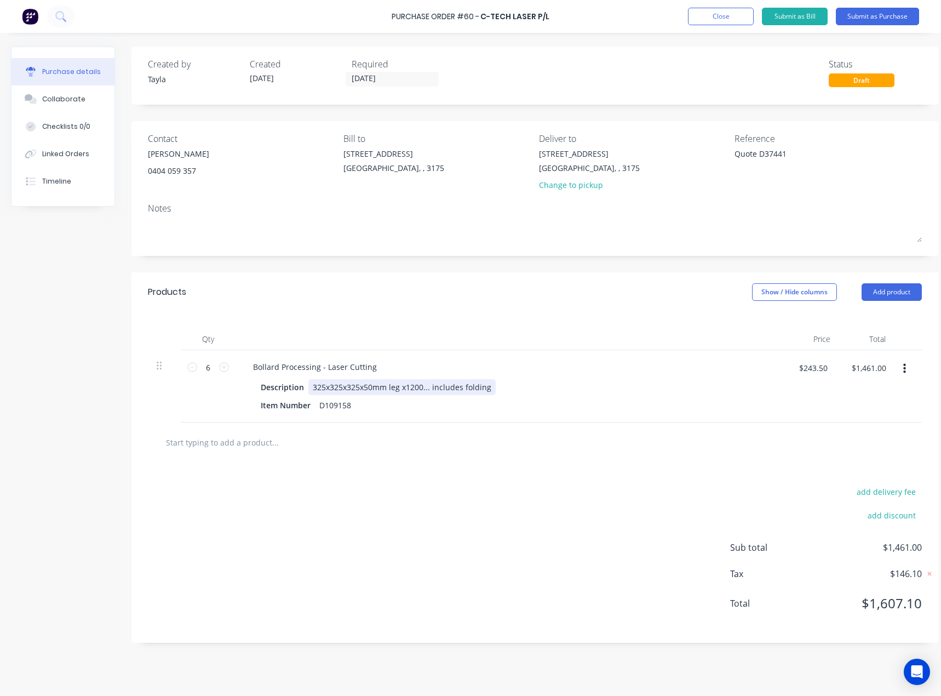
click at [404, 390] on div "325x325x325x50mm leg x1200... includes folding" at bounding box center [401, 387] width 187 height 16
click at [414, 407] on div "Item Number D109158" at bounding box center [507, 405] width 502 height 16
click at [418, 431] on div at bounding box center [535, 442] width 774 height 40
click at [371, 509] on div "add delivery fee add discount Sub total $1,461.00 Tax $146.10 Total $1,607.10" at bounding box center [534, 552] width 807 height 180
click at [410, 91] on div "Created by Tayla Created 12/08/25 Required 12/08/25 Status Draft" at bounding box center [534, 76] width 807 height 58
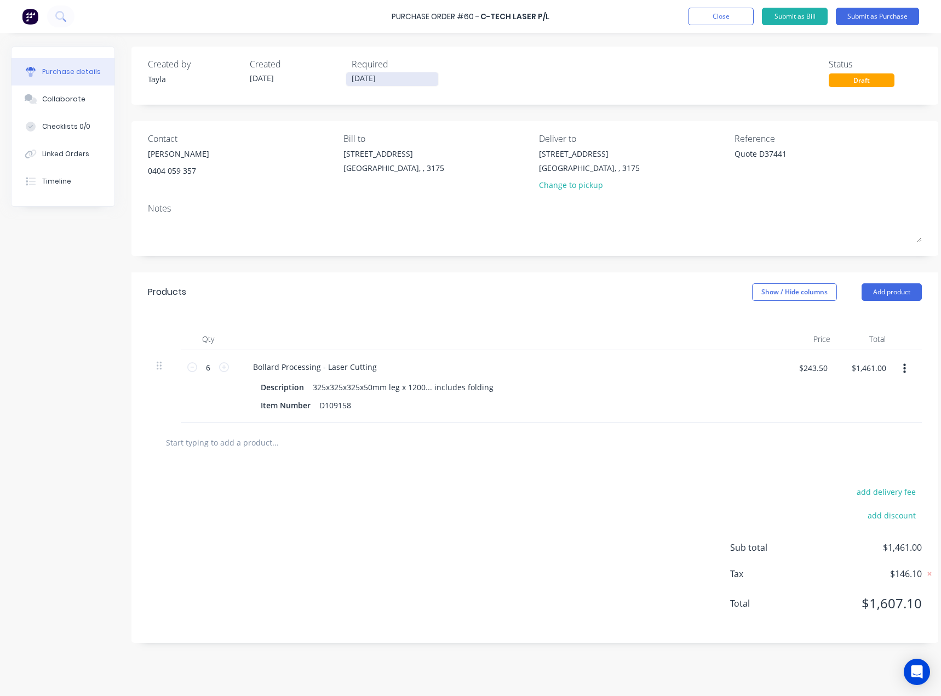
click at [405, 79] on input "[DATE]" at bounding box center [392, 79] width 92 height 14
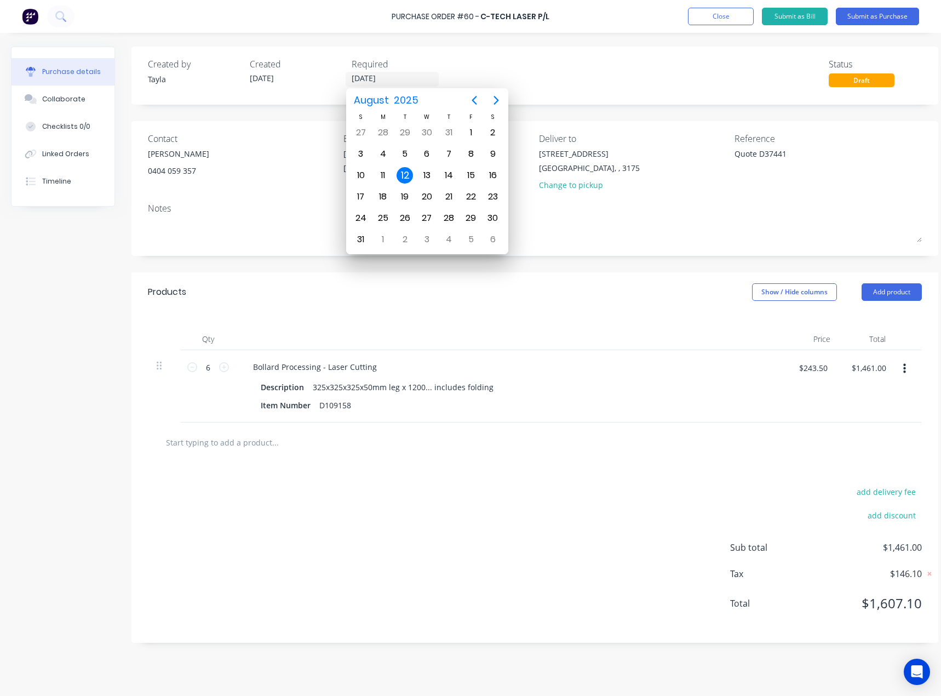
click at [412, 176] on div "12" at bounding box center [405, 175] width 16 height 16
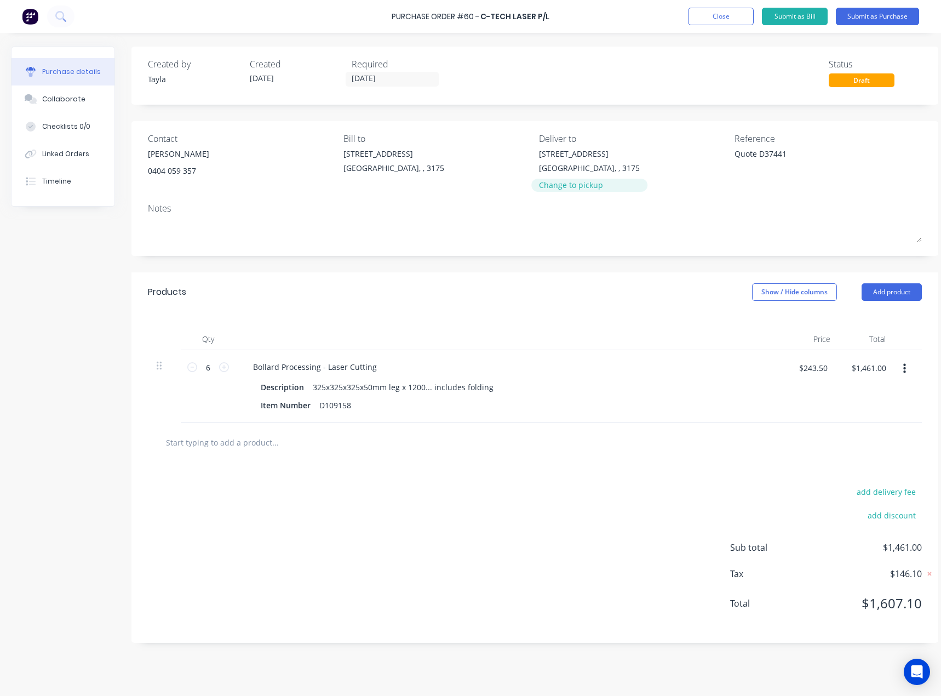
click at [554, 179] on div "Change to pickup" at bounding box center [589, 185] width 101 height 12
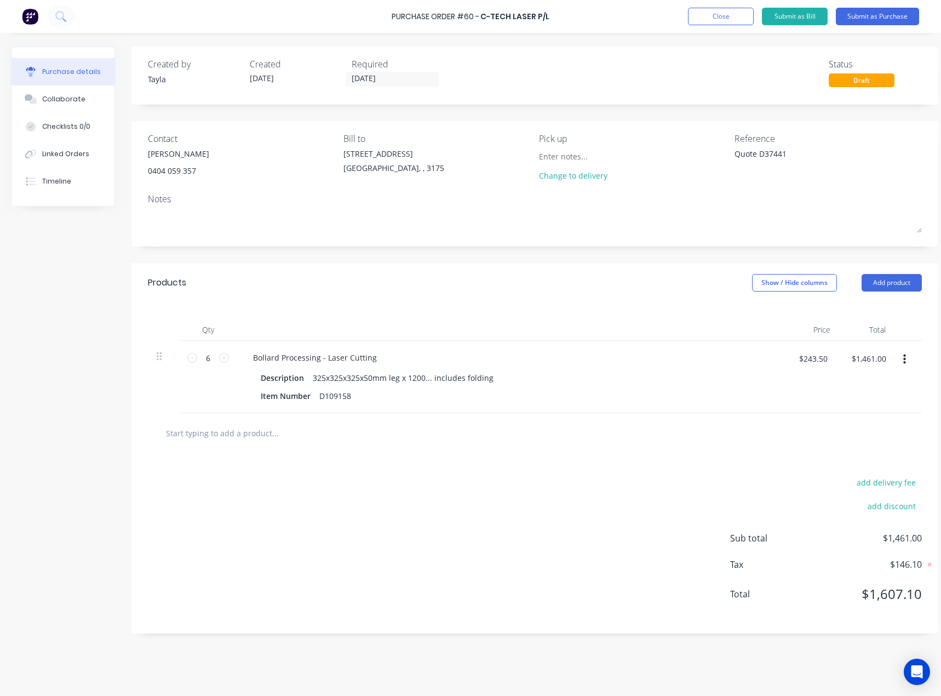
click at [653, 161] on div "Change to delivery" at bounding box center [632, 167] width 187 height 39
drag, startPoint x: 876, startPoint y: 13, endPoint x: 891, endPoint y: 200, distance: 187.9
click at [891, 200] on div "Purchase Order #60 - C-Tech Laser P/L Add product Close Submit as Bill Submit a…" at bounding box center [470, 348] width 941 height 696
click at [885, 20] on button "Submit as Purchase" at bounding box center [877, 17] width 83 height 18
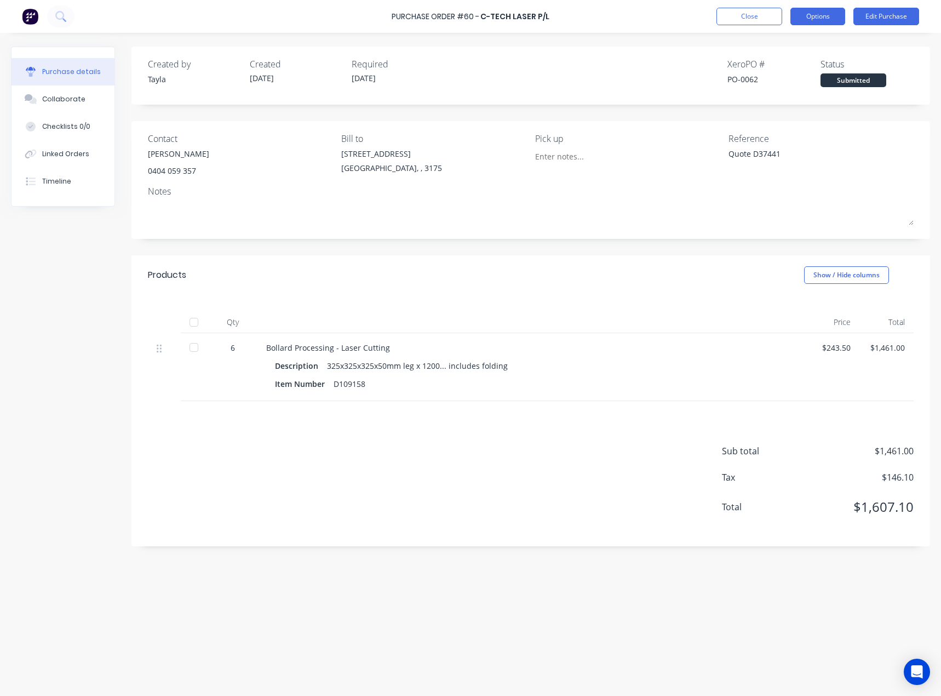
click at [810, 9] on button "Options" at bounding box center [817, 17] width 55 height 18
click at [804, 41] on div "Print / Email" at bounding box center [793, 45] width 84 height 16
click at [798, 70] on div "With pricing" at bounding box center [793, 67] width 84 height 16
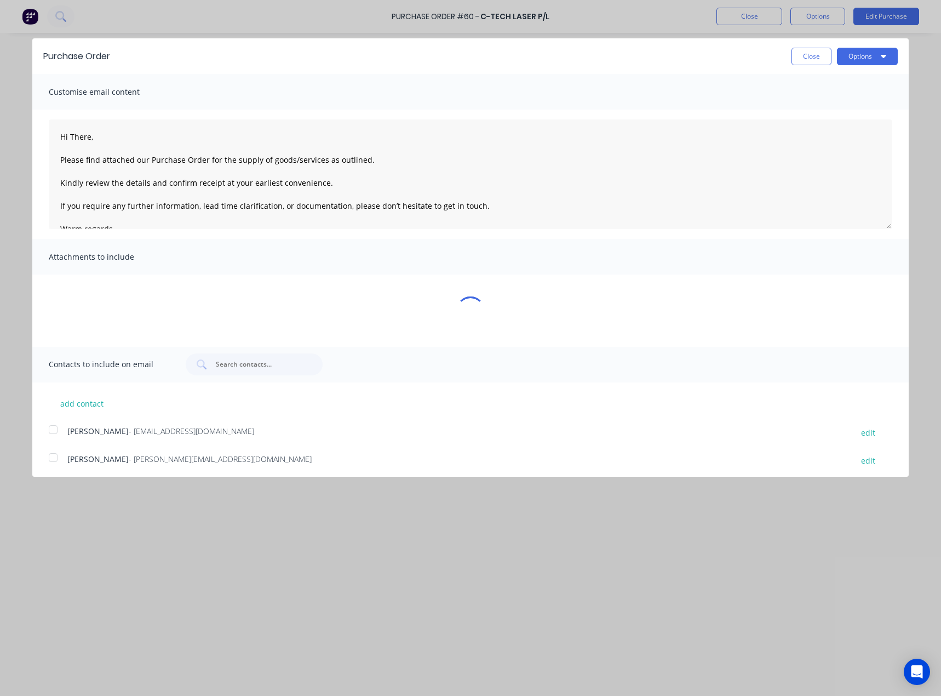
type textarea "x"
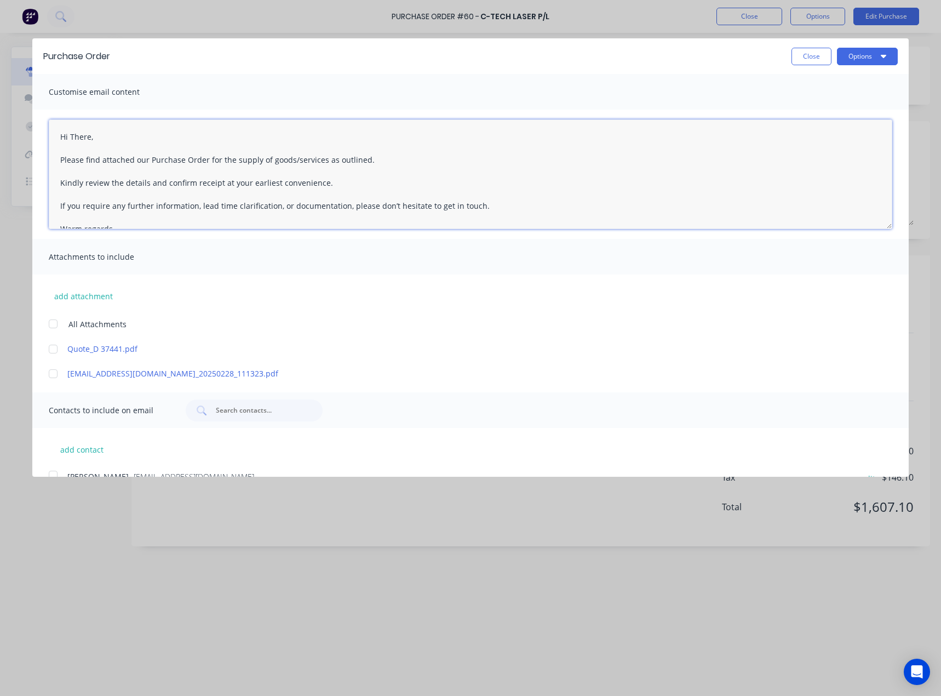
click at [80, 146] on textarea "Hi There, Please find attached our Purchase Order for the supply of goods/servi…" at bounding box center [471, 174] width 844 height 110
click at [80, 134] on textarea "Hi There, Please find attached our Purchase Order for the supply of goods/servi…" at bounding box center [471, 174] width 844 height 110
click at [180, 208] on textarea "Good Morning Liem, Hope your having a lovely morning so far! Eden would like to…" at bounding box center [471, 174] width 844 height 110
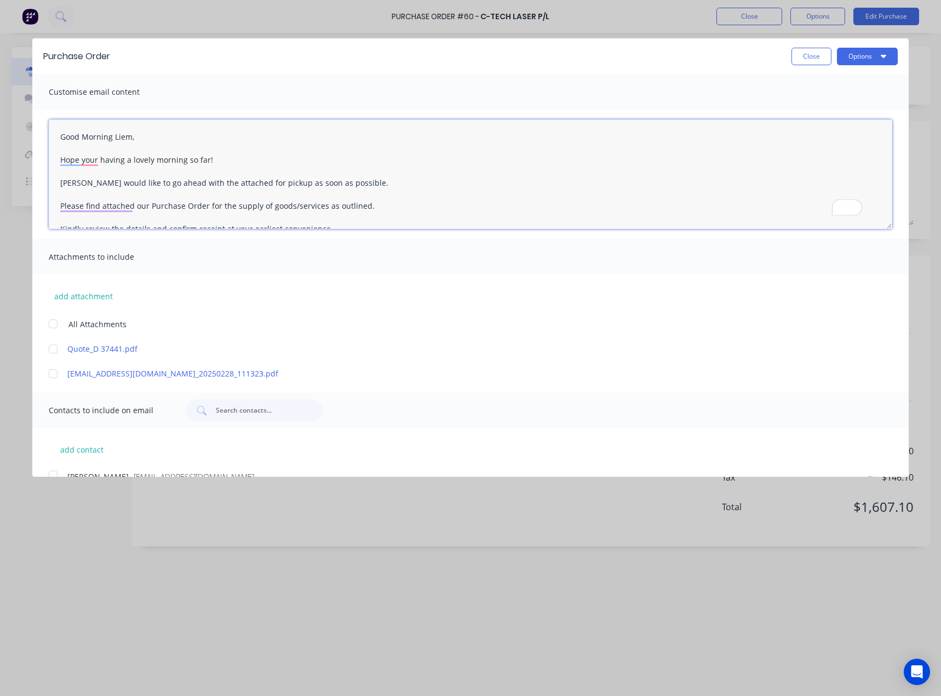
click at [180, 208] on textarea "Good Morning Liem, Hope your having a lovely morning so far! Eden would like to…" at bounding box center [471, 174] width 844 height 110
type textarea "Good Morning Liem, Hope you're having a lovely morning so far! Eden would like …"
click at [54, 320] on div at bounding box center [53, 324] width 22 height 22
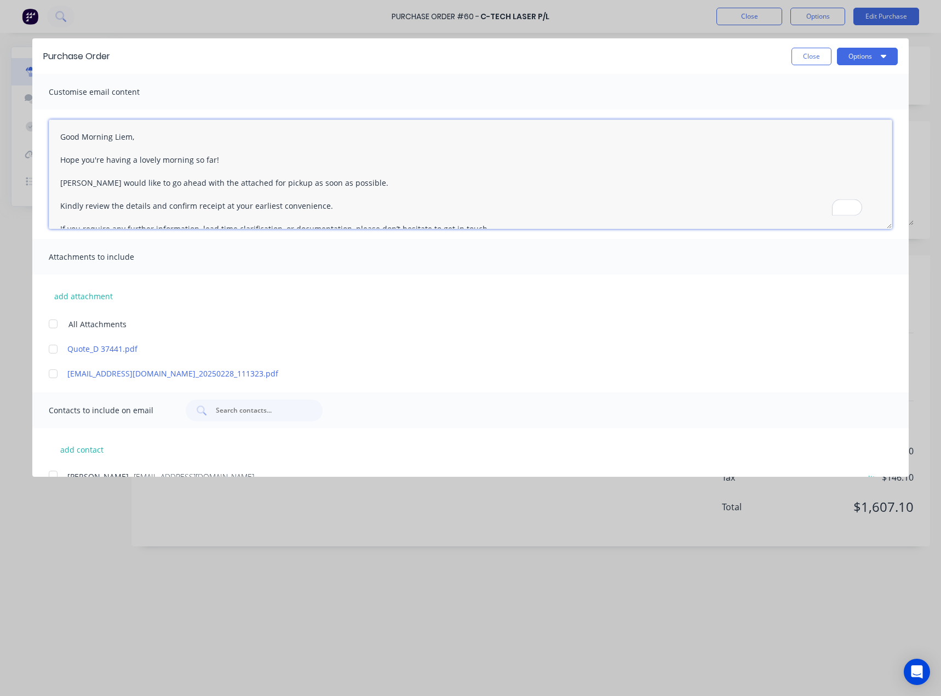
type textarea "x"
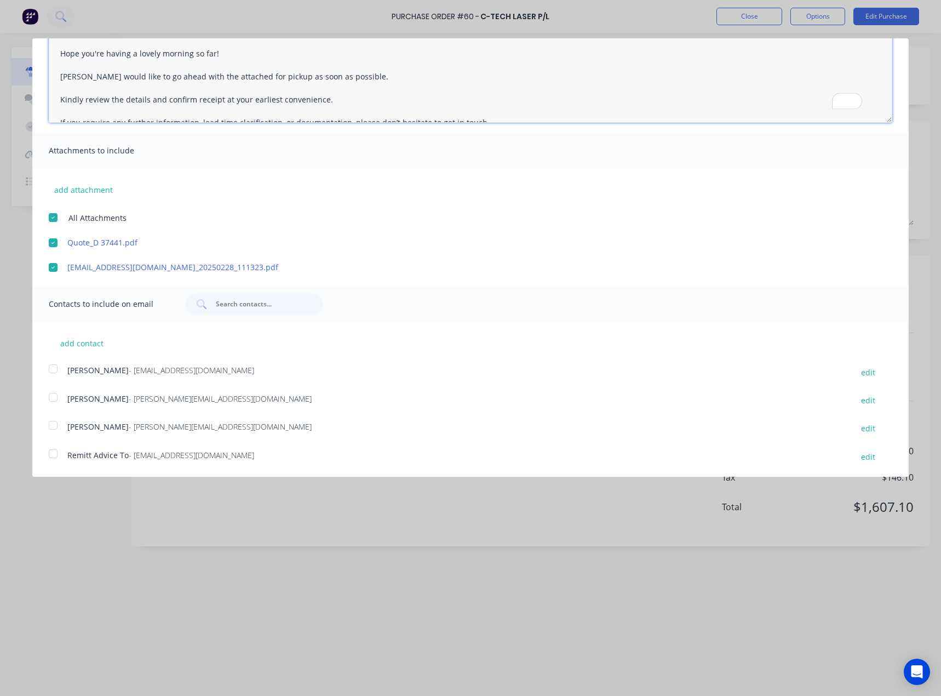
scroll to position [107, 0]
click at [54, 398] on div at bounding box center [53, 397] width 22 height 22
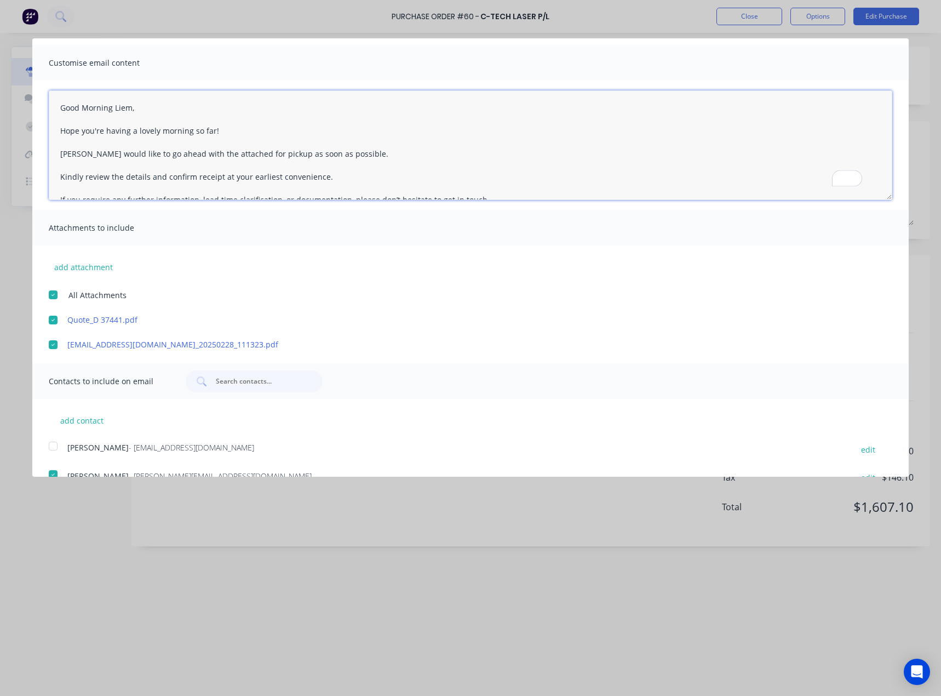
scroll to position [0, 0]
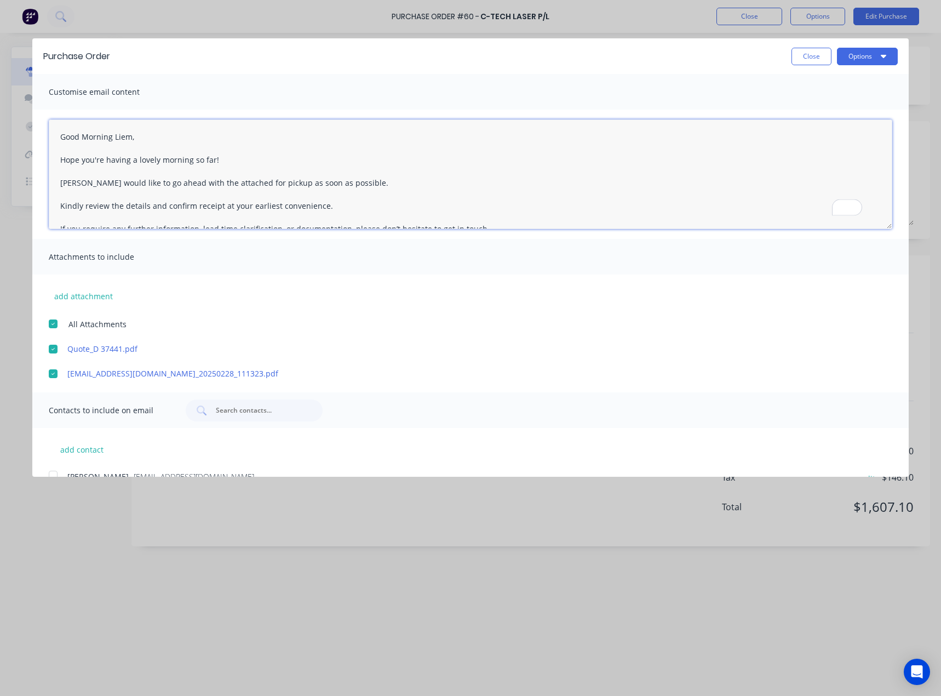
click at [231, 159] on textarea "Good Morning Liem, Hope you're having a lovely morning so far! Eden would like …" at bounding box center [471, 174] width 844 height 110
click at [335, 181] on textarea "Good Morning Liem, Hope you're having a lovely morning so far! Eden would like …" at bounding box center [471, 174] width 844 height 110
click at [340, 183] on textarea "Good Morning Liem, Hope you're having a lovely morning so far! Eden would like …" at bounding box center [471, 174] width 844 height 110
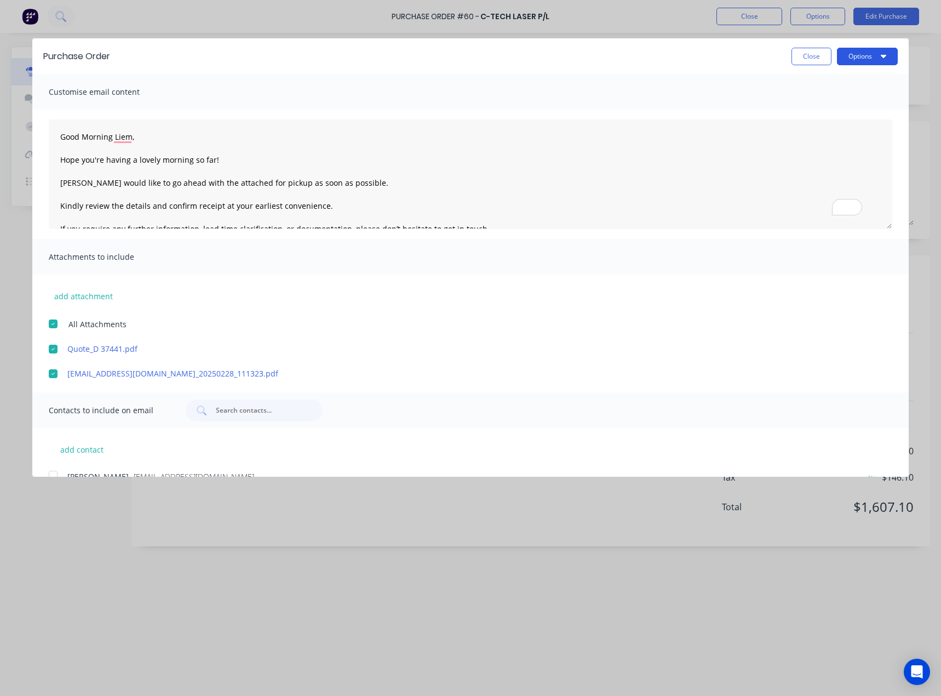
click at [865, 59] on button "Options" at bounding box center [867, 57] width 61 height 18
drag, startPoint x: 837, startPoint y: 104, endPoint x: 215, endPoint y: 187, distance: 627.8
click at [244, 188] on div "Purchase Order Close Options Print Email Customise email content Good Morning L…" at bounding box center [470, 304] width 876 height 532
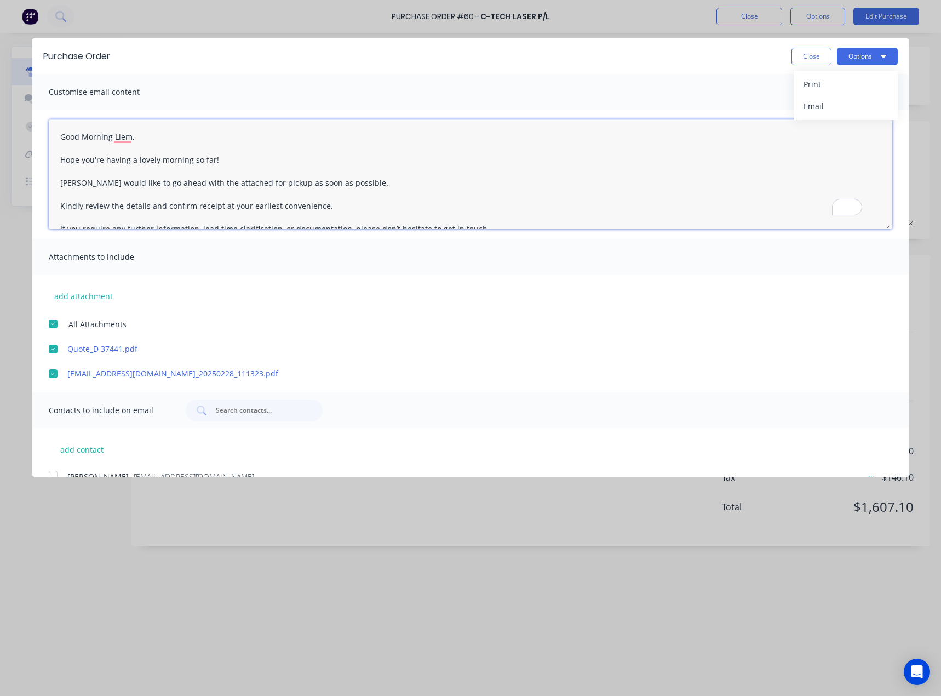
click at [146, 160] on textarea "Good Morning Liem, Hope you're having a lovely morning so far! Eden would like …" at bounding box center [471, 174] width 844 height 110
drag, startPoint x: 160, startPoint y: 159, endPoint x: 154, endPoint y: 159, distance: 5.5
click at [159, 159] on textarea "Good Morning Liem, Hope you're having a lovely morning so far! Eden would like …" at bounding box center [471, 174] width 844 height 110
click at [245, 154] on textarea "Good Morning Liem, Hope you're having a lovely warm morning so far! Eden would …" at bounding box center [471, 174] width 844 height 110
click at [243, 157] on textarea "Good Morning Liem, Hope you're having a lovely warm morning so far! Eden would …" at bounding box center [471, 174] width 844 height 110
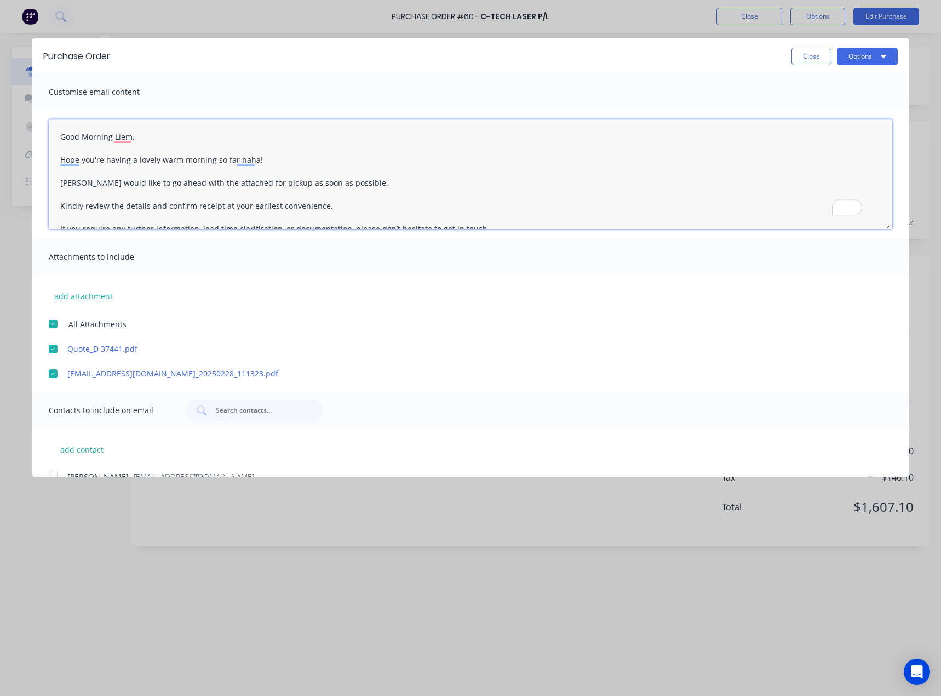
click at [147, 163] on textarea "Good Morning Liem, Hope you're having a lovely warm morning so far haha! Eden w…" at bounding box center [471, 174] width 844 height 110
click at [151, 159] on textarea "Good Morning Liem, Hope you're having a lovely warm morning so far haha! Eden w…" at bounding box center [471, 174] width 844 height 110
click at [311, 157] on textarea "Good Morning Liem, Hope you're having a lovely warm morning so far haha! Eden w…" at bounding box center [471, 174] width 844 height 110
click at [340, 174] on textarea "Good Morning Liem, Hope you're having a lovely warm morning so far haha! Eden w…" at bounding box center [471, 174] width 844 height 110
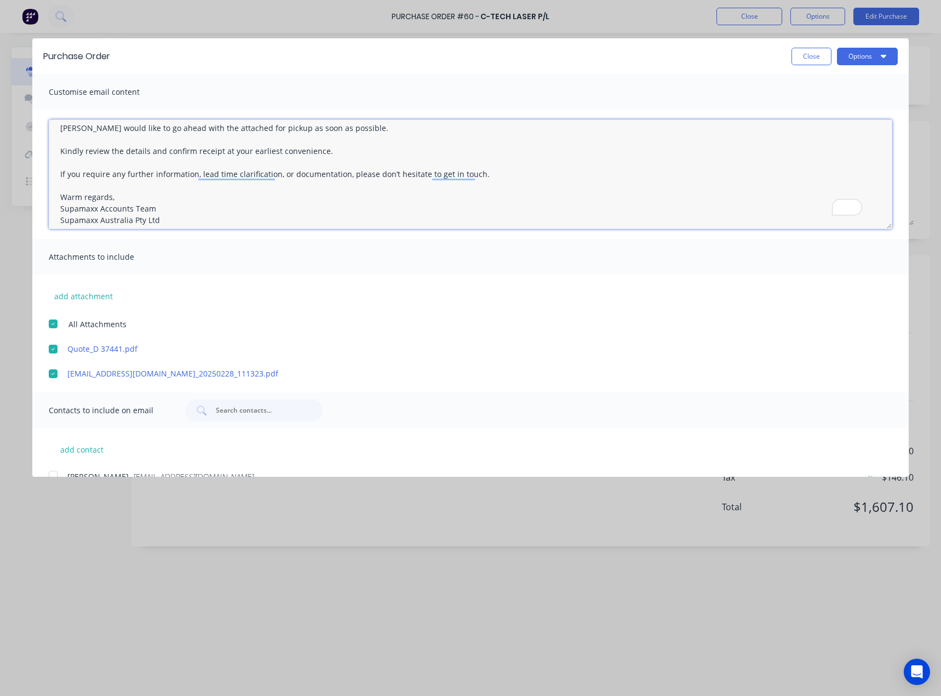
scroll to position [31, 0]
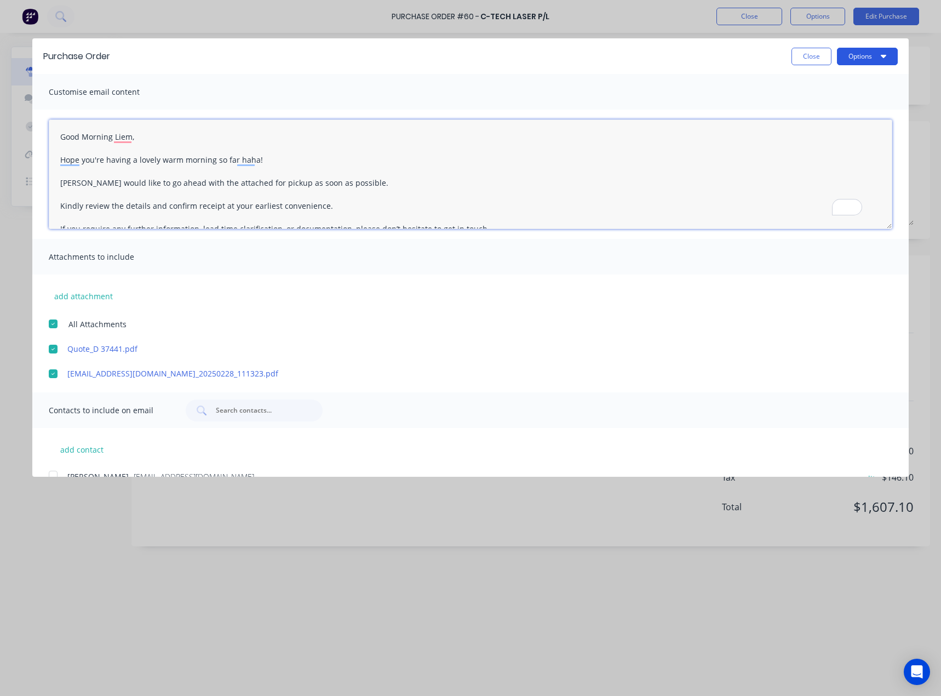
type textarea "Good Morning Liem, Hope you're having a lovely warm morning so far haha! Eden w…"
click at [866, 56] on button "Options" at bounding box center [867, 57] width 61 height 18
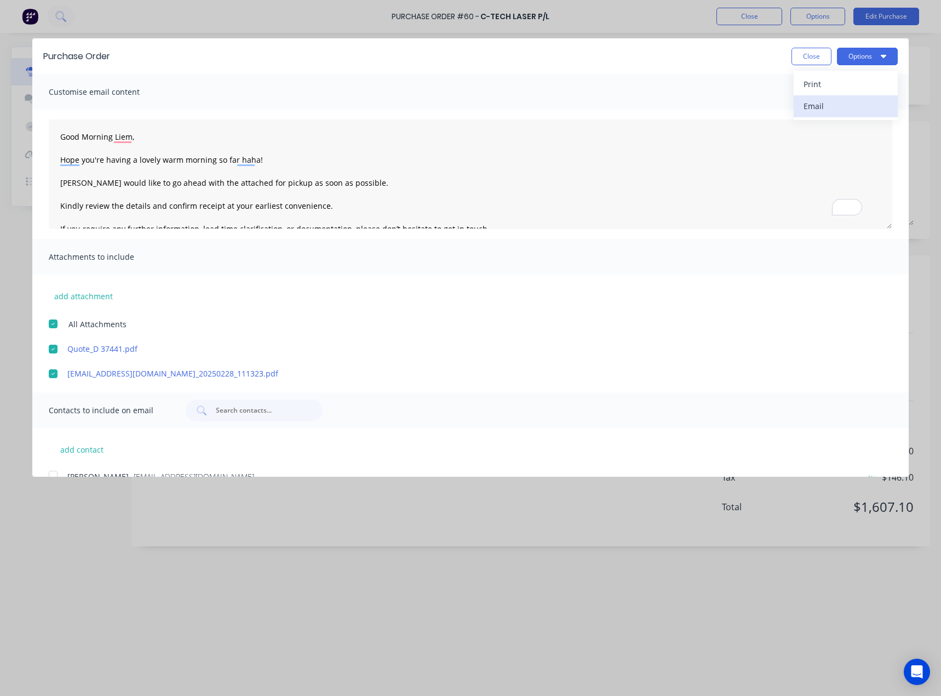
click at [859, 106] on div "Email" at bounding box center [846, 106] width 84 height 16
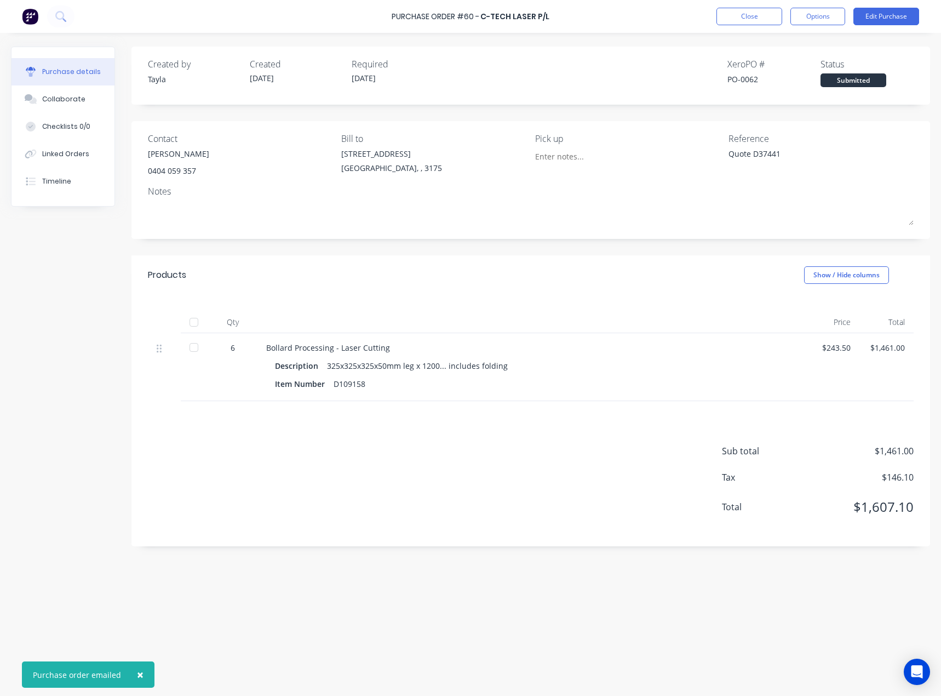
type textarea "x"
click at [73, 156] on div "Linked Orders" at bounding box center [65, 154] width 47 height 10
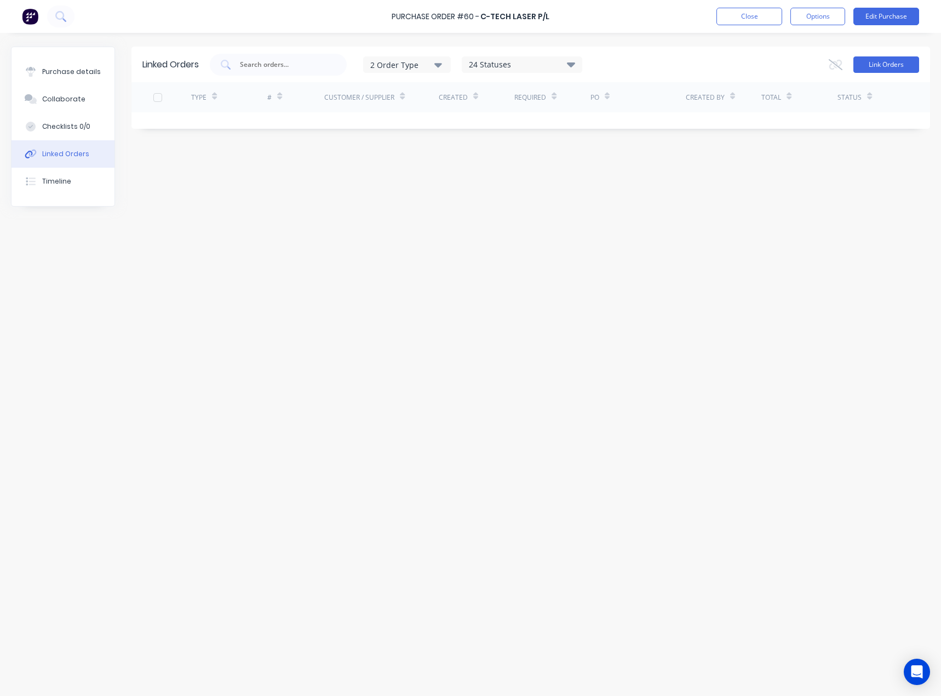
click at [897, 68] on button "Link Orders" at bounding box center [886, 64] width 66 height 16
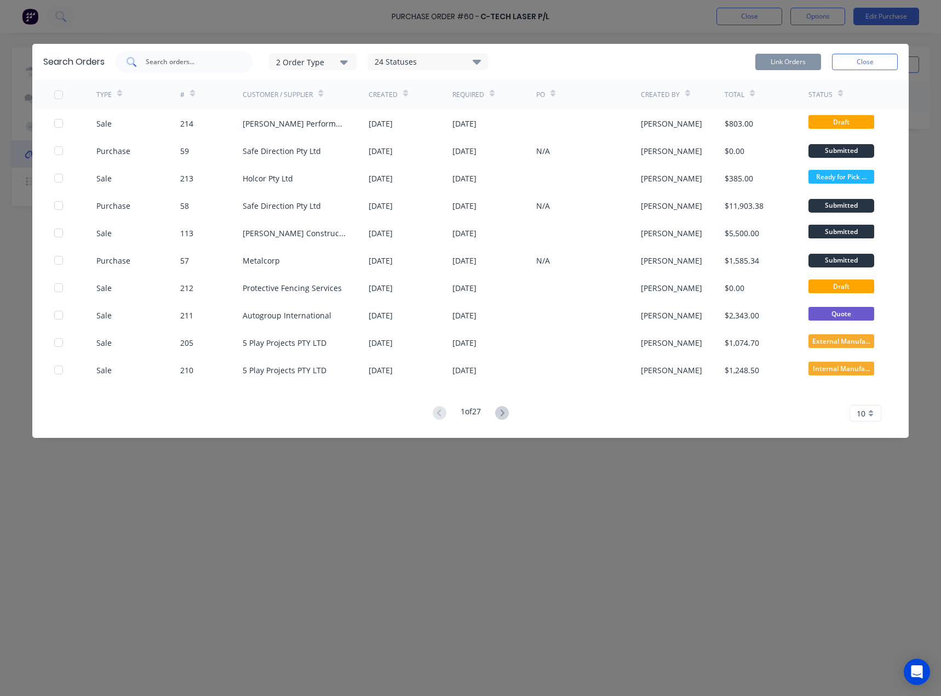
click at [193, 64] on input "text" at bounding box center [190, 61] width 91 height 11
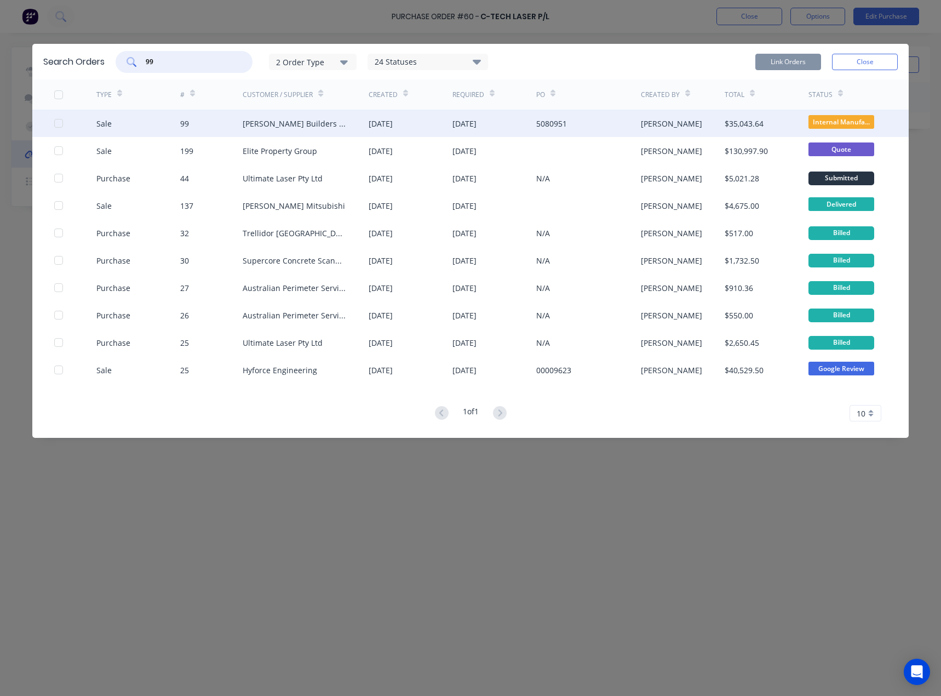
type input "99"
click at [265, 128] on div "Hutchinson Builders - VIC" at bounding box center [295, 124] width 104 height 12
click at [53, 127] on div "Sale 99 Hutchinson Builders - VIC 11 Aug 2025 14 Jul 2025 5080951 Tayla Richard…" at bounding box center [470, 123] width 876 height 27
click at [60, 123] on div at bounding box center [59, 123] width 22 height 22
click at [787, 61] on button "Link Orders" at bounding box center [788, 62] width 66 height 16
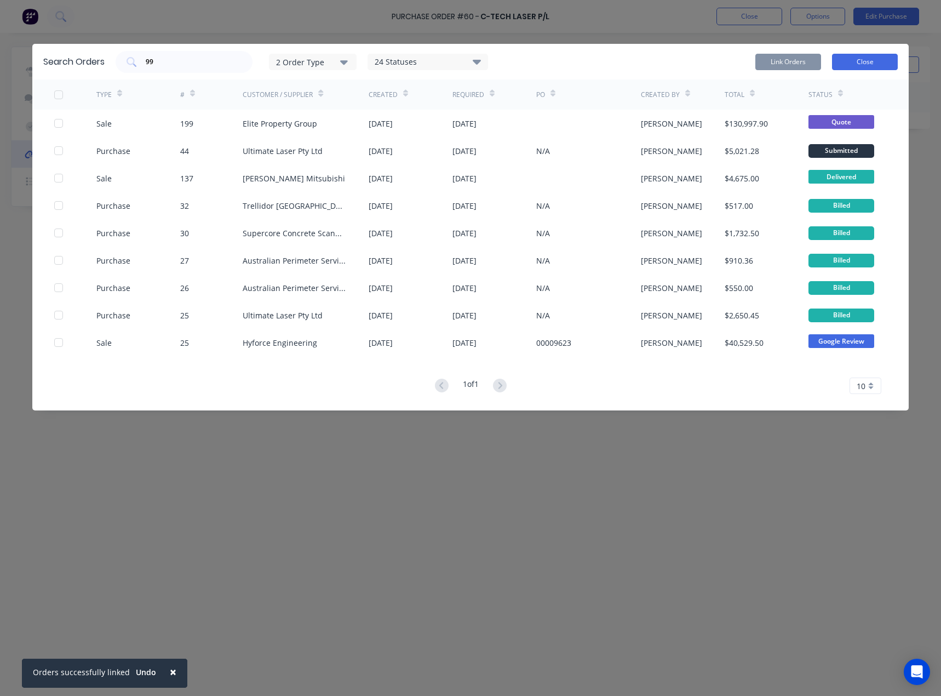
click at [868, 68] on button "Close" at bounding box center [865, 62] width 66 height 16
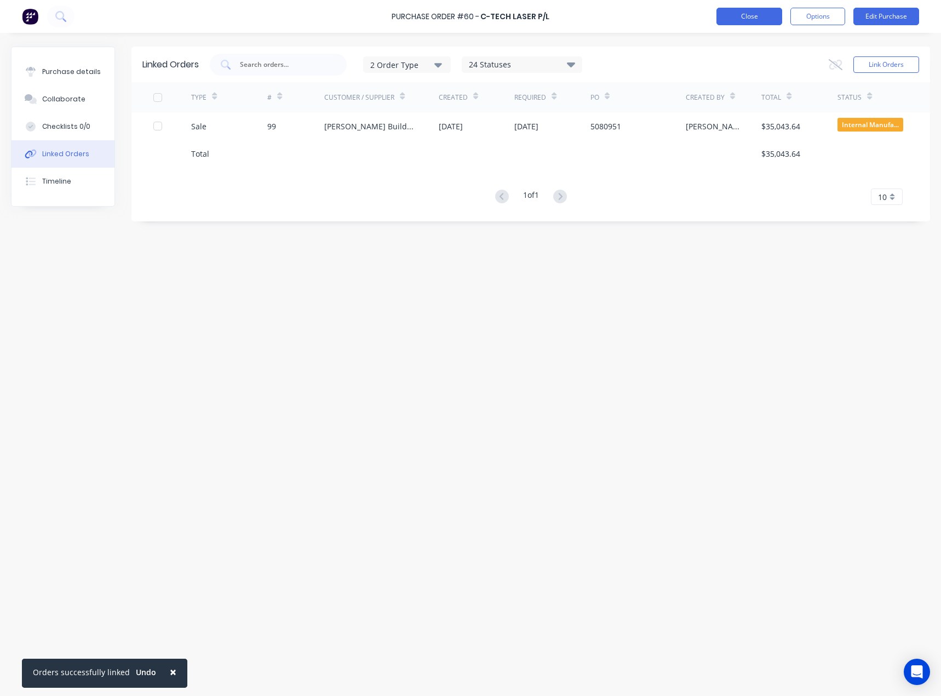
click at [749, 13] on button "Close" at bounding box center [750, 17] width 66 height 18
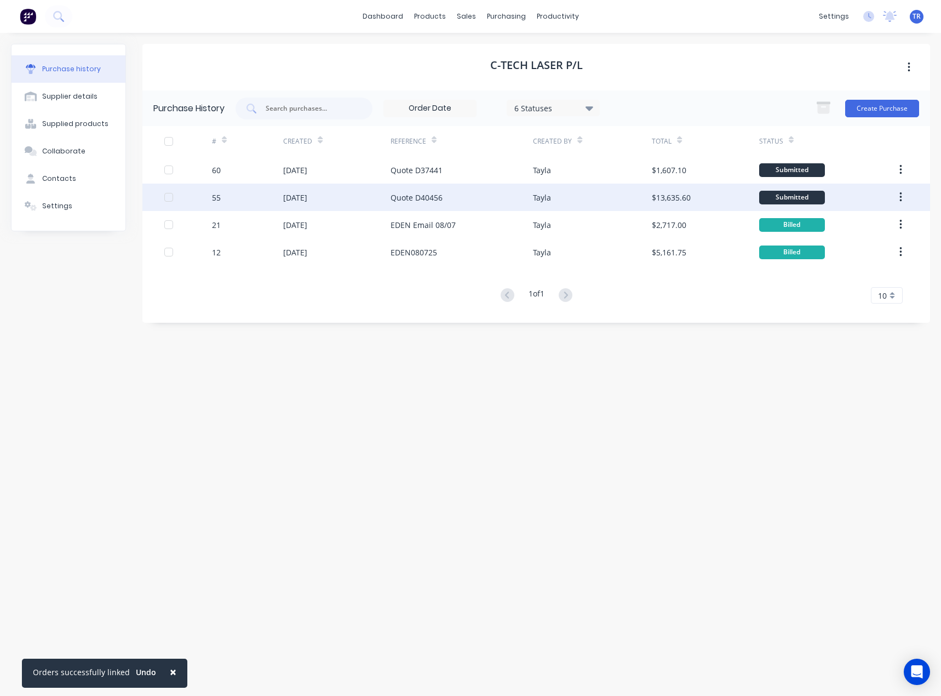
click at [502, 200] on div "Quote D40456" at bounding box center [462, 197] width 143 height 27
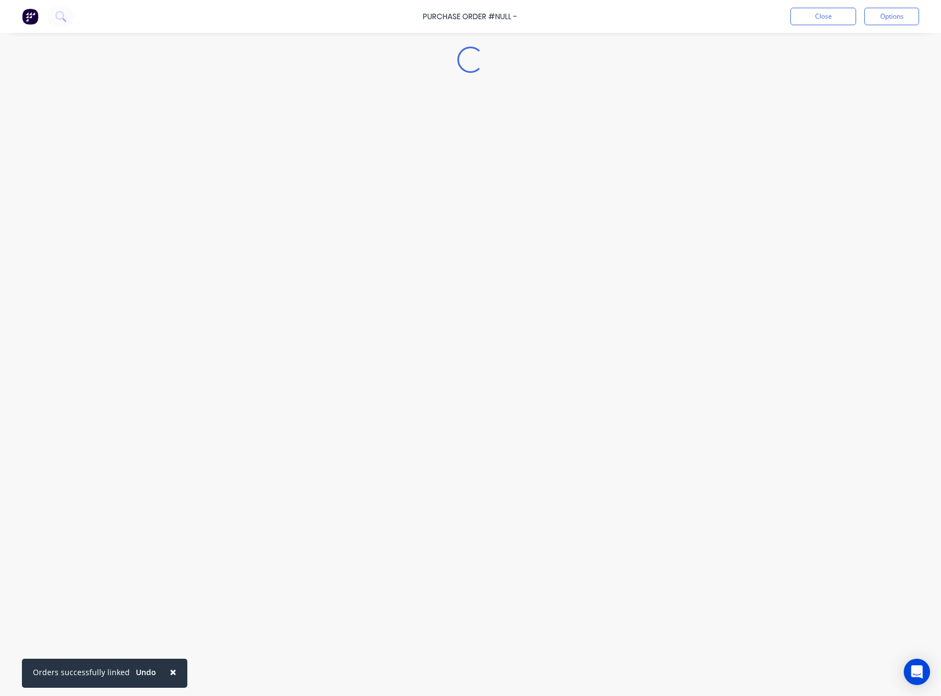
type textarea "x"
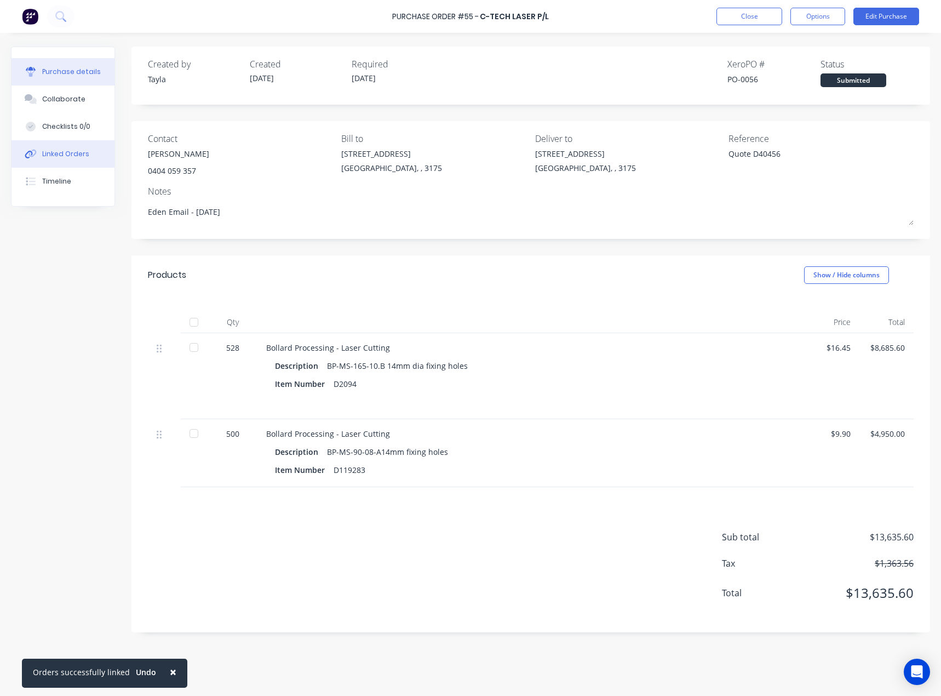
click at [62, 153] on div "Linked Orders" at bounding box center [65, 154] width 47 height 10
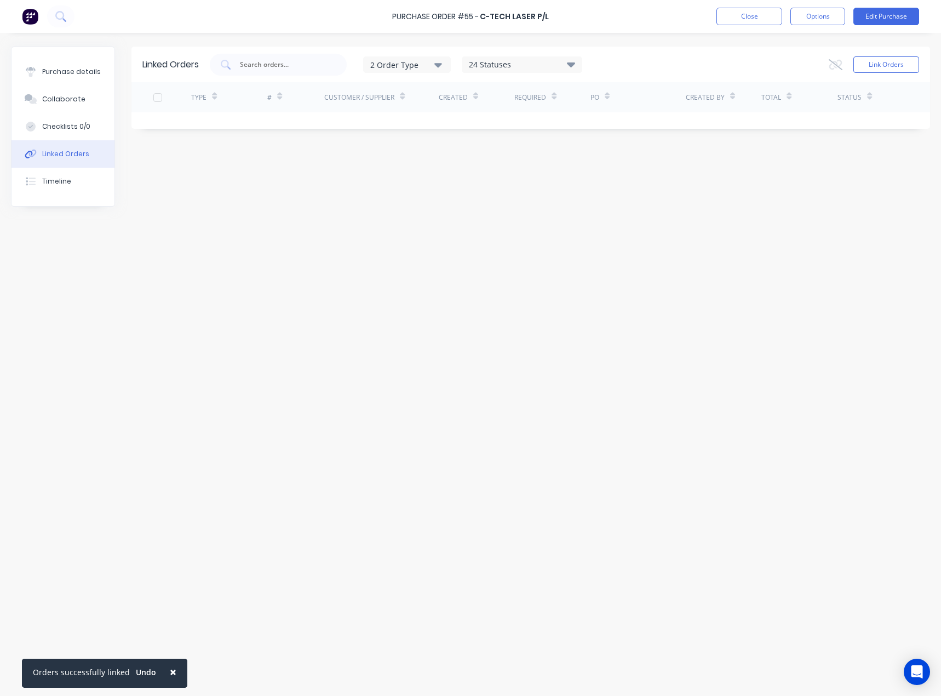
click at [734, 26] on div "Purchase Order #55 - C-Tech Laser P/L Close Options Edit Purchase" at bounding box center [470, 16] width 941 height 33
click at [746, 18] on button "Close" at bounding box center [750, 17] width 66 height 18
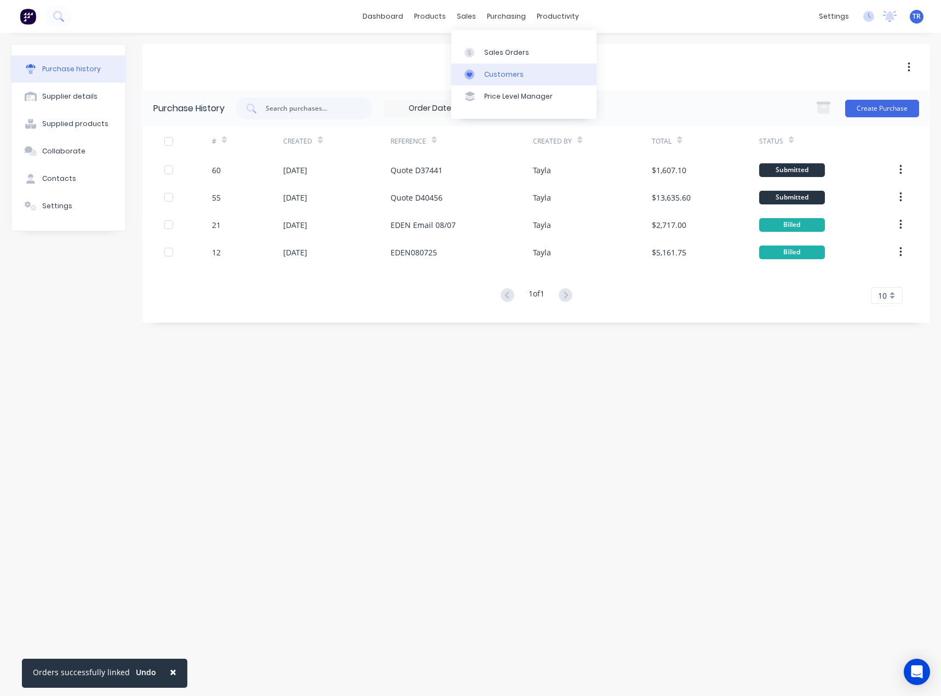
click at [483, 66] on link "Customers" at bounding box center [523, 75] width 145 height 22
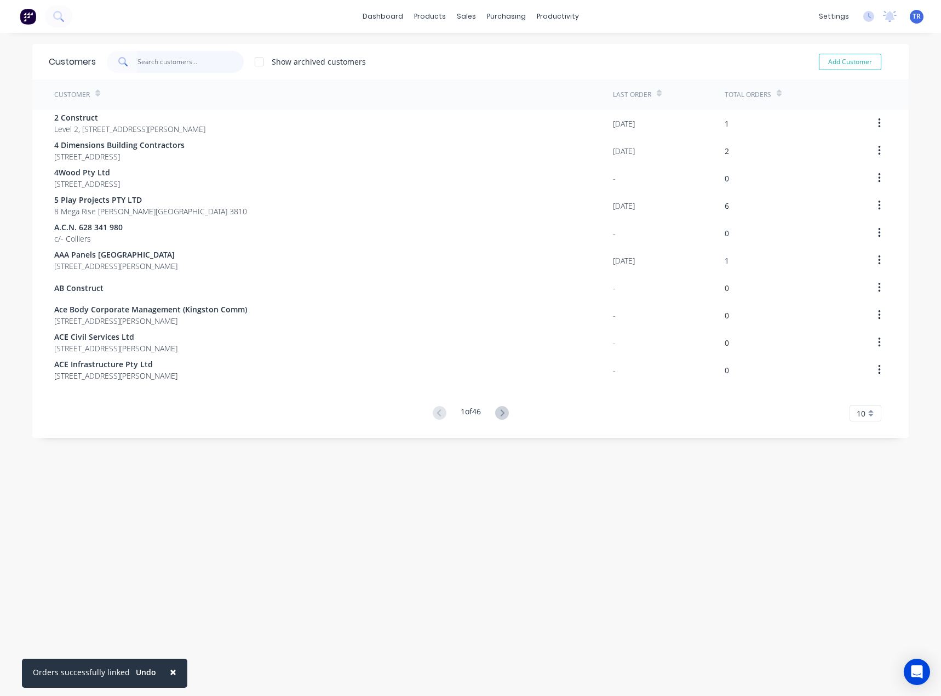
click at [208, 58] on input "text" at bounding box center [190, 62] width 107 height 22
click at [471, 51] on div at bounding box center [469, 53] width 16 height 10
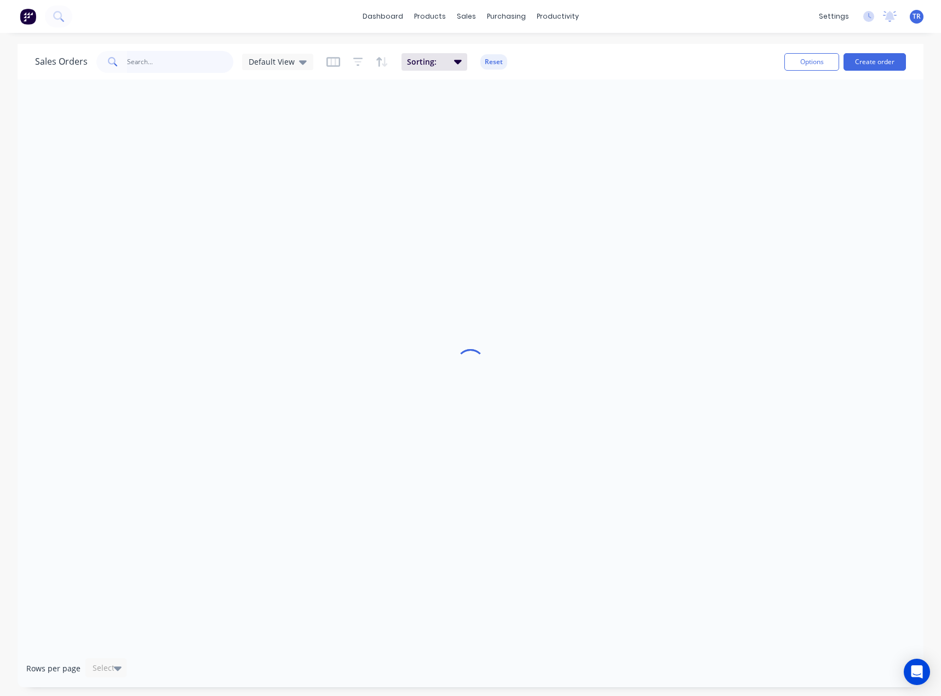
click at [189, 56] on input "text" at bounding box center [180, 62] width 107 height 22
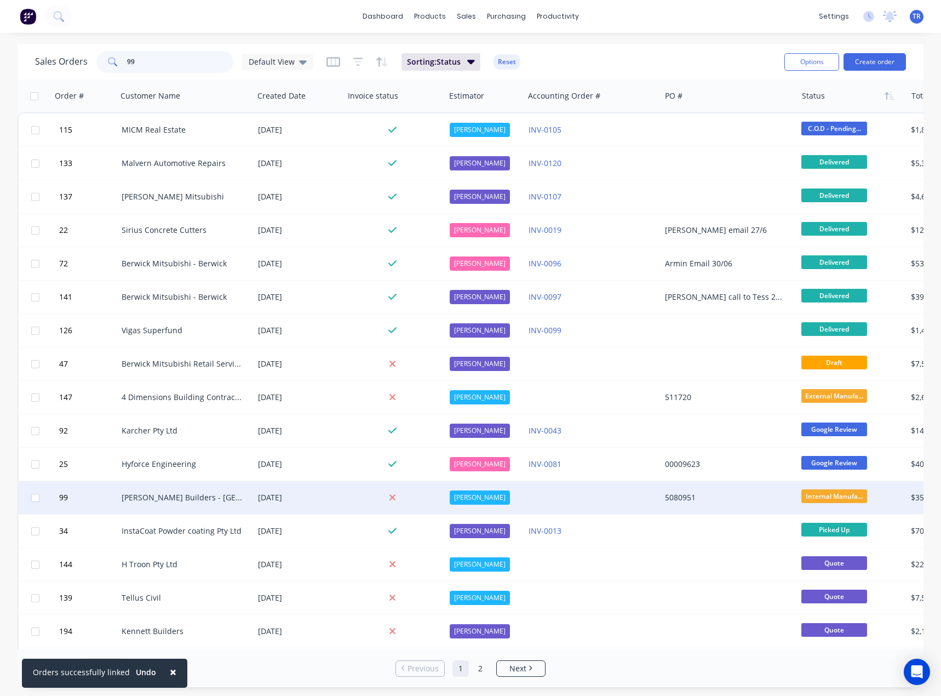
type input "99"
click at [228, 496] on div "Hutchinson Builders - VIC" at bounding box center [183, 497] width 122 height 11
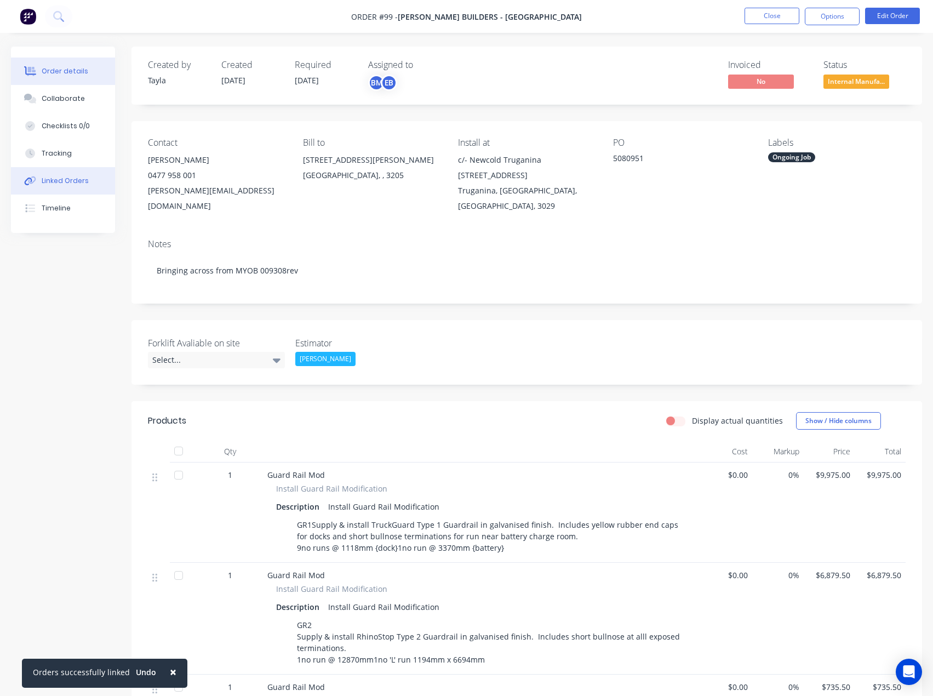
click at [54, 178] on div "Linked Orders" at bounding box center [65, 181] width 47 height 10
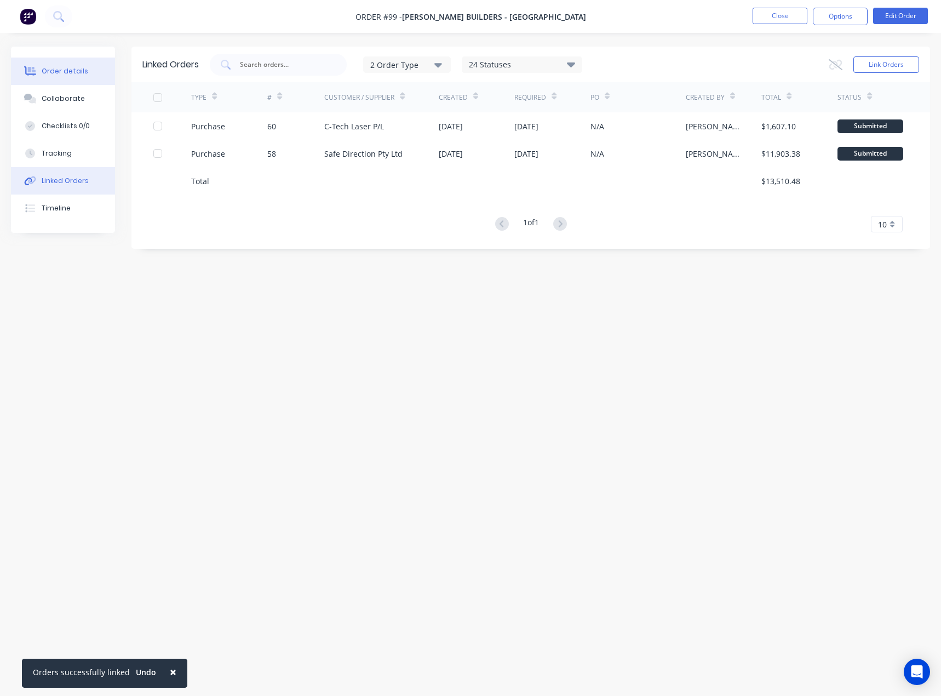
click at [96, 70] on button "Order details" at bounding box center [63, 71] width 104 height 27
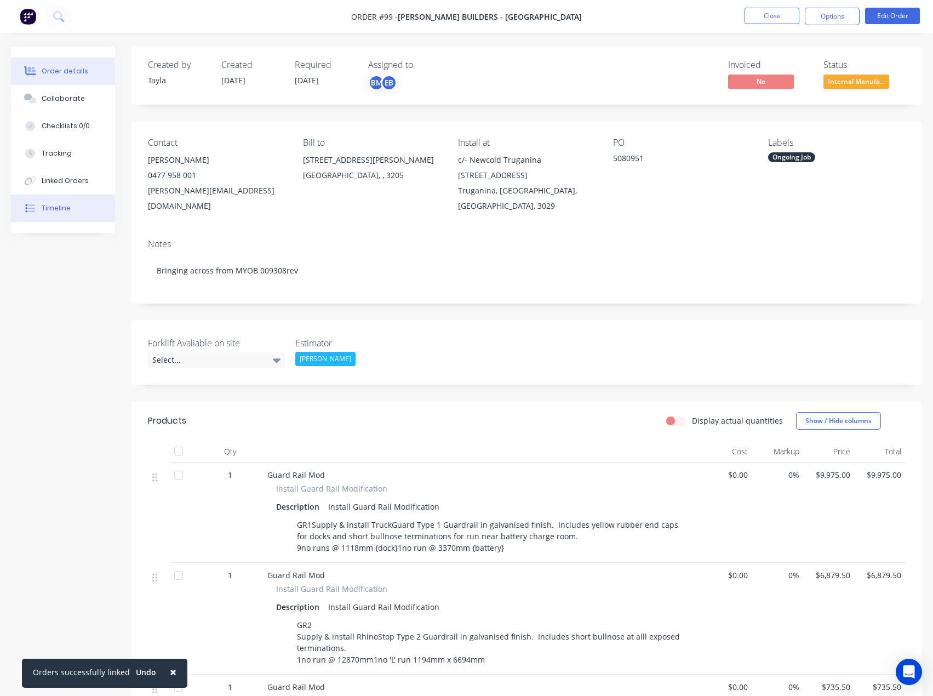
click at [68, 198] on button "Timeline" at bounding box center [63, 207] width 104 height 27
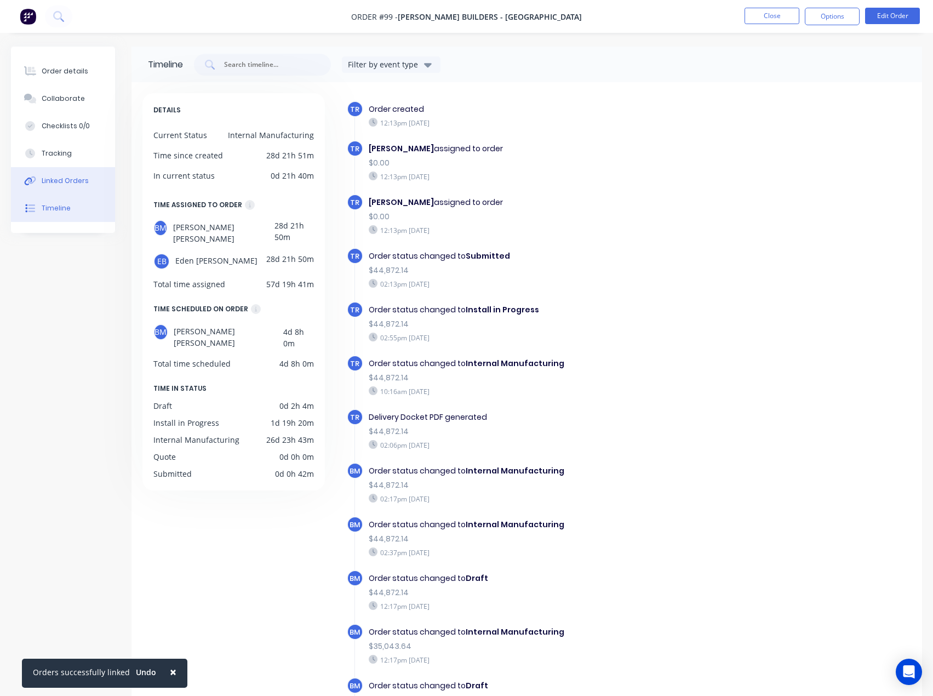
click at [68, 187] on button "Linked Orders" at bounding box center [63, 180] width 104 height 27
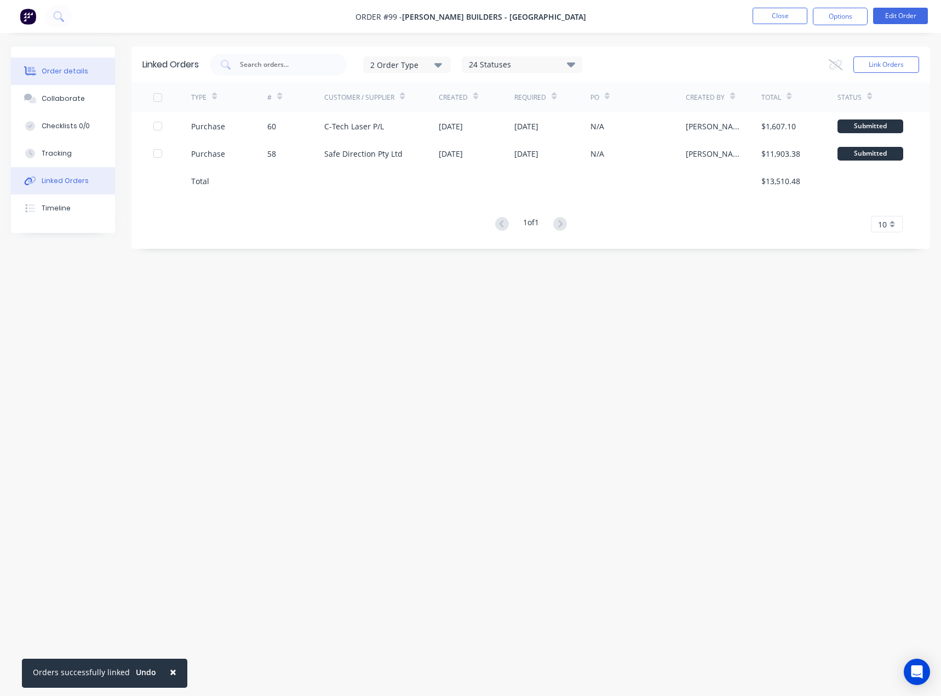
click at [70, 70] on div "Order details" at bounding box center [65, 71] width 47 height 10
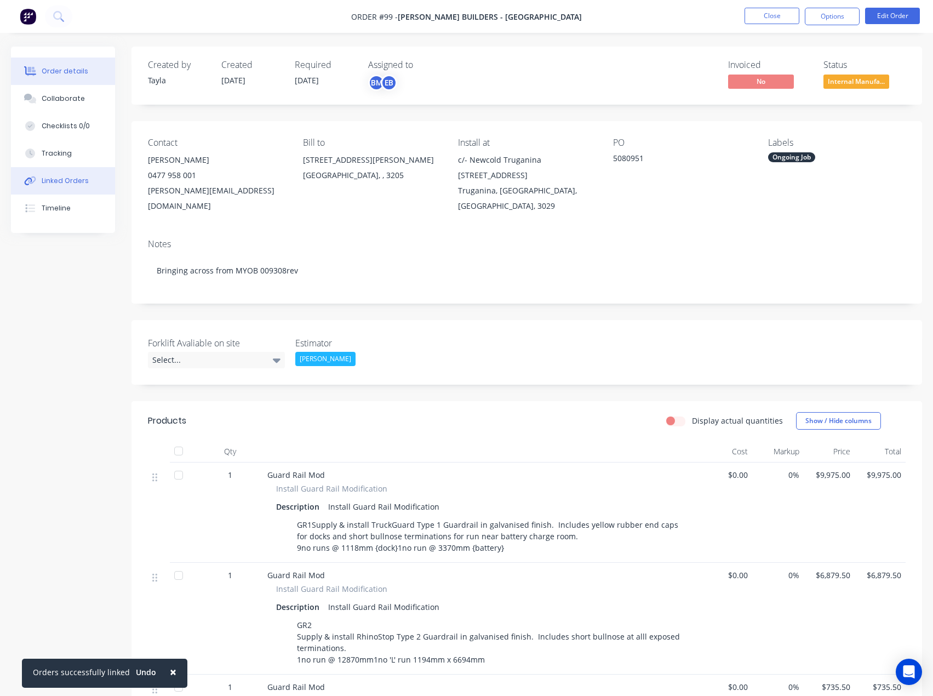
click at [65, 184] on div "Linked Orders" at bounding box center [65, 181] width 47 height 10
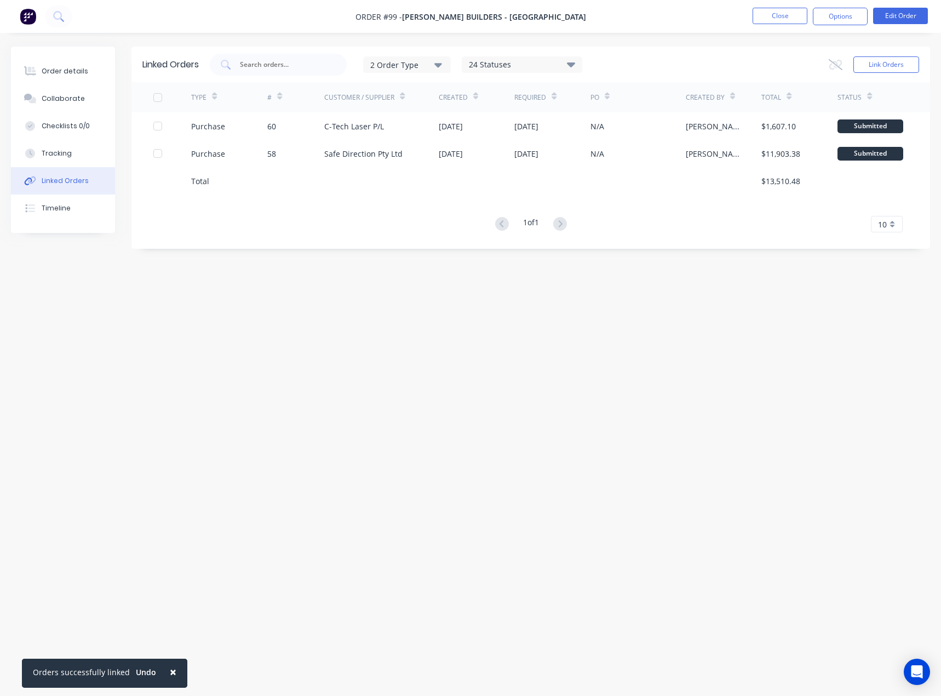
drag, startPoint x: 825, startPoint y: 177, endPoint x: 742, endPoint y: 187, distance: 83.9
click at [742, 187] on div "Total $13,510.48" at bounding box center [530, 180] width 799 height 27
click at [68, 81] on button "Order details" at bounding box center [63, 71] width 104 height 27
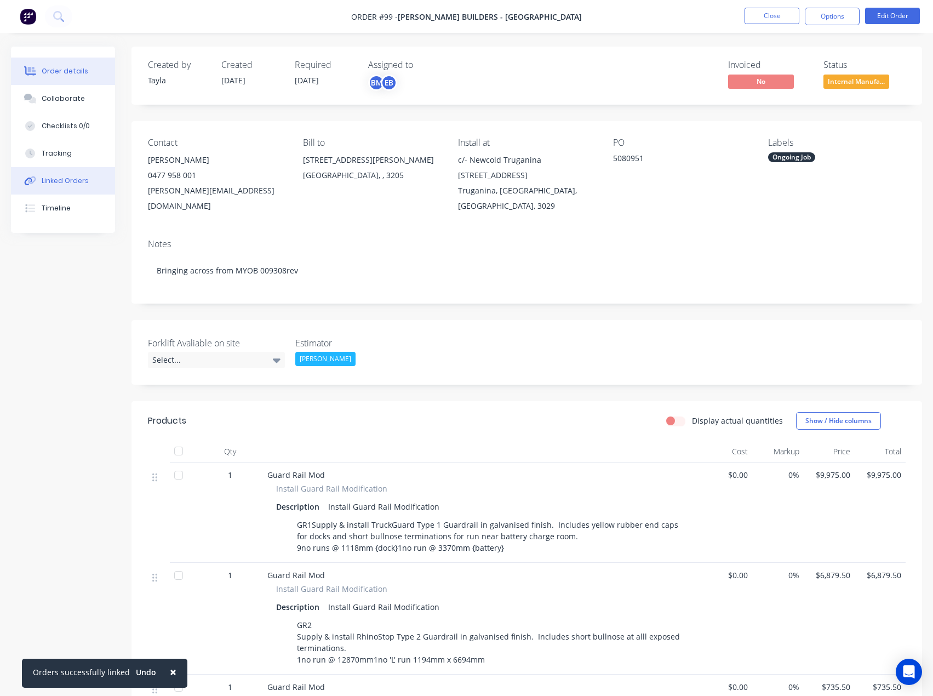
click at [33, 179] on icon at bounding box center [30, 181] width 13 height 10
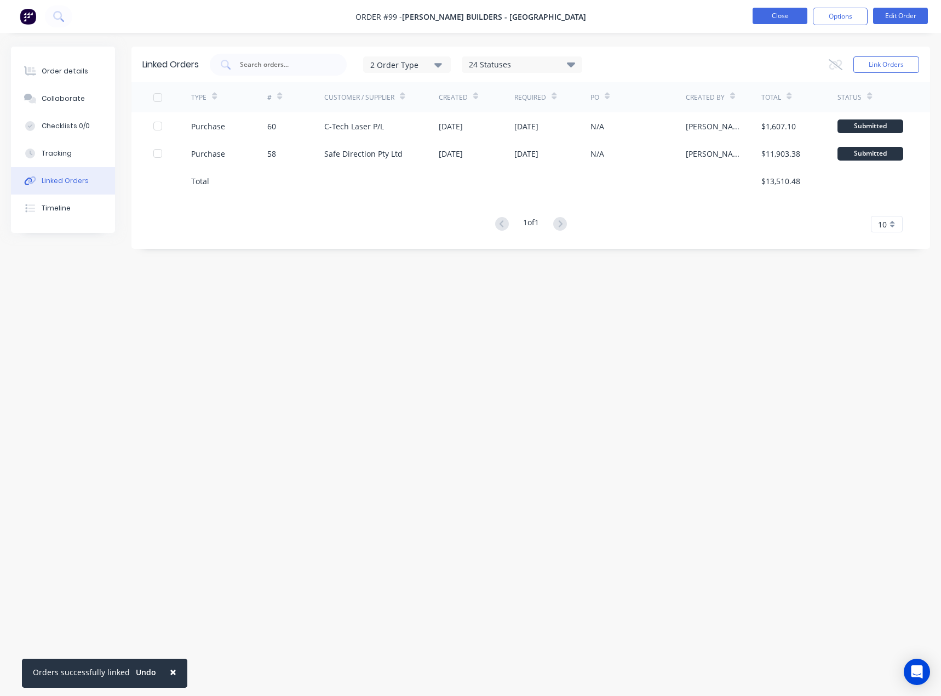
click at [763, 10] on button "Close" at bounding box center [780, 16] width 55 height 16
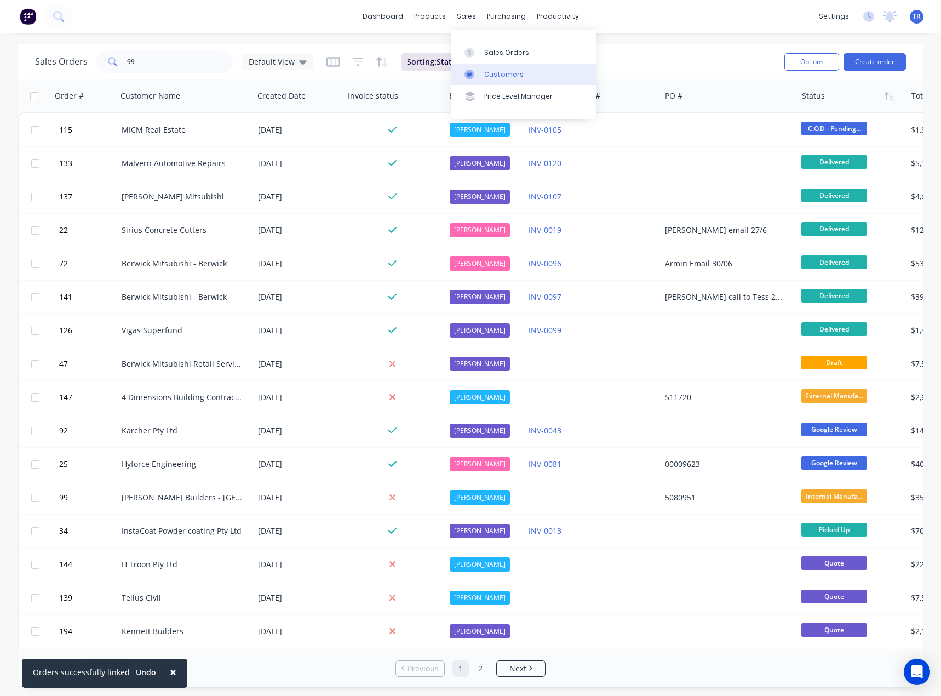
click at [483, 74] on link "Customers" at bounding box center [523, 75] width 145 height 22
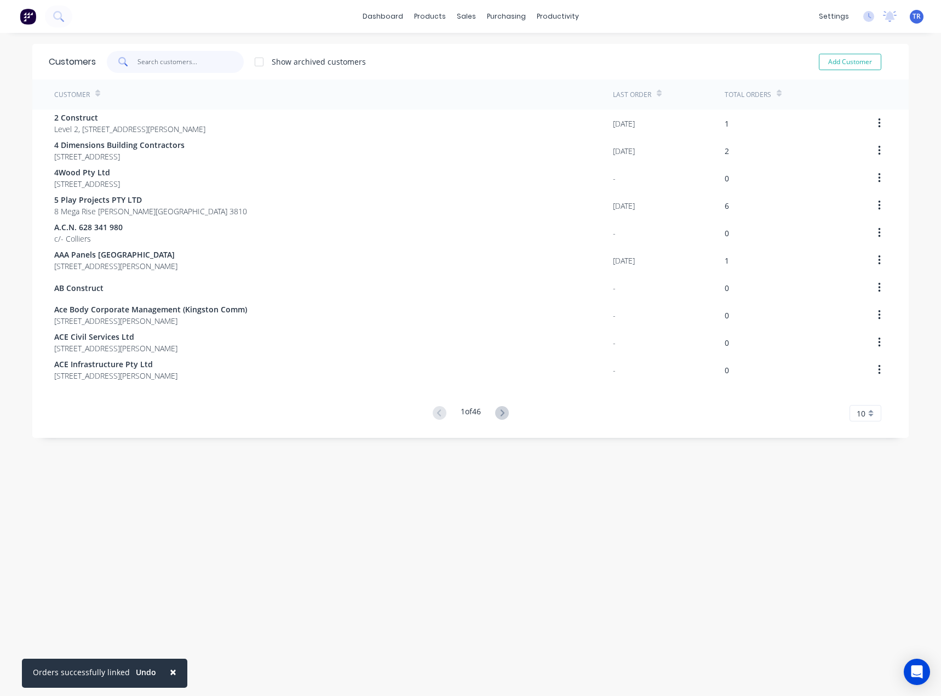
click at [154, 61] on input "text" at bounding box center [190, 62] width 107 height 22
click at [511, 62] on link "Purchase Orders" at bounding box center [547, 52] width 145 height 22
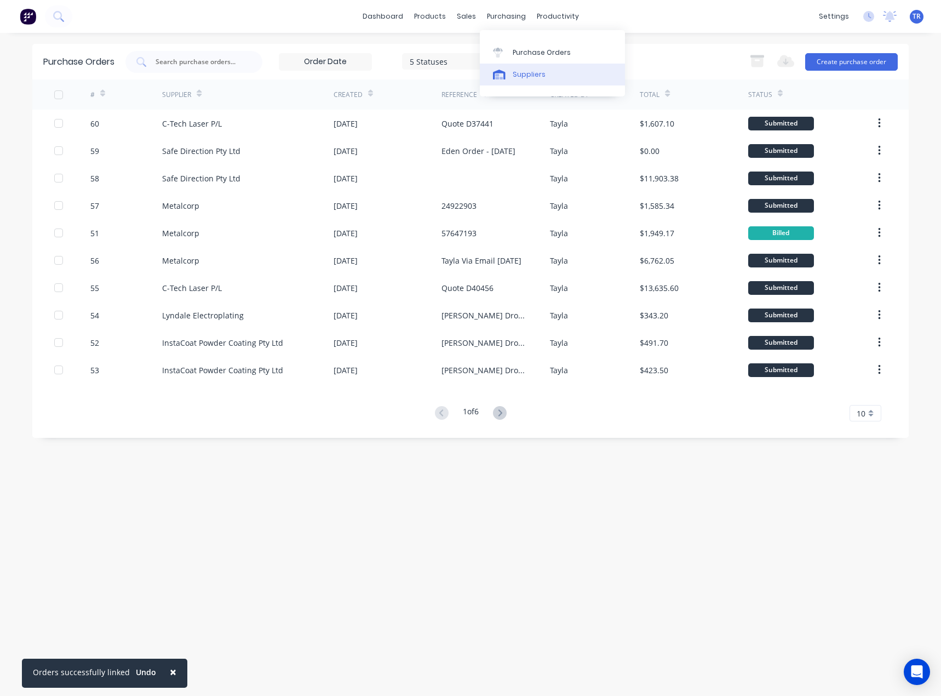
click at [515, 79] on div "Suppliers" at bounding box center [529, 75] width 33 height 10
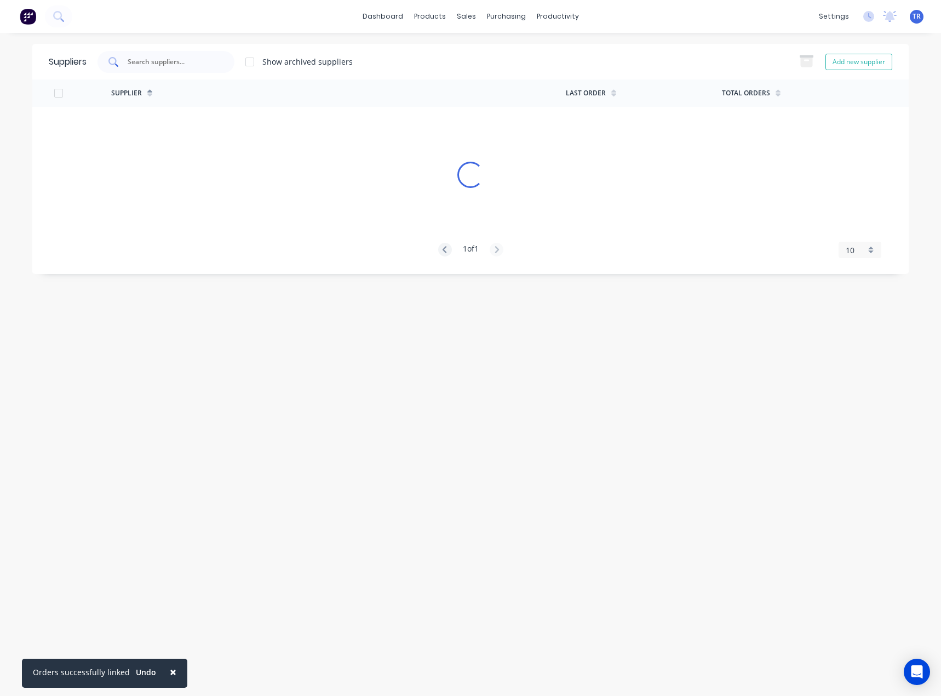
click at [177, 70] on div at bounding box center [166, 62] width 137 height 22
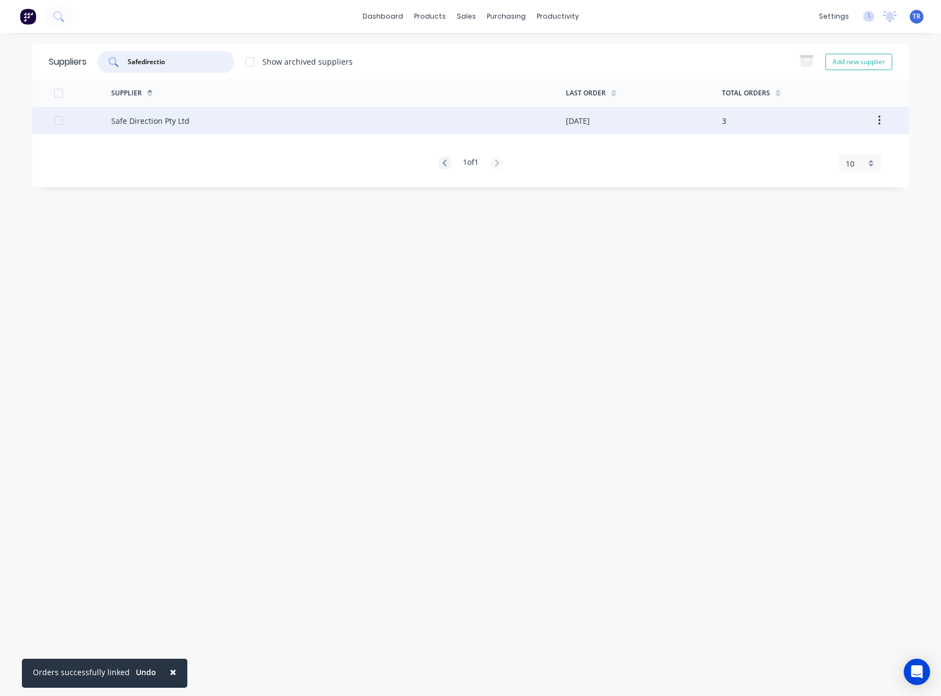
type input "Safedirectio"
click at [156, 129] on div "Safe Direction Pty Ltd" at bounding box center [338, 120] width 455 height 27
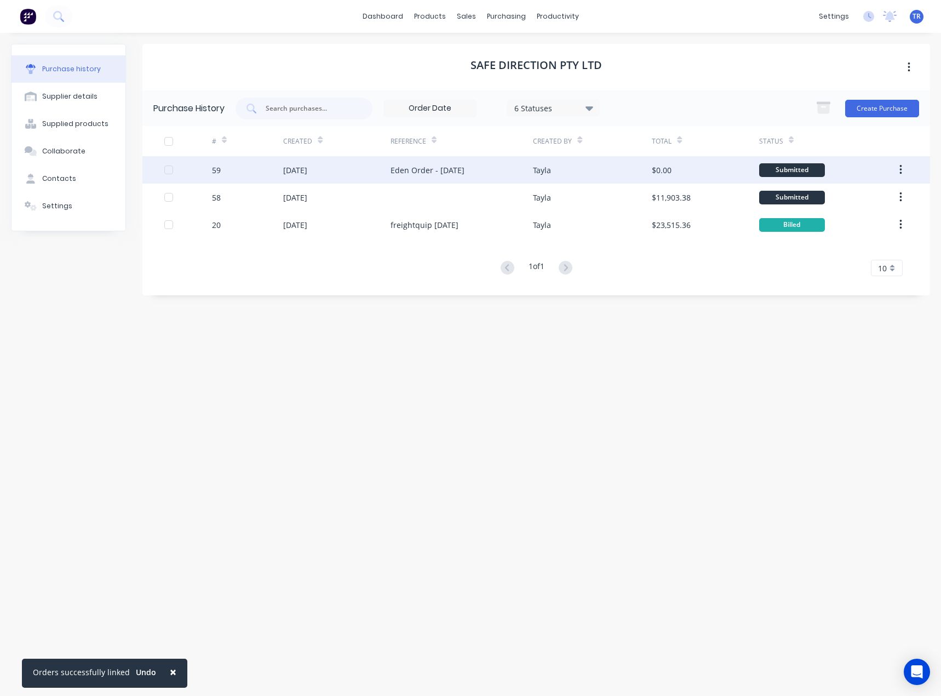
click at [336, 179] on div "[DATE]" at bounding box center [336, 169] width 107 height 27
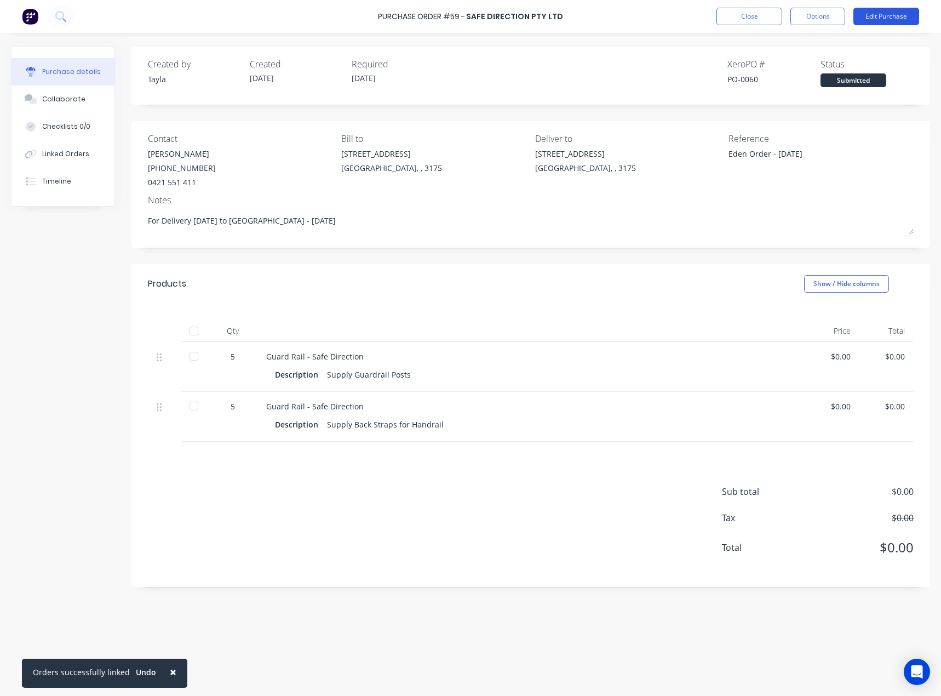
click at [881, 19] on button "Edit Purchase" at bounding box center [886, 17] width 66 height 18
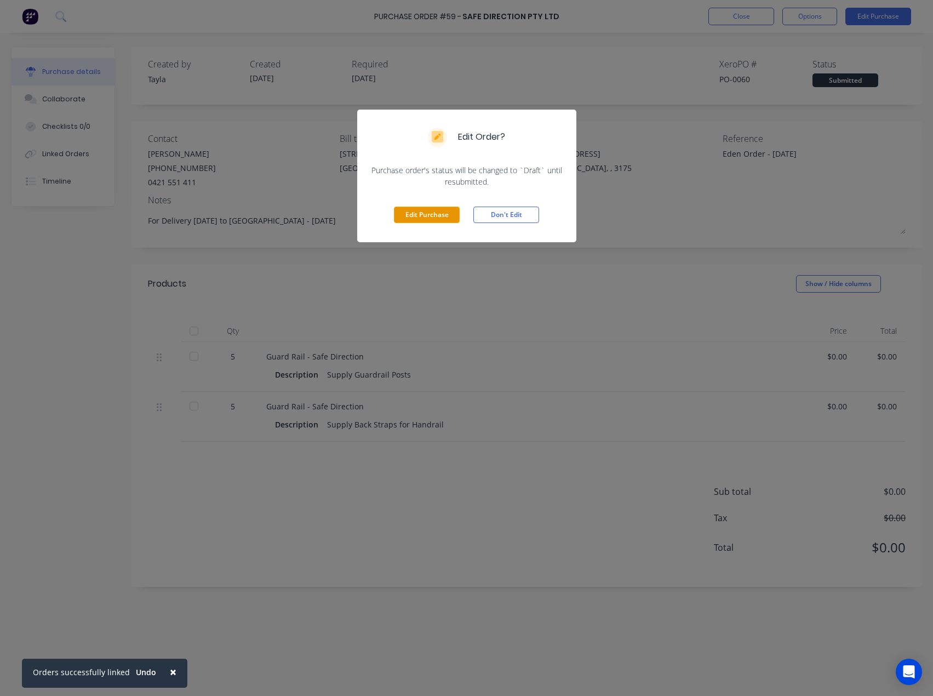
click at [418, 213] on button "Edit Purchase" at bounding box center [427, 215] width 66 height 16
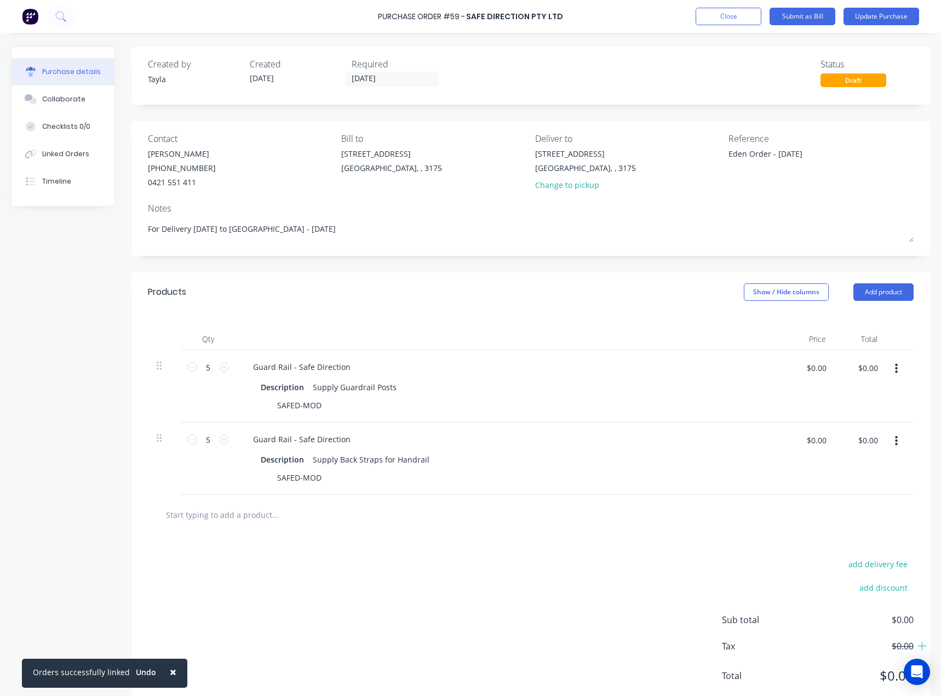
click at [891, 438] on button "button" at bounding box center [897, 441] width 26 height 20
click at [858, 534] on button "Delete" at bounding box center [862, 536] width 93 height 22
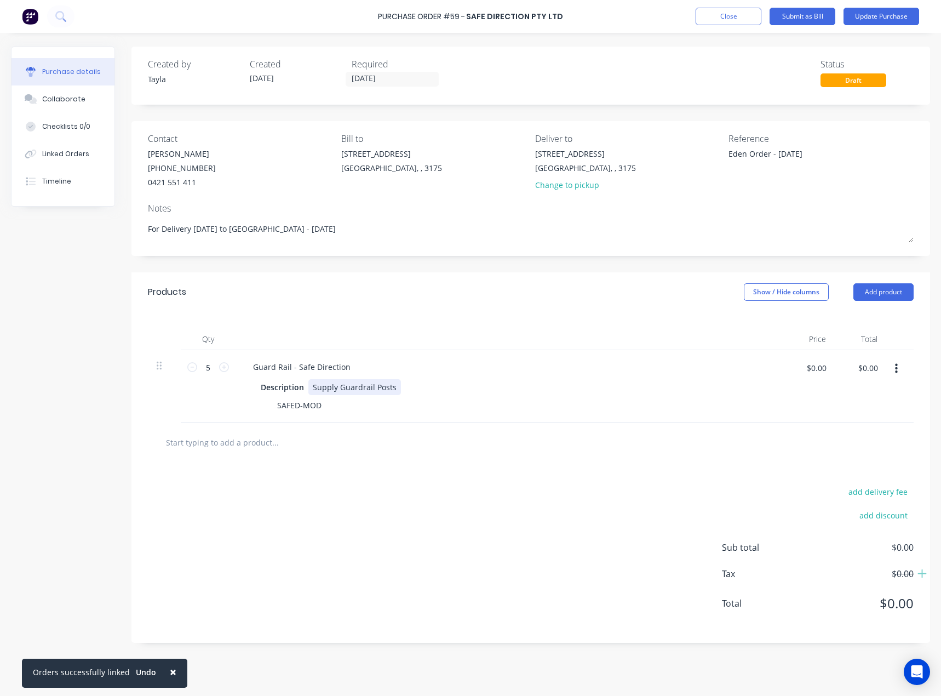
type textarea "x"
click at [339, 391] on div "Supply Guardrail Posts" at bounding box center [354, 387] width 93 height 16
click at [428, 444] on div at bounding box center [321, 442] width 329 height 22
click at [887, 17] on button "Update Purchase" at bounding box center [882, 17] width 76 height 18
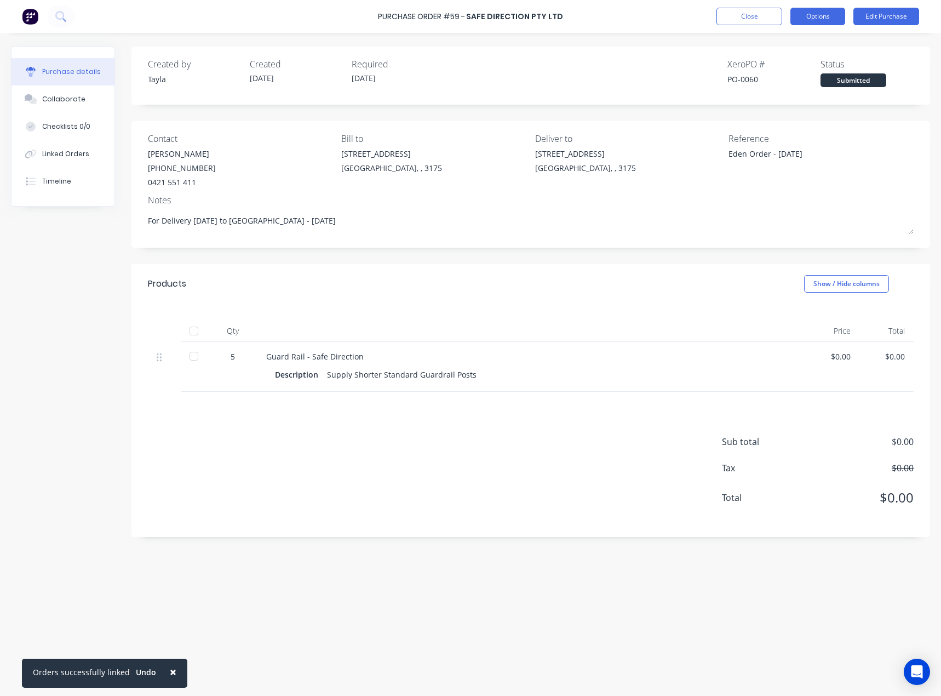
click at [818, 22] on button "Options" at bounding box center [817, 17] width 55 height 18
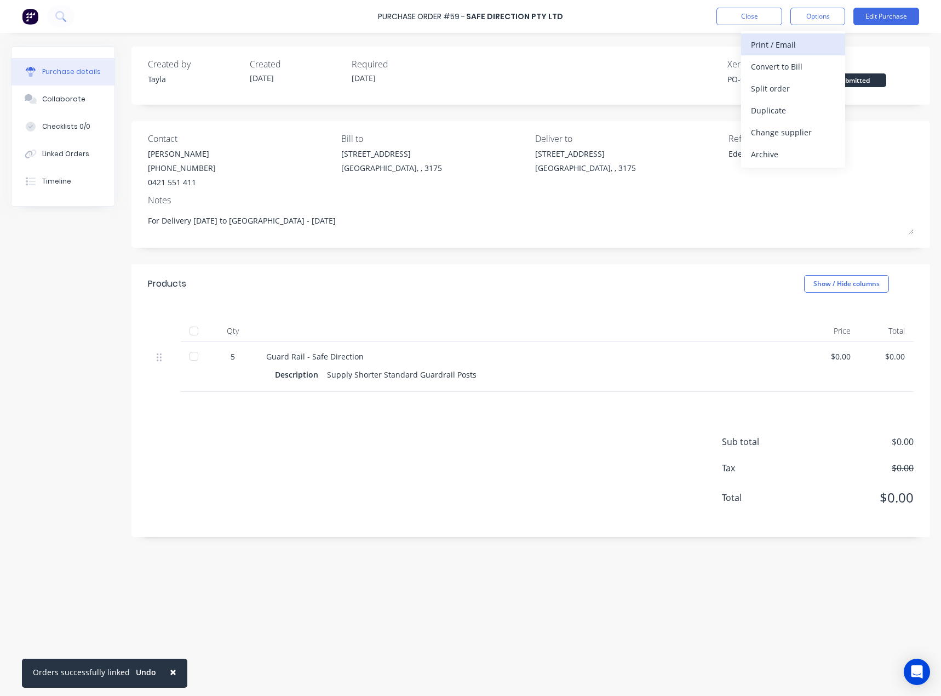
click at [809, 42] on div "Print / Email" at bounding box center [793, 45] width 84 height 16
click at [789, 94] on div "Without pricing" at bounding box center [793, 89] width 84 height 16
type textarea "x"
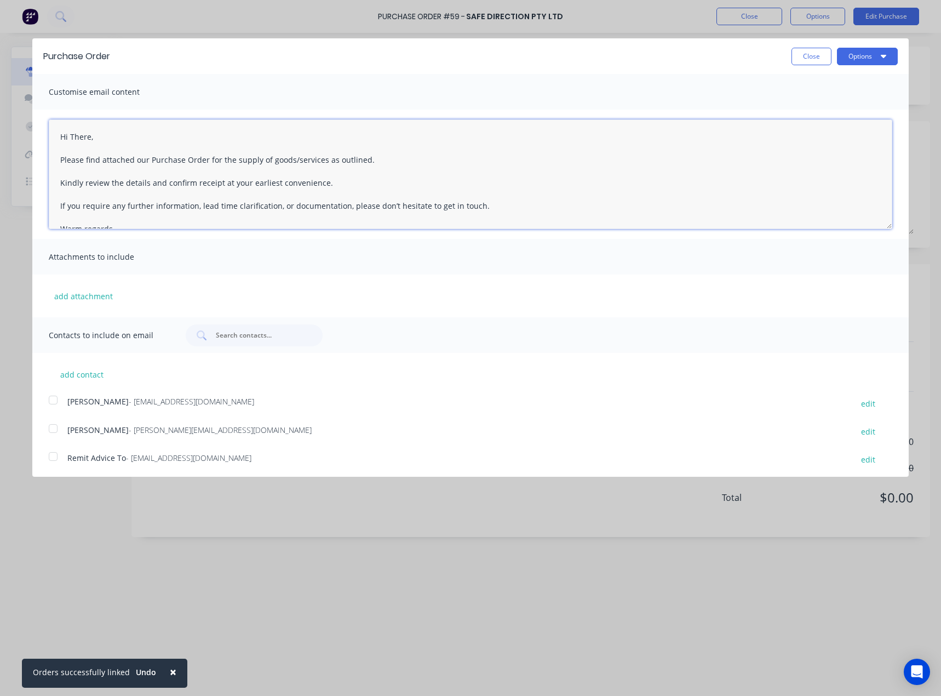
click at [83, 135] on textarea "Hi There, Please find attached our Purchase Order for the supply of goods/servi…" at bounding box center [471, 174] width 844 height 110
type textarea "Hi James, Please find attached our Purchase Order for the supply of goods/servi…"
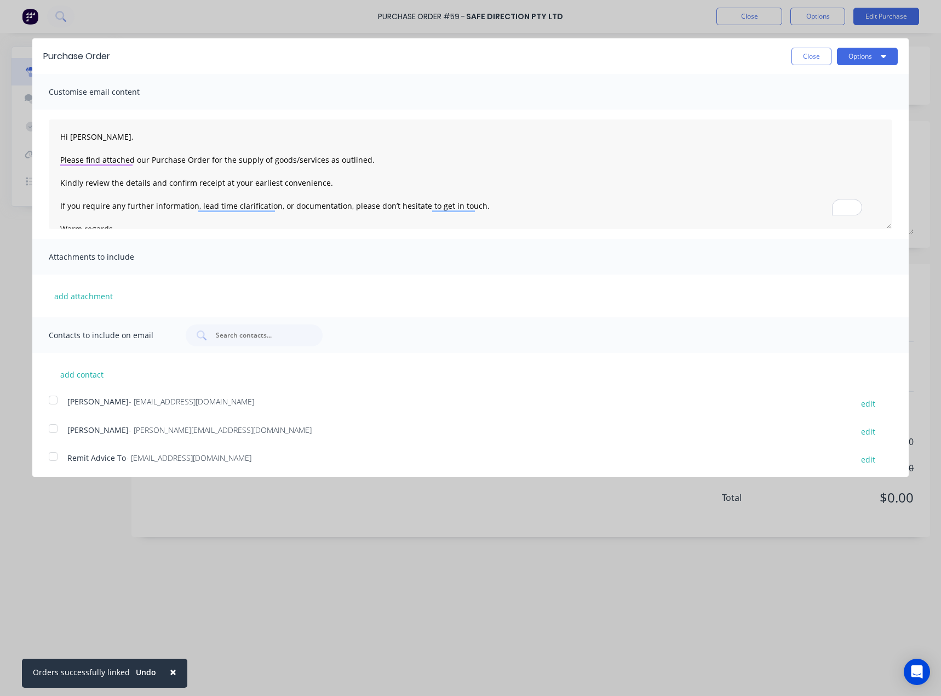
click at [154, 425] on span "- jamesf@safedirection.com.au" at bounding box center [220, 430] width 183 height 10
click at [868, 54] on button "Options" at bounding box center [867, 57] width 61 height 18
drag, startPoint x: 868, startPoint y: 66, endPoint x: 864, endPoint y: 99, distance: 33.1
click at [864, 99] on div "Email" at bounding box center [846, 106] width 84 height 16
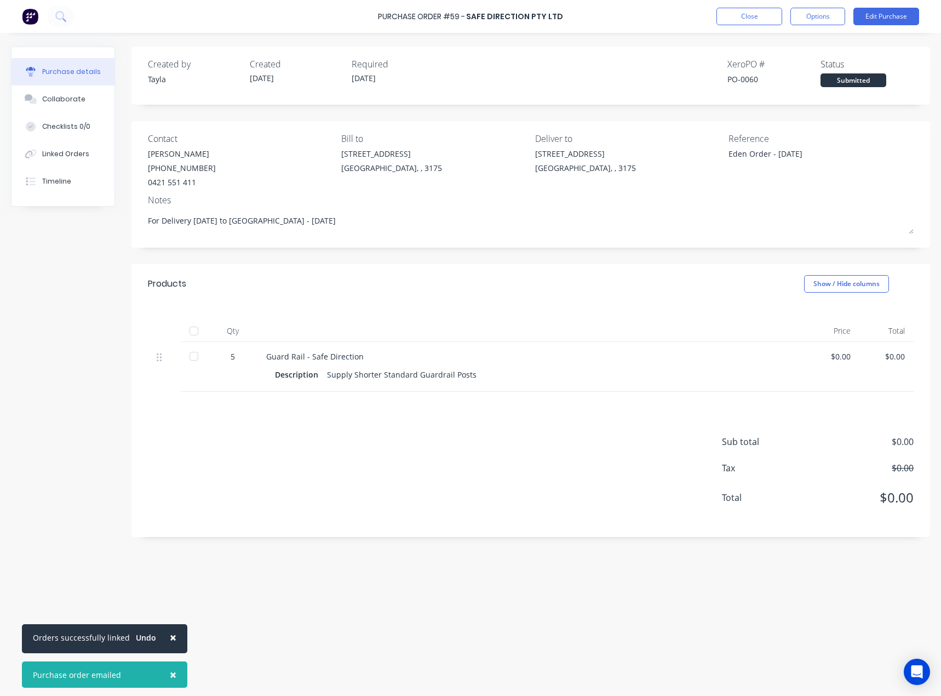
type textarea "x"
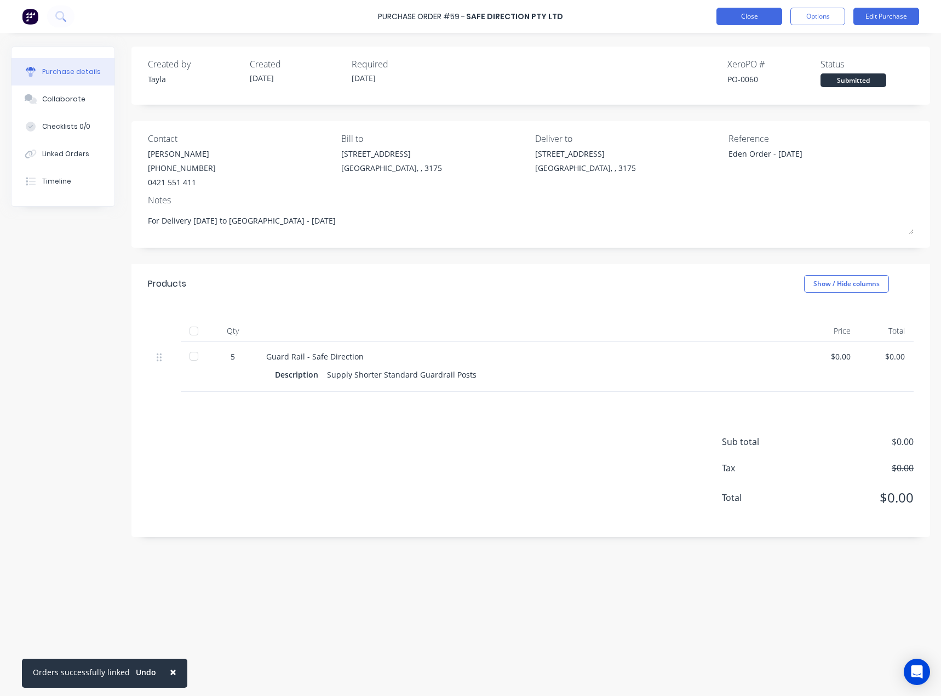
click at [731, 10] on button "Close" at bounding box center [750, 17] width 66 height 18
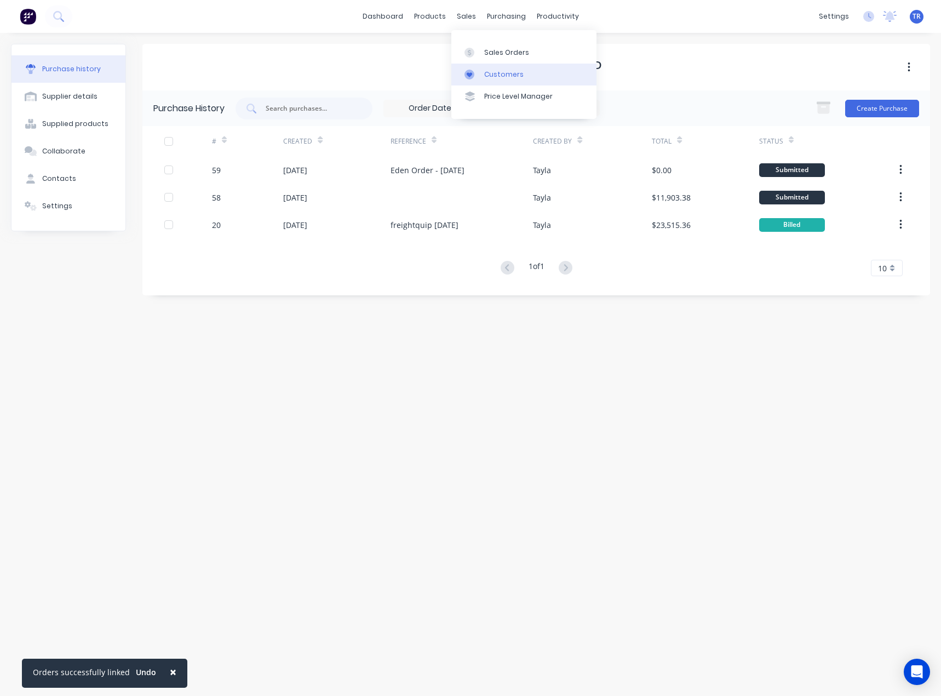
click at [477, 72] on div at bounding box center [473, 75] width 16 height 10
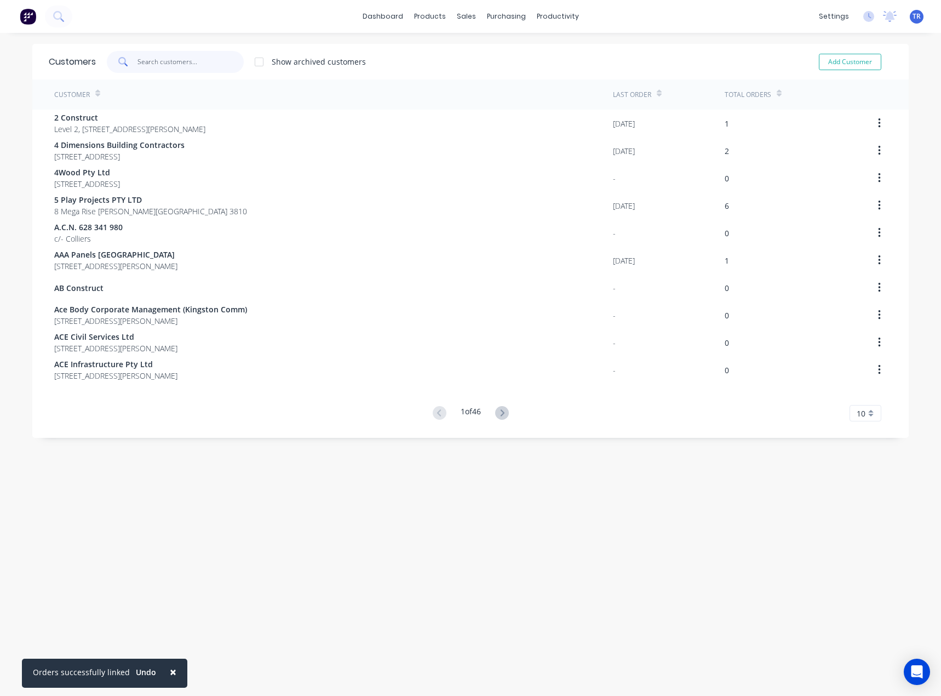
click at [161, 65] on input "text" at bounding box center [190, 62] width 107 height 22
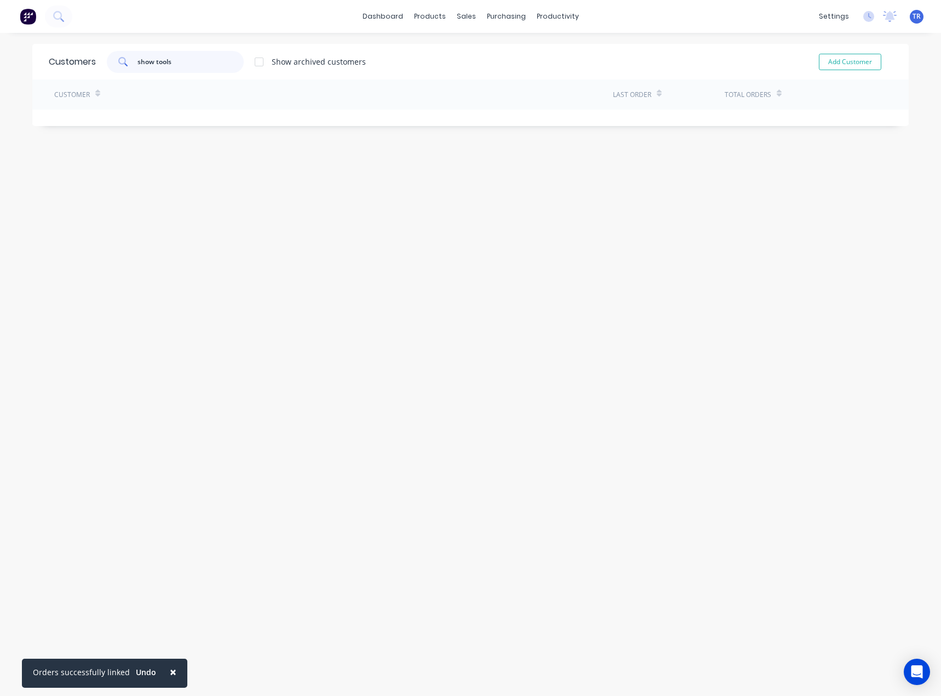
click at [162, 67] on input "show tools" at bounding box center [190, 62] width 107 height 22
type input "show tools"
click at [467, 55] on icon at bounding box center [466, 53] width 10 height 10
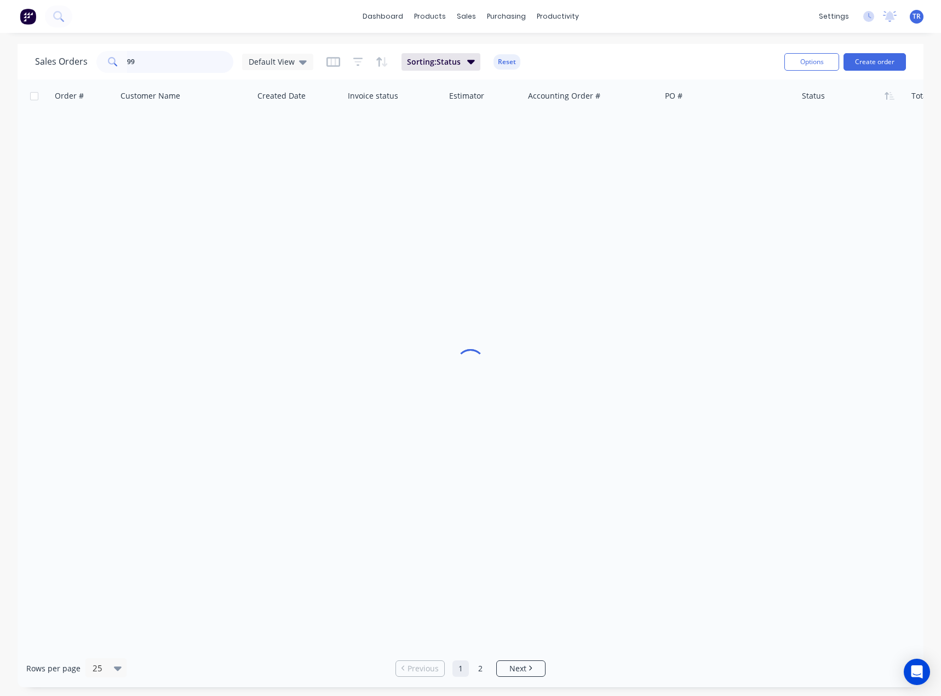
click at [171, 63] on input "99" at bounding box center [180, 62] width 107 height 22
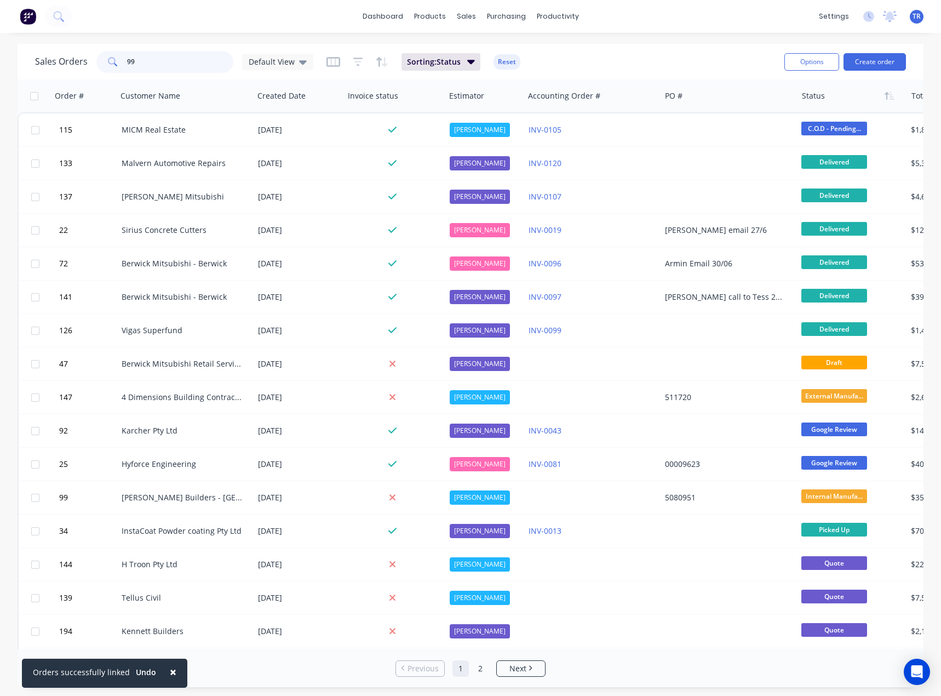
click at [171, 63] on input "99" at bounding box center [180, 62] width 107 height 22
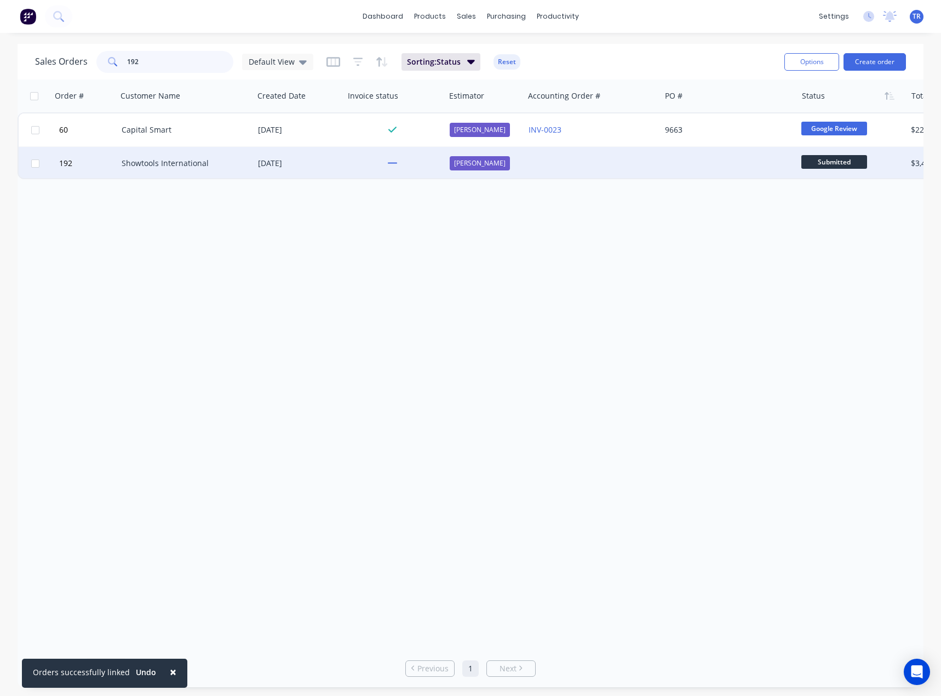
type input "192"
click at [192, 159] on div "Showtools International" at bounding box center [183, 163] width 122 height 11
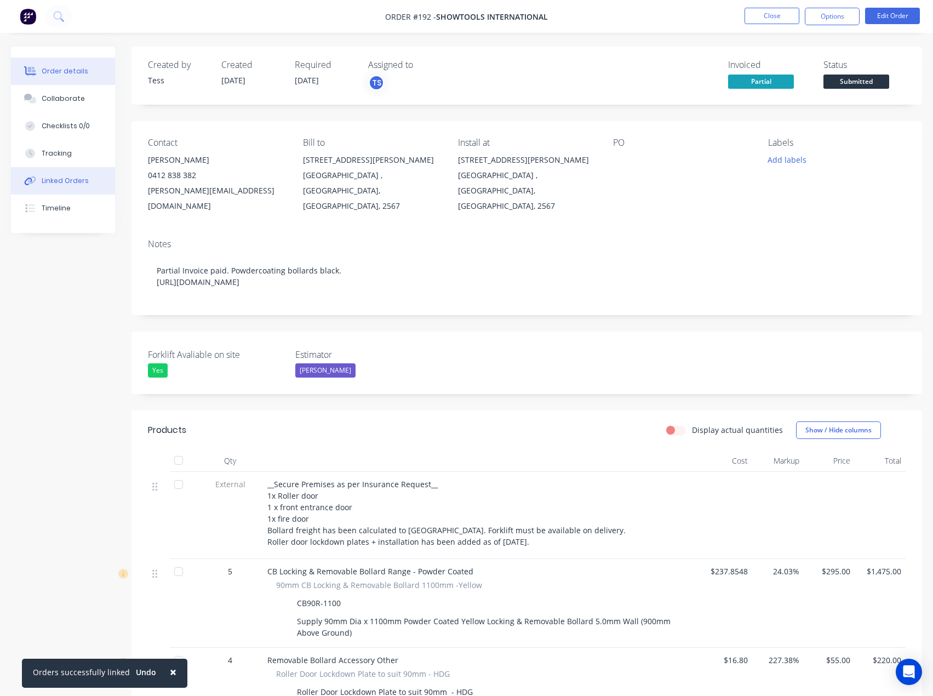
click at [62, 173] on button "Linked Orders" at bounding box center [63, 180] width 104 height 27
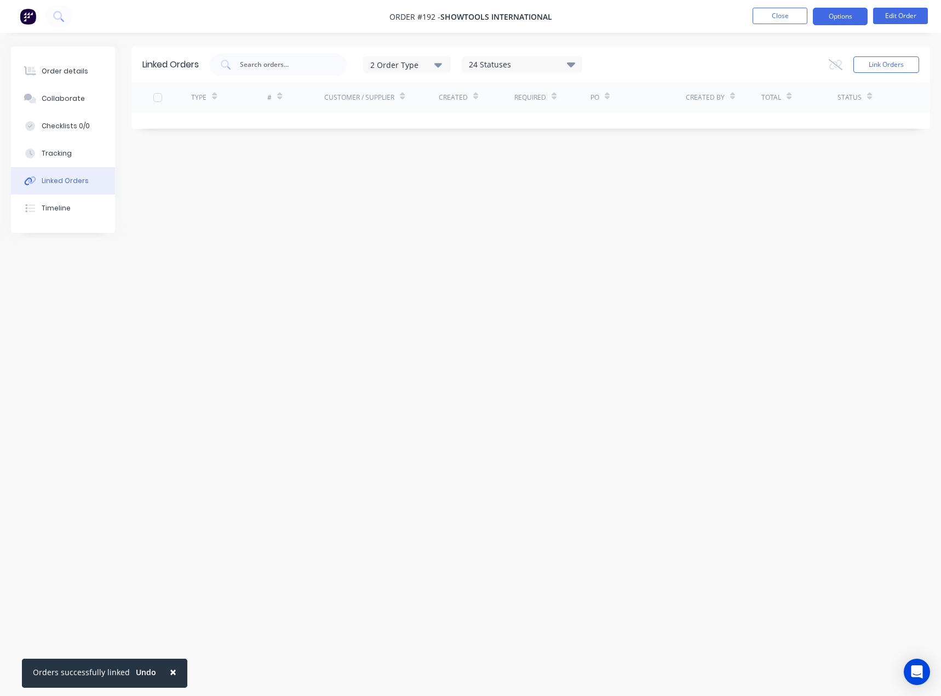
click at [833, 14] on button "Options" at bounding box center [840, 17] width 55 height 18
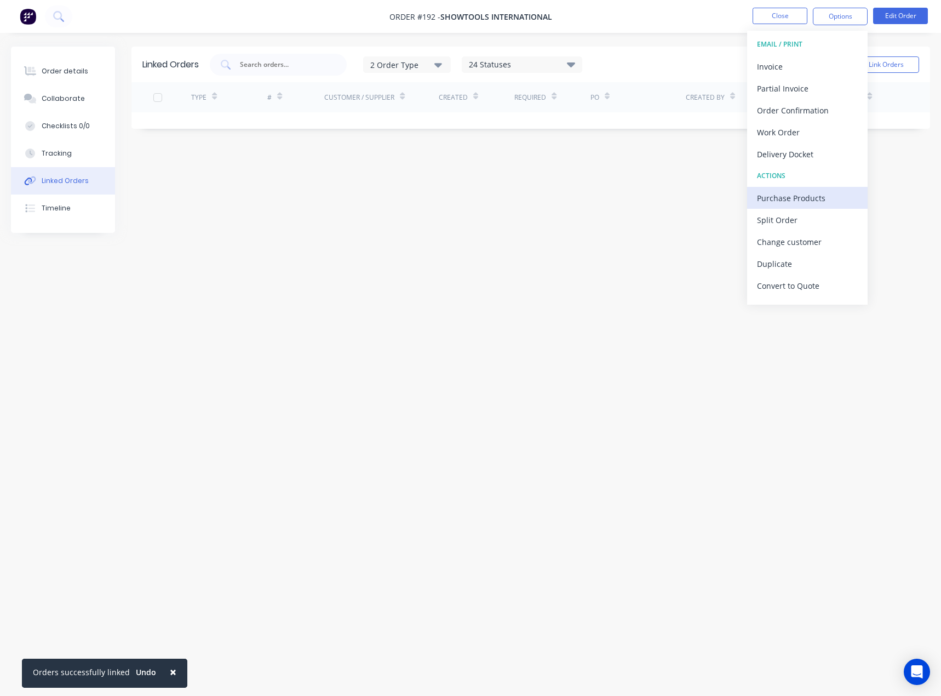
click at [815, 198] on div "Purchase Products" at bounding box center [807, 198] width 101 height 16
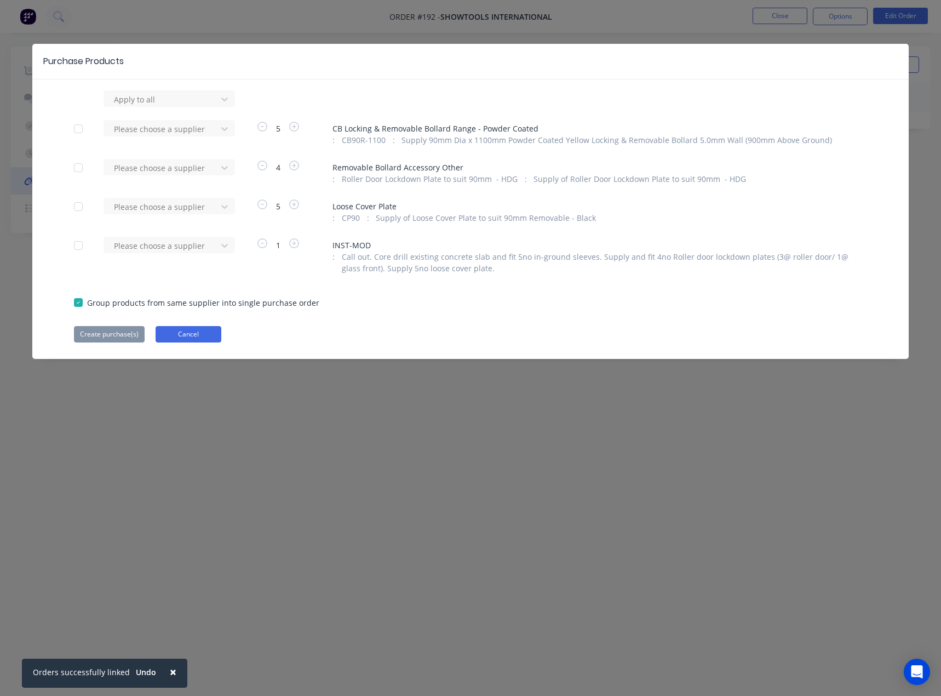
click at [200, 334] on button "Cancel" at bounding box center [189, 334] width 66 height 16
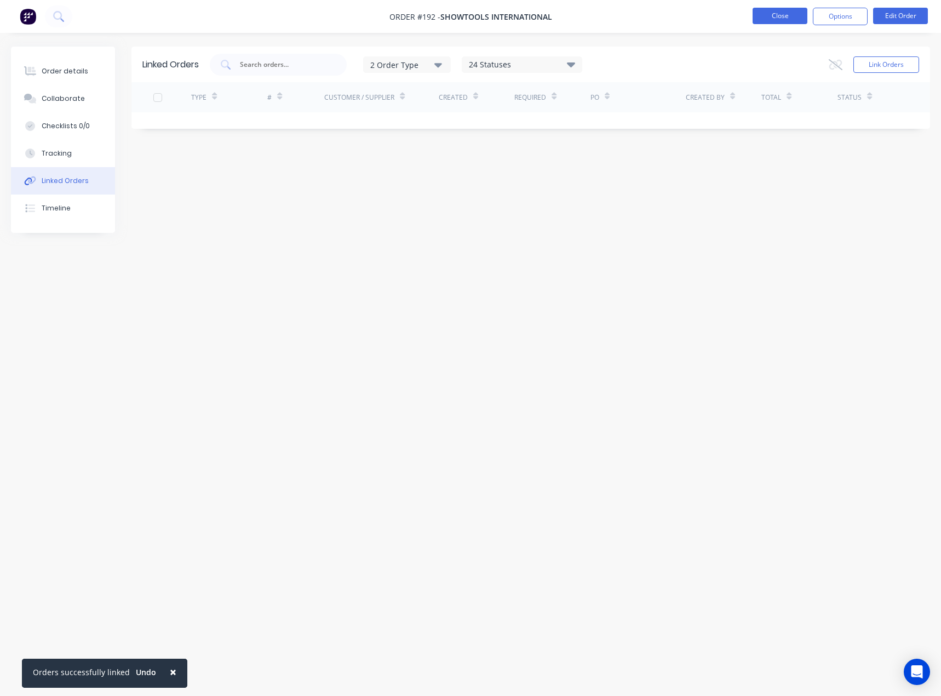
click at [770, 19] on button "Close" at bounding box center [780, 16] width 55 height 16
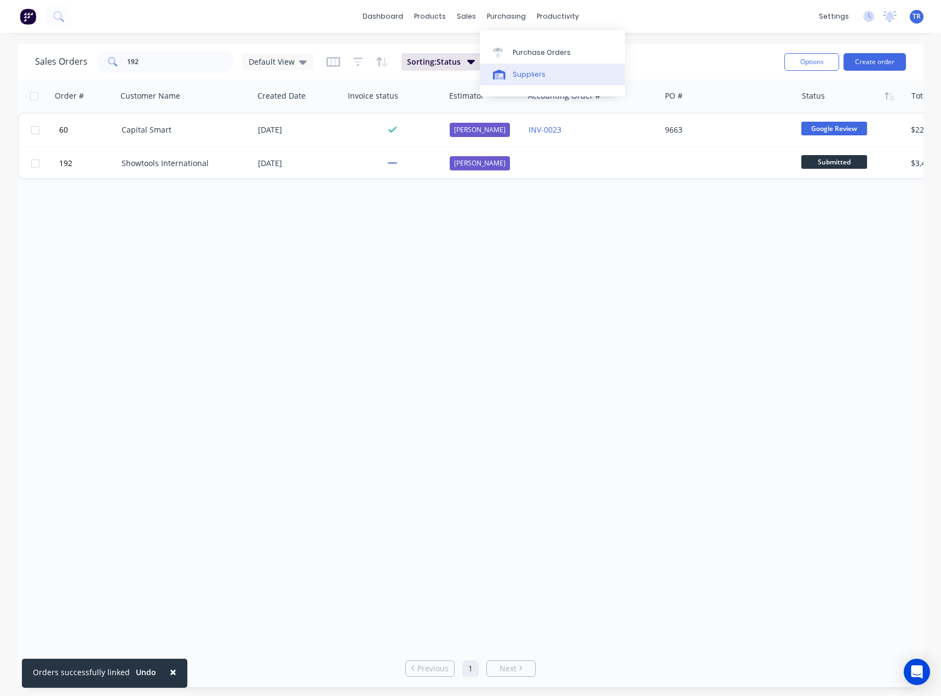
click at [521, 75] on div "Suppliers" at bounding box center [529, 75] width 33 height 10
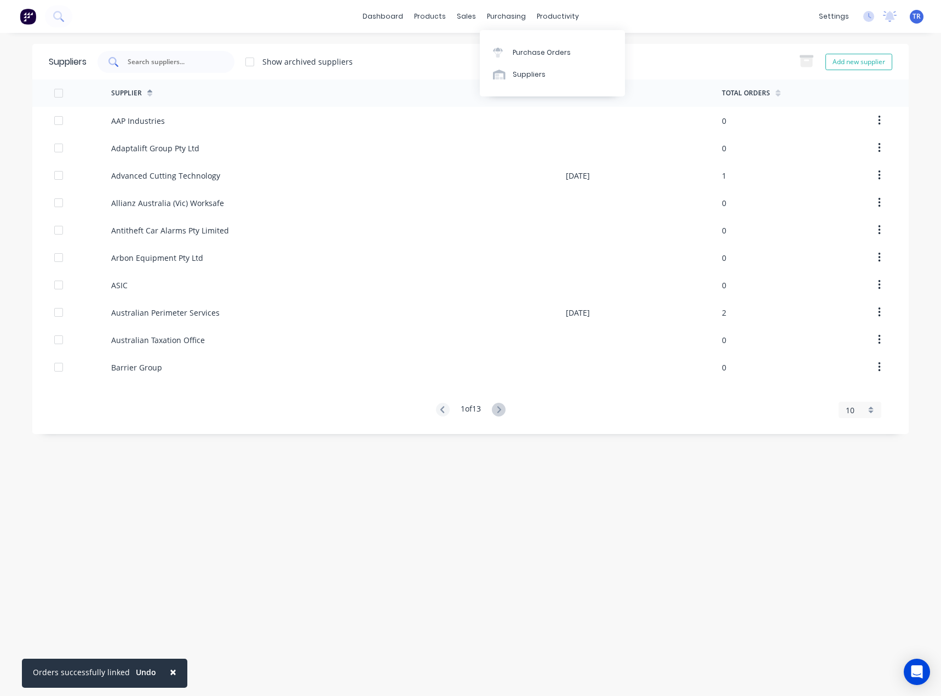
click at [173, 60] on input "text" at bounding box center [172, 61] width 91 height 11
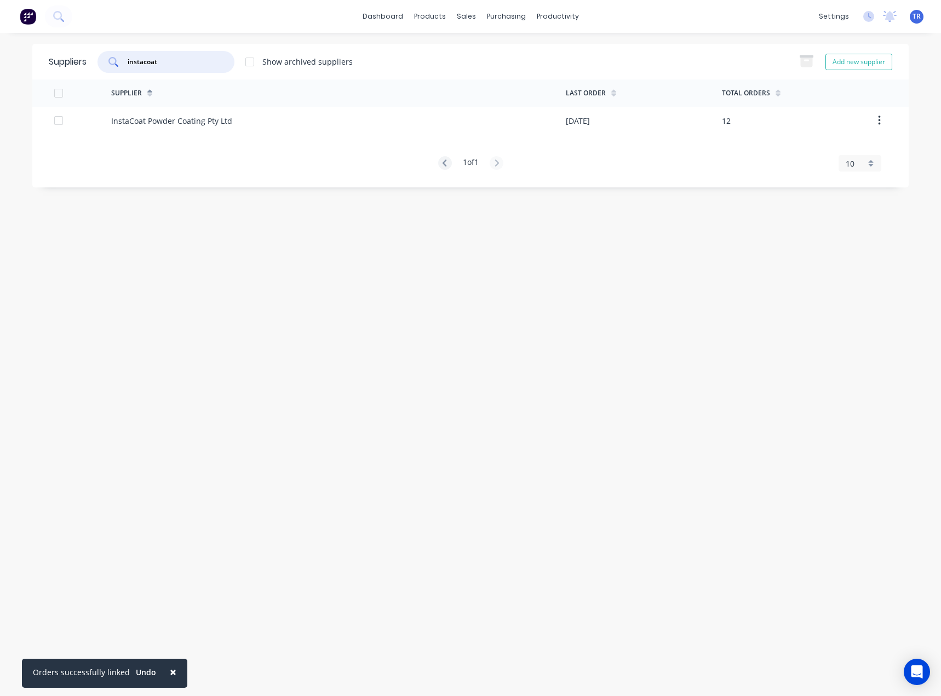
type input "instacoat"
click at [233, 122] on div "InstaCoat Powder Coating Pty Ltd" at bounding box center [338, 120] width 455 height 27
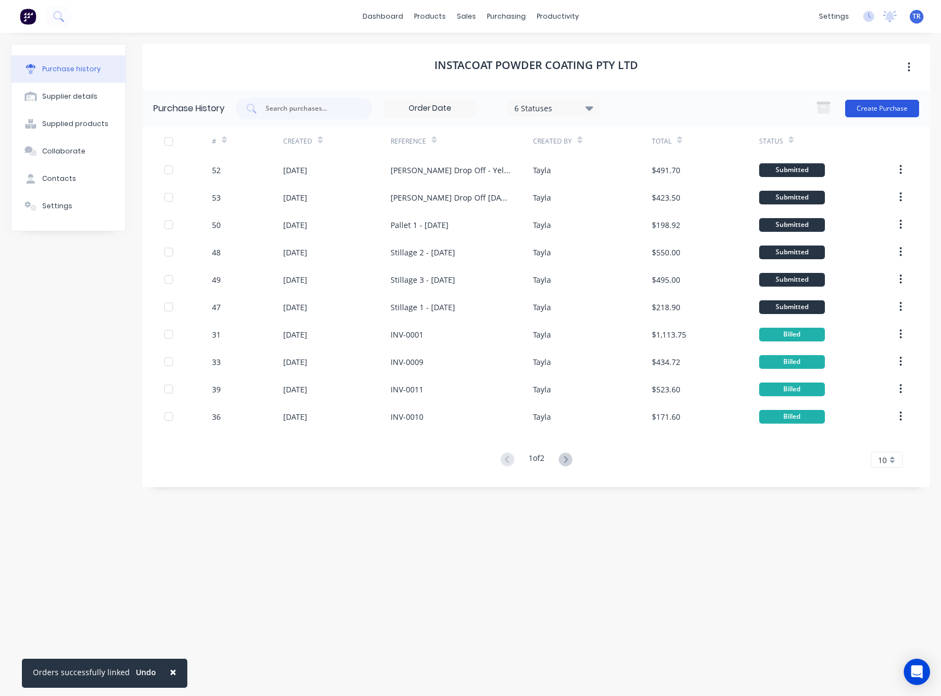
click at [878, 109] on button "Create Purchase" at bounding box center [882, 109] width 74 height 18
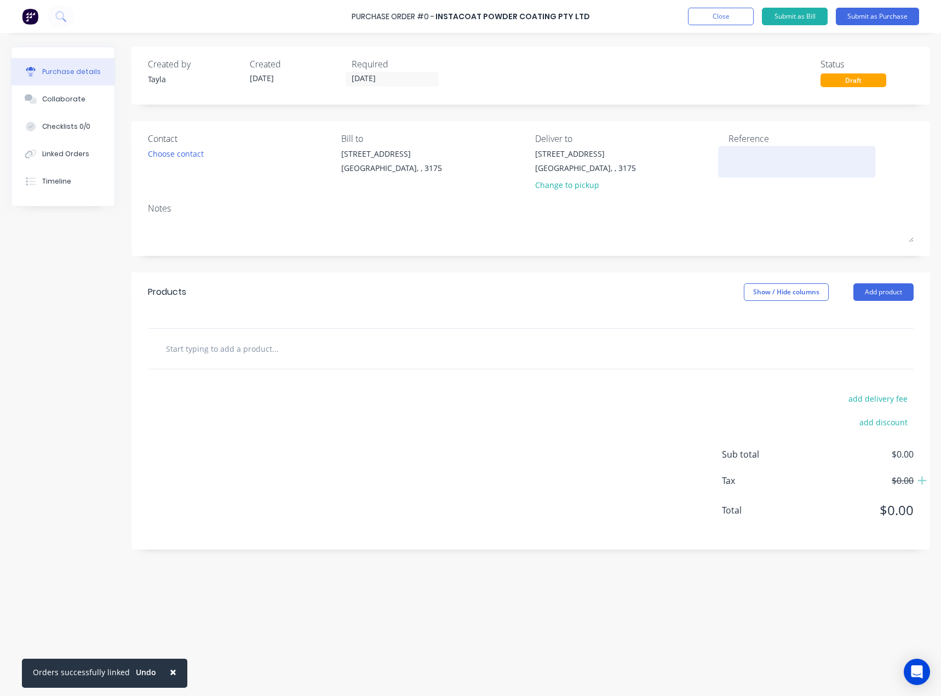
click at [743, 159] on textarea at bounding box center [797, 160] width 137 height 25
type textarea "x"
type textarea "E"
type textarea "x"
type textarea "Ed"
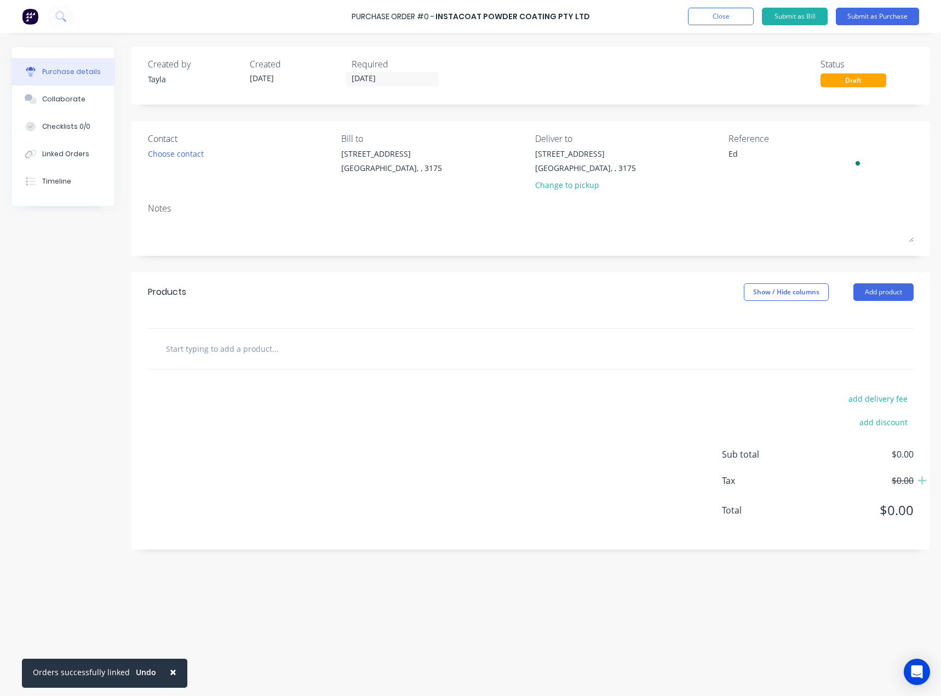
type textarea "x"
type textarea "Ede"
type textarea "x"
type textarea "Eden"
type textarea "x"
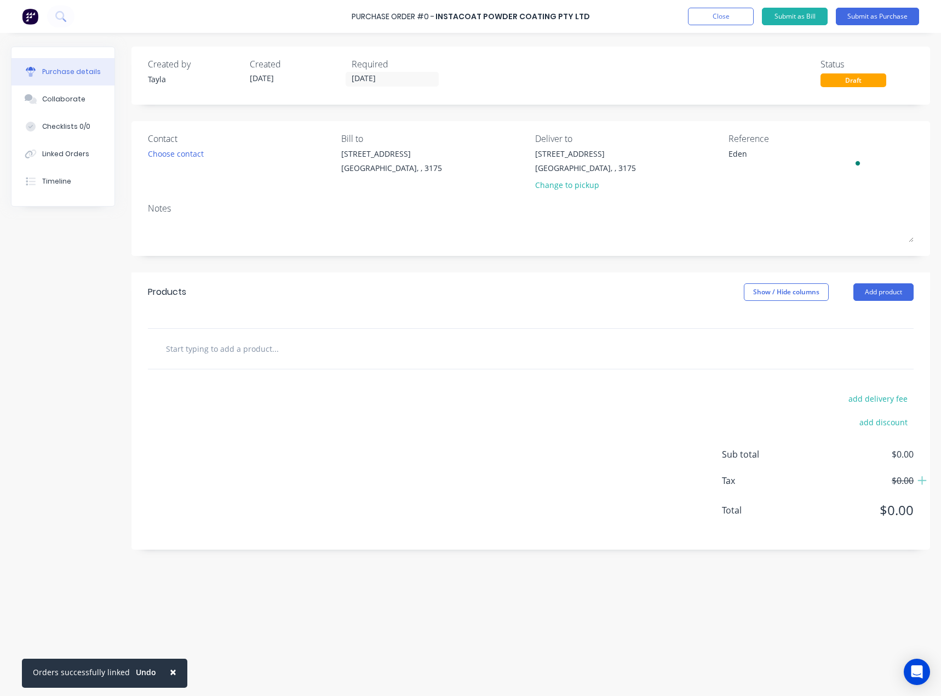
type textarea "Eden"
type textarea "x"
type textarea "Eden D"
type textarea "x"
type textarea "Eden Dr"
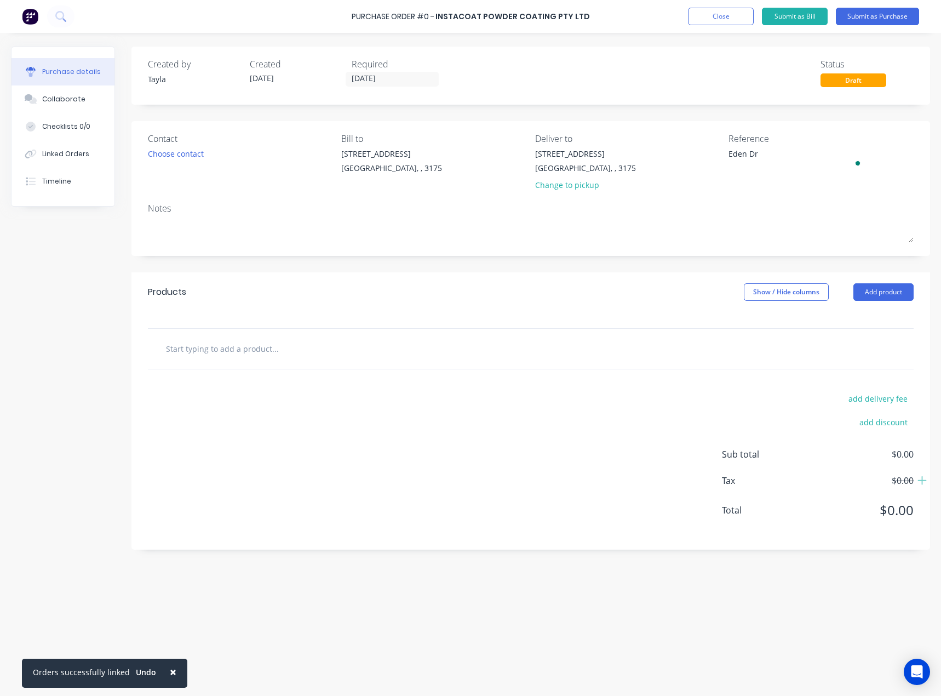
type textarea "x"
type textarea "Eden Dro"
type textarea "x"
type textarea "Eden Drop"
type textarea "x"
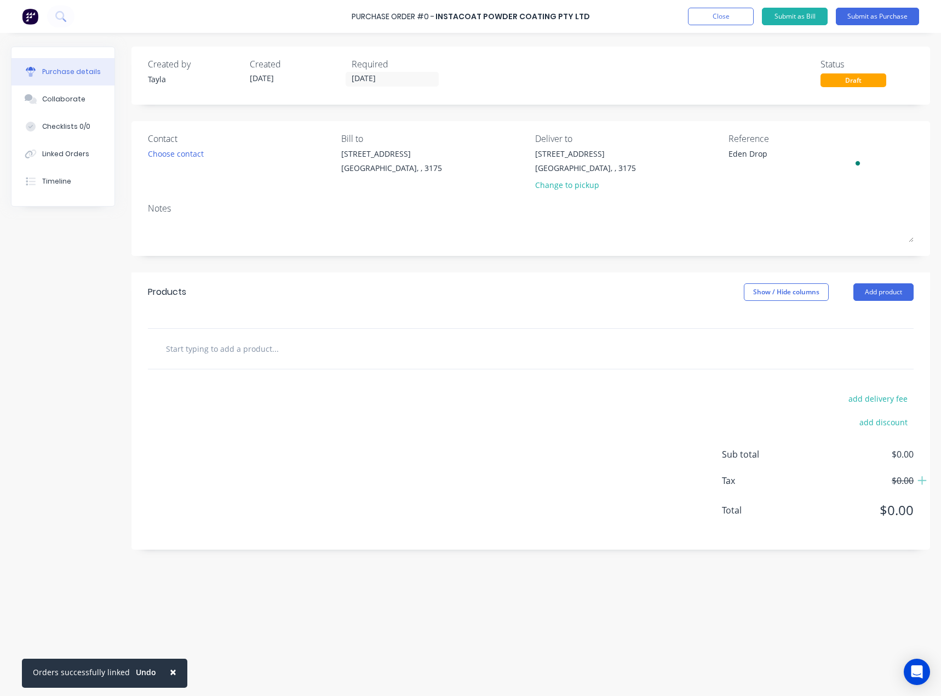
type textarea "Eden Drop"
type textarea "x"
type textarea "Eden Drop O"
type textarea "x"
type textarea "Eden Drop Of"
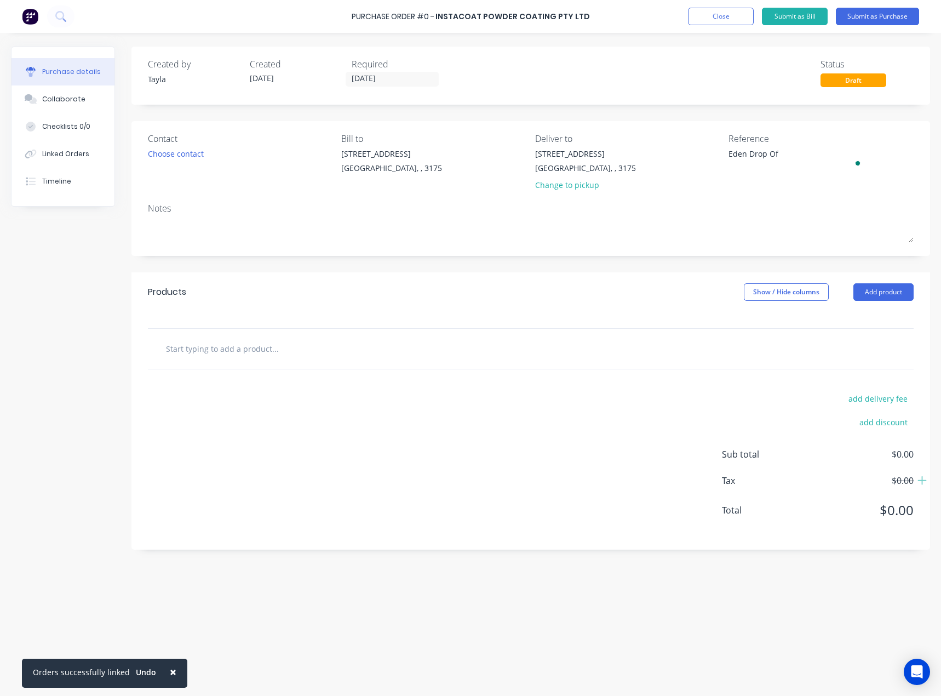
type textarea "x"
type textarea "Eden Drop Off"
type textarea "x"
type textarea "Eden Drop Off"
type textarea "x"
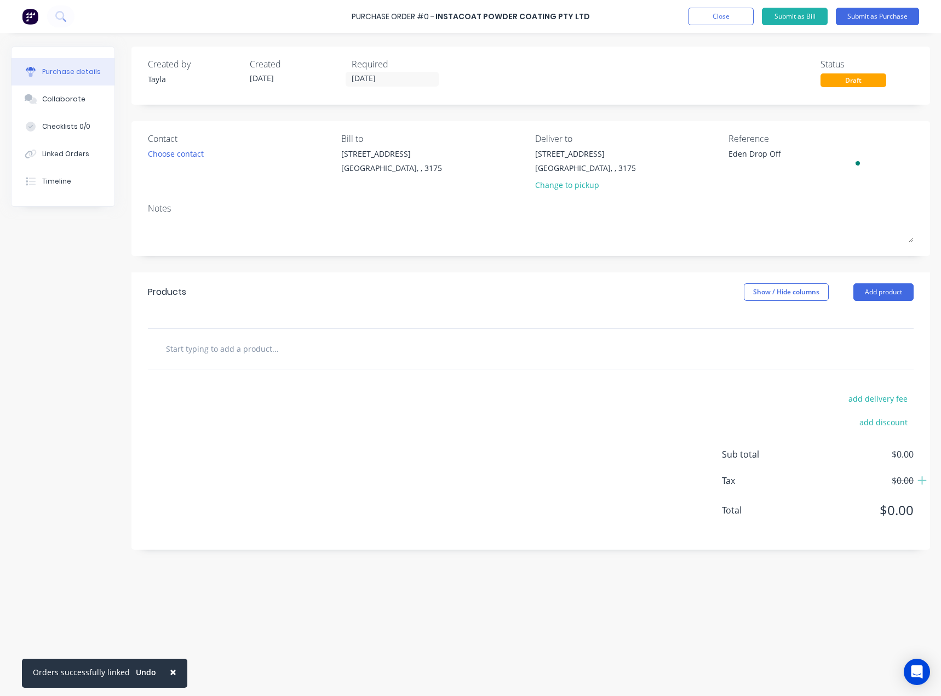
type textarea "Eden Drop Off -"
type textarea "x"
type textarea "Eden Drop Off -"
type textarea "x"
type textarea "Eden Drop Off - 1"
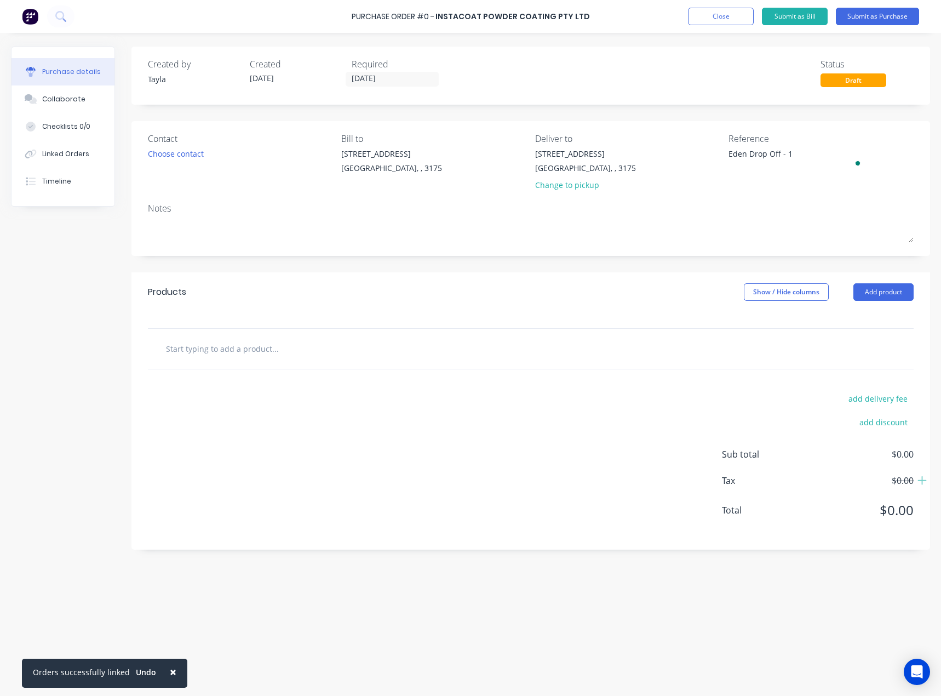
type textarea "x"
type textarea "Eden Drop Off - 12"
type textarea "x"
type textarea "Eden Drop Off - 12/"
type textarea "x"
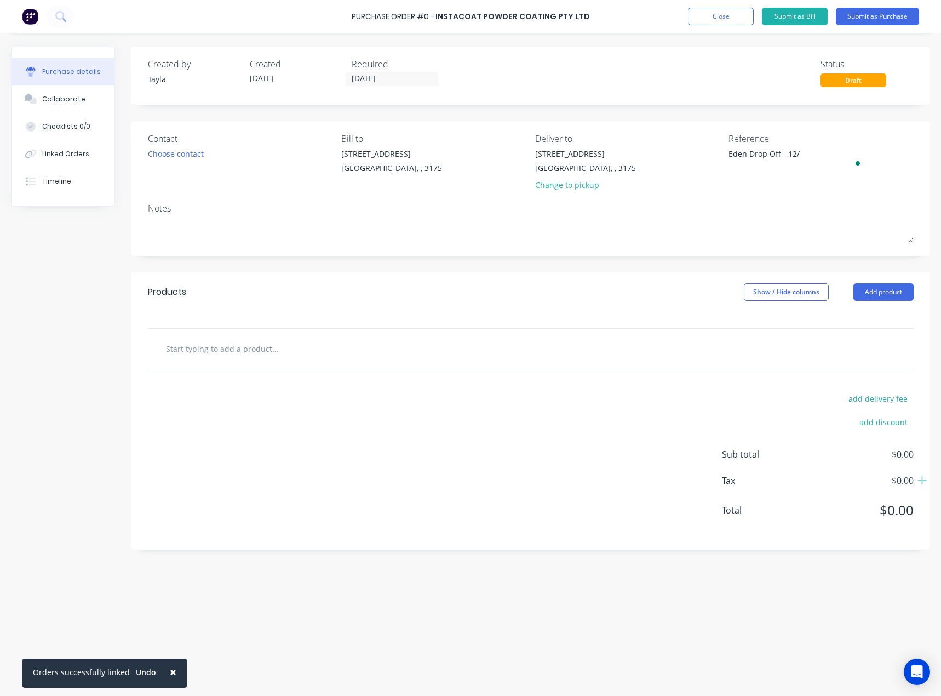
type textarea "Eden Drop Off - 12/0"
type textarea "x"
type textarea "Eden Drop Off - 12/08"
type textarea "x"
type textarea "Eden Drop Off - 12/08/"
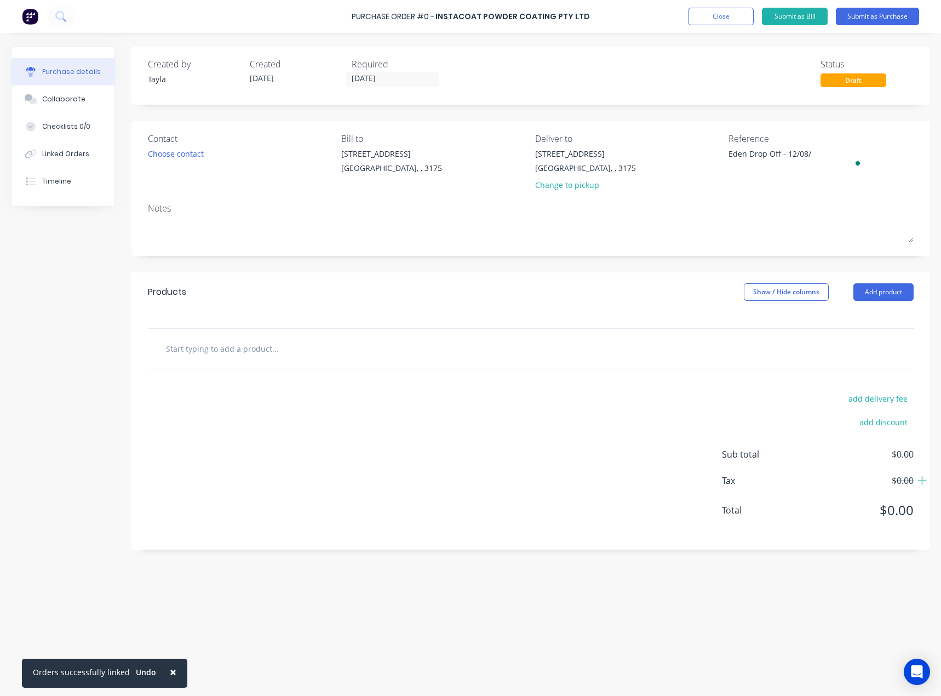
type textarea "x"
type textarea "Eden Drop Off - 12/08/2"
type textarea "x"
type textarea "Eden Drop Off - 12/08/25"
type textarea "x"
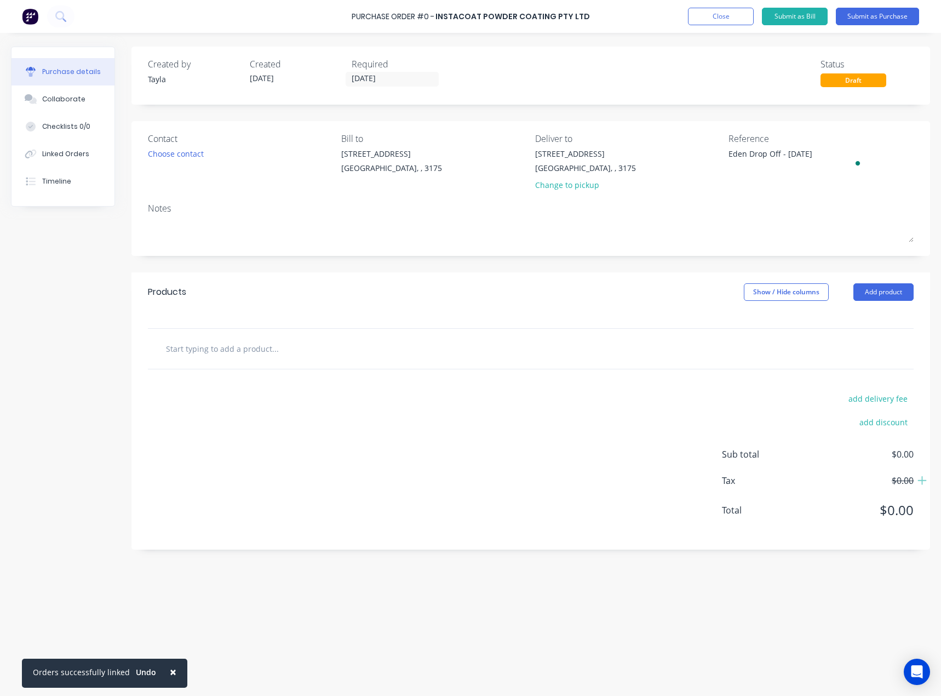
type textarea "Eden Drop Off - 12/08/25"
drag, startPoint x: 461, startPoint y: 147, endPoint x: 371, endPoint y: 165, distance: 91.0
click at [360, 163] on div "Bill to 37 Marni St Dandenong South, , 3175" at bounding box center [433, 164] width 185 height 64
drag, startPoint x: 820, startPoint y: 154, endPoint x: 634, endPoint y: 158, distance: 186.3
click at [634, 158] on div "Contact Choose contact Bill to 37 Marni St Dandenong South, , 3175 Deliver to 3…" at bounding box center [531, 164] width 766 height 64
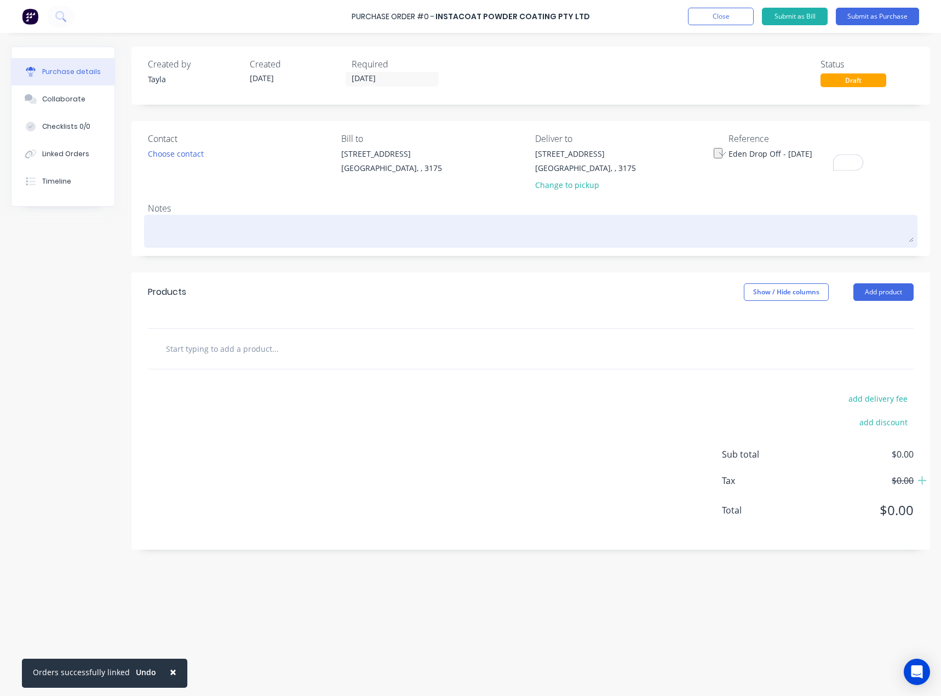
click at [589, 218] on div "Notes" at bounding box center [531, 223] width 766 height 43
click at [573, 221] on textarea at bounding box center [531, 229] width 766 height 25
paste textarea "Eden Drop Off - 12/08/25"
type textarea "x"
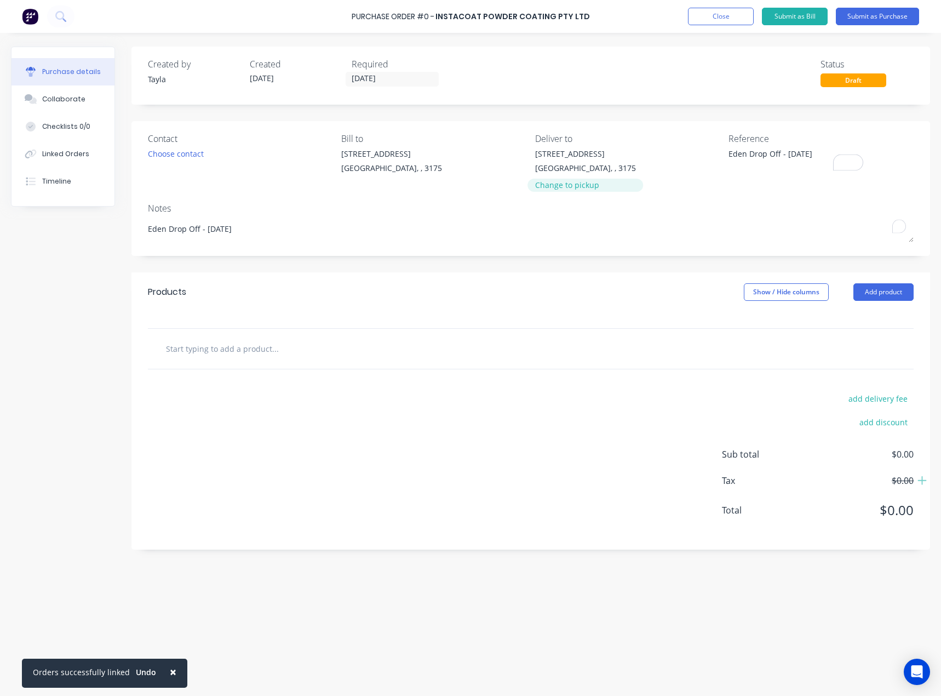
type textarea "Eden Drop Off - 12/08/25"
type textarea "x"
type textarea "Eden Drop Off - 12/08/25"
click at [582, 183] on div "Change to pickup" at bounding box center [585, 185] width 101 height 12
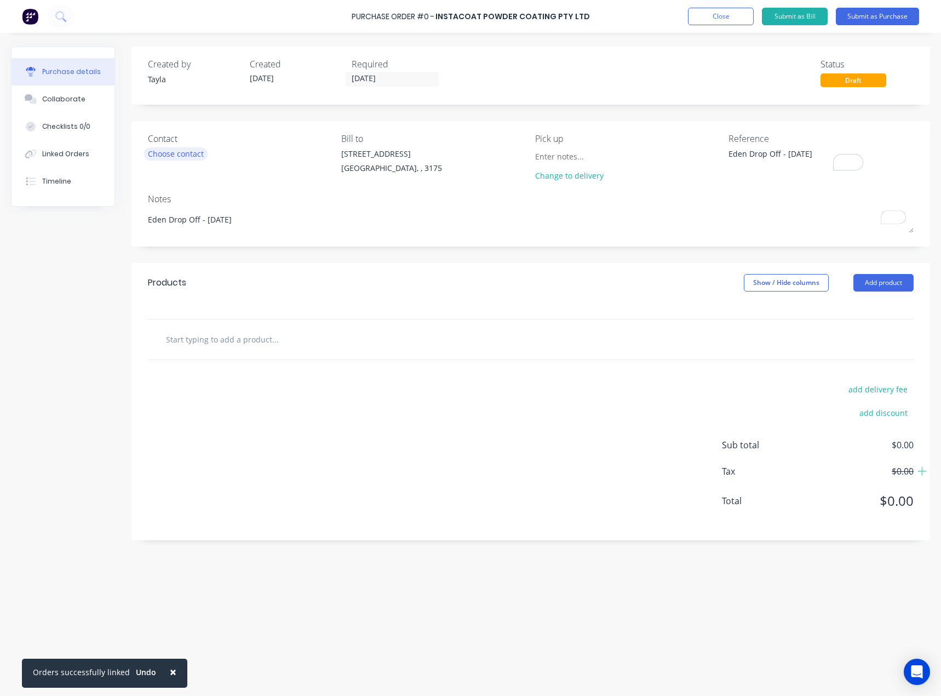
click at [170, 154] on div "Choose contact" at bounding box center [176, 154] width 56 height 12
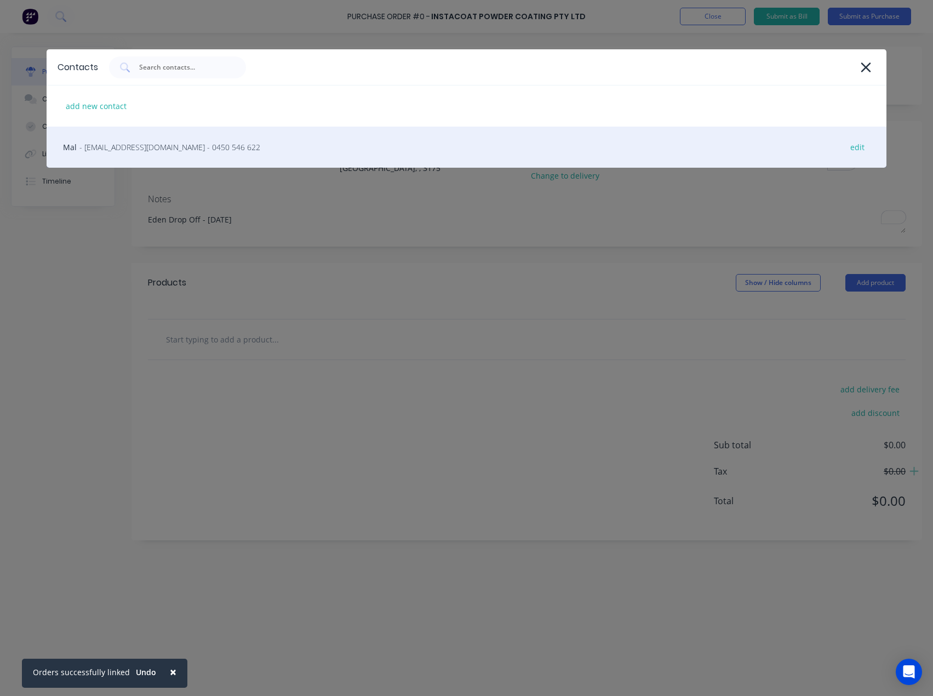
click at [181, 151] on span "- sales@instacoat.com.au - 0450 546 622" at bounding box center [169, 147] width 181 height 12
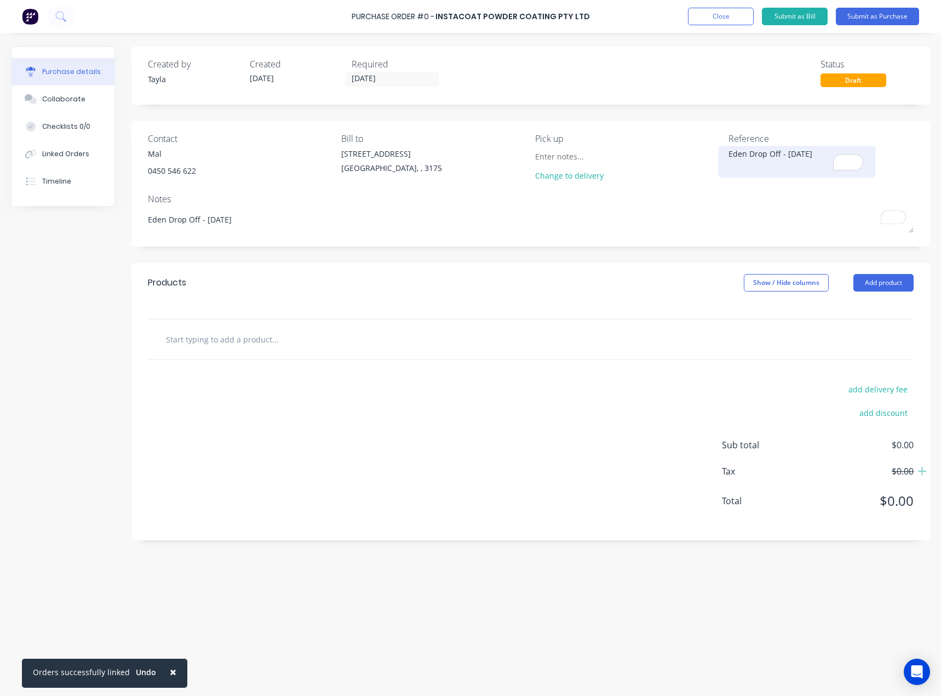
click at [749, 159] on textarea "Eden Drop Off - 12/08/25" at bounding box center [797, 160] width 137 height 25
type textarea "x"
click at [749, 159] on textarea "Eden Drop Off - 12/08/25" at bounding box center [797, 160] width 137 height 25
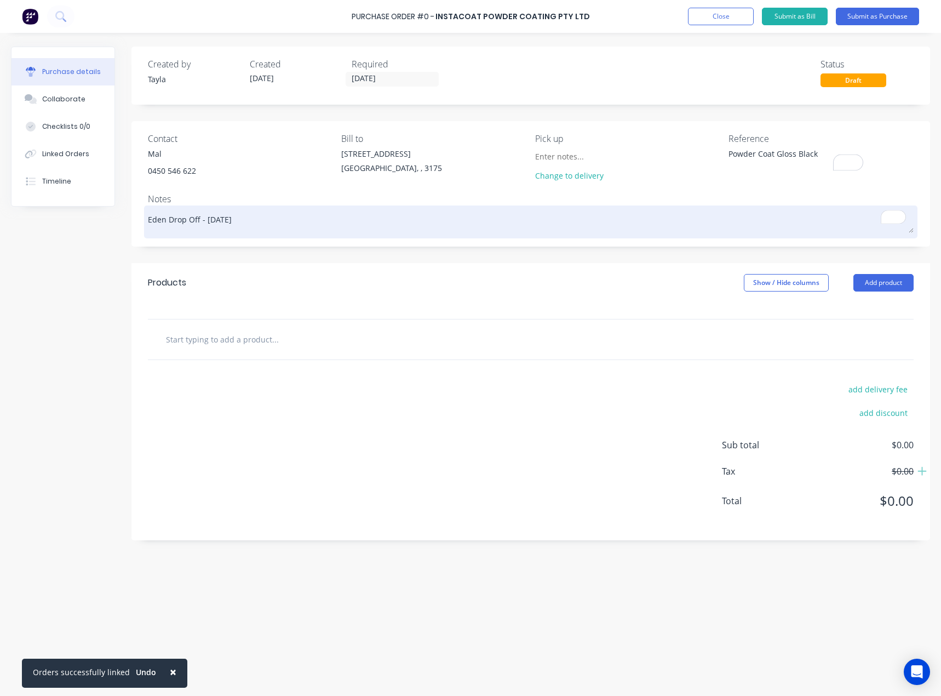
type textarea "Powder Coat Gloss Black"
type textarea "x"
type textarea "Powder Coat Gloss Black"
click at [707, 217] on textarea "Eden Drop Off - 12/08/25" at bounding box center [531, 220] width 766 height 25
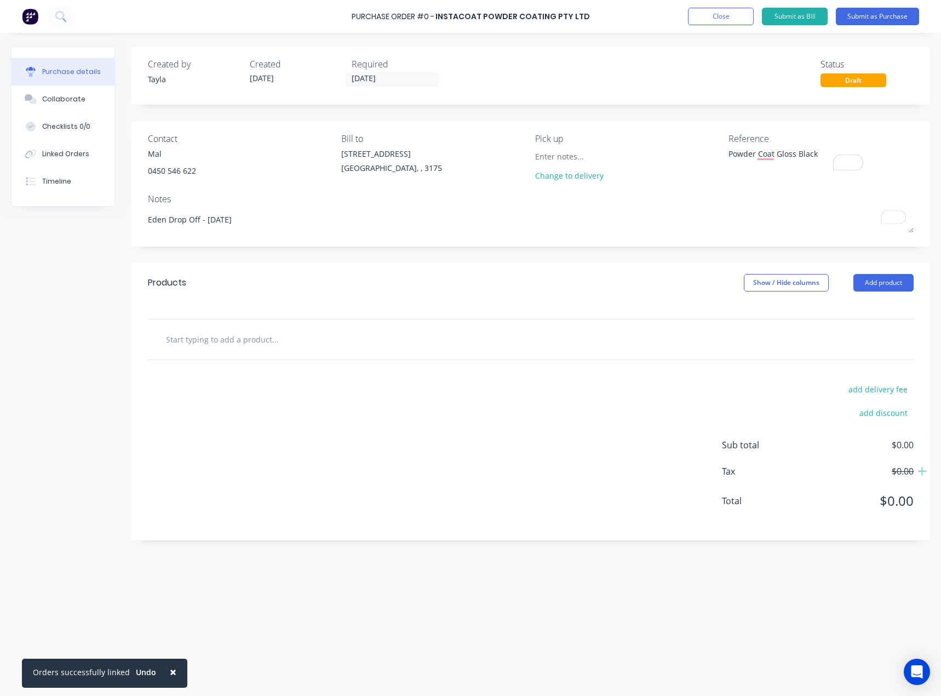
click at [460, 288] on div "Products Show / Hide columns Add product" at bounding box center [530, 282] width 799 height 39
click at [562, 159] on input at bounding box center [585, 156] width 100 height 16
type textarea "x"
type input "E"
type textarea "x"
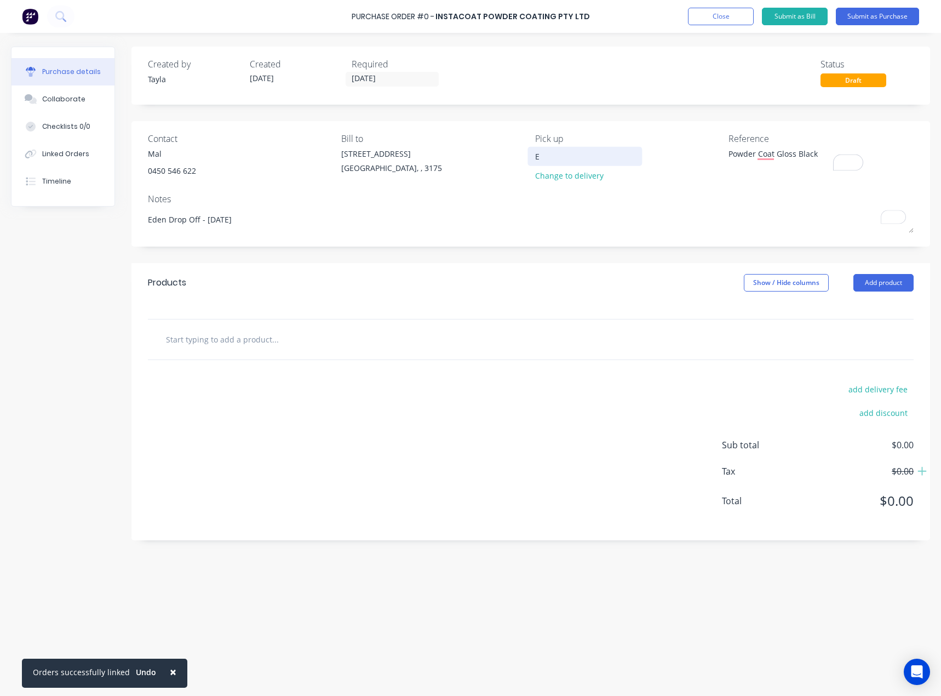
type input "En"
type textarea "x"
type input "Ens"
type textarea "x"
type input "Ensu"
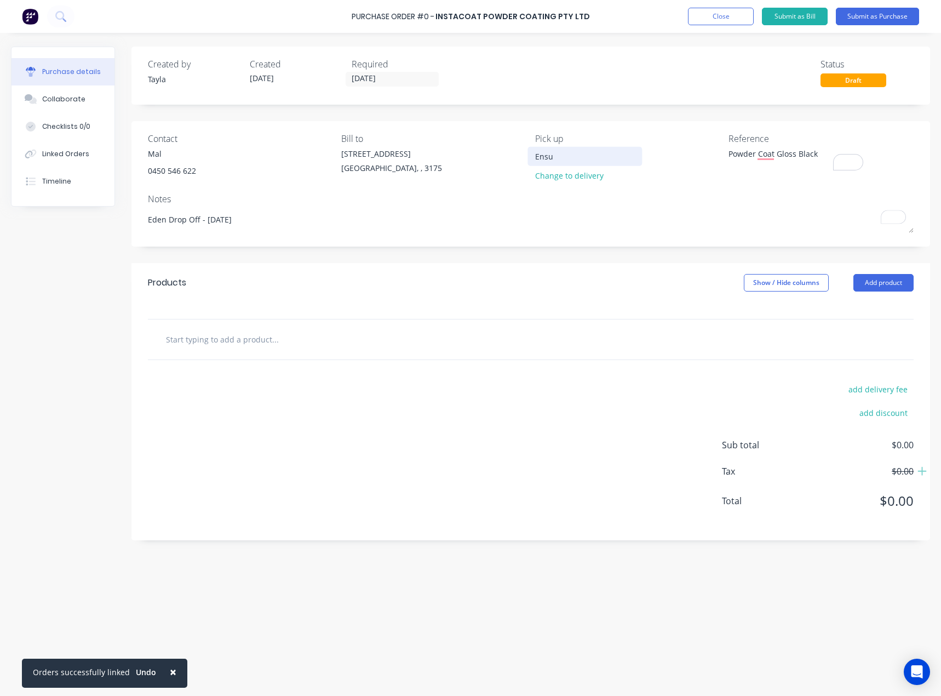
type textarea "x"
type input "Ensur"
type textarea "x"
type input "Ensure"
type textarea "x"
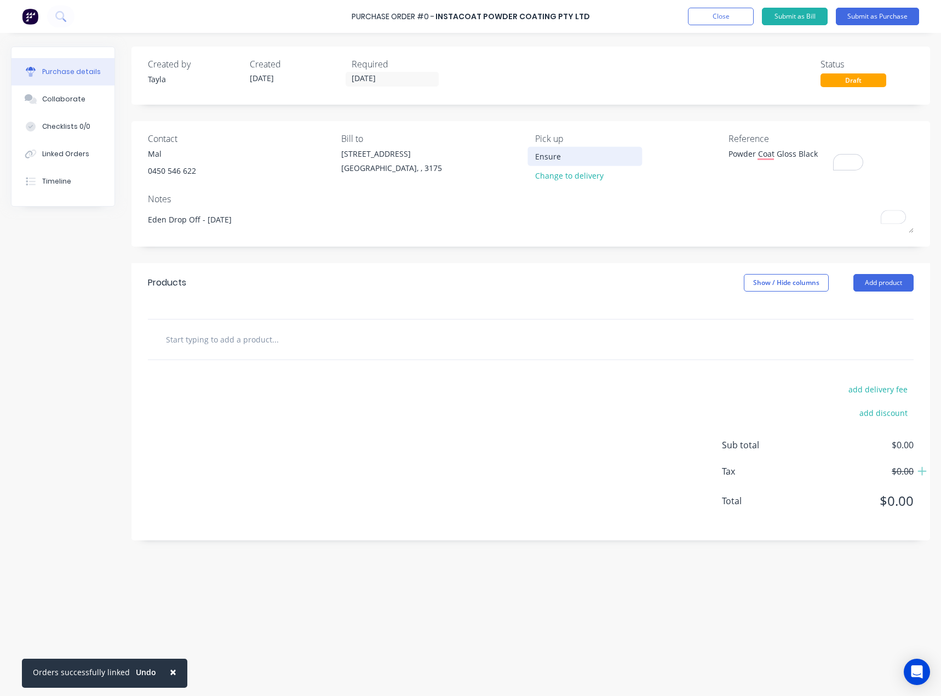
type input "Ensure"
type textarea "x"
type input "Ensure y"
type textarea "x"
type input "Ensure yo"
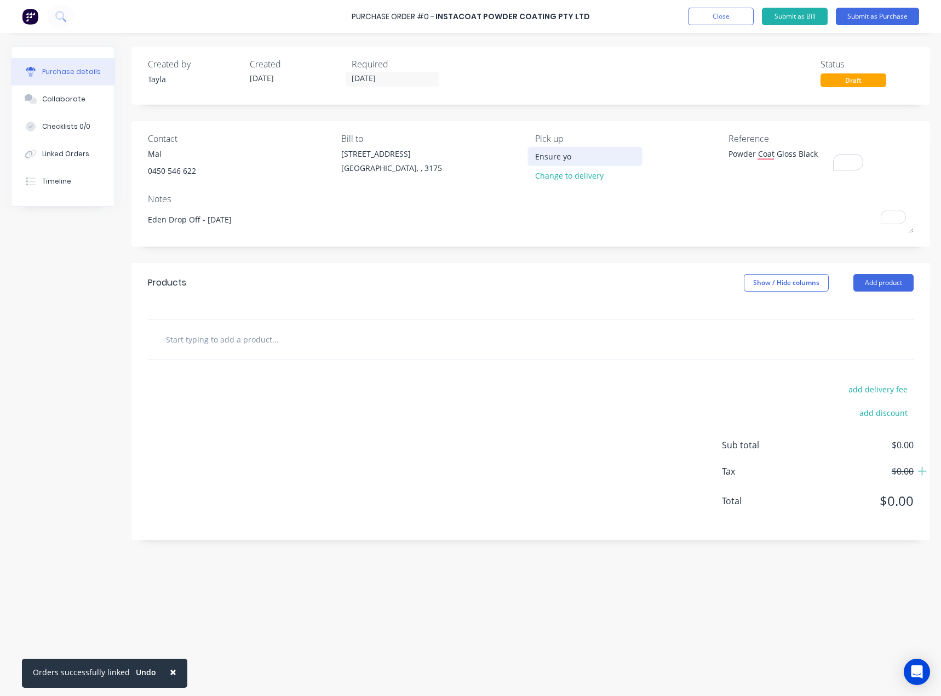
type textarea "x"
type input "Ensure you"
type textarea "x"
type input "Ensure you"
type textarea "x"
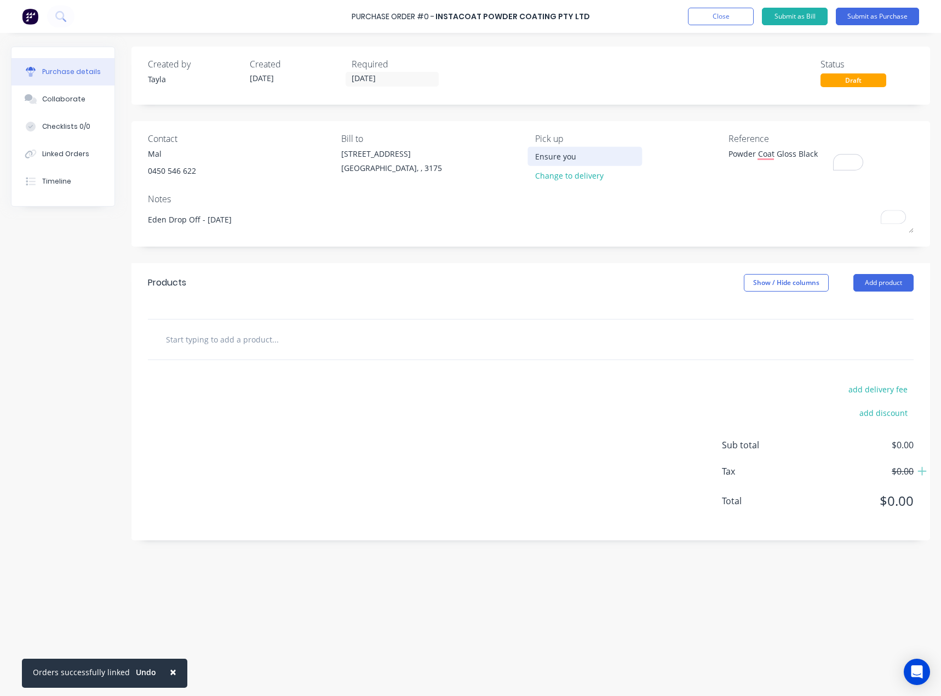
type input "Ensure you i"
type textarea "x"
type input "Ensure you in"
type textarea "x"
type input "Ensure you inv"
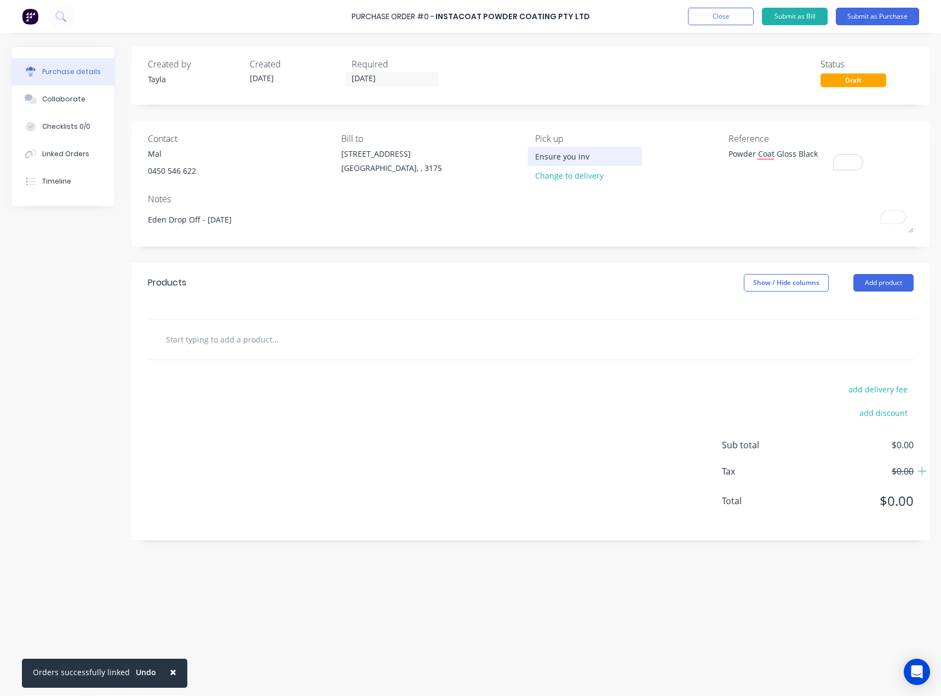
type textarea "x"
type input "Ensure you invo"
type textarea "x"
type input "Ensure you invoi"
type textarea "x"
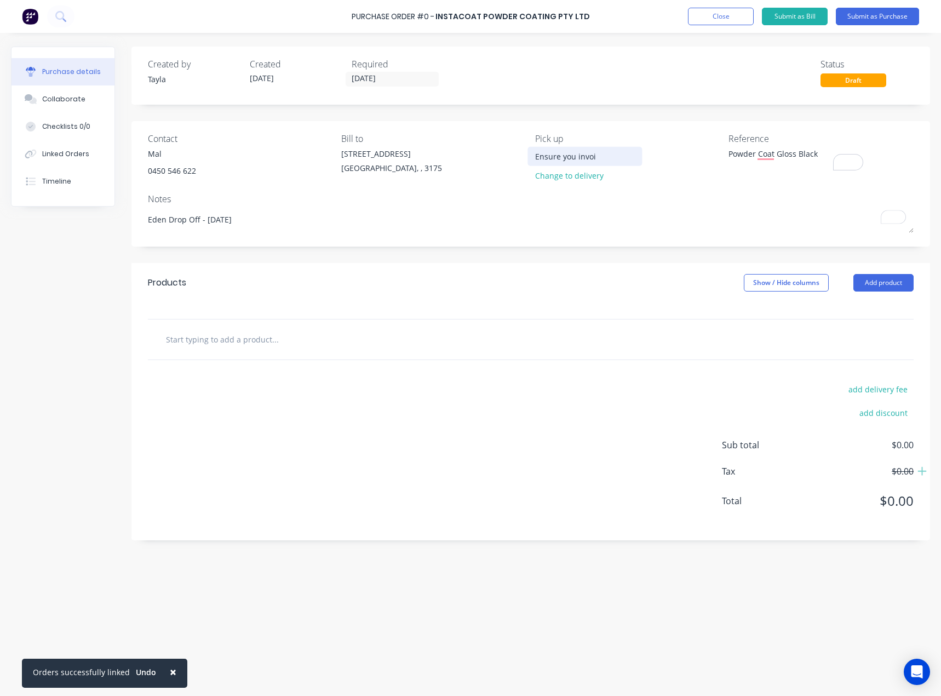
type input "Ensure you invoic"
type textarea "x"
type input "Ensure you invoice"
type textarea "x"
type input "Ensure you invoice"
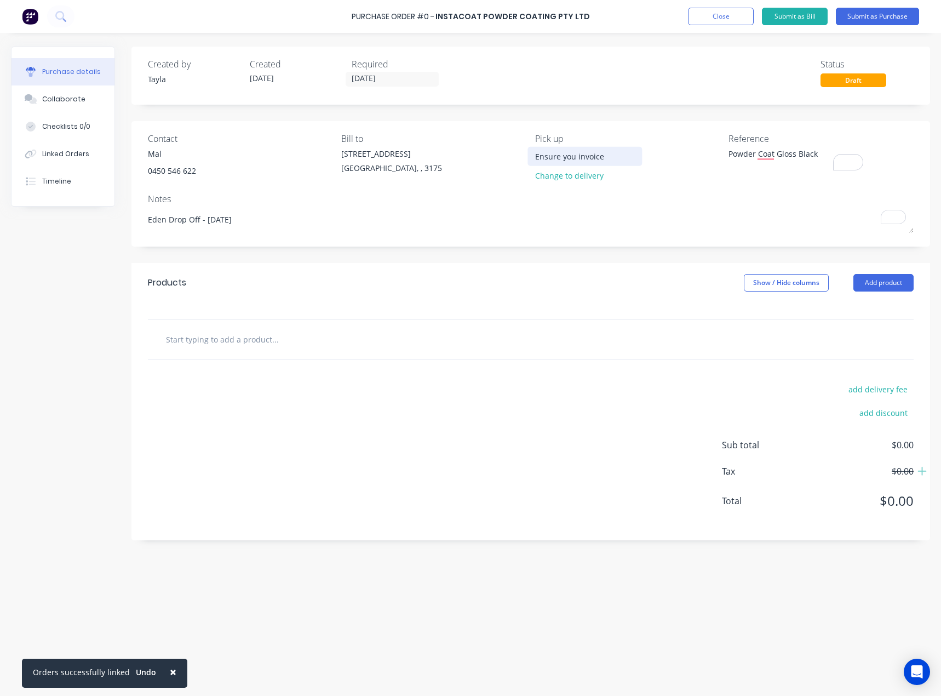
type textarea "x"
type input "Ensure you invoice o"
type textarea "x"
type input "Ensure you invoice on"
type textarea "x"
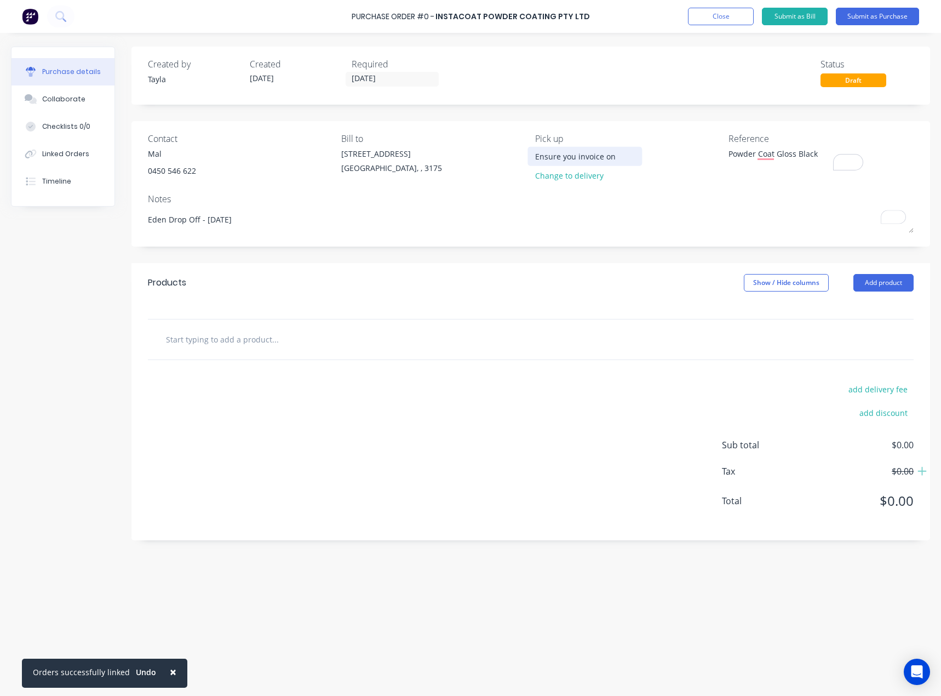
type input "Ensure you invoice onl"
type textarea "x"
type input "Ensure you invoice only"
type textarea "x"
type input "Ensure you invoice only"
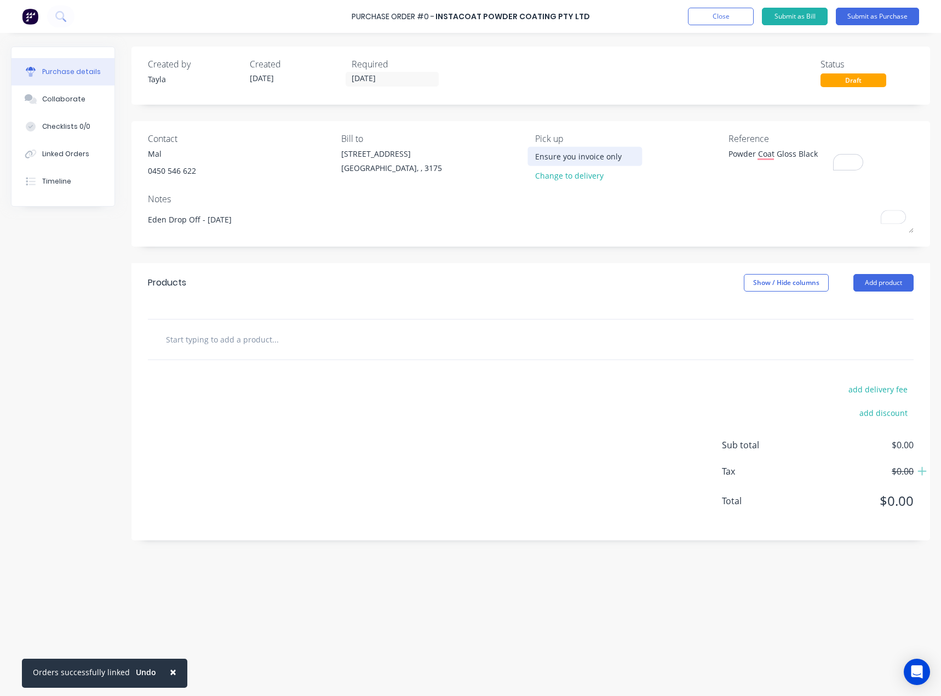
type textarea "x"
type input "Ensure you invoice only w"
type textarea "x"
type input "Ensure you invoice only wh"
type textarea "x"
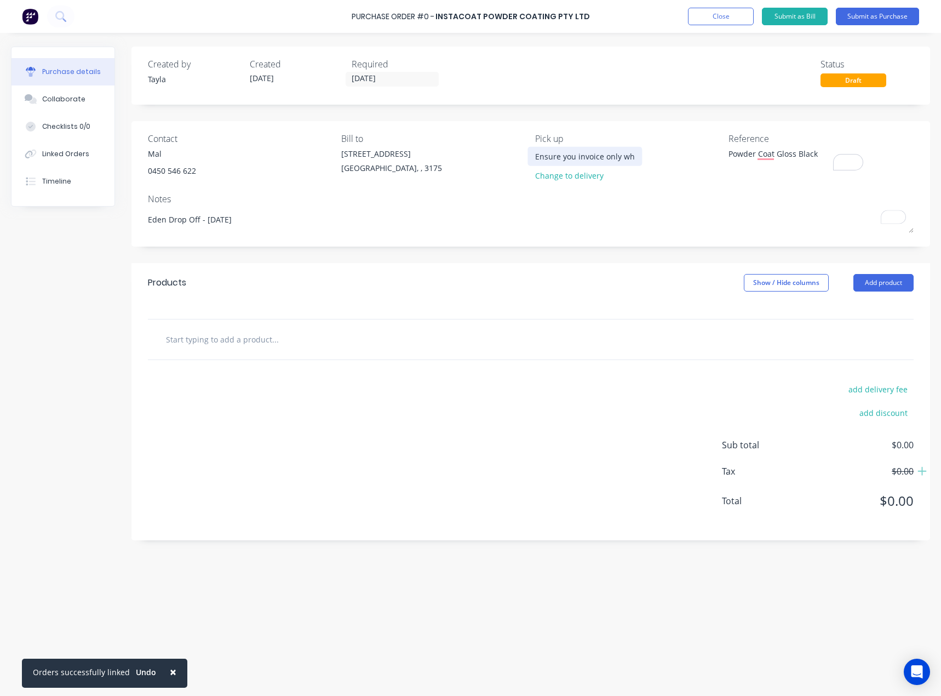
type input "Ensure you invoice only wha"
type textarea "x"
type input "Ensure you invoice only wh"
type textarea "x"
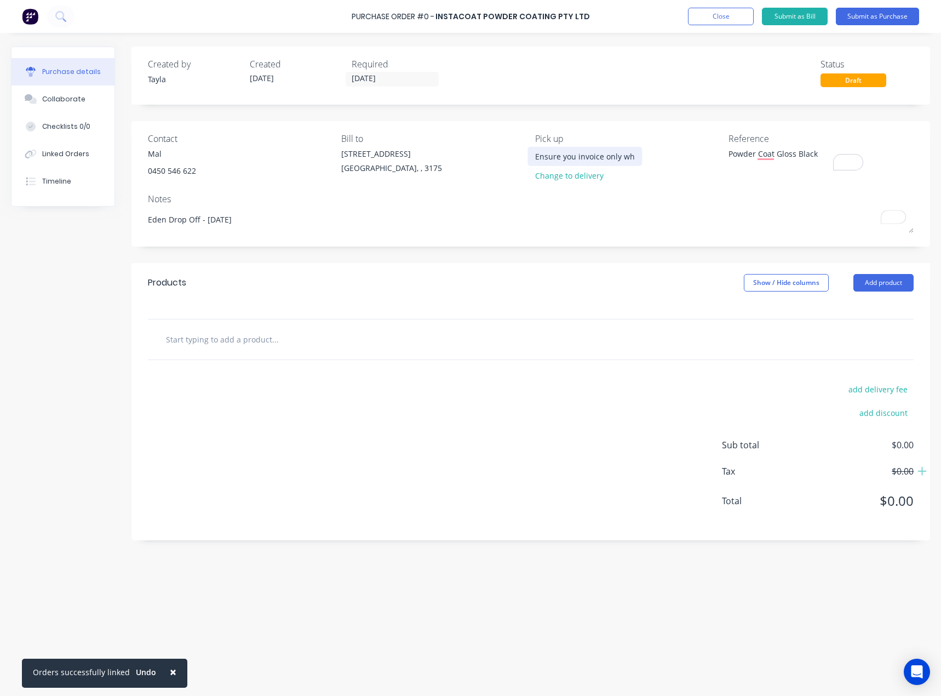
type input "Ensure you invoice only w"
type textarea "x"
type input "Ensure you invoice only"
type textarea "x"
type input "Ensure you invoice only"
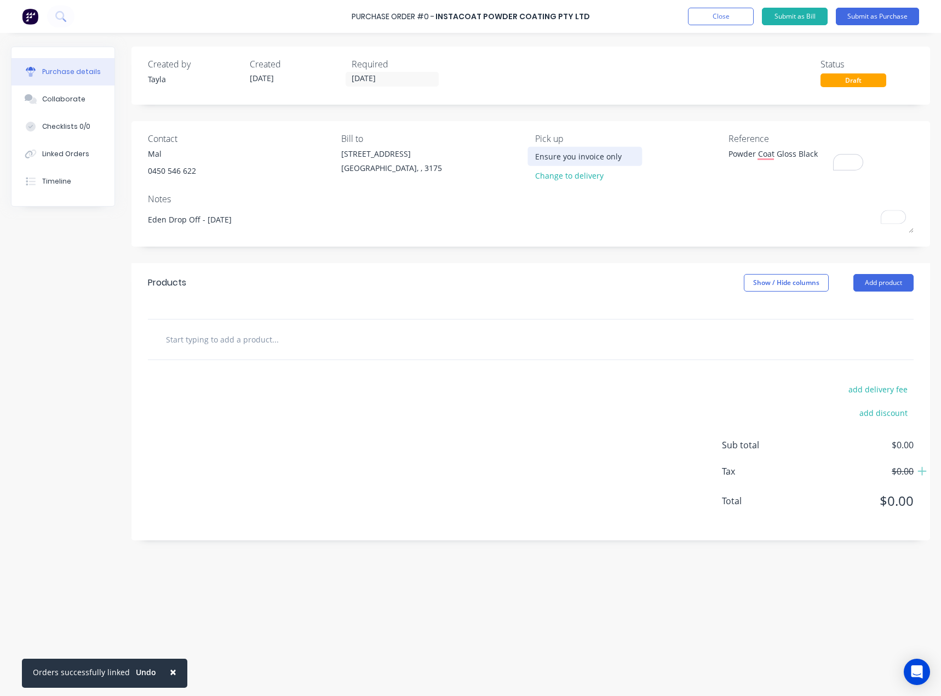
scroll to position [0, 0]
type textarea "x"
type input "Ensure you invoice onl"
type textarea "x"
type input "Ensure you invoice on"
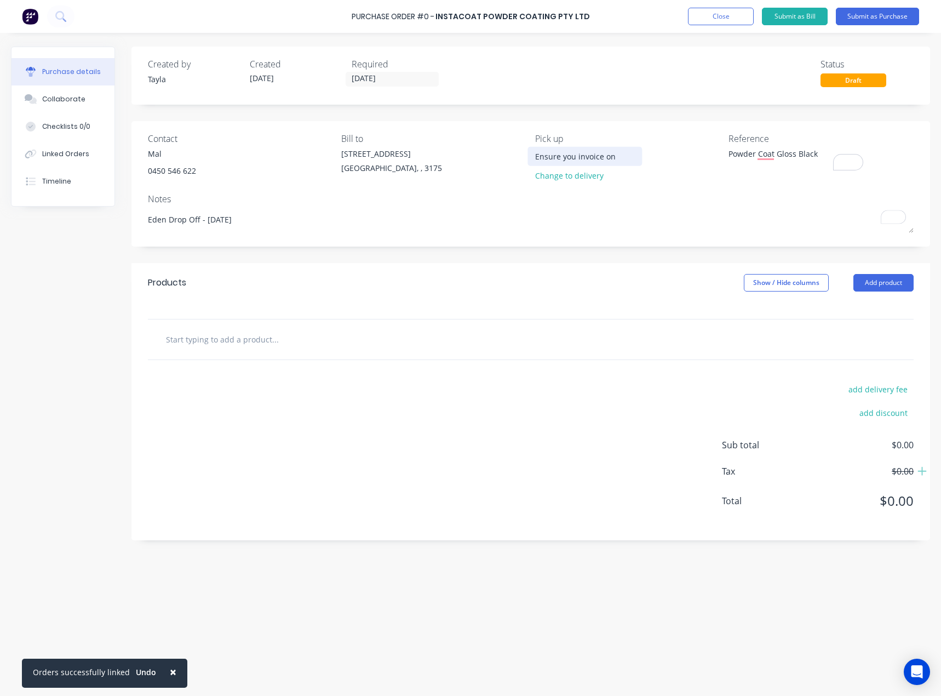
type textarea "x"
type input "Ensure you invoice o"
type textarea "x"
type input "Ensure you invoice"
type textarea "x"
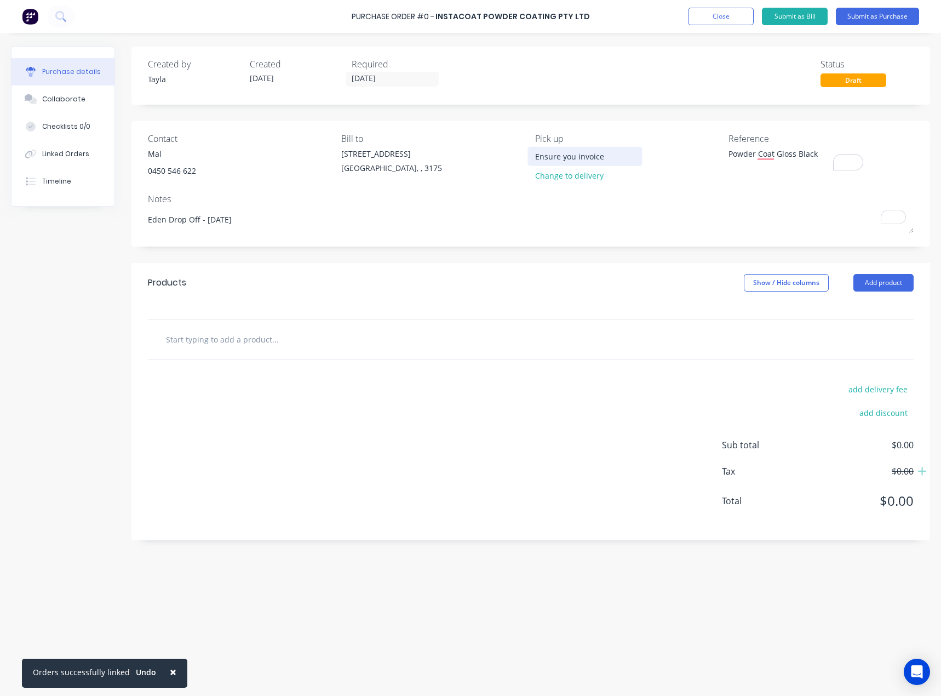
type input "Ensure you invoice p"
type textarea "x"
type input "Ensure you invoice pe"
type textarea "x"
type input "Ensure you invoice per"
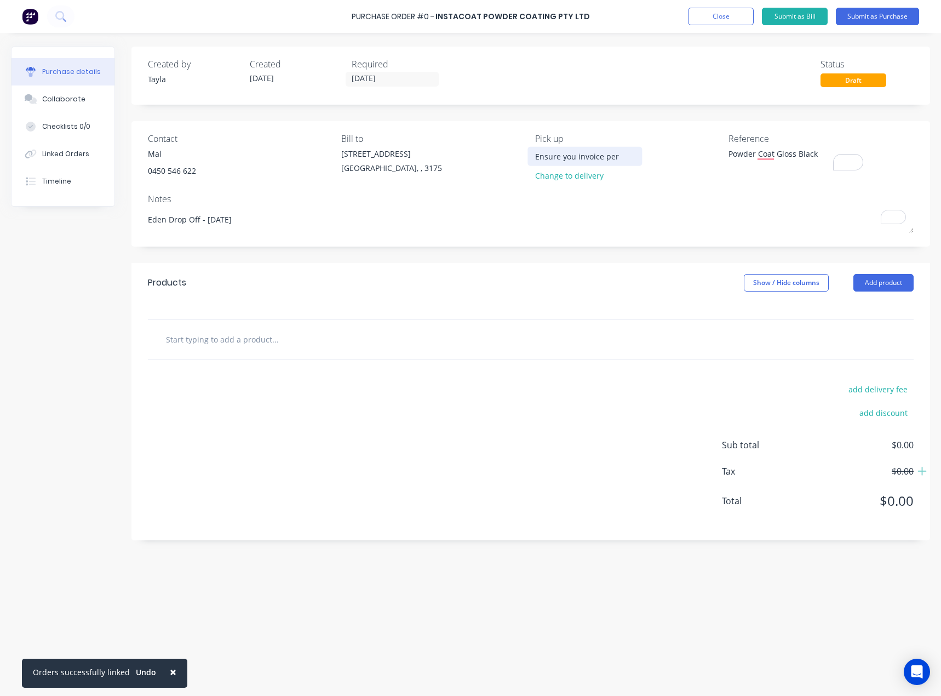
type textarea "x"
type input "Ensure you invoice per"
type textarea "x"
type input "Ensure you invoice per p"
type textarea "x"
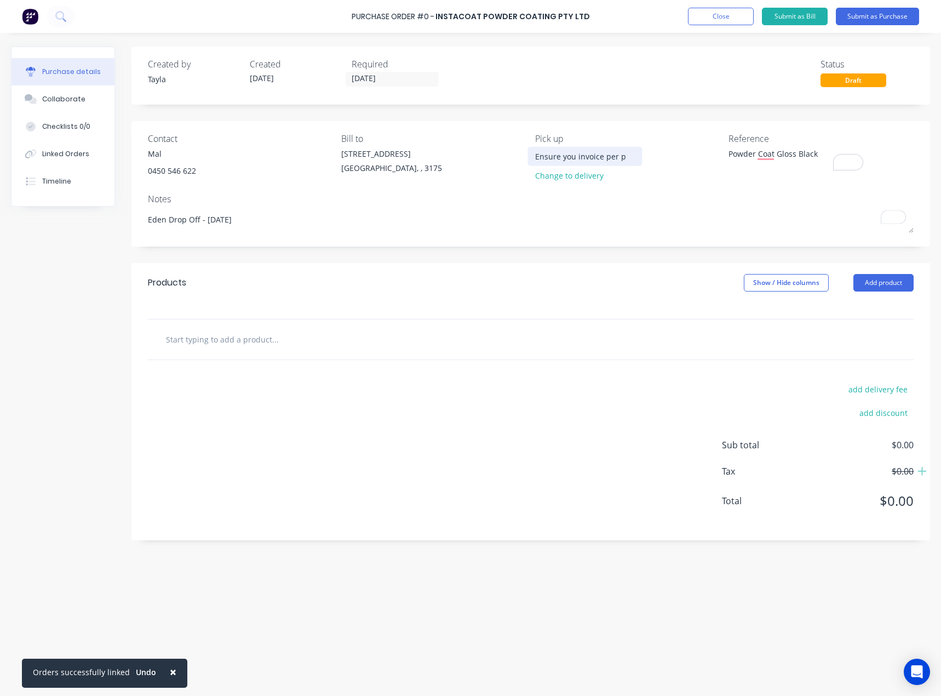
type input "Ensure you invoice per"
type textarea "x"
type input "Ensure you invoice per P"
type textarea "x"
type input "Ensure you invoice per PO"
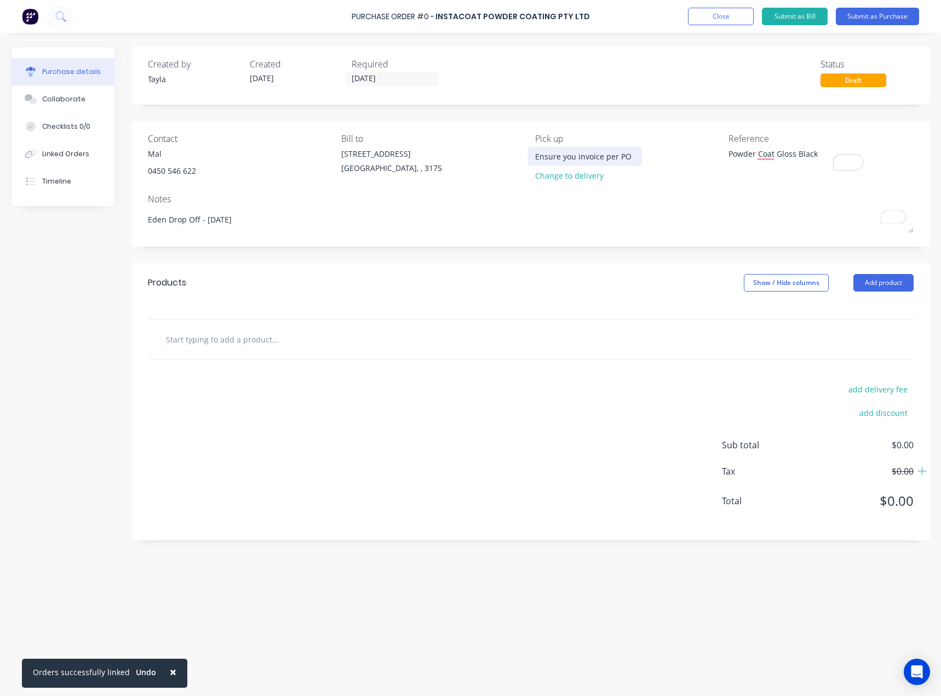
scroll to position [0, 3]
click at [563, 156] on input "Ensure you invoice per PO" at bounding box center [585, 156] width 100 height 16
click at [622, 247] on div "Created by Tayla Created 12/08/25 Required 12/08/25 Status Draft Contact Mal 04…" at bounding box center [530, 294] width 799 height 494
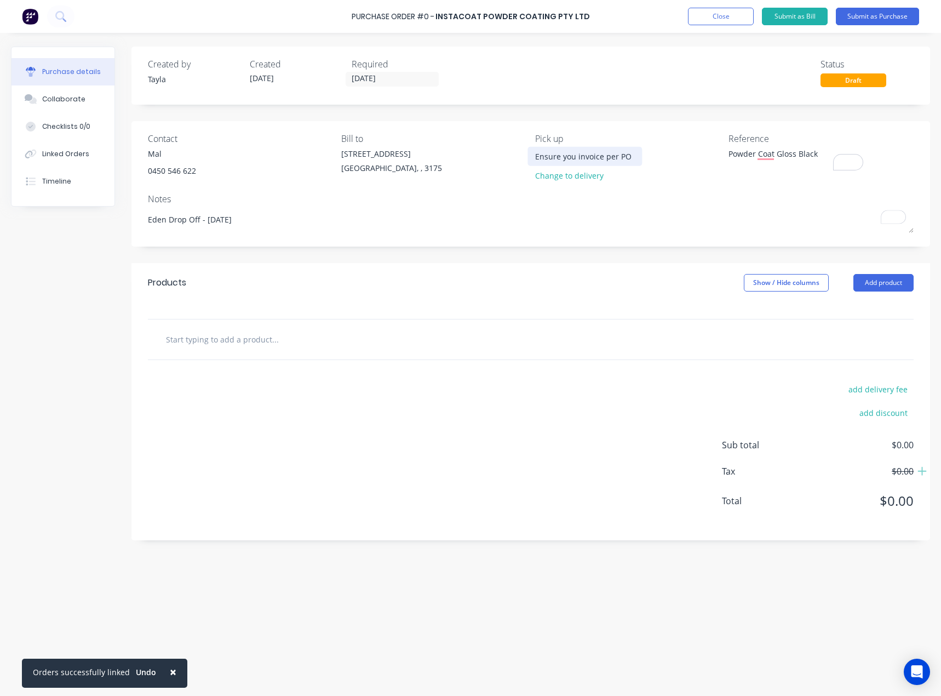
click at [586, 158] on input "Ensure you invoice per PO" at bounding box center [585, 156] width 100 height 16
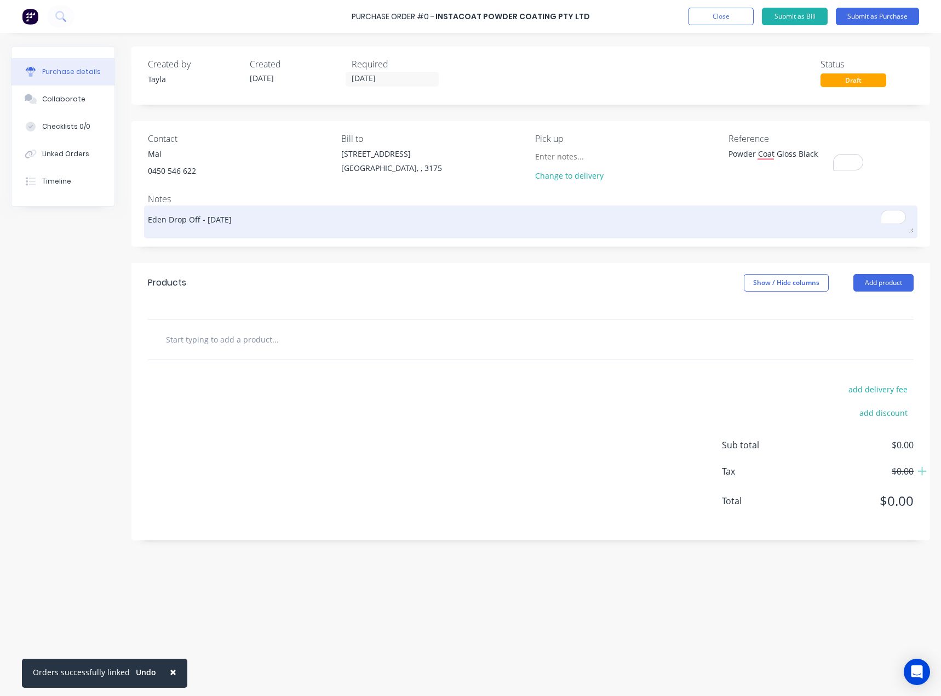
click at [473, 213] on textarea "Eden Drop Off - 12/08/25" at bounding box center [531, 220] width 766 height 25
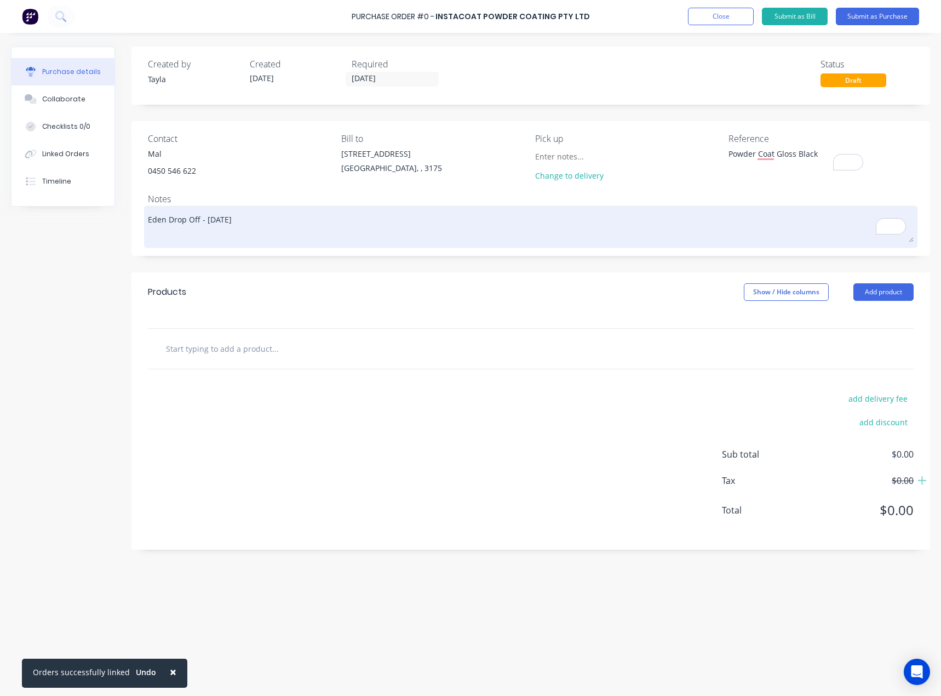
paste textarea "Ensure you invoice per PO"
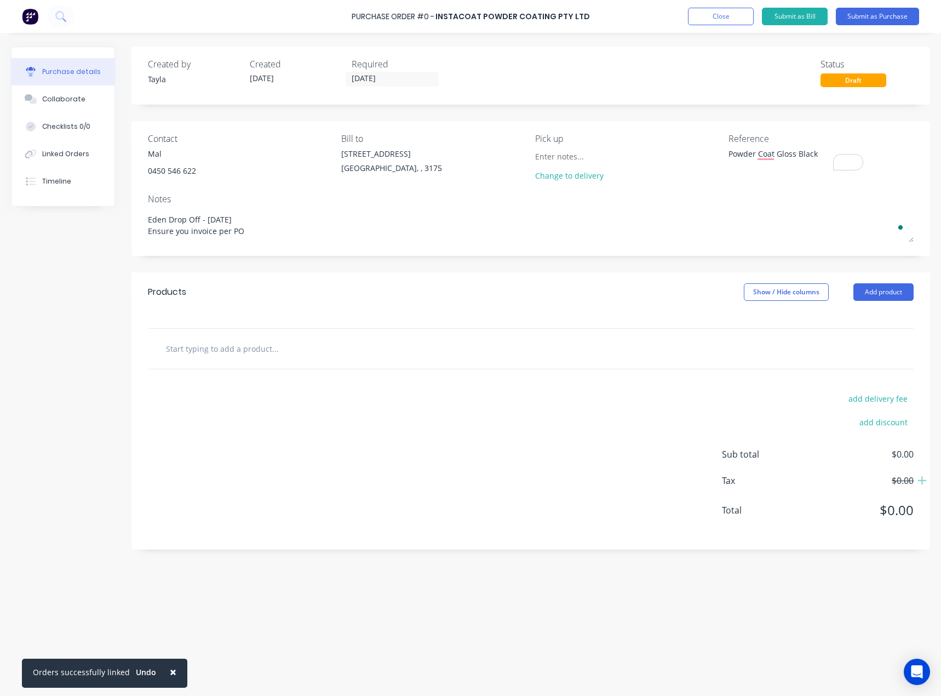
click at [467, 258] on div "Created by Tayla Created 12/08/25 Required 12/08/25 Status Draft Contact Mal 04…" at bounding box center [530, 298] width 799 height 503
click at [862, 288] on button "Add product" at bounding box center [883, 292] width 60 height 18
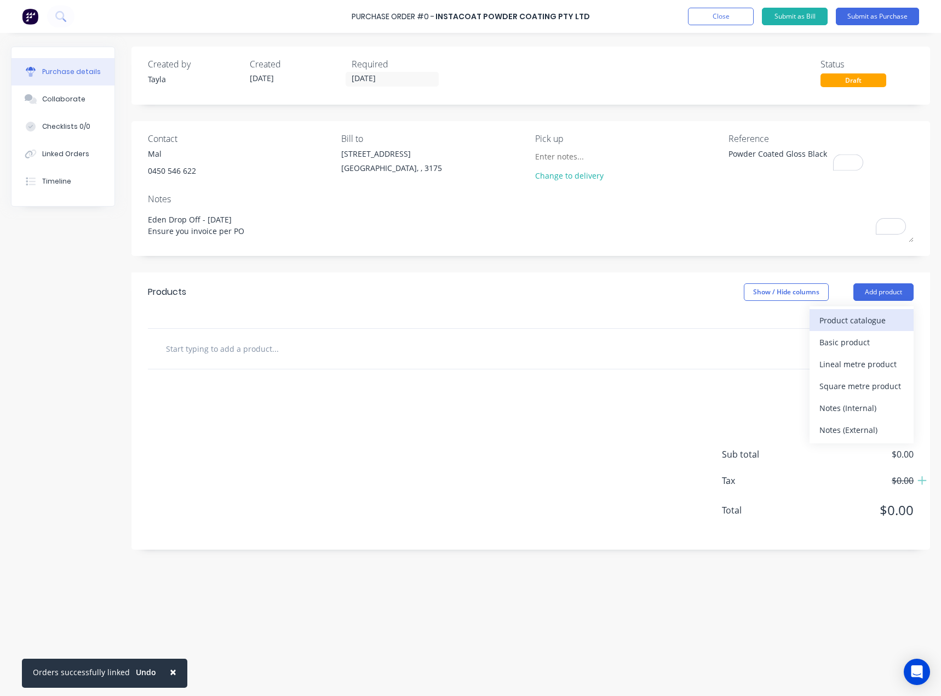
click at [825, 316] on div "Product catalogue" at bounding box center [861, 320] width 84 height 16
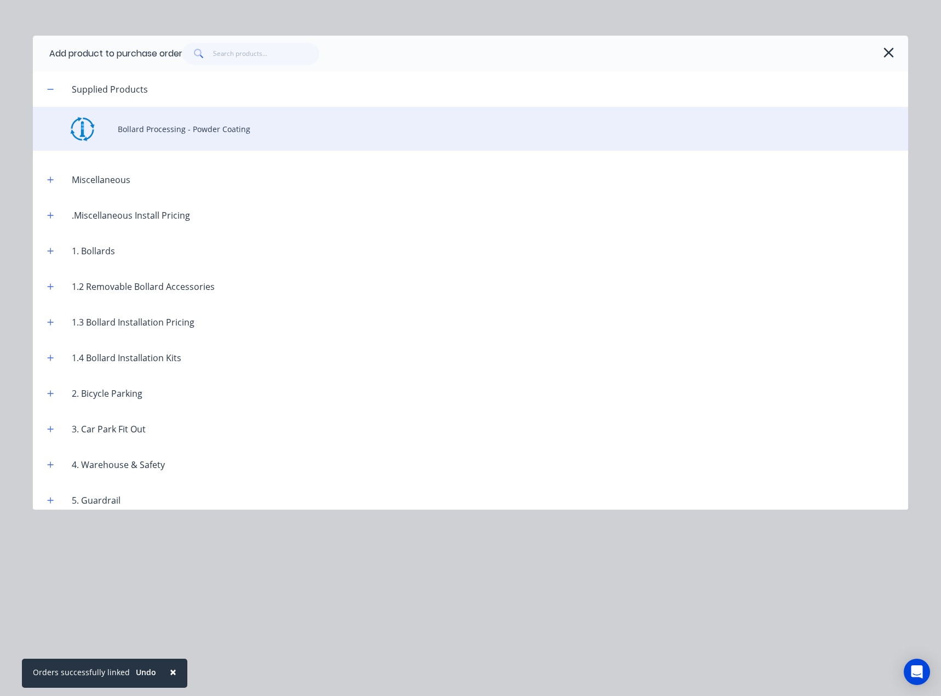
click at [224, 130] on div "Bollard Processing - Powder Coating" at bounding box center [470, 129] width 875 height 44
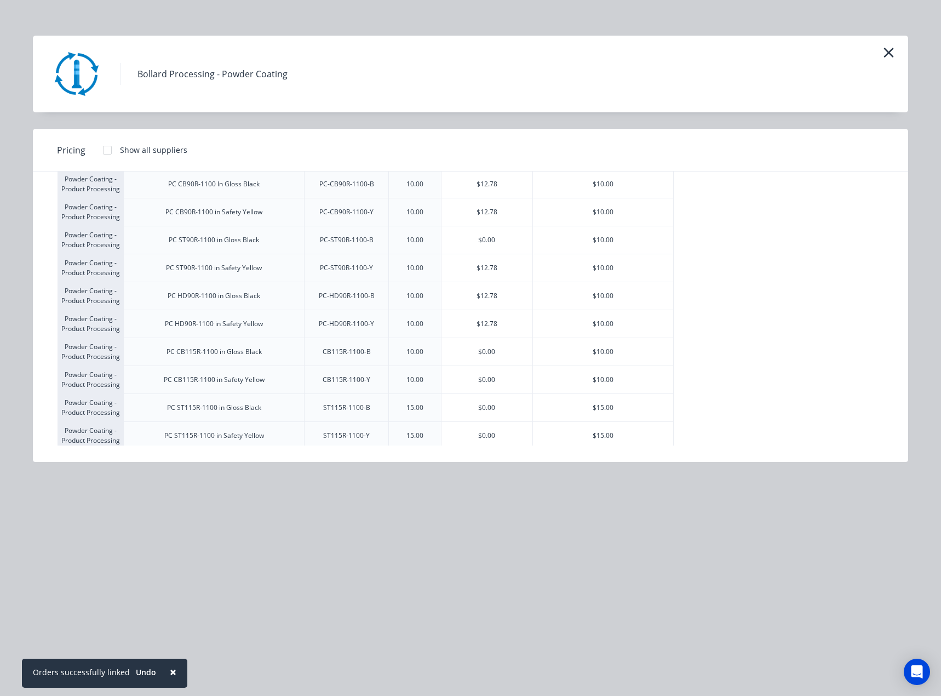
scroll to position [274, 0]
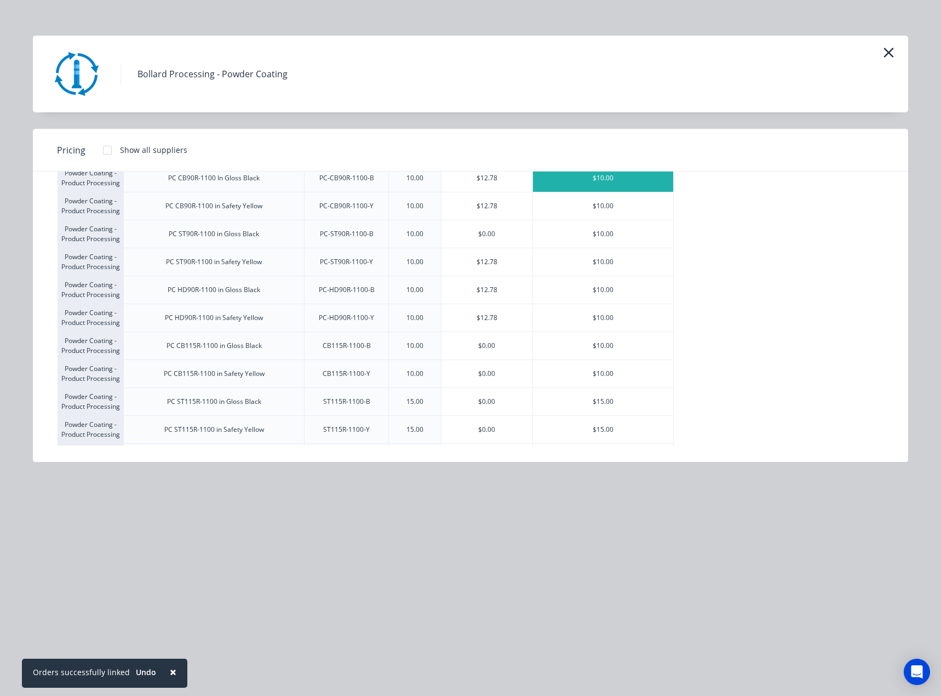
click at [572, 182] on div "$10.00" at bounding box center [603, 177] width 140 height 27
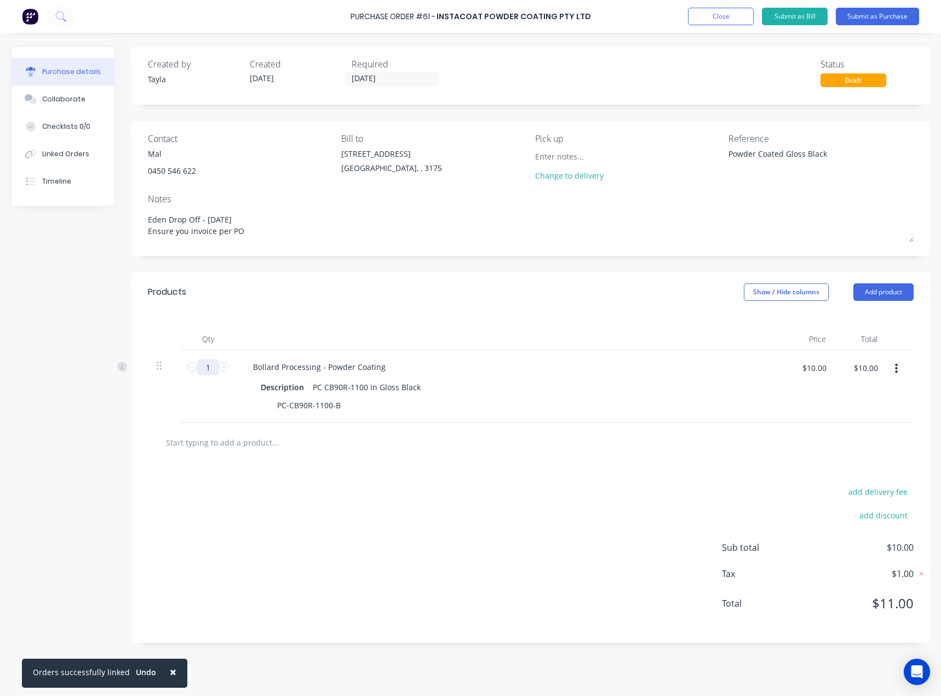
click at [217, 361] on input "1" at bounding box center [208, 367] width 22 height 16
click at [266, 471] on div "add delivery fee add discount Sub total $50.00 Tax $5.00 Total $55.00" at bounding box center [530, 552] width 799 height 180
click at [731, 152] on textarea "Powder Coated Gloss Black" at bounding box center [797, 160] width 137 height 25
type textarea "x"
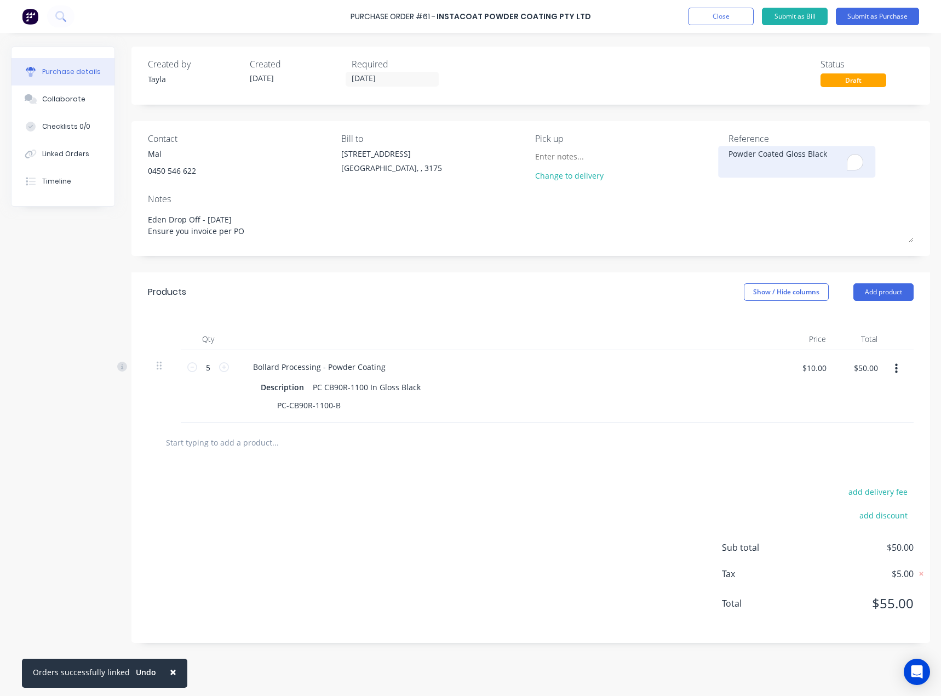
click at [729, 154] on textarea "Powder Coated Gloss Black" at bounding box center [797, 160] width 137 height 25
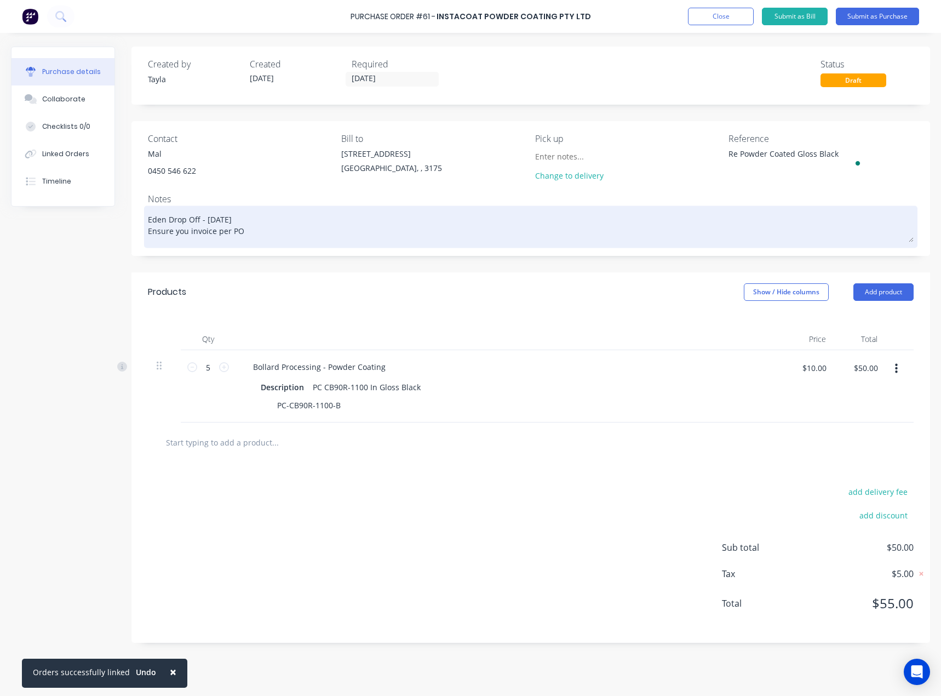
type textarea "Re Powder Coated Gloss Black"
click at [303, 229] on textarea "Eden Drop Off - [DATE] Ensure you invoice per PO" at bounding box center [531, 225] width 766 height 34
type textarea "x"
click at [295, 221] on textarea "Eden Drop Off - [DATE] Ensure you invoice per PO" at bounding box center [531, 225] width 766 height 34
type textarea "Eden Drop Off - [DATE] Ensure you invoice per PO"
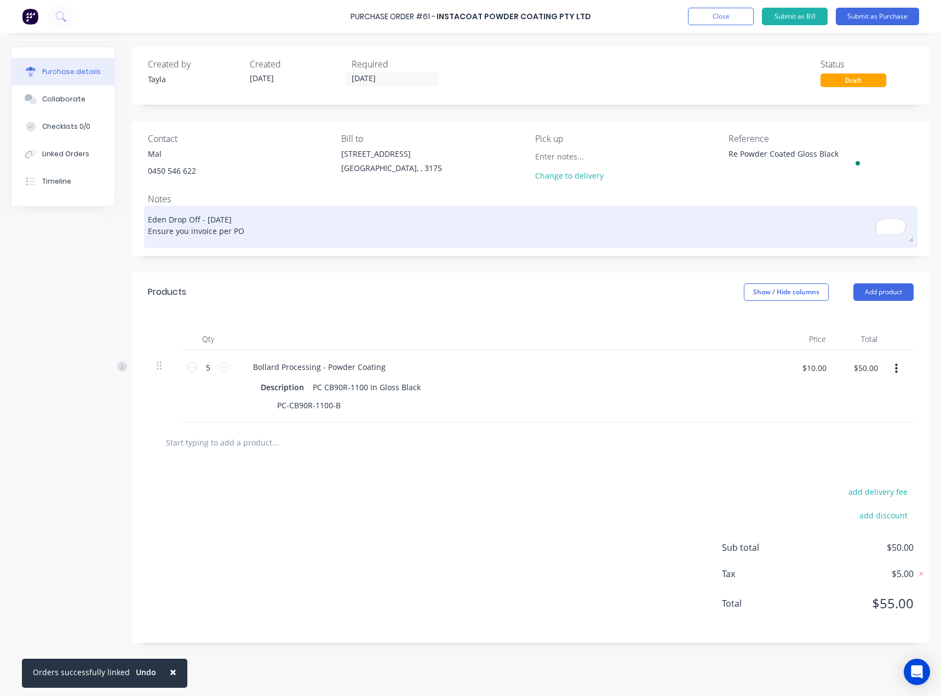
type textarea "x"
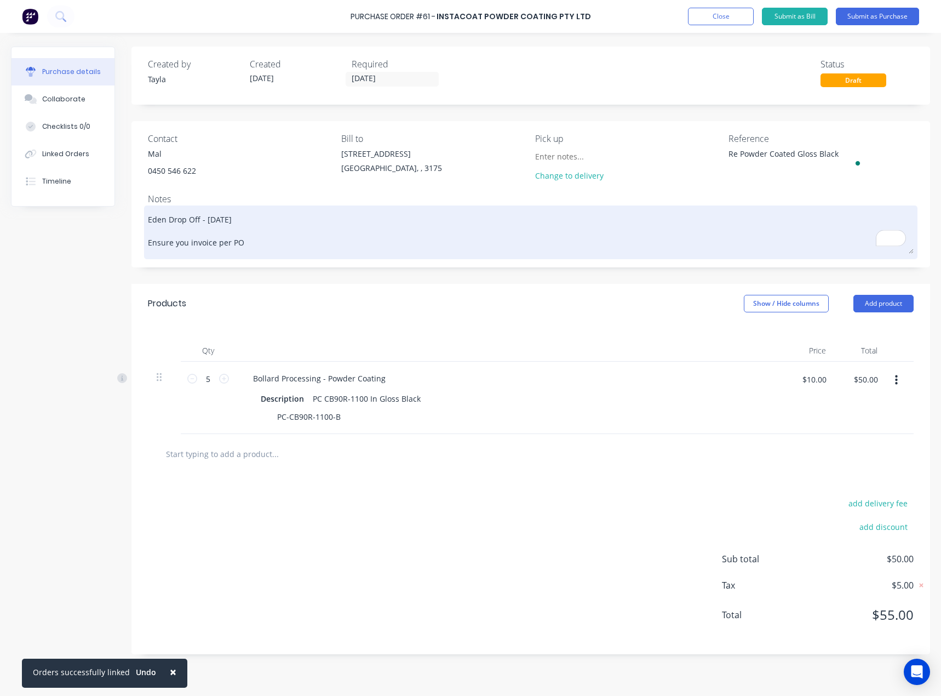
type textarea "Eden Drop Off - [DATE] W Ensure you invoice per PO"
type textarea "x"
type textarea "Eden Drop Off - [DATE] We Ensure you invoice per PO"
type textarea "x"
type textarea "Eden Drop Off - [DATE] Wer Ensure you invoice per PO"
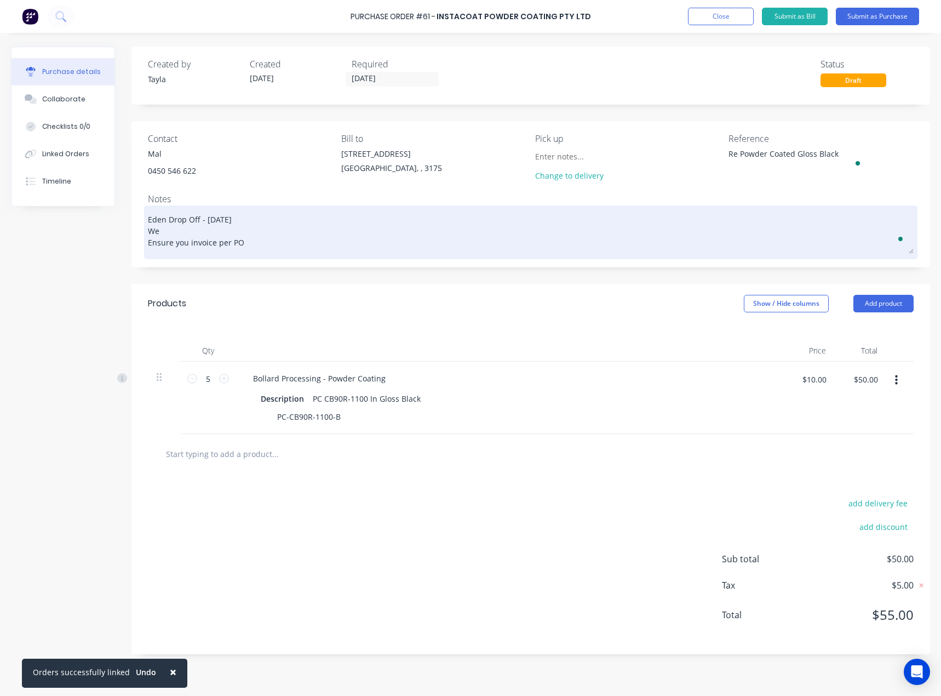
type textarea "x"
type textarea "Eden Drop Off - [DATE] Were Ensure you invoice per PO"
type textarea "x"
type textarea "Eden Drop Off - [DATE] Were Ensure you invoice per PO"
type textarea "x"
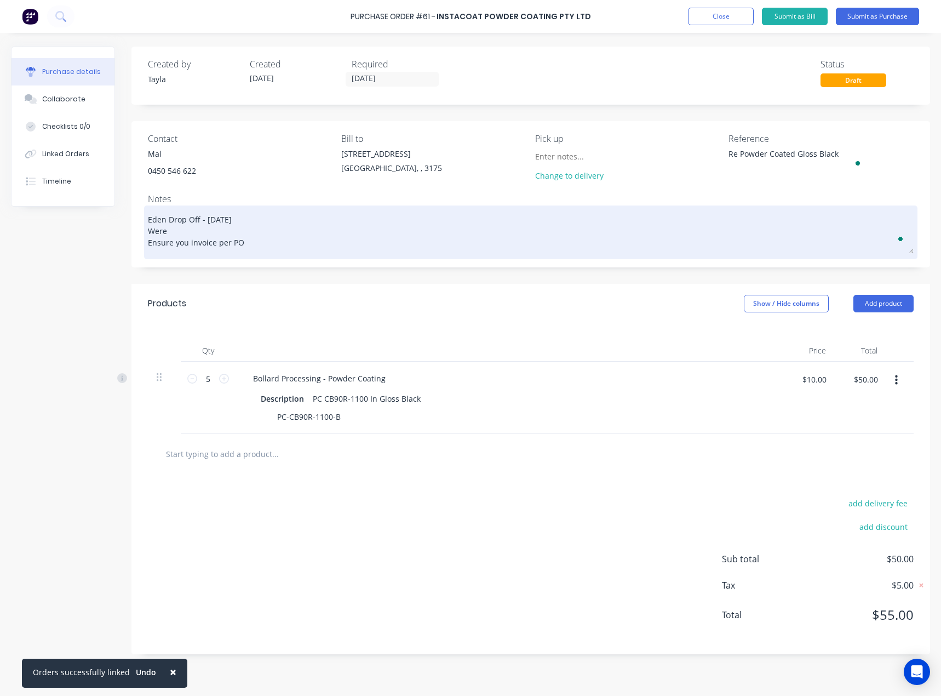
type textarea "Eden Drop Off - [DATE] Were S Ensure you invoice per PO"
type textarea "x"
type textarea "Eden Drop Off - [DATE] Were Sa Ensure you invoice per PO"
type textarea "x"
type textarea "Eden Drop Off - [DATE] Were Saf Ensure you invoice per PO"
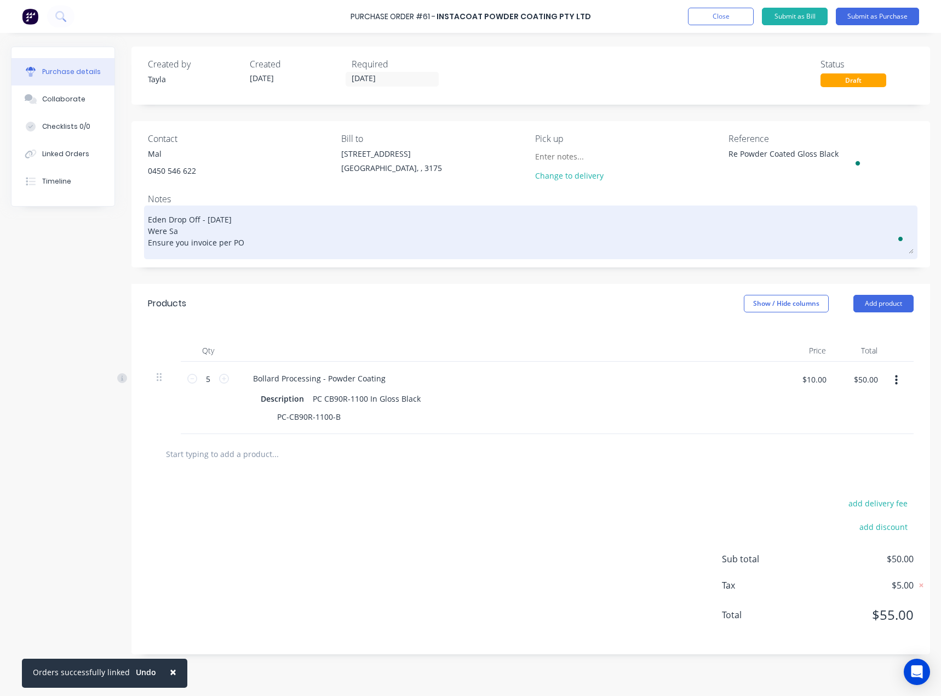
type textarea "x"
type textarea "Eden Drop Off - [DATE] Were Safe Ensure you invoice per PO"
type textarea "x"
type textarea "Eden Drop Off - [DATE] Were [PERSON_NAME] Ensure you invoice per PO"
type textarea "x"
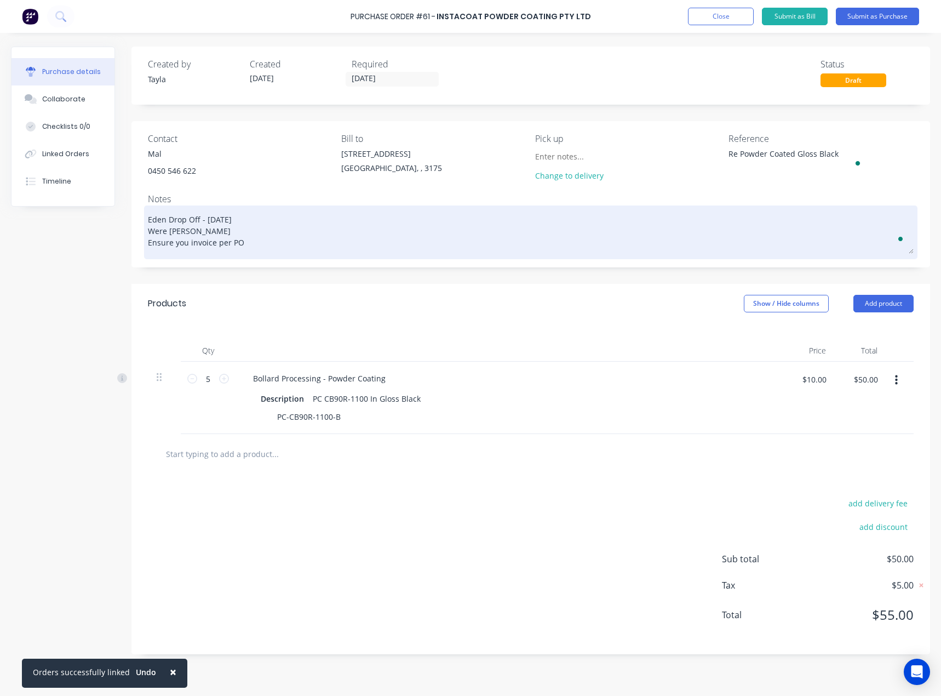
type textarea "Eden Drop Off - [DATE] Were Safety Ensure you invoice per PO"
type textarea "x"
type textarea "Eden Drop Off - [DATE] Were Safety Ensure you invoice per PO"
type textarea "x"
type textarea "Eden Drop Off - [DATE] Were Safety Y Ensure you invoice per PO"
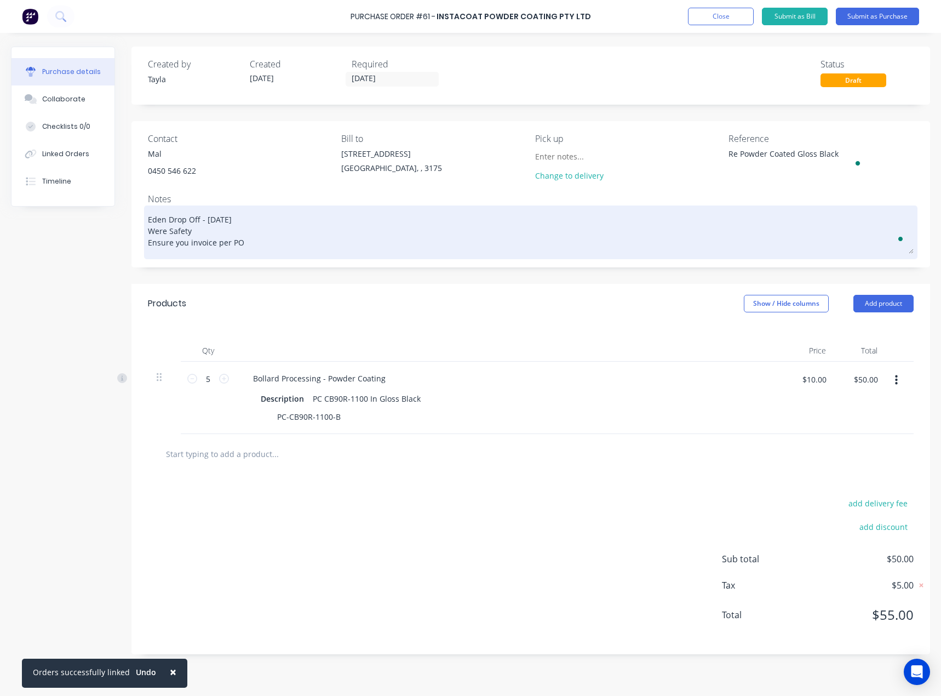
type textarea "x"
type textarea "Eden Drop Off - [DATE] Were Safety Ye Ensure you invoice per PO"
type textarea "x"
type textarea "Eden Drop Off - [DATE] Were Safety Yel Ensure you invoice per PO"
type textarea "x"
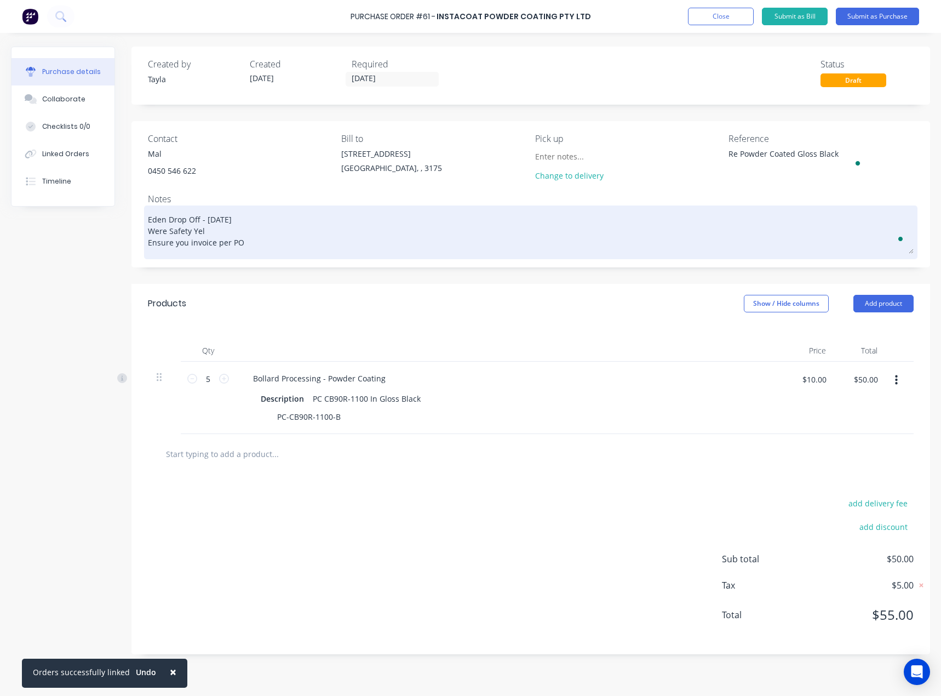
type textarea "Eden Drop Off - [DATE] Were Safety Yell Ensure you invoice per PO"
type textarea "x"
type textarea "Eden Drop Off - [DATE] Were Safety Yello Ensure you invoice per PO"
type textarea "x"
type textarea "Eden Drop Off - [DATE] Were Safety Yellow Ensure you invoice per PO"
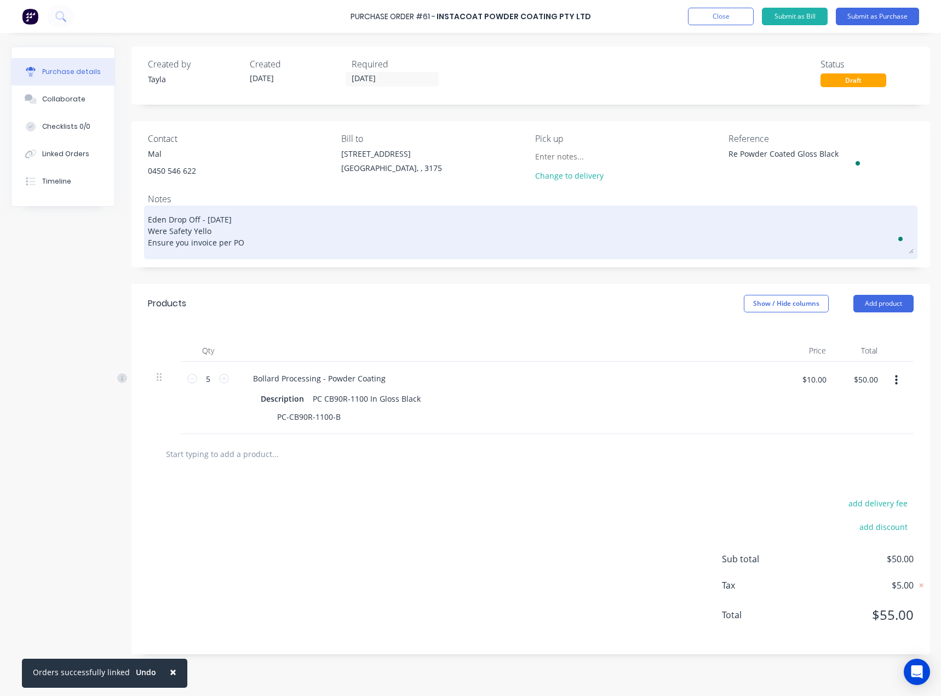
type textarea "x"
type textarea "Eden Drop Off - [DATE] Were Safety Yellow Ensure you invoice per PO"
type textarea "x"
type textarea "Eden Drop Off - [DATE] Were Safety Yellow t Ensure you invoice per PO"
type textarea "x"
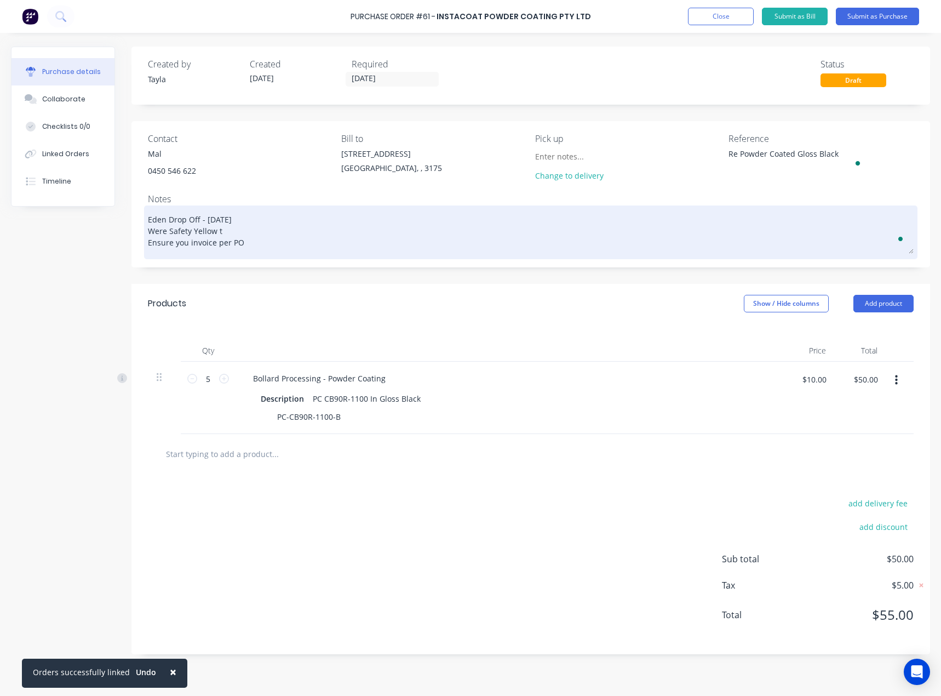
type textarea "Eden Drop Off - [DATE] Were Safety Yellow to Ensure you invoice per PO"
type textarea "x"
type textarea "Eden Drop Off - [DATE] Were Safety Yellow to Ensure you invoice per PO"
type textarea "x"
type textarea "Eden Drop Off - [DATE] Were Safety Yellow to b Ensure you invoice per PO"
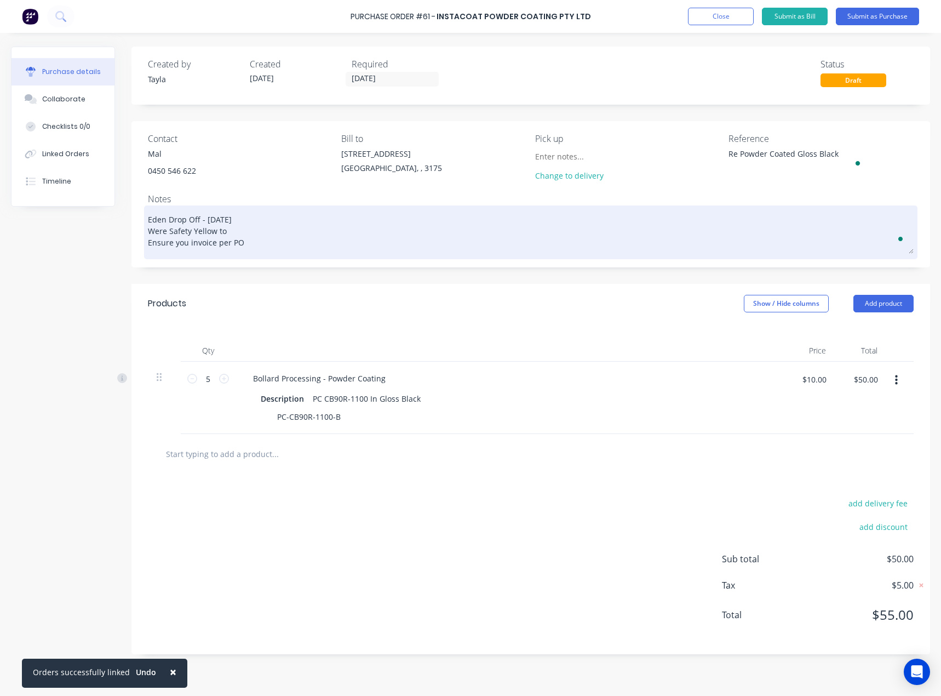
type textarea "x"
type textarea "Eden Drop Off - [DATE] Were Safety Yellow to be Ensure you invoice per PO"
type textarea "x"
type textarea "Eden Drop Off - [DATE] Were Safety Yellow to be Ensure you invoice per PO"
type textarea "x"
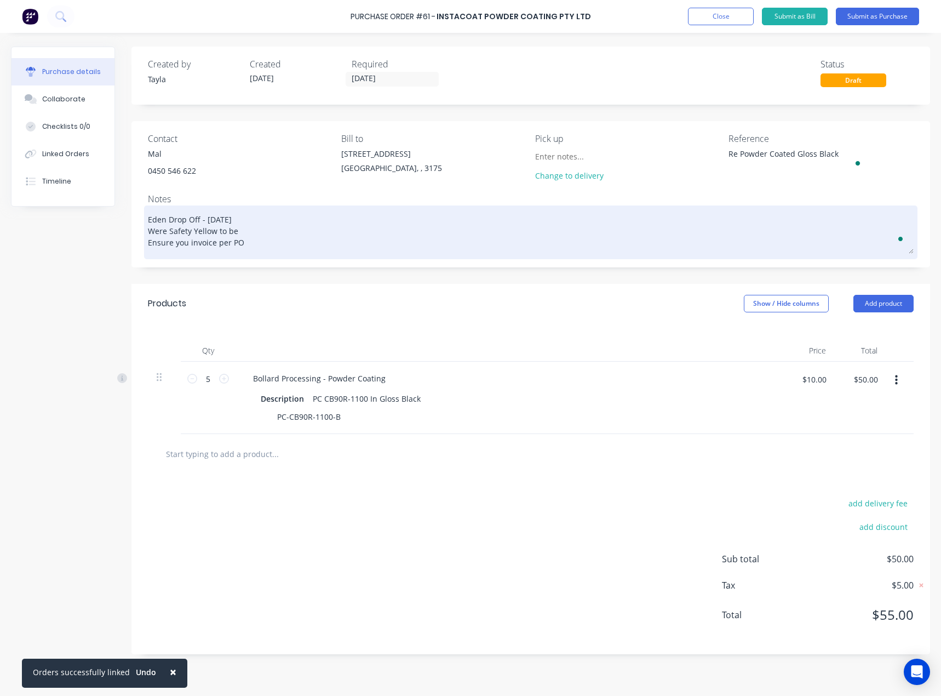
type textarea "Eden Drop Off - [DATE] Were Safety Yellow to be P Ensure you invoice per PO"
type textarea "x"
type textarea "Eden Drop Off - [DATE] Were Safety Yellow to be Po Ensure you invoice per PO"
type textarea "x"
type textarea "Eden Drop Off - [DATE] Were Safety Yellow to be Pow Ensure you invoice per PO"
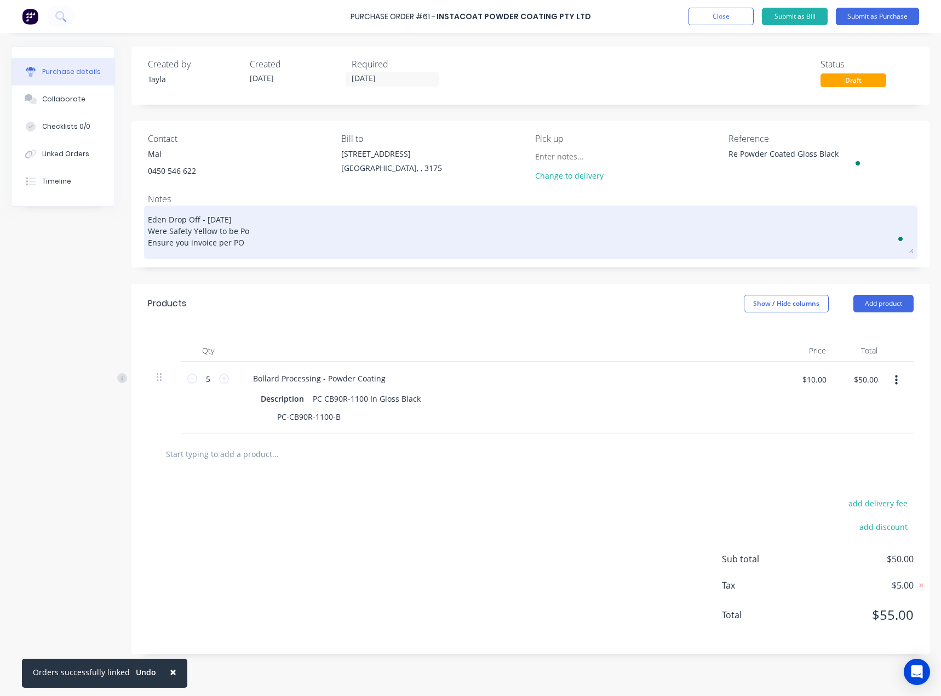
type textarea "x"
type textarea "Eden Drop Off - [DATE] Were Safety Yellow to be Powd Ensure you invoice per PO"
type textarea "x"
type textarea "Eden Drop Off - [DATE] Were Safety Yellow to be Powde Ensure you invoice per PO"
type textarea "x"
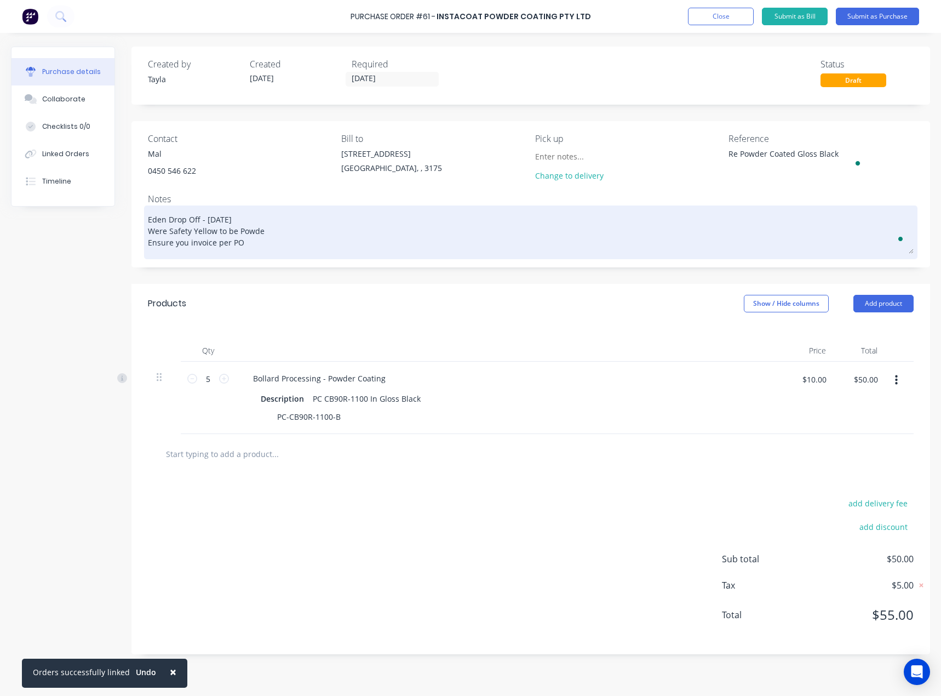
type textarea "Eden Drop Off - [DATE] Were Safety Yellow to be Powder Ensure you invoice per PO"
type textarea "x"
type textarea "Eden Drop Off - [DATE] Were Safety Yellow to be Powder Ensure you invoice per PO"
type textarea "x"
type textarea "Eden Drop Off - [DATE] Were Safety Yellow to be Powder C Ensure you invoice per…"
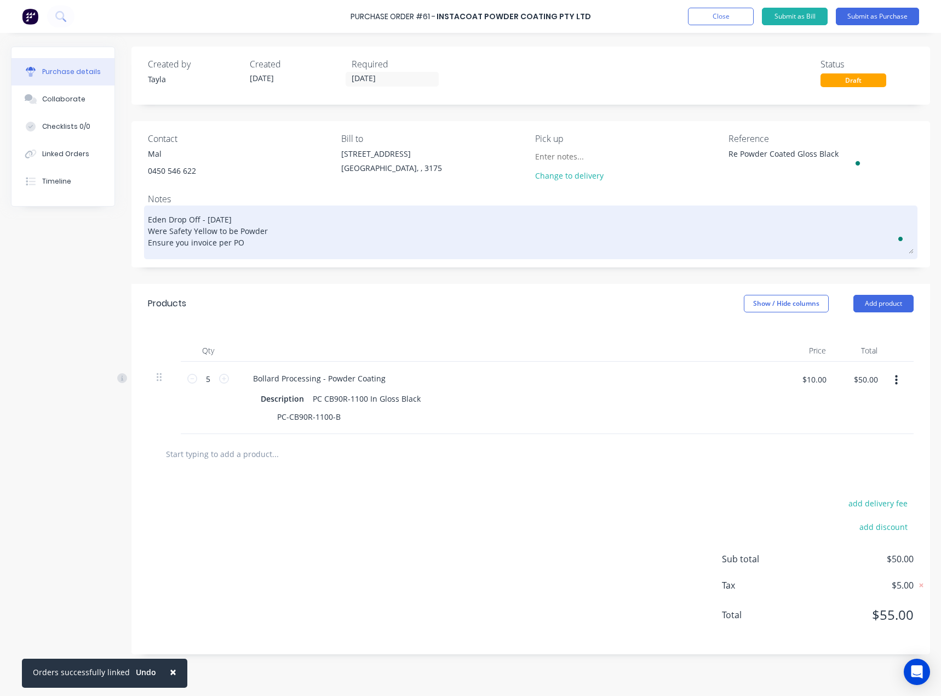
type textarea "x"
type textarea "Eden Drop Off - [DATE] Were Safety Yellow to be Powder Ensure you invoice per PO"
type textarea "x"
type textarea "Eden Drop Off - [DATE] Were Safety Yellow to be Powder Ensure you invoice per PO"
type textarea "x"
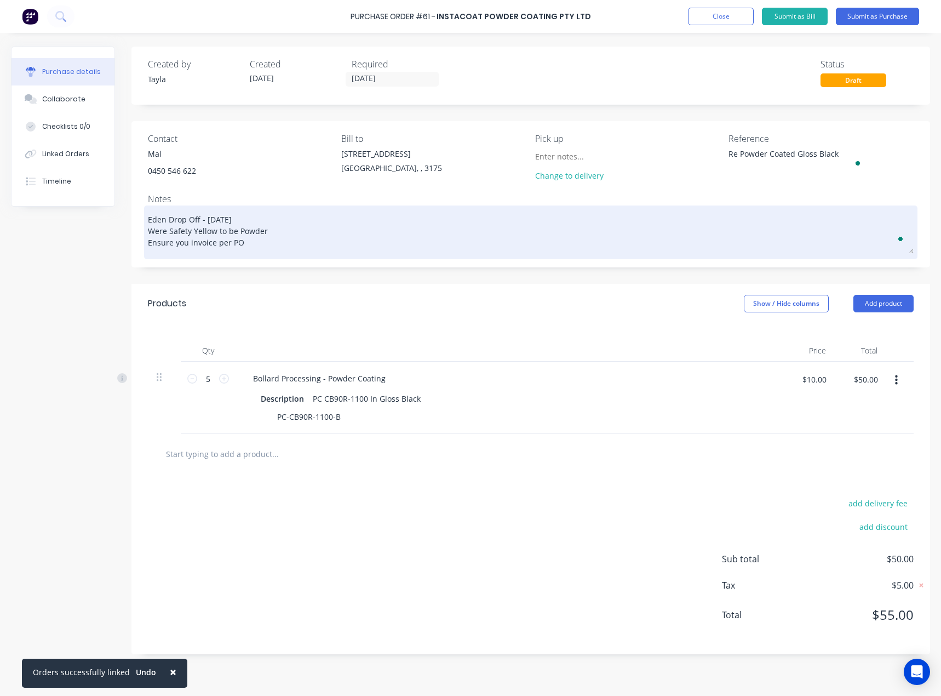
type textarea "Eden Drop Off - [DATE] Were Safety Yellow to be Powde Ensure you invoice per PO"
type textarea "x"
type textarea "Eden Drop Off - [DATE] Were Safety Yellow to be Powd Ensure you invoice per PO"
type textarea "x"
type textarea "Eden Drop Off - [DATE] Were Safety Yellow to be Pow Ensure you invoice per PO"
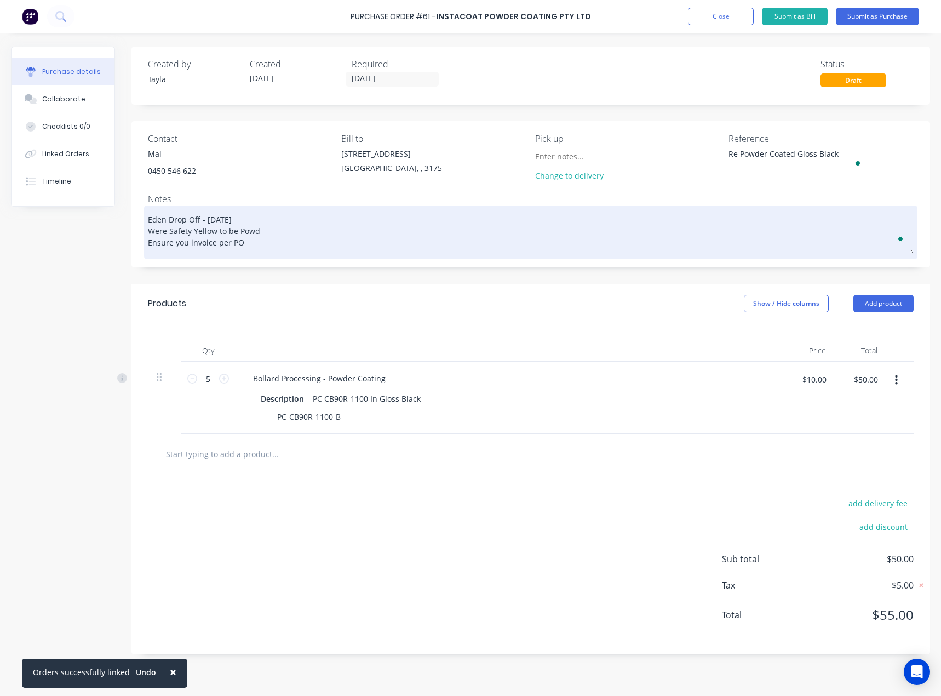
type textarea "x"
type textarea "Eden Drop Off - [DATE] Were Safety Yellow to be Po Ensure you invoice per PO"
type textarea "x"
type textarea "Eden Drop Off - [DATE] Were Safety Yellow to be P Ensure you invoice per PO"
type textarea "x"
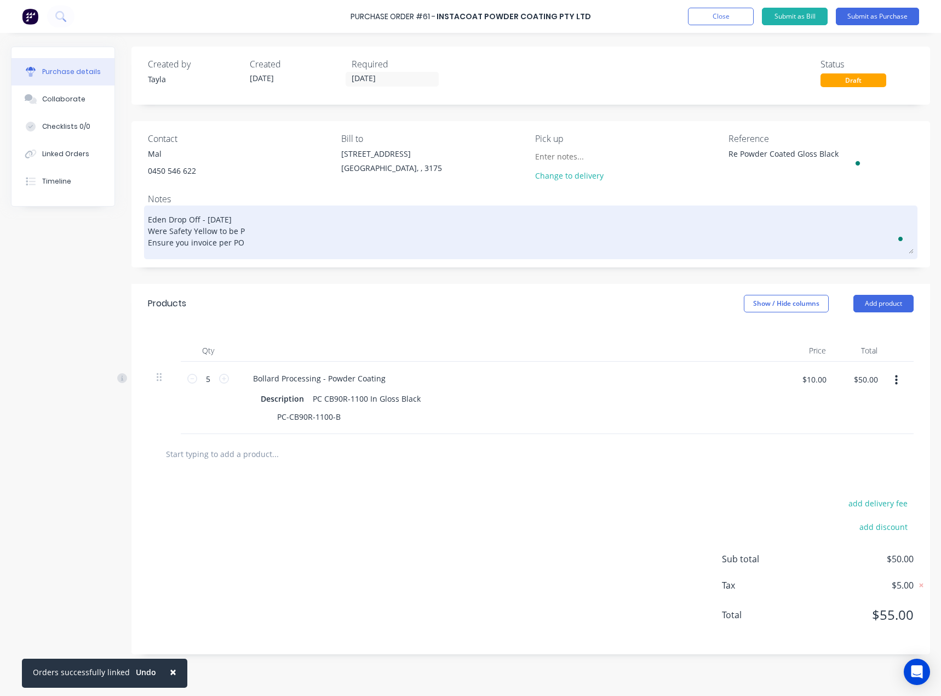
type textarea "Eden Drop Off - [DATE] Were Safety Yellow to be Ensure you invoice per PO"
type textarea "x"
type textarea "Eden Drop Off - [DATE] Were Safety Yellow to be Ensure you invoice per PO"
type textarea "x"
type textarea "Eden Drop Off - [DATE] Were Safety Yellow to be Ensure you invoice per PO"
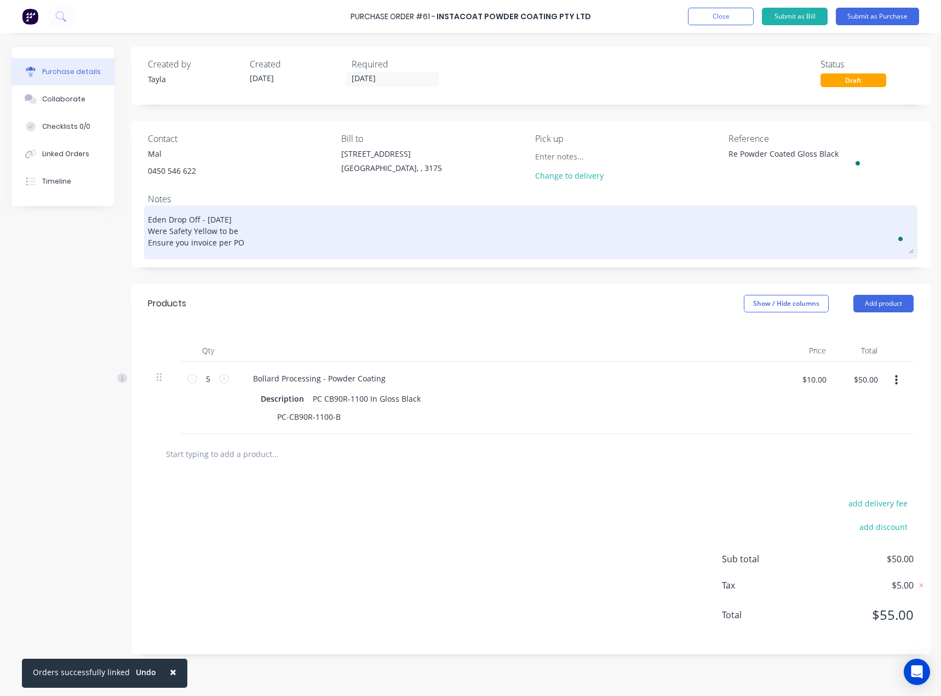
type textarea "x"
type textarea "Eden Drop Off - [DATE] Were Safety Yellow to be R Ensure you invoice per PO"
type textarea "x"
type textarea "Eden Drop Off - [DATE] Were Safety Yellow to be RE Ensure you invoice per PO"
type textarea "x"
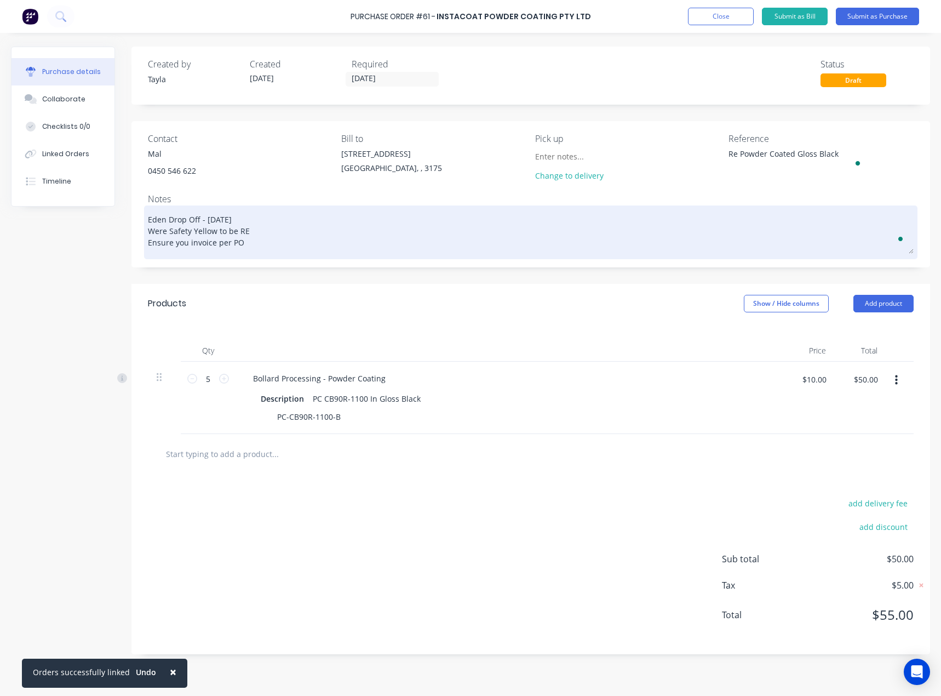
type textarea "Eden Drop Off - [DATE] Were Safety Yellow to be RE Ensure you invoice per PO"
type textarea "x"
type textarea "Eden Drop Off - [DATE] Were Safety Yellow to be RE P Ensure you invoice per PO"
type textarea "x"
type textarea "Eden Drop Off - [DATE] Were Safety Yellow to be RE Po Ensure you invoice per PO"
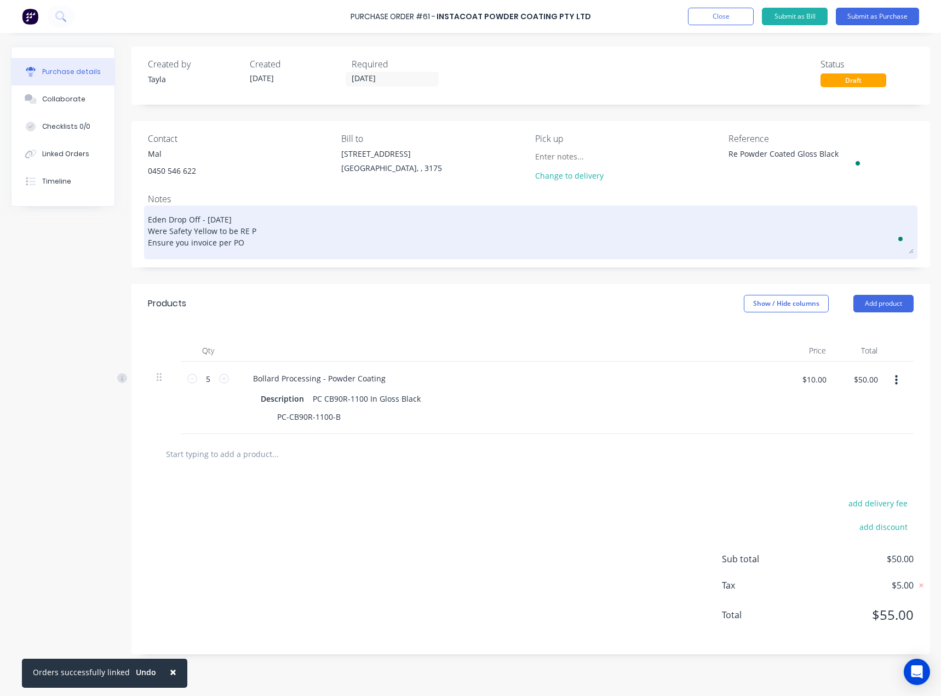
type textarea "x"
type textarea "Eden Drop Off - [DATE] Were Safety Yellow to be RE Pow Ensure you invoice per PO"
type textarea "x"
type textarea "Eden Drop Off - [DATE] Were Safety Yellow to be RE Powd Ensure you invoice per …"
type textarea "x"
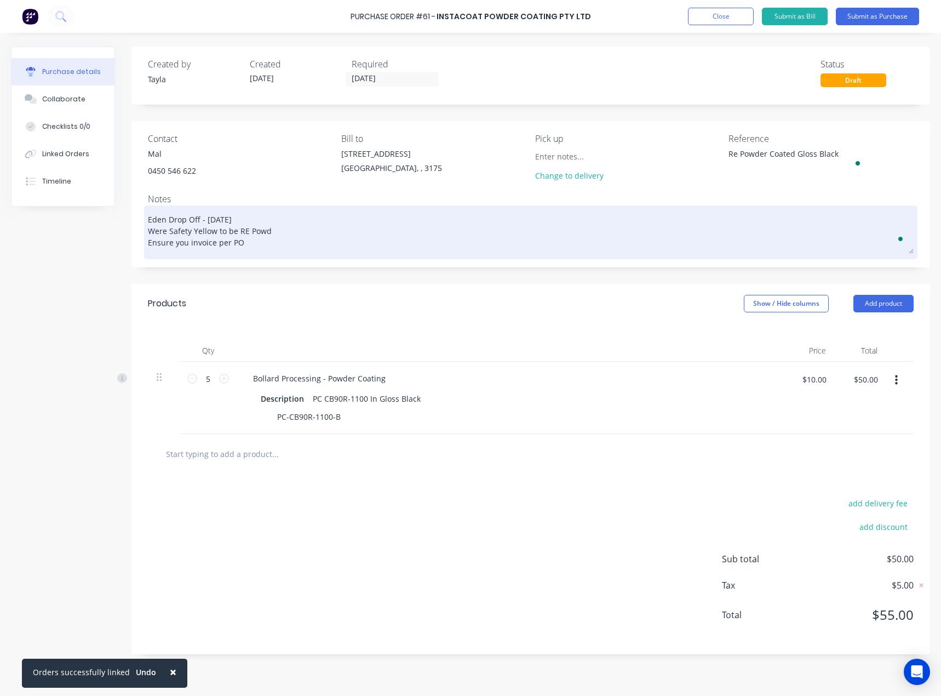
type textarea "Eden Drop Off - [DATE] Were Safety Yellow to be RE Powde Ensure you invoice per…"
type textarea "x"
type textarea "Eden Drop Off - [DATE] Were Safety Yellow to be RE Powder Ensure you invoice pe…"
type textarea "x"
type textarea "Eden Drop Off - [DATE] Were Safety Yellow to be RE Powder Ensure you invoice pe…"
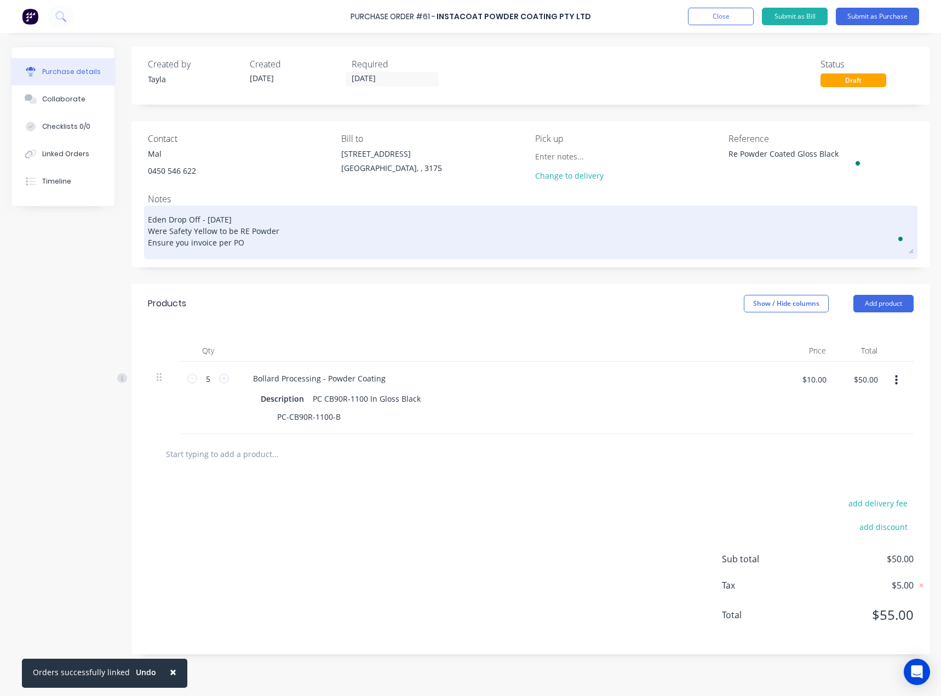
type textarea "x"
type textarea "Eden Drop Off - [DATE] Were Safety Yellow to be RE Powder C Ensure you invoice …"
type textarea "x"
type textarea "Eden Drop Off - [DATE] Were Safety Yellow to be RE Powder Co Ensure you invoice…"
type textarea "x"
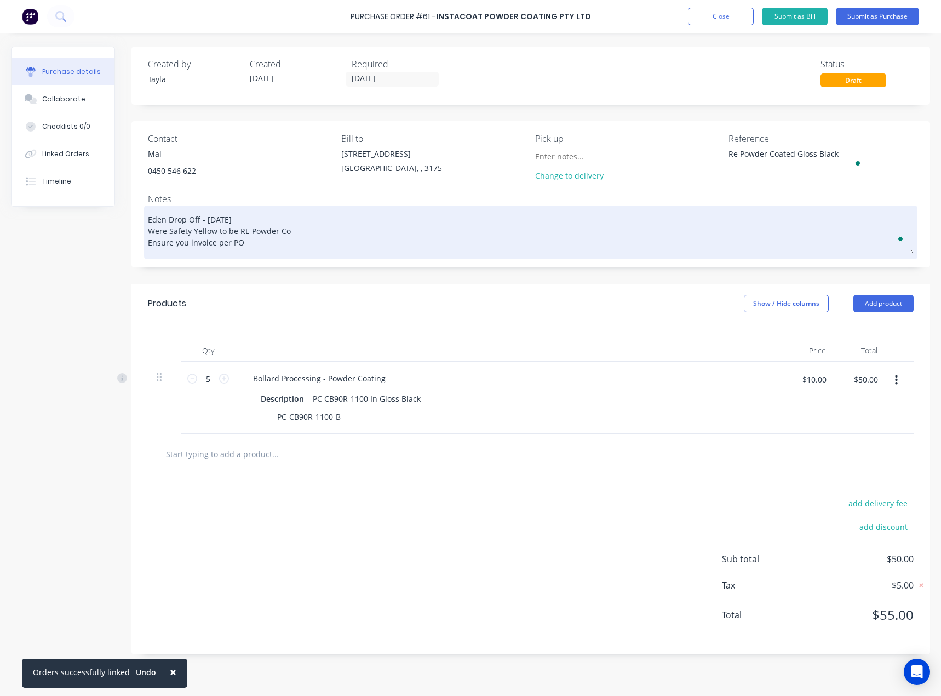
type textarea "Eden Drop Off - [DATE] Were Safety Yellow to be RE Powder Coa Ensure you invoic…"
type textarea "x"
type textarea "Eden Drop Off - [DATE] Were Safety Yellow to be RE Powder Coat Ensure you invoi…"
type textarea "x"
type textarea "Eden Drop Off - [DATE] Were Safety Yellow to be RE Powder [PERSON_NAME] Ensure …"
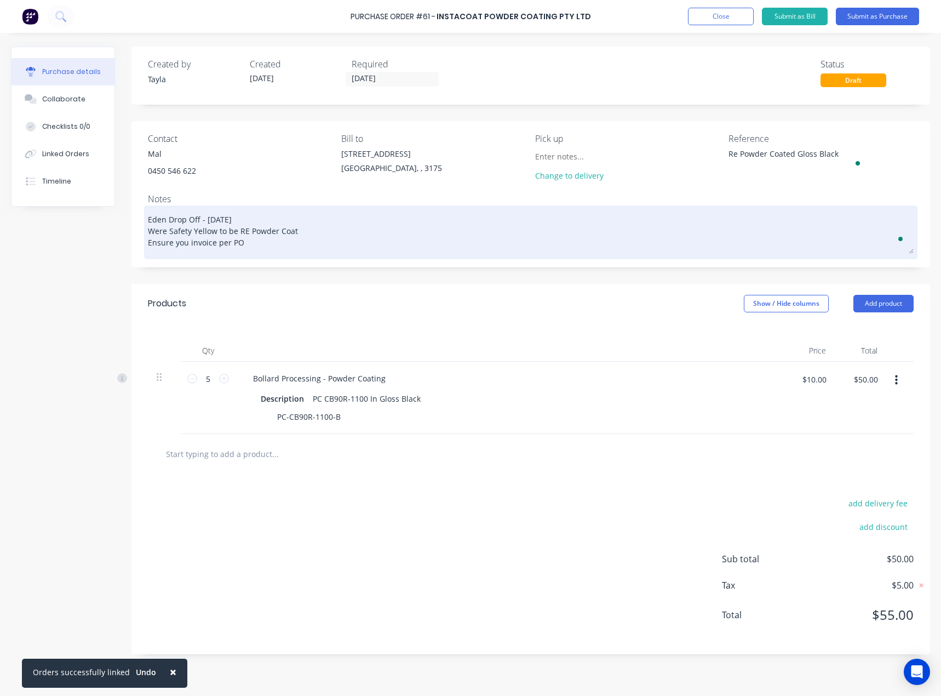
type textarea "x"
type textarea "Eden Drop Off - [DATE] Were Safety Yellow to be RE Powder Coated Ensure you inv…"
type textarea "x"
type textarea "Eden Drop Off - [DATE] Were Safety Yellow to be RE Powder Coated Ensure you inv…"
type textarea "x"
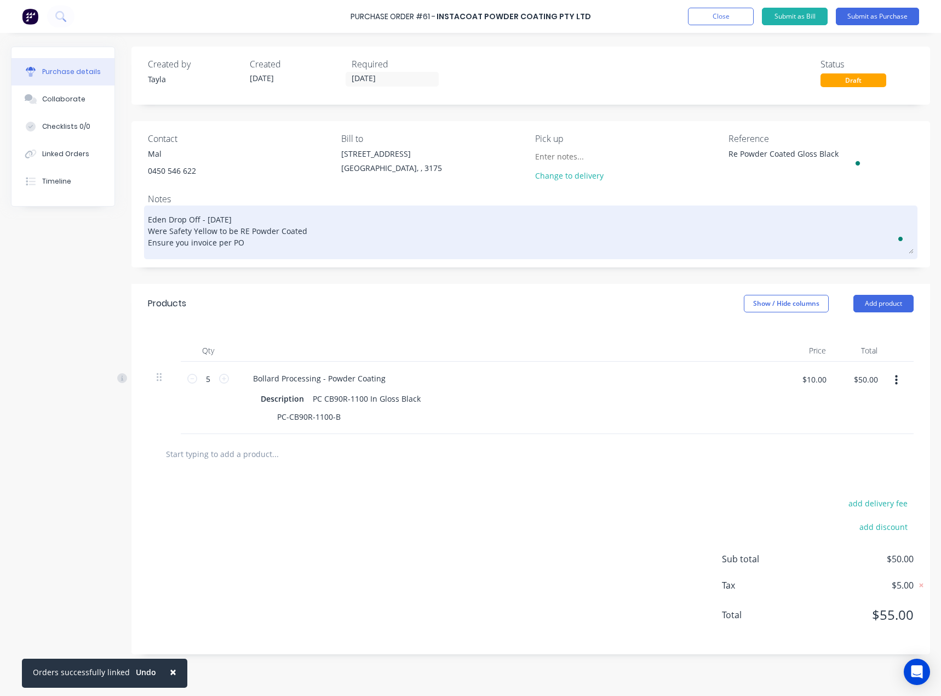
type textarea "Eden Drop Off - [DATE] Were Safety Yellow to be RE Powder Coated S Ensure you i…"
type textarea "x"
type textarea "Eden Drop Off - [DATE] Were Safety Yellow to be RE Powder Coated Sa Ensure you …"
type textarea "x"
type textarea "Eden Drop Off - [DATE] Were Safety Yellow to be RE Powder Coated Saf Ensure you…"
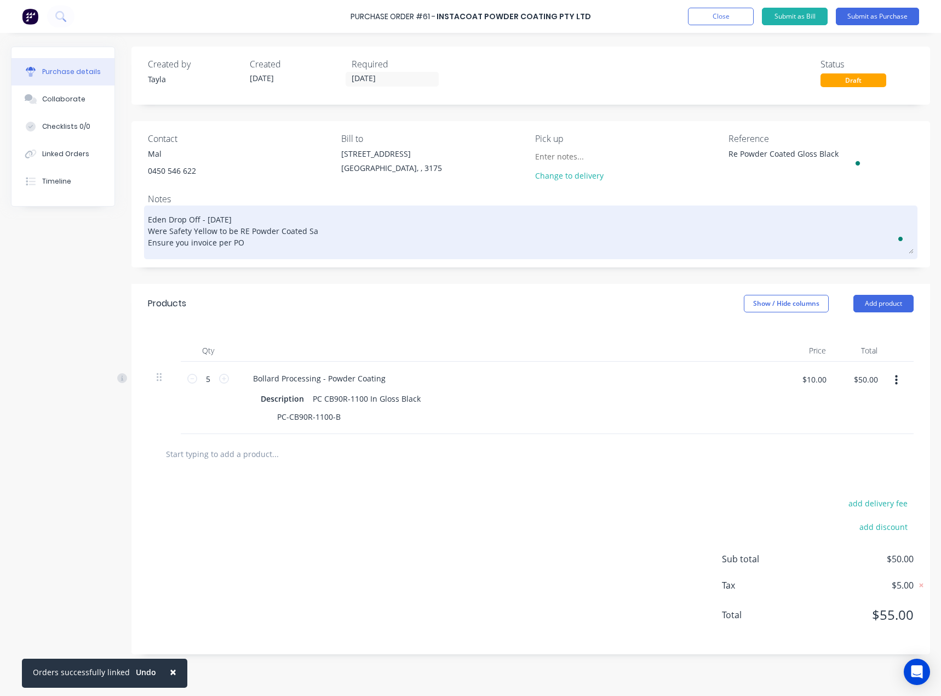
type textarea "x"
type textarea "Eden Drop Off - [DATE] Were Safety Yellow to be RE Powder Coated Safe Ensure yo…"
type textarea "x"
type textarea "Eden Drop Off - [DATE] Were Safety Yellow to be RE Powder Coated [PERSON_NAME] …"
type textarea "x"
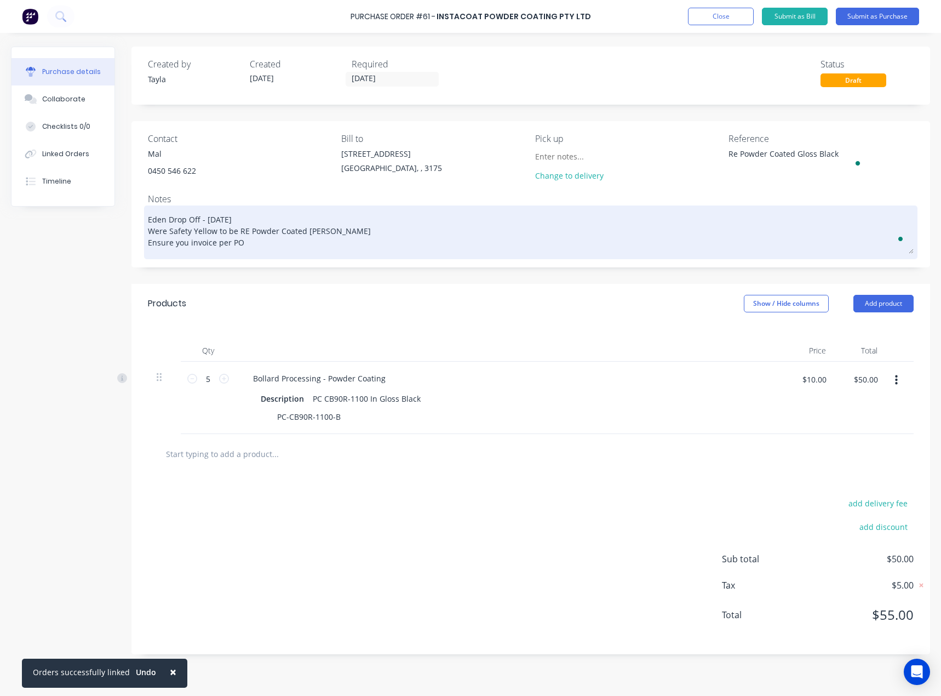
type textarea "Eden Drop Off - [DATE] Were Safety Yellow to be RE Powder Coated Safety Ensure …"
type textarea "x"
type textarea "Eden Drop Off - [DATE] Were Safety Yellow to be RE Powder Coated Safety Ensure …"
type textarea "x"
type textarea "Eden Drop Off - [DATE] Were Safety Yellow to be RE Powder Coated Safety Ensure …"
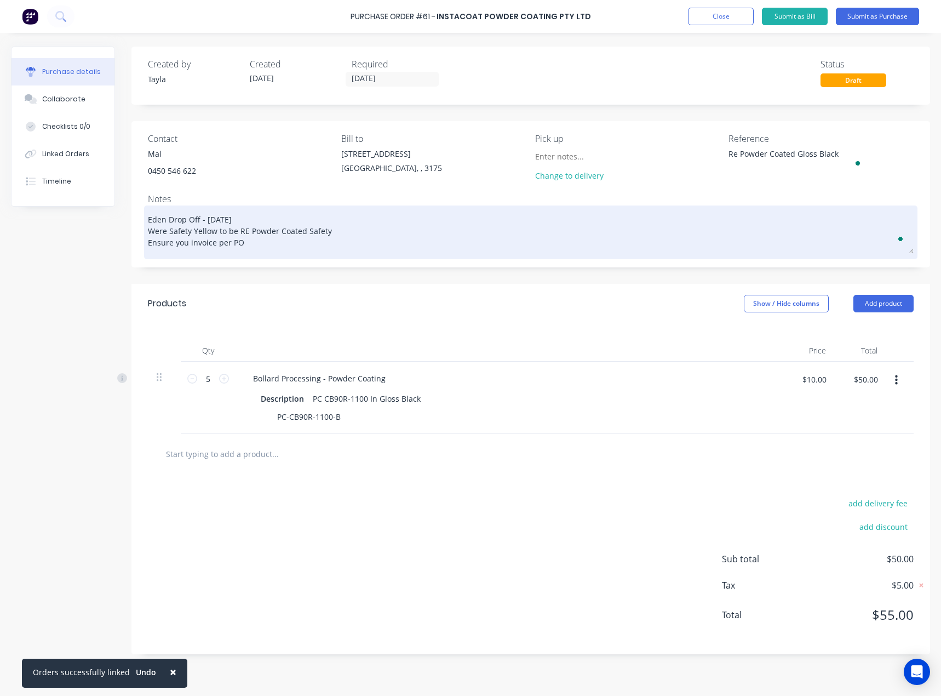
type textarea "x"
type textarea "Eden Drop Off - [DATE] Were Safety Yellow to be RE Powder Coated [PERSON_NAME] …"
type textarea "x"
type textarea "Eden Drop Off - [DATE] Were Safety Yellow to be RE Powder Coated Safe Ensure yo…"
type textarea "x"
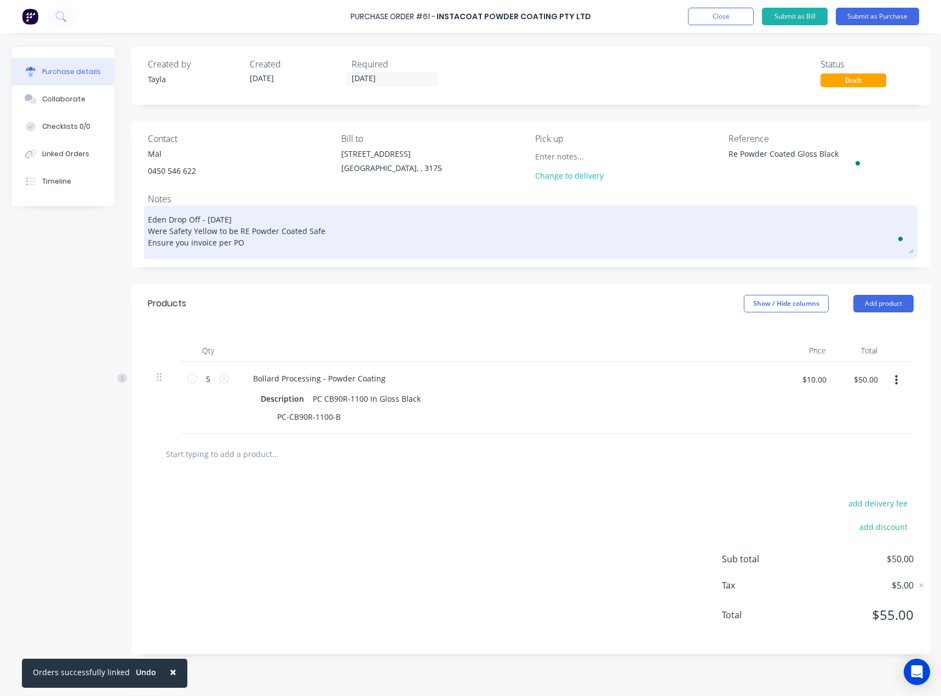
type textarea "Eden Drop Off - [DATE] Were Safety Yellow to be RE Powder Coated Saf Ensure you…"
type textarea "x"
type textarea "Eden Drop Off - [DATE] Were Safety Yellow to be RE Powder Coated Sa Ensure you …"
type textarea "x"
type textarea "Eden Drop Off - [DATE] Were Safety Yellow to be RE Powder Coated S Ensure you i…"
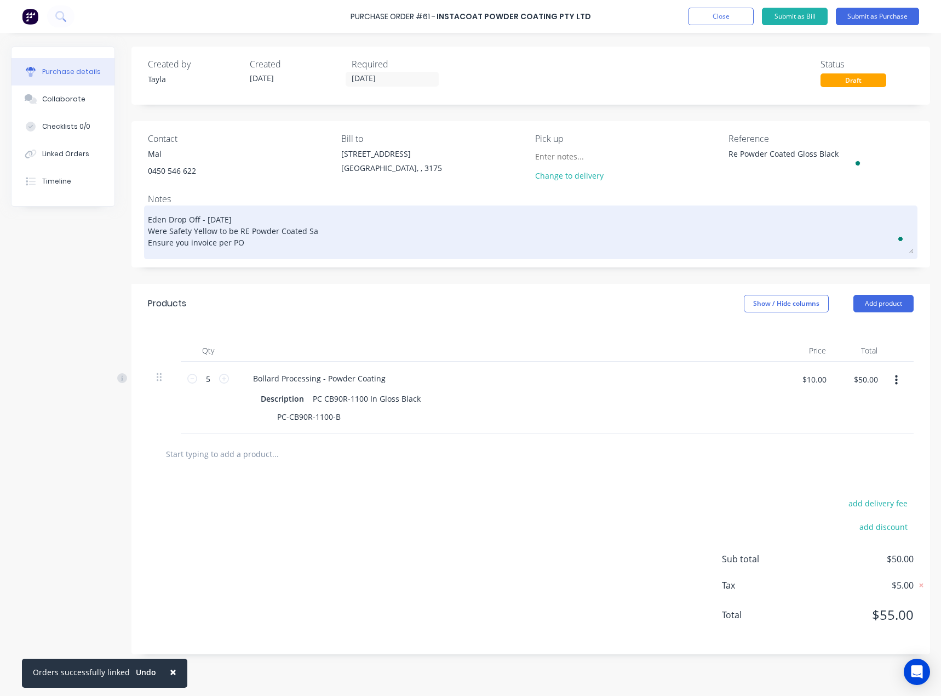
type textarea "x"
type textarea "Eden Drop Off - [DATE] Were Safety Yellow to be RE Powder Coated Ensure you inv…"
type textarea "x"
type textarea "Eden Drop Off - [DATE] Were Safety Yellow to be RE Powder Coated G Ensure you i…"
type textarea "x"
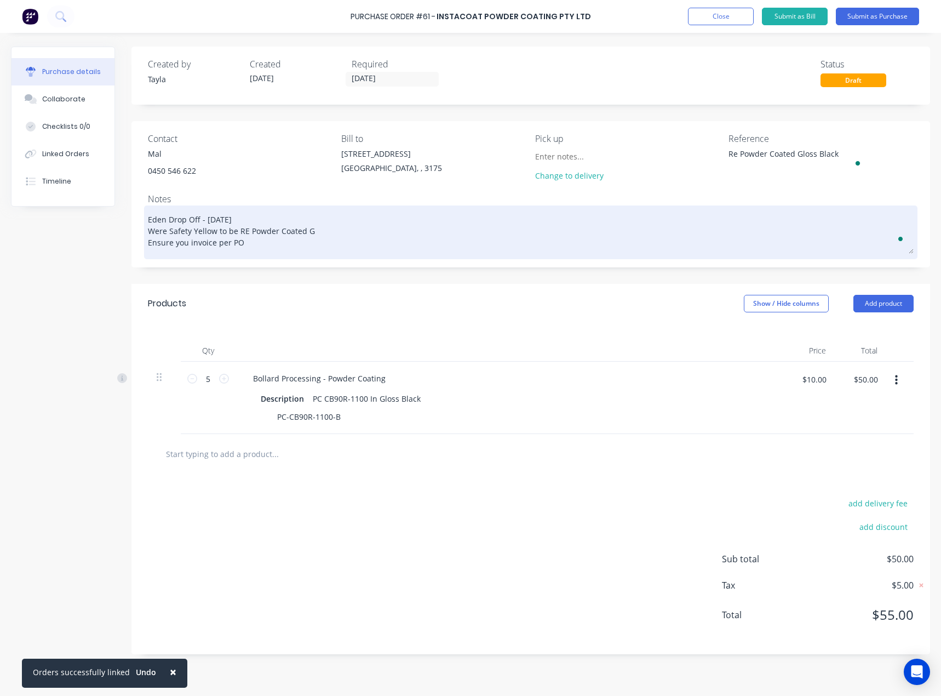
type textarea "Eden Drop Off - [DATE] Were Safety Yellow to be RE Powder Coated Gl Ensure you …"
type textarea "x"
type textarea "Eden Drop Off - [DATE] Were Safety Yellow to be RE Powder Coated Glo Ensure you…"
type textarea "x"
type textarea "Eden Drop Off - [DATE] Were Safety Yellow to be RE Powder Coated Glos Ensure yo…"
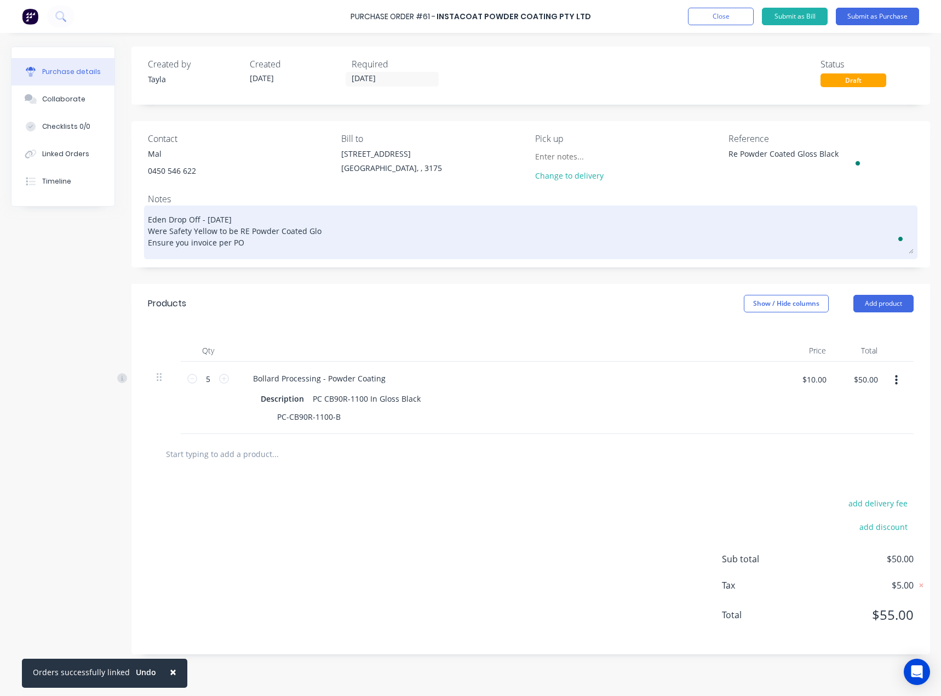
type textarea "x"
type textarea "Eden Drop Off - [DATE] Were Safety Yellow to be RE Powder Coated Gloss Ensure y…"
type textarea "x"
type textarea "Eden Drop Off - [DATE] Were Safety Yellow to be RE Powder Coated Gloss Ensure y…"
type textarea "x"
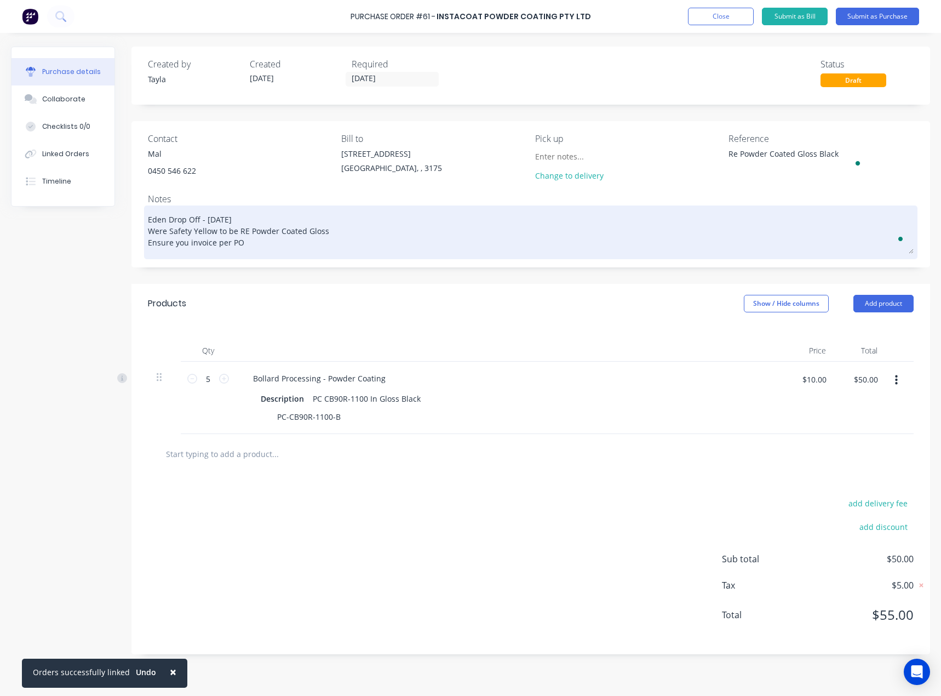
type textarea "Eden Drop Off - [DATE] Were Safety Yellow to be RE Powder Coated Gloss B Ensure…"
type textarea "x"
type textarea "Eden Drop Off - [DATE] Were Safety Yellow to be RE Powder Coated Gloss Bl Ensur…"
type textarea "x"
type textarea "Eden Drop Off - [DATE] Were Safety Yellow to be RE Powder Coated Gloss Bla Ensu…"
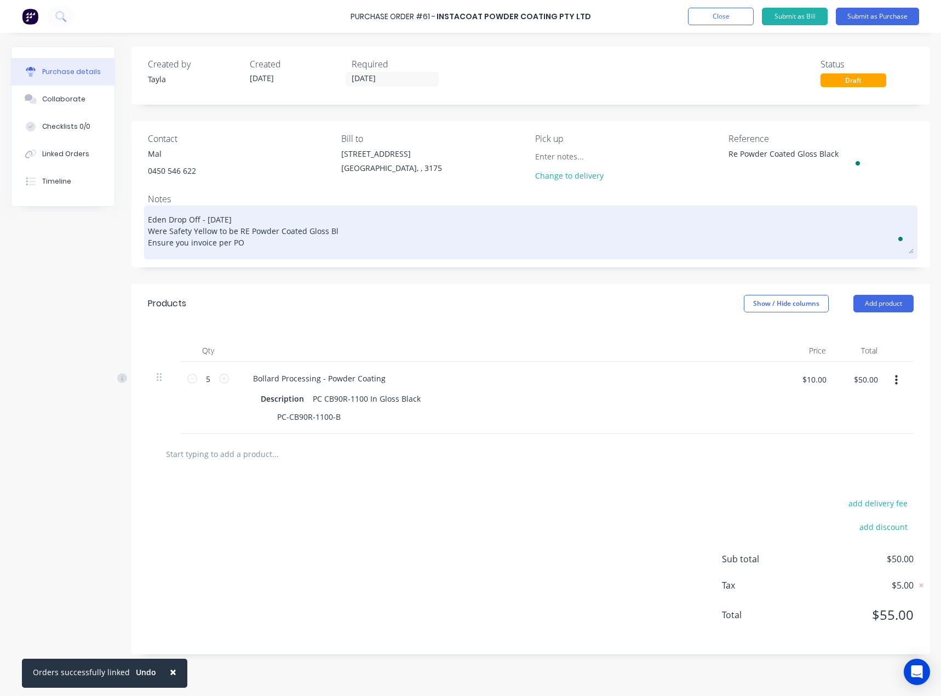
type textarea "x"
type textarea "Eden Drop Off - [DATE] Were Safety Yellow to be RE Powder Coated Gloss Blac Ens…"
type textarea "x"
type textarea "Eden Drop Off - [DATE] Were Safety Yellow to be RE Powder Coated Gloss Black En…"
type textarea "x"
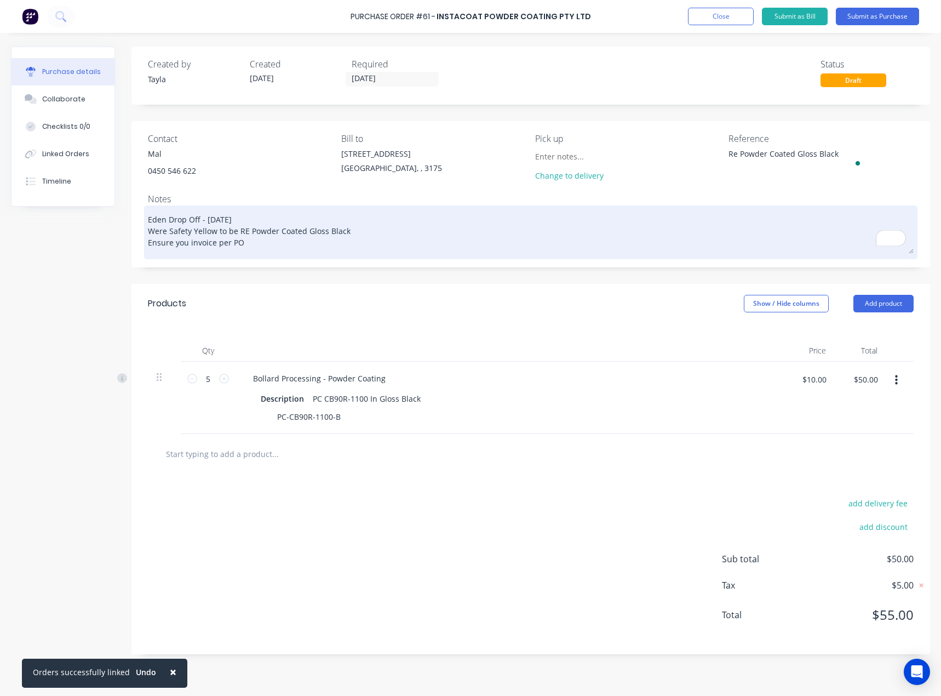
click at [248, 232] on textarea "Eden Drop Off - [DATE] Were Safety Yellow to be RE Powder Coated Gloss Black En…" at bounding box center [531, 230] width 766 height 45
type textarea "Eden Drop Off - [DATE] Were Safety Yellow to be REPowder Coated Gloss Black Ens…"
type textarea "x"
type textarea "Eden Drop Off - [DATE] Were Safety Yellow to be RPowder Coated Gloss Black Ensu…"
type textarea "x"
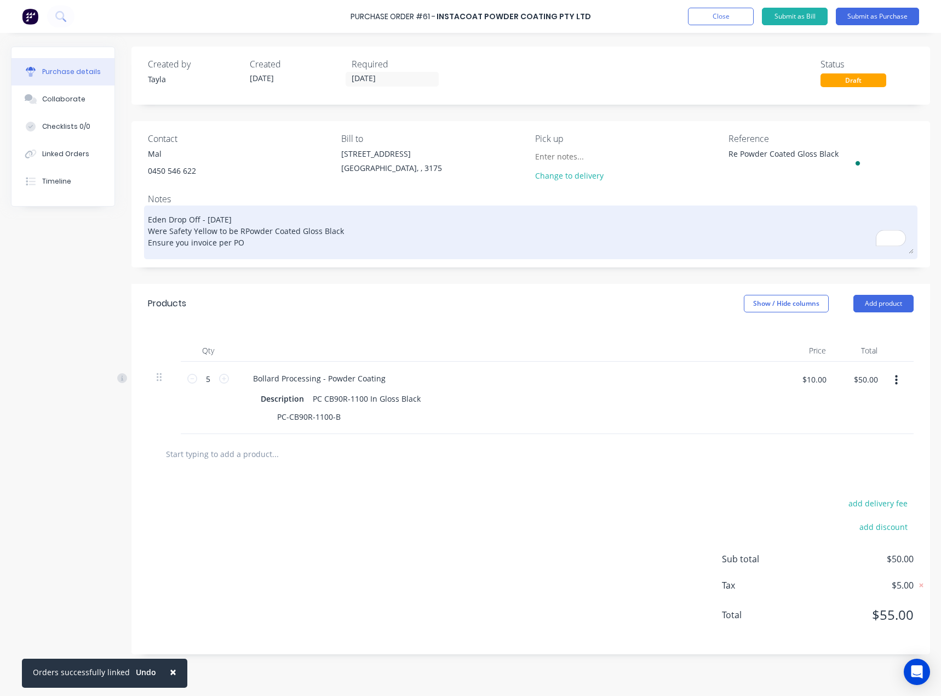
type textarea "Eden Drop Off - [DATE] Were Safety Yellow to be RePowder Coated Gloss Black Ens…"
type textarea "x"
type textarea "Eden Drop Off - [DATE] Were Safety Yellow to be Re-Powder Coated Gloss Black En…"
type textarea "x"
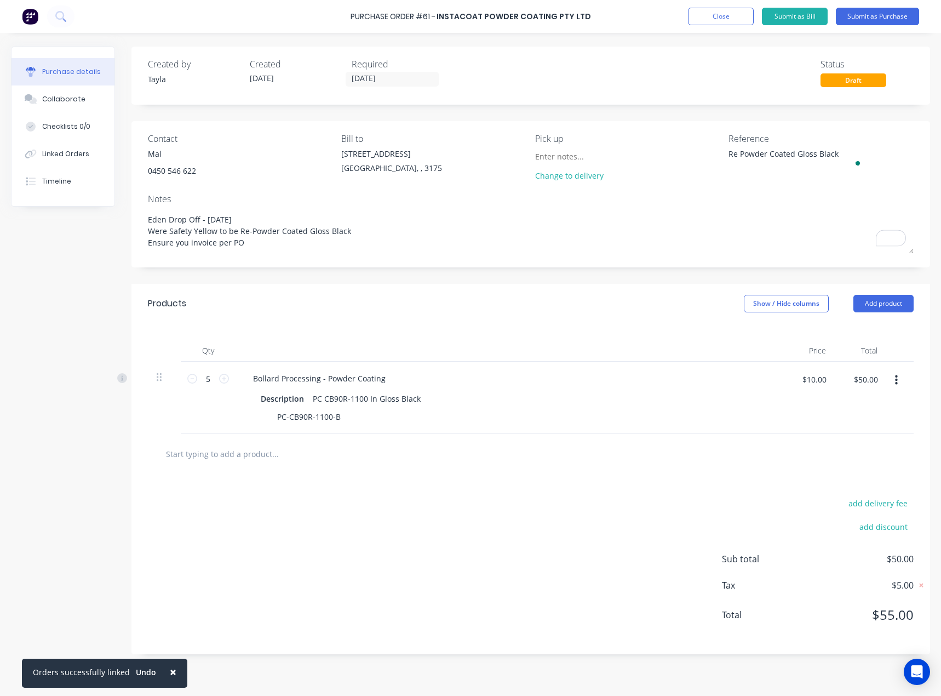
type textarea "Eden Drop Off - [DATE] Were Safety Yellow to be Re-Powder Coated Gloss Black En…"
click at [249, 277] on div "Created by Tayla Created [DATE] Required [DATE] Status Draft Contact Mal [PHONE…" at bounding box center [530, 350] width 799 height 607
type textarea "x"
click at [77, 154] on div "Linked Orders" at bounding box center [65, 154] width 47 height 10
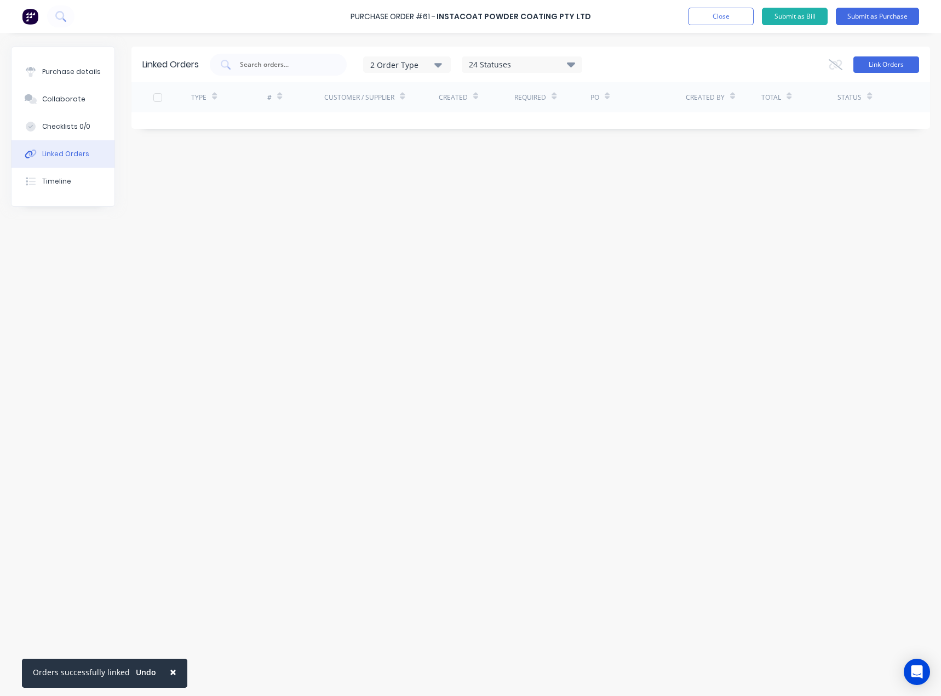
click at [897, 67] on button "Link Orders" at bounding box center [886, 64] width 66 height 16
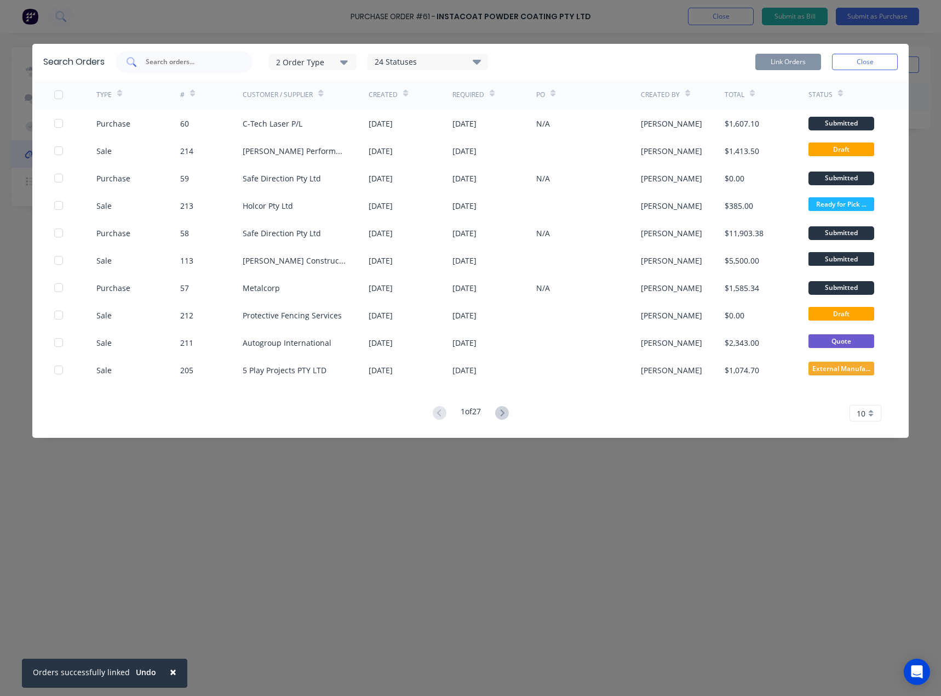
drag, startPoint x: 223, startPoint y: 72, endPoint x: 214, endPoint y: 70, distance: 9.6
click at [217, 70] on div "Search Orders 2 Order Type 24 Statuses Sales Order Status All Archived Draft Qu…" at bounding box center [470, 62] width 876 height 36
click at [207, 66] on div at bounding box center [184, 62] width 137 height 22
paste input "192"
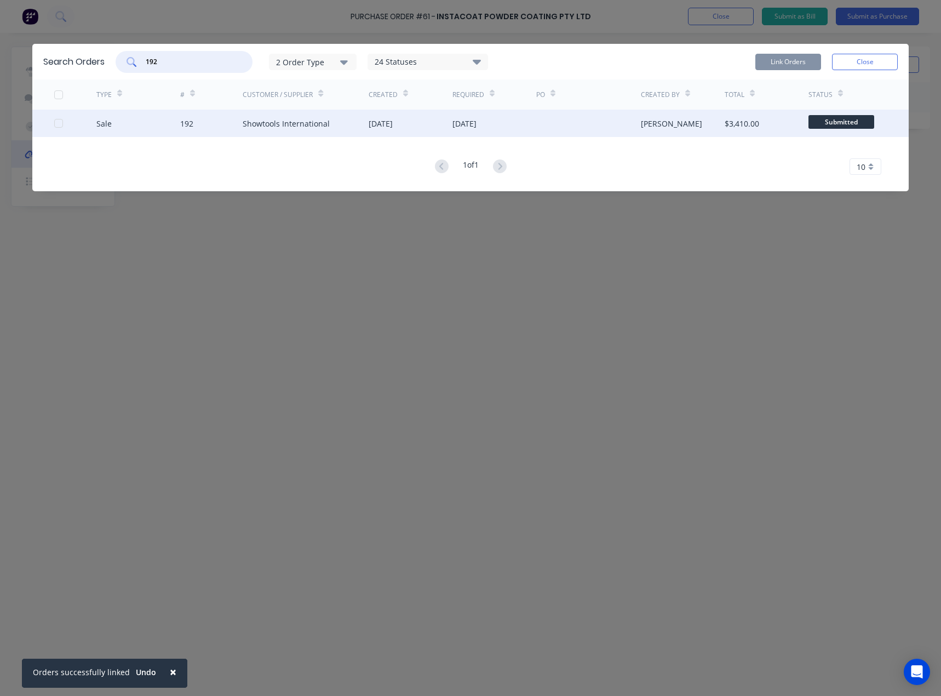
type input "192"
click at [197, 121] on div "192" at bounding box center [211, 123] width 63 height 27
click at [56, 125] on div at bounding box center [59, 123] width 22 height 22
click at [788, 69] on button "Link Orders" at bounding box center [788, 62] width 66 height 16
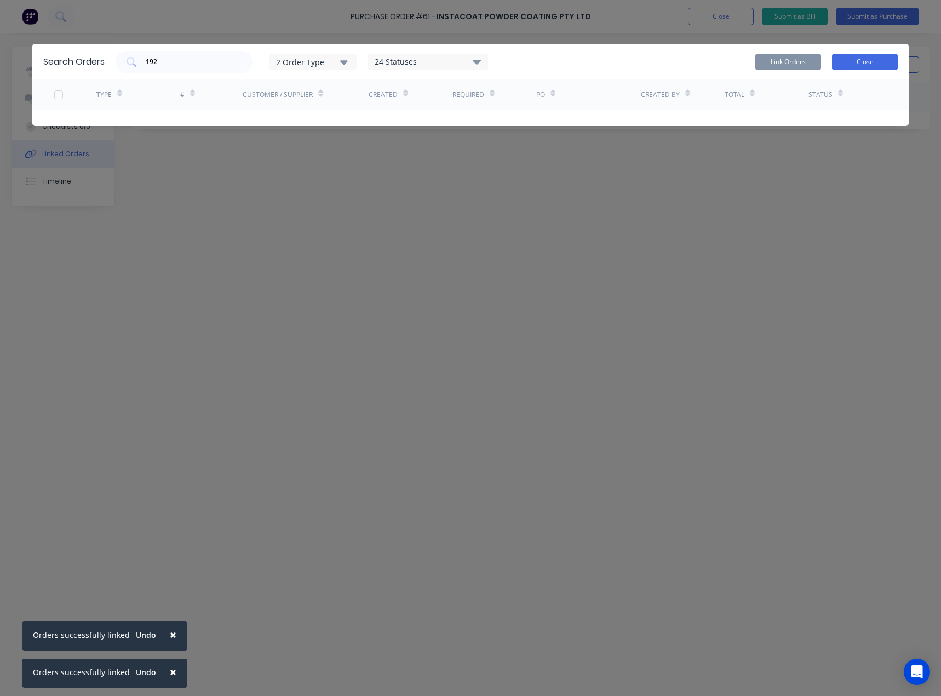
click at [852, 62] on button "Close" at bounding box center [865, 62] width 66 height 16
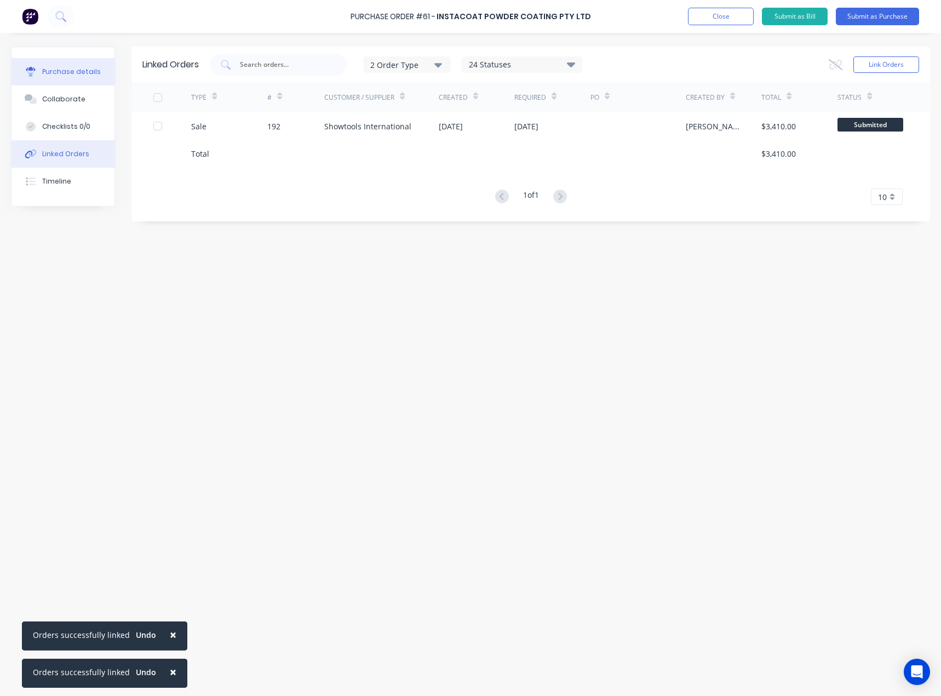
click at [53, 68] on div "Purchase details" at bounding box center [71, 72] width 59 height 10
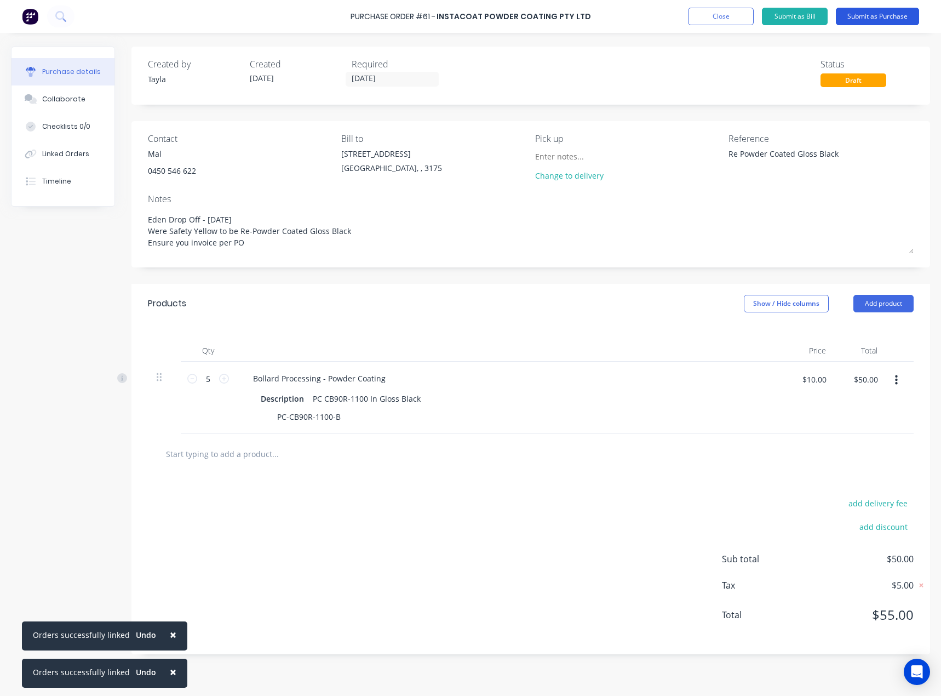
click at [867, 20] on button "Submit as Purchase" at bounding box center [877, 17] width 83 height 18
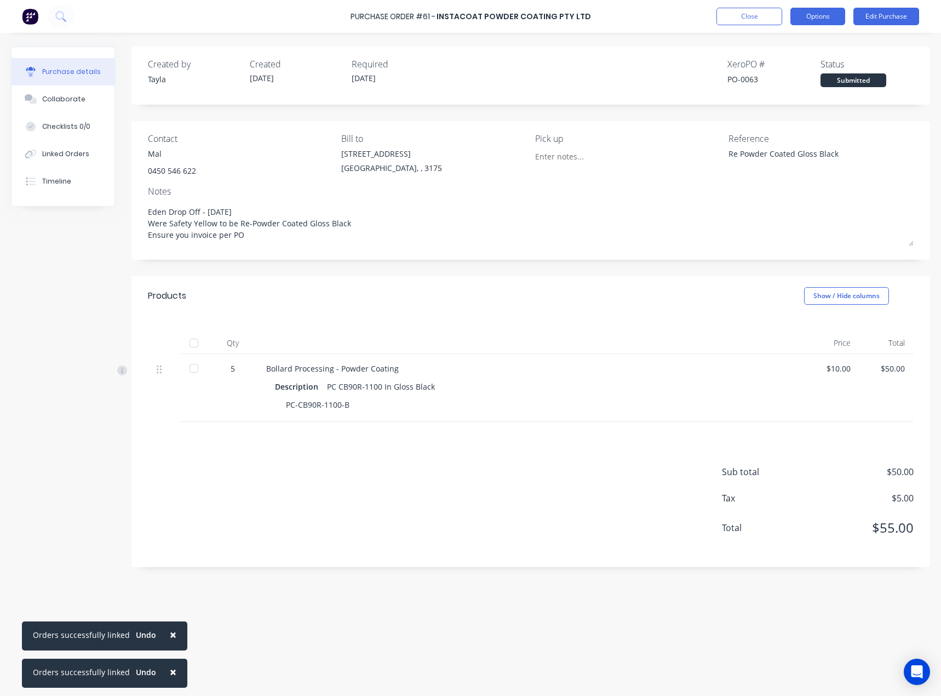
click at [814, 16] on button "Options" at bounding box center [817, 17] width 55 height 18
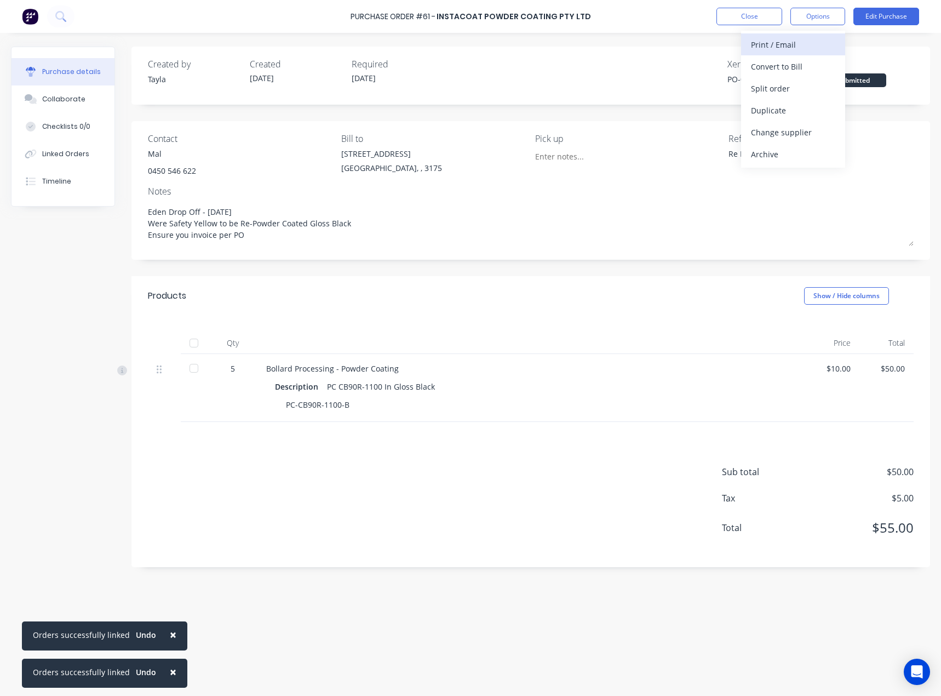
click at [799, 49] on div "Print / Email" at bounding box center [793, 45] width 84 height 16
click at [783, 70] on div "With pricing" at bounding box center [793, 67] width 84 height 16
type textarea "x"
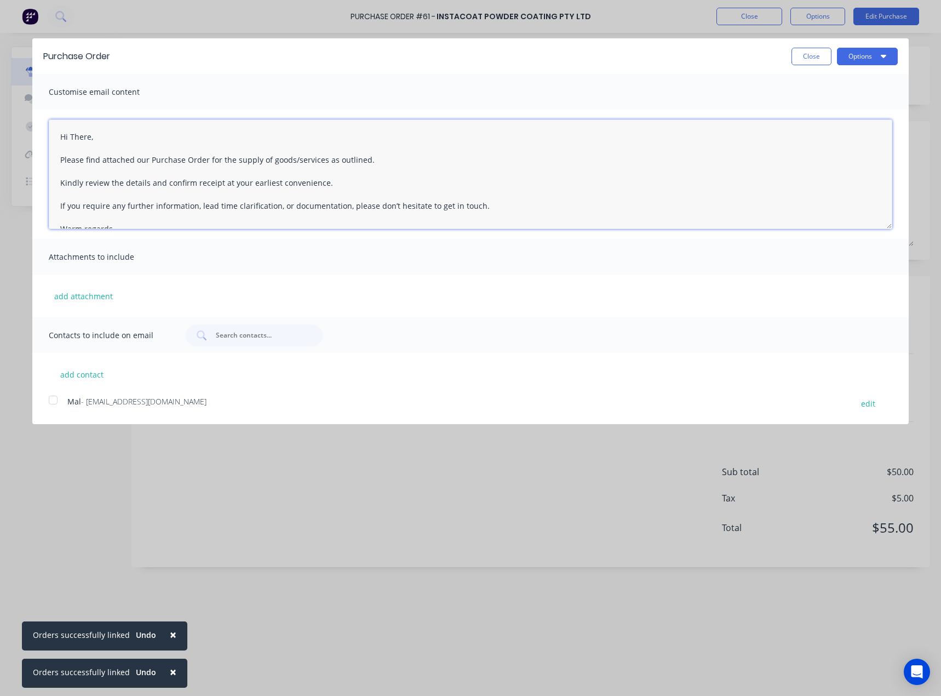
click at [80, 131] on textarea "Hi There, Please find attached our Purchase Order for the supply of goods/servi…" at bounding box center [471, 174] width 844 height 110
type textarea "Hi Mal, Please find attached our Purchase Order for the supply of goods/service…"
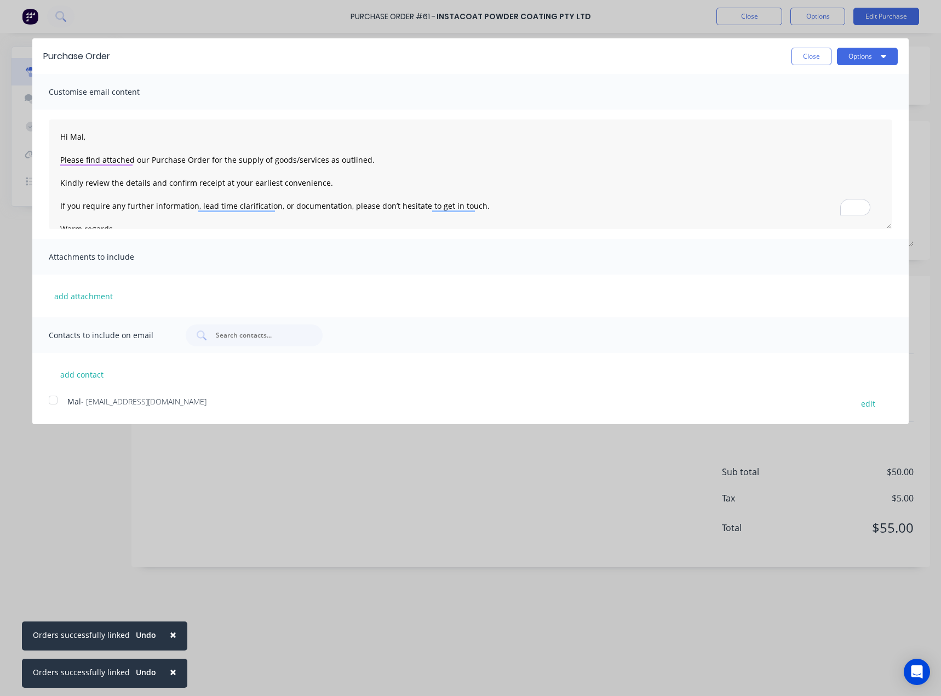
click at [70, 406] on span "Mal" at bounding box center [74, 401] width 14 height 10
click at [864, 61] on button "Options" at bounding box center [867, 57] width 61 height 18
drag, startPoint x: 829, startPoint y: 112, endPoint x: 652, endPoint y: 163, distance: 184.6
click at [685, 168] on div "Purchase Order Close Options Print Email Customise email content Hi [PERSON_NAM…" at bounding box center [470, 224] width 876 height 372
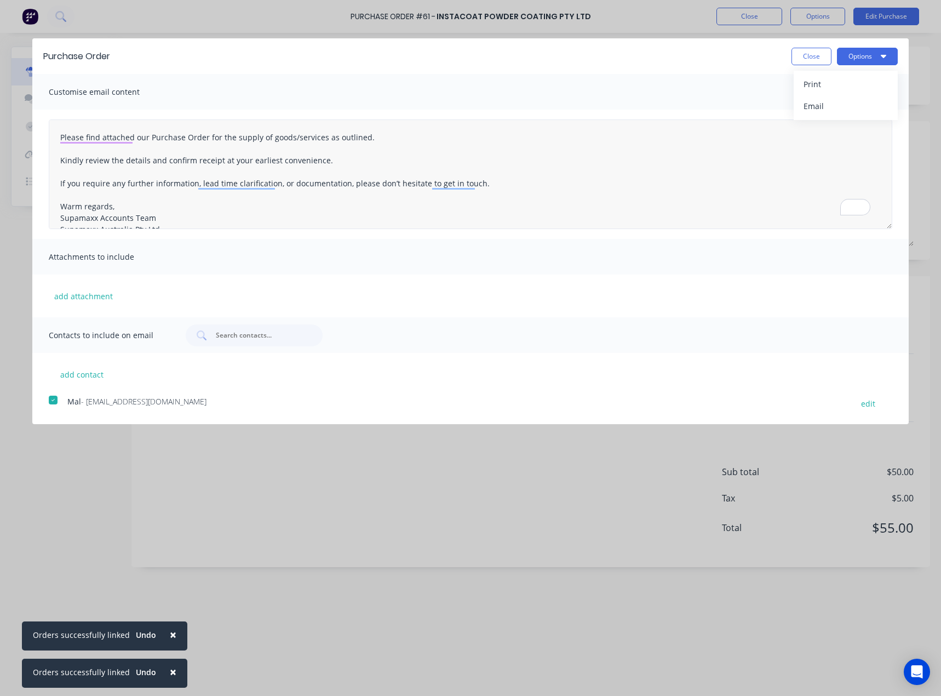
scroll to position [63, 0]
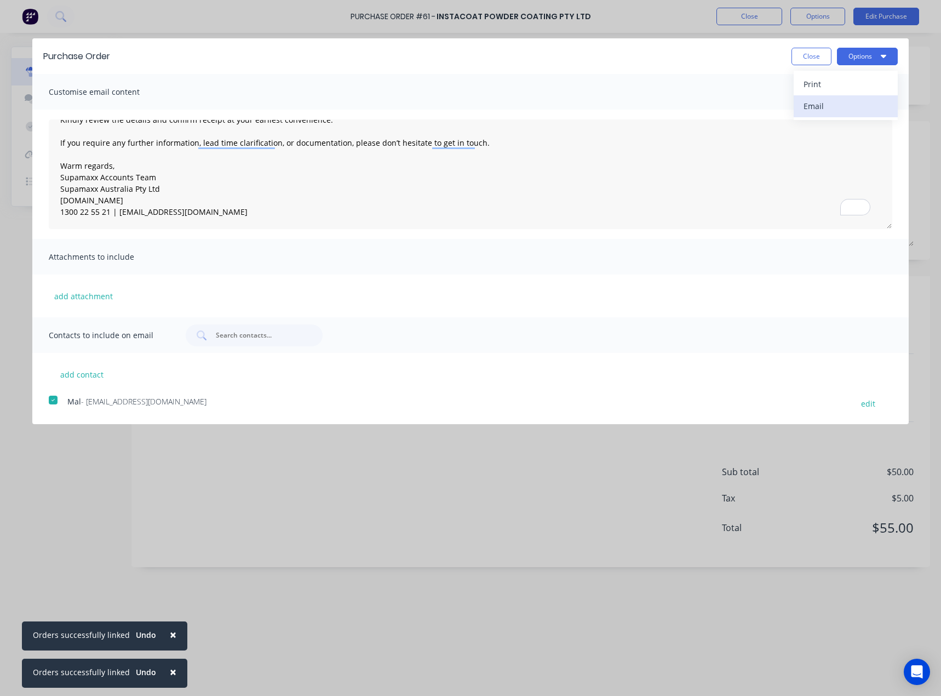
click at [809, 105] on div "Email" at bounding box center [846, 106] width 84 height 16
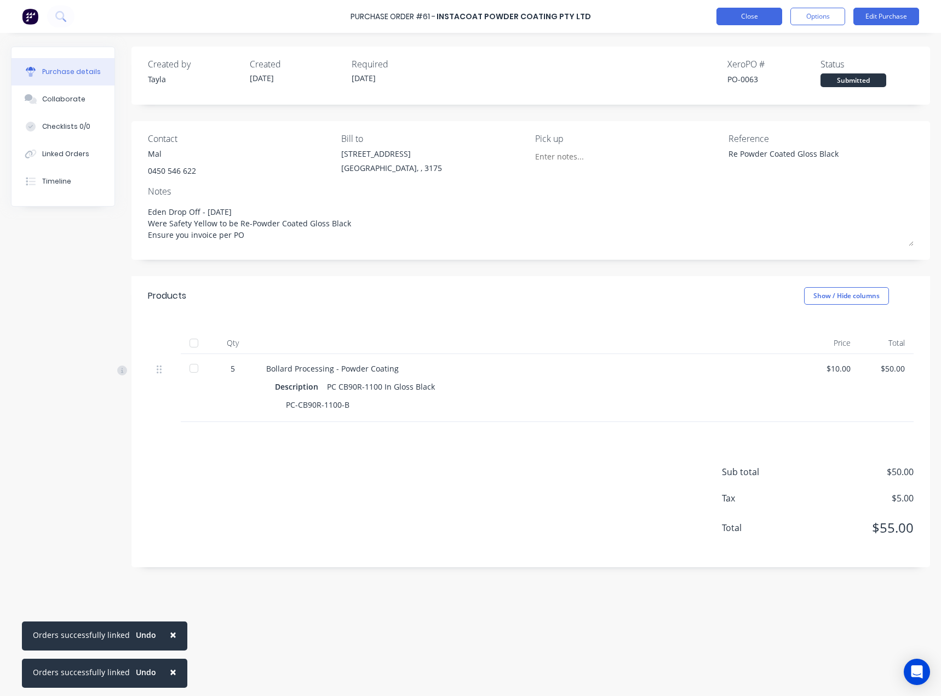
click at [729, 24] on button "Close" at bounding box center [750, 17] width 66 height 18
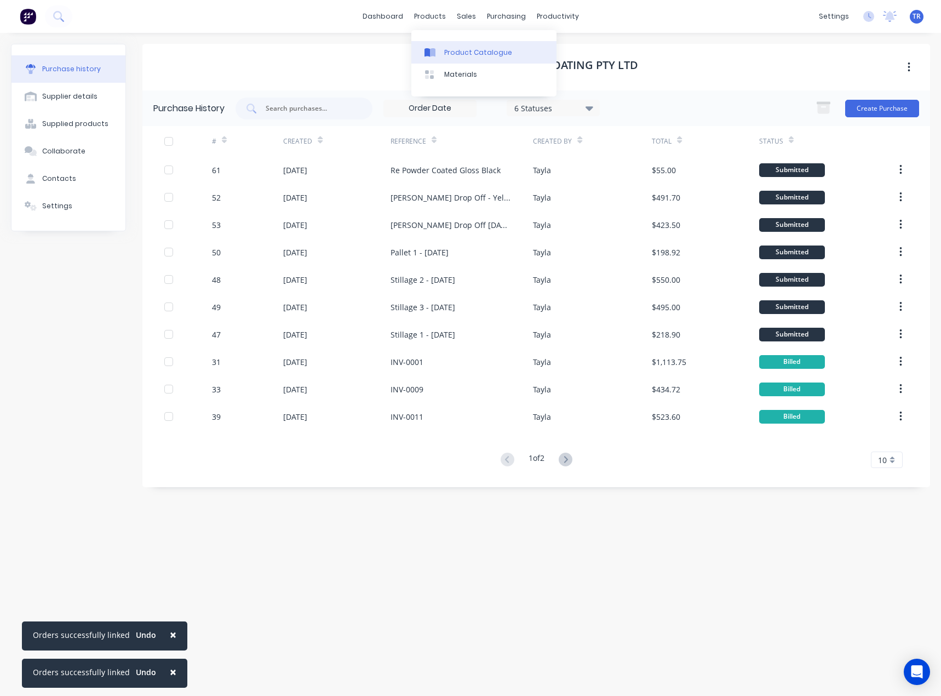
click at [454, 50] on div "Product Catalogue" at bounding box center [478, 53] width 68 height 10
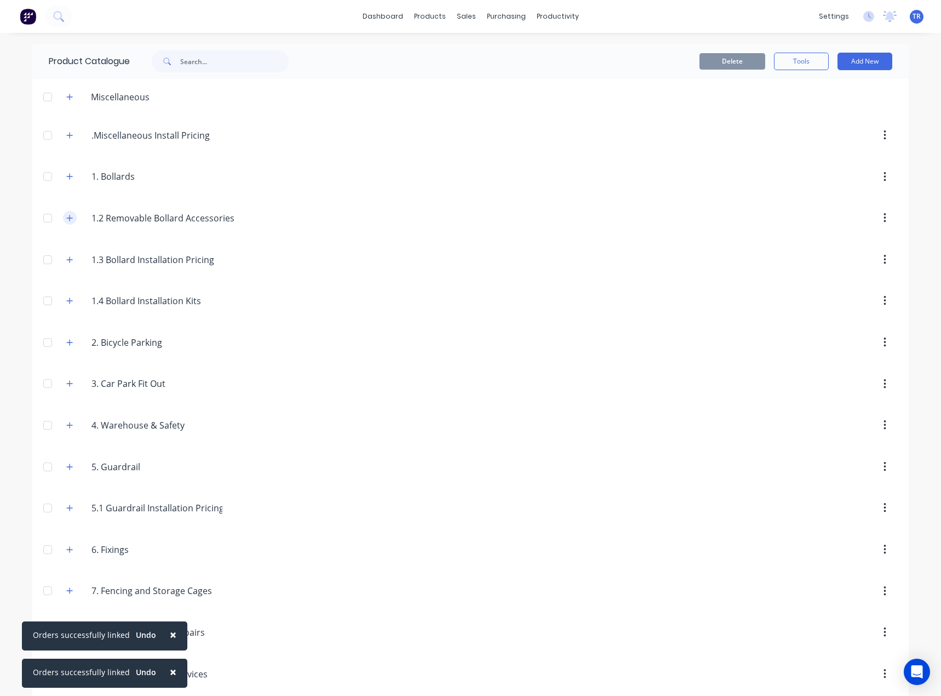
click at [63, 215] on button "button" at bounding box center [70, 218] width 14 height 14
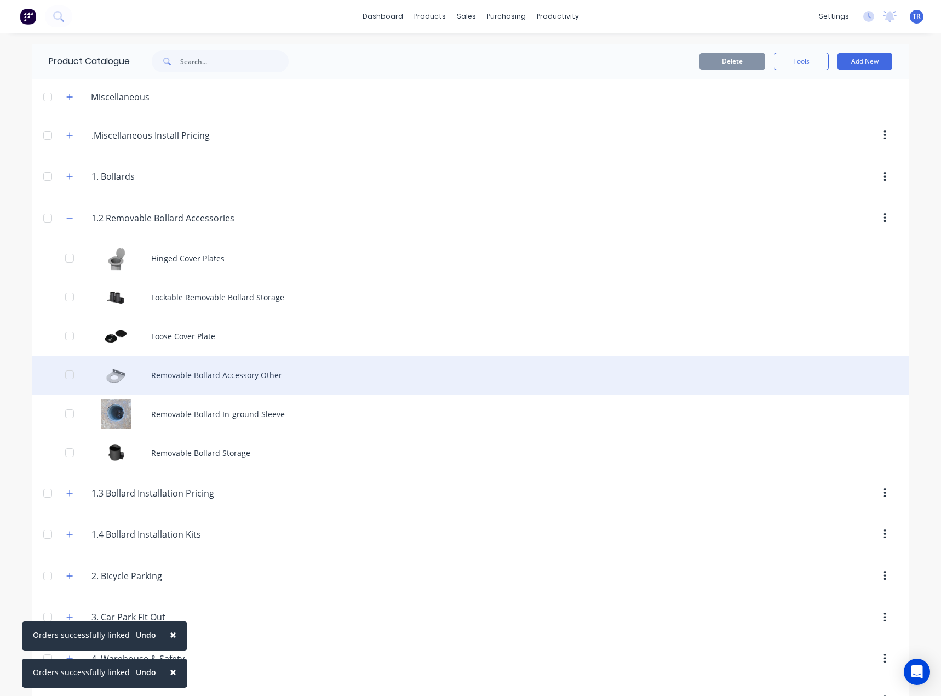
click at [170, 377] on div "Removable Bollard Accessory Other" at bounding box center [470, 375] width 876 height 39
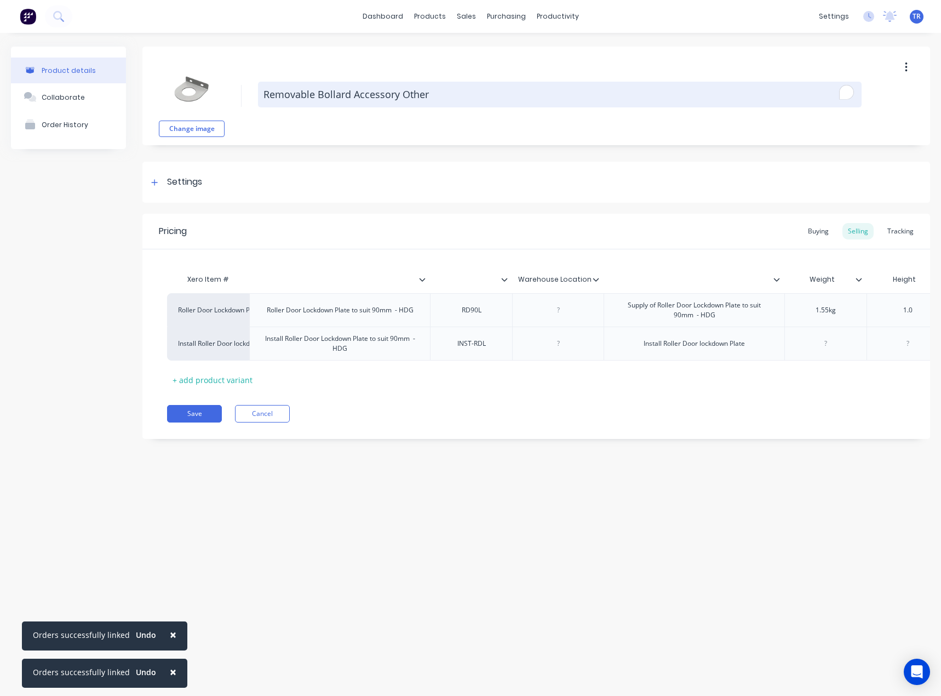
drag, startPoint x: 269, startPoint y: 94, endPoint x: 480, endPoint y: 96, distance: 211.5
click at [480, 96] on textarea "Removable Bollard Accessory Other" at bounding box center [560, 95] width 604 height 26
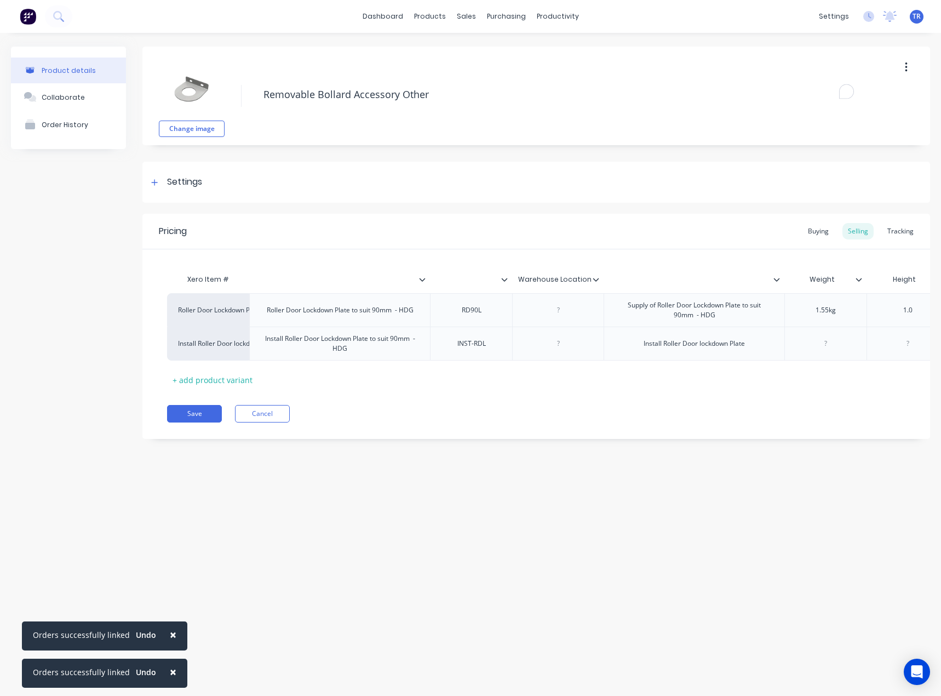
type textarea "x"
type textarea "Ro"
type textarea "x"
type textarea "Rol"
type textarea "x"
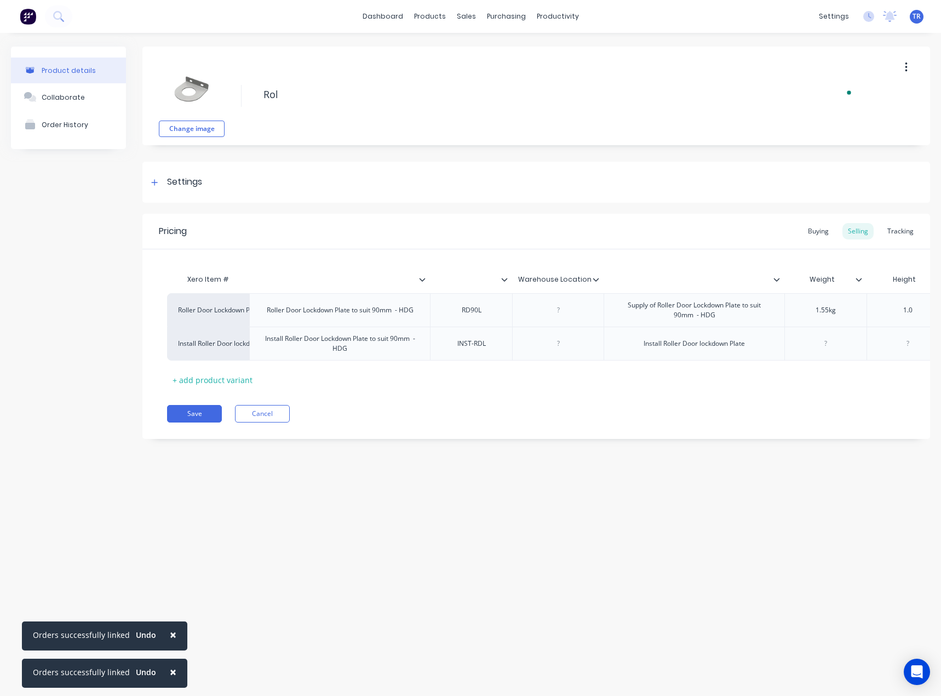
type textarea "Roll"
type textarea "x"
type textarea "[PERSON_NAME]"
type textarea "x"
type textarea "Roller"
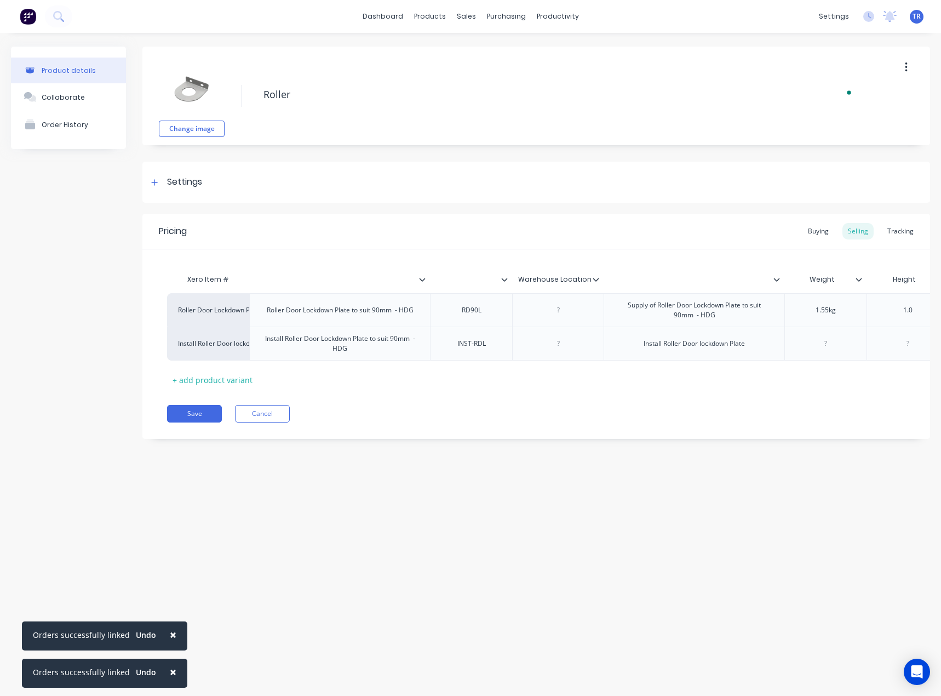
type textarea "x"
type textarea "Roller"
click at [457, 133] on div "Change image Roller Door Lockdown Plates" at bounding box center [536, 96] width 788 height 99
click at [213, 422] on button "Save" at bounding box center [194, 414] width 55 height 18
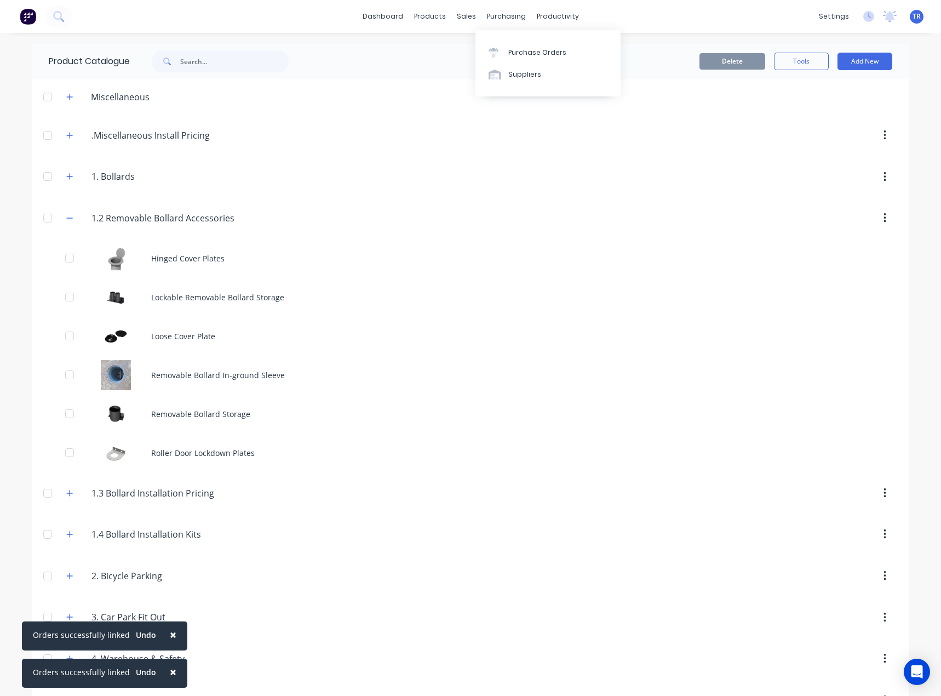
click at [521, 87] on div "Purchase Orders Suppliers" at bounding box center [547, 63] width 145 height 66
click at [520, 83] on link "Suppliers" at bounding box center [547, 75] width 145 height 22
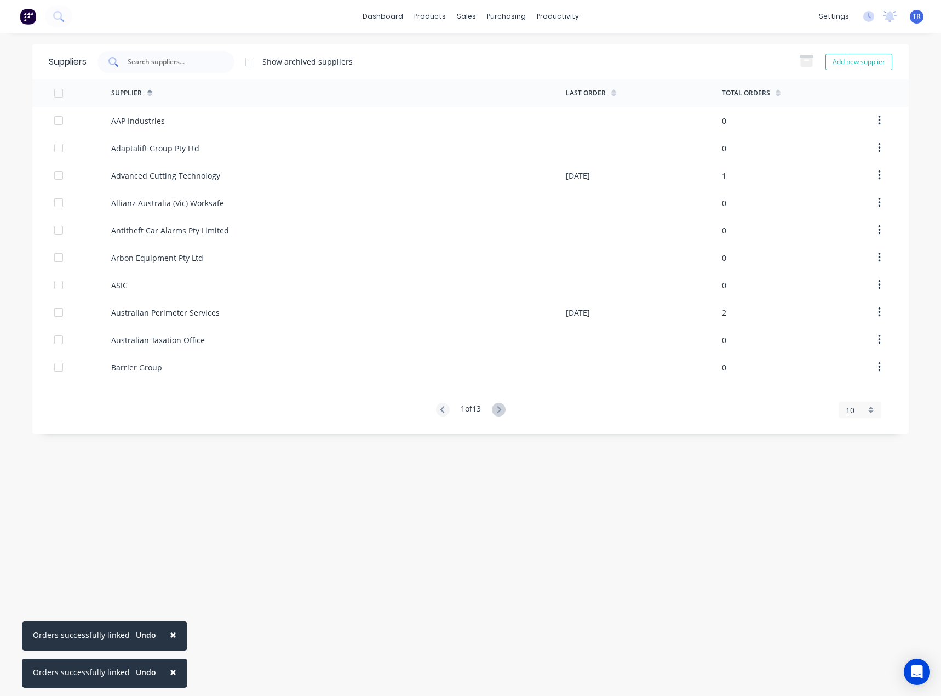
click at [128, 71] on div at bounding box center [166, 62] width 137 height 22
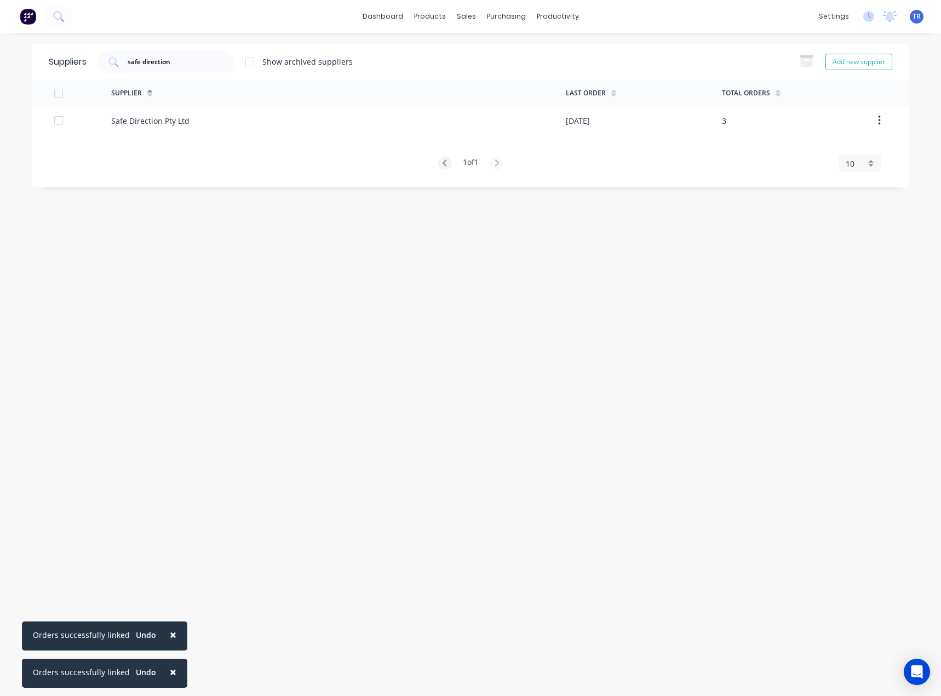
click at [222, 125] on div "Safe Direction Pty Ltd" at bounding box center [338, 120] width 455 height 27
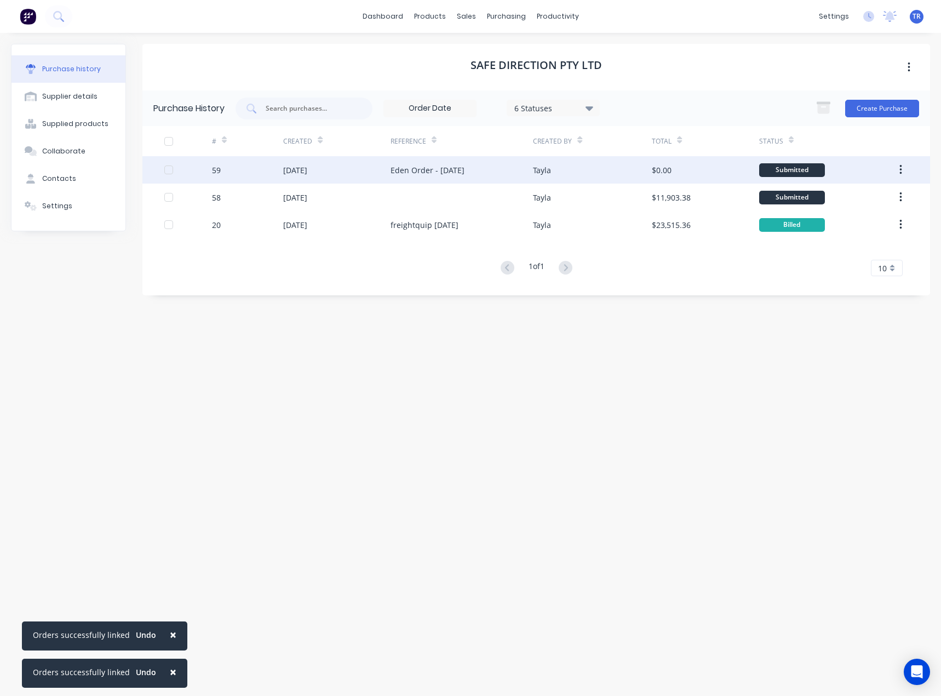
click at [307, 165] on div "[DATE]" at bounding box center [295, 170] width 24 height 12
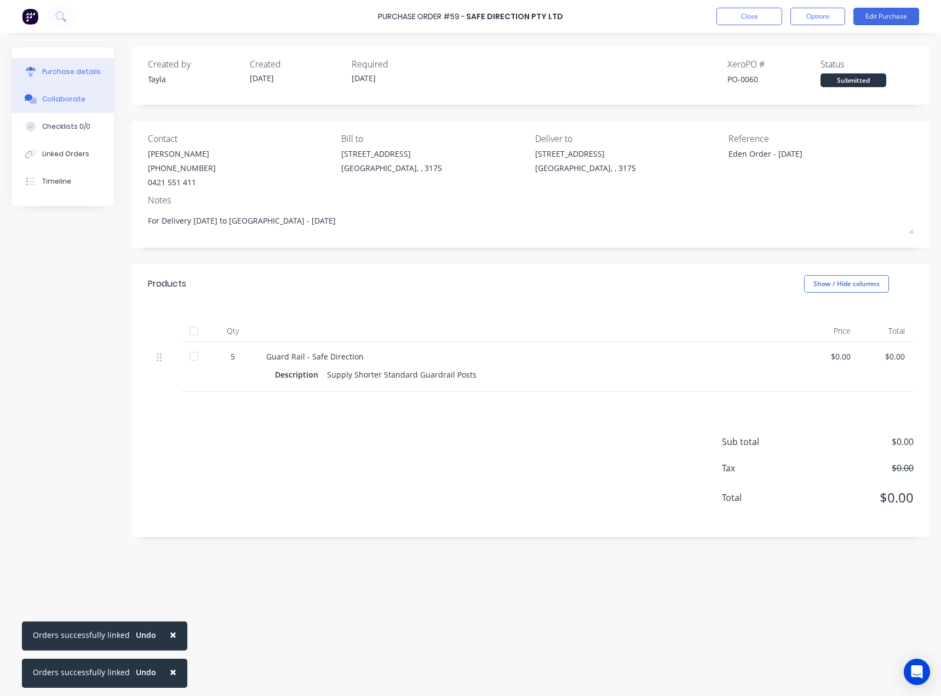
click at [41, 104] on button "Collaborate" at bounding box center [63, 98] width 103 height 27
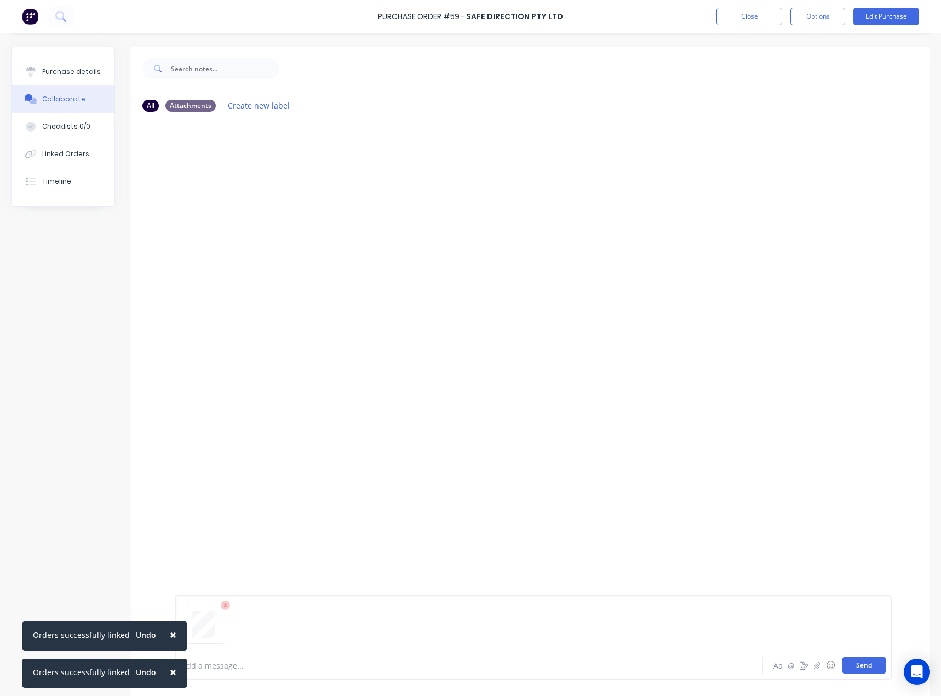
click at [853, 663] on button "Send" at bounding box center [863, 665] width 43 height 16
click at [84, 65] on button "Purchase details" at bounding box center [63, 71] width 103 height 27
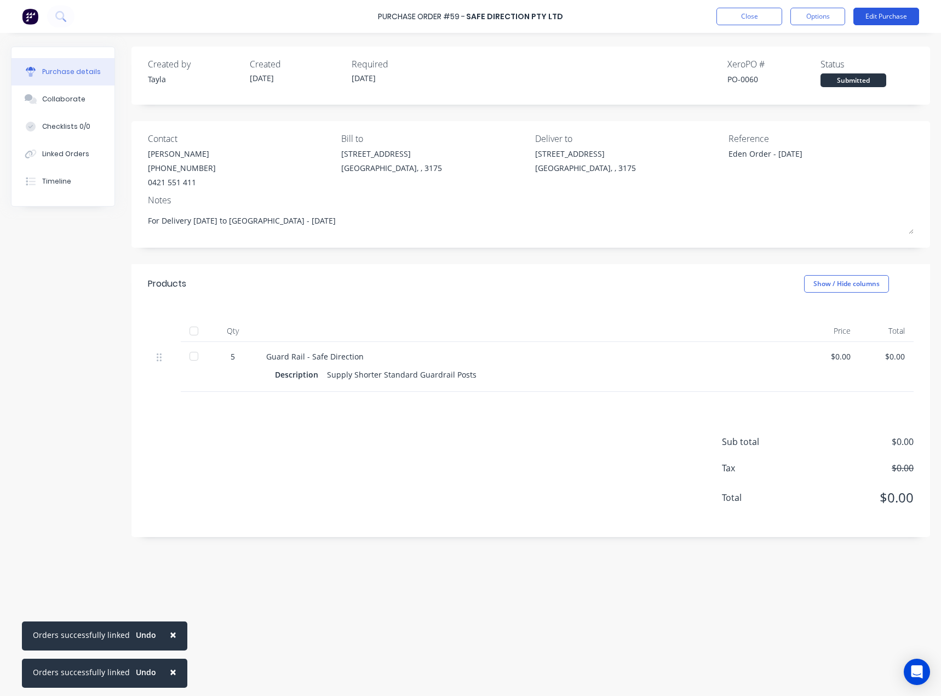
click at [878, 14] on button "Edit Purchase" at bounding box center [886, 17] width 66 height 18
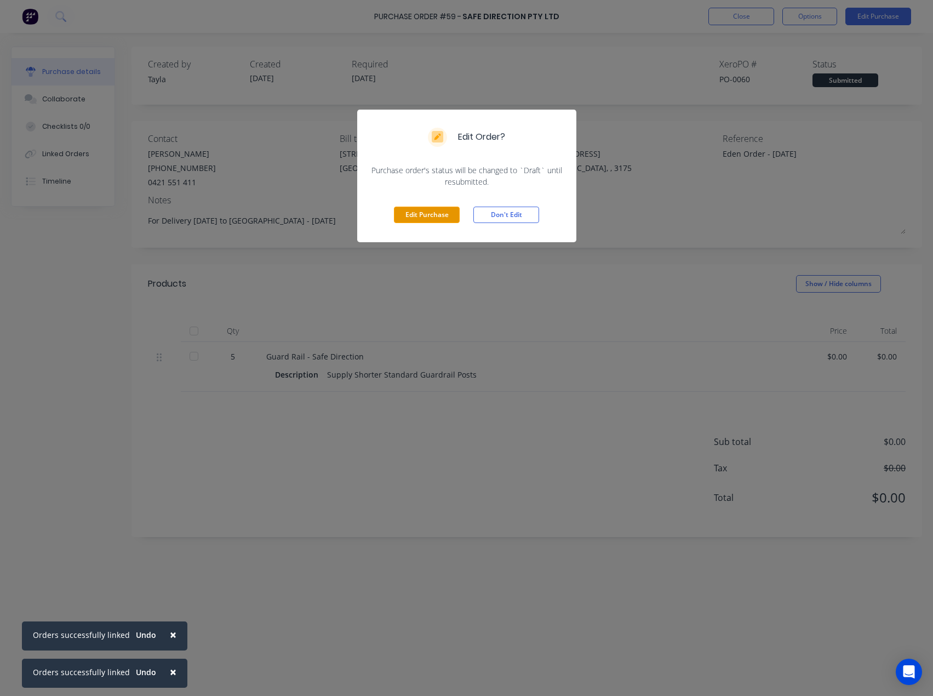
click at [430, 215] on button "Edit Purchase" at bounding box center [427, 215] width 66 height 16
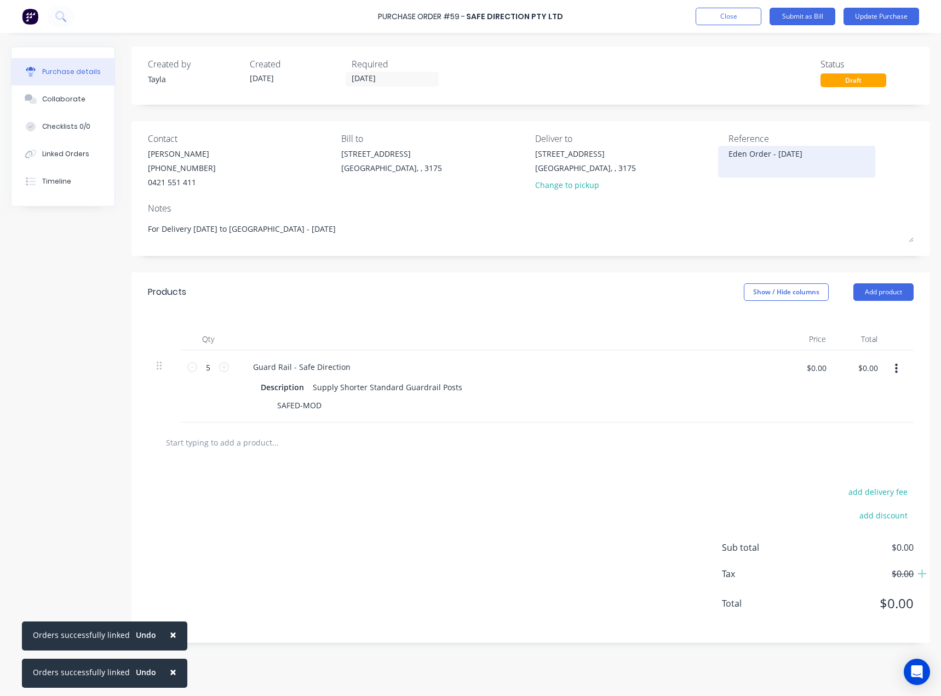
click at [777, 154] on textarea "Eden Order - [DATE]" at bounding box center [797, 160] width 137 height 25
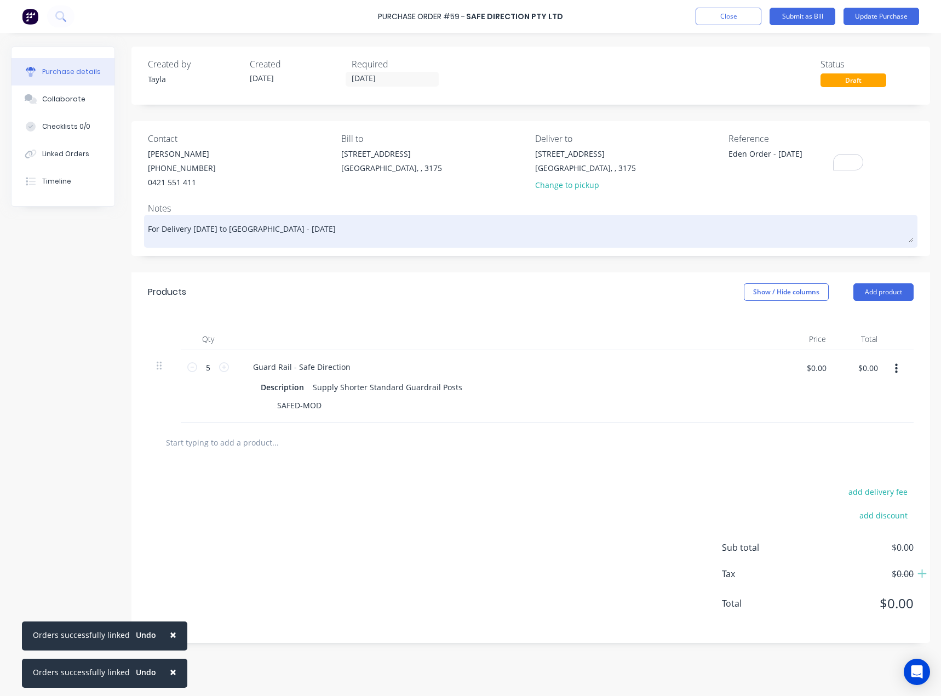
click at [150, 229] on textarea "For Delivery [DATE] to [GEOGRAPHIC_DATA] - [DATE]" at bounding box center [531, 229] width 766 height 25
click at [148, 226] on textarea "For Delivery [DATE] to [GEOGRAPHIC_DATA] - [DATE]" at bounding box center [531, 229] width 766 height 25
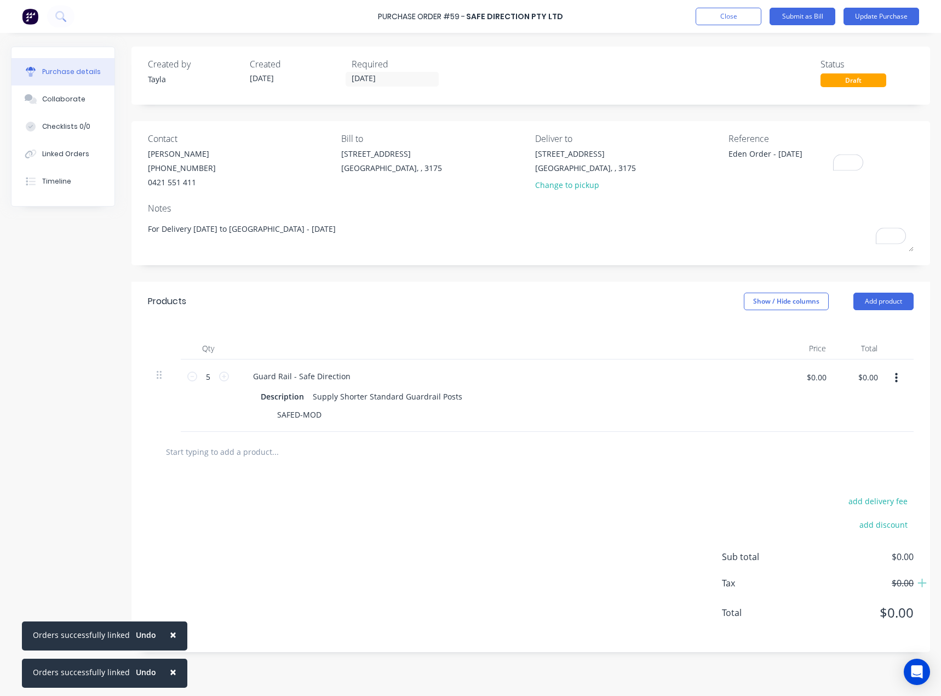
paste textarea "Eden Order - [DATE]"
drag, startPoint x: 811, startPoint y: 150, endPoint x: 599, endPoint y: 164, distance: 213.0
click at [605, 160] on div "Contact [PERSON_NAME] [PHONE_NUMBER] Bill to [STREET_ADDRESS] Deliver to [STREE…" at bounding box center [531, 164] width 766 height 64
paste textarea "SO-37263"
click at [376, 395] on div "Supply Shorter Standard Guardrail Posts" at bounding box center [387, 396] width 158 height 16
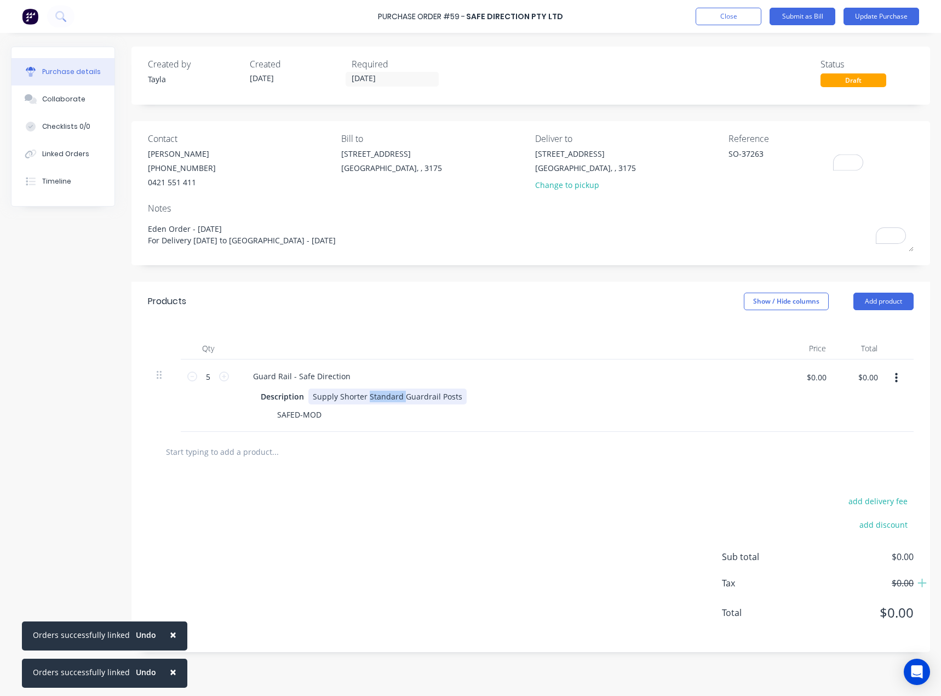
click at [376, 395] on div "Supply Shorter Standard Guardrail Posts" at bounding box center [387, 396] width 158 height 16
drag, startPoint x: 342, startPoint y: 395, endPoint x: 496, endPoint y: 393, distance: 153.4
click at [496, 393] on div "Description Supply Shorter Standard Guardrail Posts" at bounding box center [507, 396] width 502 height 16
paste div
click at [339, 397] on div "SupplyRhinoStop Post with Mesh Mounting Bracket" at bounding box center [406, 396] width 197 height 16
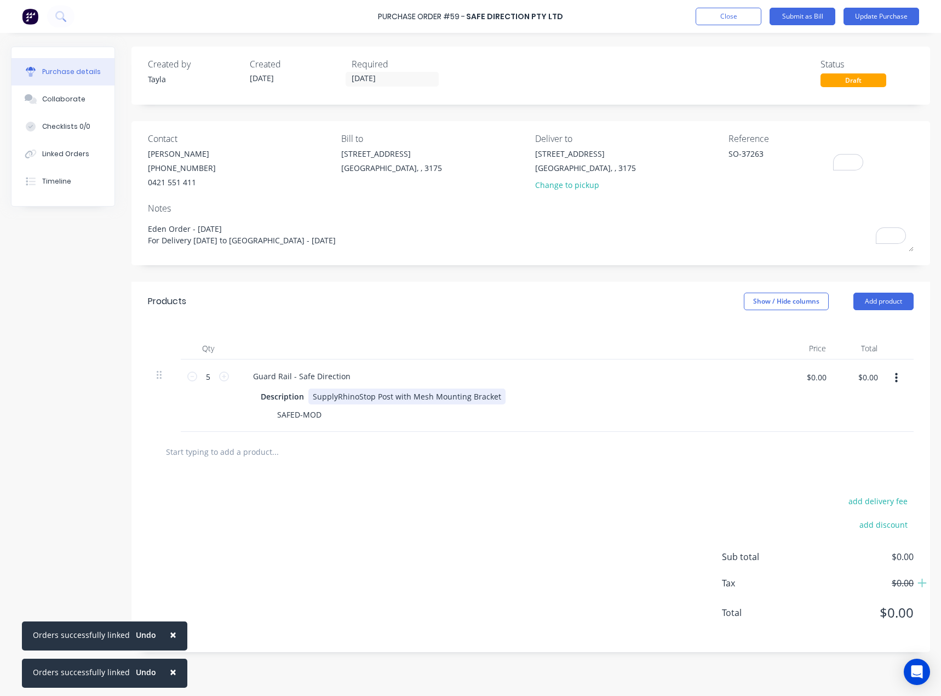
click at [334, 395] on div "SupplyRhinoStop Post with Mesh Mounting Bracket" at bounding box center [406, 396] width 197 height 16
click at [337, 395] on div "SupplyRhinoStop Post with Mesh Mounting Bracket" at bounding box center [406, 396] width 197 height 16
click at [498, 396] on div "Supply RhinoStop Post with Mesh Mounting Bracket" at bounding box center [407, 396] width 199 height 16
click at [497, 396] on div "Supply RhinoStop Post with Mesh Mounting Bracket GR-PB-IS-0625-CG" at bounding box center [441, 396] width 267 height 16
click at [501, 398] on div "Supply RhinoStop Post with Mesh Mounting Bracket GR-PB-IS-0625-CG" at bounding box center [441, 396] width 267 height 16
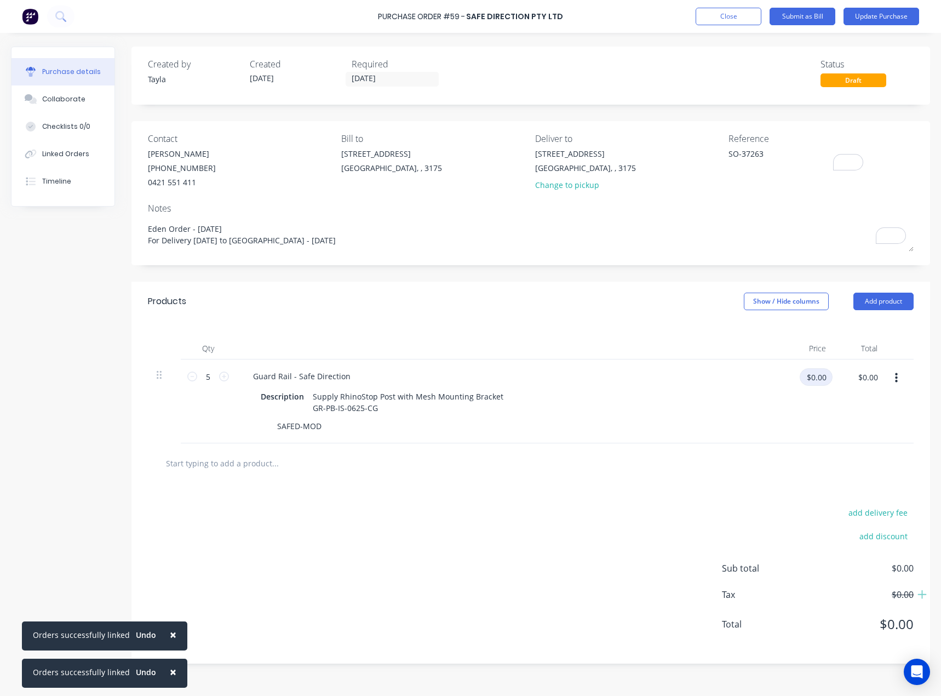
click at [828, 375] on input "$0.00" at bounding box center [816, 377] width 33 height 18
paste input "11"
click at [790, 413] on div "$110.00 110.00" at bounding box center [808, 401] width 51 height 84
click at [891, 22] on button "Update Purchase" at bounding box center [882, 17] width 76 height 18
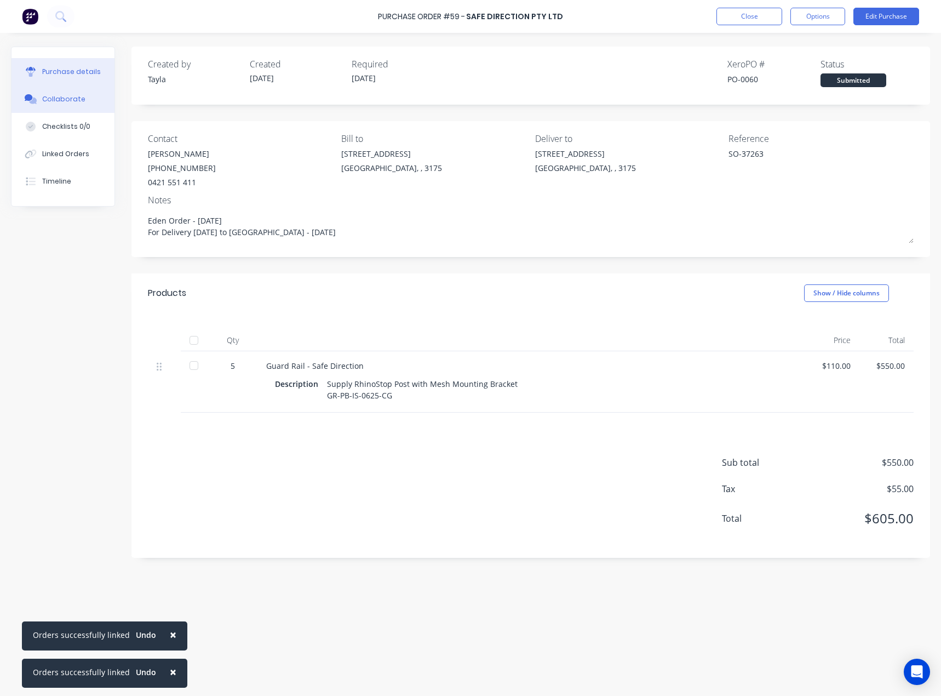
click at [70, 94] on div "Collaborate" at bounding box center [63, 99] width 43 height 10
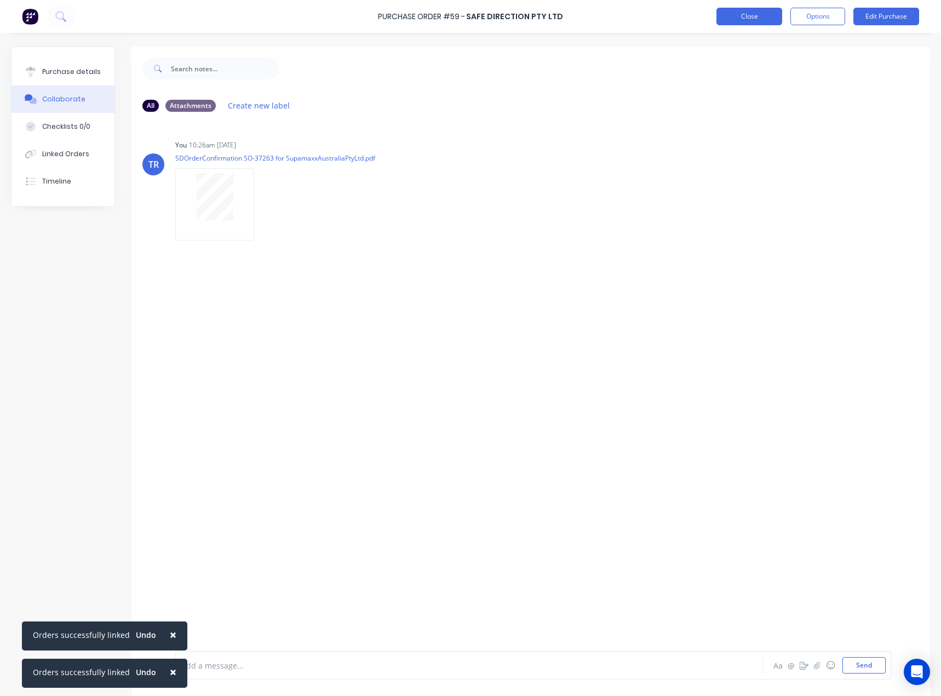
click at [743, 19] on button "Close" at bounding box center [750, 17] width 66 height 18
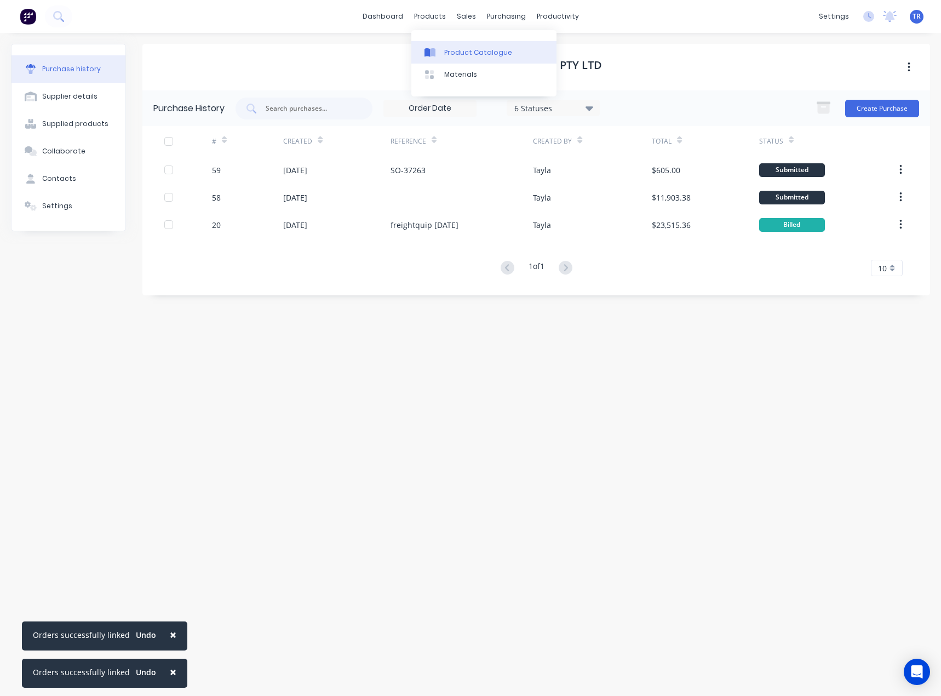
click at [437, 60] on link "Product Catalogue" at bounding box center [483, 52] width 145 height 22
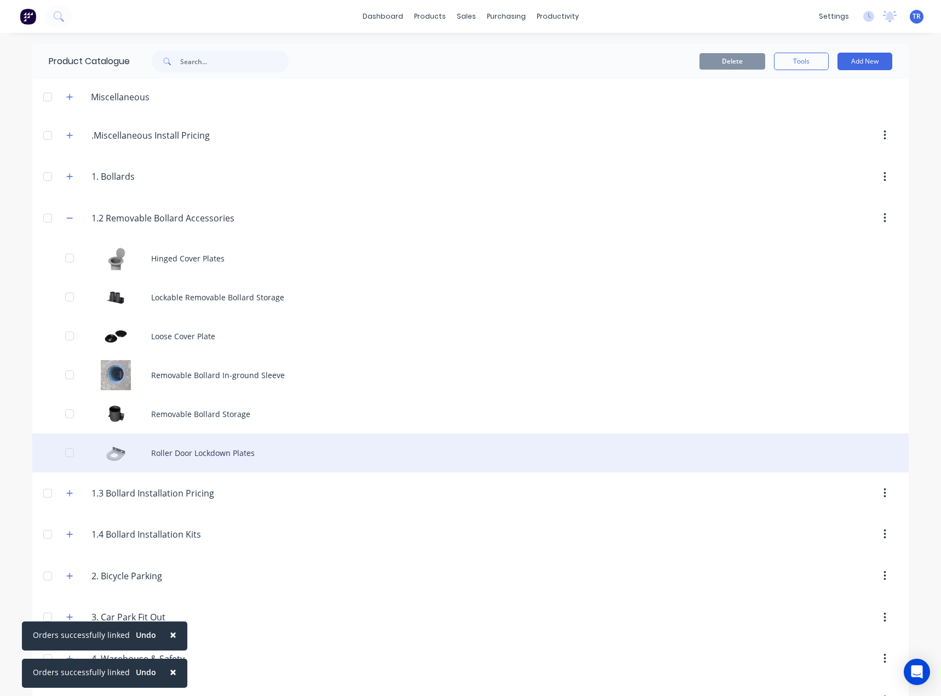
click at [227, 445] on div "Roller Door Lockdown Plates" at bounding box center [470, 452] width 876 height 39
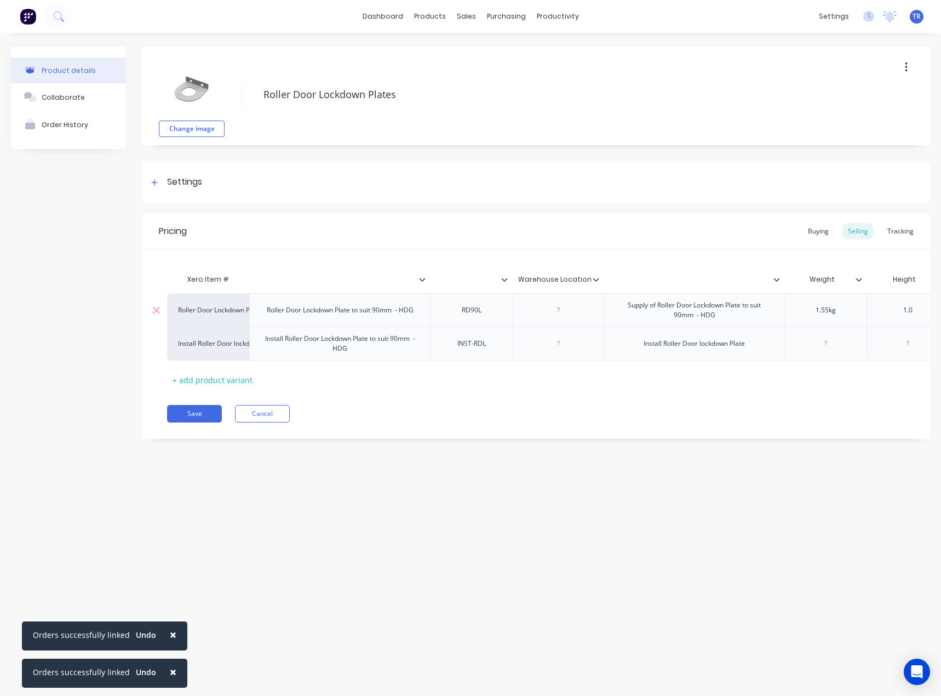
scroll to position [0, 1]
click at [400, 309] on div "Roller Door Lockdown Plate to suit 90mm - HDG" at bounding box center [339, 310] width 164 height 14
click at [719, 314] on div "Supply of Roller Door Lockdown Plate to suit 90mm - HDG" at bounding box center [693, 310] width 171 height 24
click at [693, 316] on div "Supply of Roller Door Lockdown Plate to suit 90mm - HDG" at bounding box center [693, 310] width 171 height 24
click at [183, 420] on button "Save" at bounding box center [194, 414] width 55 height 18
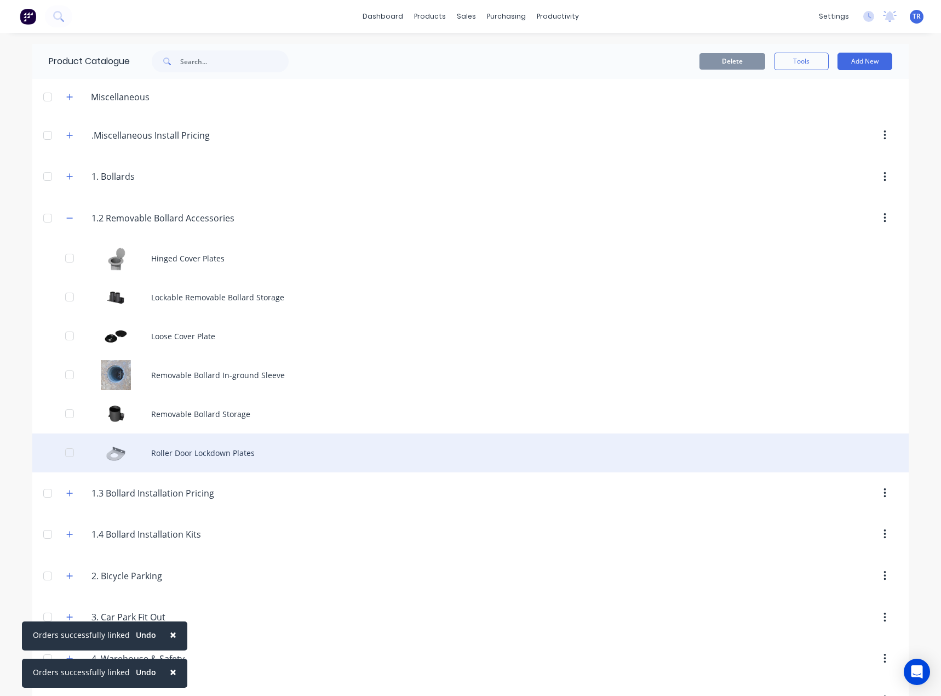
click at [168, 440] on div "Roller Door Lockdown Plates" at bounding box center [470, 452] width 876 height 39
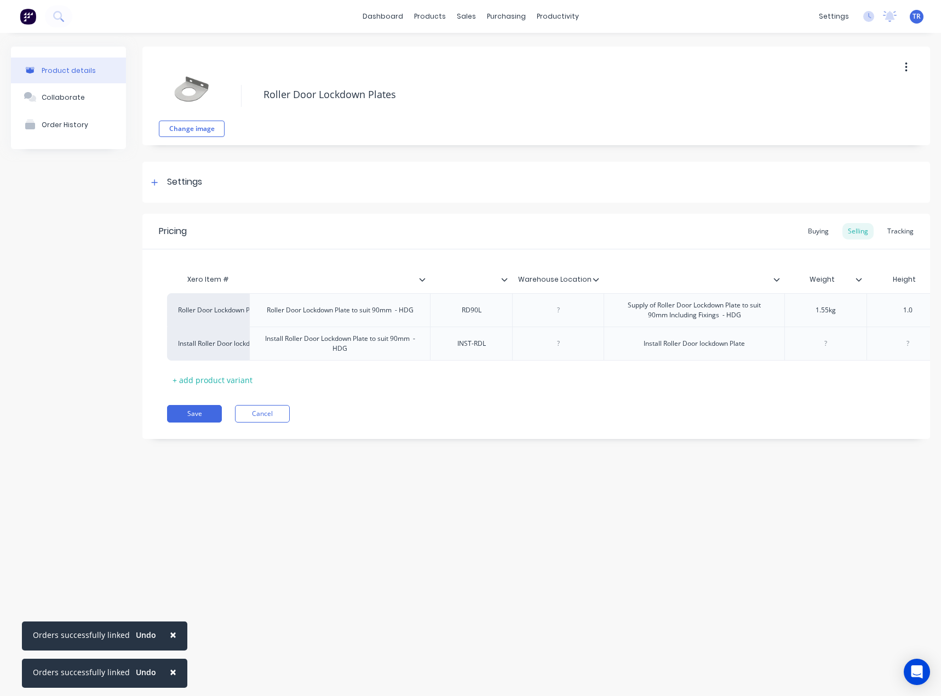
click at [402, 591] on div "Product details Collaborate Order History Change image Roller Door Lockdown Pla…" at bounding box center [470, 353] width 941 height 641
click at [175, 630] on button "×" at bounding box center [173, 634] width 28 height 26
click at [170, 667] on span "×" at bounding box center [173, 671] width 7 height 15
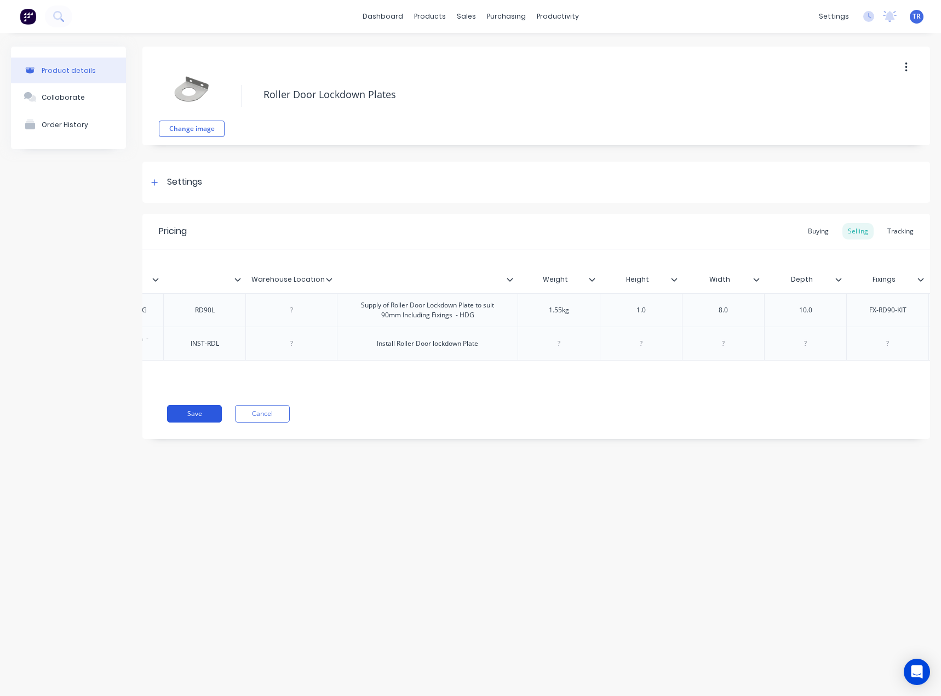
scroll to position [0, 268]
click at [195, 421] on button "Save" at bounding box center [194, 414] width 55 height 18
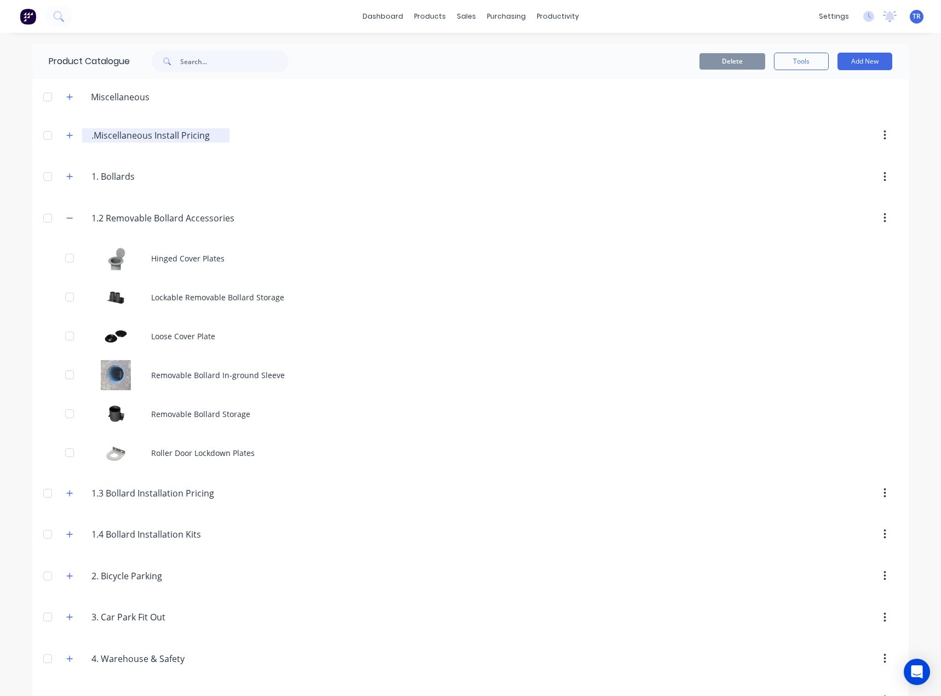
drag, startPoint x: 152, startPoint y: 144, endPoint x: 149, endPoint y: 135, distance: 9.2
drag, startPoint x: 149, startPoint y: 135, endPoint x: 424, endPoint y: 20, distance: 298.3
click at [424, 20] on div "products" at bounding box center [430, 16] width 43 height 16
